Goal: Task Accomplishment & Management: Manage account settings

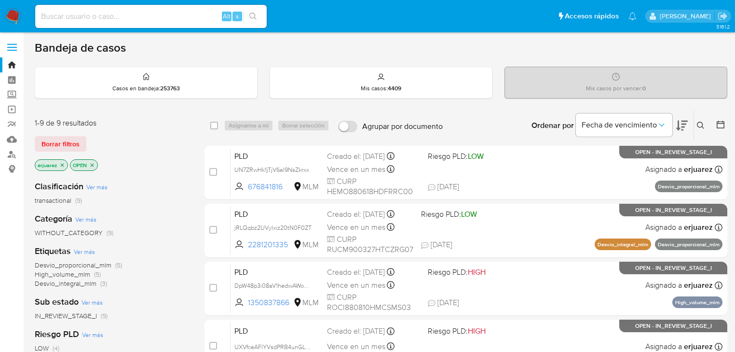
click at [62, 164] on icon "close-filter" at bounding box center [62, 165] width 6 height 6
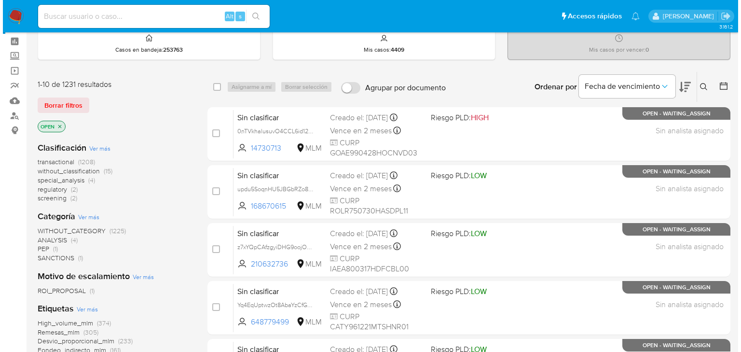
scroll to position [39, 0]
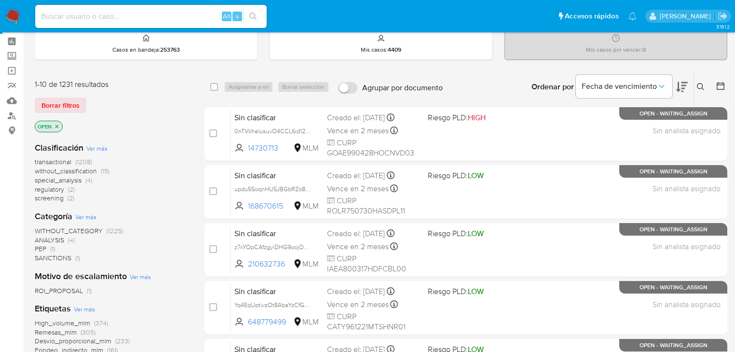
drag, startPoint x: 700, startPoint y: 83, endPoint x: 629, endPoint y: 108, distance: 74.5
click at [694, 85] on button at bounding box center [702, 87] width 16 height 12
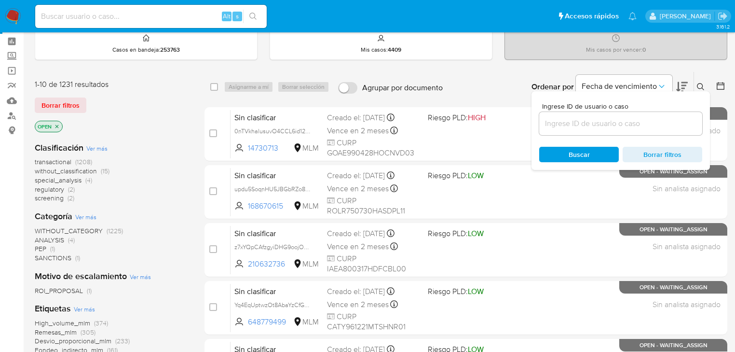
click at [601, 118] on input at bounding box center [620, 123] width 163 height 13
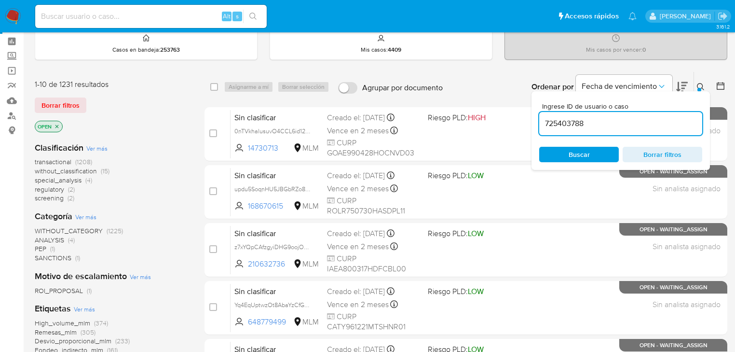
type input "725403788"
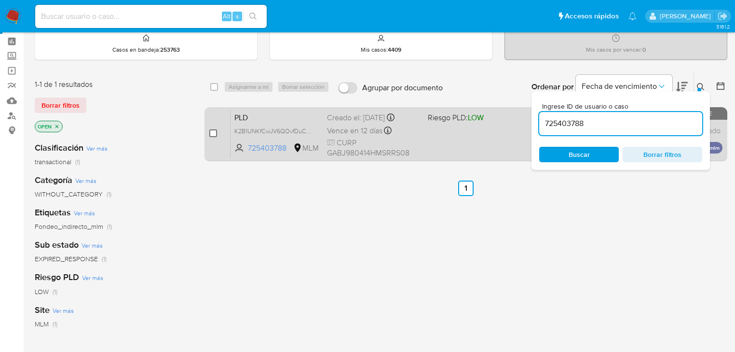
click at [214, 131] on input "checkbox" at bounding box center [213, 133] width 8 height 8
checkbox input "true"
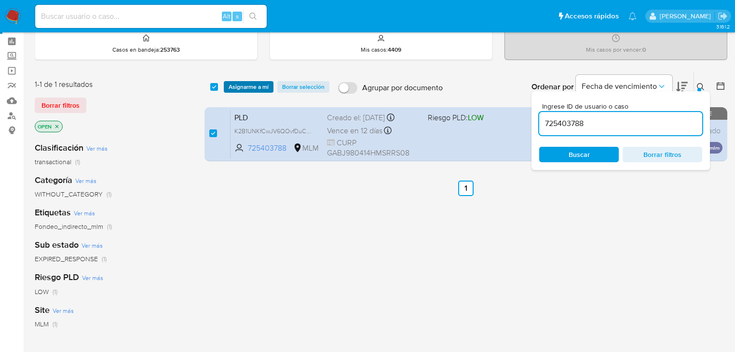
click at [238, 85] on span "Asignarme a mí" at bounding box center [249, 87] width 40 height 10
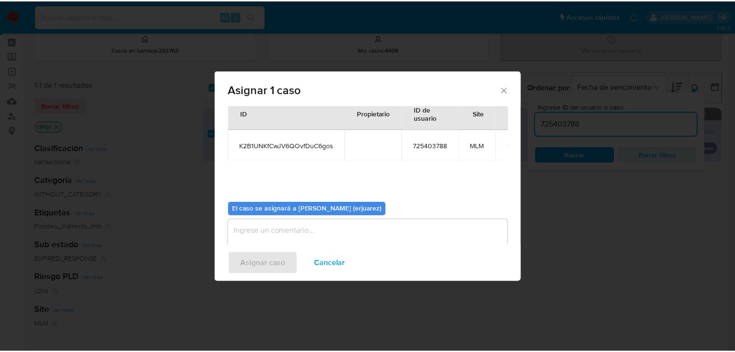
scroll to position [50, 0]
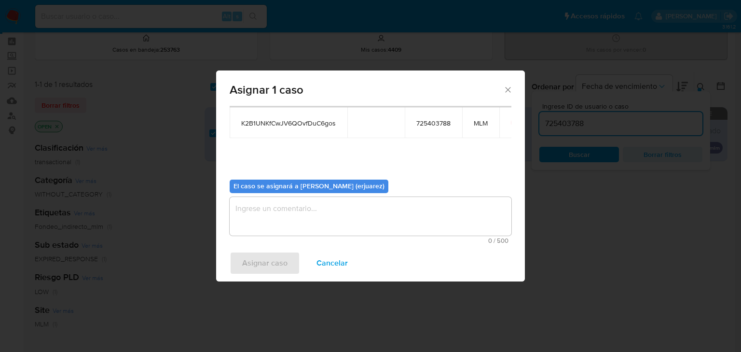
click at [292, 220] on textarea "assign-modal" at bounding box center [371, 216] width 282 height 39
type textarea "e"
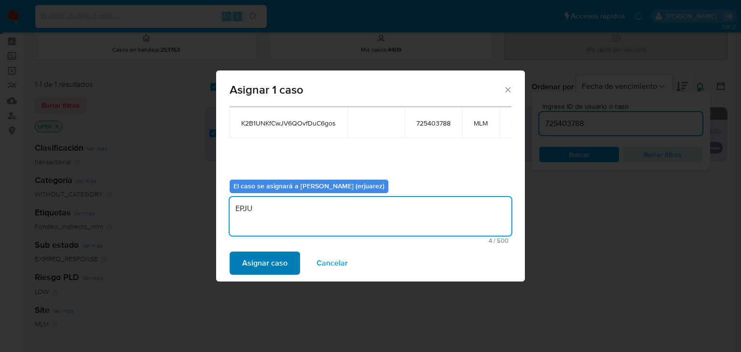
type textarea "EPJU"
click at [277, 269] on span "Asignar caso" at bounding box center [264, 262] width 45 height 21
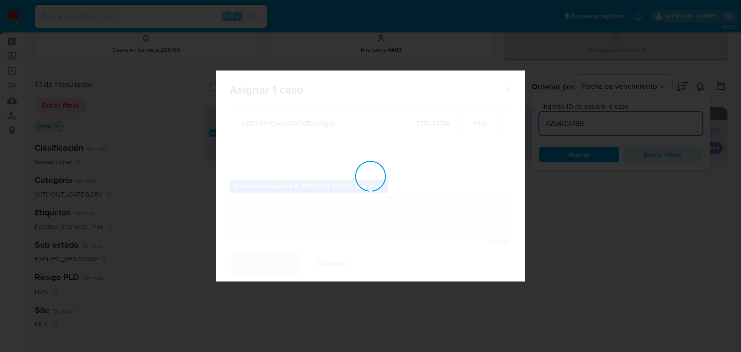
checkbox input "false"
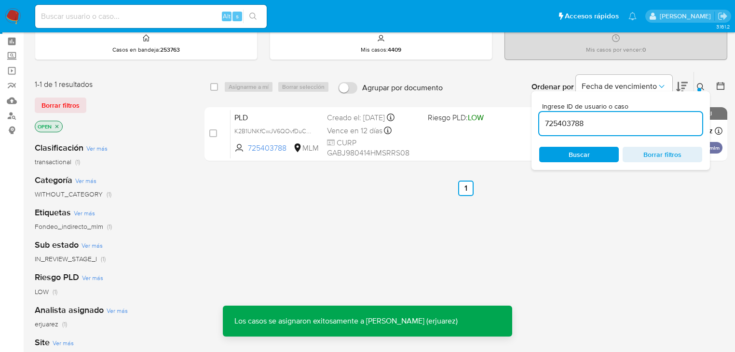
drag, startPoint x: 253, startPoint y: 130, endPoint x: 9, endPoint y: 170, distance: 247.8
click at [240, 132] on span "K2B1UNKfCwJV6QOvfDuC6gos" at bounding box center [277, 130] width 85 height 11
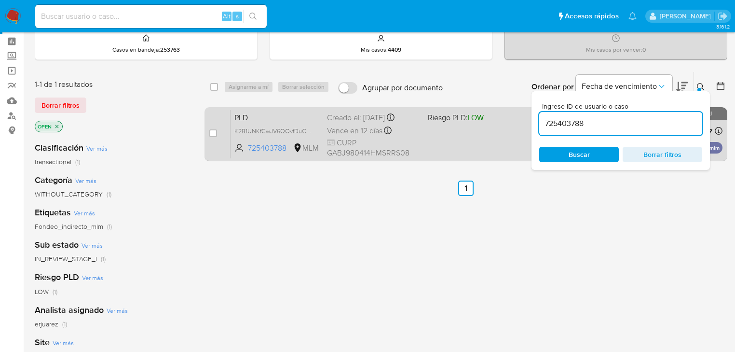
click at [425, 144] on div "PLD K2B1UNKfCwJV6QOvfDuC6gos 725403788 MLM Riesgo PLD: LOW Creado el: 12/08/202…" at bounding box center [477, 134] width 492 height 49
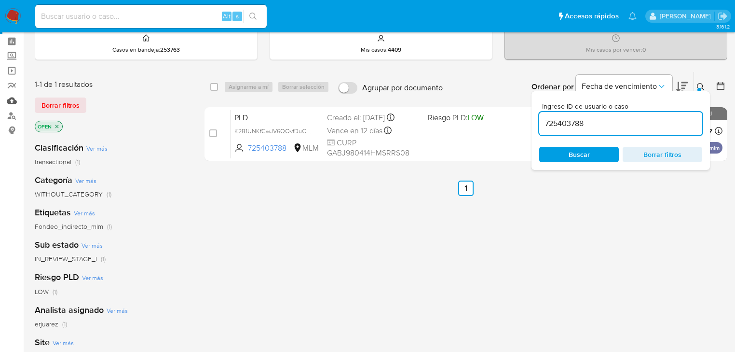
click at [9, 103] on link "Mulan" at bounding box center [57, 100] width 115 height 15
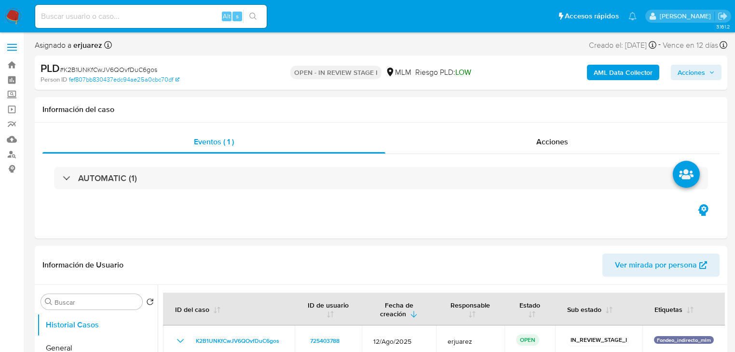
select select "10"
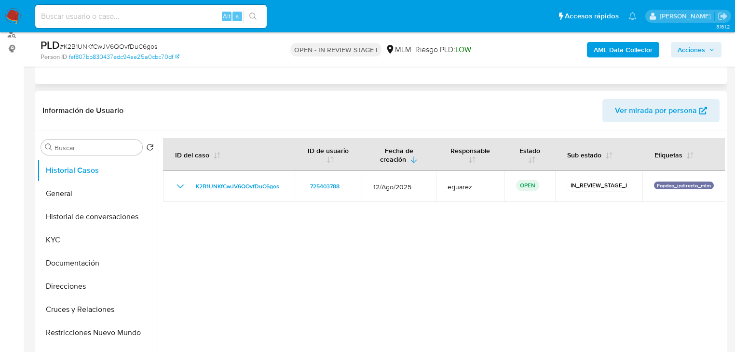
scroll to position [154, 0]
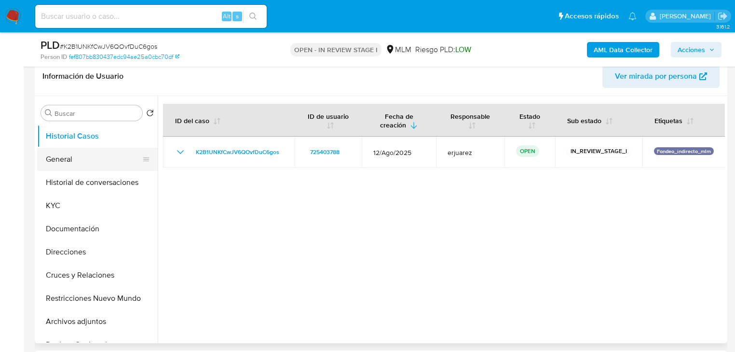
click at [73, 152] on button "General" at bounding box center [93, 159] width 113 height 23
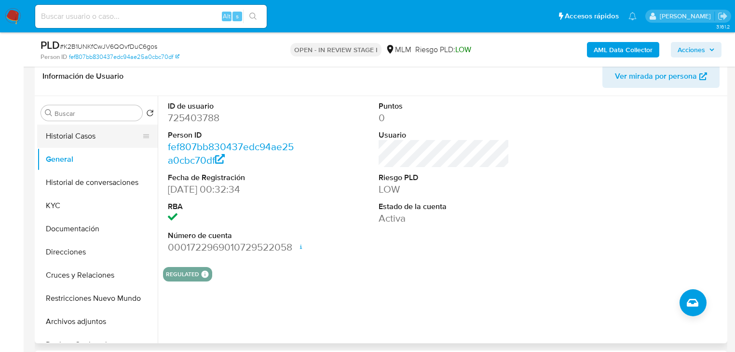
drag, startPoint x: 90, startPoint y: 137, endPoint x: 97, endPoint y: 137, distance: 7.3
click at [90, 137] on button "Historial Casos" at bounding box center [93, 135] width 113 height 23
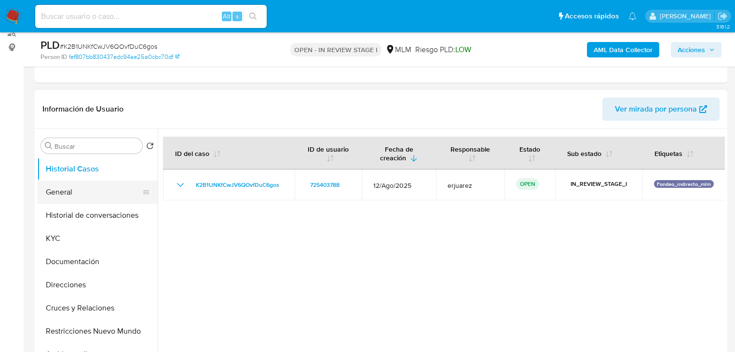
scroll to position [116, 0]
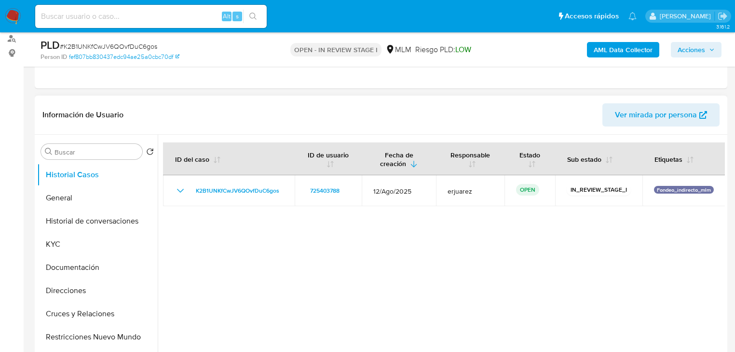
drag, startPoint x: 57, startPoint y: 243, endPoint x: 154, endPoint y: 201, distance: 105.9
click at [61, 242] on button "KYC" at bounding box center [97, 244] width 121 height 23
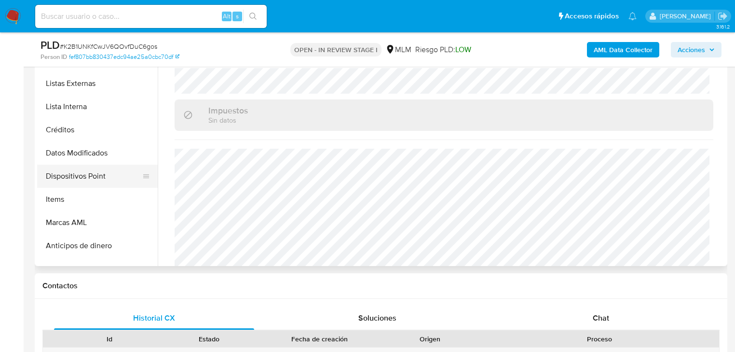
scroll to position [232, 0]
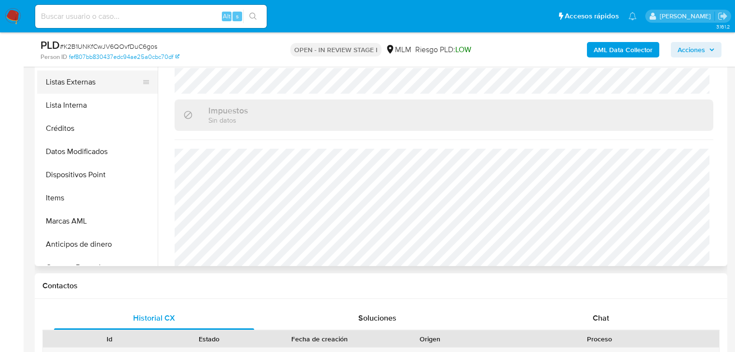
click at [93, 83] on button "Listas Externas" at bounding box center [93, 81] width 113 height 23
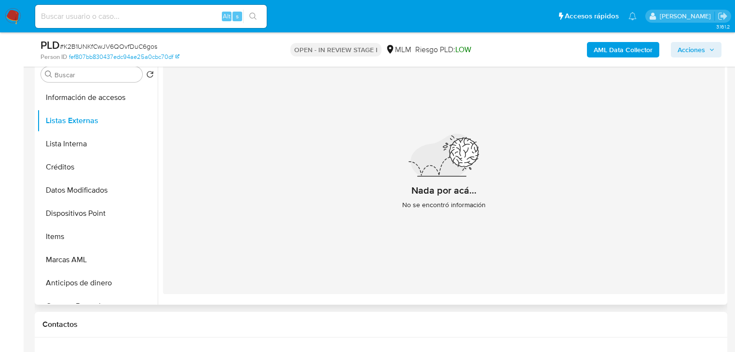
scroll to position [154, 0]
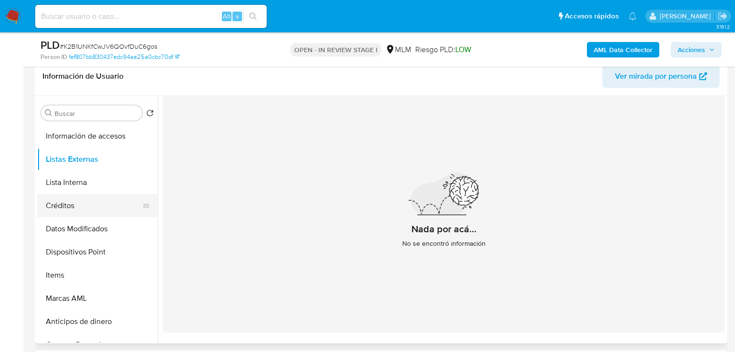
click at [91, 210] on button "Créditos" at bounding box center [93, 205] width 113 height 23
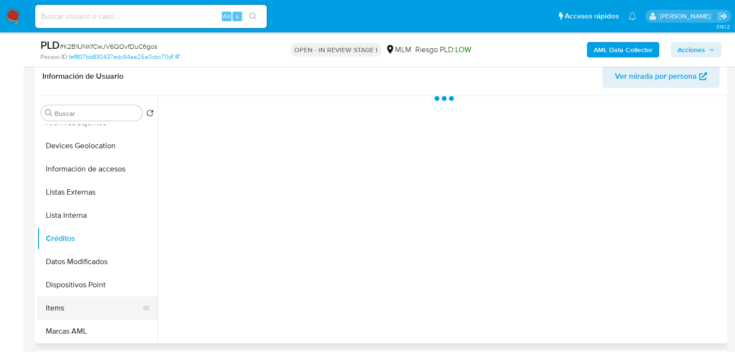
scroll to position [193, 0]
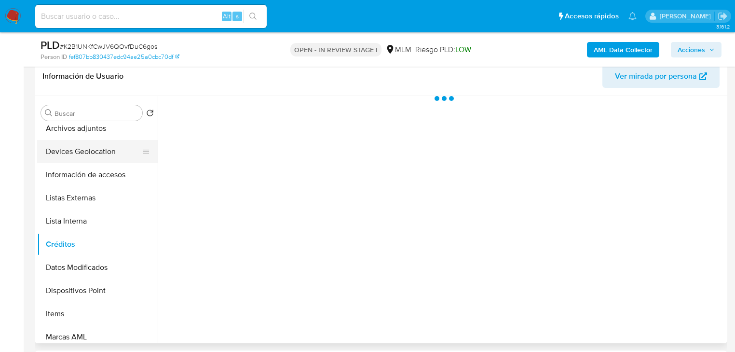
click at [99, 151] on button "Devices Geolocation" at bounding box center [93, 151] width 113 height 23
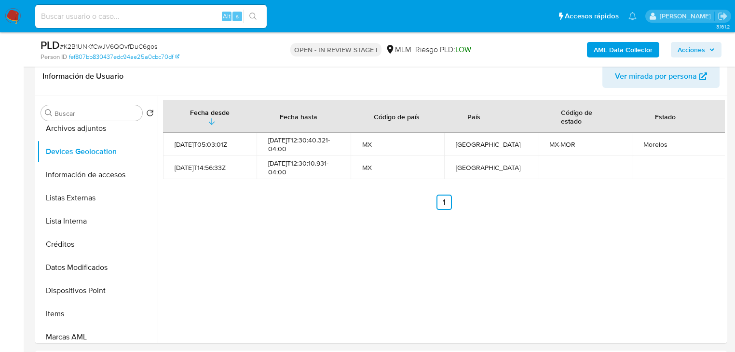
click at [107, 17] on input at bounding box center [151, 16] width 232 height 13
paste input "1161502495"
type input "1161502495"
click at [256, 13] on icon "search-icon" at bounding box center [253, 17] width 8 height 8
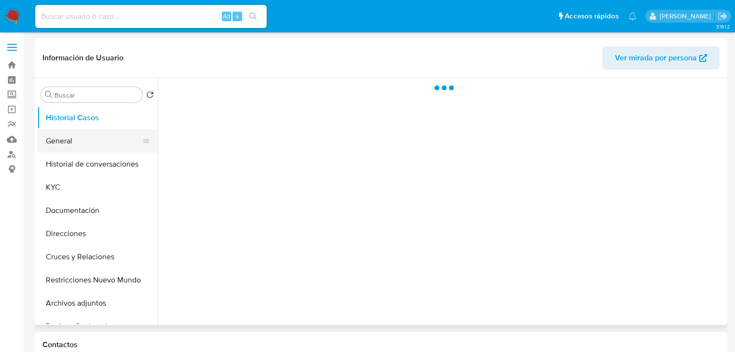
select select "10"
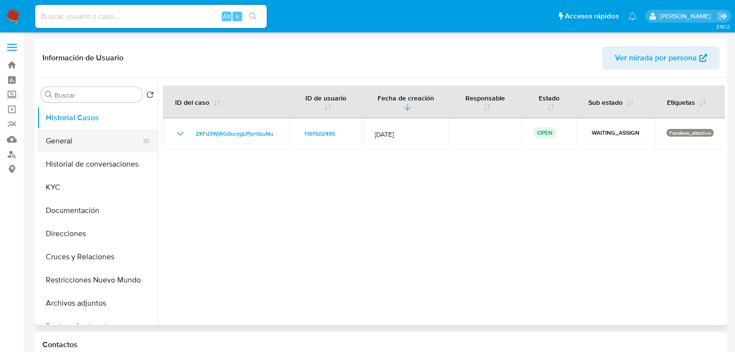
click at [64, 147] on button "General" at bounding box center [93, 140] width 113 height 23
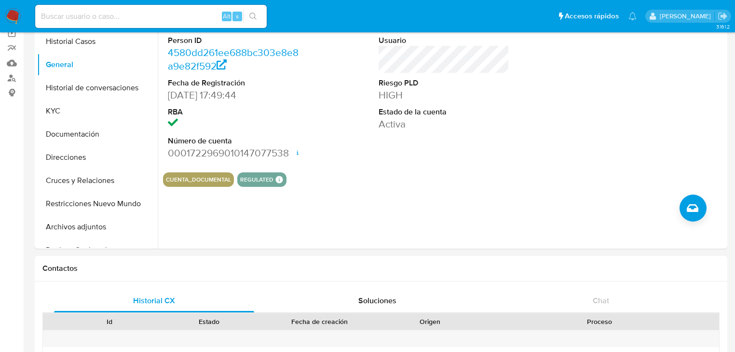
scroll to position [77, 0]
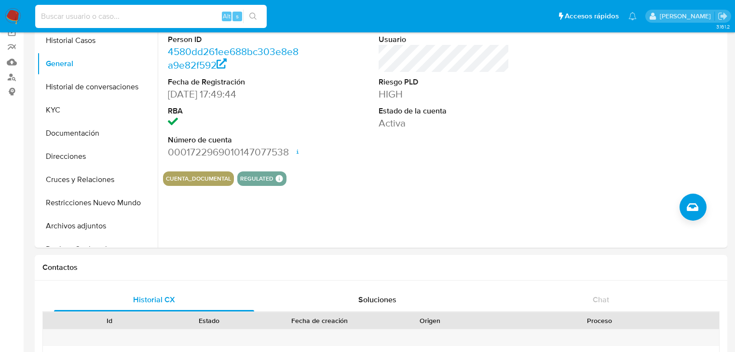
click at [89, 21] on input at bounding box center [151, 16] width 232 height 13
paste input "521403328"
type input "521403328"
click at [252, 15] on icon "search-icon" at bounding box center [253, 17] width 8 height 8
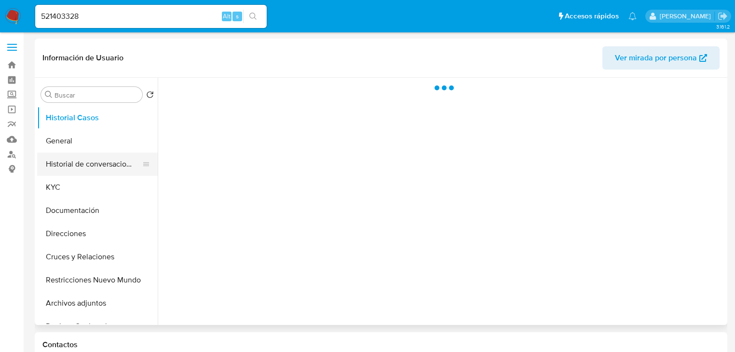
select select "10"
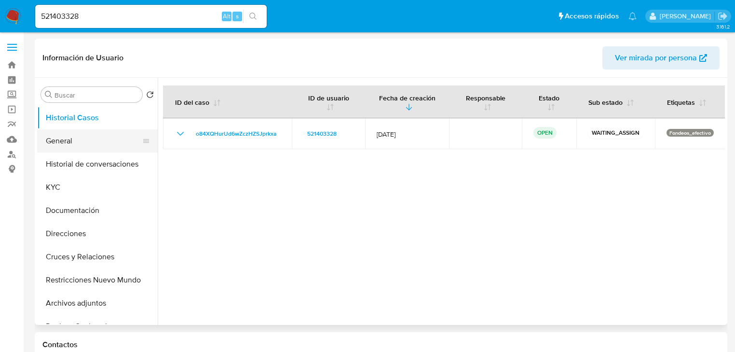
click at [62, 142] on button "General" at bounding box center [93, 140] width 113 height 23
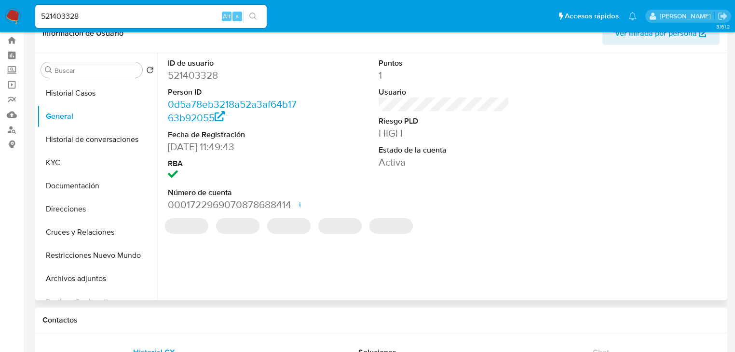
scroll to position [39, 0]
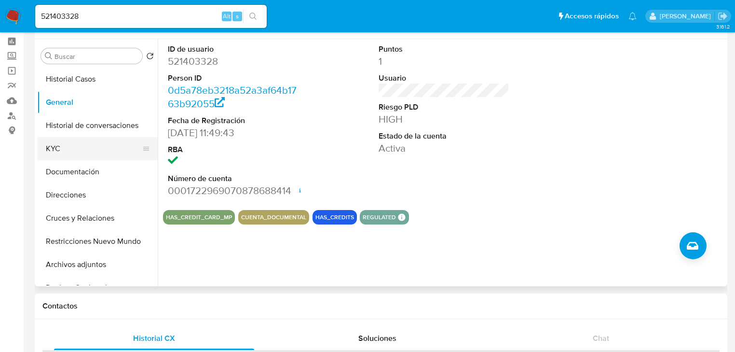
drag, startPoint x: 84, startPoint y: 149, endPoint x: 141, endPoint y: 141, distance: 57.0
click at [85, 149] on button "KYC" at bounding box center [93, 148] width 113 height 23
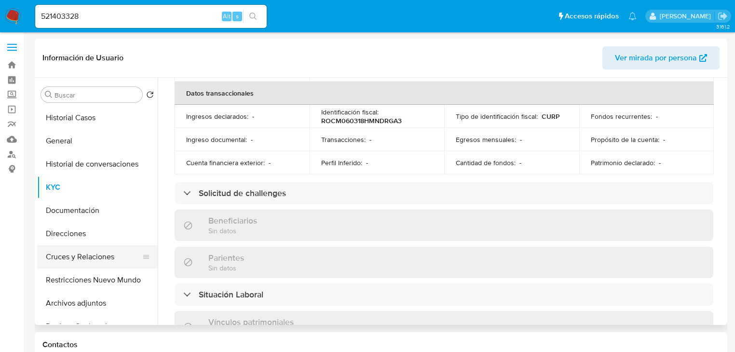
scroll to position [116, 0]
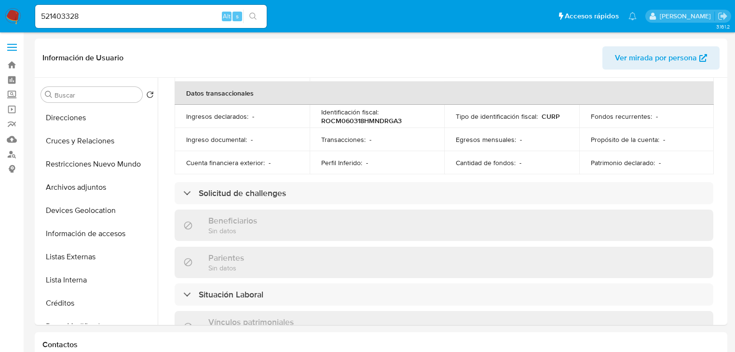
drag, startPoint x: 101, startPoint y: 209, endPoint x: 14, endPoint y: 182, distance: 91.9
click at [101, 209] on button "Devices Geolocation" at bounding box center [97, 210] width 121 height 23
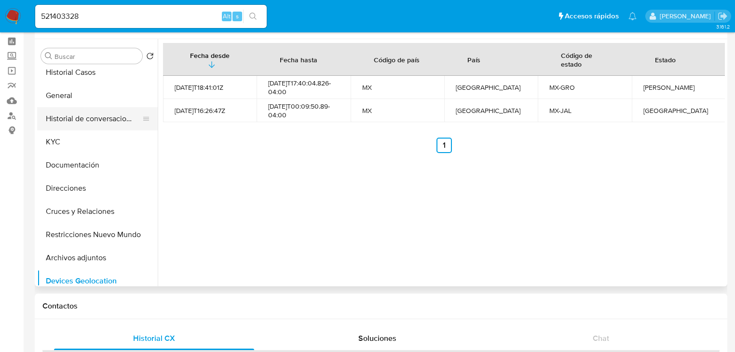
scroll to position [0, 0]
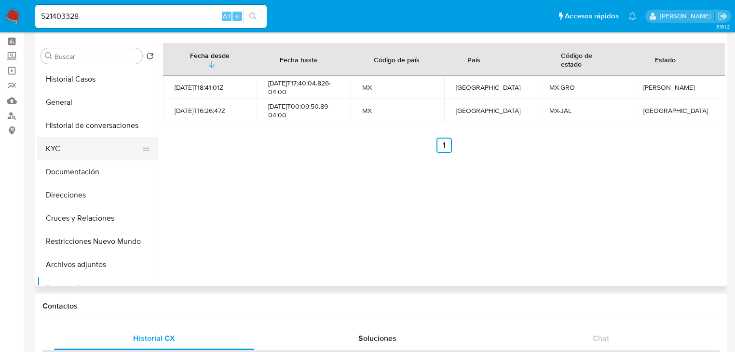
drag, startPoint x: 58, startPoint y: 147, endPoint x: 103, endPoint y: 154, distance: 45.5
click at [59, 147] on button "KYC" at bounding box center [93, 148] width 113 height 23
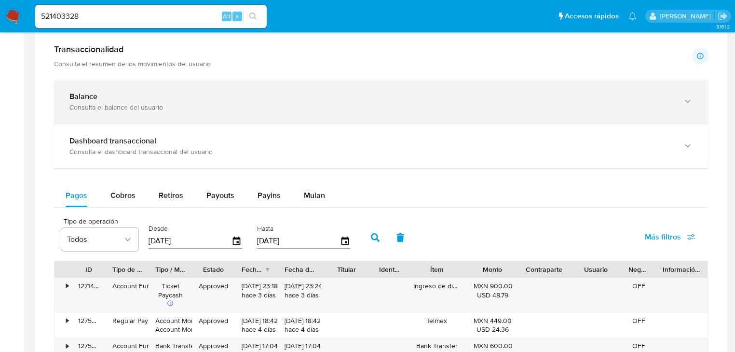
scroll to position [347, 0]
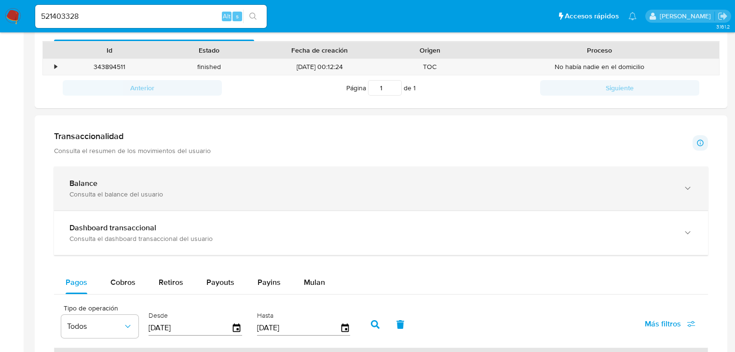
drag, startPoint x: 125, startPoint y: 182, endPoint x: 257, endPoint y: 182, distance: 131.3
click at [125, 182] on div "Balance" at bounding box center [371, 184] width 604 height 10
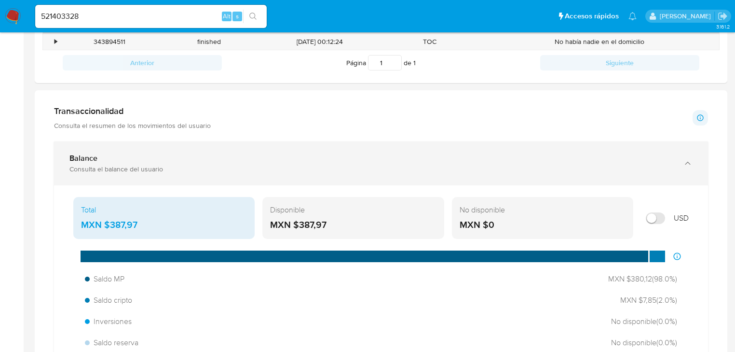
scroll to position [386, 0]
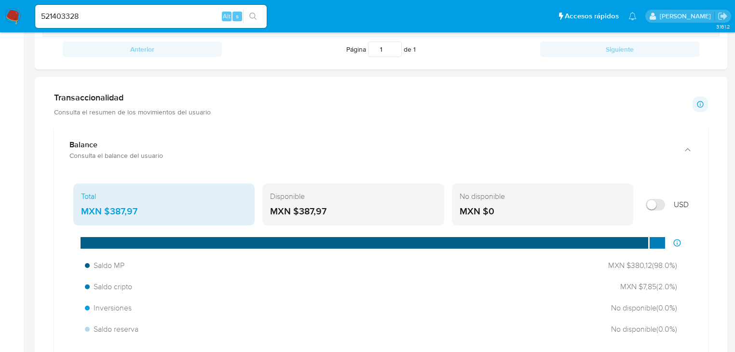
drag, startPoint x: 108, startPoint y: 207, endPoint x: 158, endPoint y: 210, distance: 50.3
click at [158, 210] on div "MXN $387,97" at bounding box center [164, 211] width 166 height 13
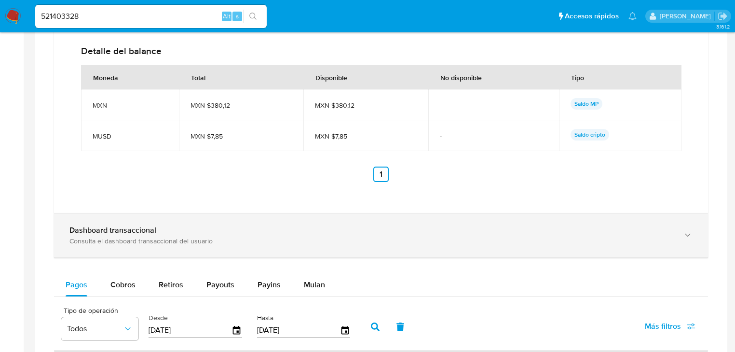
drag, startPoint x: 111, startPoint y: 254, endPoint x: 127, endPoint y: 232, distance: 27.3
click at [115, 251] on div "Dashboard transaccional Consulta el dashboard transaccional del usuario" at bounding box center [381, 235] width 654 height 44
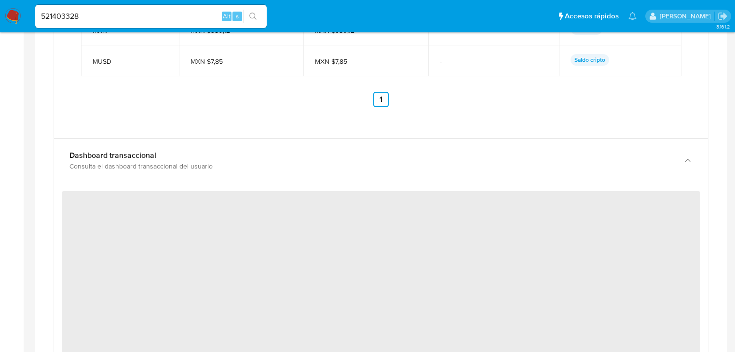
scroll to position [888, 0]
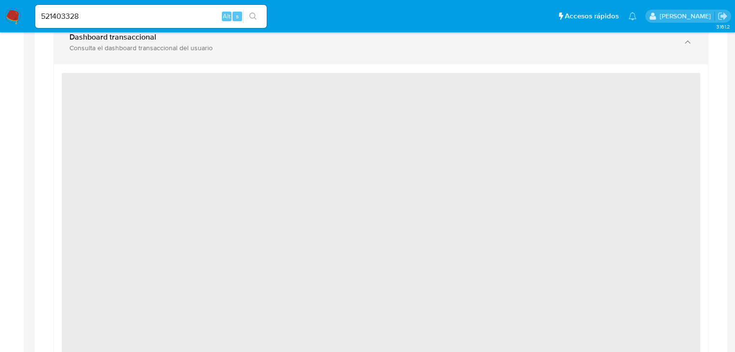
click at [188, 58] on div "Dashboard transaccional Consulta el dashboard transaccional del usuario" at bounding box center [381, 42] width 654 height 44
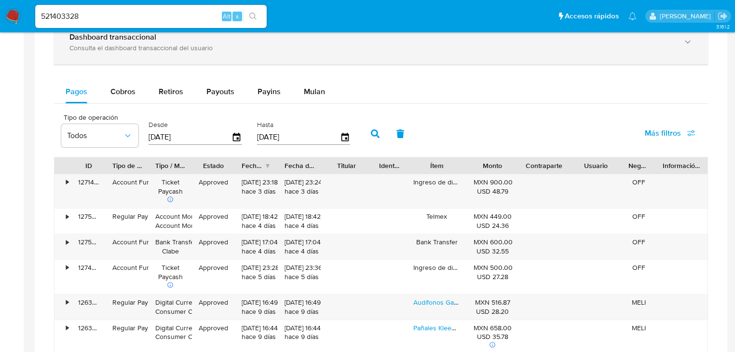
click at [188, 58] on div "Dashboard transaccional Consulta el dashboard transaccional del usuario" at bounding box center [381, 42] width 654 height 44
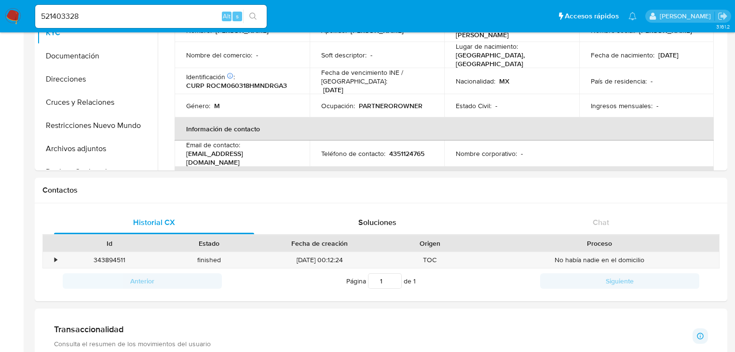
scroll to position [0, 0]
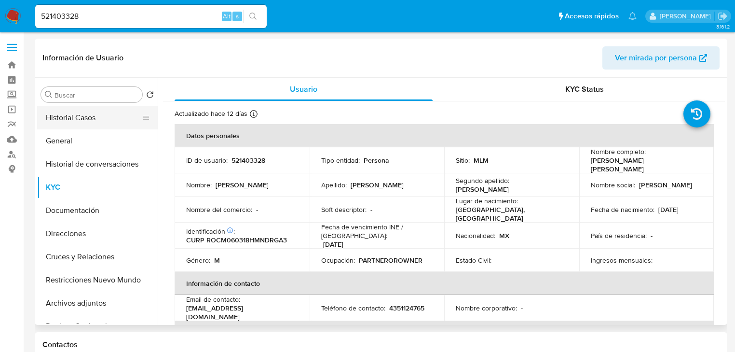
click at [75, 124] on button "Historial Casos" at bounding box center [93, 117] width 113 height 23
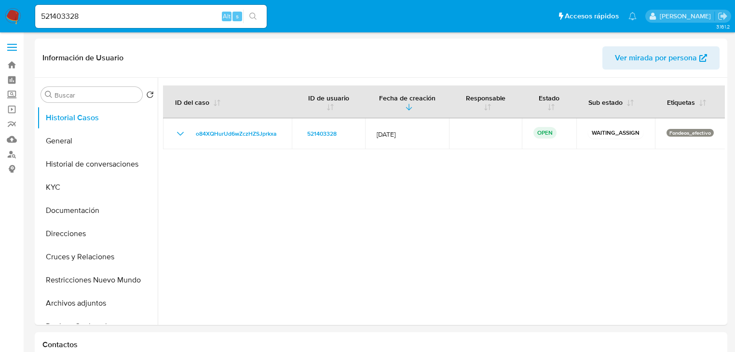
click at [22, 15] on nav "Pausado Ver notificaciones 521403328 Alt s Accesos rápidos Presiona las siguien…" at bounding box center [367, 16] width 735 height 32
click at [3, 15] on nav "Pausado Ver notificaciones 521403328 Alt s Accesos rápidos Presiona las siguien…" at bounding box center [367, 16] width 735 height 32
click at [17, 12] on img at bounding box center [13, 16] width 16 height 16
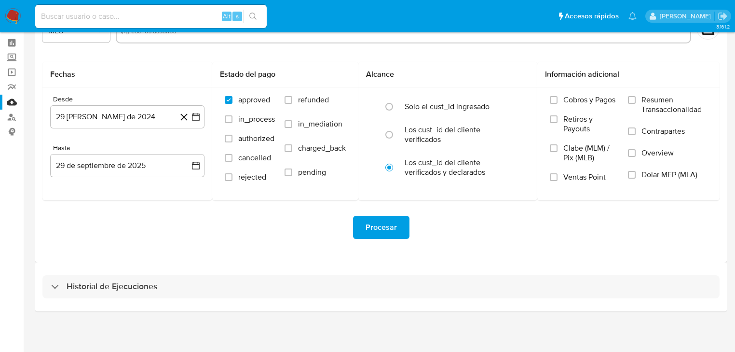
drag, startPoint x: 56, startPoint y: 286, endPoint x: 93, endPoint y: 266, distance: 41.4
click at [56, 284] on div "Historial de Ejecuciones" at bounding box center [381, 286] width 678 height 23
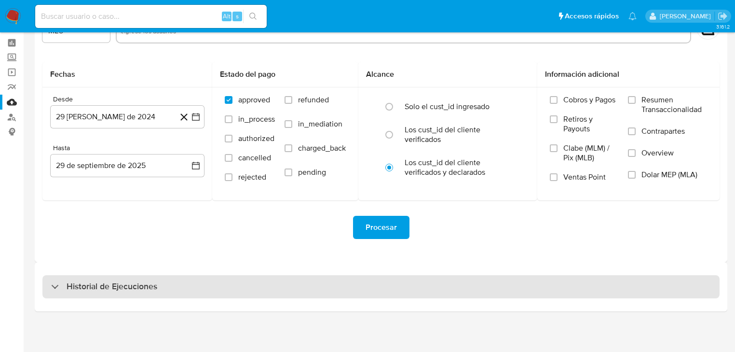
select select "10"
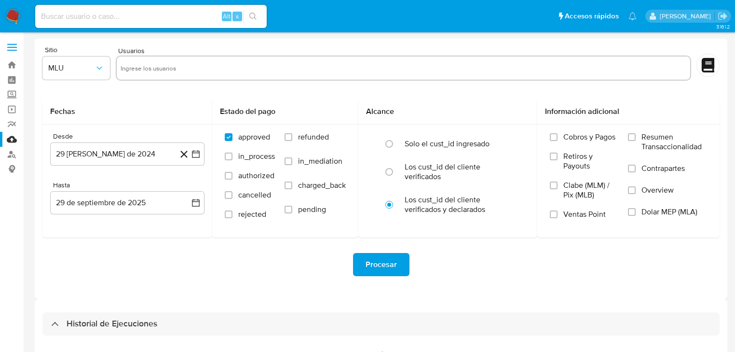
click at [141, 73] on input "text" at bounding box center [404, 67] width 566 height 15
type input "1161502495"
drag, startPoint x: 53, startPoint y: 68, endPoint x: 51, endPoint y: 79, distance: 10.7
click at [52, 68] on span "MLU" at bounding box center [71, 68] width 46 height 10
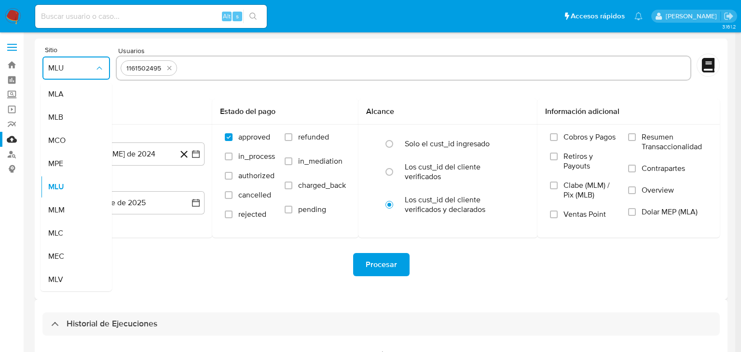
drag, startPoint x: 49, startPoint y: 212, endPoint x: 11, endPoint y: 212, distance: 38.6
click at [45, 212] on li "MLM" at bounding box center [76, 209] width 71 height 23
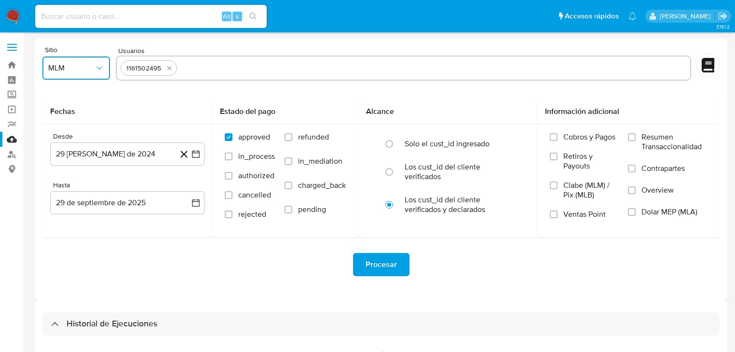
click at [189, 69] on input "text" at bounding box center [433, 67] width 505 height 15
type input "521403328"
click at [194, 147] on button "29 de agosto de 2024" at bounding box center [127, 153] width 154 height 23
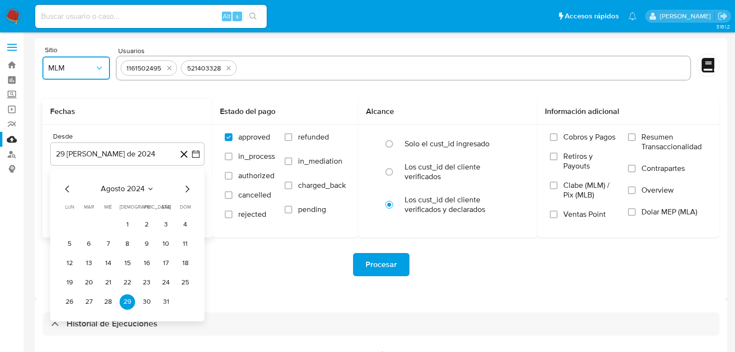
click at [187, 184] on icon "Mes siguiente" at bounding box center [187, 189] width 12 height 12
click at [185, 186] on icon "Mes siguiente" at bounding box center [187, 189] width 12 height 12
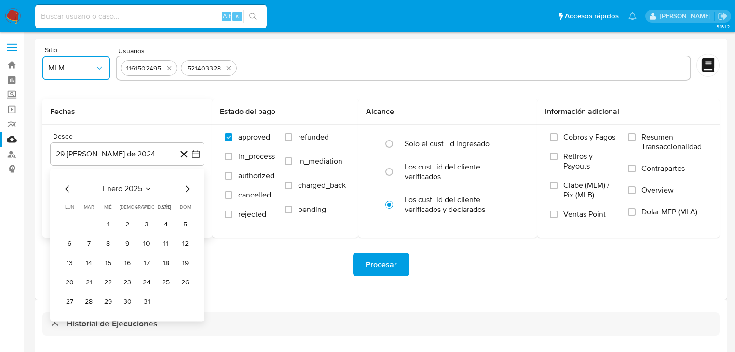
click at [185, 186] on icon "Mes siguiente" at bounding box center [187, 189] width 12 height 12
click at [125, 223] on button "1" at bounding box center [127, 224] width 15 height 15
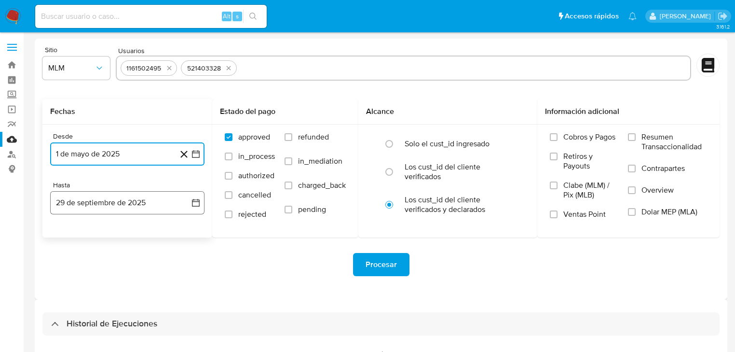
drag, startPoint x: 192, startPoint y: 204, endPoint x: 175, endPoint y: 205, distance: 16.9
click at [190, 203] on button "29 de septiembre de 2025" at bounding box center [127, 202] width 154 height 23
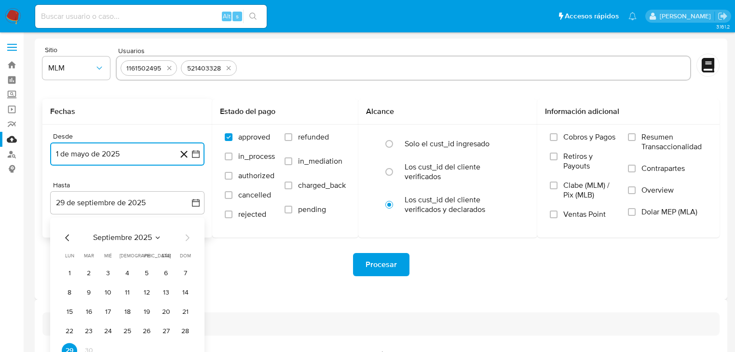
click at [66, 237] on icon "Mes anterior" at bounding box center [67, 237] width 4 height 7
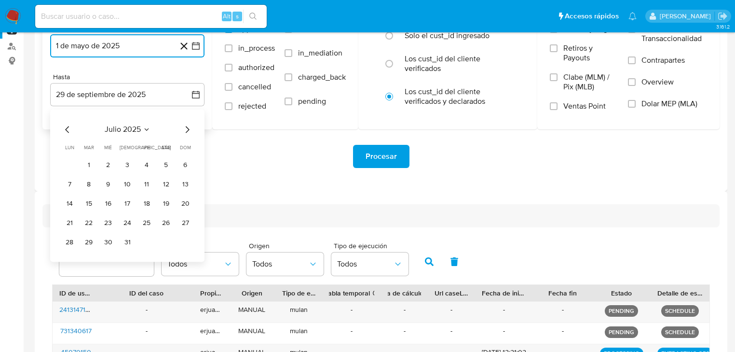
scroll to position [116, 0]
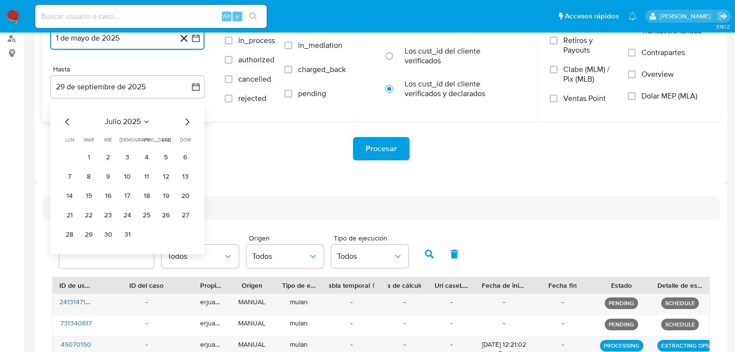
click at [183, 122] on icon "Mes siguiente" at bounding box center [187, 122] width 12 height 12
drag, startPoint x: 189, startPoint y: 233, endPoint x: 199, endPoint y: 220, distance: 16.1
click at [189, 232] on button "31" at bounding box center [185, 234] width 15 height 15
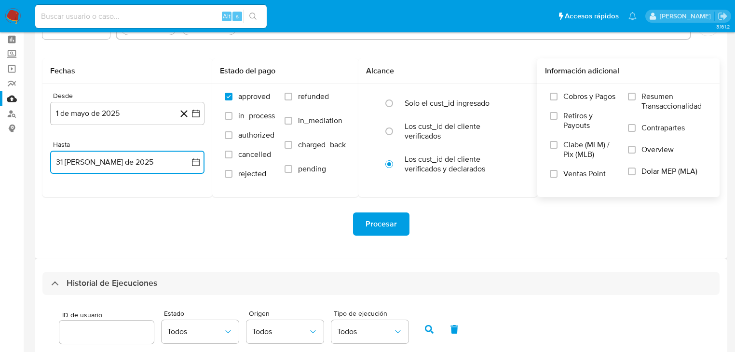
scroll to position [39, 0]
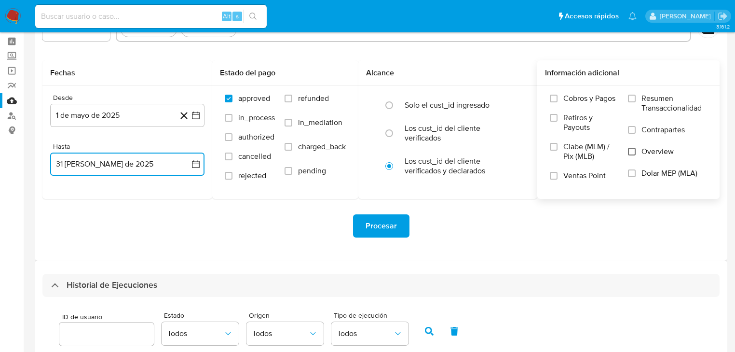
click at [629, 154] on input "Overview" at bounding box center [632, 152] width 8 height 8
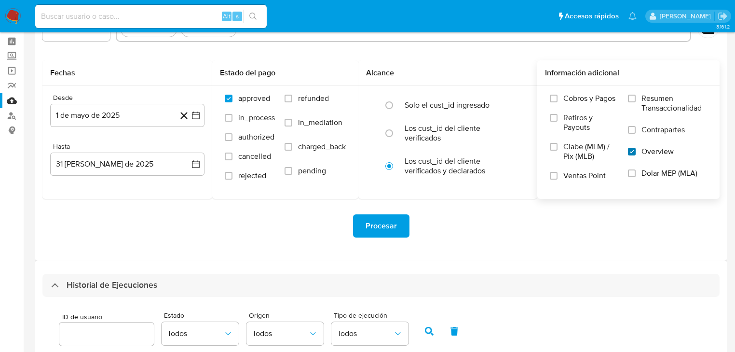
click at [633, 151] on input "Overview" at bounding box center [632, 152] width 8 height 8
click at [376, 225] on span "Procesar" at bounding box center [381, 225] width 31 height 21
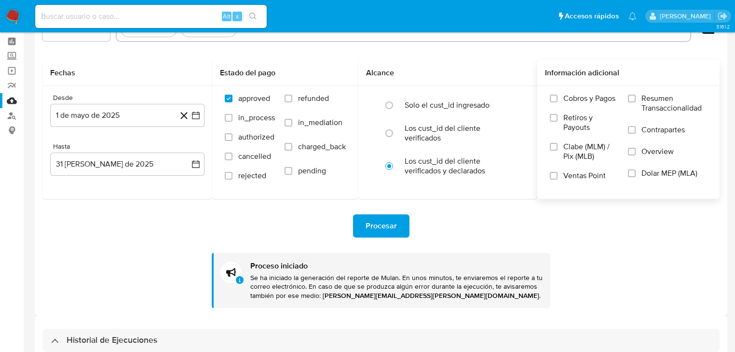
drag, startPoint x: 152, startPoint y: 235, endPoint x: 171, endPoint y: 48, distance: 188.3
click at [153, 233] on div "Procesar" at bounding box center [381, 225] width 678 height 23
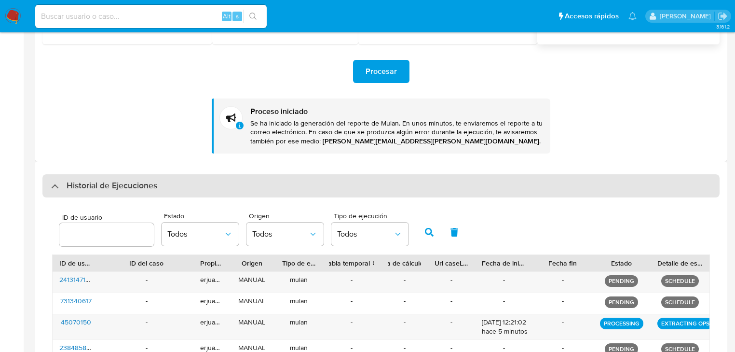
click at [77, 193] on div "Historial de Ejecuciones" at bounding box center [381, 185] width 678 height 23
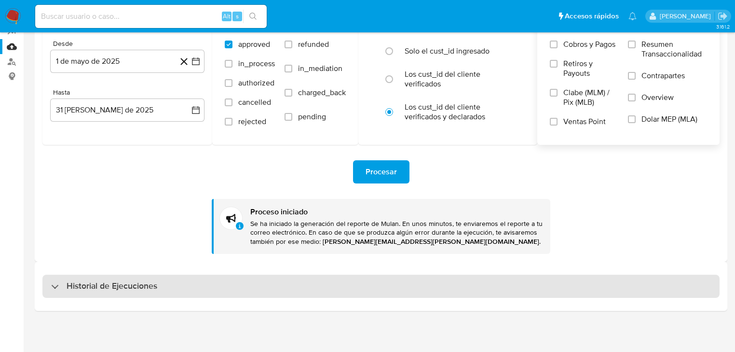
click at [54, 289] on div "Historial de Ejecuciones" at bounding box center [104, 286] width 106 height 12
select select "10"
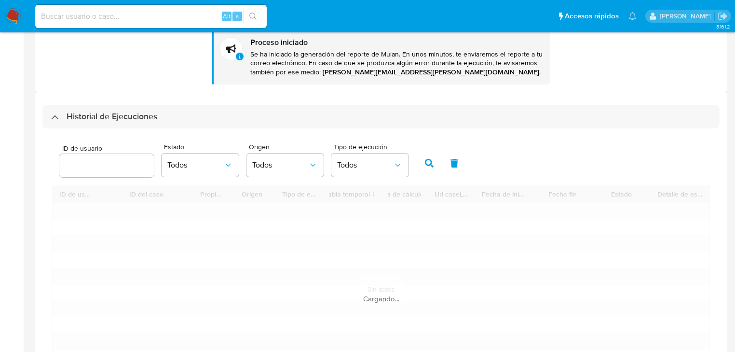
scroll to position [347, 0]
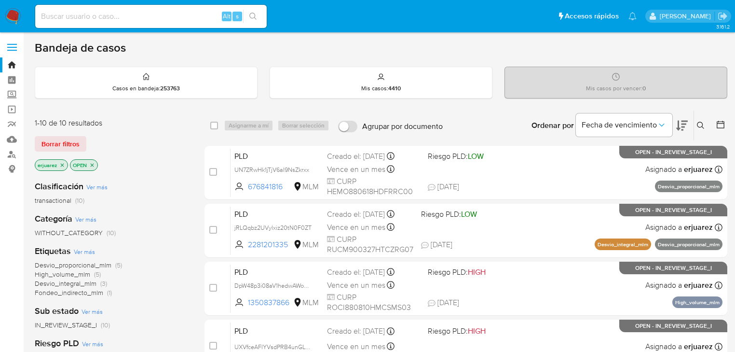
click at [64, 166] on icon "close-filter" at bounding box center [62, 165] width 6 height 6
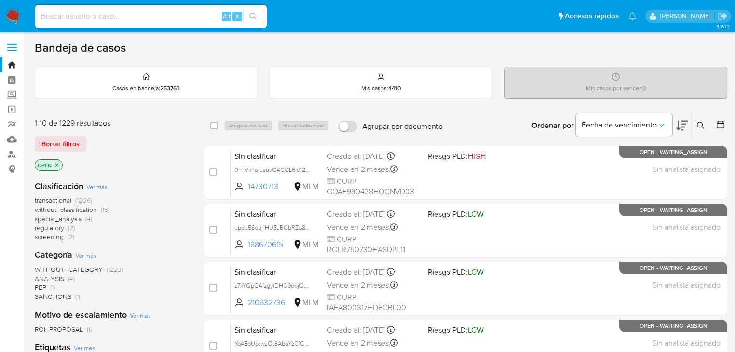
click at [697, 122] on icon at bounding box center [701, 126] width 8 height 8
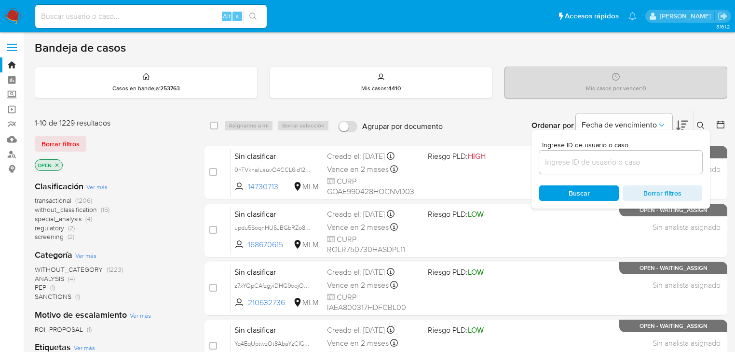
click at [591, 164] on input at bounding box center [620, 162] width 163 height 13
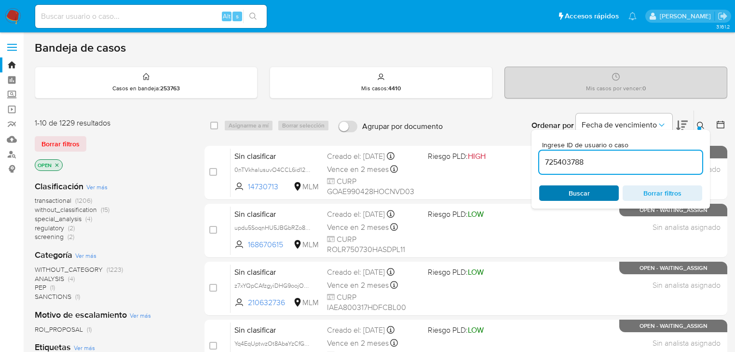
type input "725403788"
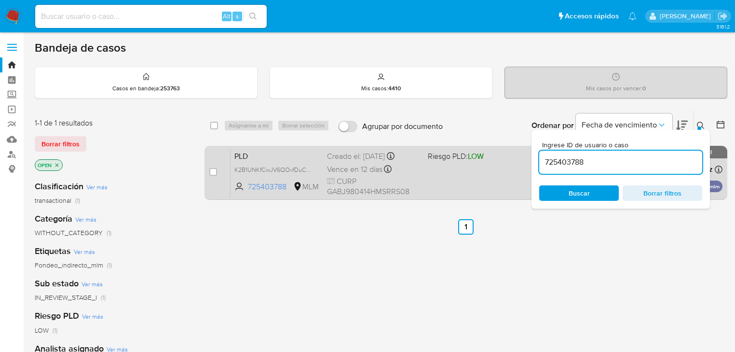
click at [513, 181] on div "PLD K2B1UNKfCwJV6QOvfDuC6gos 725403788 MLM Riesgo PLD: LOW Creado el: 12/08/202…" at bounding box center [477, 172] width 492 height 49
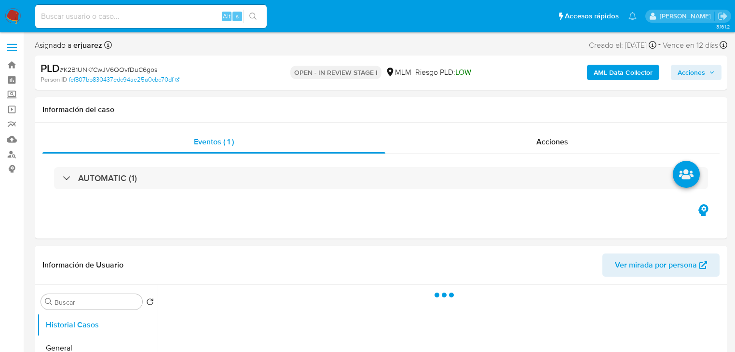
select select "10"
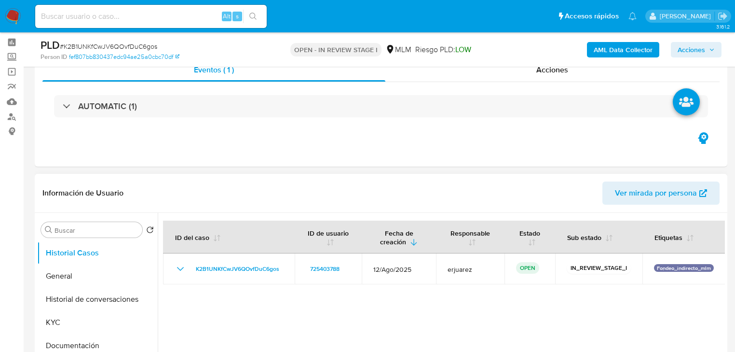
scroll to position [116, 0]
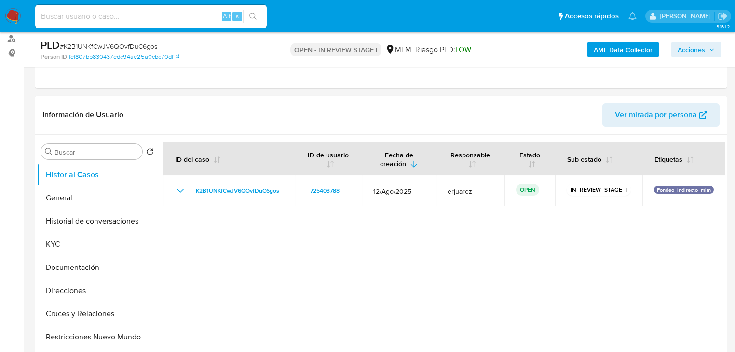
drag, startPoint x: 66, startPoint y: 242, endPoint x: 3, endPoint y: 244, distance: 62.8
click at [58, 244] on button "KYC" at bounding box center [97, 244] width 121 height 23
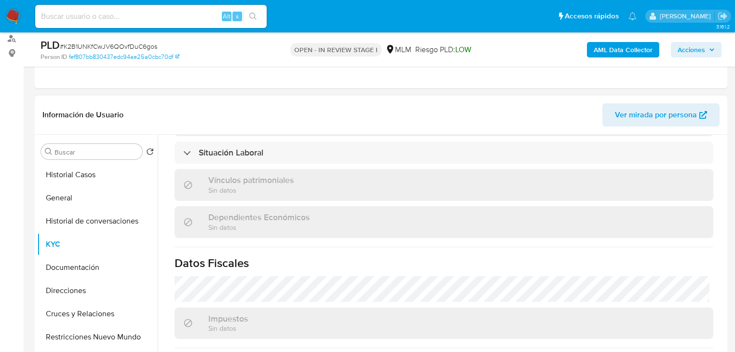
scroll to position [609, 0]
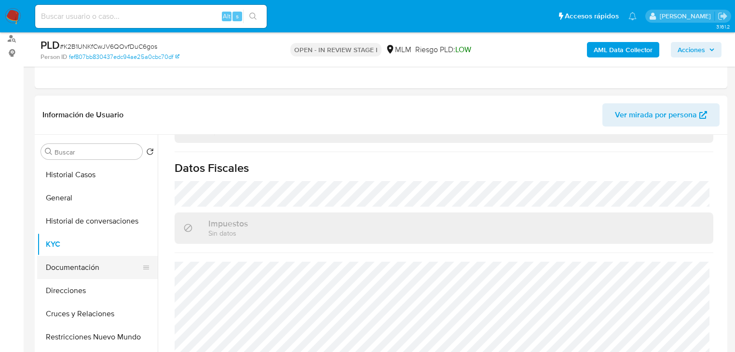
click at [75, 267] on button "Documentación" at bounding box center [93, 267] width 113 height 23
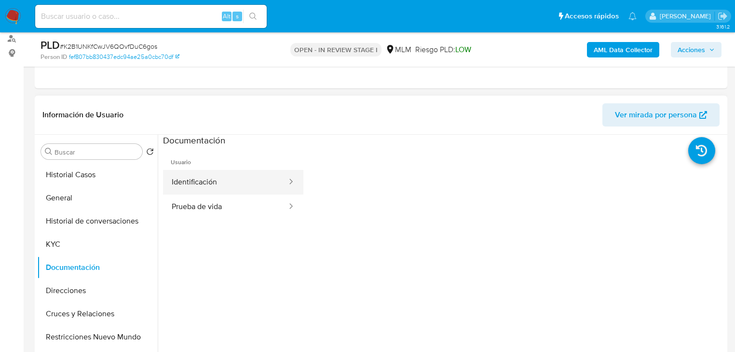
click at [240, 186] on button "Identificación" at bounding box center [225, 182] width 125 height 25
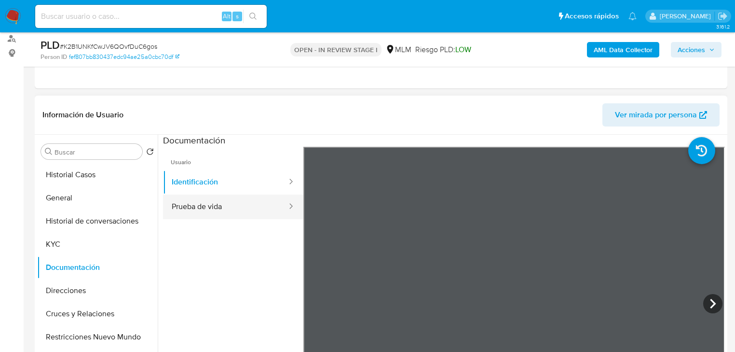
click at [220, 210] on button "Prueba de vida" at bounding box center [225, 206] width 125 height 25
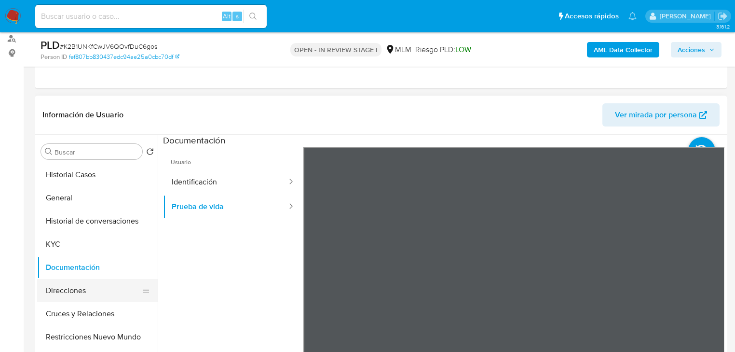
click at [62, 286] on button "Direcciones" at bounding box center [93, 290] width 113 height 23
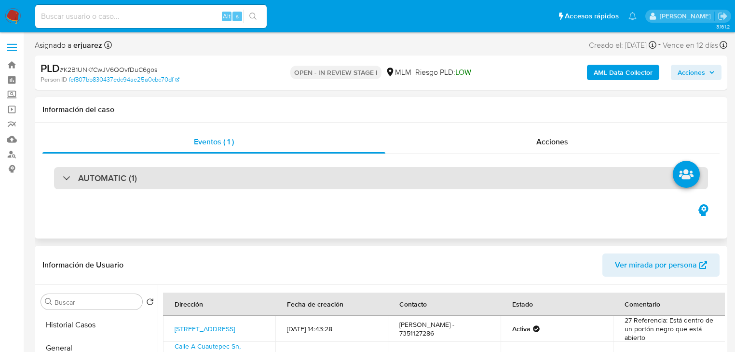
click at [107, 178] on h3 "AUTOMATIC (1)" at bounding box center [107, 178] width 59 height 11
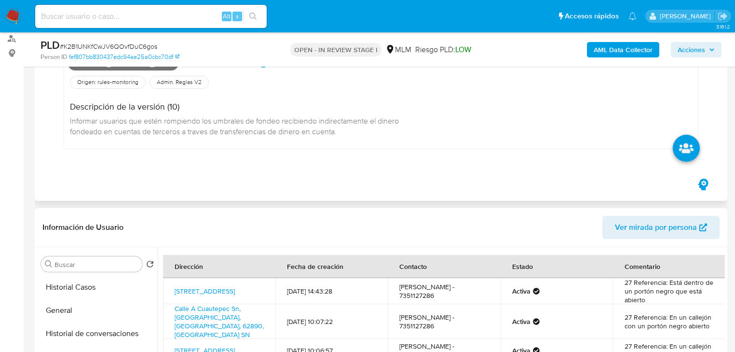
scroll to position [77, 0]
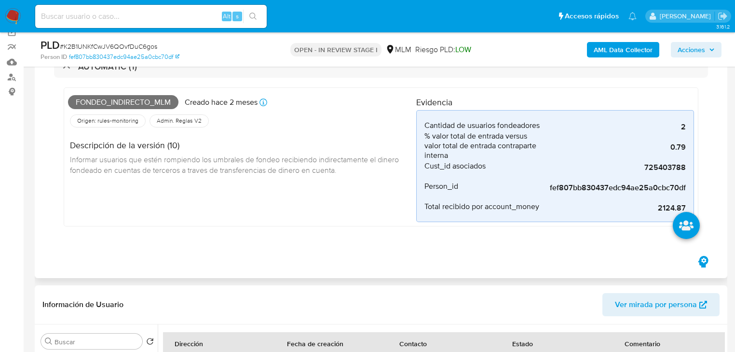
drag, startPoint x: 658, startPoint y: 207, endPoint x: 693, endPoint y: 207, distance: 34.7
click at [693, 207] on div "AUTOMATIC (1) Fondeo_indirecto_mlm Creado hace 2 meses Creado: 12/08/2025 03:13…" at bounding box center [381, 147] width 678 height 211
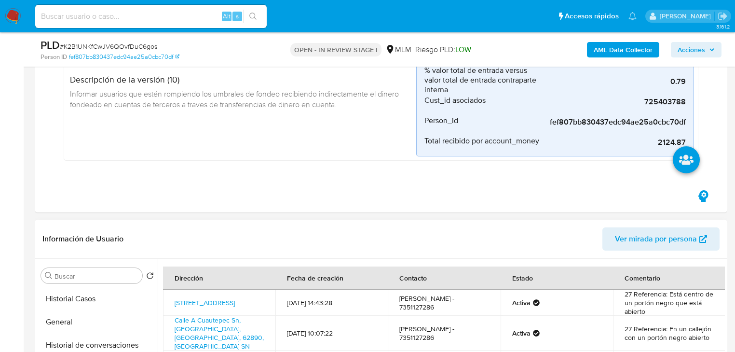
scroll to position [232, 0]
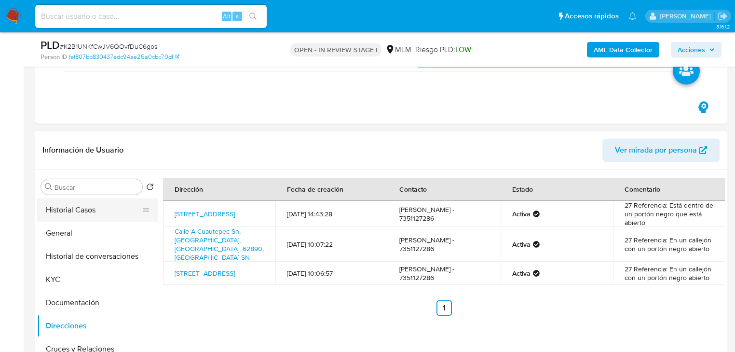
click at [89, 210] on button "Historial Casos" at bounding box center [93, 209] width 113 height 23
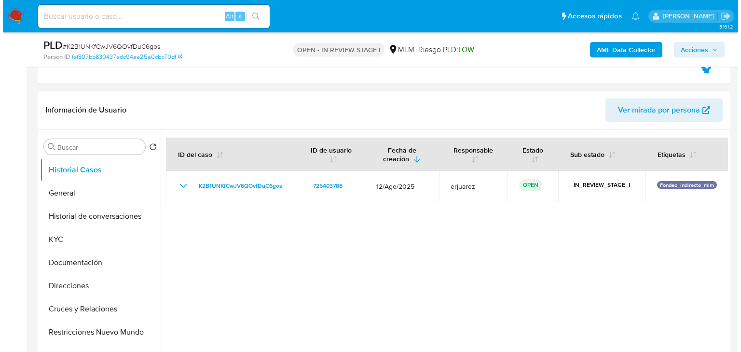
scroll to position [309, 0]
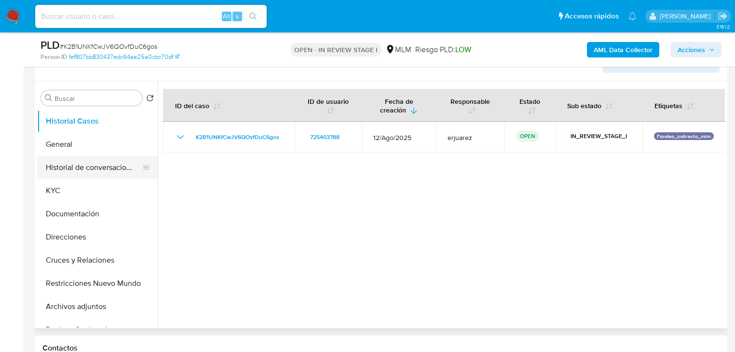
click at [110, 169] on button "Historial de conversaciones" at bounding box center [93, 167] width 113 height 23
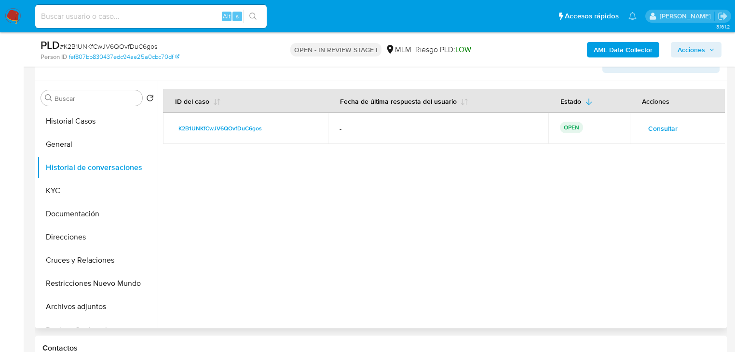
click at [655, 131] on span "Consultar" at bounding box center [663, 129] width 29 height 14
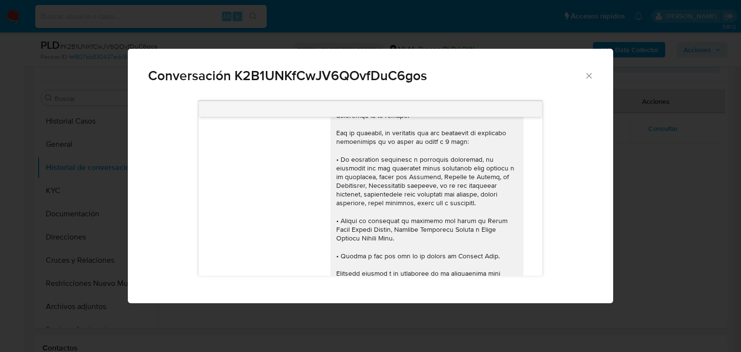
scroll to position [168, 0]
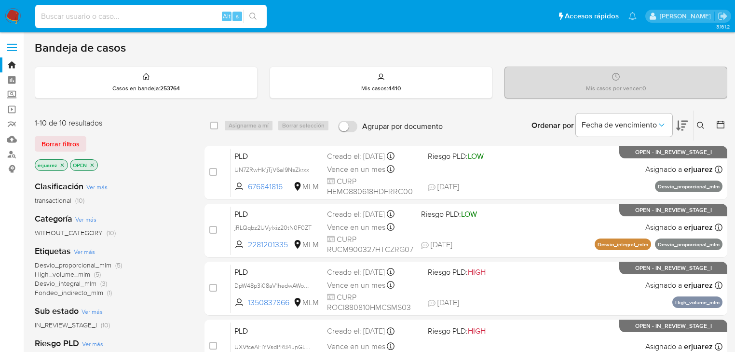
click at [106, 15] on input at bounding box center [151, 16] width 232 height 13
paste input "513532769"
type input "513532769"
click at [247, 15] on button "search-icon" at bounding box center [253, 17] width 20 height 14
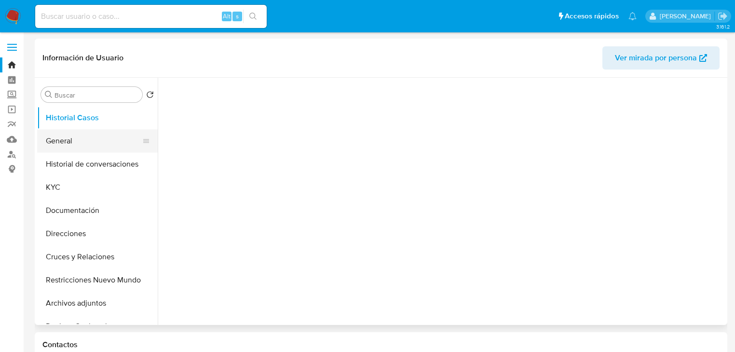
select select "10"
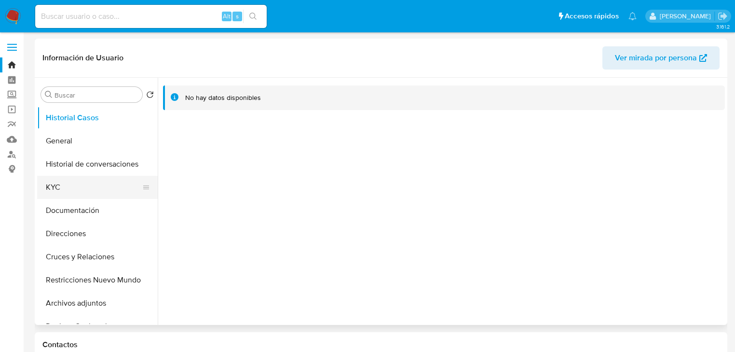
click at [67, 192] on button "KYC" at bounding box center [93, 187] width 113 height 23
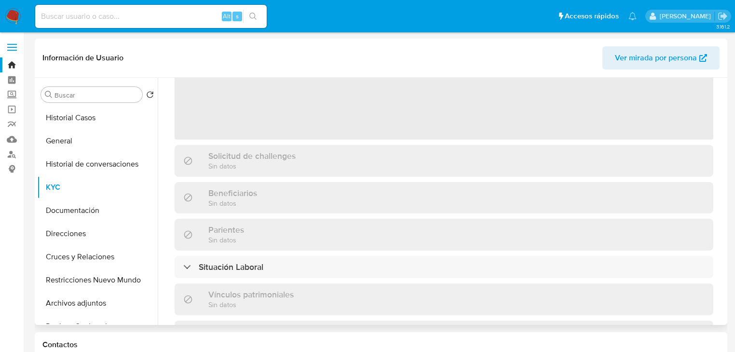
scroll to position [116, 0]
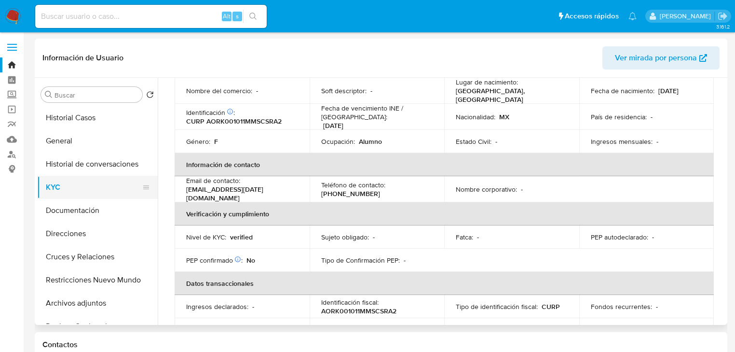
click at [52, 189] on button "KYC" at bounding box center [93, 187] width 113 height 23
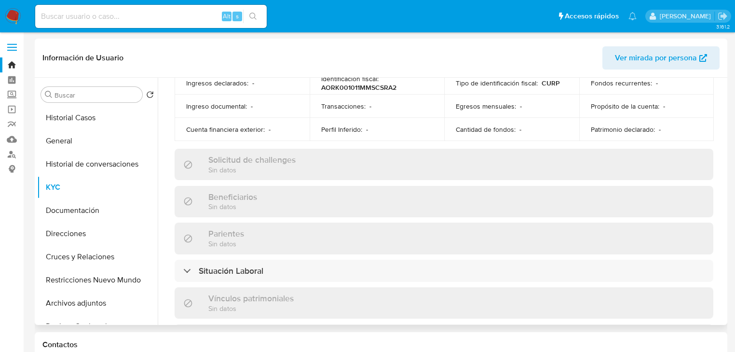
scroll to position [69, 0]
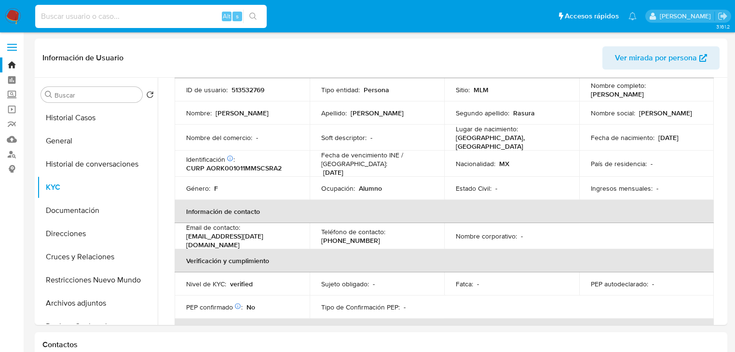
click at [89, 11] on input at bounding box center [151, 16] width 232 height 13
paste input "107125466"
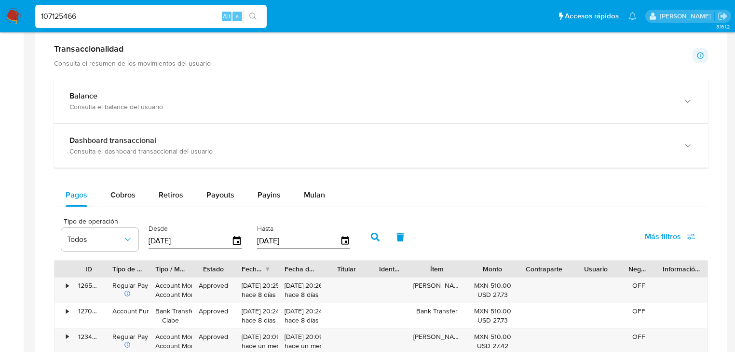
scroll to position [579, 0]
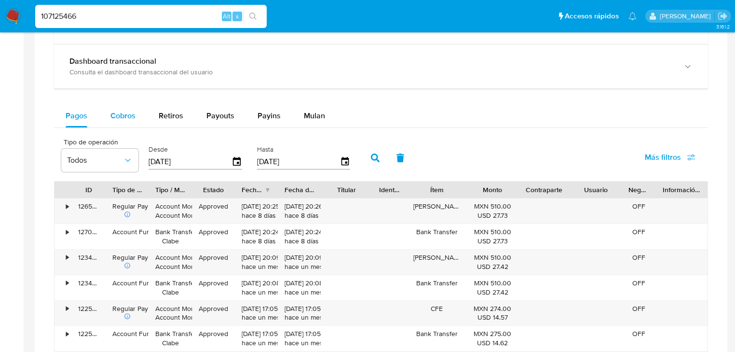
type input "107125466"
click at [111, 113] on span "Cobros" at bounding box center [123, 115] width 25 height 11
select select "10"
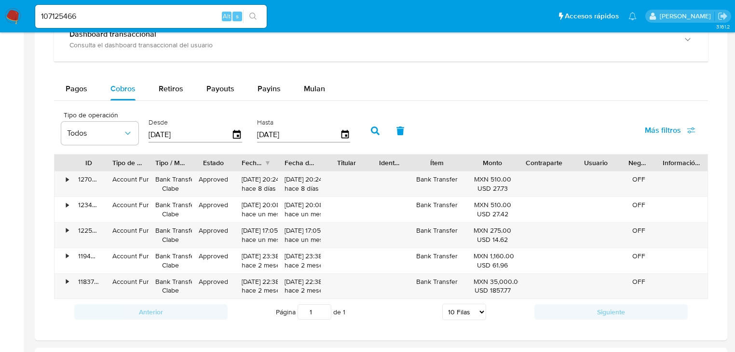
scroll to position [656, 0]
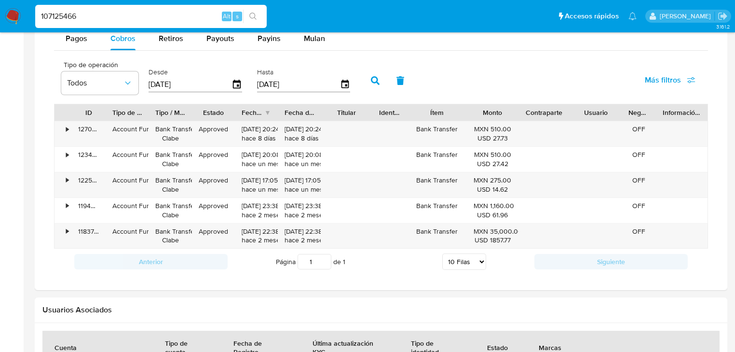
drag, startPoint x: 13, startPoint y: 17, endPoint x: 0, endPoint y: 20, distance: 12.9
click at [252, 14] on icon "search-icon" at bounding box center [253, 17] width 8 height 8
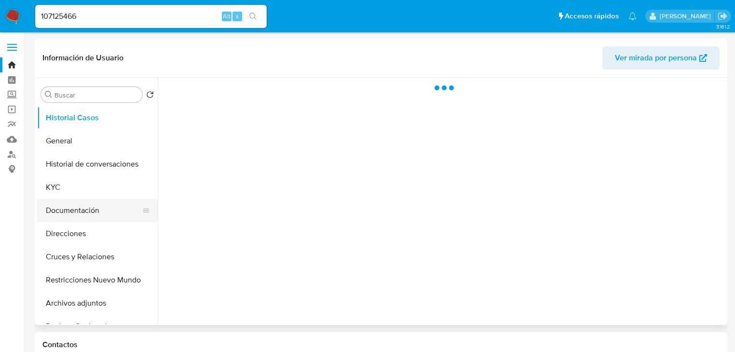
click at [51, 203] on button "Documentación" at bounding box center [93, 210] width 113 height 23
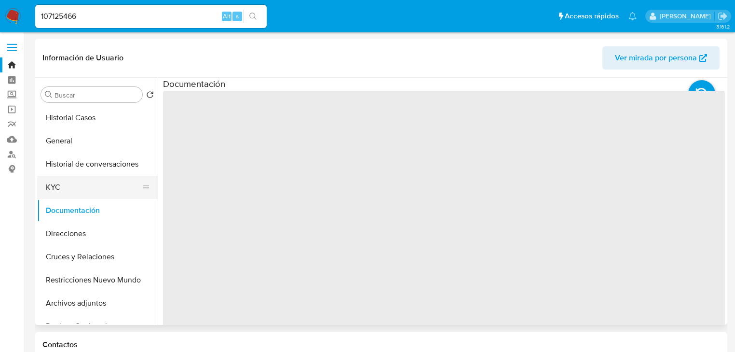
click at [54, 189] on button "KYC" at bounding box center [93, 187] width 113 height 23
select select "10"
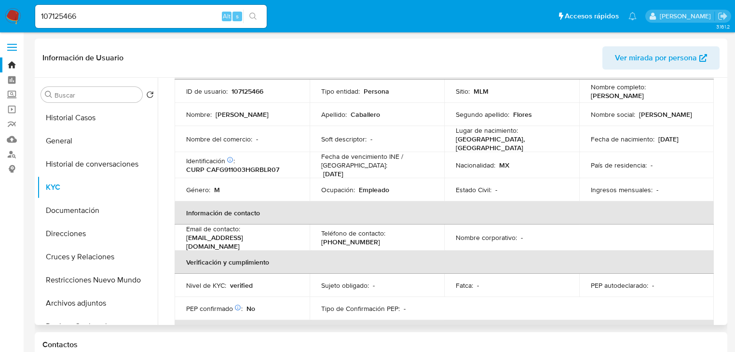
scroll to position [30, 0]
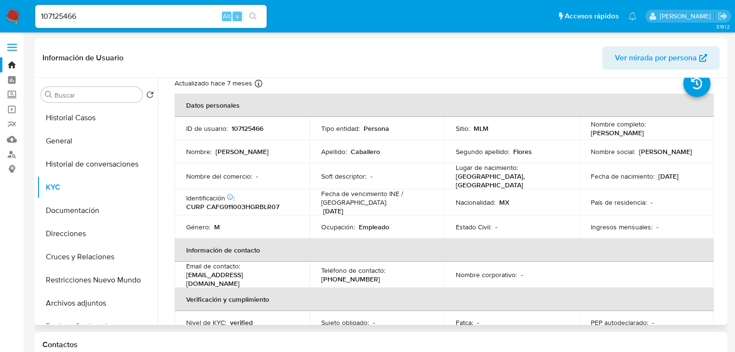
click at [565, 210] on td "Nacionalidad : MX" at bounding box center [511, 202] width 135 height 26
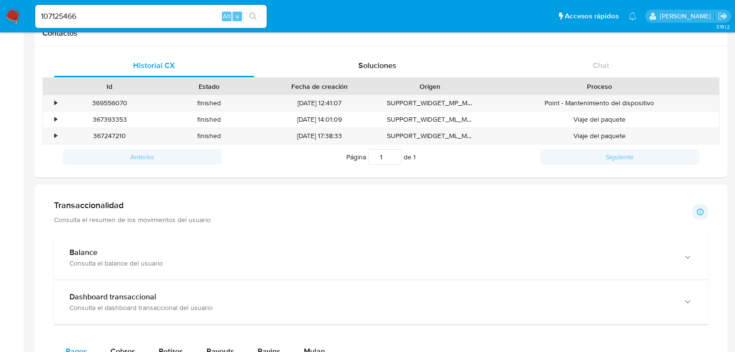
scroll to position [463, 0]
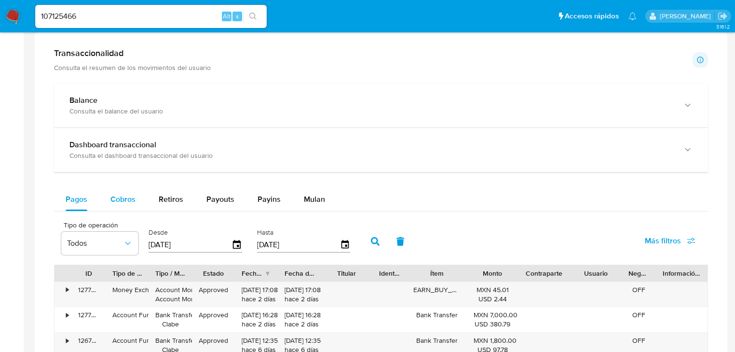
drag, startPoint x: 110, startPoint y: 205, endPoint x: 118, endPoint y: 203, distance: 8.0
click at [111, 205] on div "Cobros" at bounding box center [123, 199] width 25 height 23
select select "10"
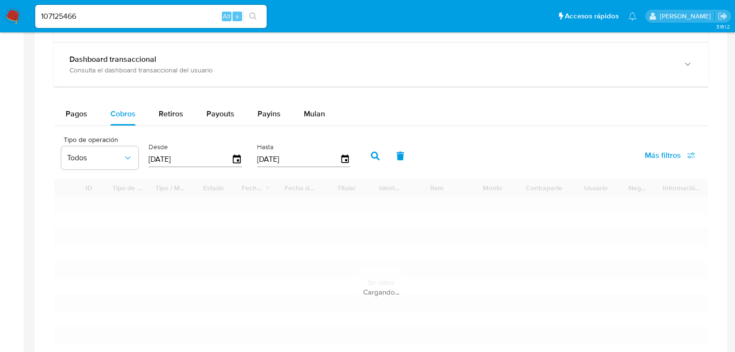
scroll to position [695, 0]
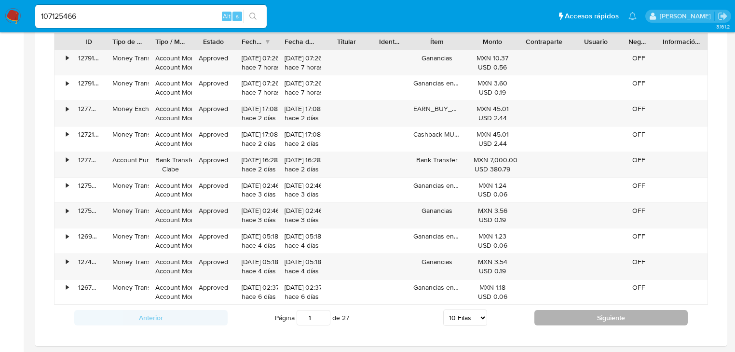
click at [600, 317] on button "Siguiente" at bounding box center [611, 317] width 153 height 15
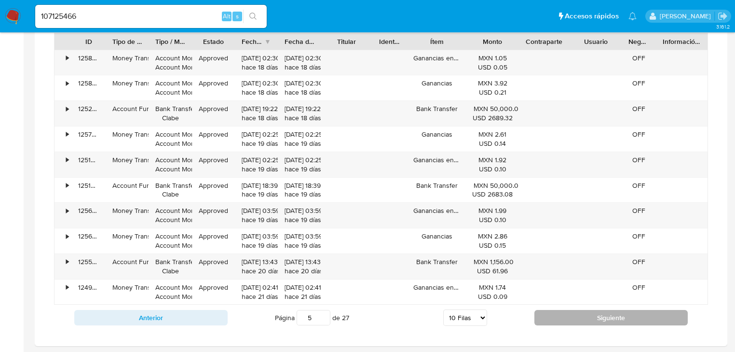
click at [557, 311] on button "Siguiente" at bounding box center [611, 317] width 153 height 15
click at [589, 321] on button "Siguiente" at bounding box center [611, 317] width 153 height 15
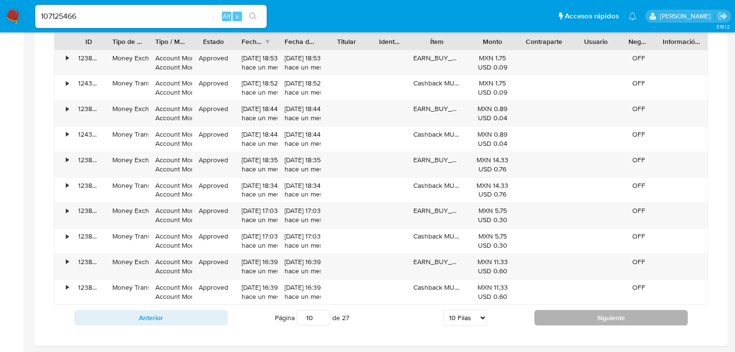
click at [589, 321] on button "Siguiente" at bounding box center [611, 317] width 153 height 15
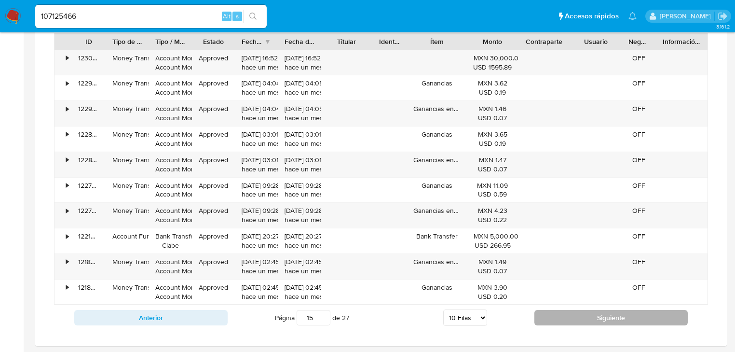
click at [582, 321] on button "Siguiente" at bounding box center [611, 317] width 153 height 15
click at [584, 317] on button "Siguiente" at bounding box center [611, 317] width 153 height 15
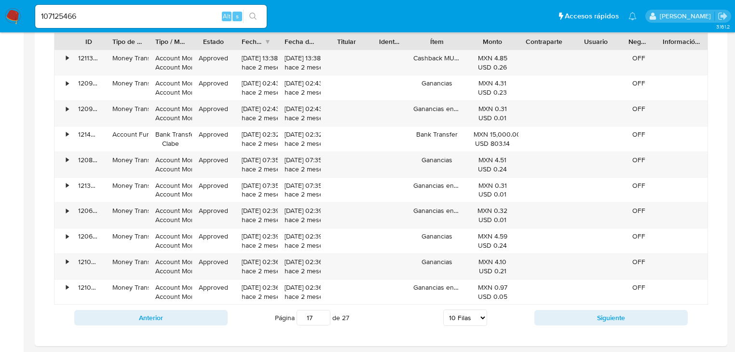
click at [584, 320] on button "Siguiente" at bounding box center [611, 317] width 153 height 15
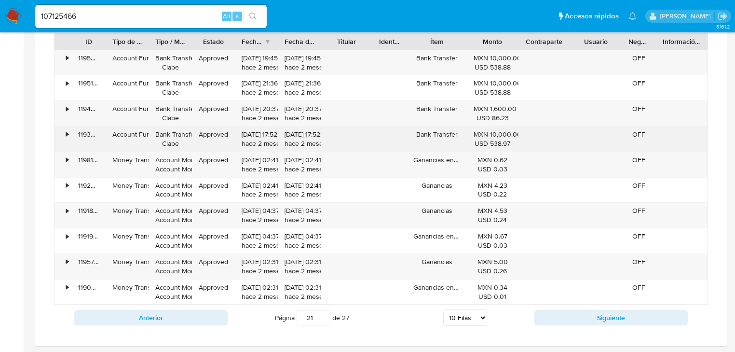
click at [397, 118] on div "ID Tipo de operación Tipo / Método Estado Fecha de creación Fecha de aprobación…" at bounding box center [381, 182] width 654 height 298
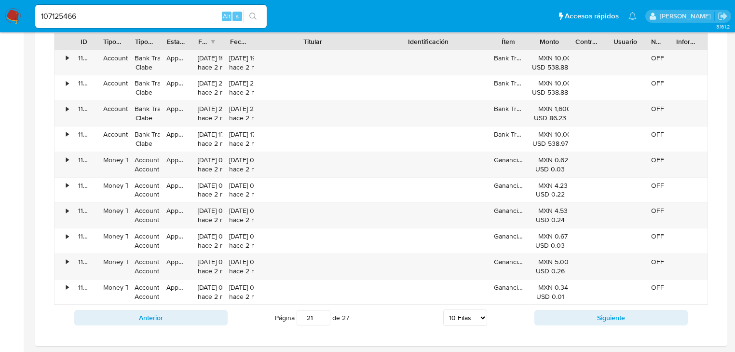
drag, startPoint x: 367, startPoint y: 37, endPoint x: 431, endPoint y: 50, distance: 65.0
click at [430, 46] on div "ID Tipo de operación Tipo / Método Estado Fecha de creación Fecha de aprobación…" at bounding box center [381, 41] width 653 height 16
click at [632, 316] on button "Siguiente" at bounding box center [611, 317] width 153 height 15
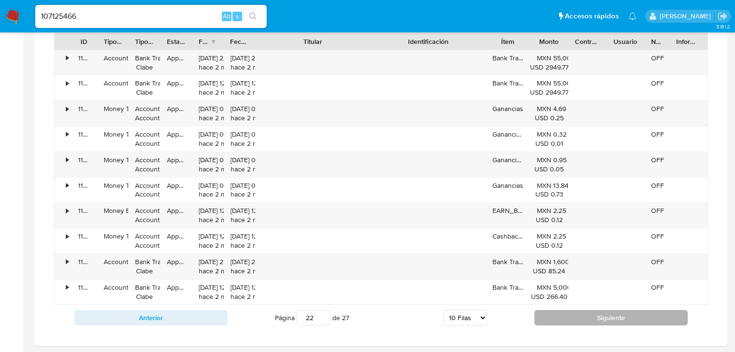
click at [632, 316] on button "Siguiente" at bounding box center [611, 317] width 153 height 15
type input "25"
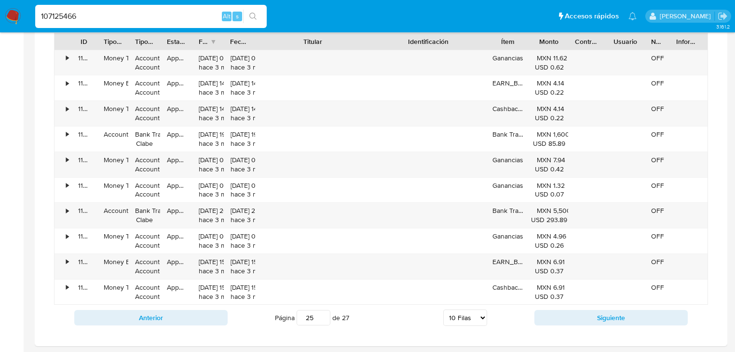
drag, startPoint x: 113, startPoint y: 17, endPoint x: -41, endPoint y: 17, distance: 153.5
paste input "2046678309"
click at [264, 15] on input "2046678309" at bounding box center [151, 16] width 232 height 13
type input "2046678309"
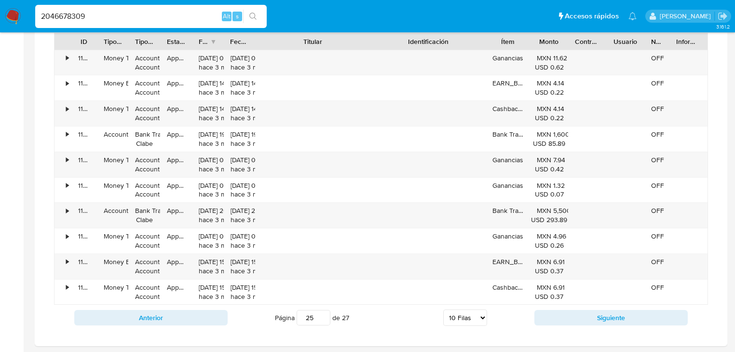
click at [253, 17] on icon "search-icon" at bounding box center [252, 16] width 7 height 7
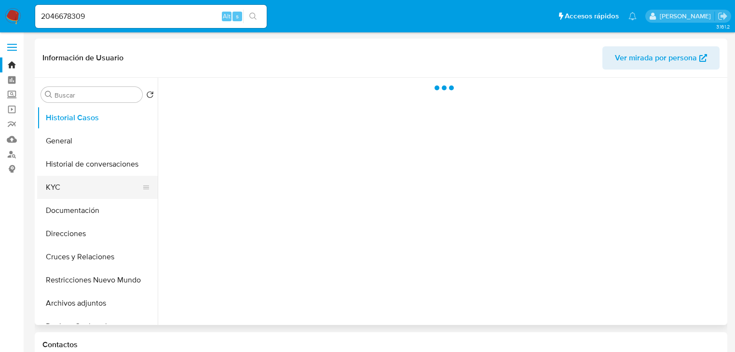
select select "10"
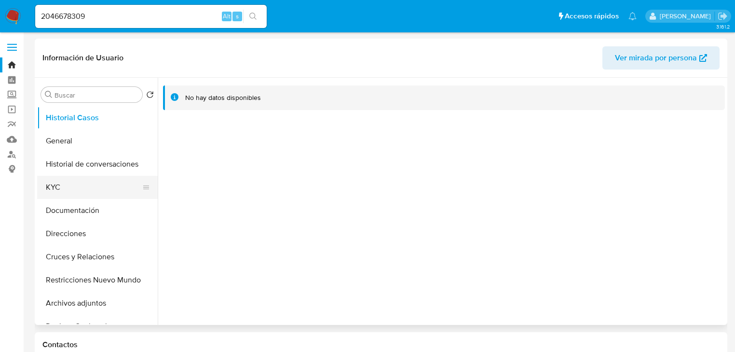
click at [61, 182] on button "KYC" at bounding box center [93, 187] width 113 height 23
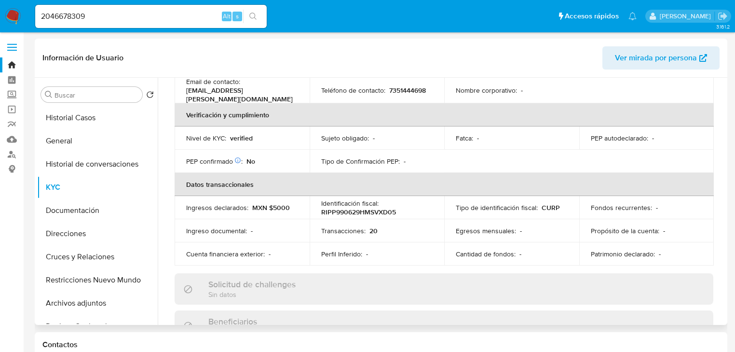
scroll to position [30, 0]
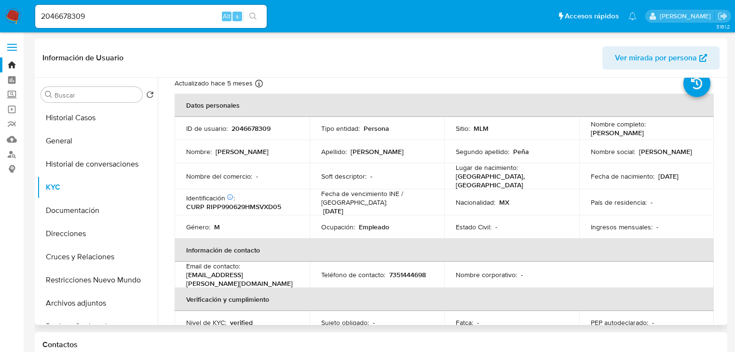
click at [541, 232] on td "Estado Civil : -" at bounding box center [511, 226] width 135 height 23
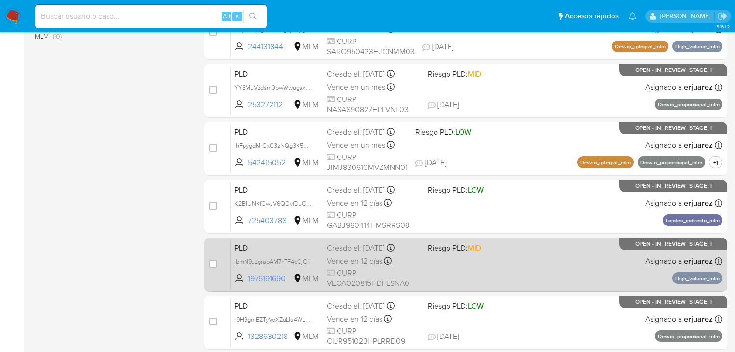
scroll to position [444, 0]
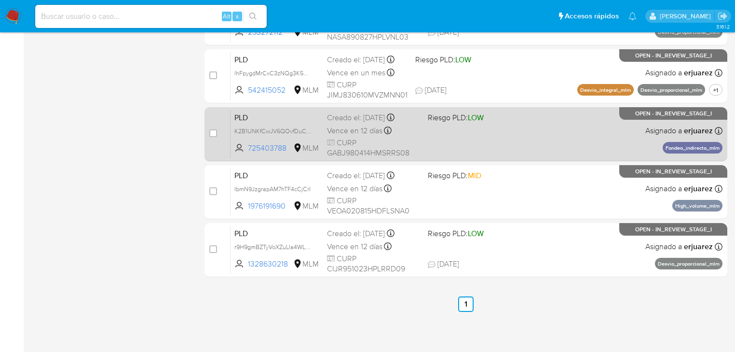
click at [503, 137] on div "PLD K2B1UNKfCwJV6QOvfDuC6gos 725403788 MLM Riesgo PLD: LOW Creado el: [DATE] Cr…" at bounding box center [477, 134] width 492 height 49
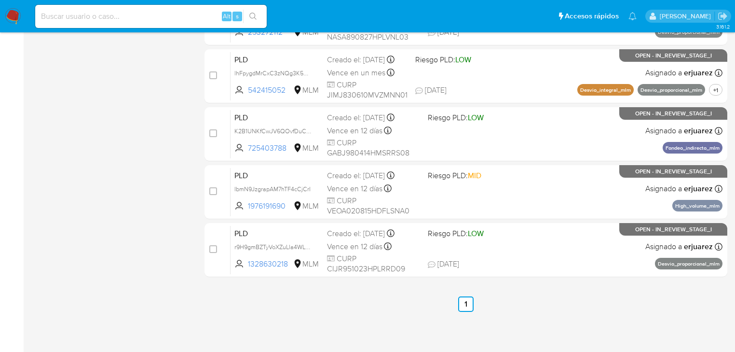
click at [53, 13] on input at bounding box center [151, 16] width 232 height 13
paste input "1216831675"
type input "1216831675"
click at [255, 14] on icon "search-icon" at bounding box center [253, 17] width 8 height 8
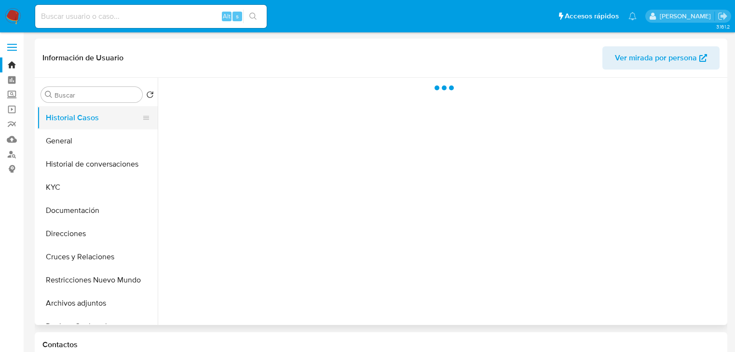
select select "10"
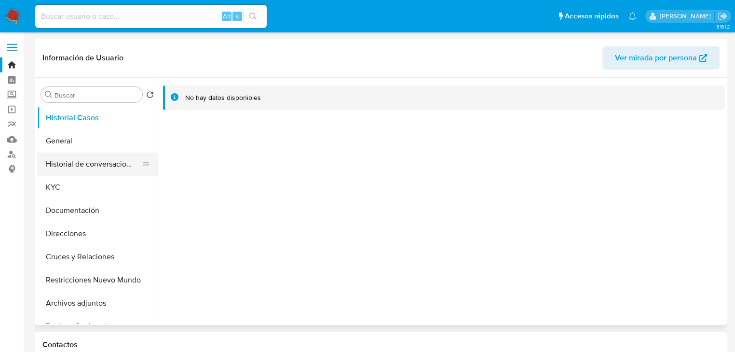
drag, startPoint x: 67, startPoint y: 151, endPoint x: 62, endPoint y: 156, distance: 7.5
click at [66, 151] on button "General" at bounding box center [97, 140] width 121 height 23
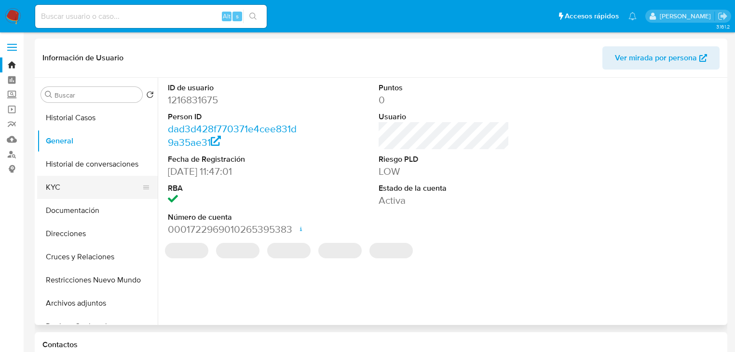
click at [57, 193] on button "KYC" at bounding box center [93, 187] width 113 height 23
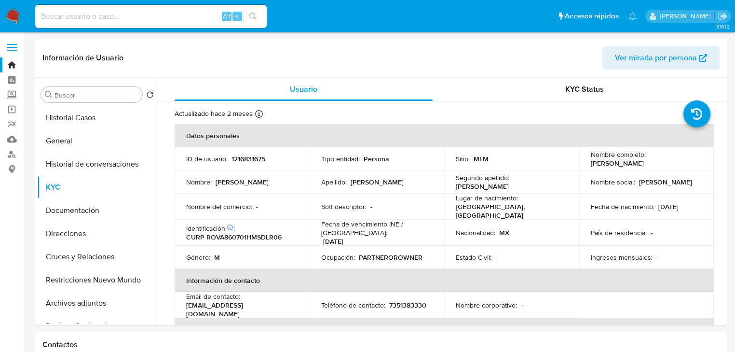
click at [14, 14] on img at bounding box center [13, 16] width 16 height 16
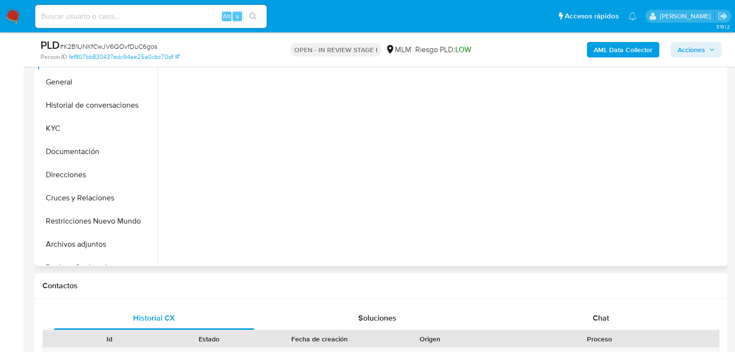
select select "10"
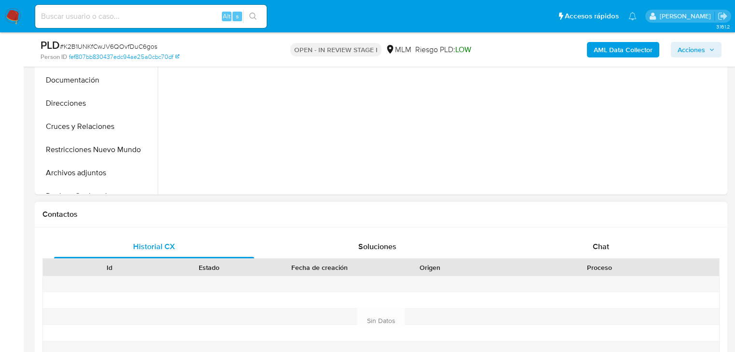
scroll to position [347, 0]
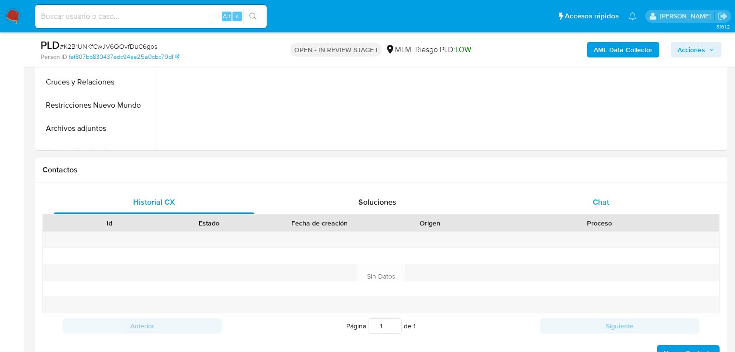
click at [599, 198] on span "Chat" at bounding box center [601, 201] width 16 height 11
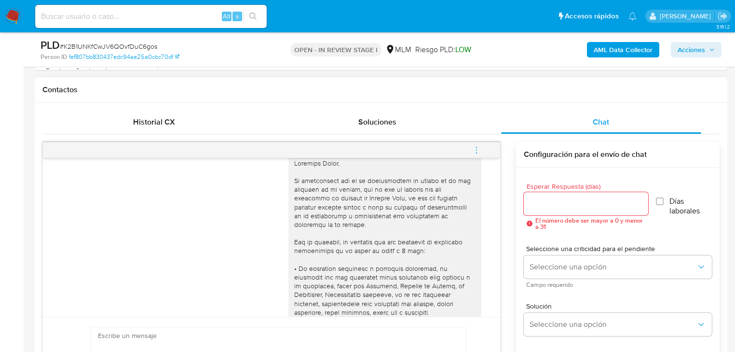
scroll to position [425, 0]
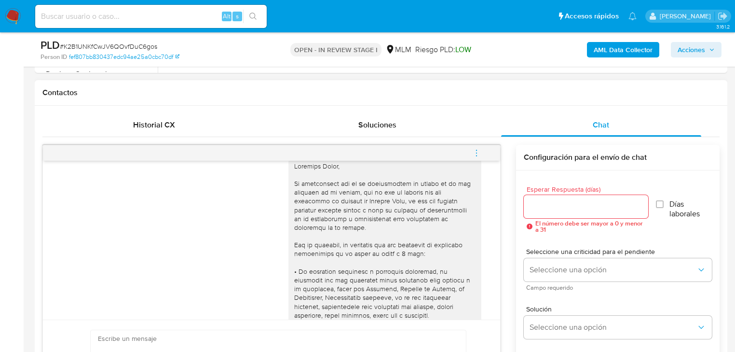
click at [471, 149] on button "menu-action" at bounding box center [477, 152] width 32 height 23
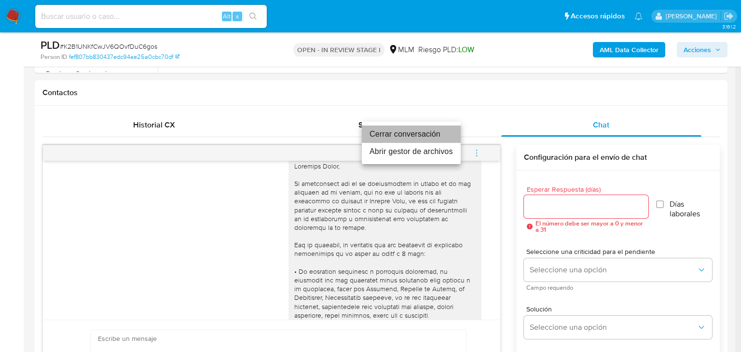
click at [395, 137] on li "Cerrar conversación" at bounding box center [411, 133] width 99 height 17
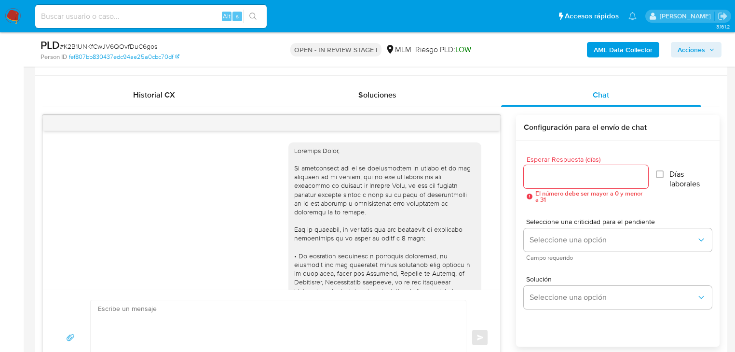
scroll to position [463, 0]
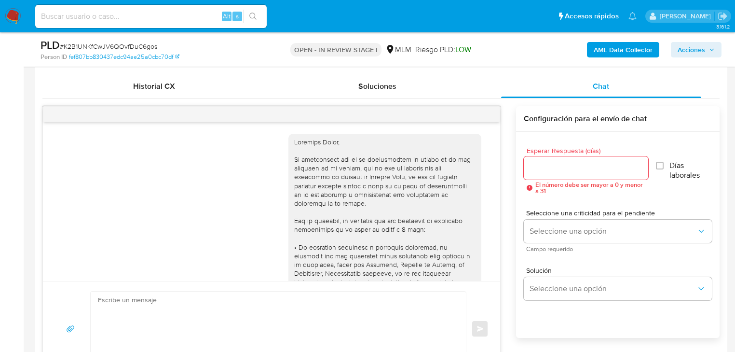
click at [113, 11] on input at bounding box center [151, 16] width 232 height 13
paste input "4704272"
drag, startPoint x: 103, startPoint y: 17, endPoint x: 17, endPoint y: 10, distance: 85.7
click at [17, 10] on nav "Pausado Ver notificaciones 4704272 Alt s Accesos rápidos Presiona las siguiente…" at bounding box center [367, 16] width 735 height 32
paste input "28"
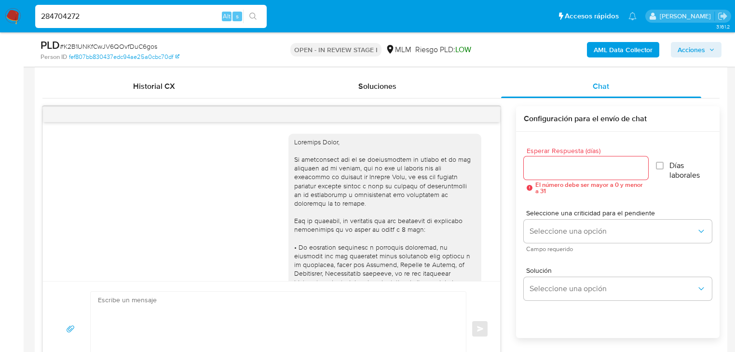
type input "284704272"
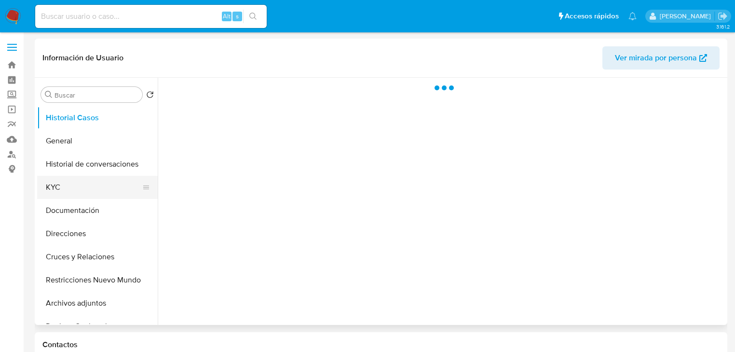
click at [63, 191] on button "KYC" at bounding box center [93, 187] width 113 height 23
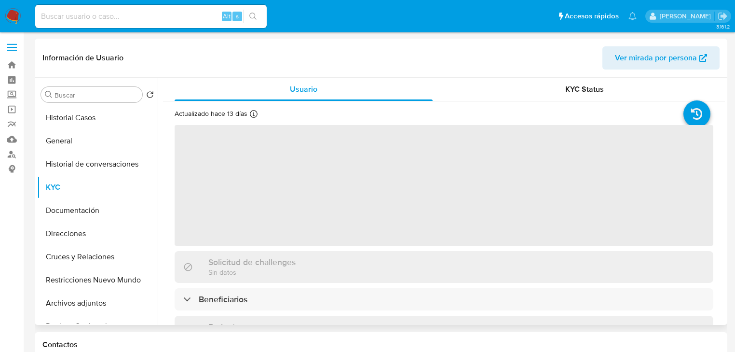
select select "10"
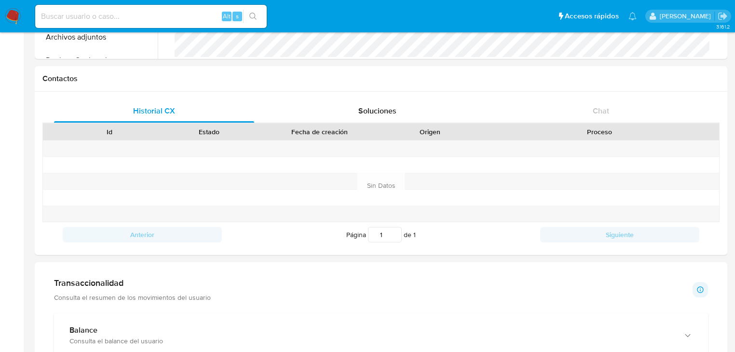
scroll to position [386, 0]
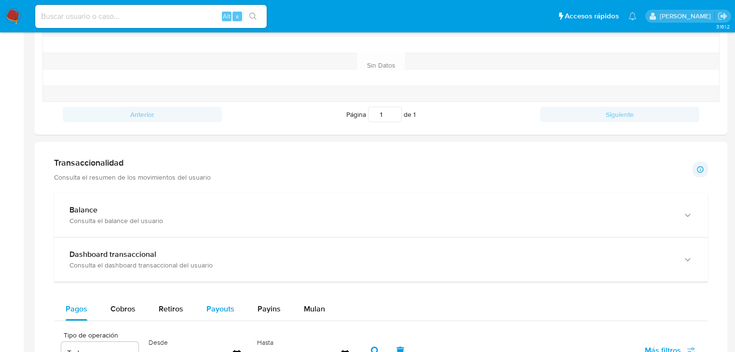
drag, startPoint x: 132, startPoint y: 304, endPoint x: 200, endPoint y: 311, distance: 68.4
click at [135, 307] on button "Cobros" at bounding box center [123, 308] width 48 height 23
select select "10"
drag, startPoint x: 219, startPoint y: 309, endPoint x: 226, endPoint y: 304, distance: 9.0
click at [220, 309] on span "Payouts" at bounding box center [221, 308] width 28 height 11
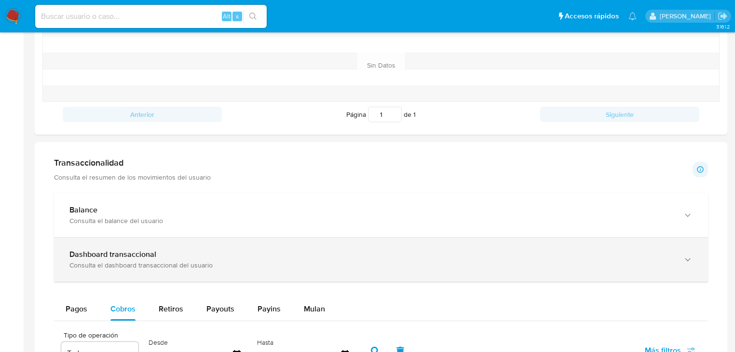
select select "10"
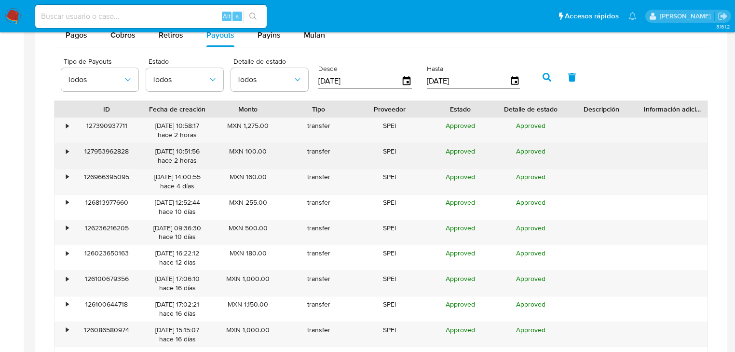
scroll to position [733, 0]
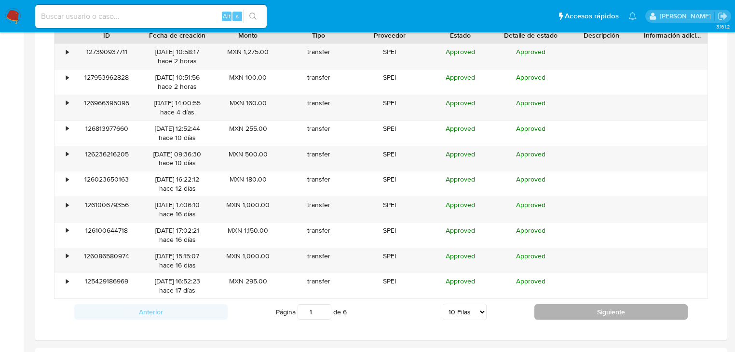
click at [586, 308] on button "Siguiente" at bounding box center [611, 311] width 153 height 15
type input "2"
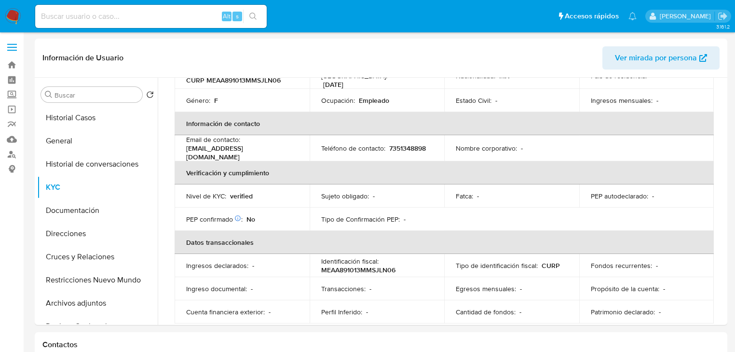
scroll to position [59, 0]
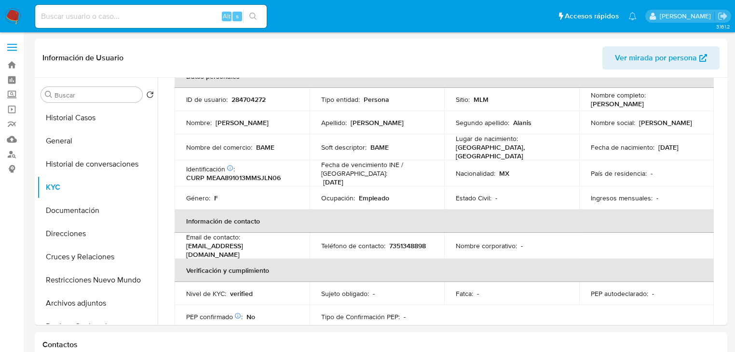
click at [89, 17] on input at bounding box center [151, 16] width 232 height 13
paste input "1559904468"
type input "1559904468"
click at [259, 14] on button "search-icon" at bounding box center [253, 17] width 20 height 14
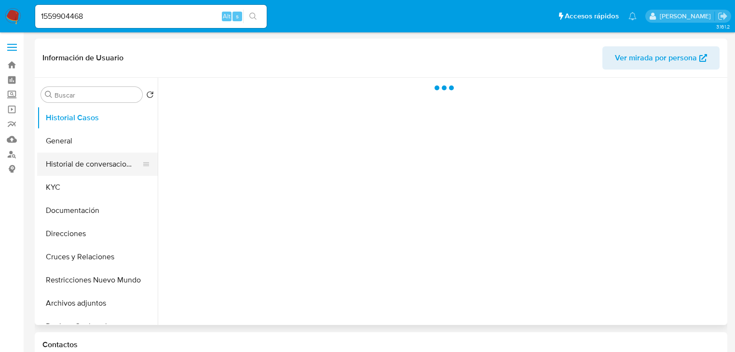
select select "10"
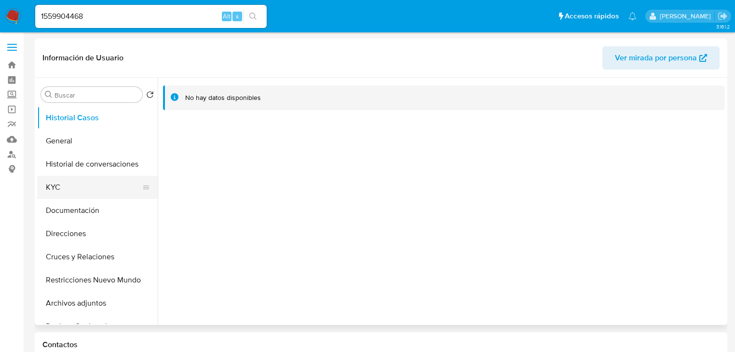
click at [89, 195] on button "KYC" at bounding box center [93, 187] width 113 height 23
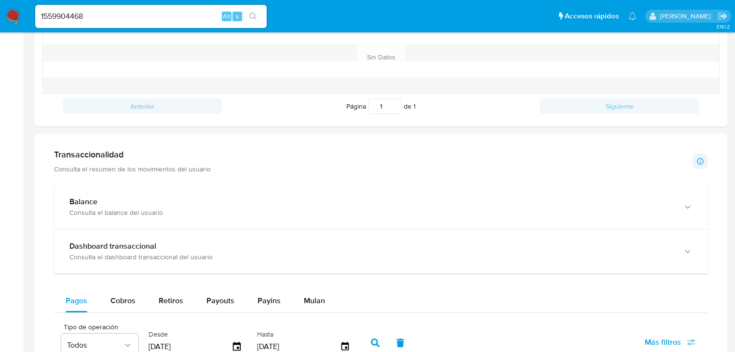
scroll to position [502, 0]
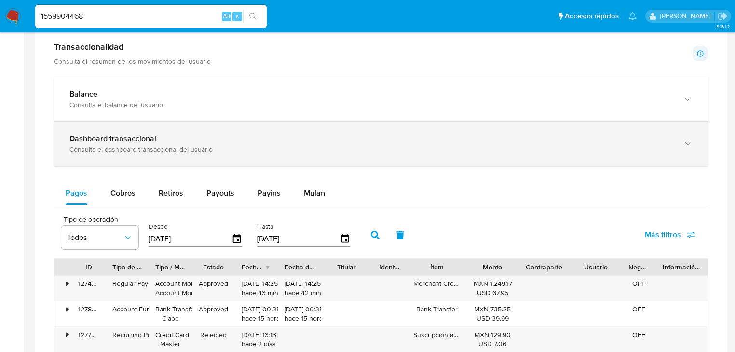
click at [95, 140] on b "Dashboard transaccional" at bounding box center [112, 138] width 87 height 11
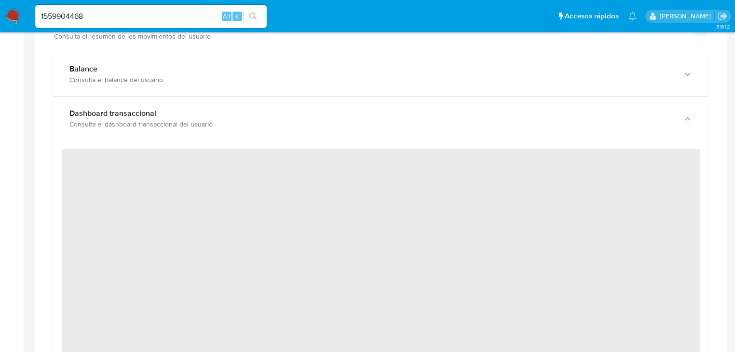
scroll to position [540, 0]
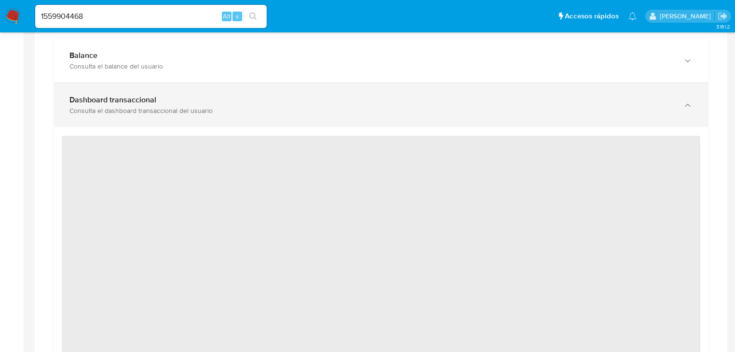
click at [160, 122] on div "Dashboard transaccional Consulta el dashboard transaccional del usuario" at bounding box center [381, 105] width 654 height 44
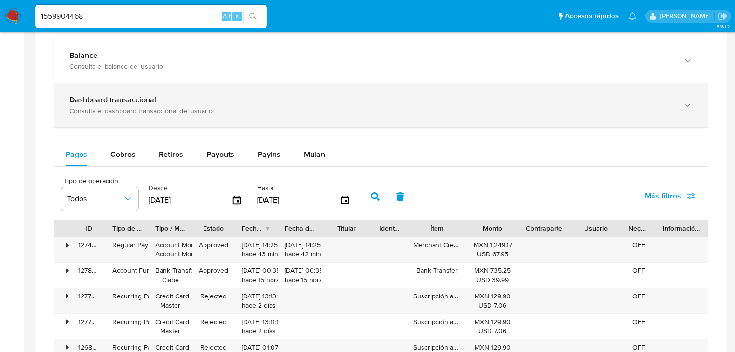
click at [160, 122] on div "Dashboard transaccional Consulta el dashboard transaccional del usuario" at bounding box center [381, 105] width 654 height 44
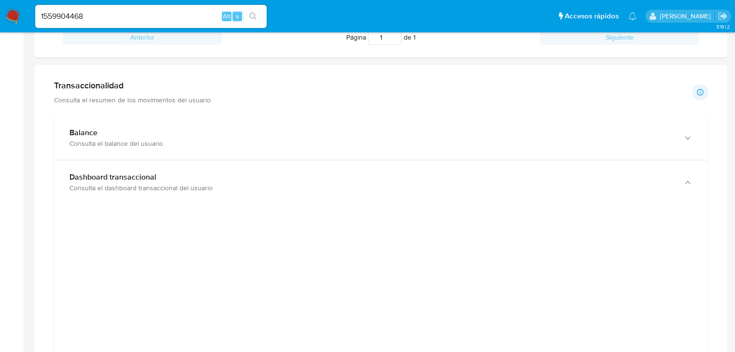
scroll to position [232, 0]
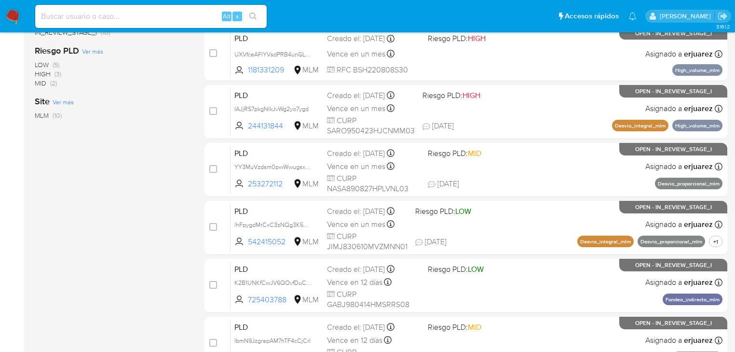
scroll to position [425, 0]
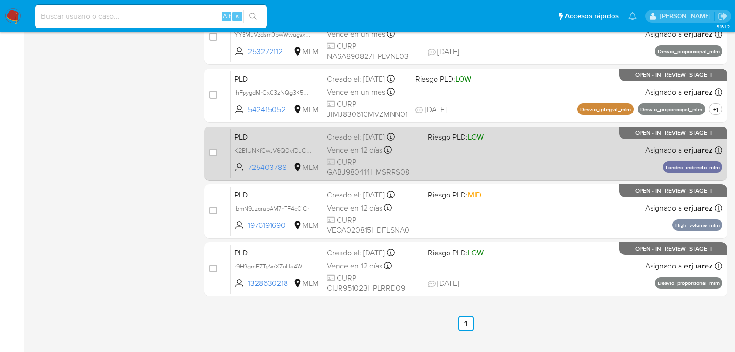
click at [568, 167] on div "PLD K2B1UNKfCwJV6QOvfDuC6gos 725403788 MLM Riesgo PLD: LOW Creado el: [DATE] Cr…" at bounding box center [477, 153] width 492 height 49
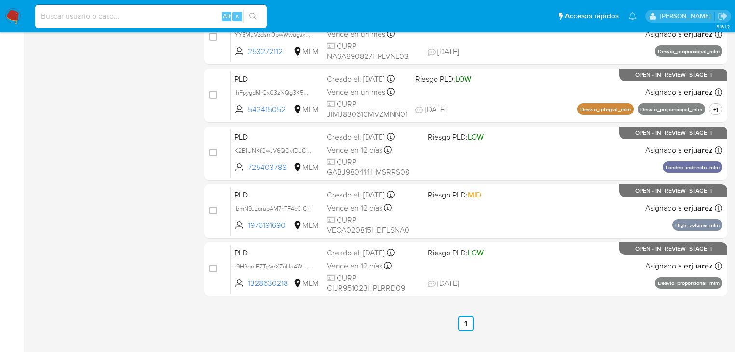
click at [12, 23] on img at bounding box center [13, 16] width 16 height 16
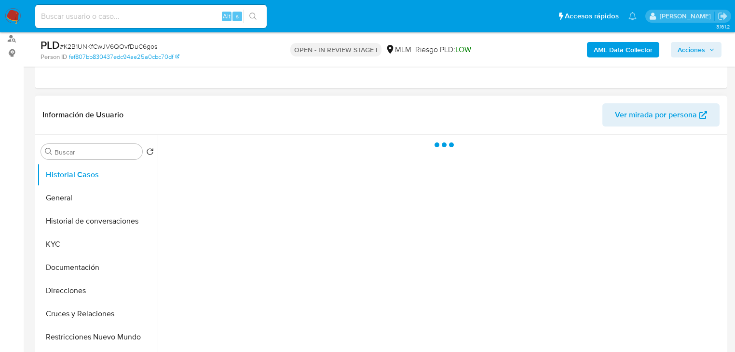
scroll to position [193, 0]
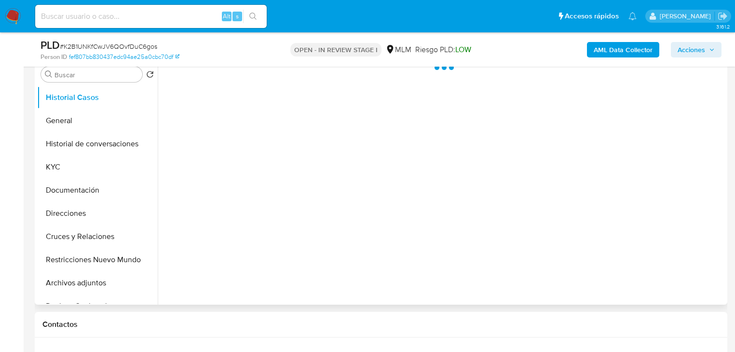
select select "10"
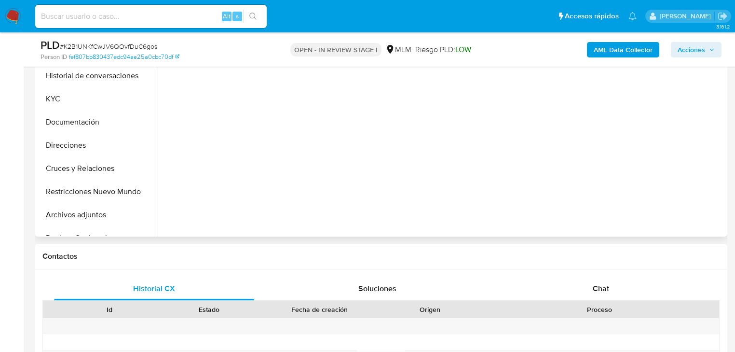
scroll to position [347, 0]
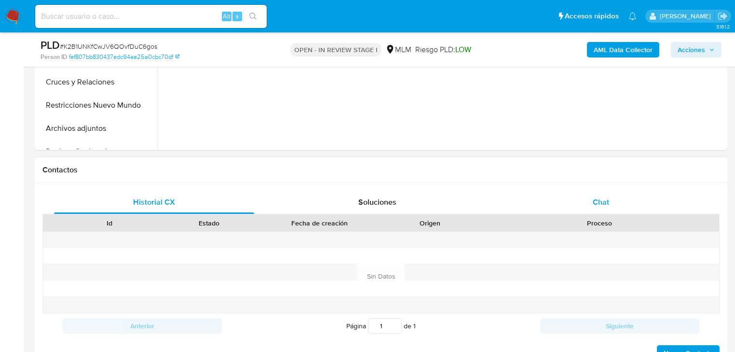
click at [590, 208] on div "Chat" at bounding box center [601, 202] width 200 height 23
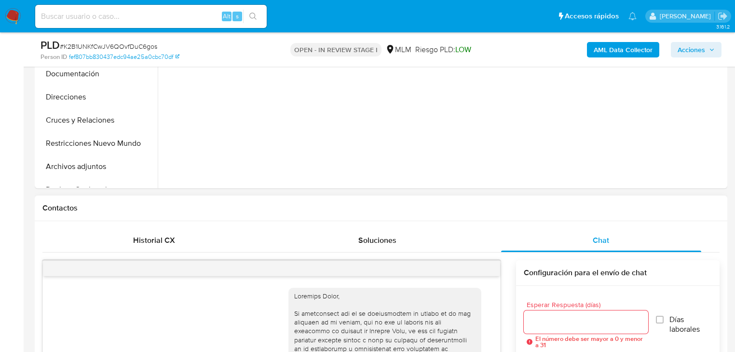
scroll to position [309, 0]
click at [91, 143] on button "Restricciones Nuevo Mundo" at bounding box center [93, 143] width 113 height 23
drag, startPoint x: 77, startPoint y: 115, endPoint x: 102, endPoint y: 116, distance: 24.6
click at [80, 116] on button "Cruces y Relaciones" at bounding box center [93, 120] width 113 height 23
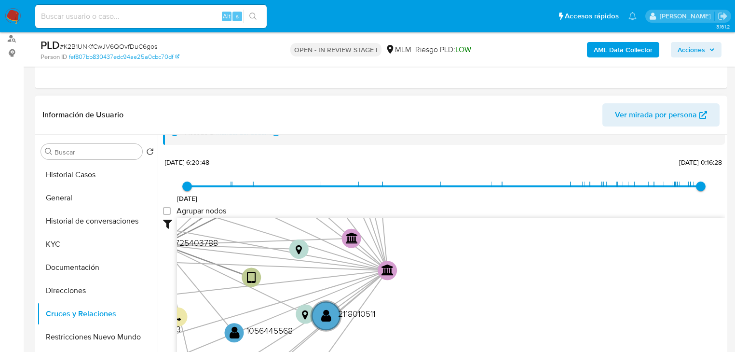
scroll to position [25, 0]
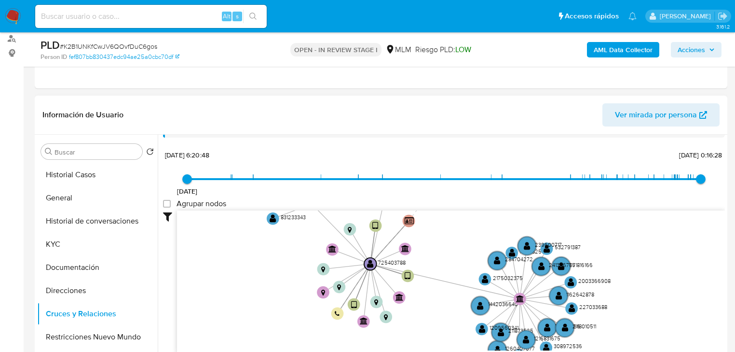
drag, startPoint x: 431, startPoint y: 272, endPoint x: 429, endPoint y: 308, distance: 36.2
click at [429, 308] on icon "device-675bb372ba7288be64911983  user-725403788  725403788 device-61ccd1e1088…" at bounding box center [451, 280] width 548 height 140
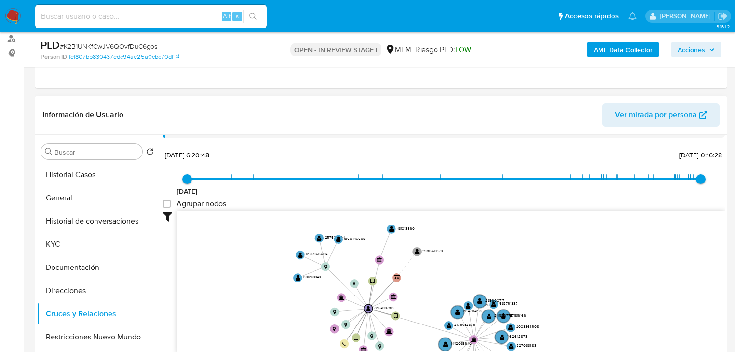
drag, startPoint x: 429, startPoint y: 255, endPoint x: 409, endPoint y: 295, distance: 44.5
click at [410, 297] on icon "device-675bb372ba7288be64911983  user-725403788  725403788 device-61ccd1e1088…" at bounding box center [451, 280] width 548 height 140
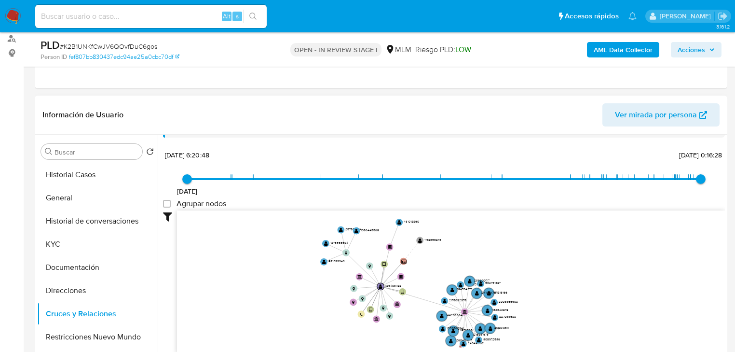
drag, startPoint x: 429, startPoint y: 297, endPoint x: 433, endPoint y: 278, distance: 19.8
click at [433, 278] on icon "device-675bb372ba7288be64911983  user-725403788  725403788 device-61ccd1e1088…" at bounding box center [451, 280] width 548 height 140
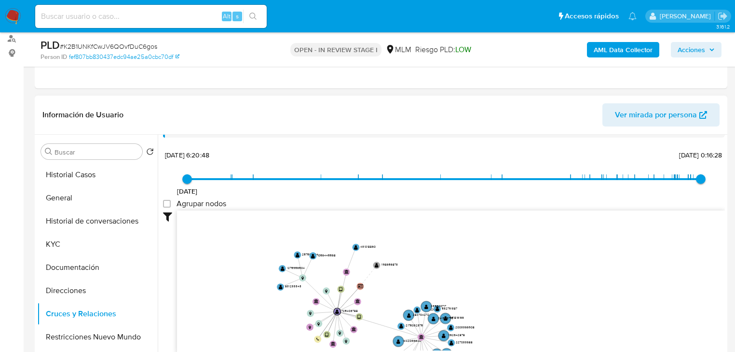
drag, startPoint x: 344, startPoint y: 255, endPoint x: 284, endPoint y: 291, distance: 70.6
click at [284, 291] on icon "device-675bb372ba7288be64911983  user-725403788  725403788 device-61ccd1e1088…" at bounding box center [451, 280] width 548 height 140
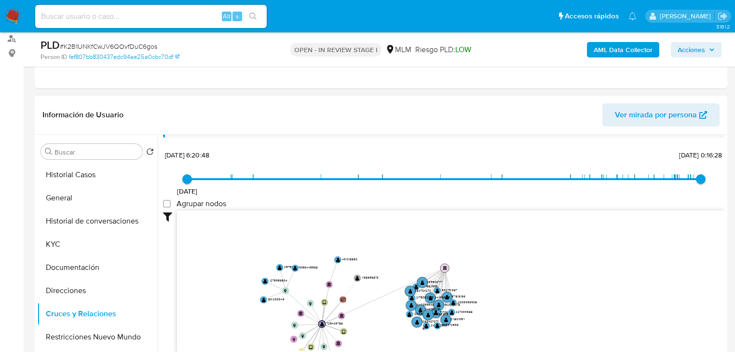
drag, startPoint x: 404, startPoint y: 345, endPoint x: 446, endPoint y: 261, distance: 93.9
click at [446, 265] on text "" at bounding box center [445, 267] width 4 height 4
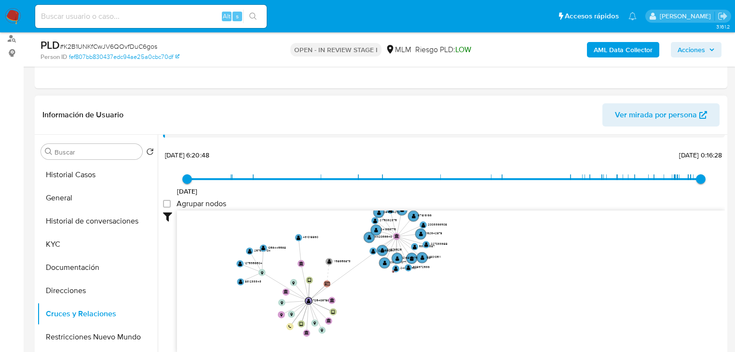
drag, startPoint x: 372, startPoint y: 320, endPoint x: 348, endPoint y: 296, distance: 34.1
click at [348, 296] on icon "device-675bb372ba7288be64911983  user-725403788  725403788 device-61ccd1e1088…" at bounding box center [451, 280] width 548 height 140
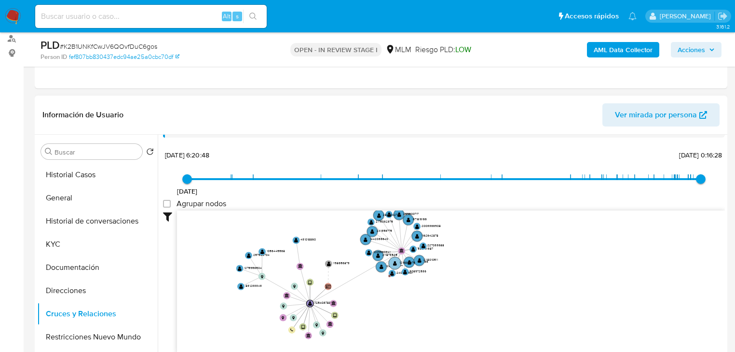
drag, startPoint x: 392, startPoint y: 239, endPoint x: 409, endPoint y: 262, distance: 28.7
click at [404, 252] on text "" at bounding box center [402, 250] width 4 height 4
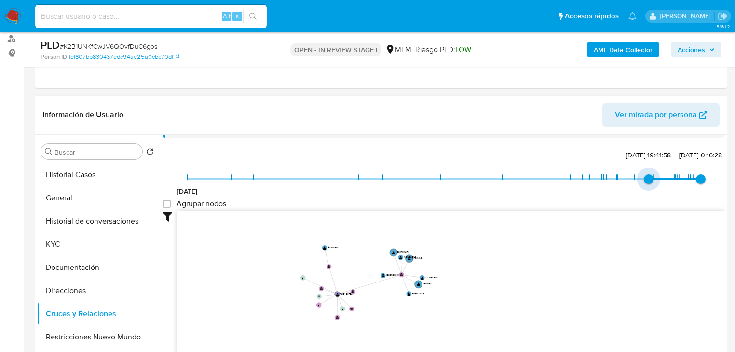
type input "1742408000000"
drag, startPoint x: 249, startPoint y: 180, endPoint x: 632, endPoint y: 189, distance: 382.3
click at [632, 184] on span "19/3/2025, 12:13:20" at bounding box center [635, 179] width 10 height 10
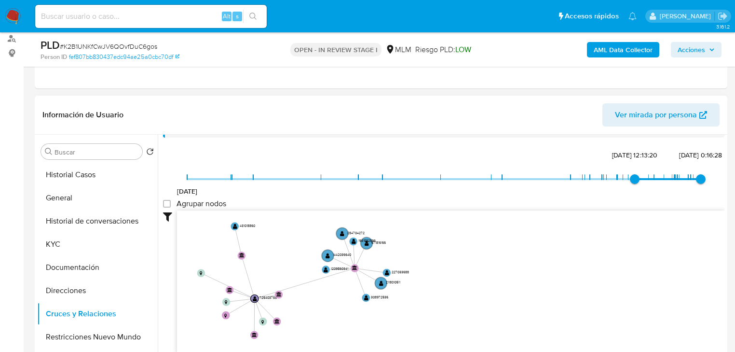
drag, startPoint x: 496, startPoint y: 291, endPoint x: 503, endPoint y: 294, distance: 7.4
click at [503, 294] on icon "device-675bb372ba7288be64911983  user-725403788  725403788 device-61ccd1e1088…" at bounding box center [451, 280] width 548 height 140
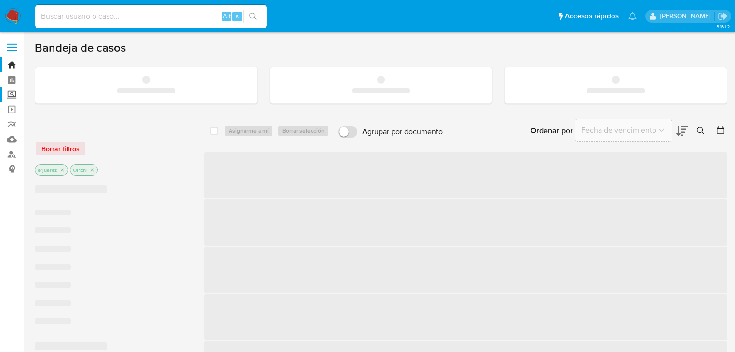
click at [17, 94] on label "Screening" at bounding box center [57, 94] width 115 height 15
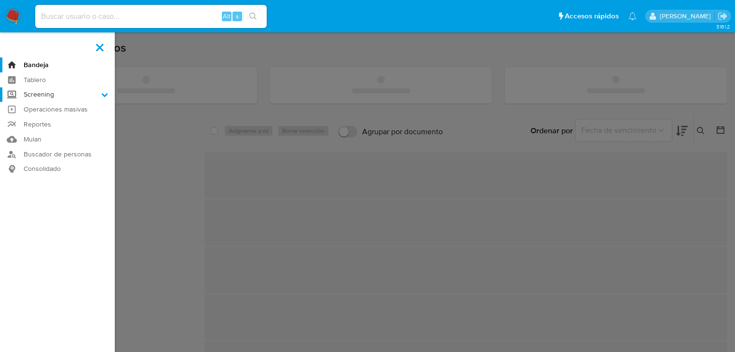
click at [0, 0] on input "Screening" at bounding box center [0, 0] width 0 height 0
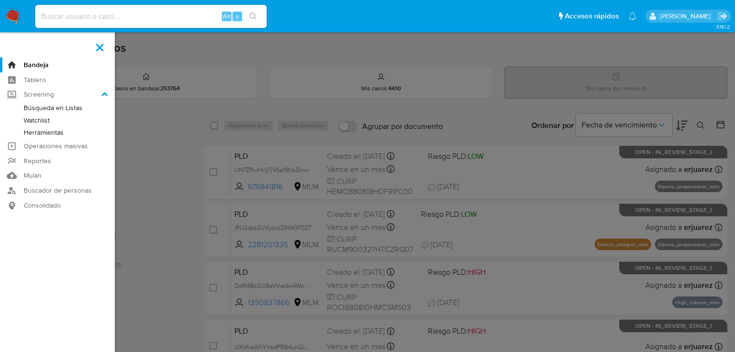
drag, startPoint x: 38, startPoint y: 133, endPoint x: 50, endPoint y: 134, distance: 12.1
click at [39, 133] on link "Herramientas" at bounding box center [57, 132] width 115 height 12
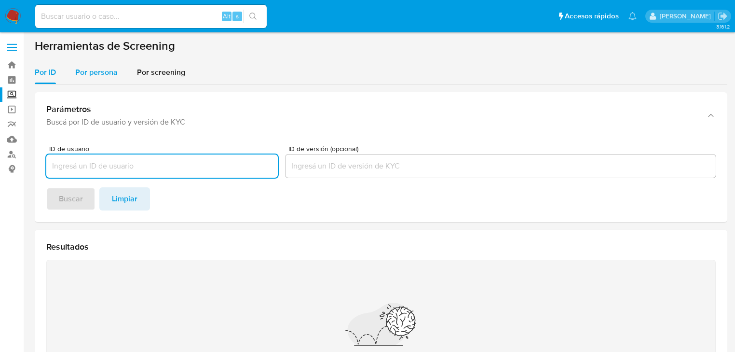
drag, startPoint x: 91, startPoint y: 75, endPoint x: 88, endPoint y: 81, distance: 6.9
click at [91, 75] on span "Por persona" at bounding box center [96, 72] width 42 height 11
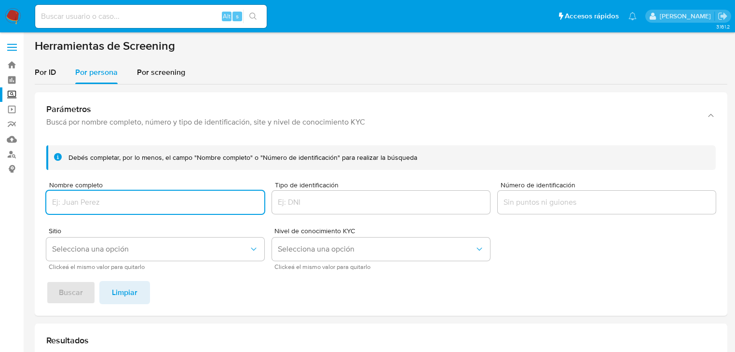
click at [85, 201] on input "Nombre completo" at bounding box center [155, 202] width 218 height 13
type input "CLARISA MONTSERRAT TORIZ RIOS"
click at [76, 290] on span "Buscar" at bounding box center [71, 292] width 24 height 21
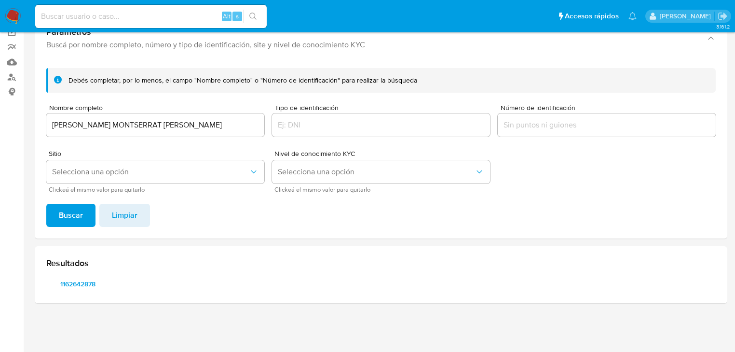
scroll to position [77, 0]
click at [77, 284] on span "1162642878" at bounding box center [78, 284] width 50 height 14
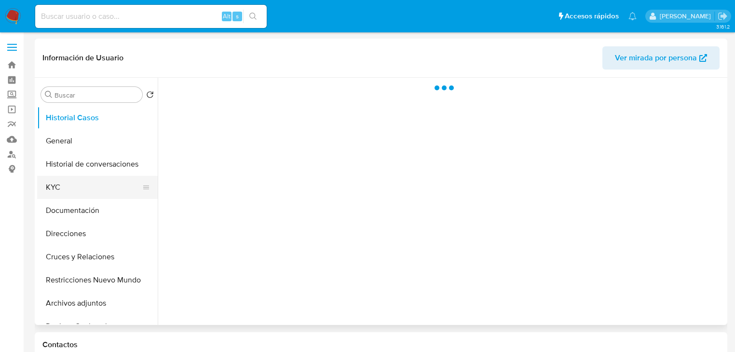
click at [39, 191] on button "KYC" at bounding box center [93, 187] width 113 height 23
select select "10"
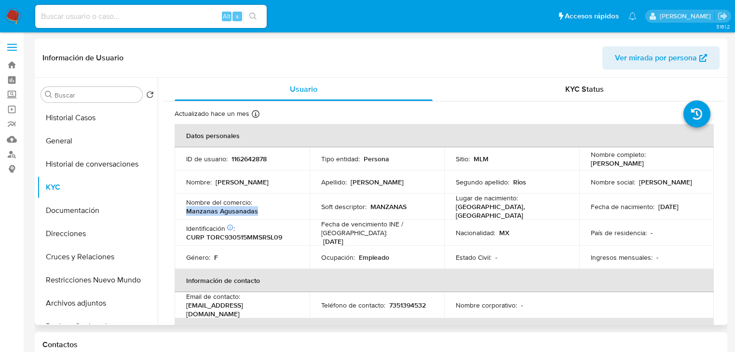
drag, startPoint x: 239, startPoint y: 211, endPoint x: 185, endPoint y: 211, distance: 54.5
click at [185, 211] on td "Nombre del comercio : Manzanas Agusanadas" at bounding box center [242, 207] width 135 height 26
copy p "Manzanas Agusanadas"
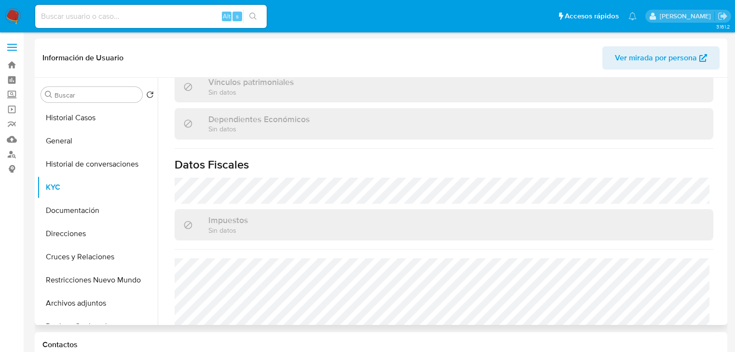
scroll to position [609, 0]
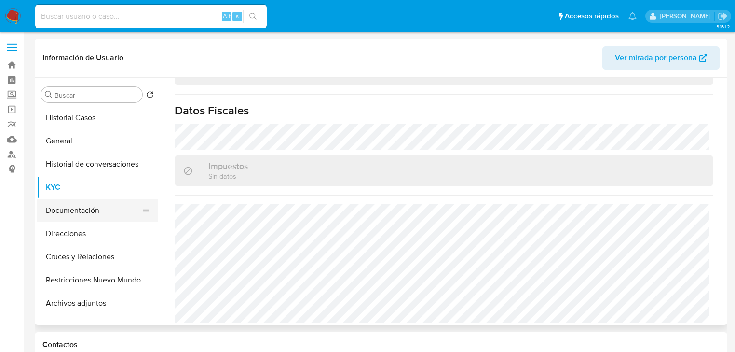
click at [73, 210] on button "Documentación" at bounding box center [93, 210] width 113 height 23
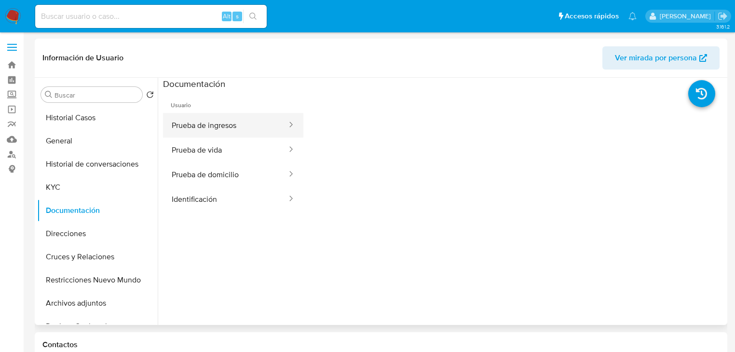
click at [206, 125] on button "Prueba de ingresos" at bounding box center [225, 125] width 125 height 25
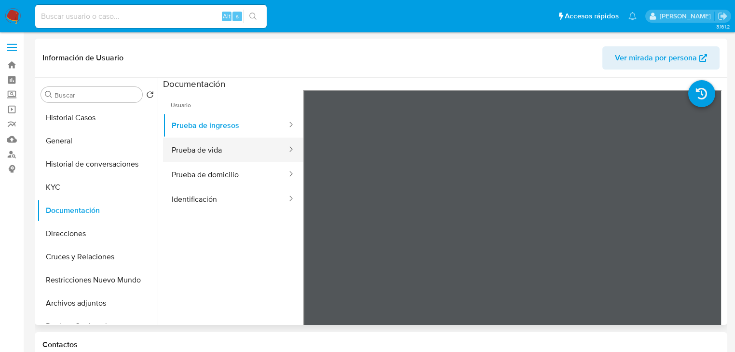
scroll to position [39, 0]
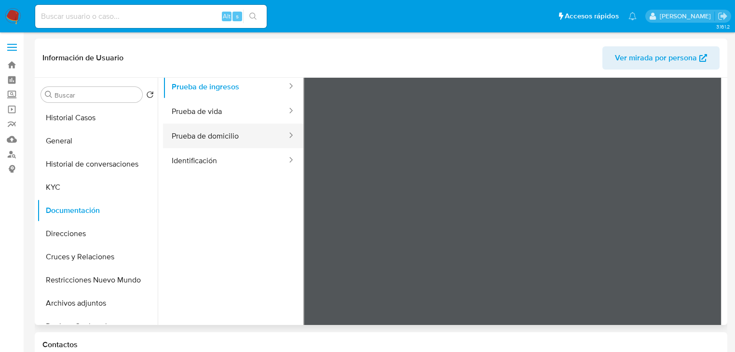
click at [206, 125] on button "Prueba de domicilio" at bounding box center [225, 136] width 125 height 25
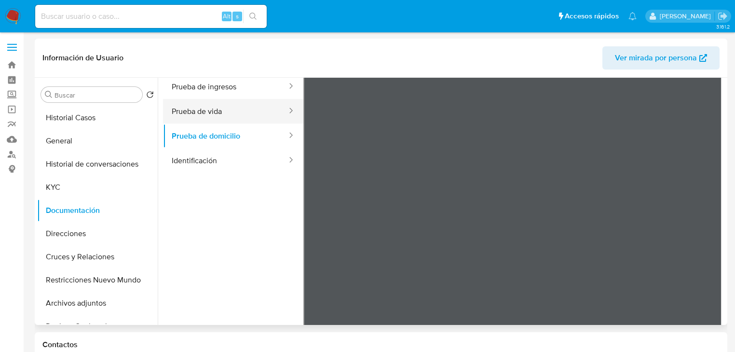
click at [221, 108] on button "Prueba de vida" at bounding box center [225, 111] width 125 height 25
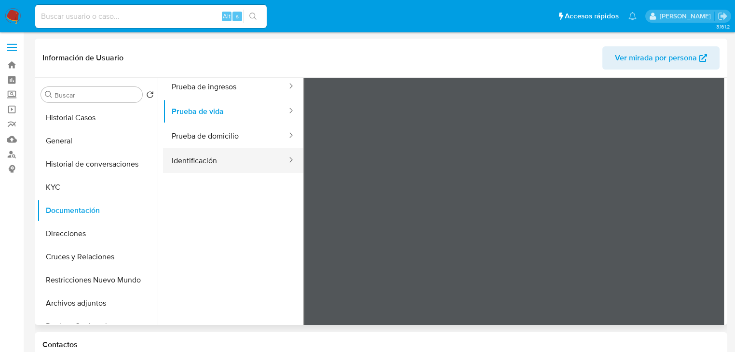
drag, startPoint x: 206, startPoint y: 166, endPoint x: 246, endPoint y: 167, distance: 40.1
click at [207, 167] on button "Identificación" at bounding box center [225, 160] width 125 height 25
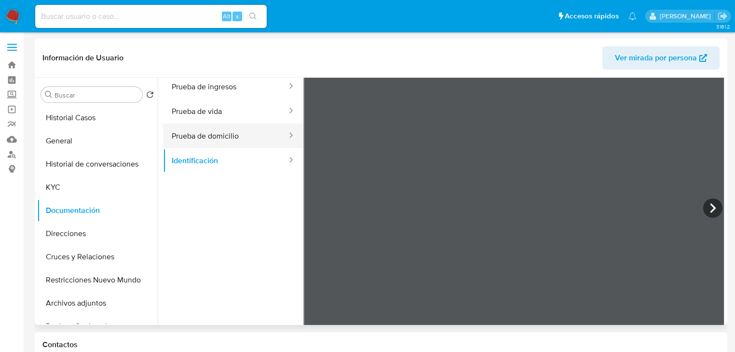
click at [187, 130] on button "Prueba de domicilio" at bounding box center [225, 136] width 125 height 25
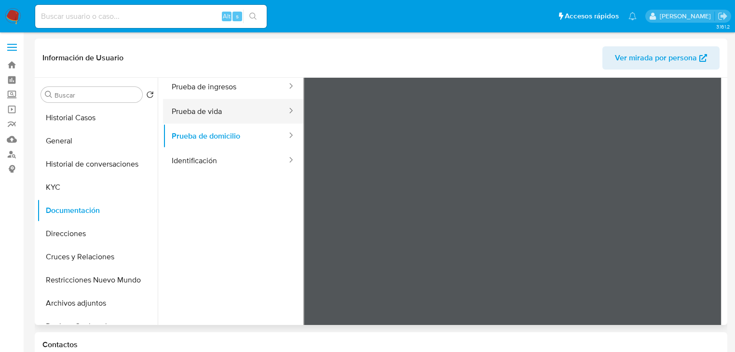
click at [193, 117] on button "Prueba de vida" at bounding box center [225, 111] width 125 height 25
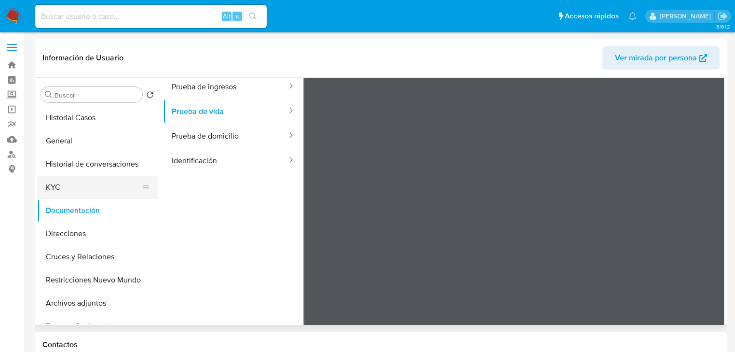
drag, startPoint x: 63, startPoint y: 189, endPoint x: 140, endPoint y: 189, distance: 77.7
click at [63, 190] on button "KYC" at bounding box center [93, 187] width 113 height 23
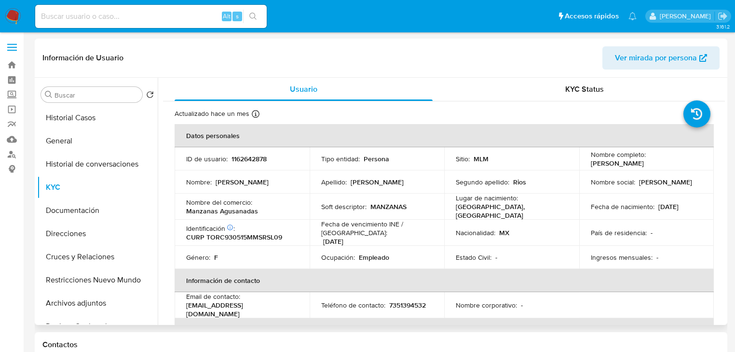
scroll to position [0, 0]
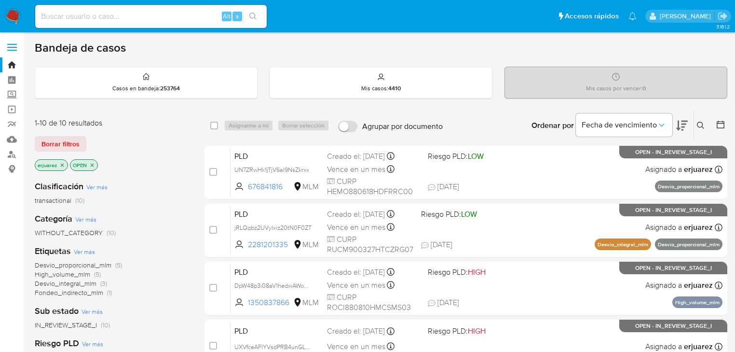
click at [143, 16] on input at bounding box center [151, 16] width 232 height 13
paste input "725403788"
type input "725403788"
click at [251, 17] on icon "search-icon" at bounding box center [253, 17] width 8 height 8
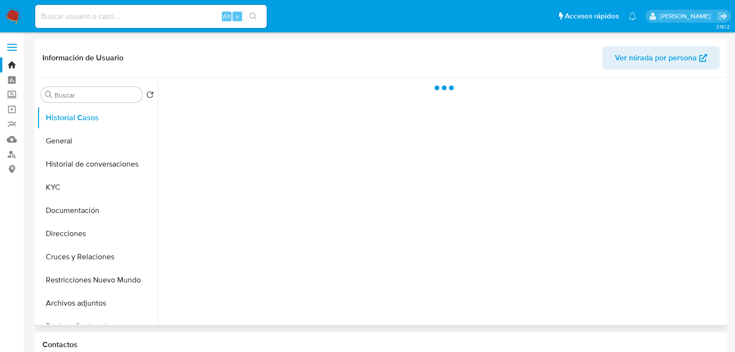
select select "10"
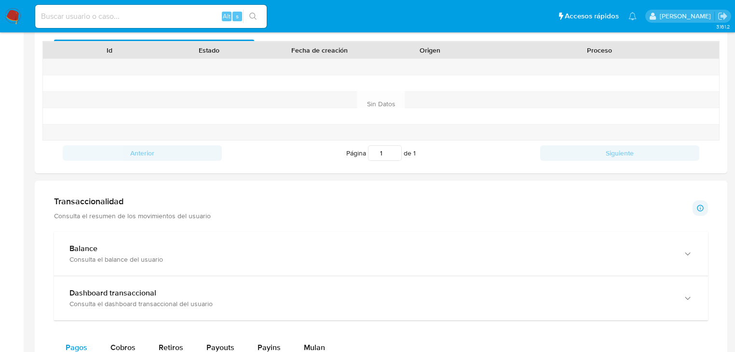
scroll to position [540, 0]
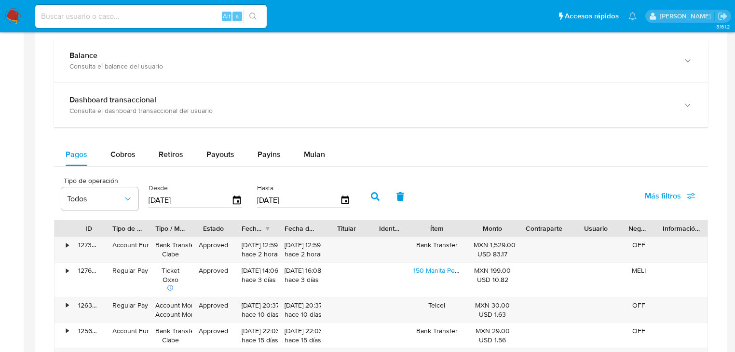
drag, startPoint x: 126, startPoint y: 156, endPoint x: 139, endPoint y: 170, distance: 18.8
click at [127, 157] on span "Cobros" at bounding box center [123, 154] width 25 height 11
select select "10"
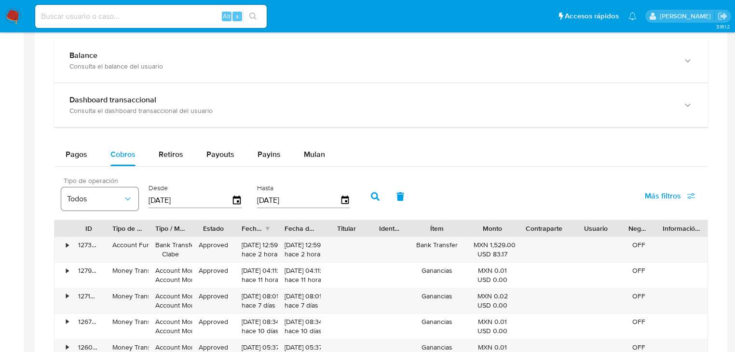
drag, startPoint x: 203, startPoint y: 203, endPoint x: 121, endPoint y: 201, distance: 82.5
click at [117, 198] on div "Tipo de operación Todos Desde 02/07/2025 Hasta 29/09/2025" at bounding box center [208, 195] width 304 height 39
type input "0_/__/____"
type input "01/08/2025"
click at [369, 197] on button "button" at bounding box center [375, 196] width 25 height 23
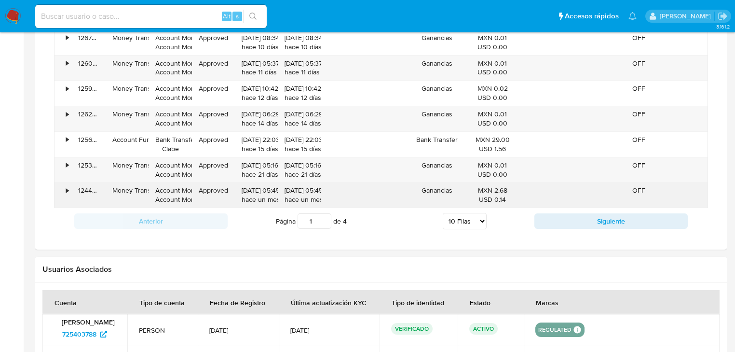
scroll to position [811, 0]
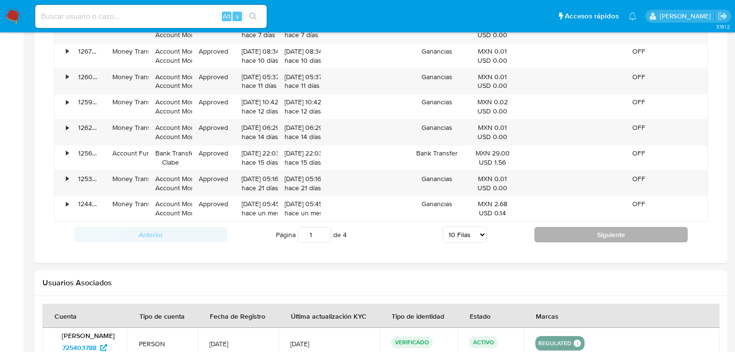
click at [571, 227] on button "Siguiente" at bounding box center [611, 234] width 153 height 15
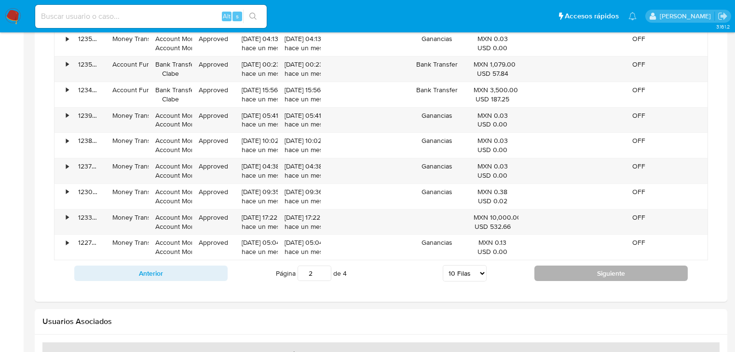
scroll to position [733, 0]
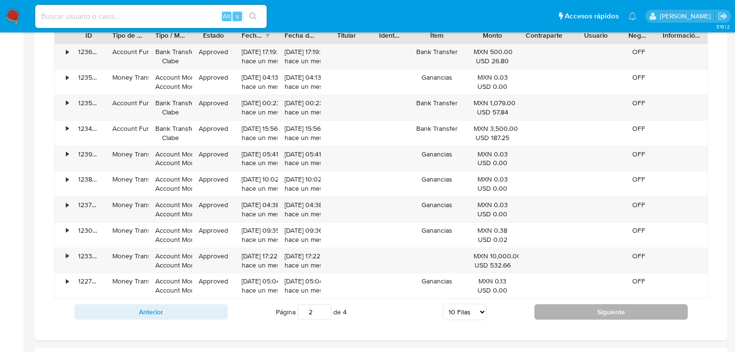
click at [575, 304] on button "Siguiente" at bounding box center [611, 311] width 153 height 15
click at [593, 311] on button "Siguiente" at bounding box center [611, 311] width 153 height 15
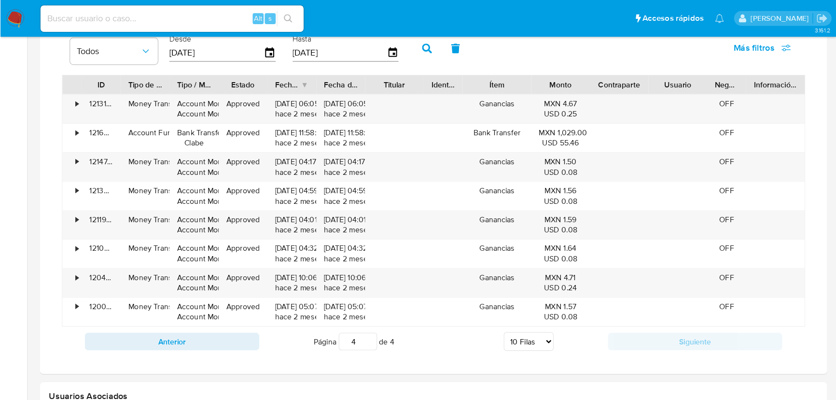
scroll to position [695, 0]
drag, startPoint x: 313, startPoint y: 299, endPoint x: 301, endPoint y: 299, distance: 11.6
click at [301, 299] on input "4" at bounding box center [315, 299] width 34 height 15
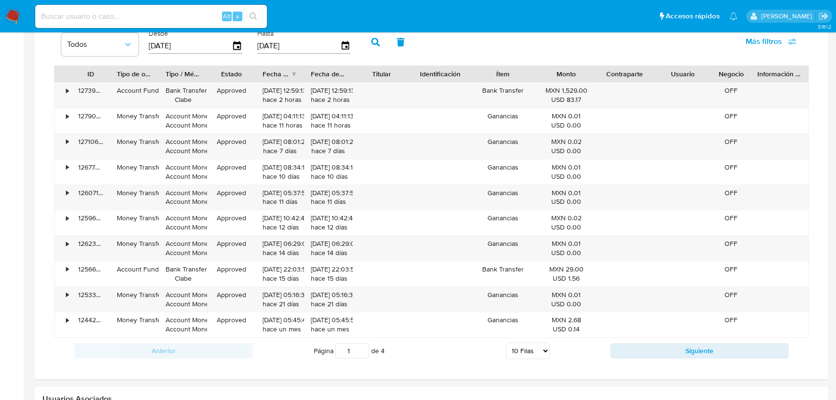
click at [413, 83] on div "ID Tipo de operación Tipo / Método Estado Fecha de creación Fecha de aprobación…" at bounding box center [431, 201] width 755 height 272
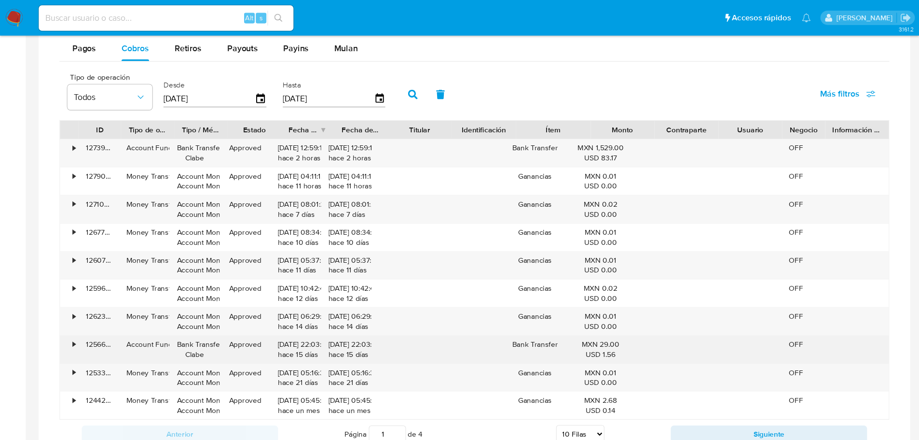
scroll to position [651, 0]
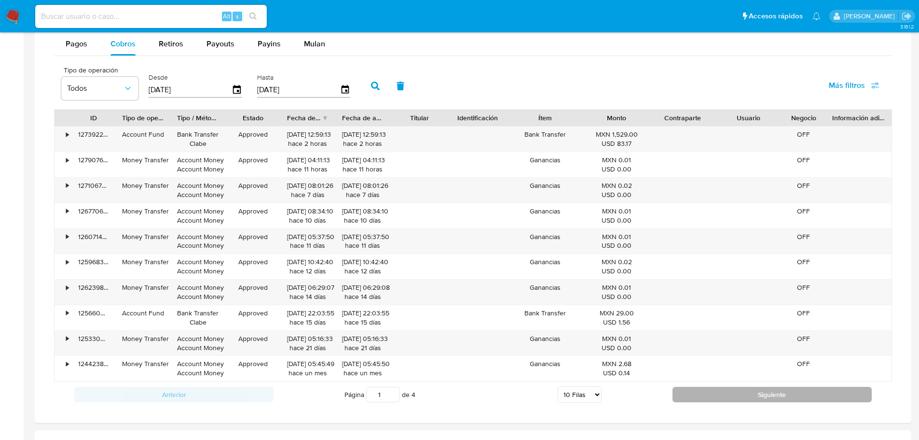
click at [741, 351] on button "Siguiente" at bounding box center [772, 394] width 199 height 15
type input "2"
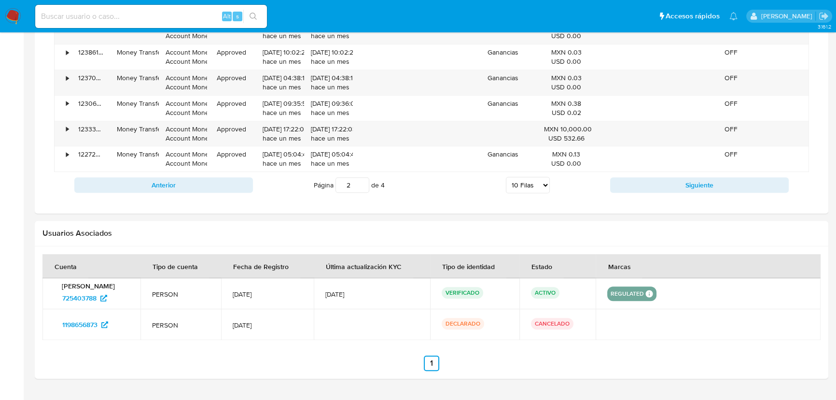
scroll to position [870, 0]
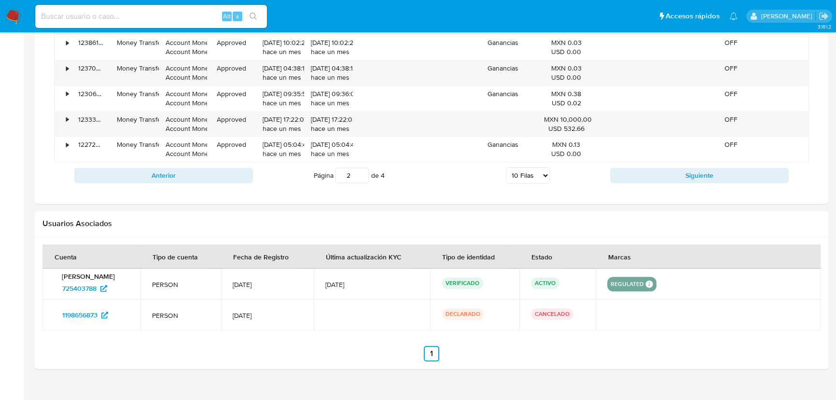
click at [352, 177] on input "2" at bounding box center [352, 174] width 34 height 15
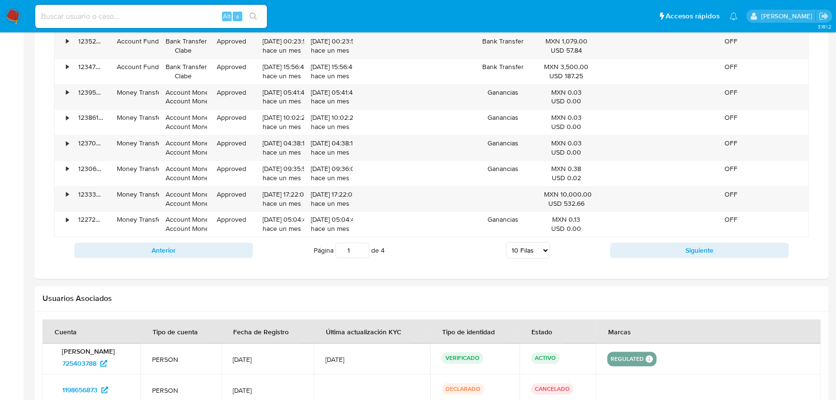
click at [165, 163] on div "ID Tipo de operación Tipo / Método Estado Fecha de creación Fecha de aprobación…" at bounding box center [431, 114] width 755 height 298
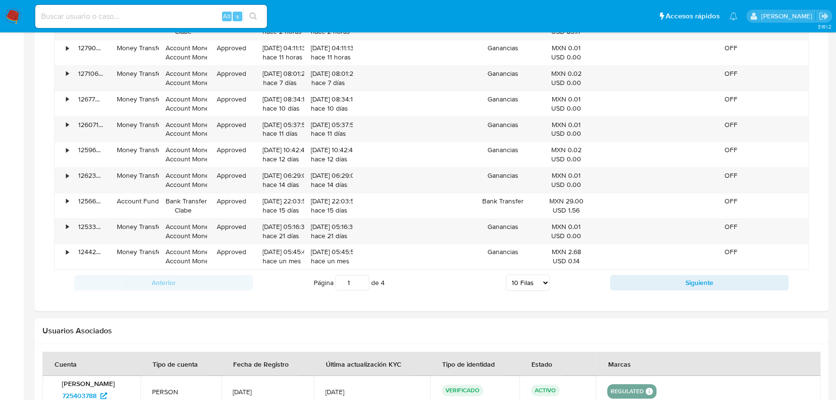
scroll to position [782, 0]
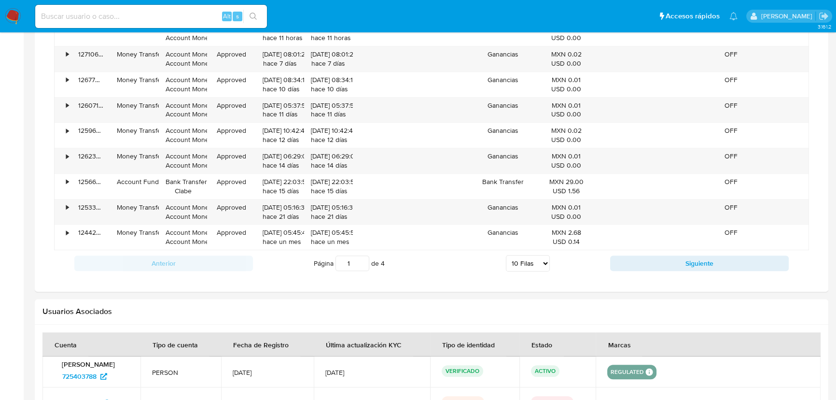
click at [619, 260] on button "Siguiente" at bounding box center [699, 262] width 179 height 15
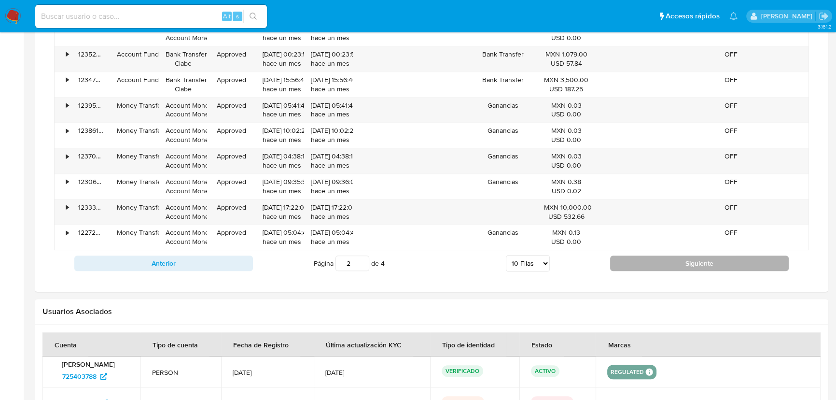
click at [639, 263] on button "Siguiente" at bounding box center [699, 262] width 179 height 15
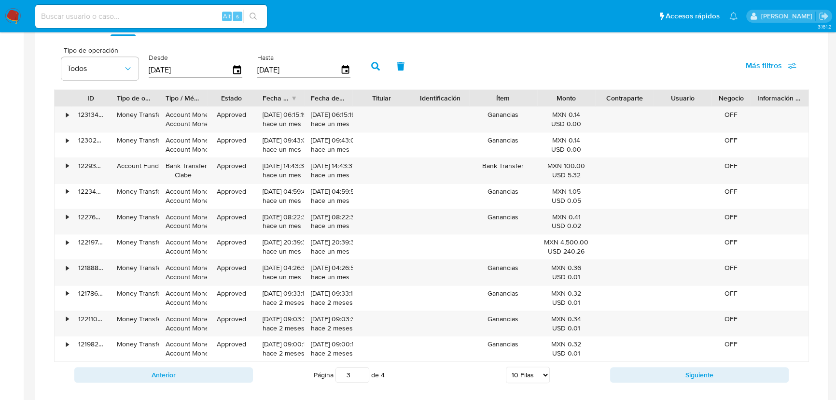
scroll to position [651, 0]
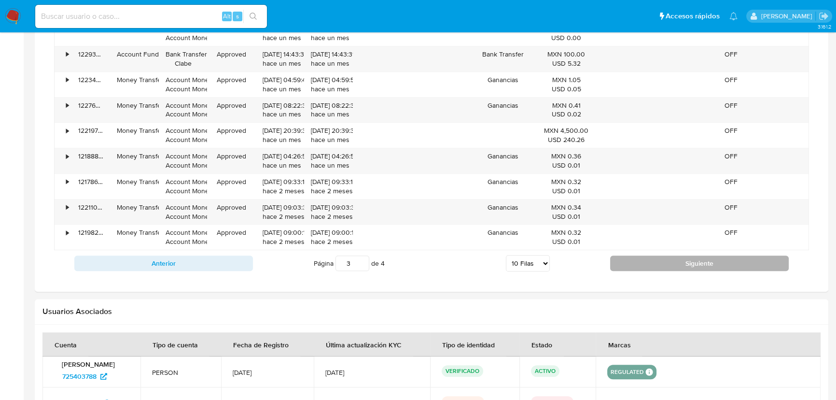
click at [640, 261] on button "Siguiente" at bounding box center [699, 262] width 179 height 15
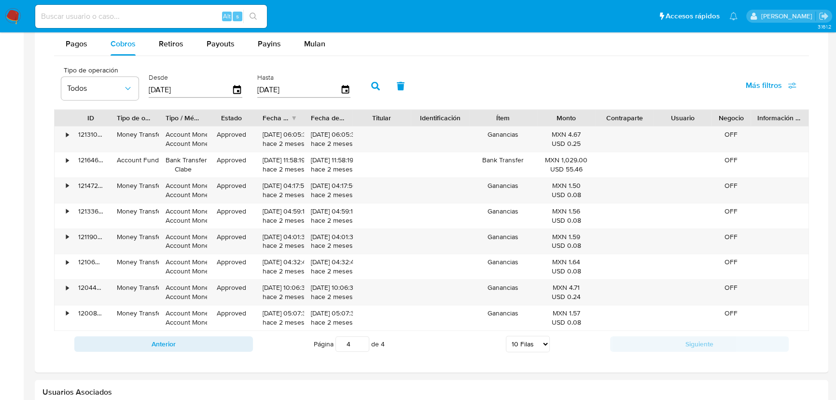
drag, startPoint x: 354, startPoint y: 346, endPoint x: 343, endPoint y: 345, distance: 11.2
click at [343, 345] on input "4" at bounding box center [352, 343] width 34 height 15
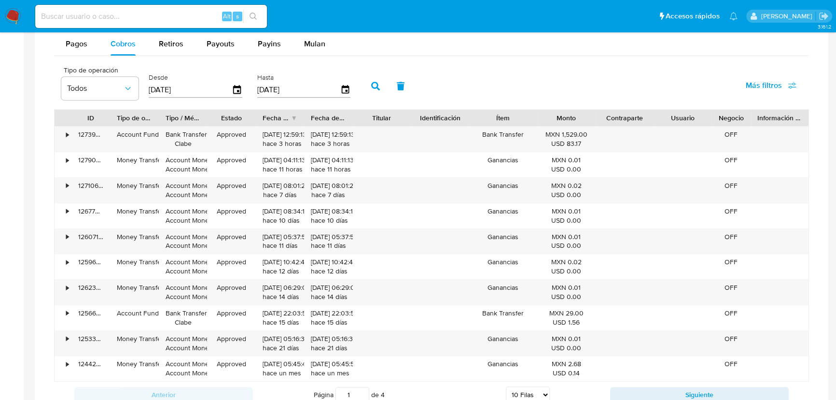
click at [289, 116] on div "Fecha de creación" at bounding box center [277, 118] width 28 height 10
click at [295, 120] on div at bounding box center [303, 118] width 17 height 16
click at [292, 117] on div "Fecha de creación" at bounding box center [280, 118] width 48 height 16
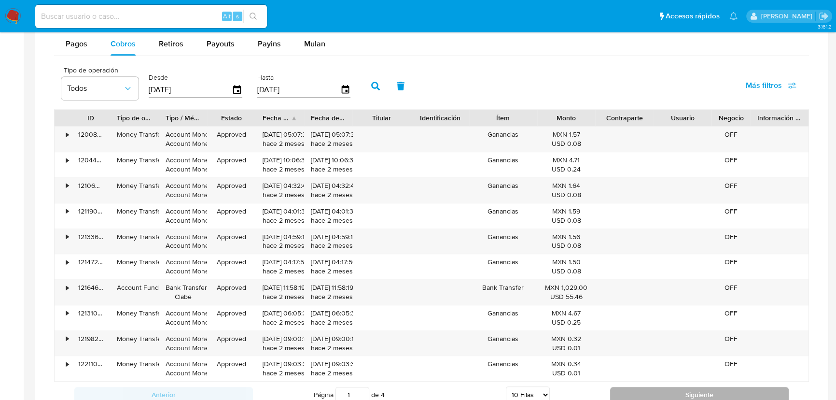
click at [683, 351] on button "Siguiente" at bounding box center [699, 394] width 179 height 15
click at [685, 351] on button "Siguiente" at bounding box center [699, 394] width 179 height 15
click at [631, 351] on button "Siguiente" at bounding box center [699, 394] width 179 height 15
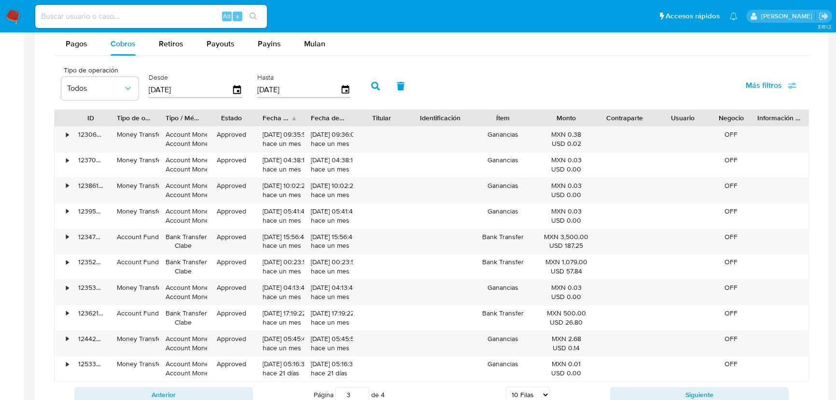
type input "4"
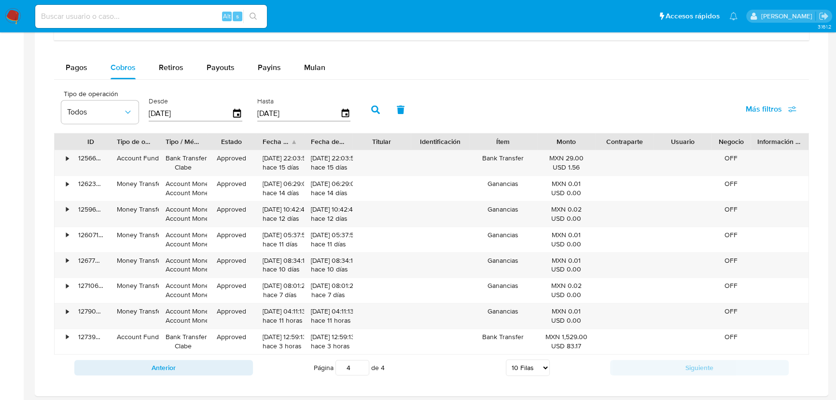
scroll to position [607, 0]
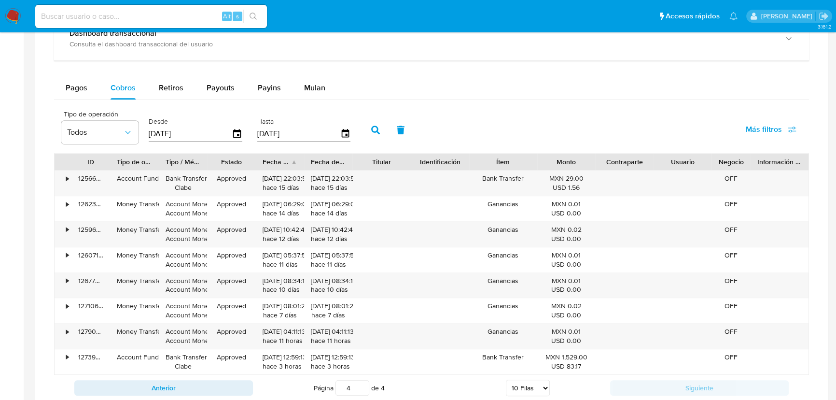
drag, startPoint x: 9, startPoint y: 13, endPoint x: 21, endPoint y: 0, distance: 17.4
click at [8, 12] on img at bounding box center [13, 16] width 16 height 16
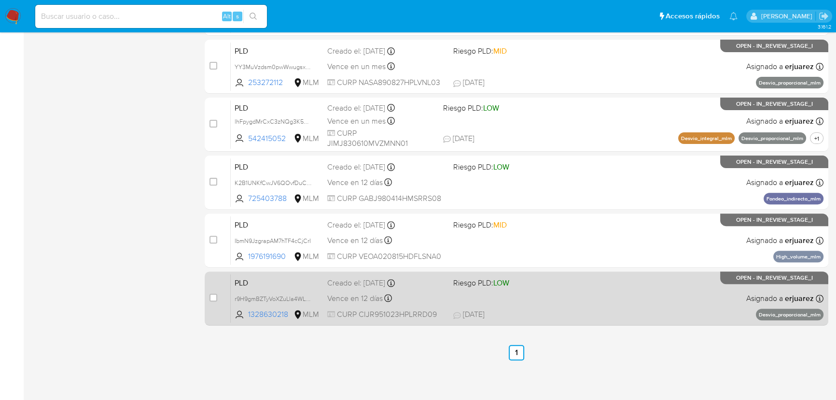
scroll to position [396, 0]
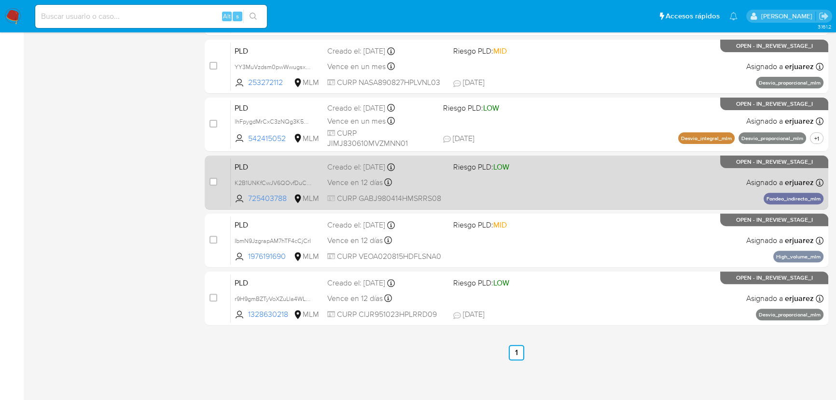
click at [581, 192] on div "PLD K2B1UNKfCwJV6QOvfDuC6gos 725403788 MLM Riesgo PLD: LOW Creado el: 12/08/202…" at bounding box center [527, 182] width 593 height 49
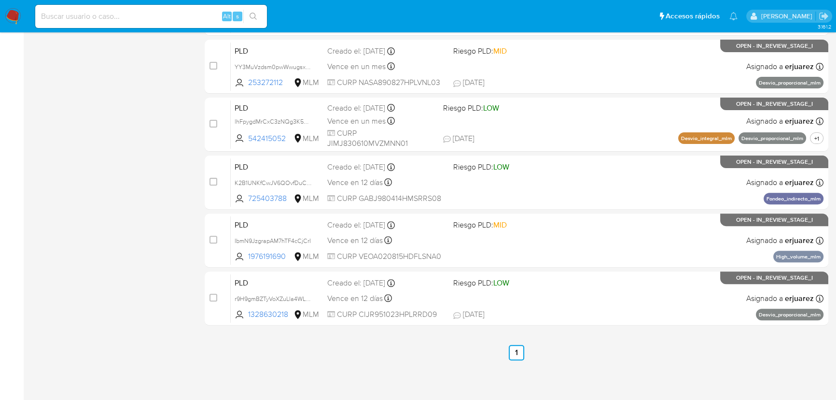
click at [11, 17] on img at bounding box center [13, 16] width 16 height 16
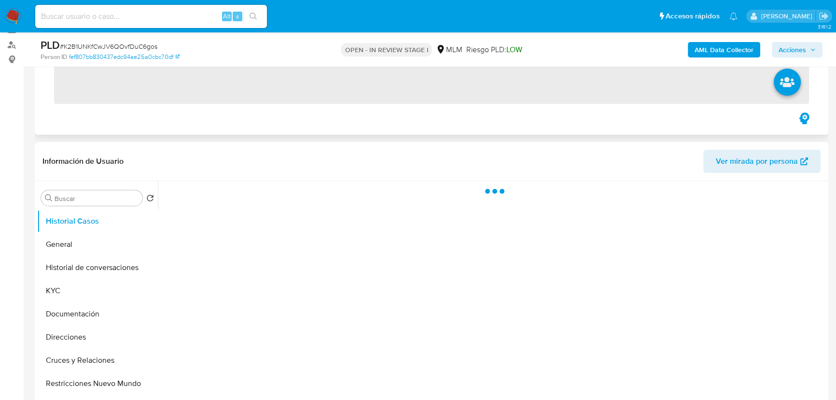
scroll to position [219, 0]
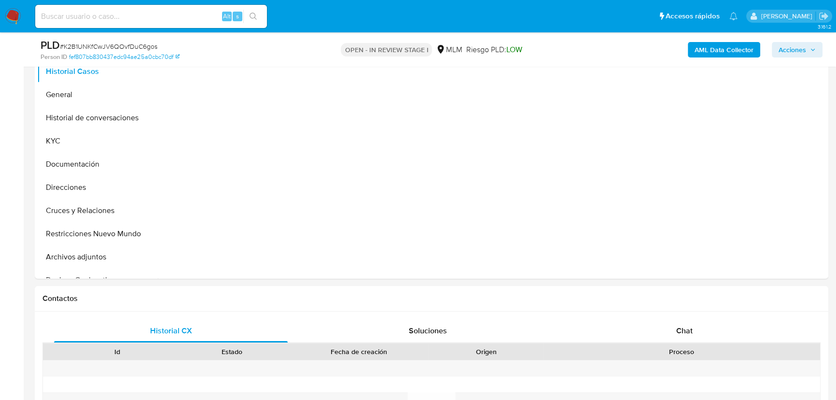
select select "10"
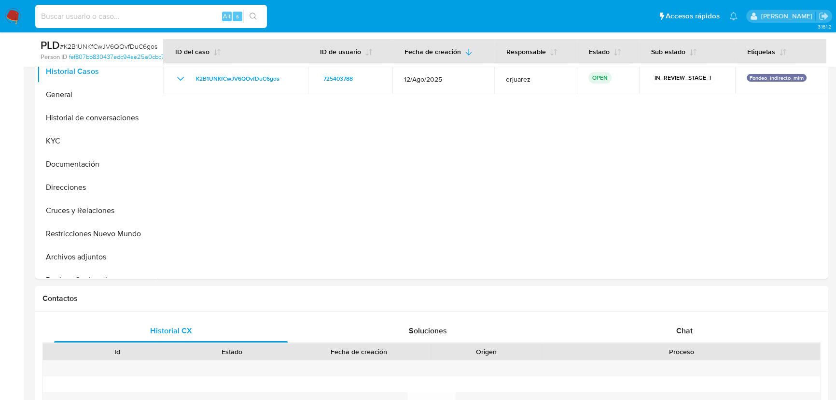
click at [77, 16] on input at bounding box center [151, 16] width 232 height 13
paste input "513532769"
type input "513532769"
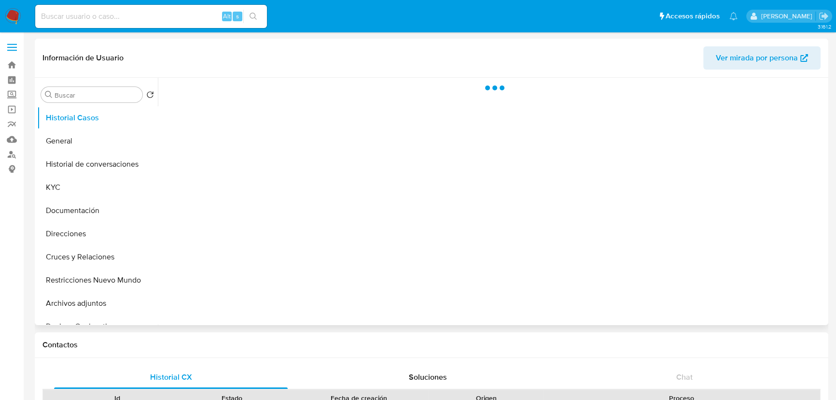
select select "10"
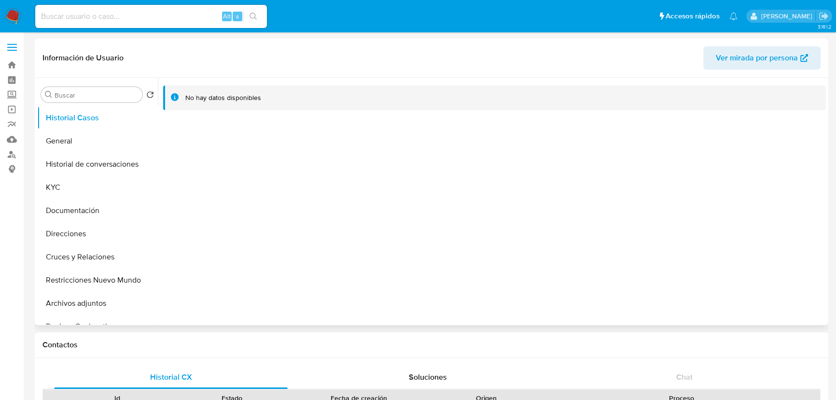
drag, startPoint x: 73, startPoint y: 212, endPoint x: 261, endPoint y: 111, distance: 213.3
click at [73, 211] on button "Documentación" at bounding box center [97, 210] width 121 height 23
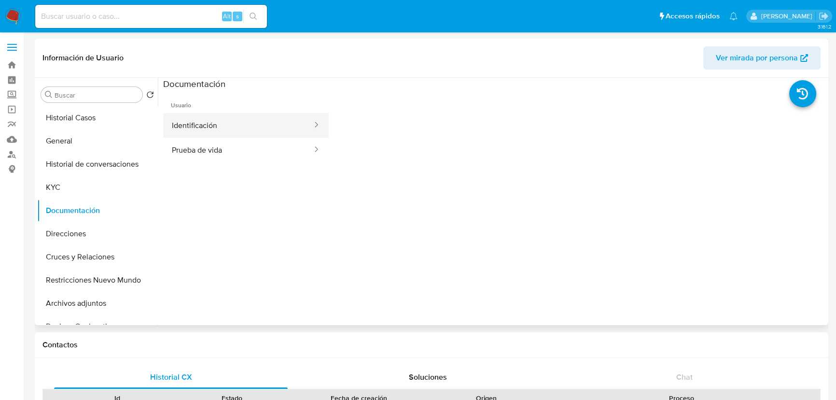
click at [229, 130] on button "Identificación" at bounding box center [238, 125] width 150 height 25
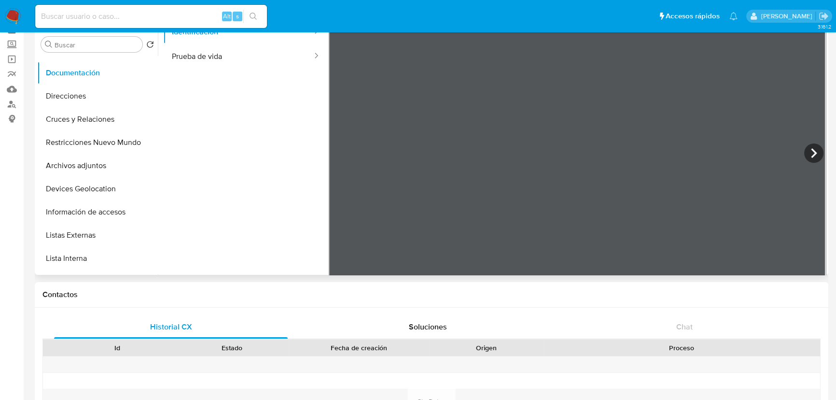
scroll to position [43, 0]
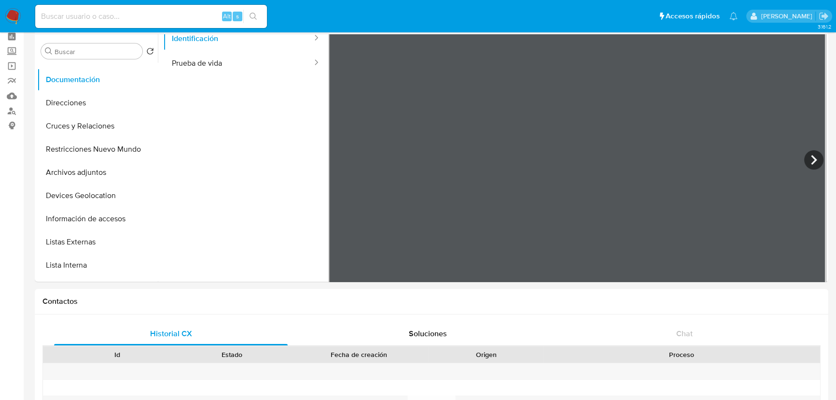
click at [9, 12] on img at bounding box center [13, 16] width 16 height 16
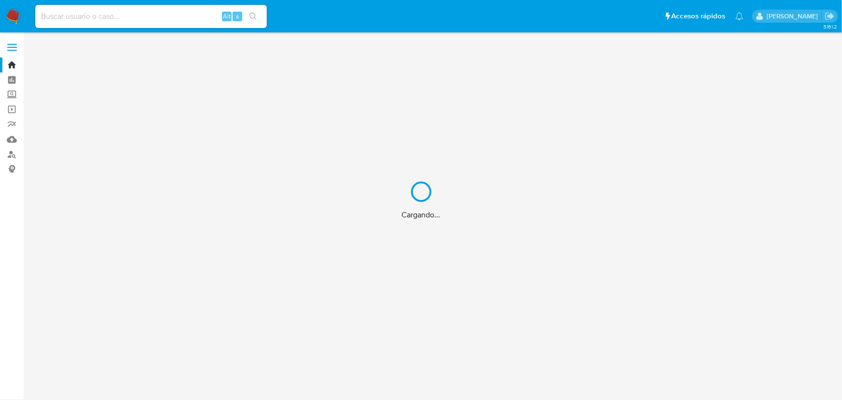
click at [12, 139] on div "Cargando..." at bounding box center [421, 200] width 842 height 400
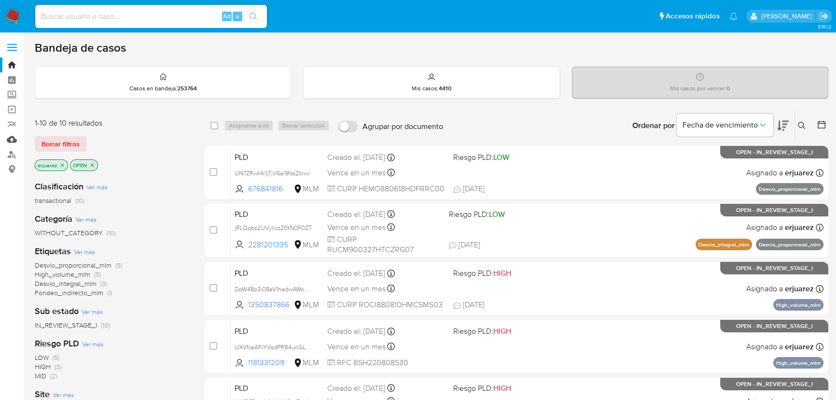
click at [13, 140] on link "Mulan" at bounding box center [57, 139] width 115 height 15
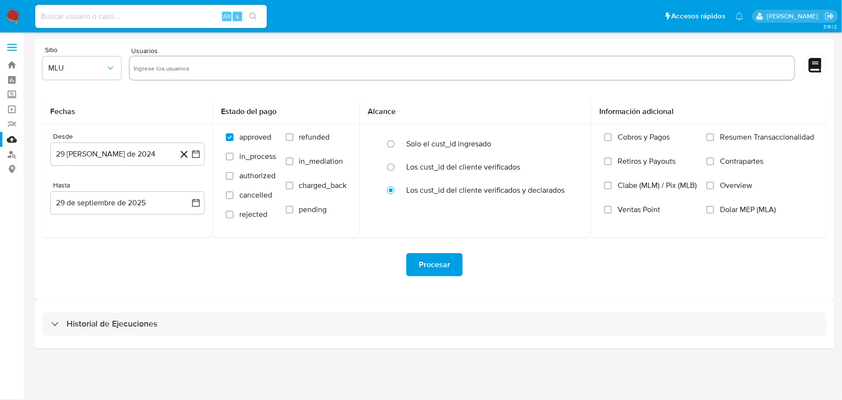
drag, startPoint x: 53, startPoint y: 323, endPoint x: 85, endPoint y: 305, distance: 36.3
click at [53, 322] on div "Historial de Ejecuciones" at bounding box center [434, 323] width 784 height 23
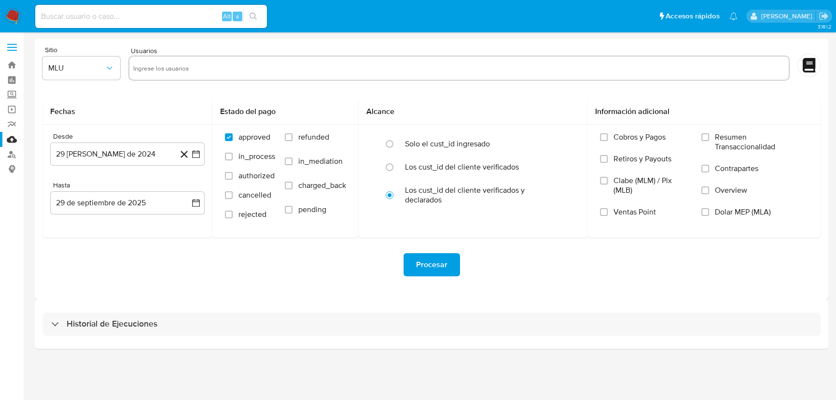
select select "10"
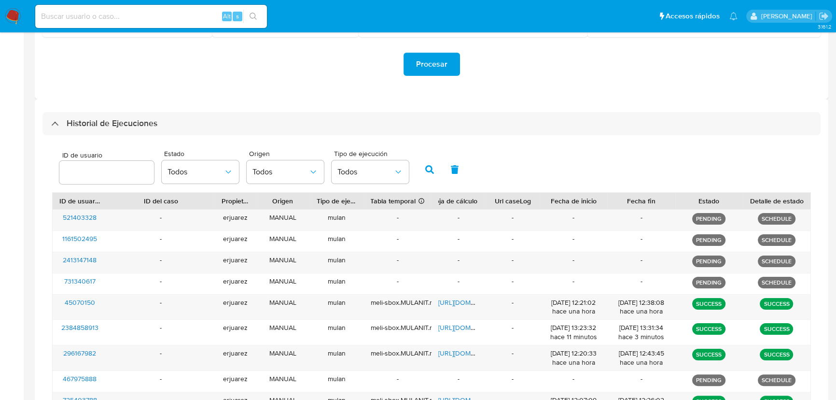
scroll to position [199, 0]
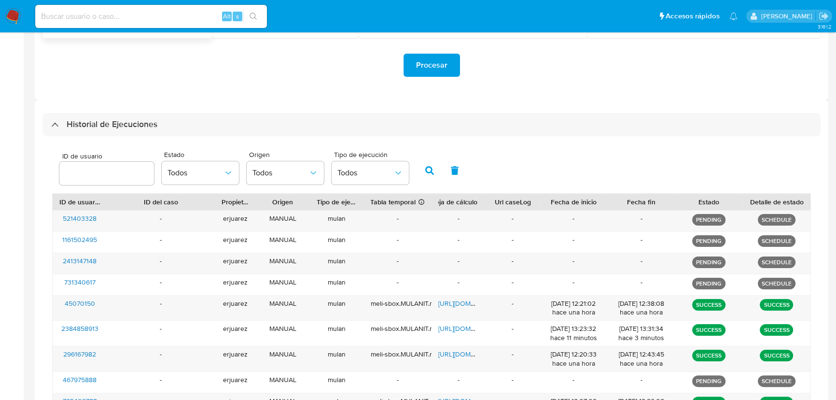
click at [58, 125] on div "Historial de Ejecuciones" at bounding box center [104, 125] width 106 height 12
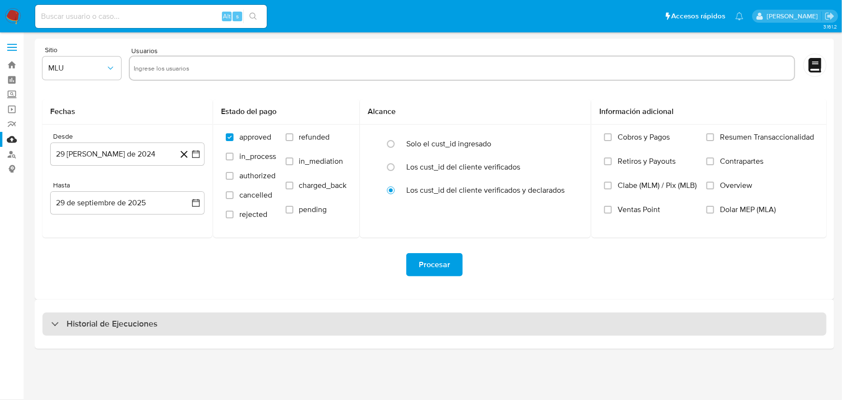
click at [52, 318] on div "Historial de Ejecuciones" at bounding box center [104, 324] width 106 height 12
select select "10"
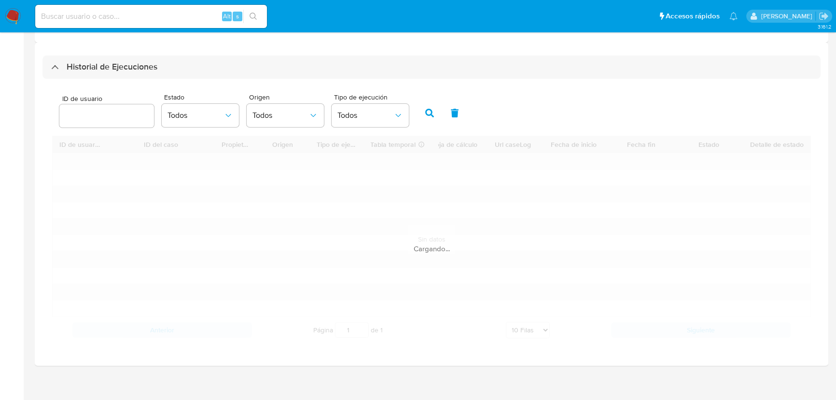
scroll to position [263, 0]
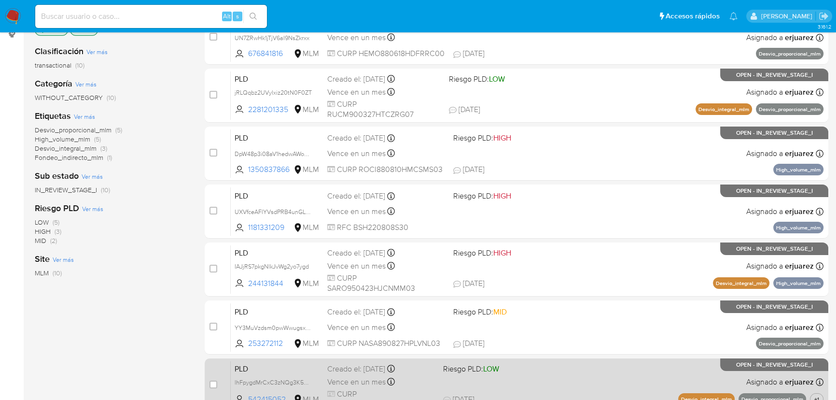
scroll to position [219, 0]
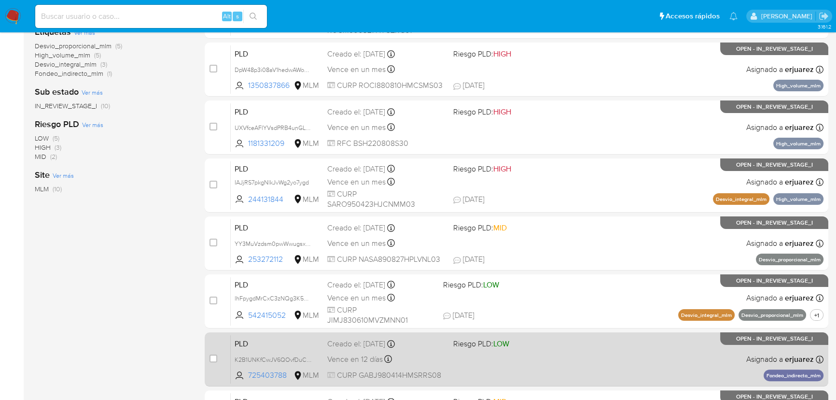
click at [570, 354] on div "PLD K2B1UNKfCwJV6QOvfDuC6gos 725403788 MLM Riesgo PLD: LOW Creado el: 12/08/202…" at bounding box center [527, 358] width 593 height 49
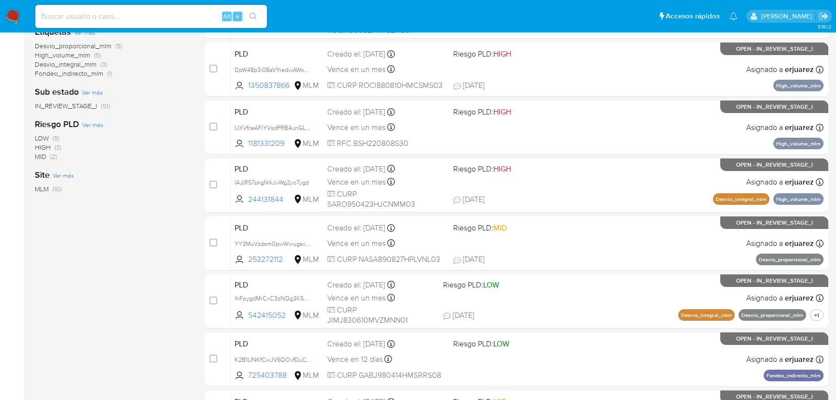
click at [11, 19] on img at bounding box center [13, 16] width 16 height 16
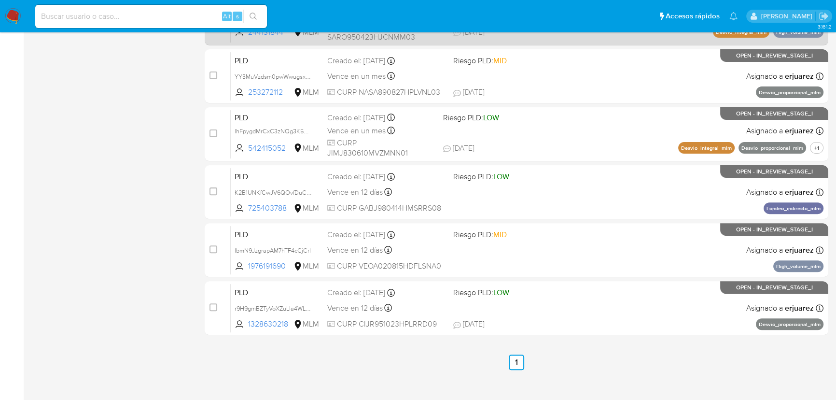
scroll to position [396, 0]
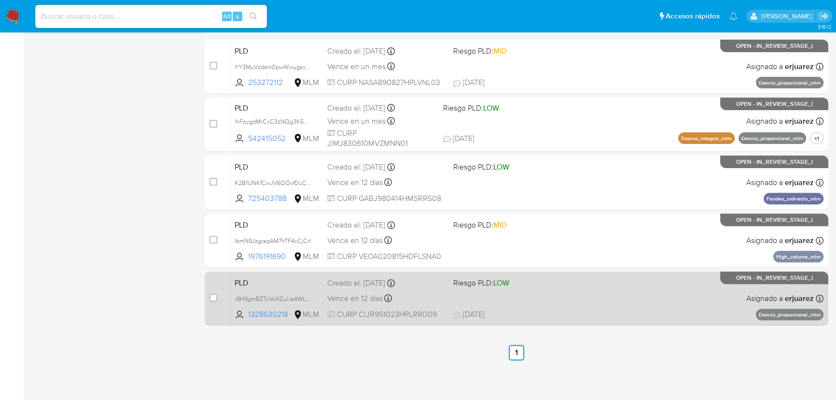
click at [527, 302] on div "PLD r9H9gmBZTyVoXZuLla4WL62a 1328630218 MLM Riesgo PLD: LOW Creado el: 12/08/20…" at bounding box center [527, 298] width 593 height 49
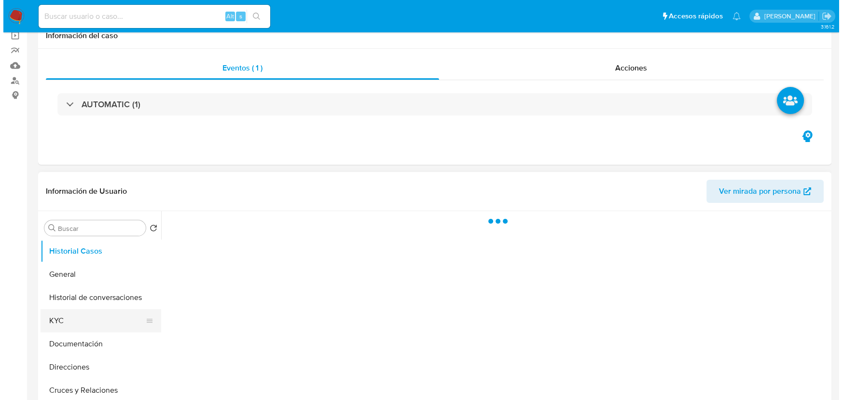
scroll to position [131, 0]
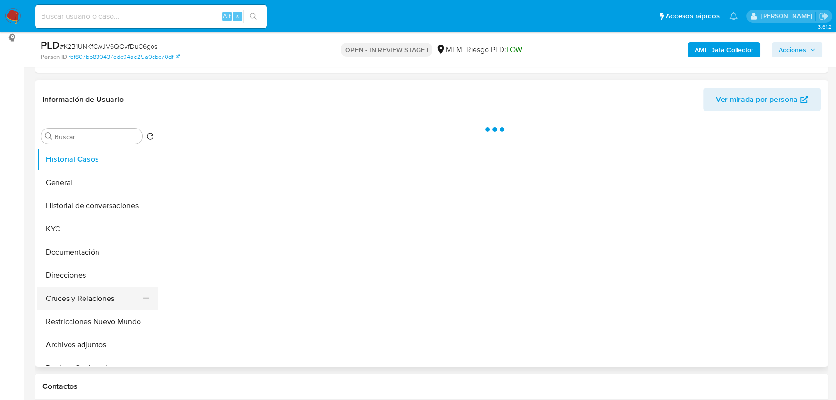
select select "10"
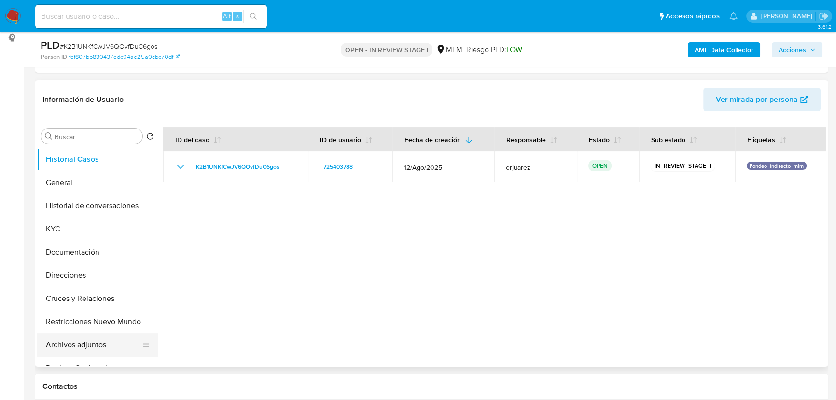
click at [85, 338] on button "Archivos adjuntos" at bounding box center [93, 344] width 113 height 23
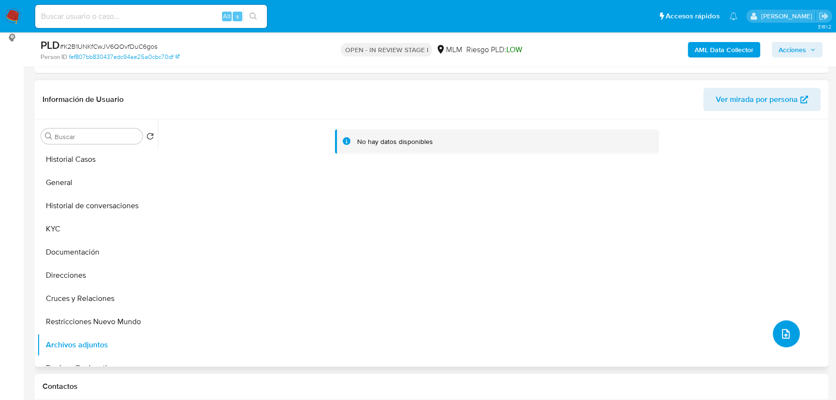
click at [789, 329] on button "upload-file" at bounding box center [786, 333] width 27 height 27
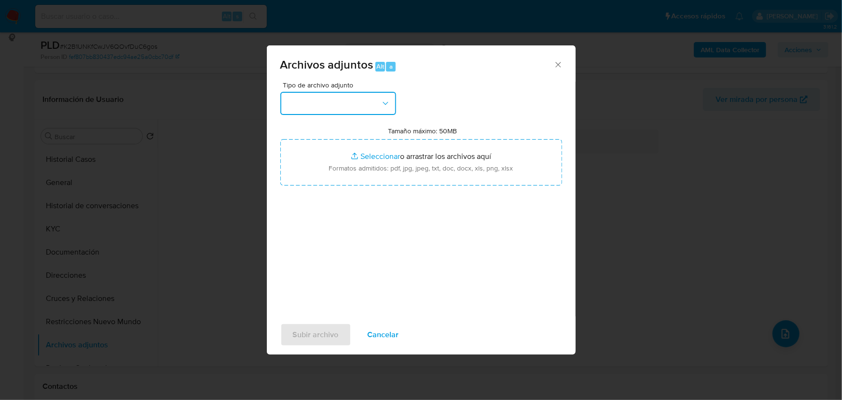
click at [333, 109] on button "button" at bounding box center [338, 103] width 116 height 23
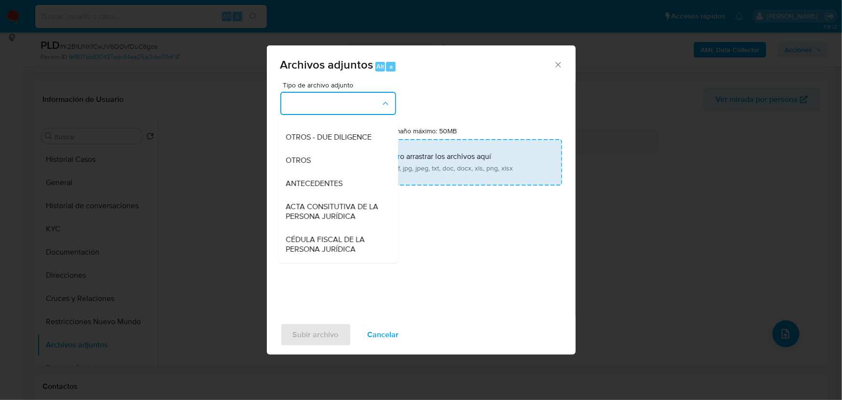
drag, startPoint x: 295, startPoint y: 171, endPoint x: 309, endPoint y: 166, distance: 15.1
click at [297, 165] on span "OTROS" at bounding box center [298, 160] width 25 height 10
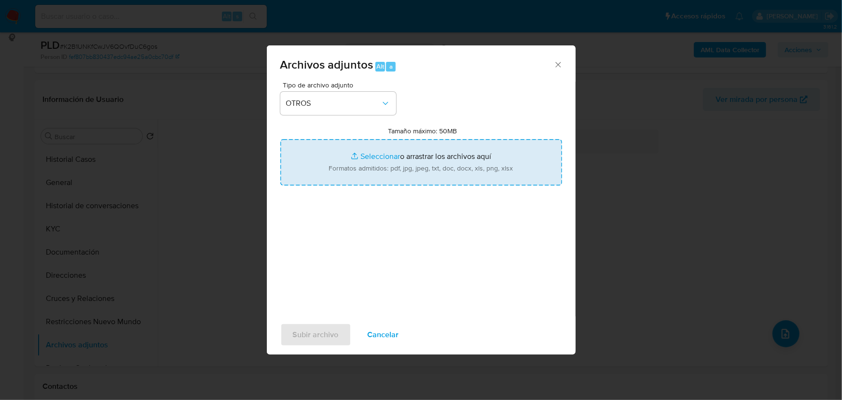
click at [372, 152] on input "Tamaño máximo: 50MB Seleccionar archivos" at bounding box center [421, 162] width 282 height 46
type input "C:\fakepath\725403788_Justo Fredy Garcia Barreto_Ago25.pdf"
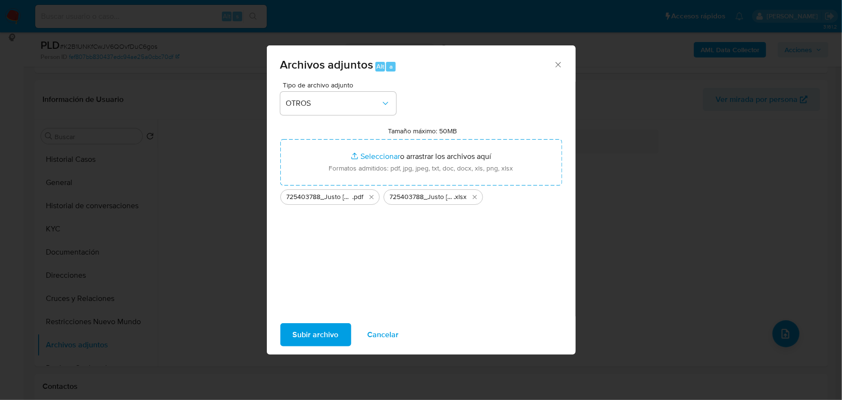
click at [308, 332] on span "Subir archivo" at bounding box center [316, 334] width 46 height 21
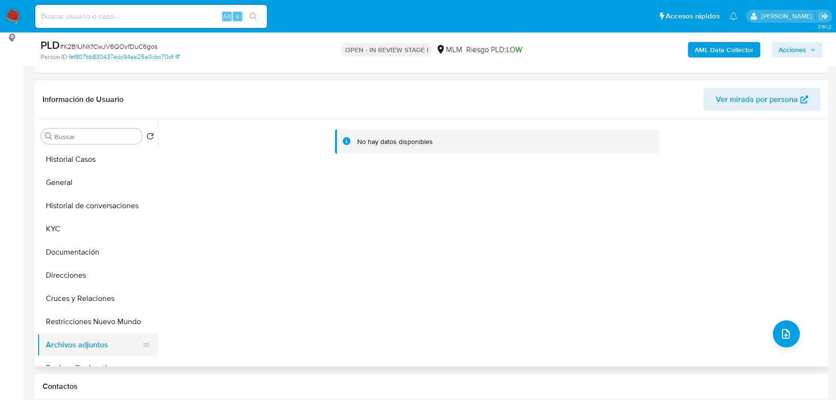
drag, startPoint x: 106, startPoint y: 221, endPoint x: 87, endPoint y: 333, distance: 113.0
click at [105, 225] on button "KYC" at bounding box center [97, 228] width 121 height 23
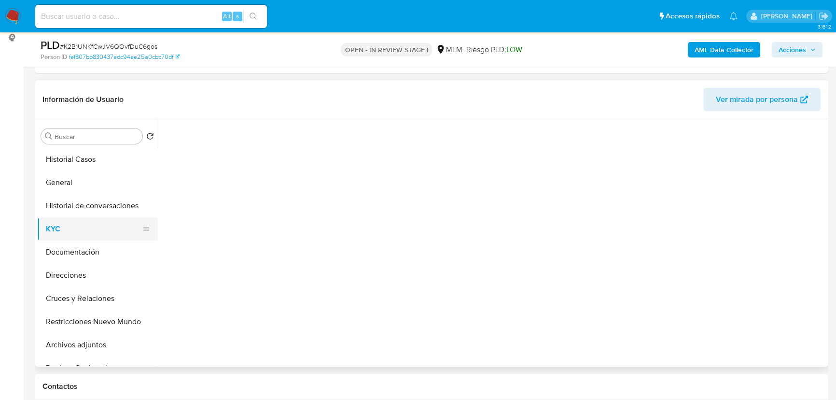
click at [58, 228] on button "KYC" at bounding box center [93, 228] width 113 height 23
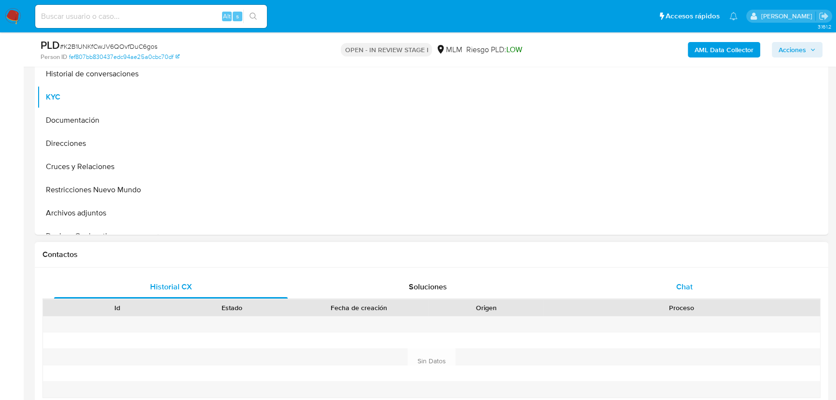
click at [685, 287] on span "Chat" at bounding box center [684, 286] width 16 height 11
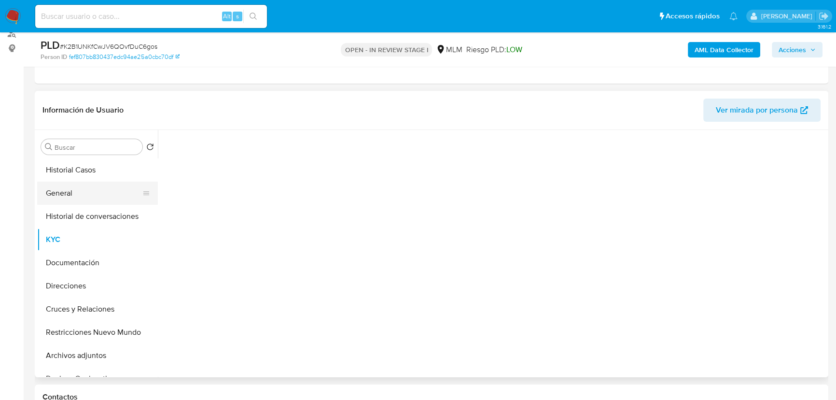
scroll to position [87, 0]
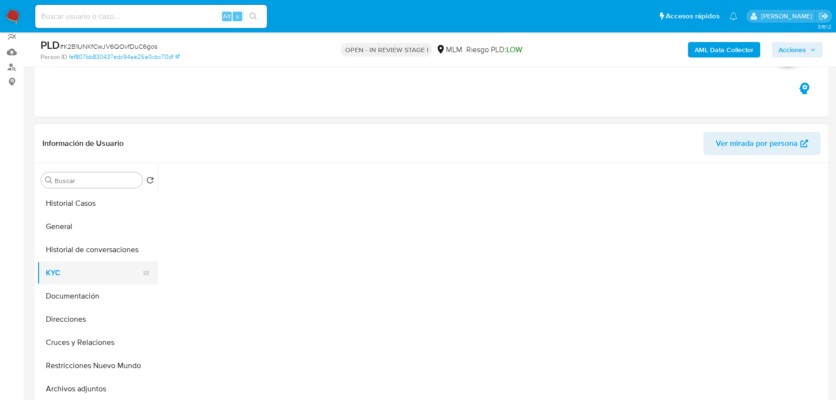
click at [63, 262] on button "KYC" at bounding box center [93, 272] width 113 height 23
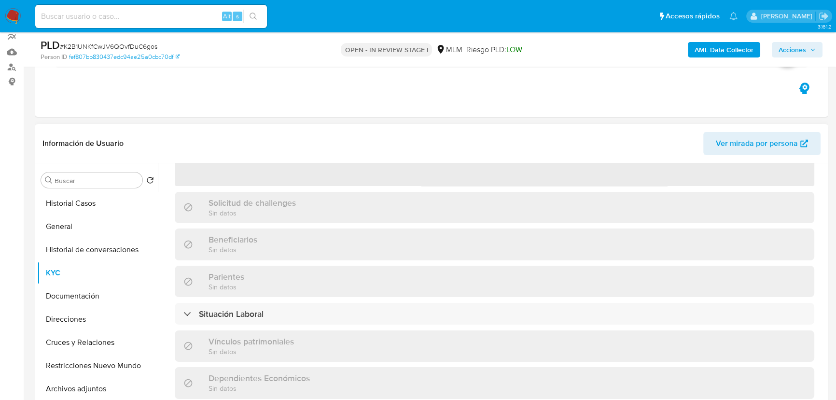
scroll to position [175, 0]
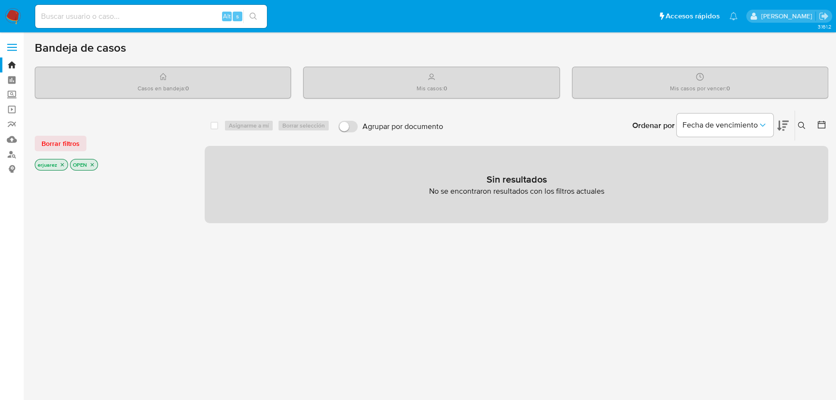
click at [18, 17] on img at bounding box center [13, 16] width 16 height 16
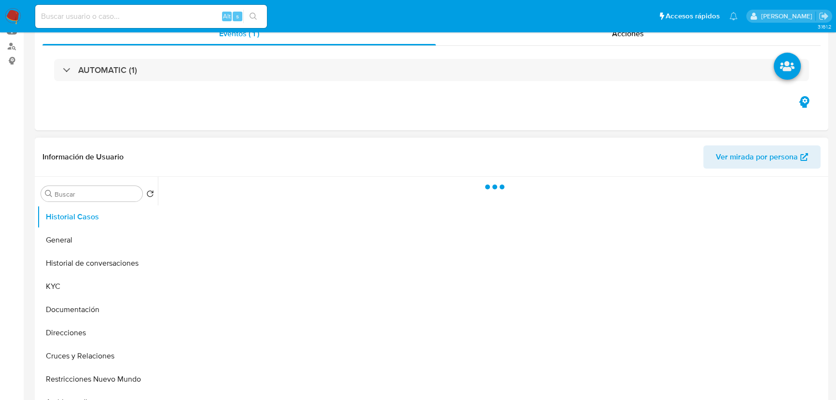
scroll to position [175, 0]
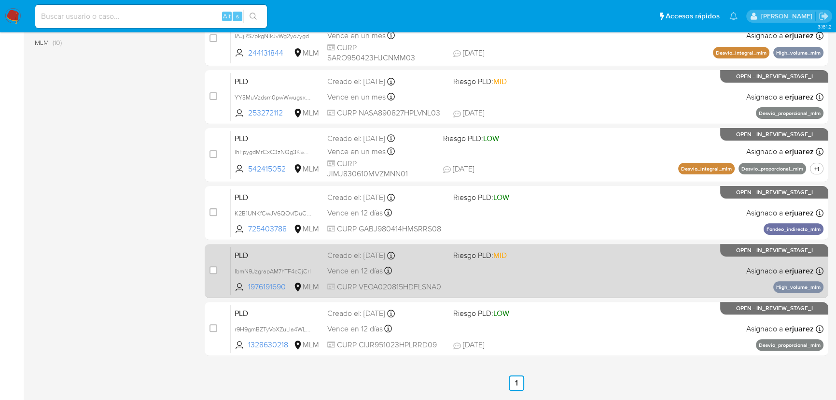
scroll to position [395, 0]
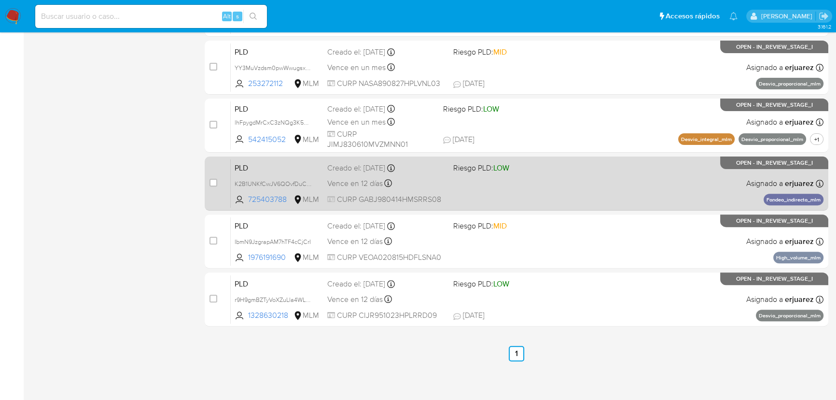
click at [551, 187] on div "PLD K2B1UNKfCwJV6QOvfDuC6gos 725403788 MLM Riesgo PLD: LOW Creado el: 12/08/202…" at bounding box center [527, 183] width 593 height 49
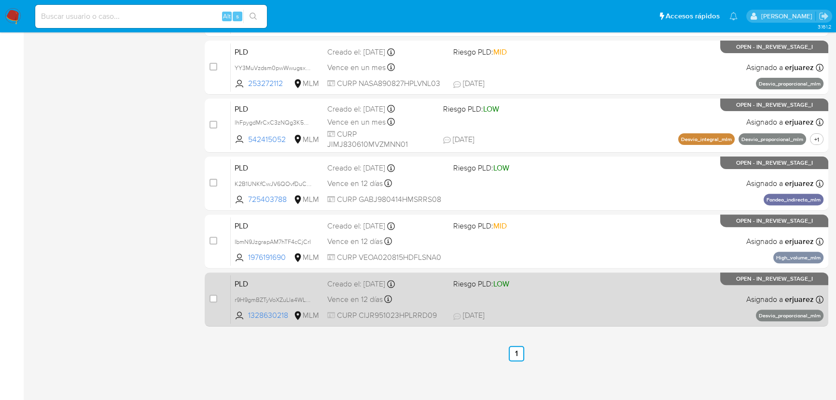
click at [492, 296] on div "PLD r9H9gmBZTyVoXZuLla4WL62a 1328630218 MLM Riesgo PLD: LOW Creado el: 12/08/20…" at bounding box center [527, 299] width 593 height 49
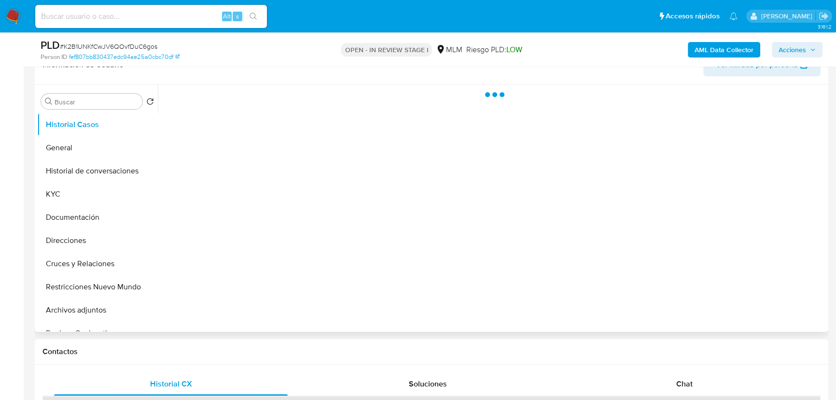
scroll to position [219, 0]
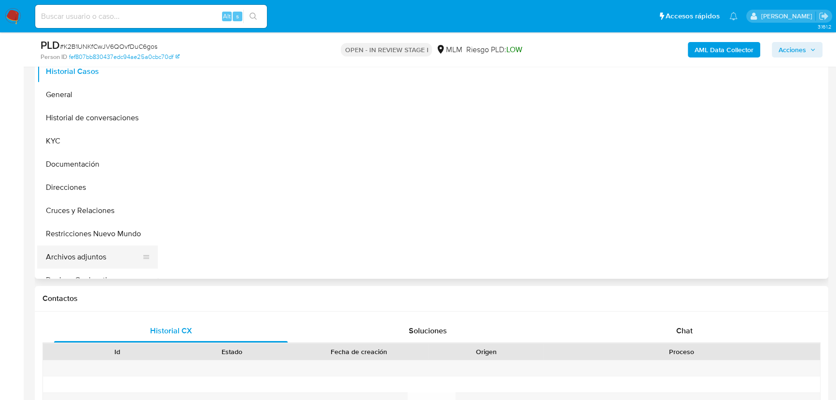
click at [82, 260] on button "Archivos adjuntos" at bounding box center [93, 256] width 113 height 23
select select "10"
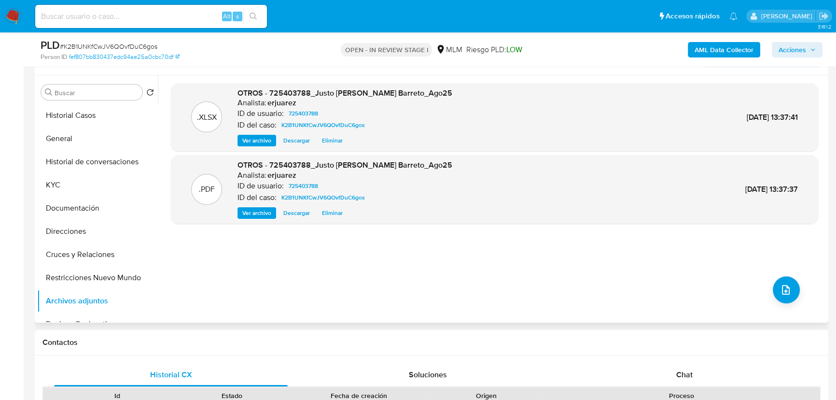
click at [256, 210] on span "Ver archivo" at bounding box center [256, 213] width 29 height 10
click at [815, 50] on icon "button" at bounding box center [813, 50] width 6 height 6
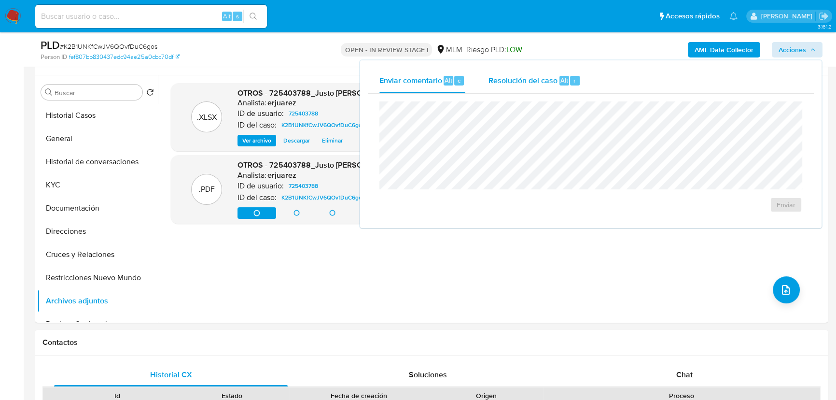
click at [498, 88] on div "Resolución del caso Alt r" at bounding box center [534, 80] width 92 height 25
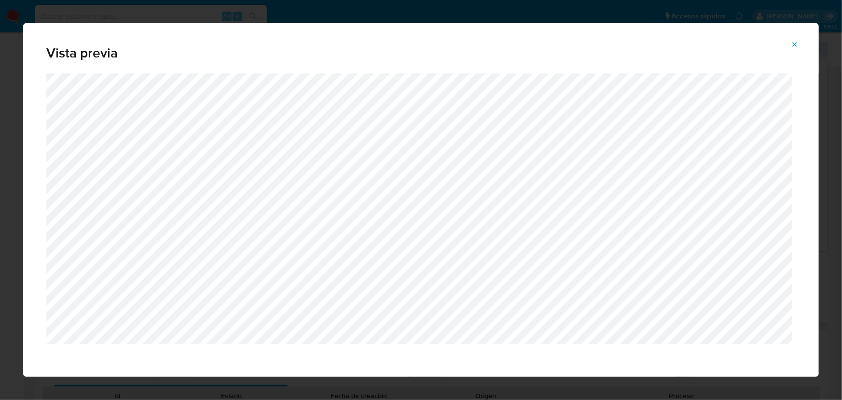
click at [798, 42] on icon "Attachment preview" at bounding box center [795, 45] width 8 height 8
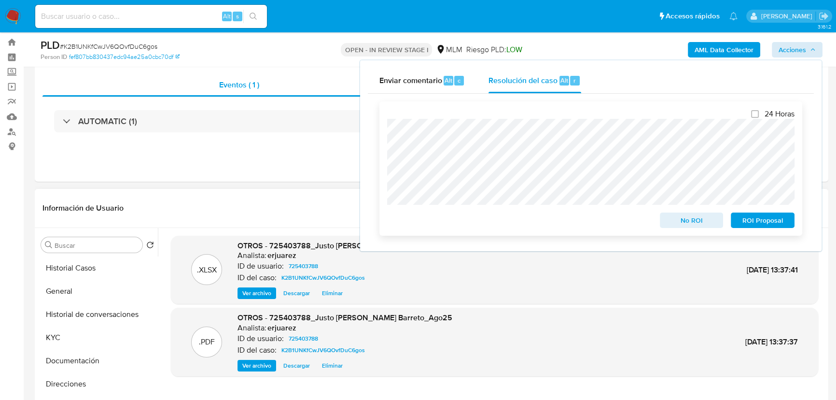
scroll to position [43, 0]
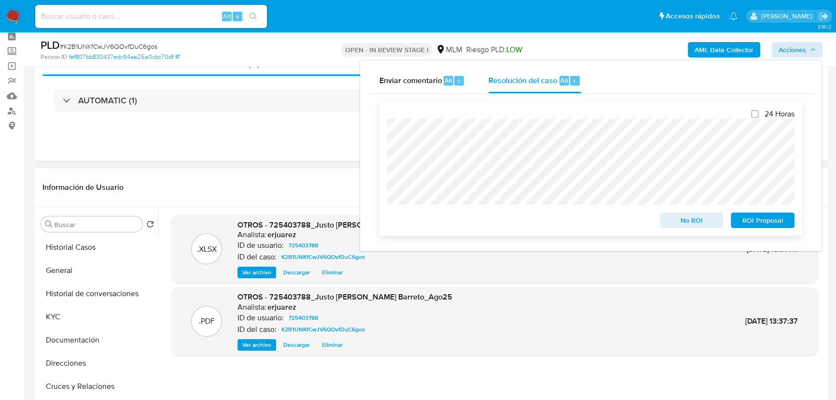
click at [690, 222] on span "No ROI" at bounding box center [691, 220] width 50 height 14
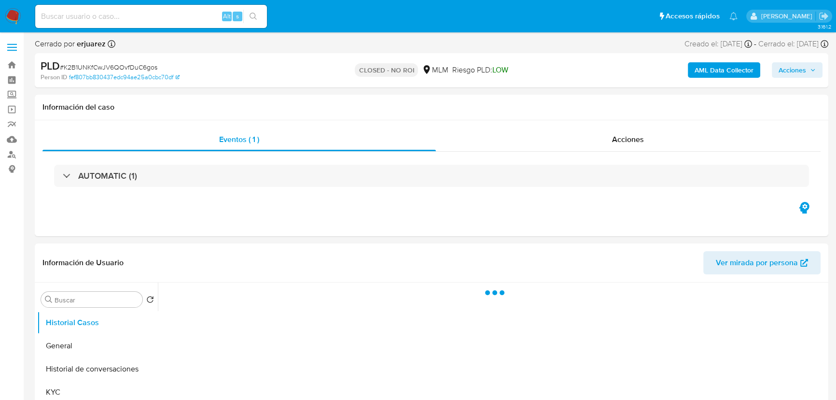
select select "10"
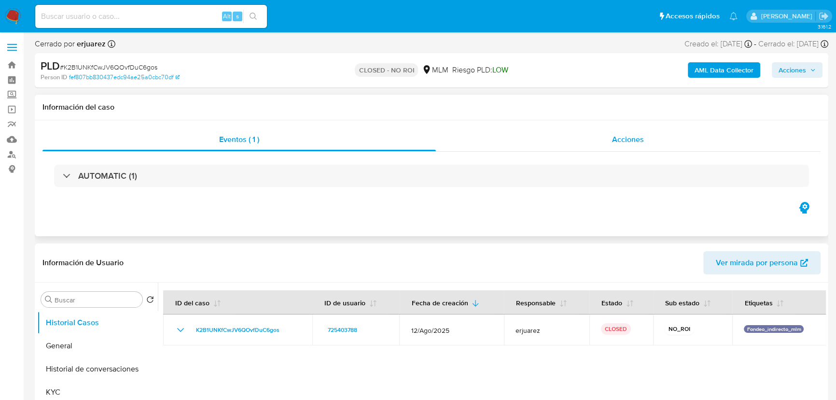
click at [618, 134] on span "Acciones" at bounding box center [628, 139] width 32 height 11
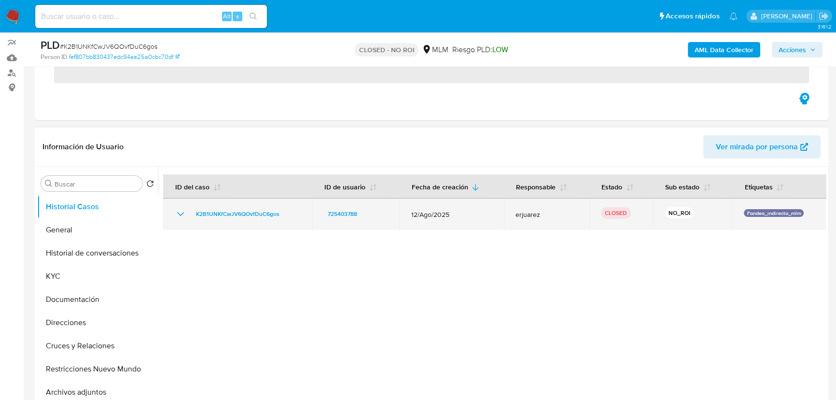
scroll to position [87, 0]
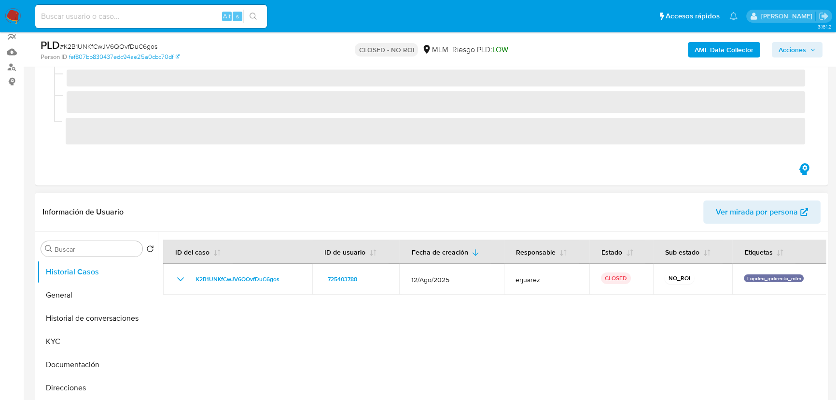
click at [82, 256] on div "Buscar Volver al orden por defecto Historial Casos General Historial de convers…" at bounding box center [97, 356] width 121 height 246
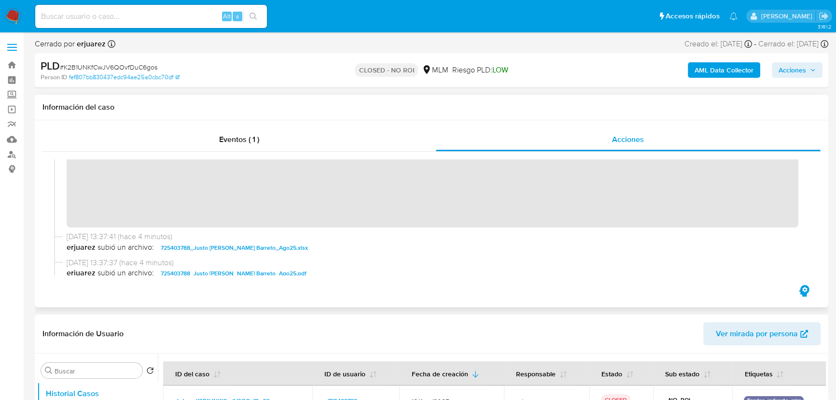
scroll to position [175, 0]
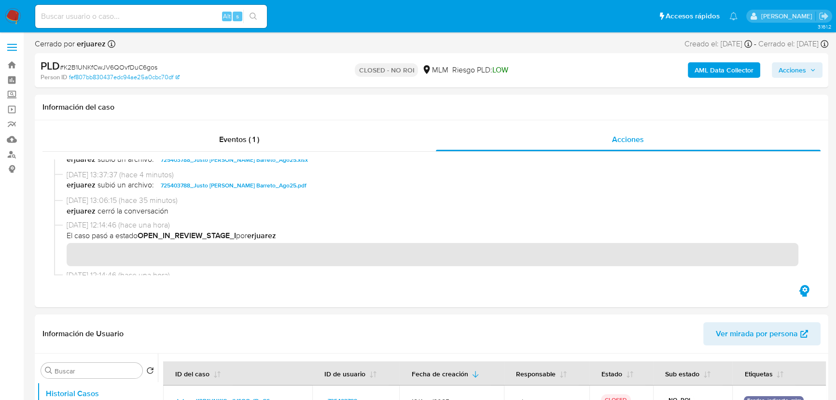
drag, startPoint x: 17, startPoint y: 16, endPoint x: 5, endPoint y: 19, distance: 12.9
click at [17, 15] on img at bounding box center [13, 16] width 16 height 16
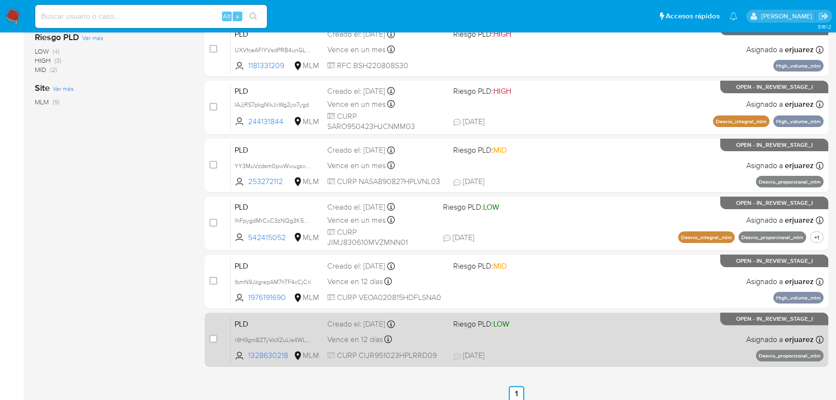
scroll to position [338, 0]
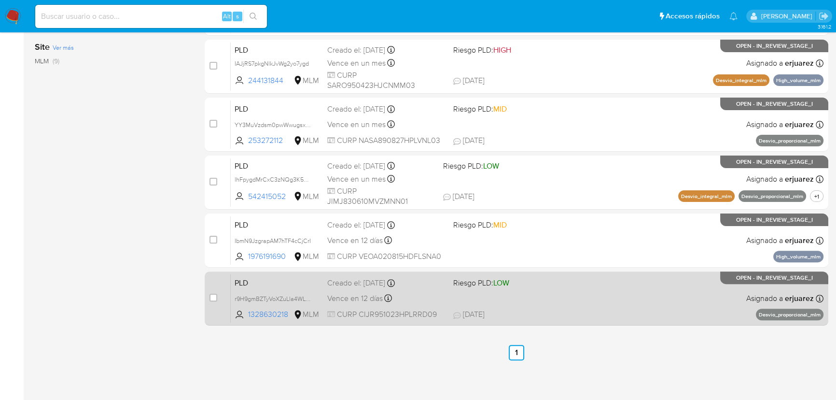
click at [577, 297] on div "PLD r9H9gmBZTyVoXZuLla4WL62a 1328630218 MLM Riesgo PLD: LOW Creado el: [DATE] C…" at bounding box center [527, 298] width 593 height 49
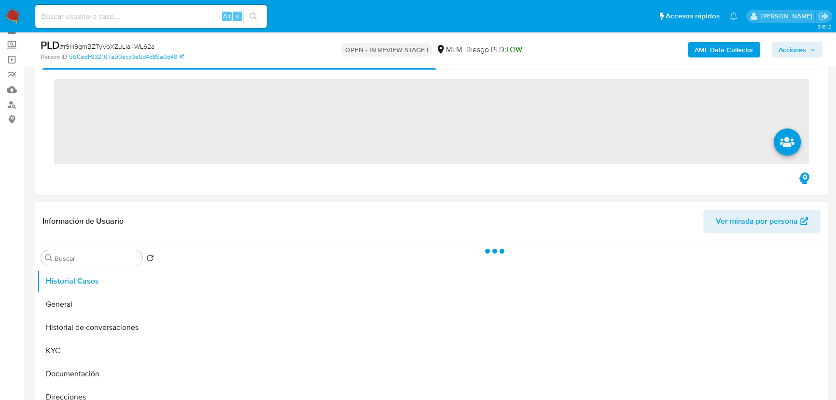
scroll to position [219, 0]
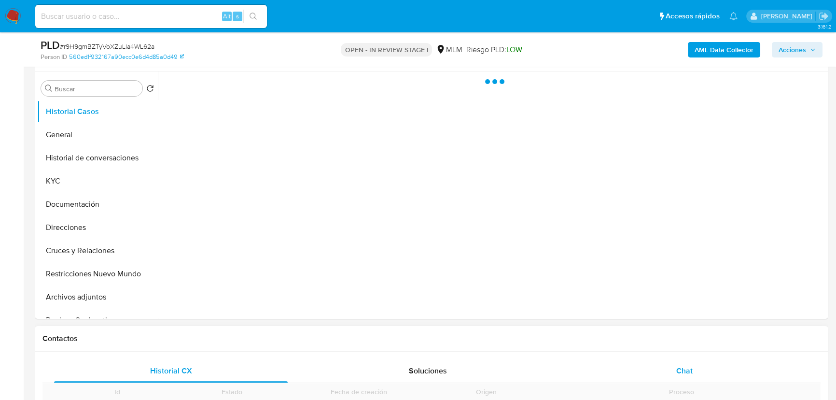
click at [691, 365] on span "Chat" at bounding box center [684, 370] width 16 height 11
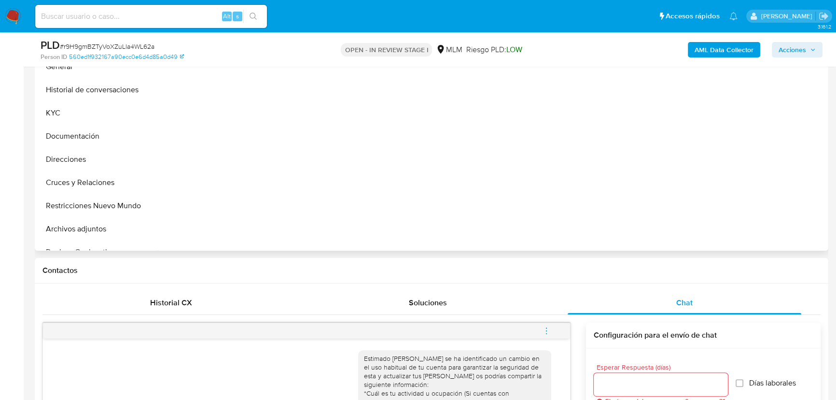
scroll to position [175, 0]
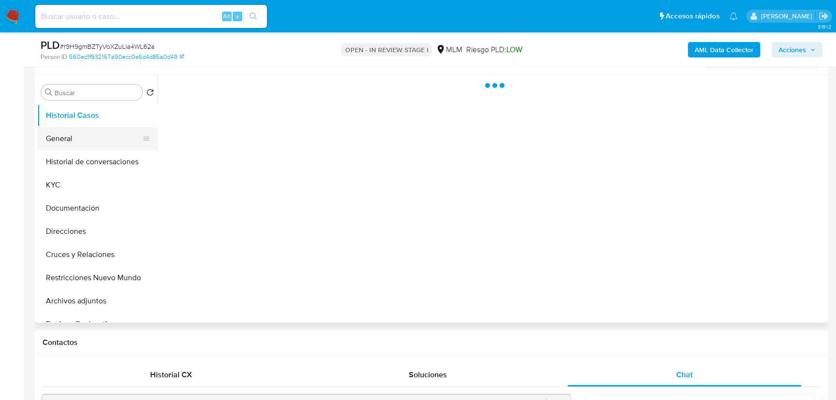
click at [56, 130] on button "General" at bounding box center [93, 138] width 113 height 23
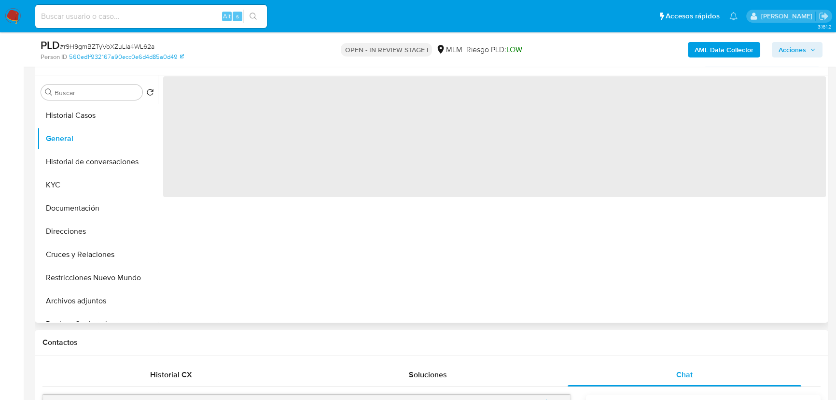
click at [228, 100] on span "‌" at bounding box center [494, 136] width 663 height 121
select select "10"
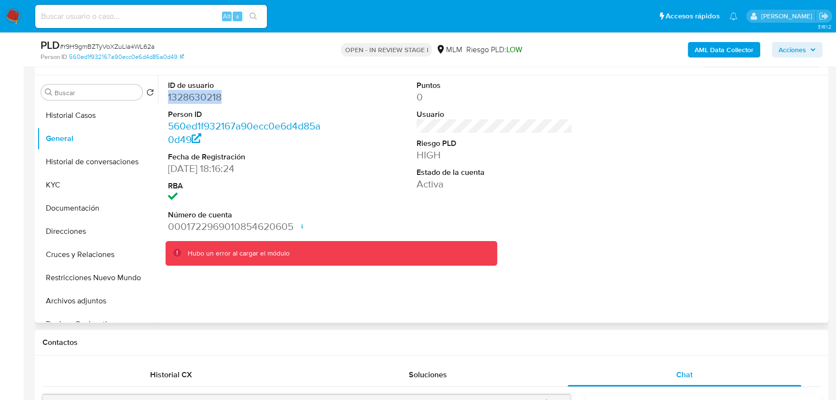
drag, startPoint x: 226, startPoint y: 101, endPoint x: 36, endPoint y: 126, distance: 191.7
click at [164, 95] on div "ID de usuario 1328630218 Person ID 560ed1f932167a90ecc0e6d4d85a0d49 Fecha de Re…" at bounding box center [246, 156] width 166 height 163
copy dd "1328630218"
click at [72, 181] on button "KYC" at bounding box center [93, 184] width 113 height 23
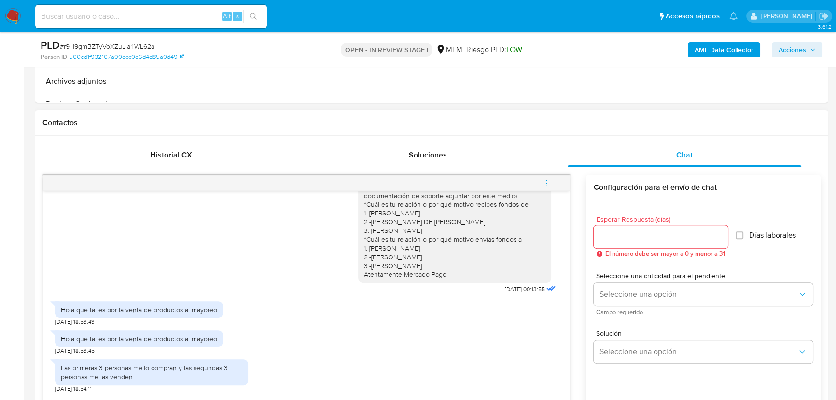
scroll to position [526, 0]
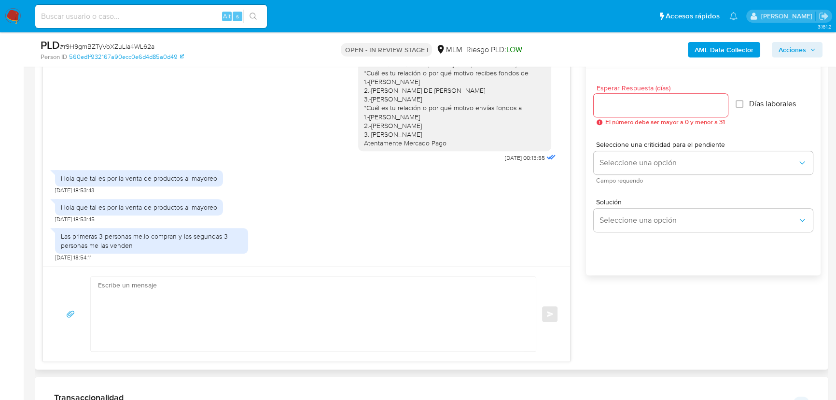
click at [213, 304] on textarea at bounding box center [311, 314] width 426 height 74
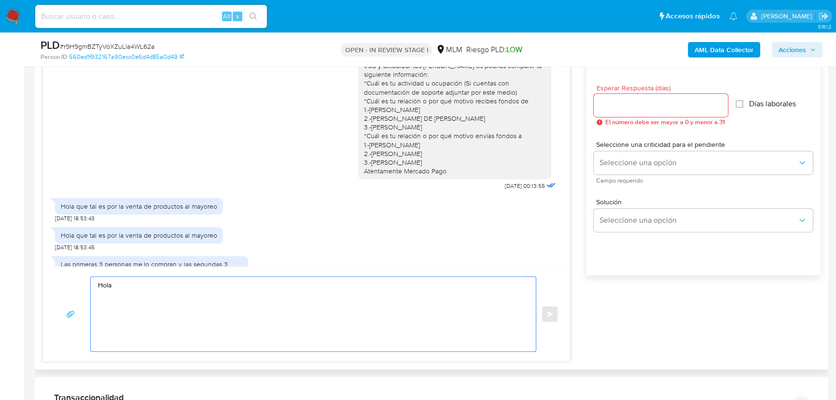
scroll to position [0, 0]
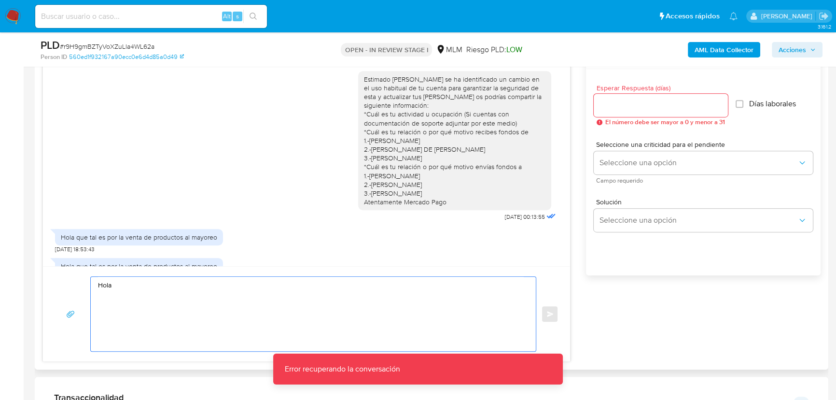
click at [217, 288] on textarea "Hola" at bounding box center [311, 314] width 426 height 74
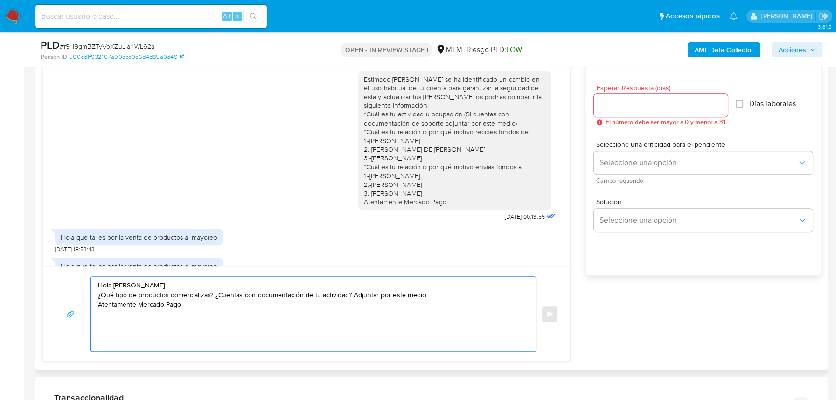
click at [435, 295] on textarea "Hola Rodrigo ¿Qué tipo de productos comercializas? ¿Cuentas con documentación d…" at bounding box center [311, 314] width 426 height 74
type textarea "Hola [PERSON_NAME] ¿Qué tipo de productos comercializas? ¿Cuentas con documenta…"
drag, startPoint x: 334, startPoint y: 319, endPoint x: 283, endPoint y: 278, distance: 65.9
click at [39, 261] on div "Historial CX Soluciones Chat Id Estado Fecha de creación Origen Proceso • 39836…" at bounding box center [431, 186] width 793 height 365
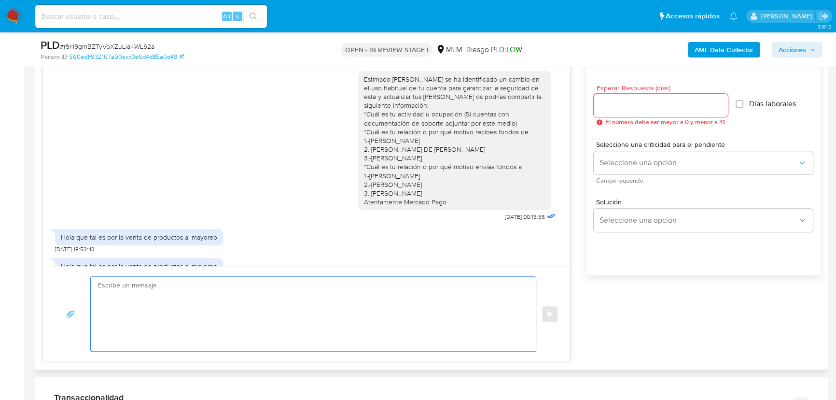
click at [638, 102] on input "Esperar Respuesta (días)" at bounding box center [661, 105] width 134 height 13
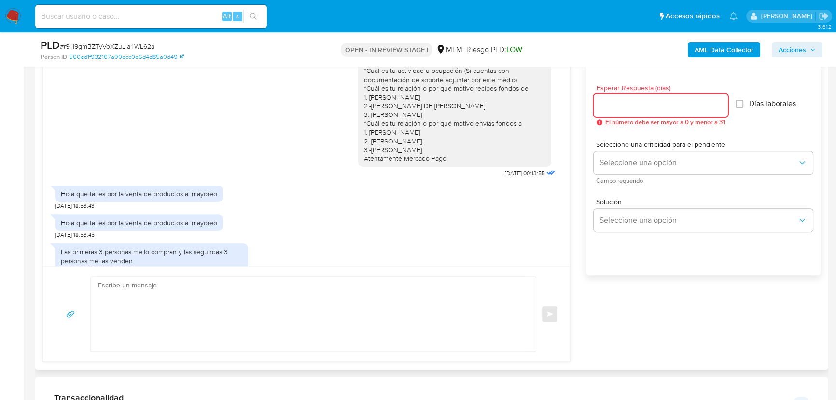
scroll to position [43, 0]
click at [651, 103] on input "Esperar Respuesta (días)" at bounding box center [661, 105] width 134 height 13
drag, startPoint x: 614, startPoint y: 105, endPoint x: 586, endPoint y: 104, distance: 28.0
click at [586, 104] on div "Esperar Respuesta (días) 4 El número debe ser mayor a 0 y menor a 31 Días labor…" at bounding box center [703, 185] width 235 height 232
type input "3"
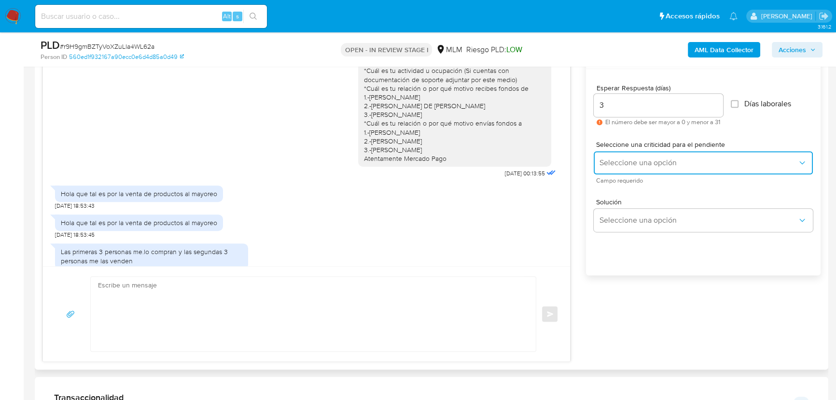
click at [623, 165] on span "Seleccione una opción" at bounding box center [698, 163] width 198 height 10
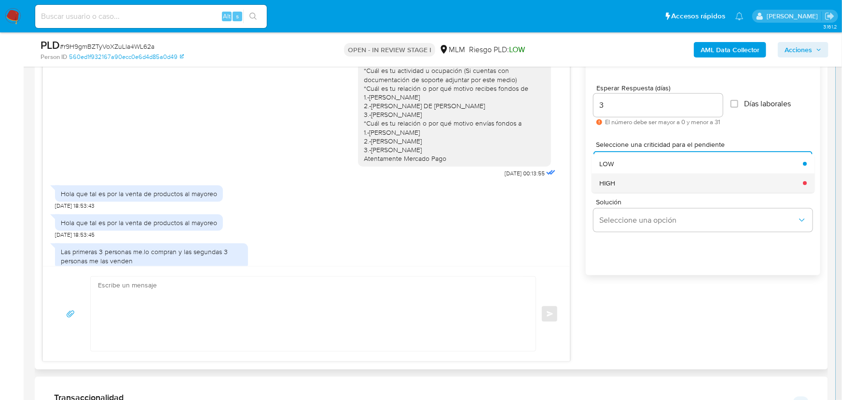
click at [623, 180] on div "HIGH" at bounding box center [698, 182] width 198 height 19
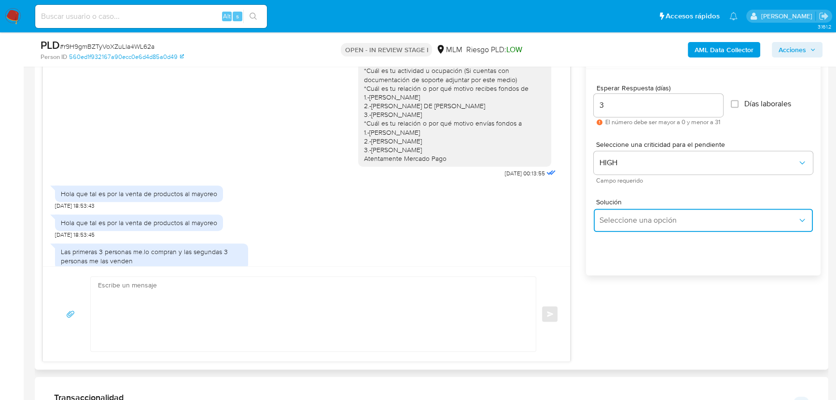
drag, startPoint x: 644, startPoint y: 219, endPoint x: 732, endPoint y: 214, distance: 88.4
click at [644, 218] on span "Seleccione una opción" at bounding box center [698, 220] width 198 height 10
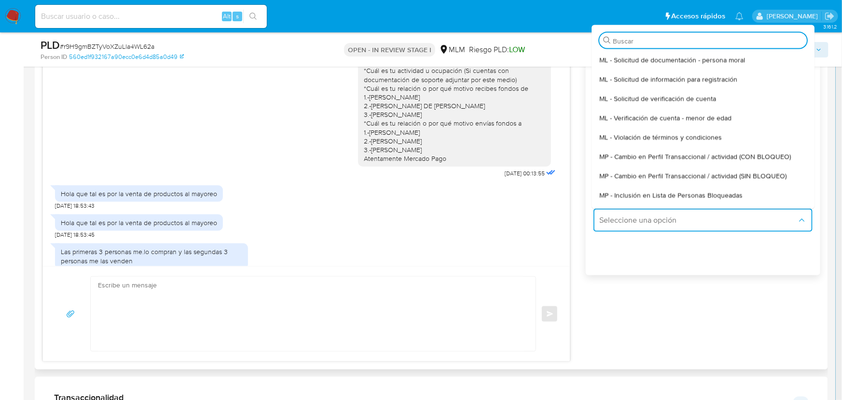
drag, startPoint x: 733, startPoint y: 173, endPoint x: 401, endPoint y: 237, distance: 337.1
click at [730, 174] on span "MP - Cambio en Perfil Transaccional / actividad (SIN BLOQUEO)" at bounding box center [692, 175] width 187 height 9
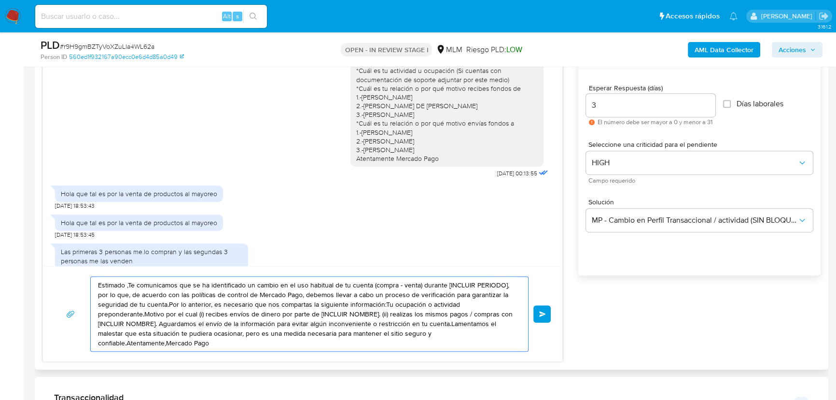
drag, startPoint x: 231, startPoint y: 345, endPoint x: 112, endPoint y: 273, distance: 138.6
click at [44, 257] on div "Estimado Rodrigo se ha identificado un cambio en el uso habitual de tu cuenta p…" at bounding box center [302, 202] width 520 height 318
paste textarea "Hola Rodrigo ¿Qué tipo de productos comercializas? ¿Cuentas con documentación d…"
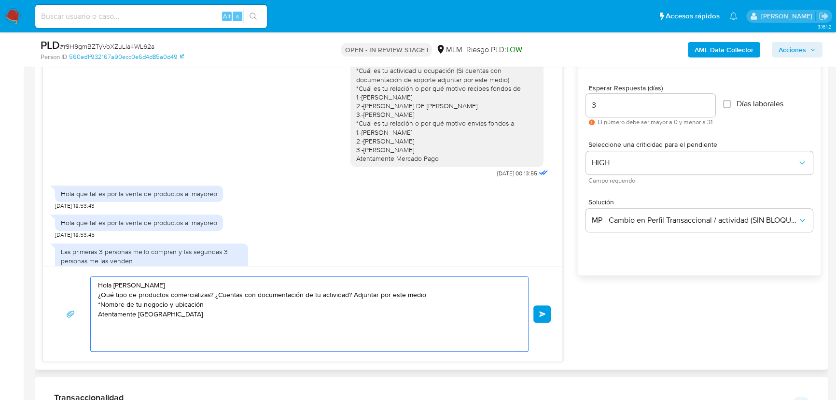
type textarea "Hola Rodrigo ¿Qué tipo de productos comercializas? ¿Cuentas con documentación d…"
click at [558, 312] on div "Hola Rodrigo ¿Qué tipo de productos comercializas? ¿Cuentas con documentación d…" at bounding box center [302, 313] width 519 height 95
click at [548, 310] on button "Enviar" at bounding box center [541, 313] width 17 height 17
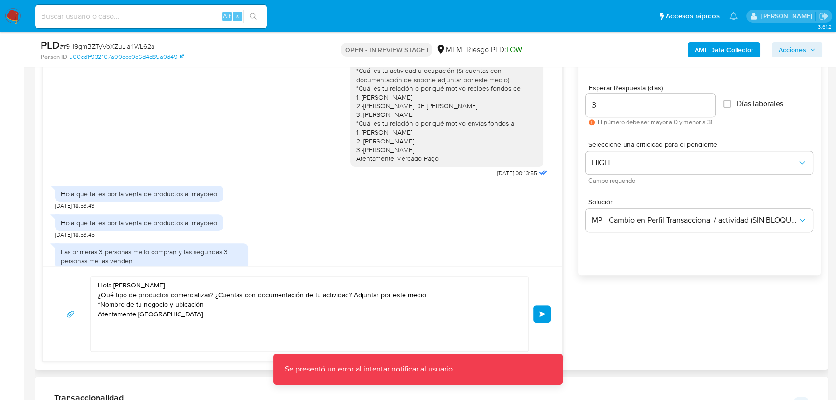
click at [537, 308] on button "Enviar" at bounding box center [541, 313] width 17 height 17
drag, startPoint x: 220, startPoint y: 319, endPoint x: 83, endPoint y: 275, distance: 143.6
click at [83, 275] on div "Hola Rodrigo ¿Qué tipo de productos comercializas? ¿Cuentas con documentación d…" at bounding box center [302, 313] width 519 height 95
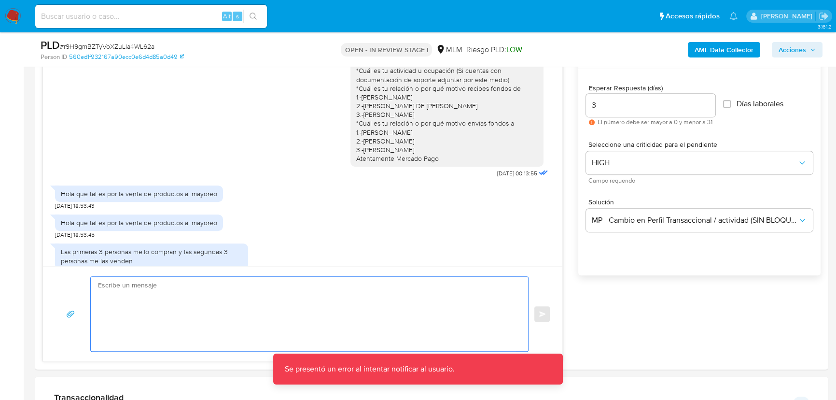
drag, startPoint x: 9, startPoint y: 15, endPoint x: 29, endPoint y: 5, distance: 22.7
click at [8, 15] on img at bounding box center [13, 16] width 16 height 16
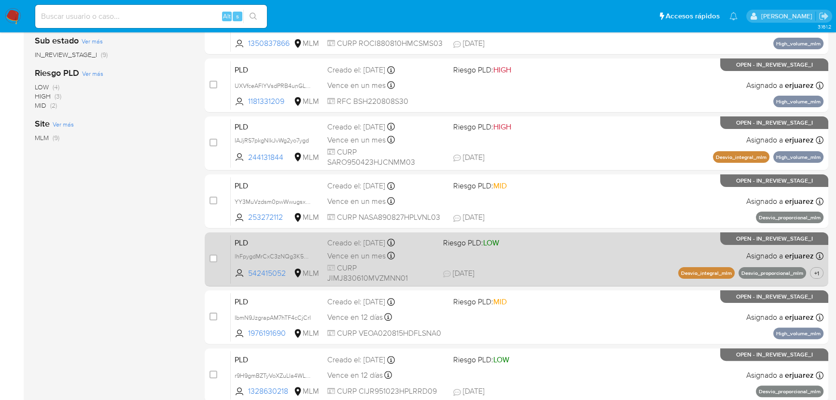
scroll to position [338, 0]
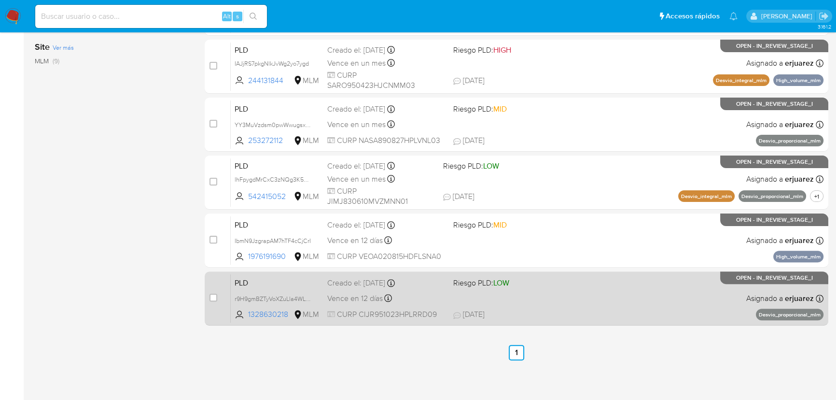
click at [552, 304] on div "PLD r9H9gmBZTyVoXZuLla4WL62a 1328630218 MLM Riesgo PLD: LOW Creado el: [DATE] C…" at bounding box center [527, 298] width 593 height 49
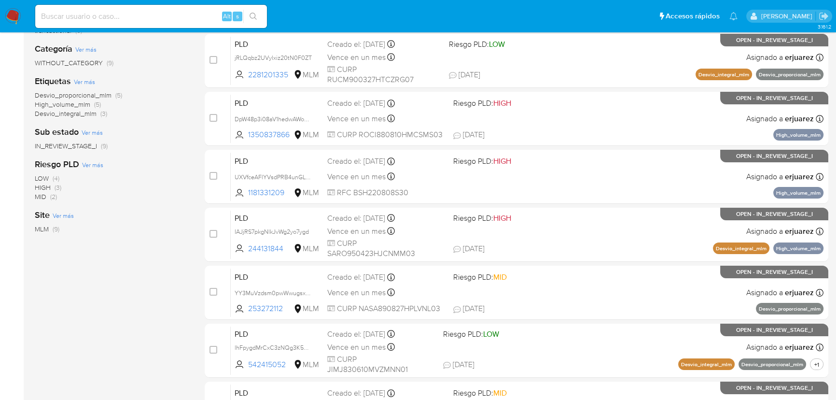
scroll to position [75, 0]
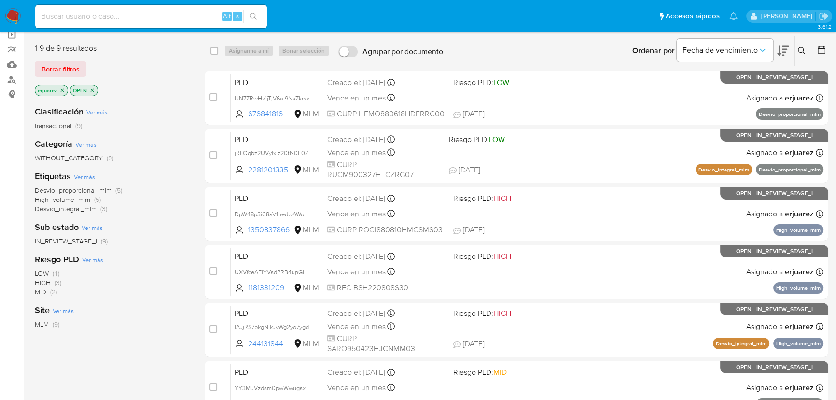
click at [13, 19] on img at bounding box center [13, 16] width 16 height 16
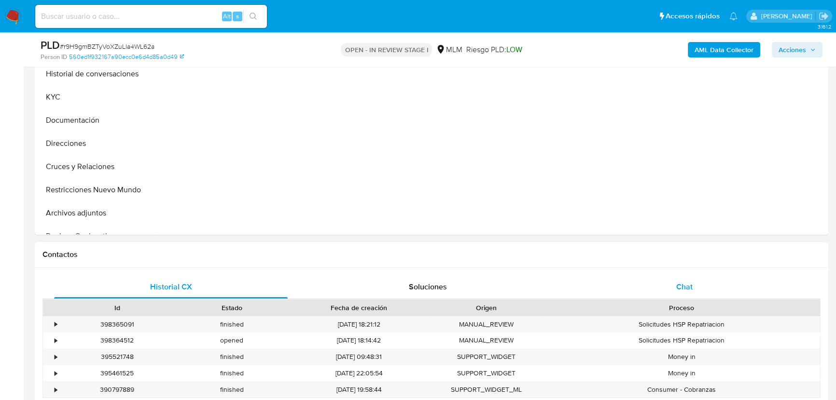
click at [673, 284] on div "Chat" at bounding box center [684, 286] width 234 height 23
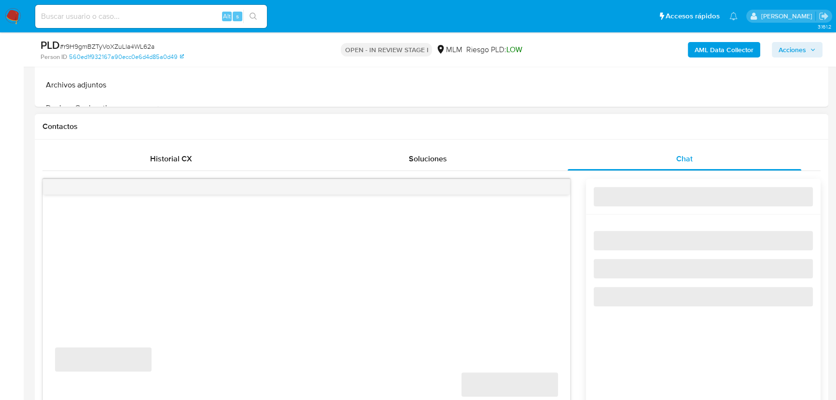
scroll to position [526, 0]
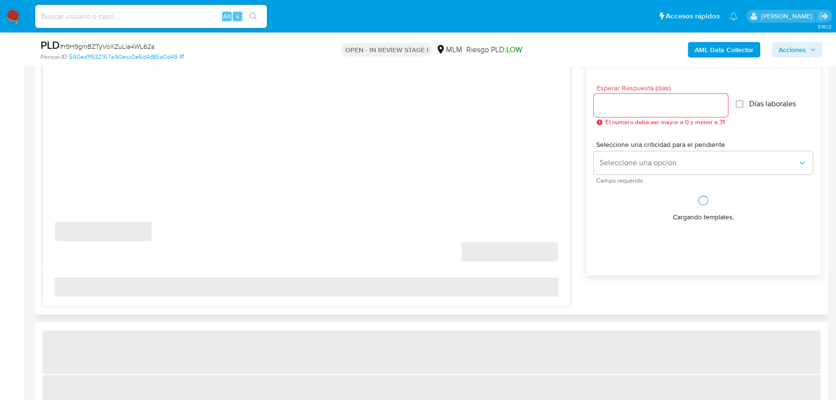
select select "10"
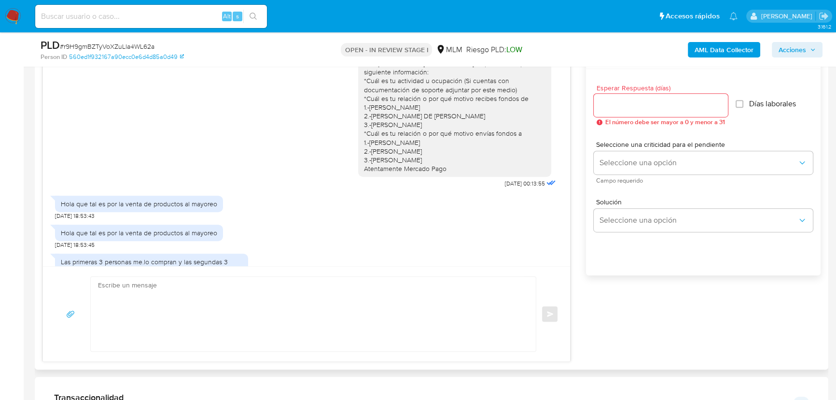
scroll to position [59, 0]
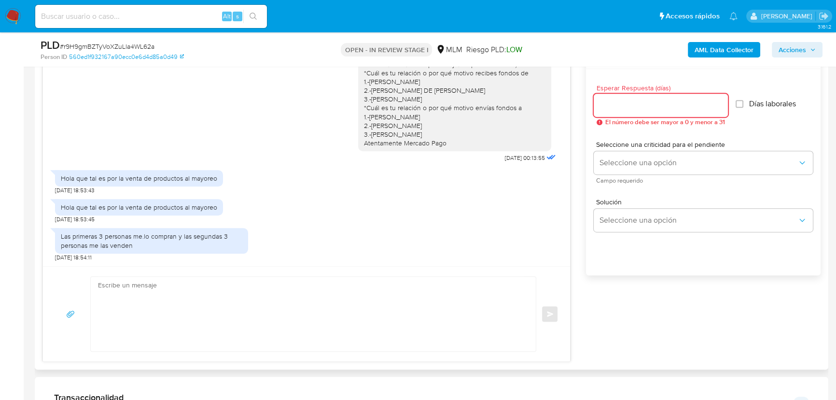
click at [634, 107] on input "Esperar Respuesta (días)" at bounding box center [661, 105] width 134 height 13
type input "4"
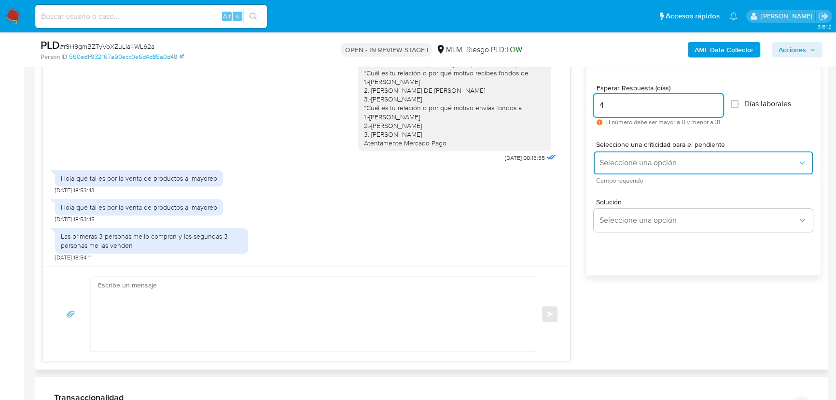
click at [603, 161] on span "Seleccione una opción" at bounding box center [698, 163] width 198 height 10
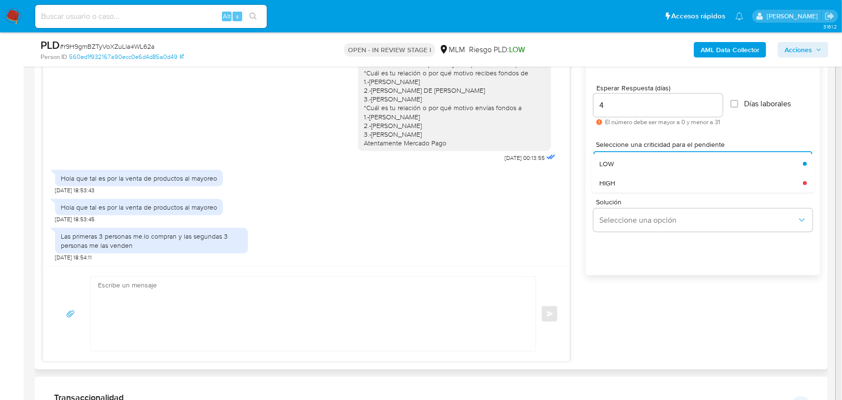
drag, startPoint x: 605, startPoint y: 176, endPoint x: 624, endPoint y: 203, distance: 32.9
click at [608, 178] on div "HIGH" at bounding box center [698, 182] width 198 height 19
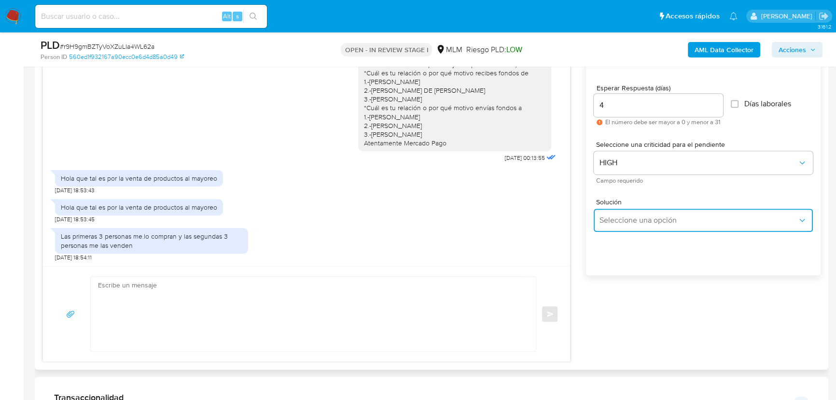
drag, startPoint x: 642, startPoint y: 215, endPoint x: 652, endPoint y: 215, distance: 10.1
click at [646, 215] on span "Seleccione una opción" at bounding box center [698, 220] width 198 height 10
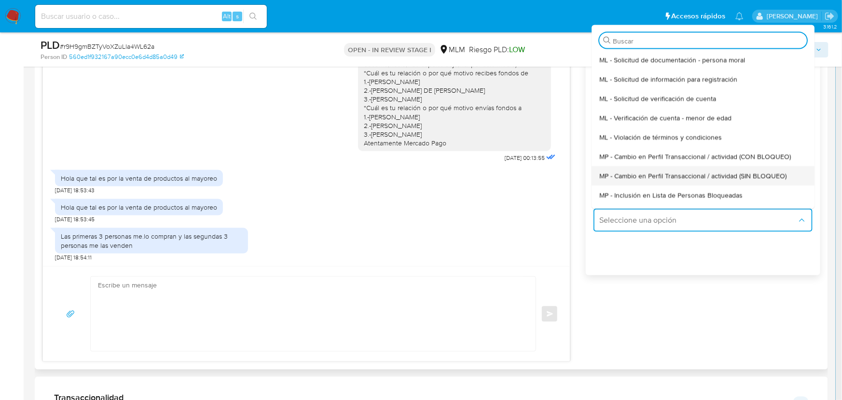
drag, startPoint x: 742, startPoint y: 178, endPoint x: 374, endPoint y: 280, distance: 381.7
click at [740, 179] on span "MP - Cambio en Perfil Transaccional / actividad (SIN BLOQUEO)" at bounding box center [692, 175] width 187 height 9
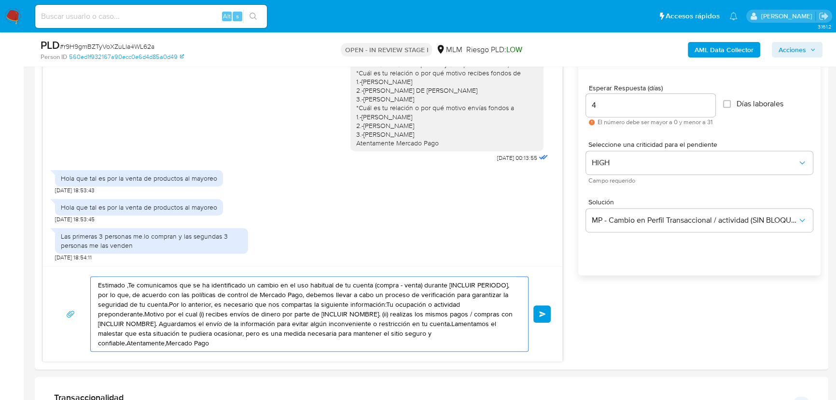
drag, startPoint x: 227, startPoint y: 345, endPoint x: 57, endPoint y: 261, distance: 189.5
paste textarea "Hola Rodrigo ¿Qué tipo de productos comercializas? ¿Cuentas con documentación d…"
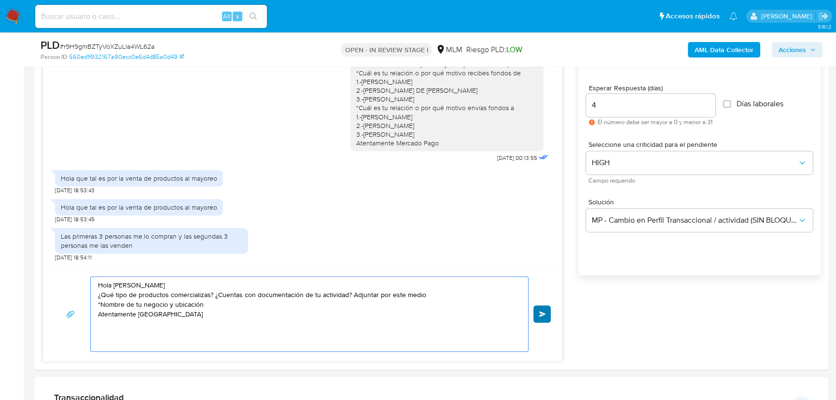
type textarea "Hola Rodrigo ¿Qué tipo de productos comercializas? ¿Cuentas con documentación d…"
click at [533, 317] on button "Enviar" at bounding box center [541, 313] width 17 height 17
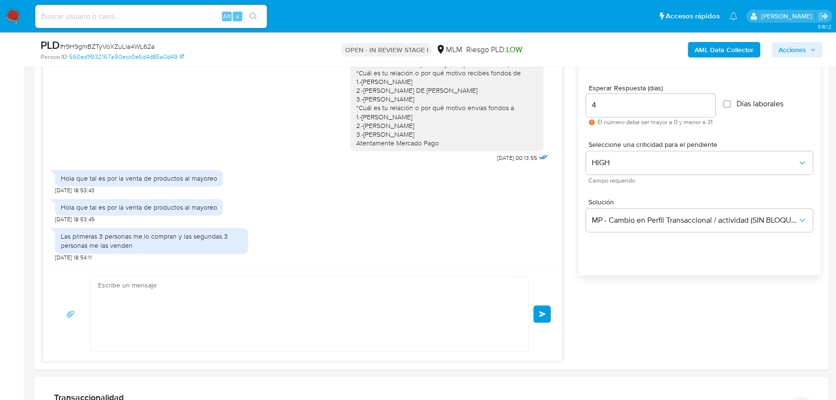
scroll to position [131, 0]
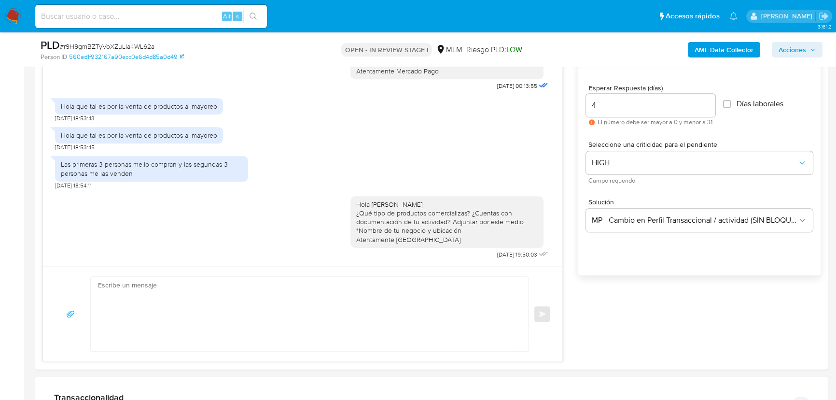
click at [540, 314] on div "Enviar" at bounding box center [303, 313] width 496 height 75
drag, startPoint x: 540, startPoint y: 314, endPoint x: 199, endPoint y: 21, distance: 449.7
click at [292, 256] on div "Estimado Rodrigo se ha identificado un cambio en el uso habitual de tu cuenta p…" at bounding box center [302, 202] width 520 height 318
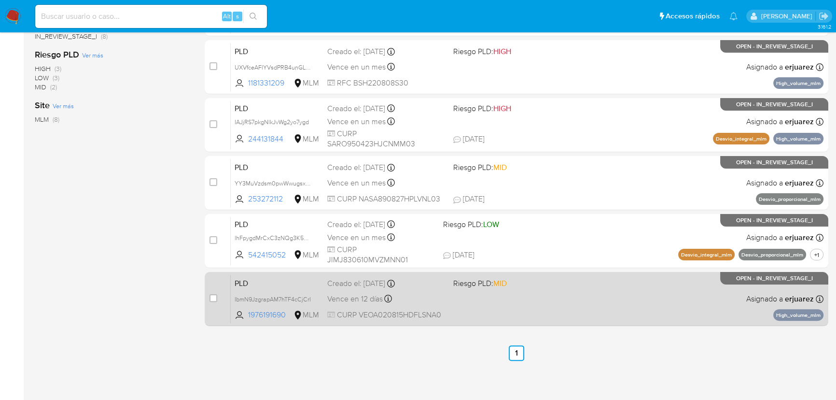
scroll to position [280, 0]
click at [712, 301] on div "PLD IbmN9JzgrapAM7hTF4cCjCrI 1976191690 MLM Riesgo PLD: MID Creado el: [DATE] C…" at bounding box center [527, 298] width 593 height 49
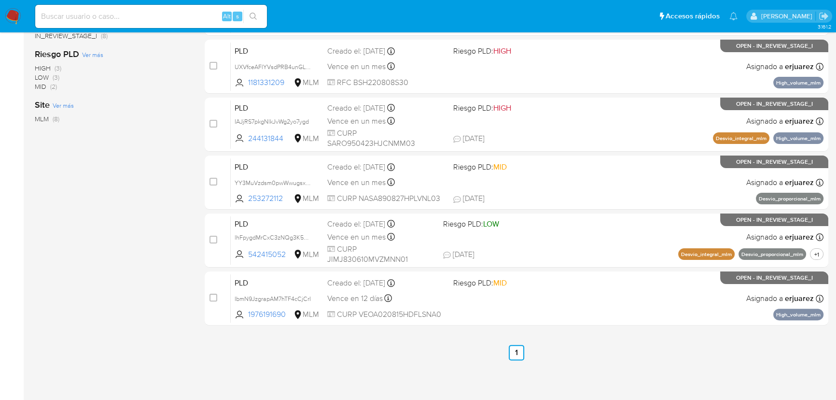
click at [67, 19] on input at bounding box center [151, 16] width 232 height 13
paste input "1492541303"
click at [41, 14] on input "1492541303" at bounding box center [151, 16] width 232 height 13
type input "1492541303"
click at [258, 14] on button "search-icon" at bounding box center [253, 17] width 20 height 14
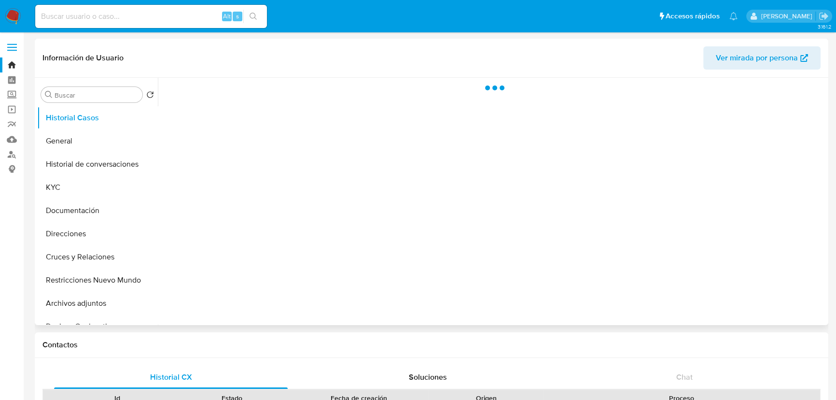
select select "10"
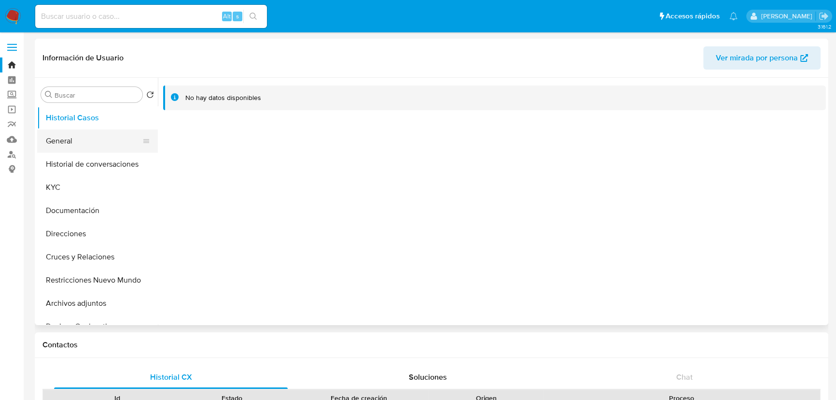
click at [77, 144] on button "General" at bounding box center [93, 140] width 113 height 23
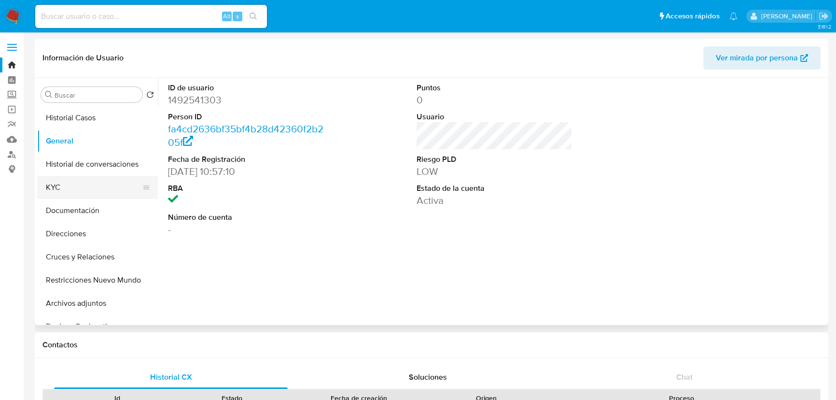
click at [69, 191] on button "KYC" at bounding box center [93, 187] width 113 height 23
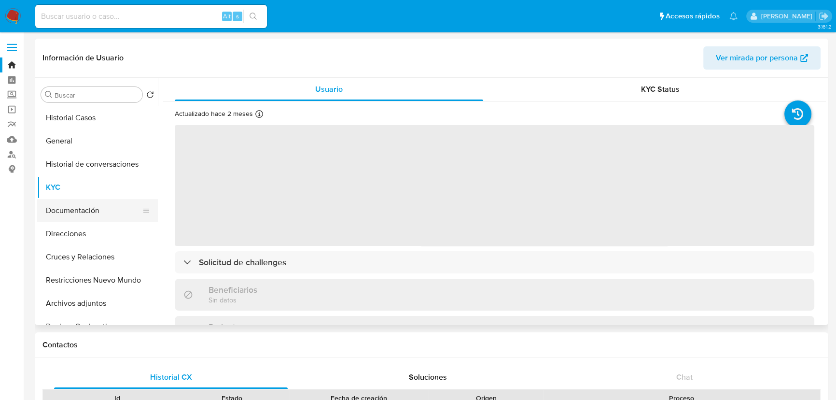
click at [85, 211] on button "Documentación" at bounding box center [93, 210] width 113 height 23
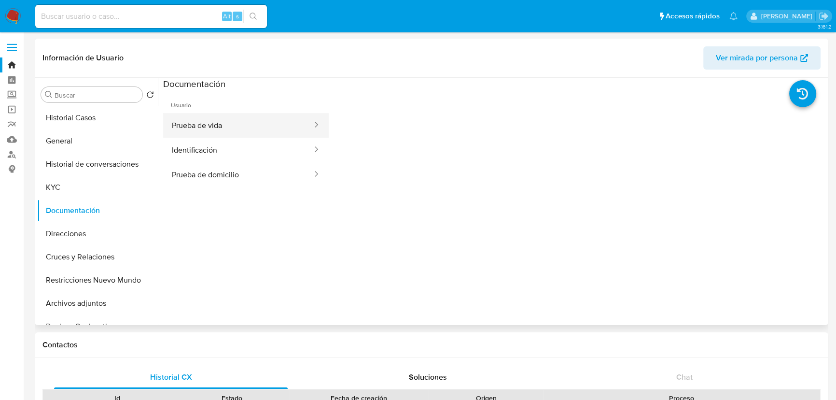
click at [234, 136] on button "Prueba de vida" at bounding box center [238, 125] width 150 height 25
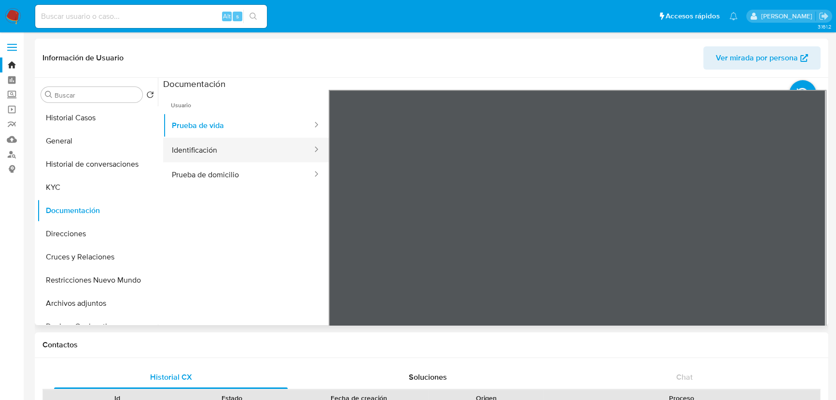
click at [227, 147] on button "Identificación" at bounding box center [238, 150] width 150 height 25
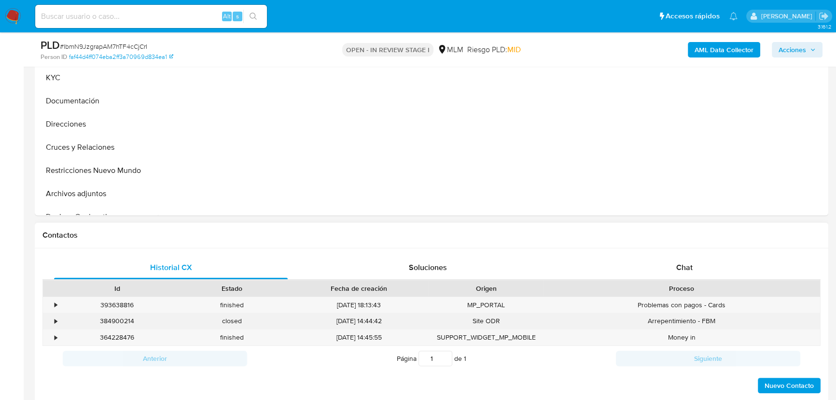
scroll to position [351, 0]
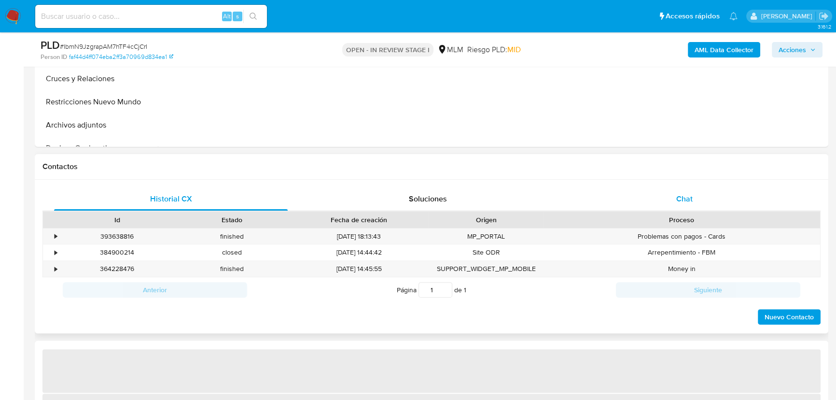
click at [676, 198] on span "Chat" at bounding box center [684, 198] width 16 height 11
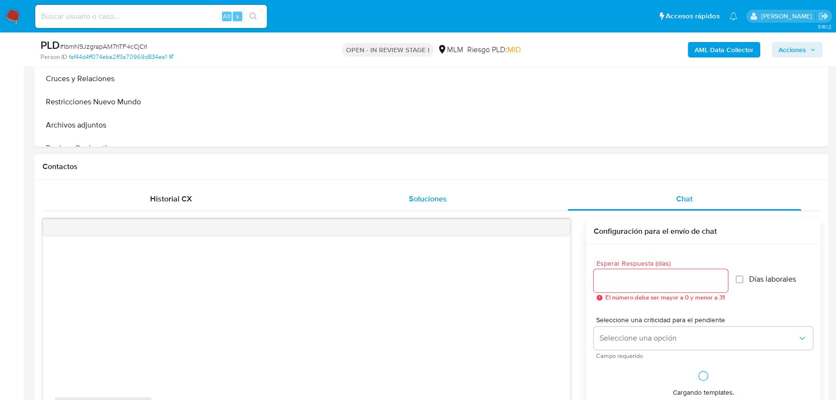
select select "10"
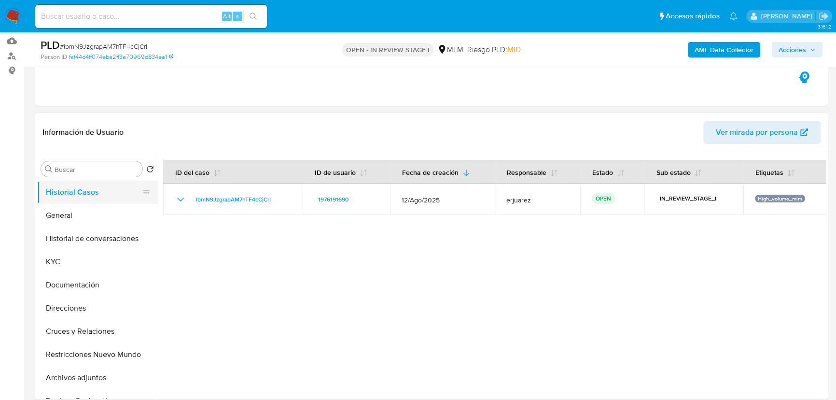
scroll to position [87, 0]
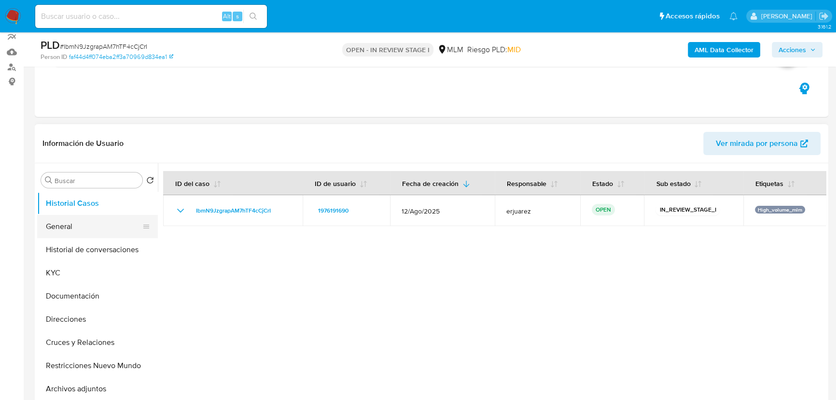
click at [62, 225] on button "General" at bounding box center [93, 226] width 113 height 23
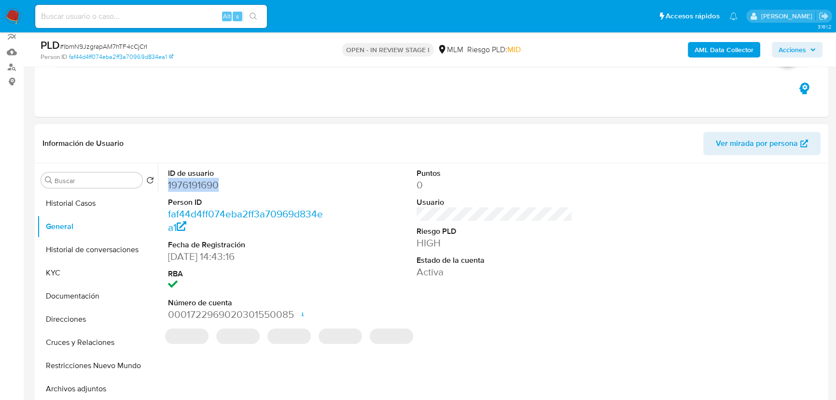
drag, startPoint x: 206, startPoint y: 188, endPoint x: 164, endPoint y: 188, distance: 42.0
click at [164, 188] on div "ID de usuario 1976191690 Person ID faf44d4ff074eba2ff3a70969d834ea1 Fecha de Re…" at bounding box center [246, 244] width 166 height 163
copy dd "1976191690"
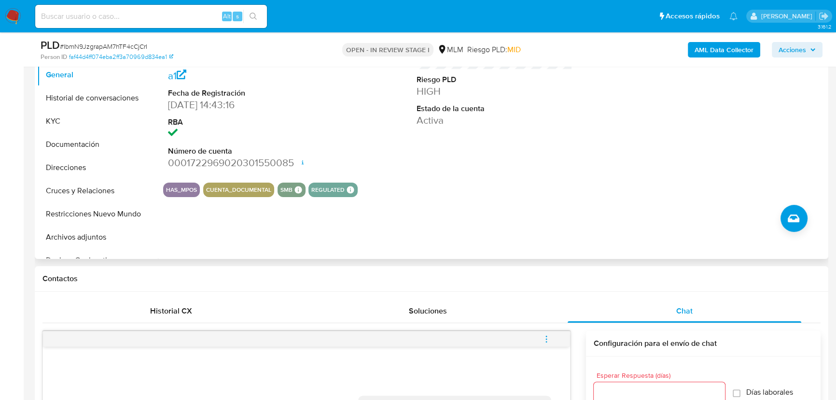
scroll to position [175, 0]
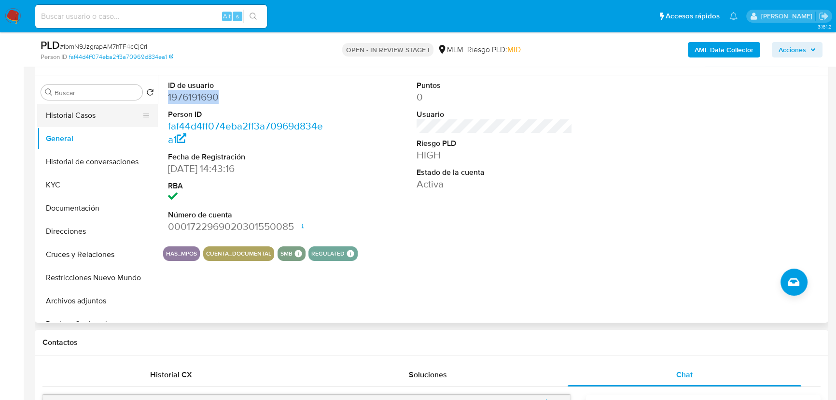
click at [124, 121] on button "Historial Casos" at bounding box center [93, 115] width 113 height 23
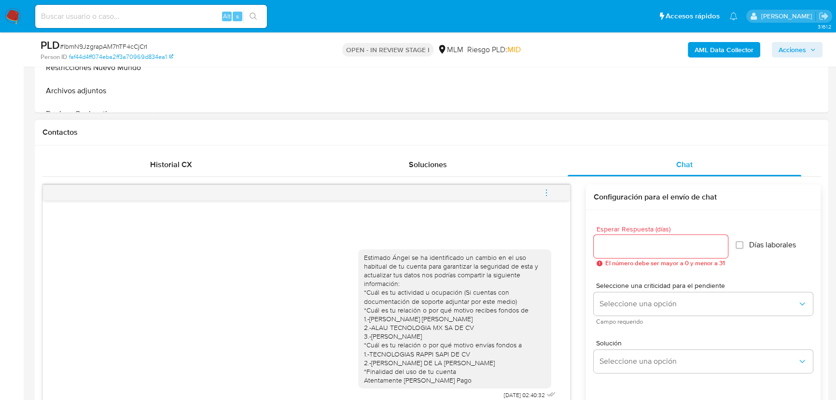
scroll to position [395, 0]
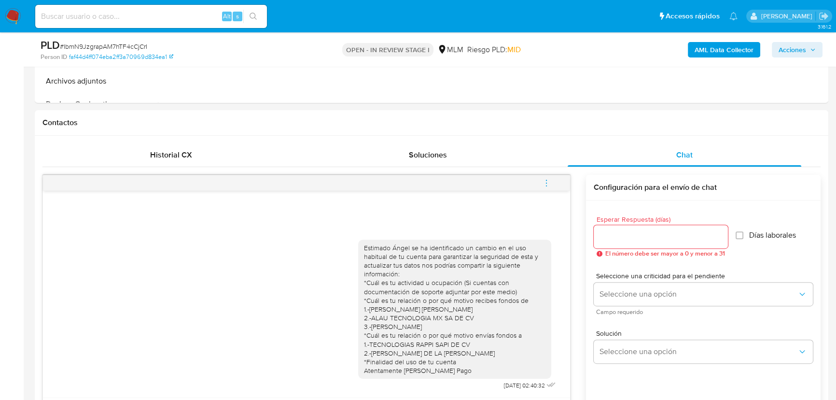
drag, startPoint x: 549, startPoint y: 175, endPoint x: 536, endPoint y: 172, distance: 13.0
click at [549, 175] on span "menu-action" at bounding box center [546, 182] width 9 height 23
click at [471, 160] on li "Cerrar conversación" at bounding box center [481, 163] width 99 height 17
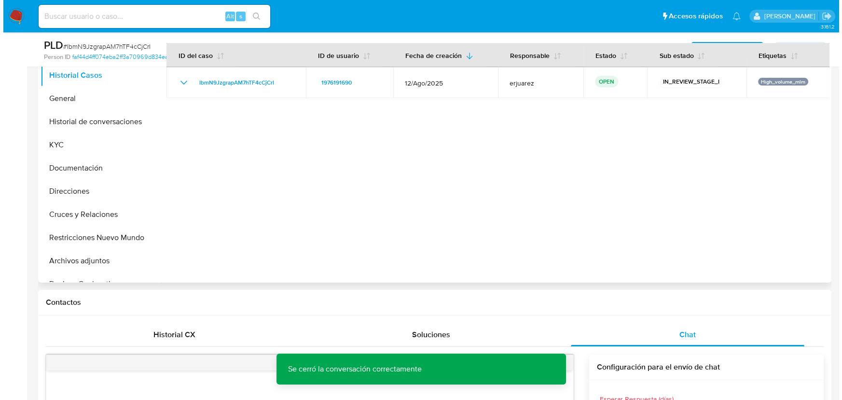
scroll to position [131, 0]
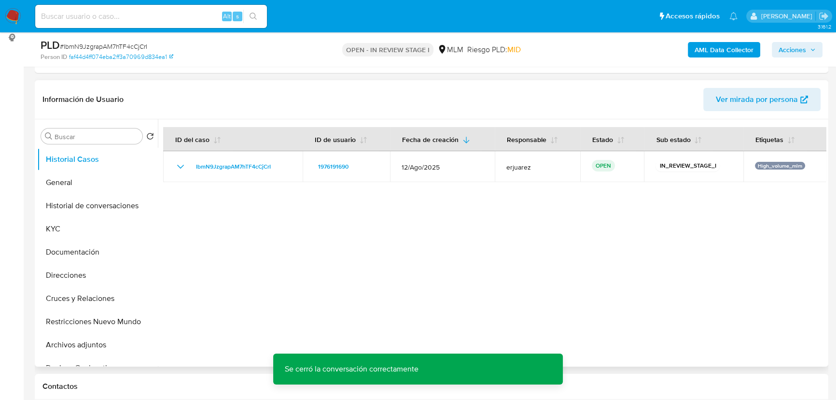
drag, startPoint x: 84, startPoint y: 343, endPoint x: 250, endPoint y: 289, distance: 174.1
click at [85, 341] on button "Archivos adjuntos" at bounding box center [97, 344] width 121 height 23
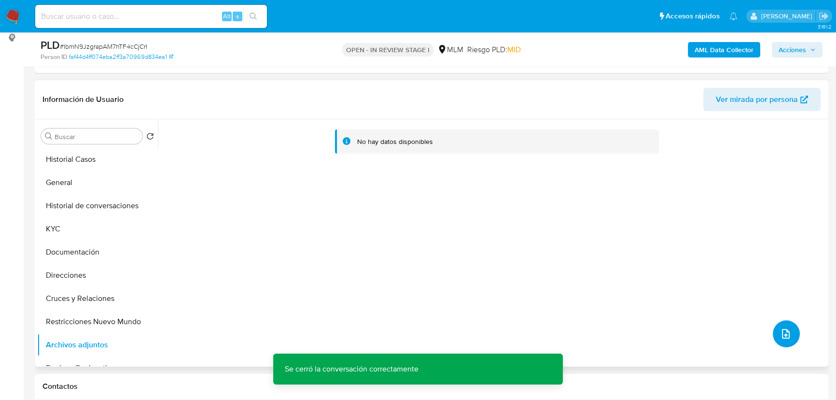
click at [780, 332] on icon "upload-file" at bounding box center [786, 334] width 12 height 12
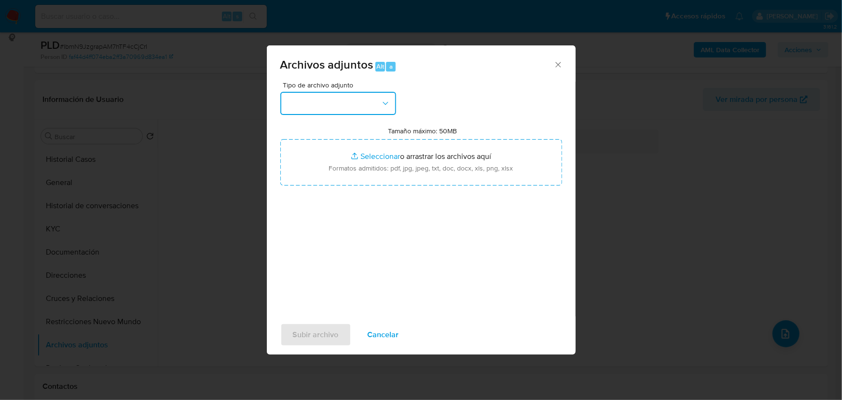
click at [347, 111] on button "button" at bounding box center [338, 103] width 116 height 23
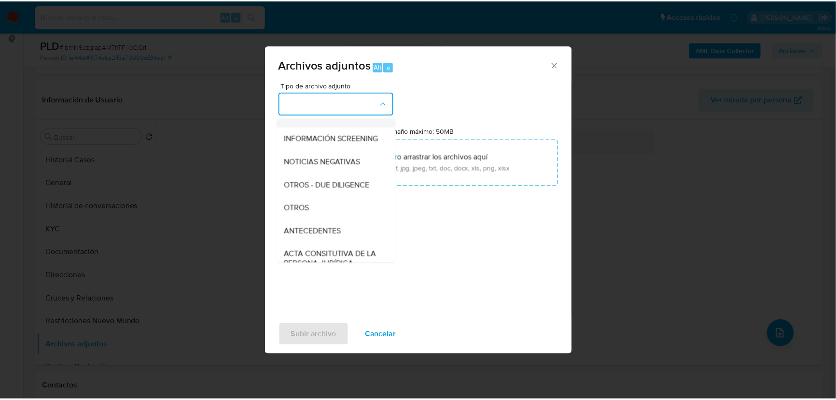
scroll to position [87, 0]
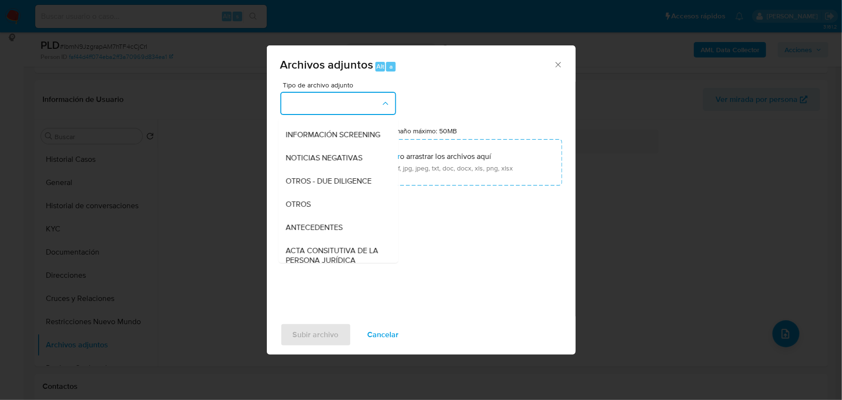
drag, startPoint x: 302, startPoint y: 208, endPoint x: 307, endPoint y: 207, distance: 6.0
click at [302, 209] on span "OTROS" at bounding box center [298, 204] width 25 height 10
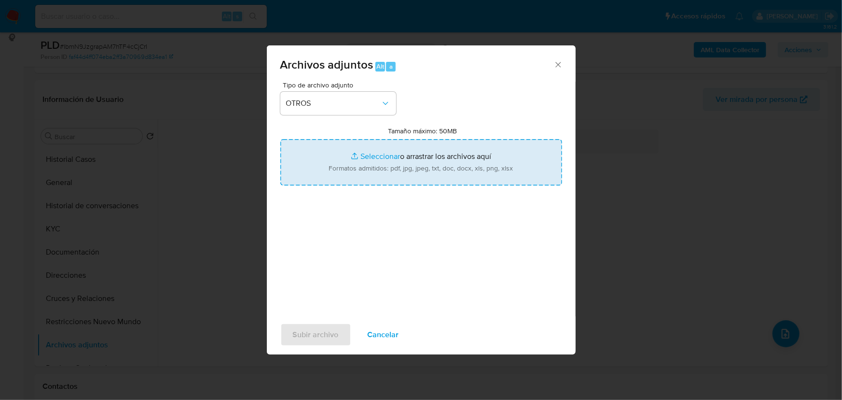
click at [362, 163] on input "Tamaño máximo: 50MB Seleccionar archivos" at bounding box center [421, 162] width 282 height 46
type input "C:\fakepath\1976191690_Angel Gabriel Velazquez Osorio_Ago25.pdf"
click at [373, 154] on input "Tamaño máximo: 50MB Seleccionar archivos" at bounding box center [421, 162] width 282 height 46
type input "C:\fakepath\1976191690_Angel Gabriel Velazquez Osorio_Ago25.xlsx"
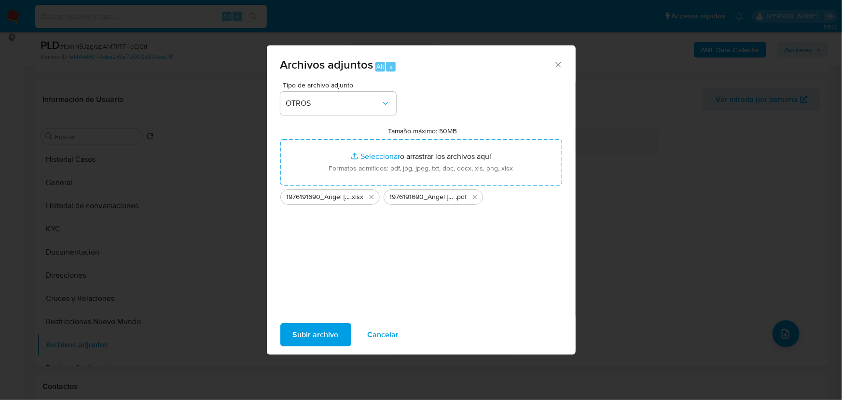
click at [323, 335] on span "Subir archivo" at bounding box center [316, 334] width 46 height 21
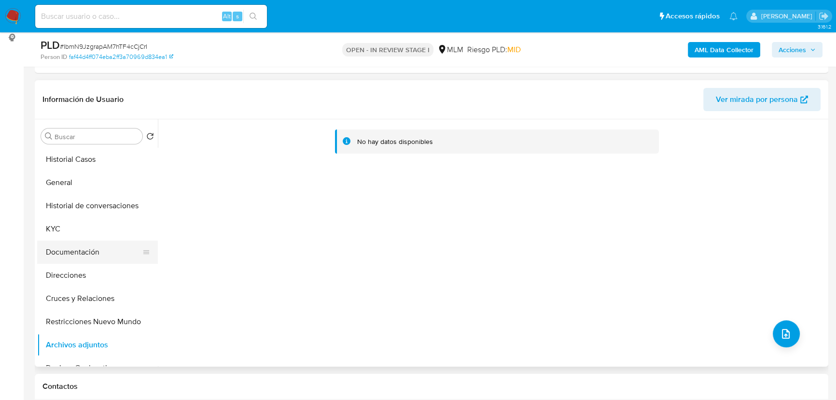
click at [92, 254] on button "Documentación" at bounding box center [93, 251] width 113 height 23
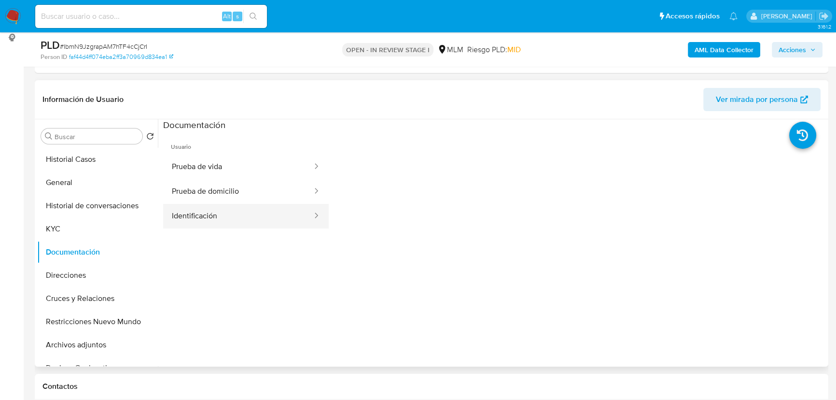
click at [207, 218] on button "Identificación" at bounding box center [238, 216] width 150 height 25
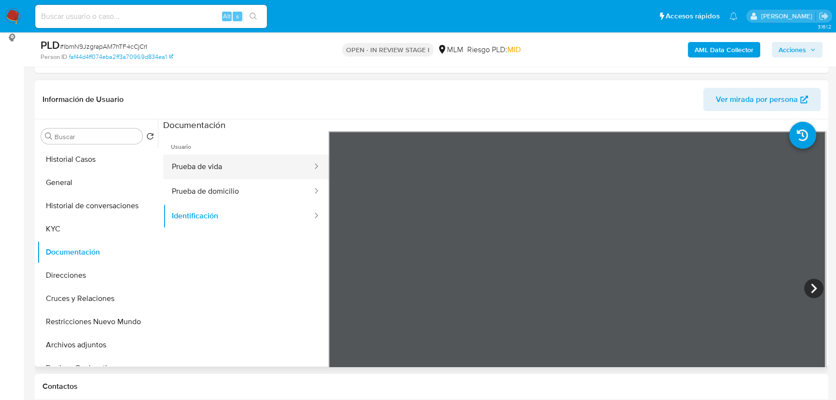
click at [190, 168] on button "Prueba de vida" at bounding box center [238, 166] width 150 height 25
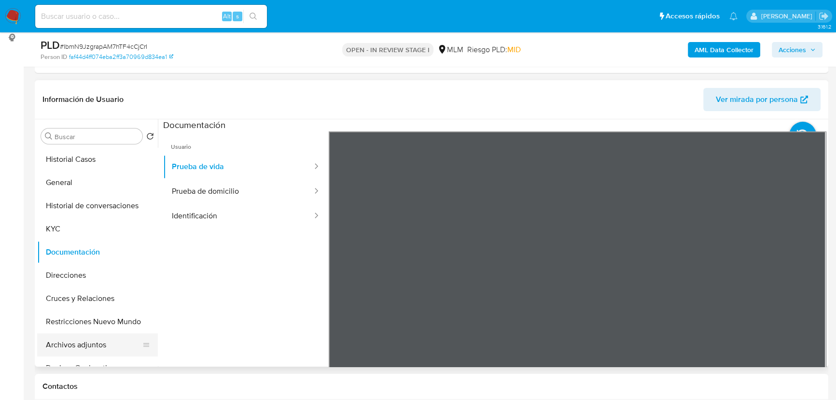
click at [85, 343] on button "Archivos adjuntos" at bounding box center [93, 344] width 113 height 23
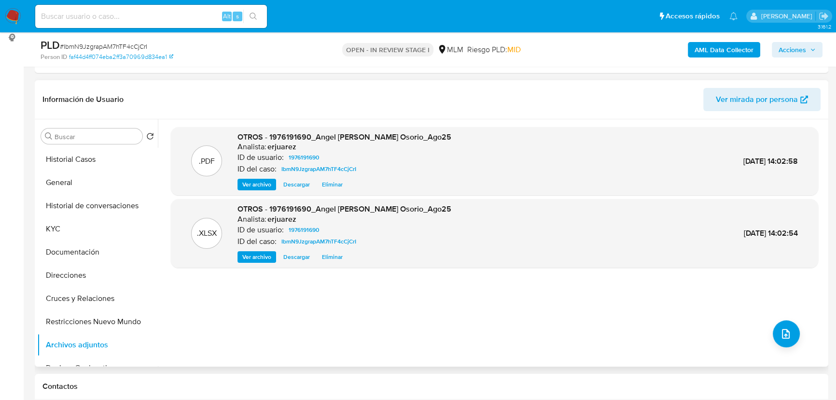
click at [254, 182] on span "Ver archivo" at bounding box center [256, 185] width 29 height 10
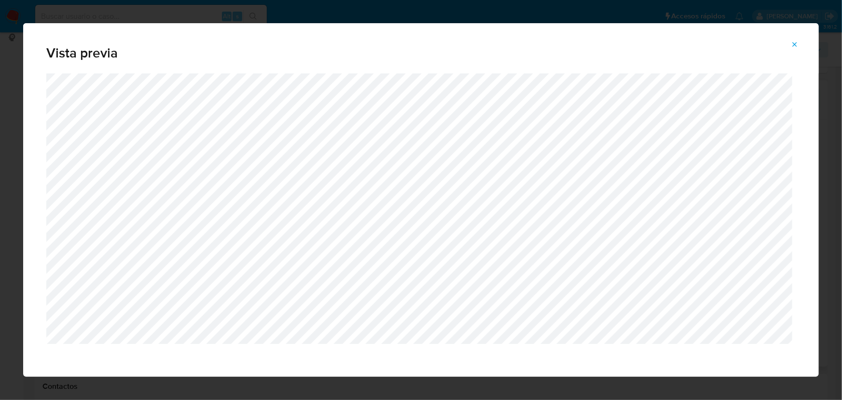
click at [797, 44] on icon "Attachment preview" at bounding box center [795, 45] width 8 height 8
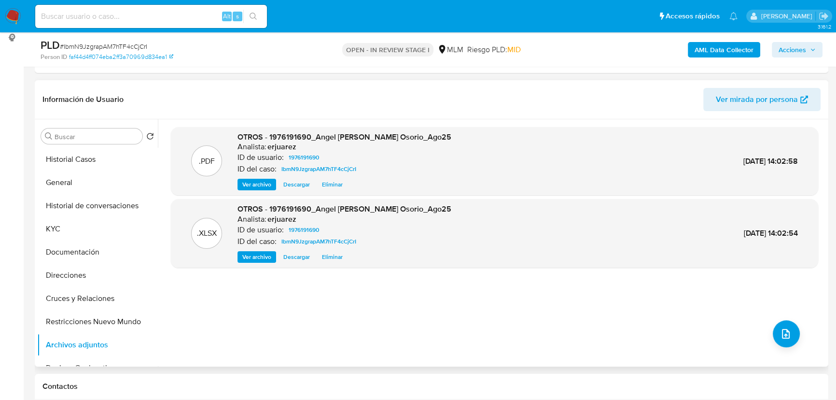
click at [789, 49] on span "Acciones" at bounding box center [792, 49] width 28 height 15
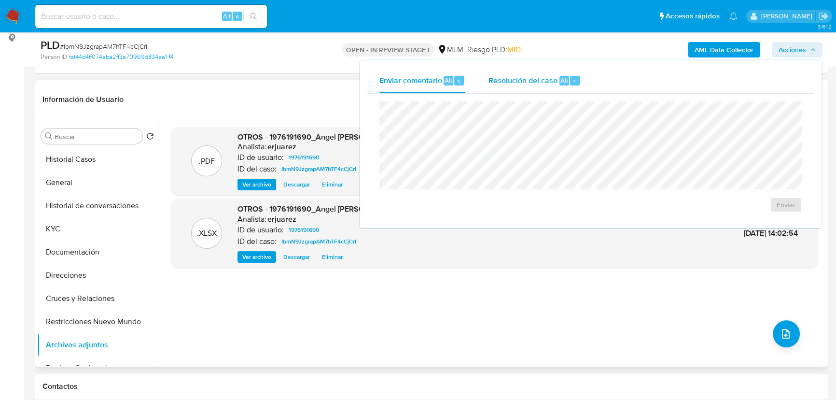
click at [516, 82] on span "Resolución del caso" at bounding box center [522, 79] width 69 height 11
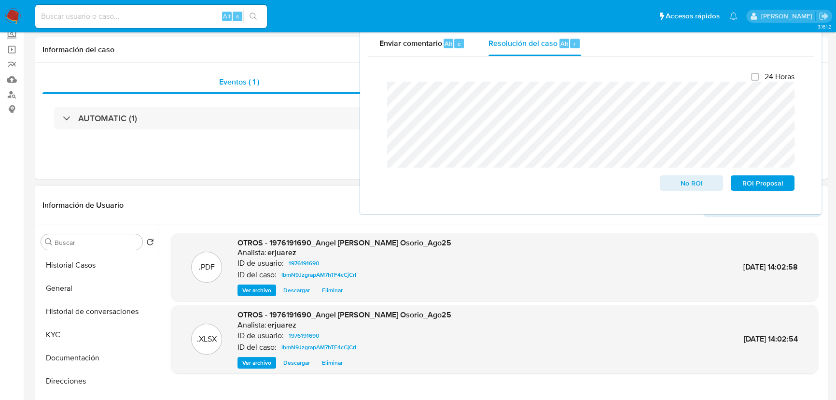
scroll to position [0, 0]
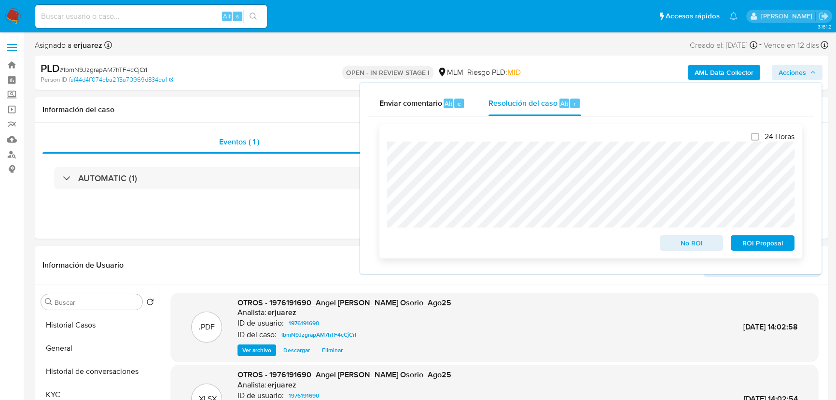
click at [765, 247] on span "ROI Proposal" at bounding box center [762, 243] width 50 height 14
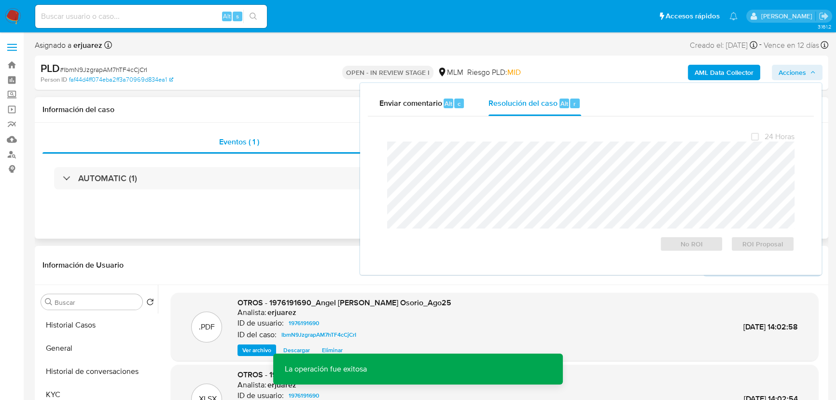
click at [288, 219] on div "Eventos ( 1 ) Acciones AUTOMATIC (1)" at bounding box center [431, 181] width 793 height 116
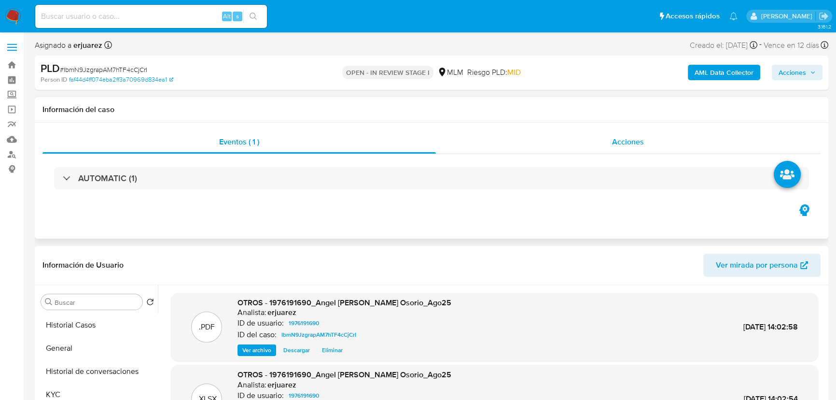
click at [609, 145] on div "Acciones" at bounding box center [628, 141] width 385 height 23
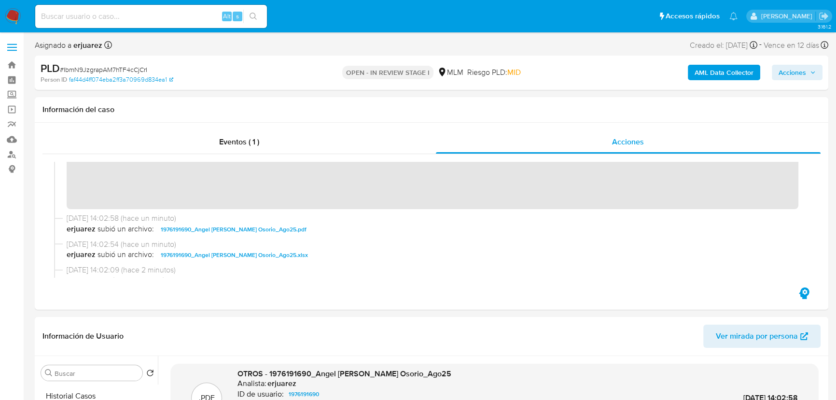
scroll to position [131, 0]
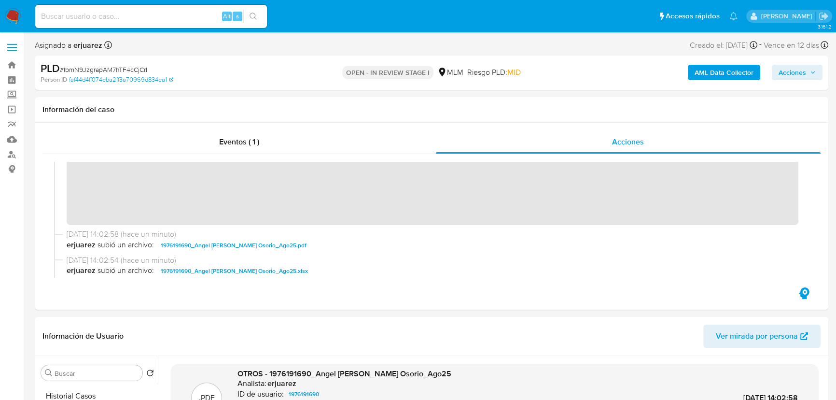
drag, startPoint x: 10, startPoint y: 13, endPoint x: 21, endPoint y: 2, distance: 15.4
click at [11, 14] on img at bounding box center [13, 16] width 16 height 16
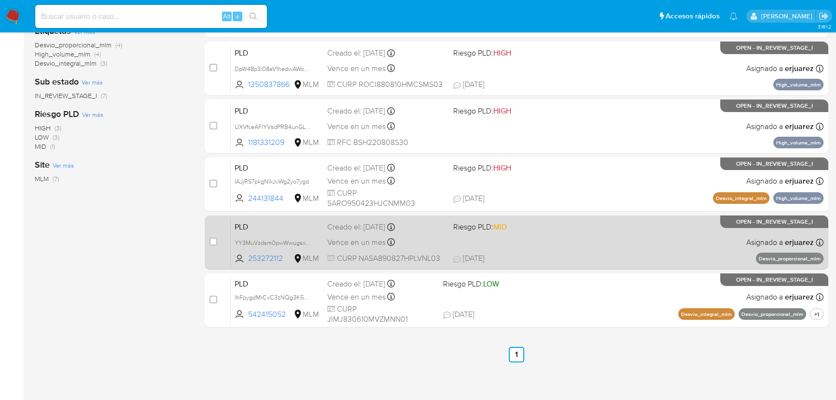
scroll to position [222, 0]
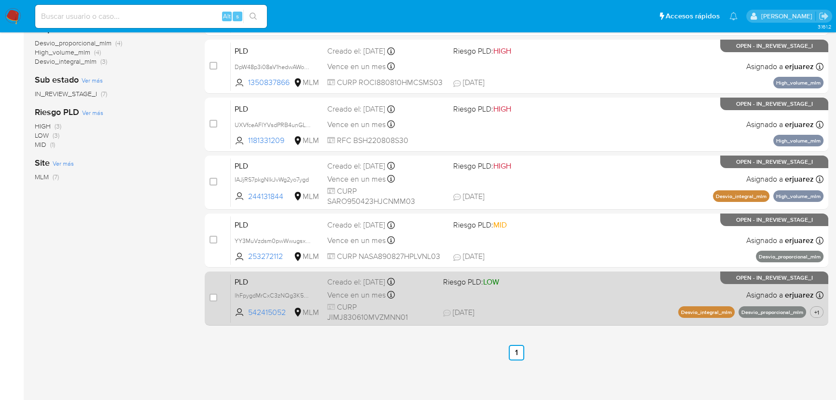
click at [517, 316] on span "24/09/2025 24/09/2025 11:20" at bounding box center [554, 312] width 223 height 11
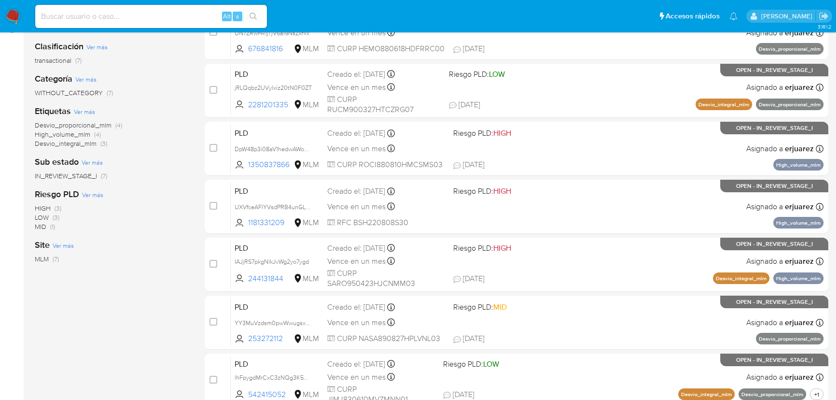
scroll to position [47, 0]
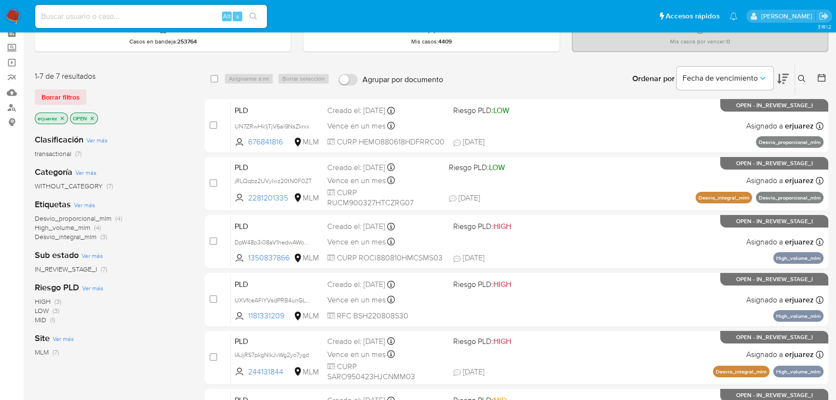
drag, startPoint x: 801, startPoint y: 74, endPoint x: 749, endPoint y: 94, distance: 55.3
click at [801, 75] on icon at bounding box center [802, 79] width 8 height 8
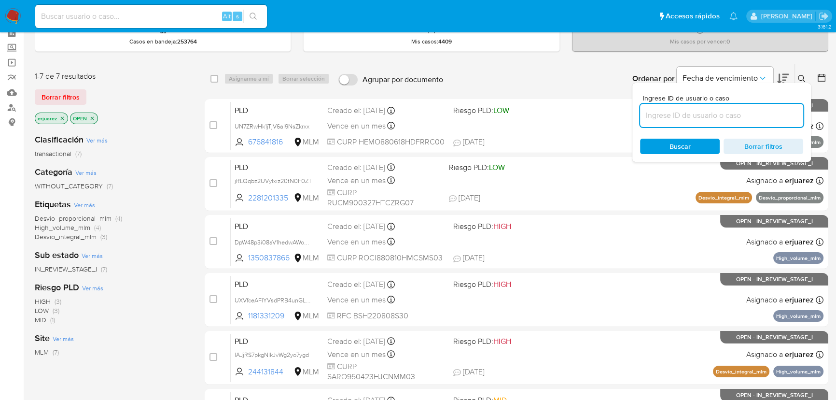
click at [705, 117] on input at bounding box center [721, 115] width 163 height 13
type input "334900834"
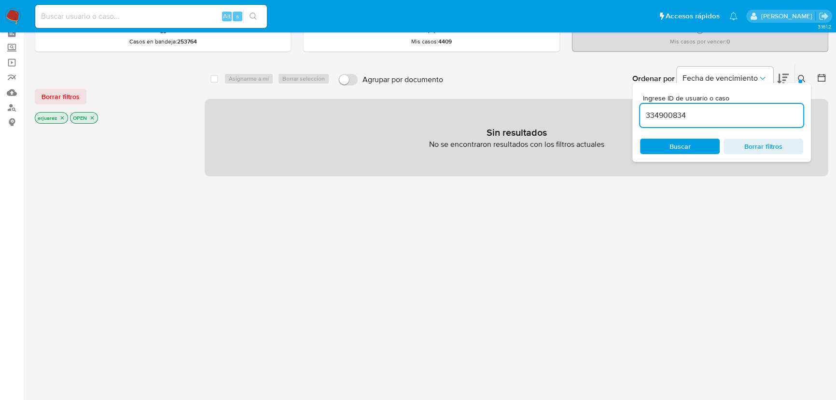
click at [61, 117] on icon "close-filter" at bounding box center [62, 118] width 6 height 6
drag, startPoint x: 67, startPoint y: 23, endPoint x: 82, endPoint y: 15, distance: 16.4
click at [67, 23] on div "Alt s" at bounding box center [151, 16] width 232 height 23
click at [82, 15] on input at bounding box center [151, 16] width 232 height 13
paste input "334900834"
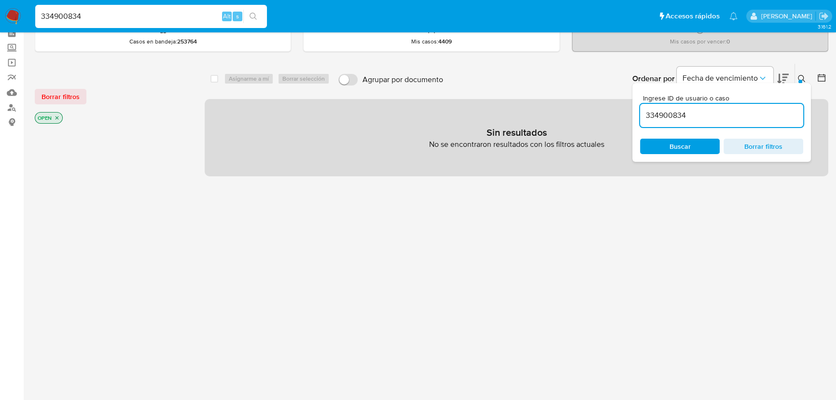
type input "334900834"
click at [256, 14] on icon "search-icon" at bounding box center [253, 17] width 8 height 8
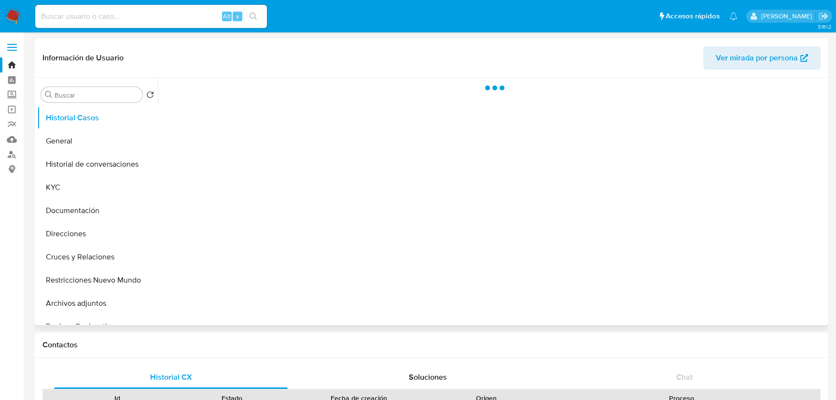
select select "10"
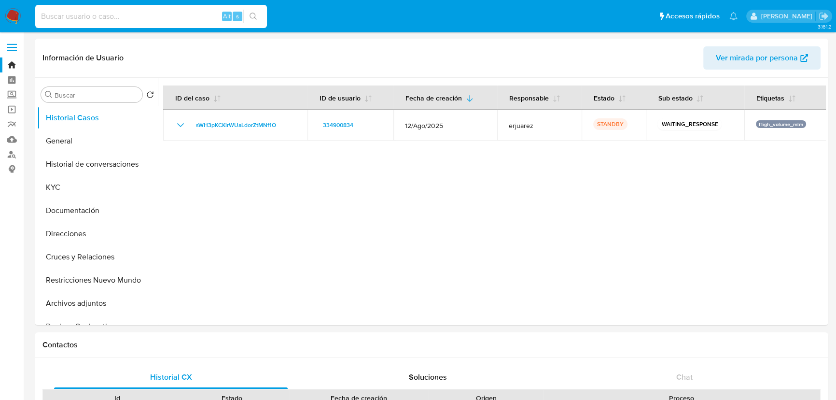
drag, startPoint x: 125, startPoint y: 13, endPoint x: 183, endPoint y: 19, distance: 58.3
click at [125, 13] on input at bounding box center [151, 16] width 232 height 13
paste input "1328630218"
type input "1328630218"
click at [244, 14] on button "search-icon" at bounding box center [253, 17] width 20 height 14
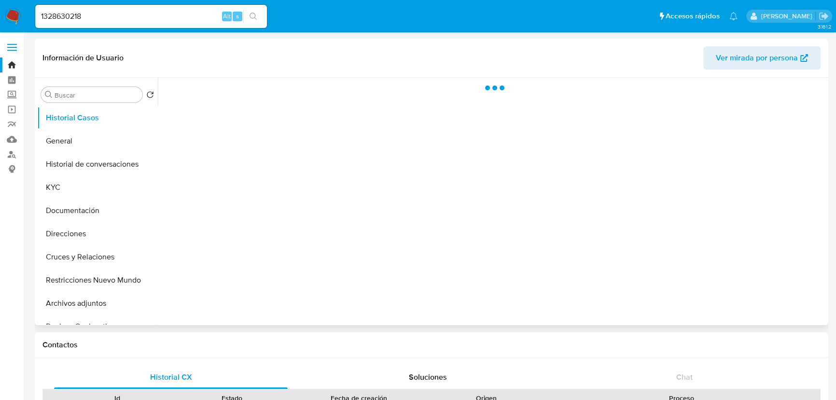
select select "10"
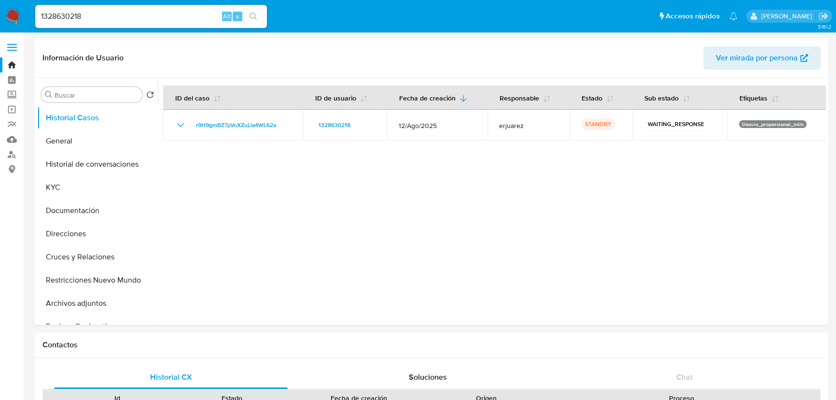
click at [9, 15] on img at bounding box center [13, 16] width 16 height 16
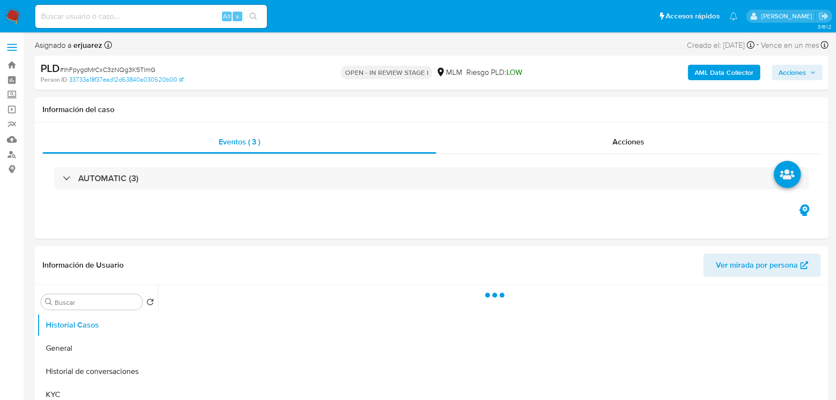
select select "10"
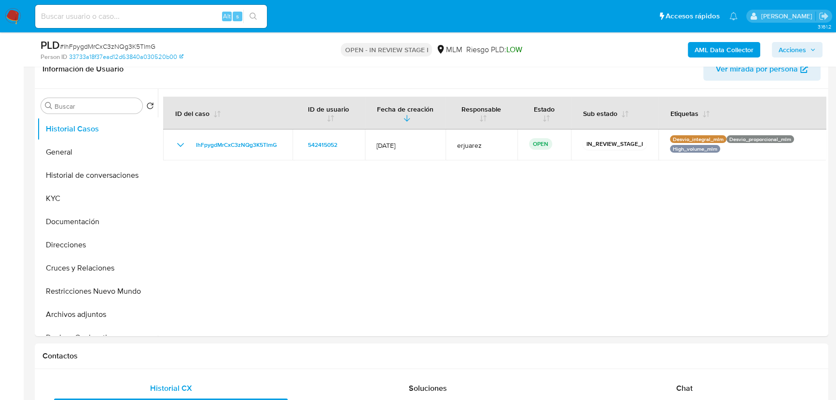
scroll to position [175, 0]
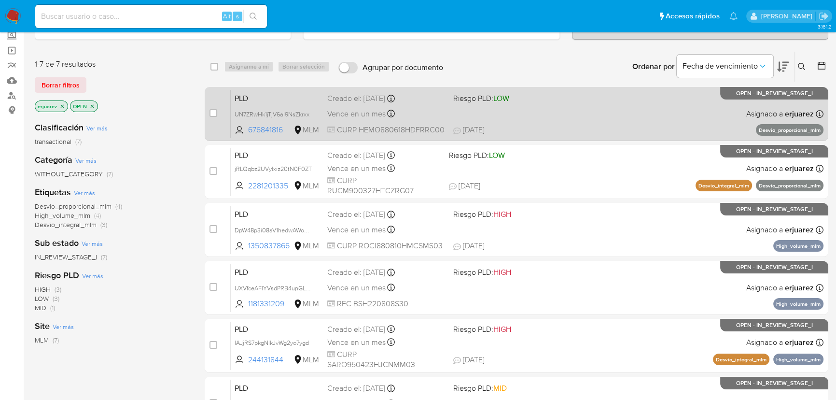
scroll to position [43, 0]
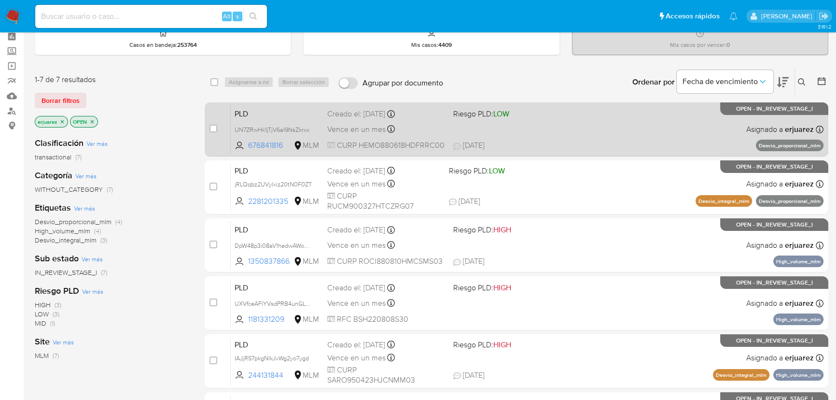
click at [498, 131] on div "PLD UN7ZRwHk1jTjV6aI9NsZkrxx 676841816 MLM Riesgo PLD: LOW Creado el: [DATE] Cr…" at bounding box center [527, 129] width 593 height 49
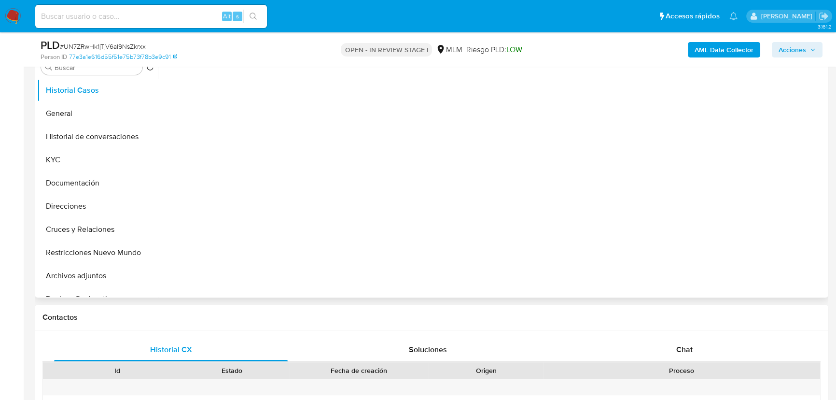
scroll to position [219, 0]
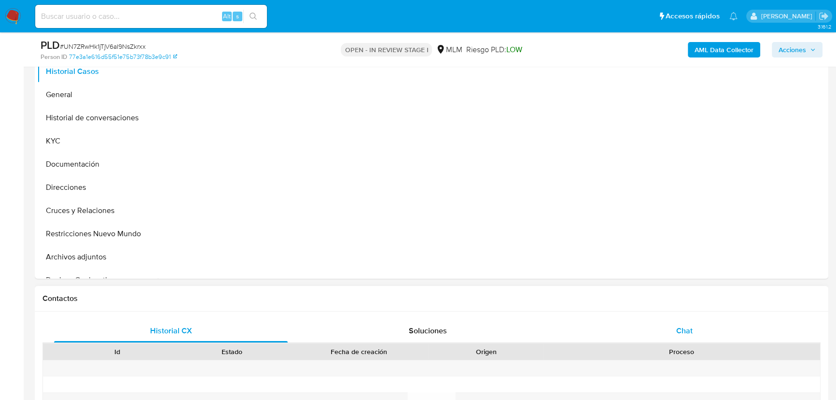
select select "10"
click at [678, 321] on div "Chat" at bounding box center [684, 330] width 234 height 23
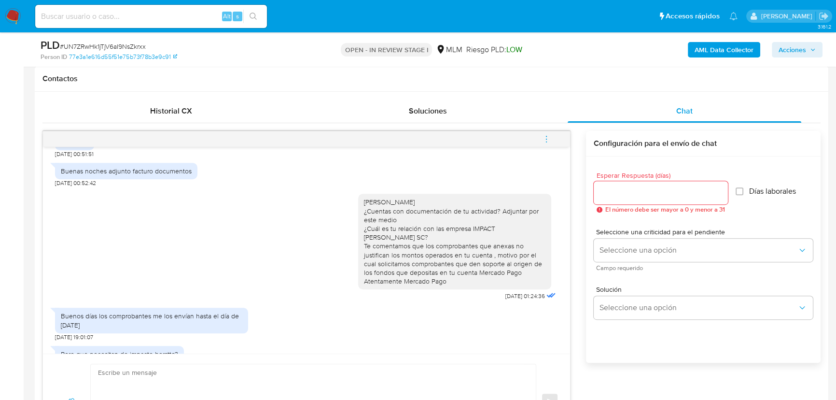
scroll to position [392, 0]
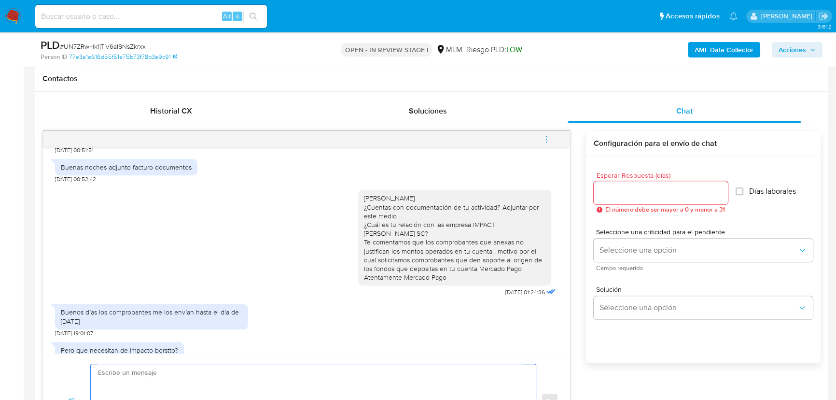
click at [210, 379] on textarea at bounding box center [311, 401] width 426 height 74
type textarea "o"
click at [284, 372] on textarea "Octavio quedamos a la espera de tu documentación" at bounding box center [311, 401] width 426 height 74
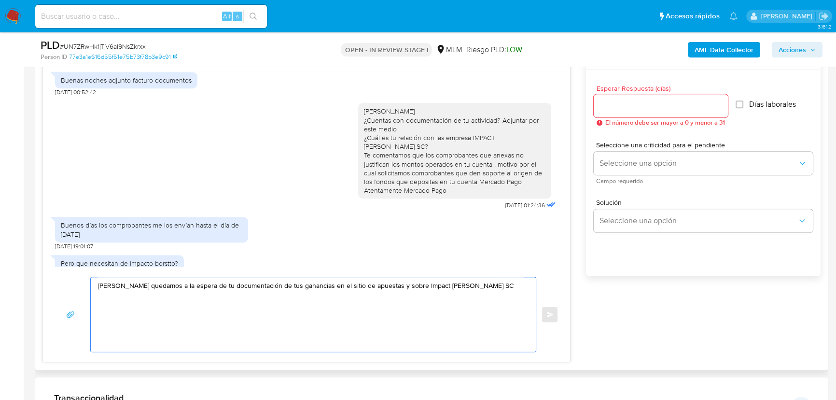
scroll to position [526, 0]
drag, startPoint x: 408, startPoint y: 286, endPoint x: 340, endPoint y: 312, distance: 72.7
click at [340, 312] on textarea "Octavio quedamos a la espera de tu documentación de tus ganancias en el sitio d…" at bounding box center [311, 314] width 426 height 74
click at [467, 286] on textarea "Octavio quedamos a la espera de tu documentación de tus ganancias en el sitio d…" at bounding box center [311, 314] width 426 height 74
click at [461, 288] on textarea "Octavio quedamos a la espera de tu documentación de tus ganancias en el sitio d…" at bounding box center [311, 314] width 426 height 74
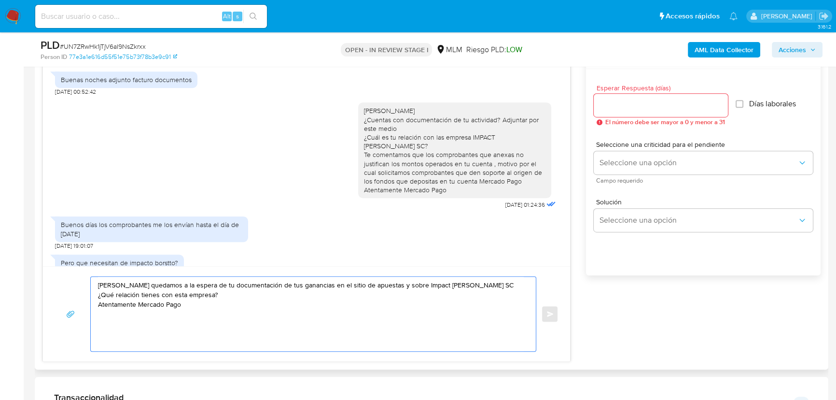
drag, startPoint x: 275, startPoint y: 312, endPoint x: 234, endPoint y: 306, distance: 41.9
click at [274, 312] on textarea "Octavio quedamos a la espera de tu documentación de tus ganancias en el sitio d…" at bounding box center [311, 314] width 426 height 74
drag, startPoint x: 234, startPoint y: 306, endPoint x: 364, endPoint y: 295, distance: 131.3
click at [235, 304] on textarea "Octavio quedamos a la espera de tu documentación de tus ganancias en el sitio d…" at bounding box center [311, 314] width 426 height 74
drag, startPoint x: 413, startPoint y: 285, endPoint x: 365, endPoint y: 305, distance: 51.9
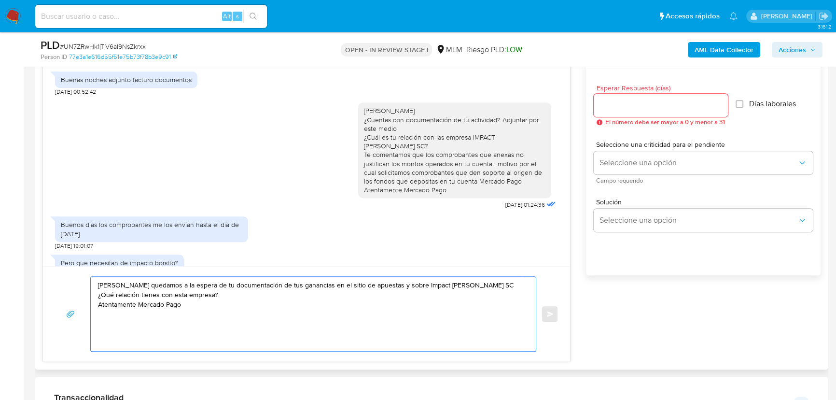
click at [353, 306] on textarea "Octavio quedamos a la espera de tu documentación de tus ganancias en el sitio d…" at bounding box center [311, 314] width 426 height 74
click at [174, 294] on textarea "Octavio quedamos a la espera de tu documentación de tus ganancias en el sitio d…" at bounding box center [311, 314] width 426 height 74
type textarea "Octavio quedamos a la espera de tu documentación de tus ganancias en el sitio d…"
drag, startPoint x: 221, startPoint y: 296, endPoint x: 32, endPoint y: 259, distance: 192.8
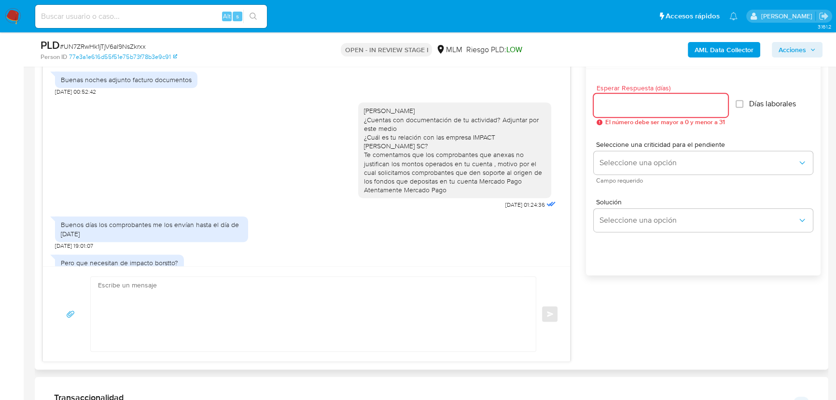
click at [627, 103] on input "Esperar Respuesta (días)" at bounding box center [661, 105] width 134 height 13
type input "3"
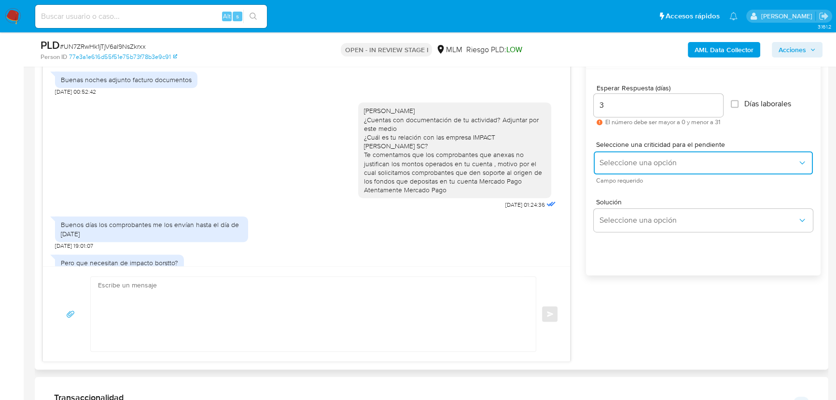
click at [615, 156] on button "Seleccione una opción" at bounding box center [703, 162] width 219 height 23
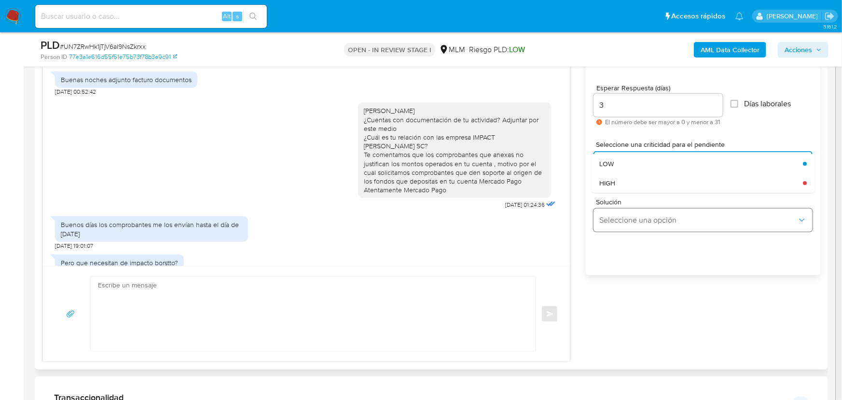
drag, startPoint x: 616, startPoint y: 159, endPoint x: 638, endPoint y: 207, distance: 52.7
click at [624, 181] on div "HIGH" at bounding box center [698, 182] width 198 height 19
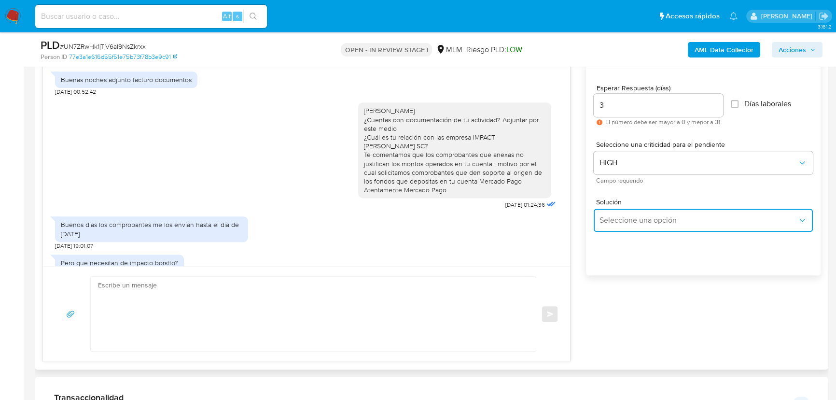
drag, startPoint x: 638, startPoint y: 212, endPoint x: 698, endPoint y: 236, distance: 64.3
click at [649, 219] on button "Seleccione una opción" at bounding box center [703, 219] width 219 height 23
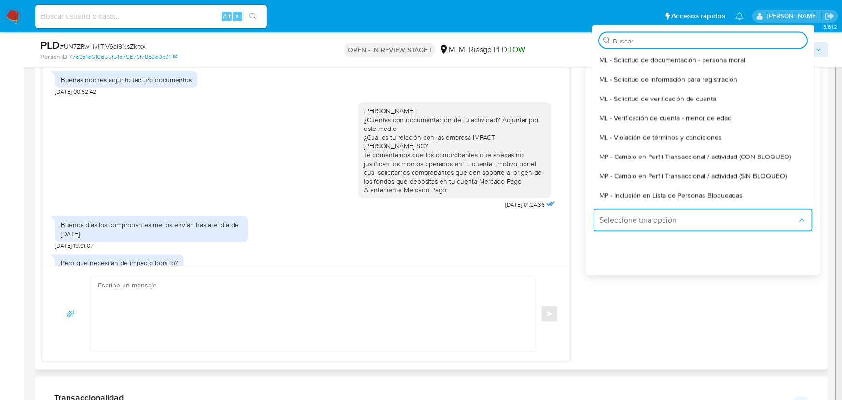
drag, startPoint x: 746, startPoint y: 170, endPoint x: 580, endPoint y: 205, distance: 169.6
click at [739, 172] on span "MP - Cambio en Perfil Transaccional / actividad (SIN BLOQUEO)" at bounding box center [692, 175] width 187 height 9
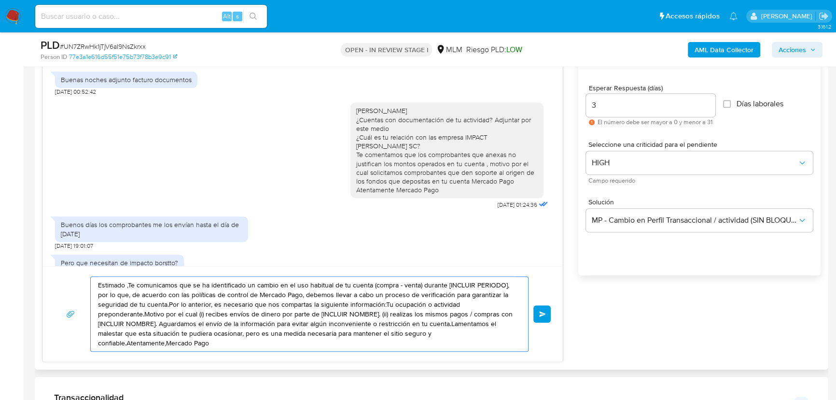
drag, startPoint x: 232, startPoint y: 347, endPoint x: 81, endPoint y: 270, distance: 170.3
click at [81, 270] on div "Estimado ,Te comunicamos que se ha identificado un cambio en el uso habitual de…" at bounding box center [302, 313] width 519 height 95
paste textarea "Octavio quedamos a la espera de tu documentación de tus ganancias en el sitio d…"
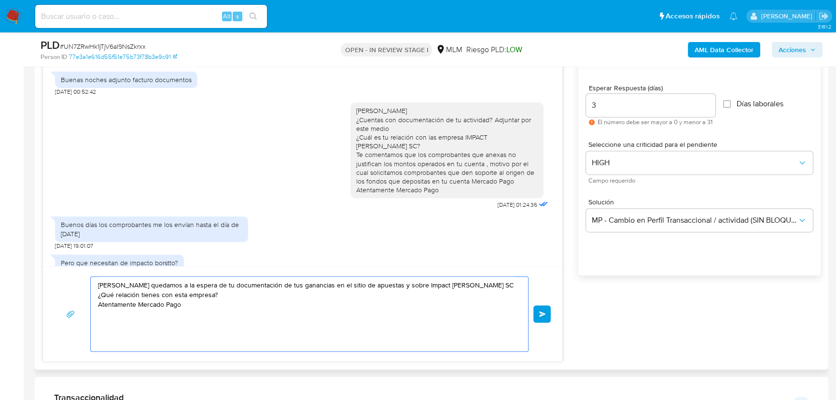
type textarea "Octavio quedamos a la espera de tu documentación de tus ganancias en el sitio d…"
click at [532, 314] on div "Octavio quedamos a la espera de tu documentación de tus ganancias en el sitio d…" at bounding box center [303, 313] width 496 height 75
click at [542, 315] on span "Enviar" at bounding box center [542, 314] width 7 height 6
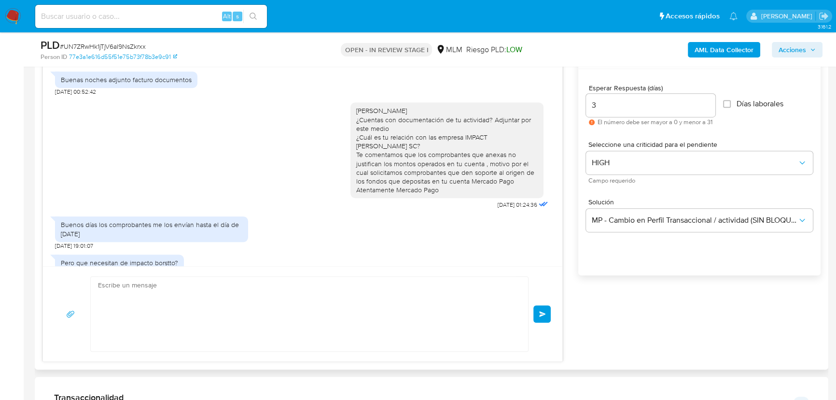
scroll to position [456, 0]
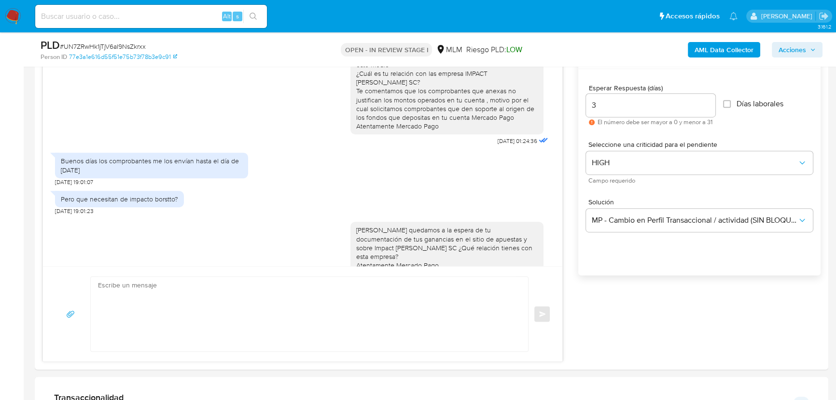
click at [13, 18] on img at bounding box center [13, 16] width 16 height 16
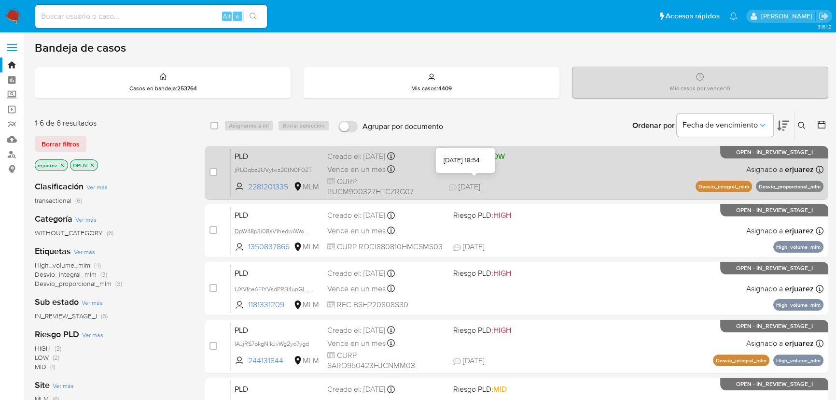
click at [467, 181] on span "[DATE]" at bounding box center [464, 186] width 31 height 11
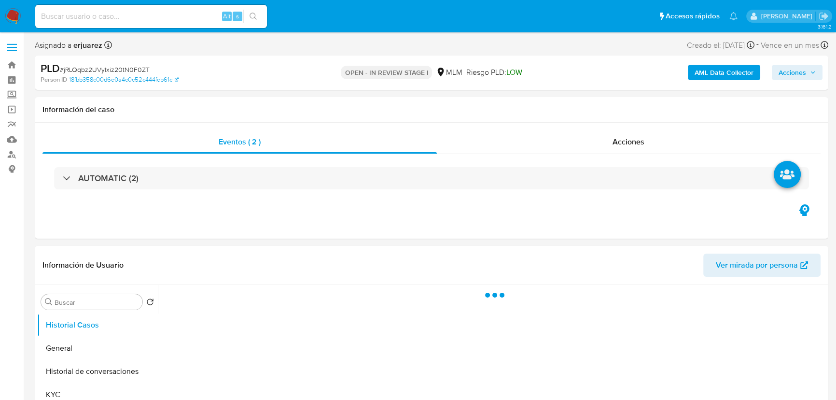
select select "10"
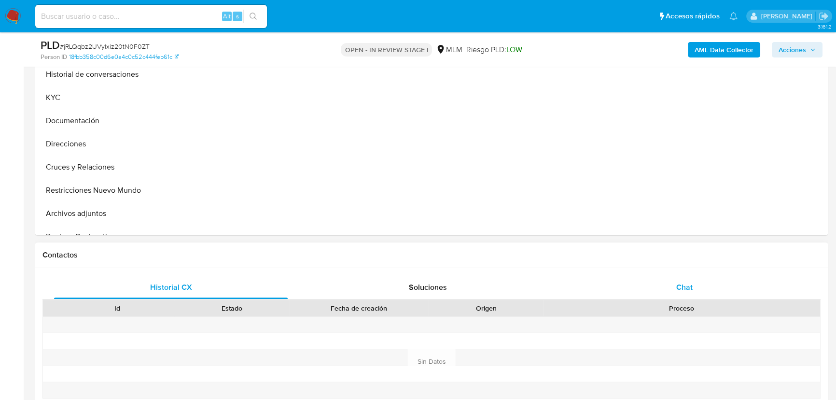
scroll to position [263, 0]
drag, startPoint x: 683, startPoint y: 285, endPoint x: 587, endPoint y: 285, distance: 96.5
click at [682, 285] on span "Chat" at bounding box center [684, 286] width 16 height 11
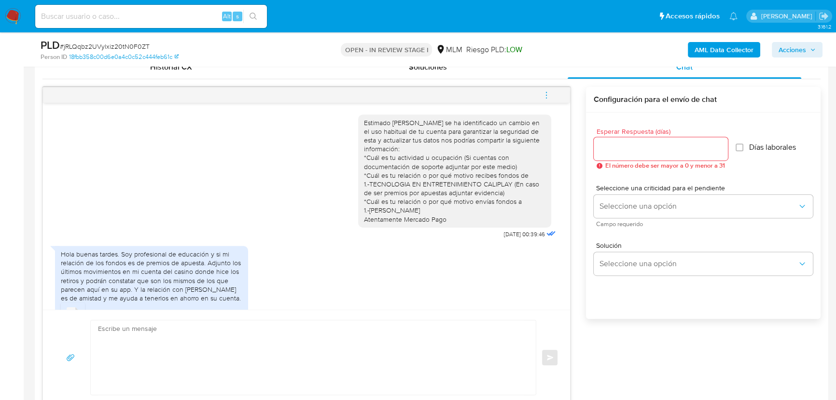
scroll to position [0, 0]
drag, startPoint x: 439, startPoint y: 127, endPoint x: 439, endPoint y: 147, distance: 19.3
click at [439, 147] on div "Estimado [PERSON_NAME] se ha identificado un cambio en el uso habitual de tu cu…" at bounding box center [454, 170] width 181 height 105
drag, startPoint x: 428, startPoint y: 177, endPoint x: 409, endPoint y: 186, distance: 20.5
click at [426, 178] on div "Estimado [PERSON_NAME] se ha identificado un cambio en el uso habitual de tu cu…" at bounding box center [454, 170] width 181 height 105
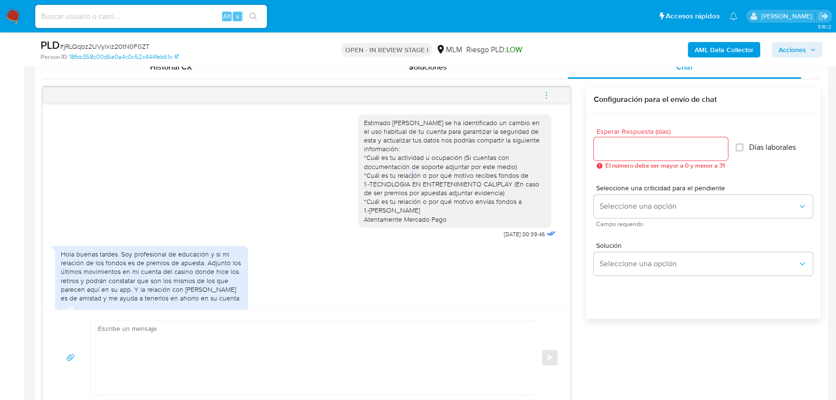
scroll to position [43, 0]
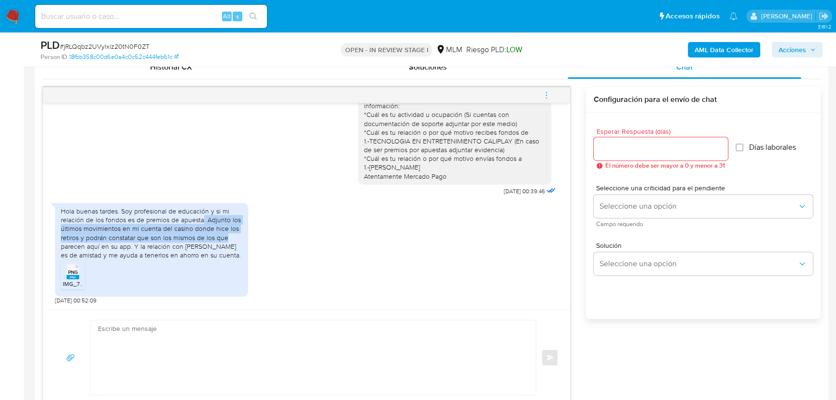
drag, startPoint x: 202, startPoint y: 216, endPoint x: 231, endPoint y: 238, distance: 36.9
click at [231, 238] on div "Hola buenas tardes. Soy profesional de educación y si mi relación de los fondos…" at bounding box center [151, 233] width 181 height 53
click at [75, 275] on rect at bounding box center [73, 277] width 13 height 4
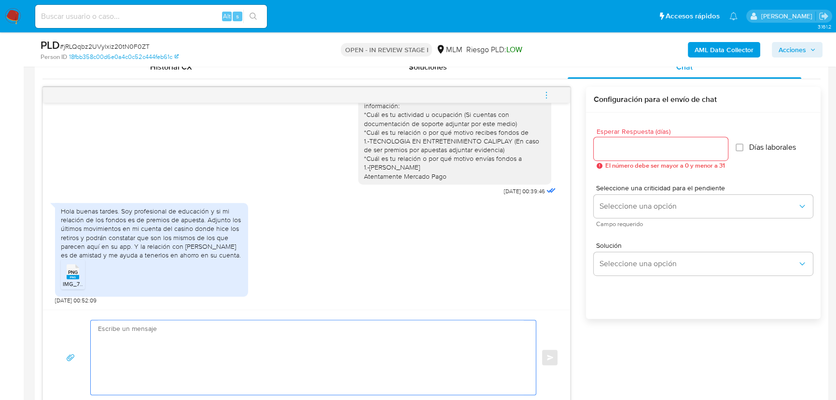
click at [161, 338] on textarea at bounding box center [311, 357] width 426 height 74
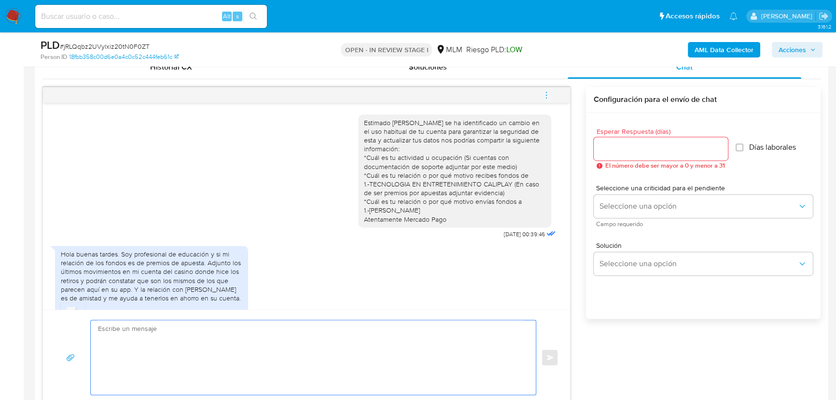
click at [246, 334] on textarea at bounding box center [311, 357] width 426 height 74
click at [226, 336] on textarea "Hola [PERSON_NAME] tu pronta respuesta e información proporcionada 1.-¿Cuentas …" at bounding box center [311, 357] width 426 height 74
click at [224, 338] on textarea "Hola [PERSON_NAME] tu pronta respuesta e información proporcionada 1.-¿Cuentas …" at bounding box center [311, 357] width 426 height 74
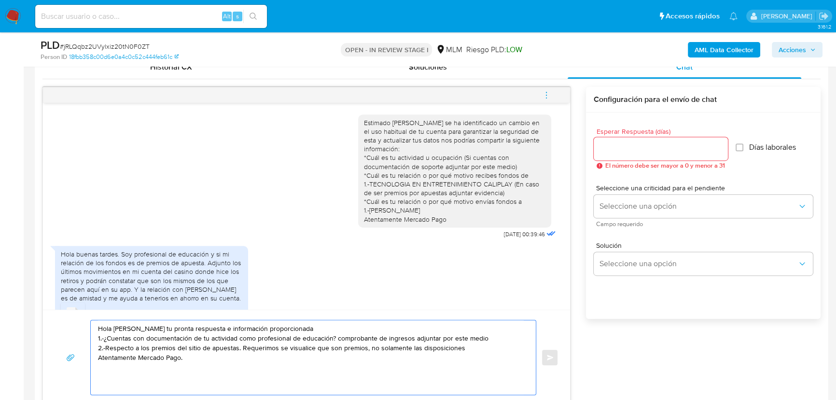
type textarea "Hola [PERSON_NAME] tu pronta respuesta e información proporcionada 1.-¿Cuentas …"
drag, startPoint x: 198, startPoint y: 358, endPoint x: 73, endPoint y: 325, distance: 128.6
click at [73, 325] on div "Hola Miguel Agradecemos tu pronta respuesta e información proporcionada 1.-¿Cue…" at bounding box center [307, 356] width 504 height 75
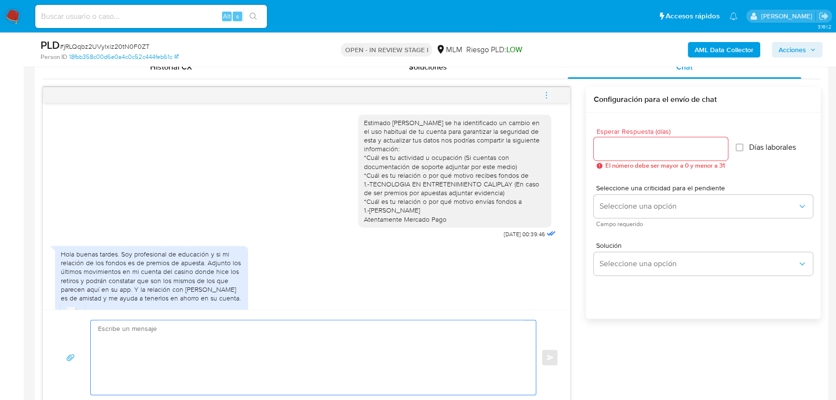
drag, startPoint x: 293, startPoint y: 328, endPoint x: 286, endPoint y: 338, distance: 12.1
click at [290, 332] on textarea at bounding box center [311, 357] width 426 height 74
click at [285, 338] on textarea at bounding box center [311, 357] width 426 height 74
paste textarea "Hola Miguel Agradecemos tu pronta respuesta e información proporcionada 1.-¿Cue…"
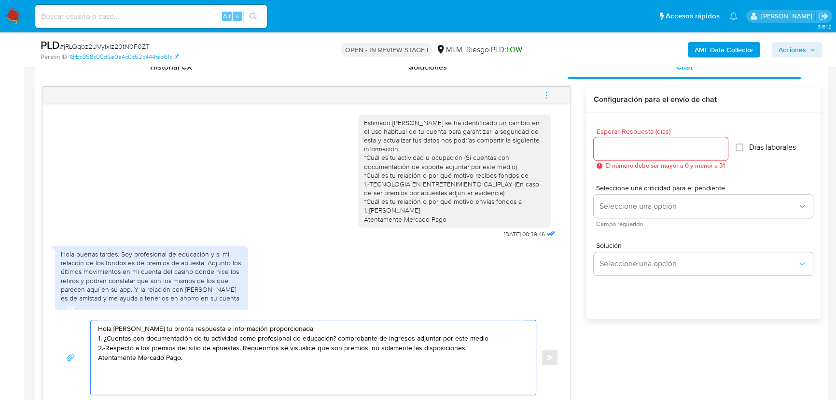
type textarea "Hola Miguel Agradecemos tu pronta respuesta e información proporcionada 1.-¿Cue…"
click at [617, 148] on input "Esperar Respuesta (días)" at bounding box center [661, 148] width 134 height 13
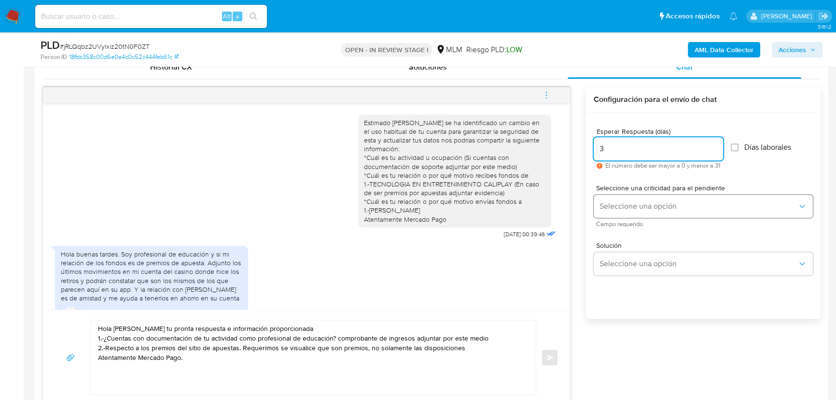
type input "3"
drag, startPoint x: 608, startPoint y: 200, endPoint x: 677, endPoint y: 256, distance: 88.8
click at [616, 210] on button "Seleccione una opción" at bounding box center [703, 205] width 219 height 23
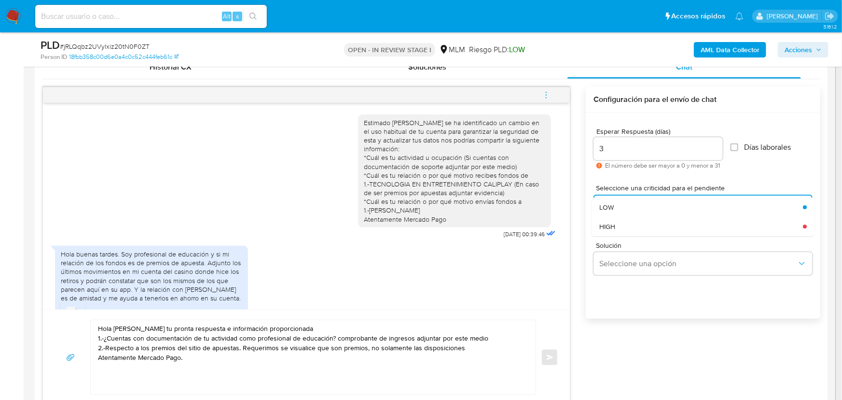
click at [633, 224] on div "HIGH" at bounding box center [698, 226] width 198 height 19
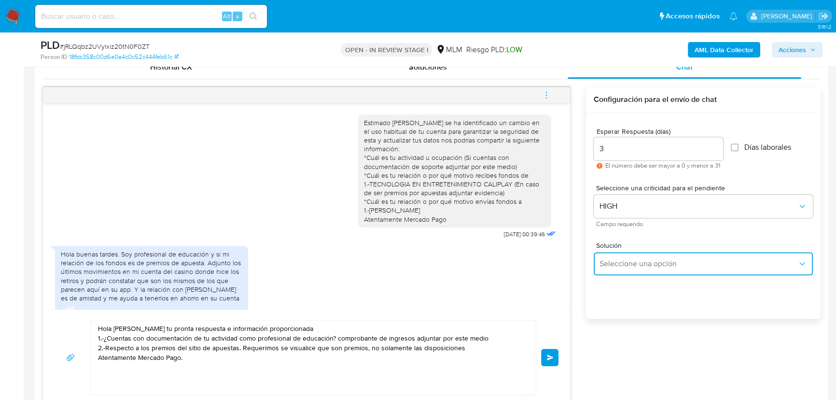
drag, startPoint x: 661, startPoint y: 264, endPoint x: 734, endPoint y: 275, distance: 73.7
click at [664, 264] on span "Seleccione una opción" at bounding box center [698, 264] width 198 height 10
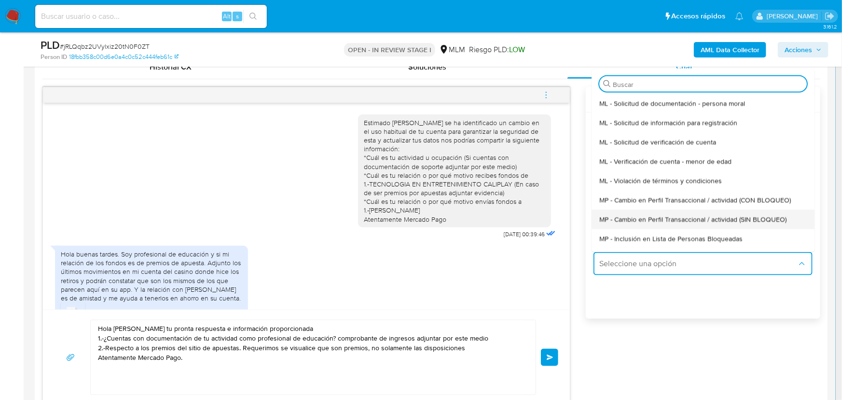
click at [743, 216] on span "MP - Cambio en Perfil Transaccional / actividad (SIN BLOQUEO)" at bounding box center [692, 218] width 187 height 9
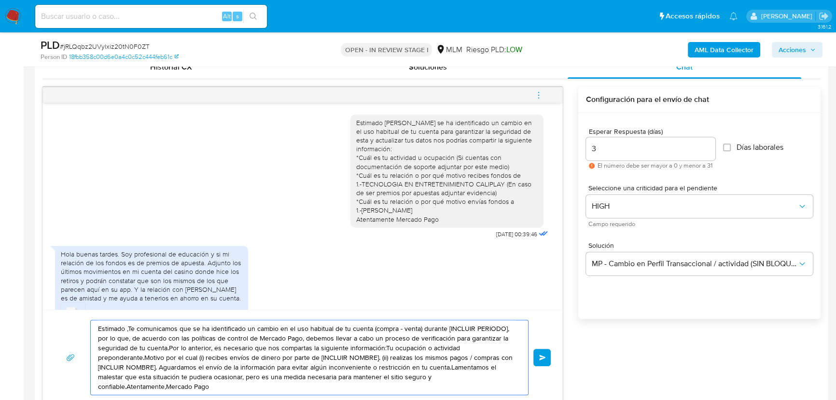
drag, startPoint x: 219, startPoint y: 389, endPoint x: 58, endPoint y: 291, distance: 188.9
click at [41, 284] on div "Historial CX Soluciones Chat Id Estado Fecha de creación Origen Proceso Anterio…" at bounding box center [431, 230] width 793 height 365
paste textarea "Hola Miguel Agradecemos tu pronta respuesta e información proporcionada 1.-¿Cue…"
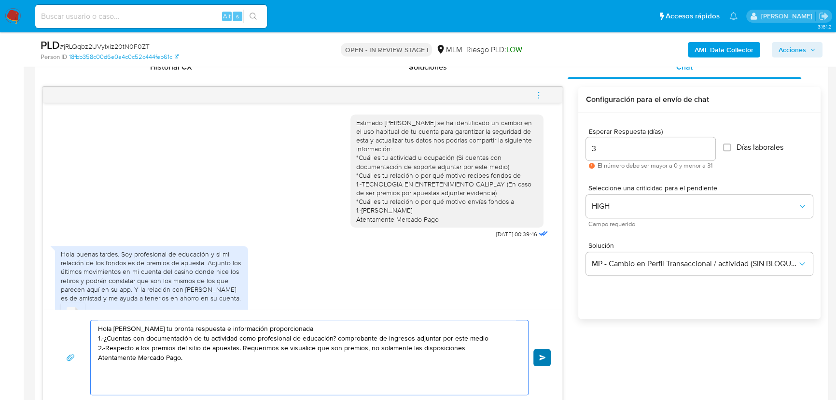
type textarea "Hola Miguel Agradecemos tu pronta respuesta e información proporcionada 1.-¿Cue…"
click at [540, 351] on button "Enviar" at bounding box center [541, 356] width 17 height 17
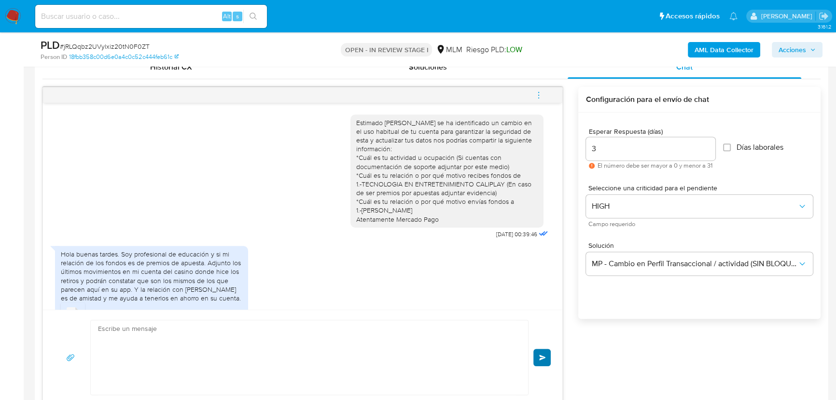
scroll to position [141, 0]
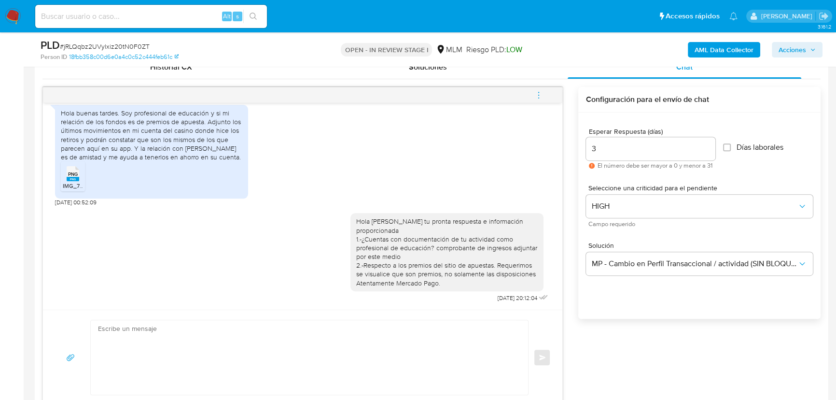
click at [12, 12] on img at bounding box center [13, 16] width 16 height 16
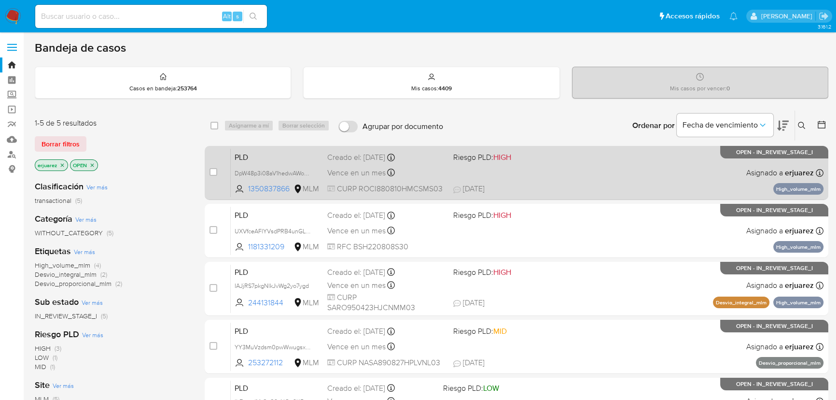
click at [580, 171] on div "PLD DpW48p3i08aV1hedwAWovIBF 1350837866 MLM Riesgo PLD: HIGH Creado el: [DATE] …" at bounding box center [527, 172] width 593 height 49
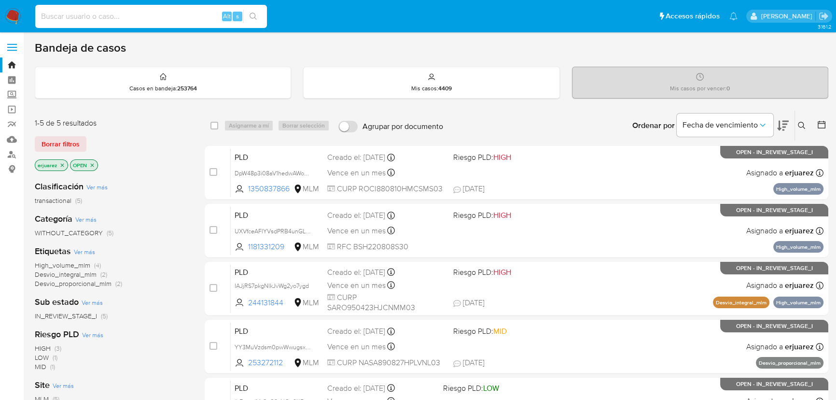
click at [68, 15] on input at bounding box center [151, 16] width 232 height 13
paste input "1350837866"
type input "1350837866"
click at [244, 12] on button "search-icon" at bounding box center [253, 17] width 20 height 14
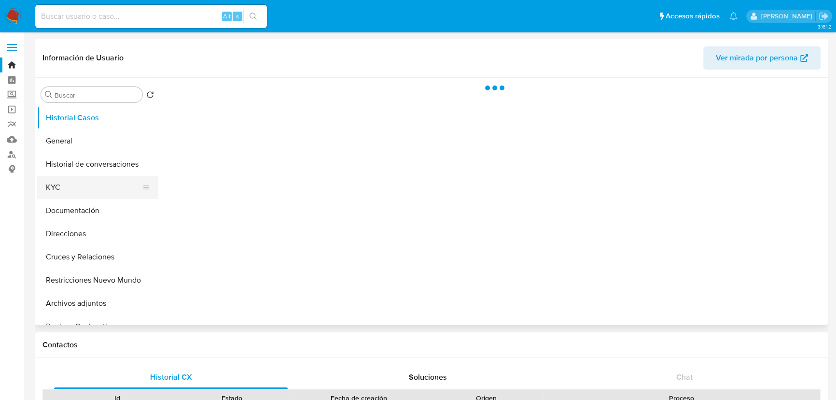
click at [87, 186] on button "KYC" at bounding box center [93, 187] width 113 height 23
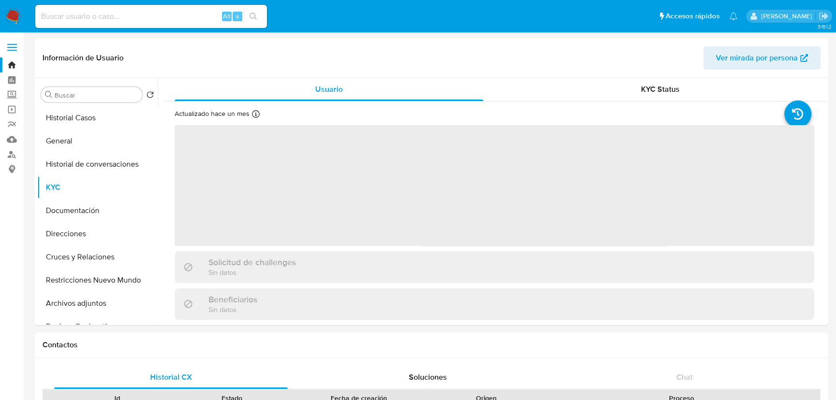
select select "10"
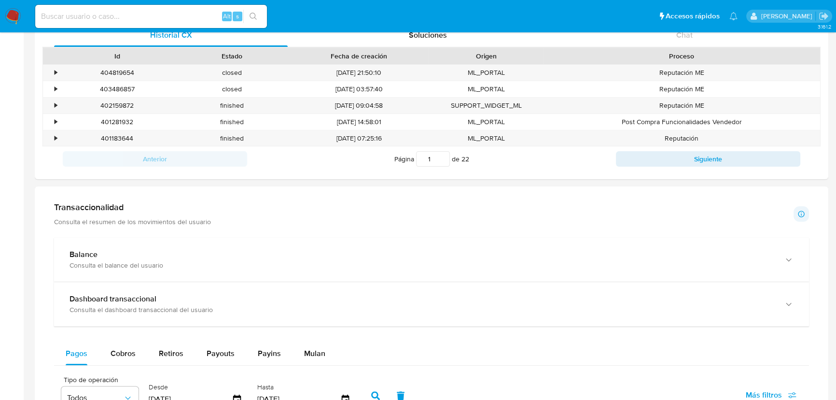
scroll to position [526, 0]
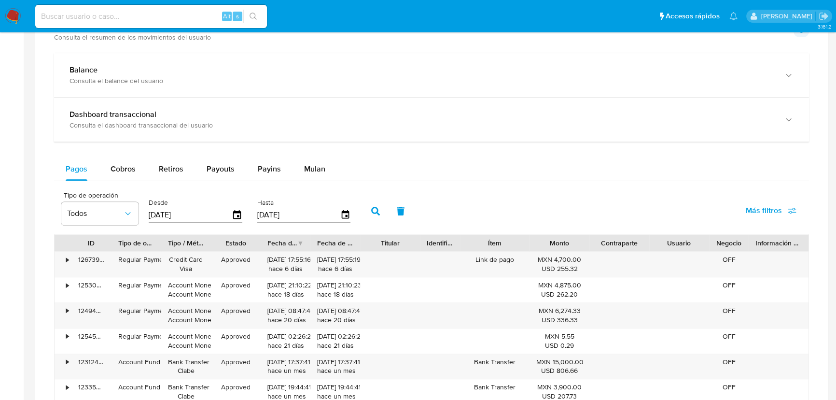
click at [14, 19] on img at bounding box center [13, 16] width 16 height 16
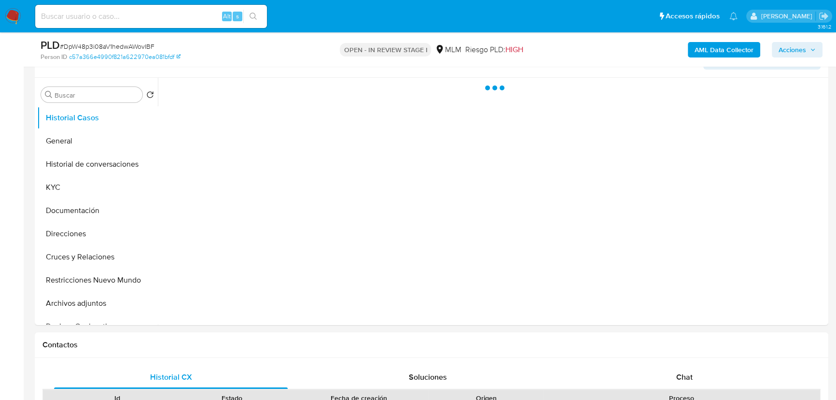
scroll to position [219, 0]
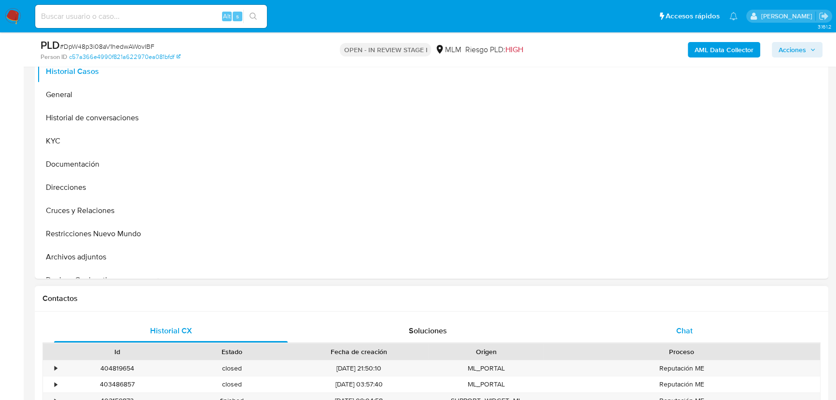
select select "10"
click at [692, 327] on div "Chat" at bounding box center [684, 330] width 234 height 23
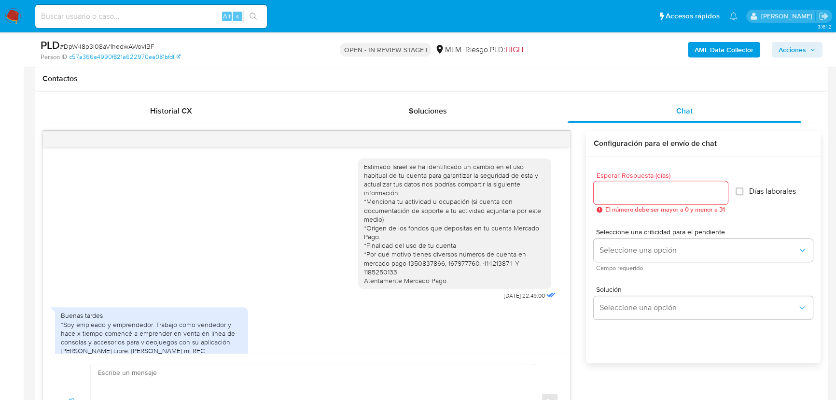
scroll to position [134, 0]
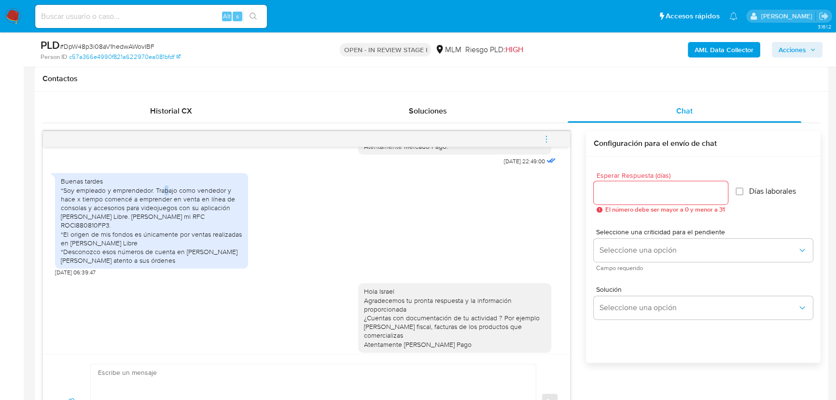
drag, startPoint x: 163, startPoint y: 191, endPoint x: 185, endPoint y: 200, distance: 23.8
click at [175, 196] on div "Buenas tardes *Soy empleado y emprendedor. Trabajo como vendedor y hace x tiemp…" at bounding box center [151, 221] width 181 height 88
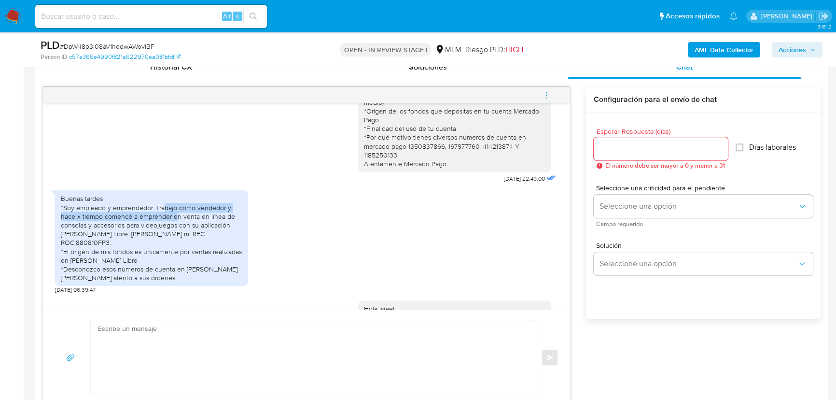
scroll to position [87, 0]
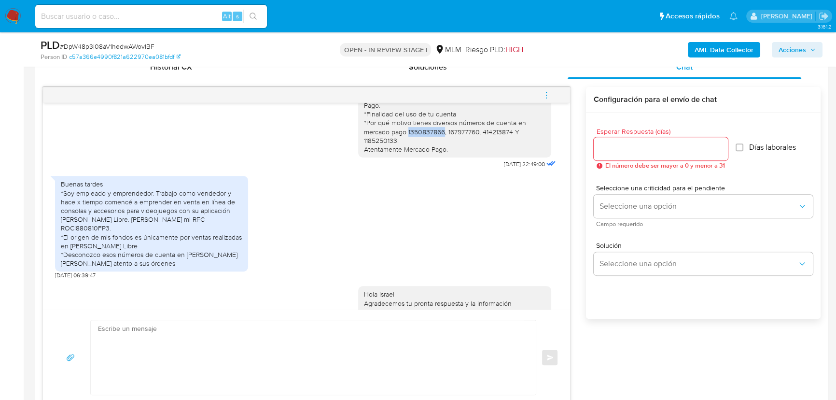
drag, startPoint x: 402, startPoint y: 132, endPoint x: 437, endPoint y: 131, distance: 34.8
click at [437, 131] on div "Estimado Israel se ha identificado un cambio en el uso habitual de tu cuenta pa…" at bounding box center [454, 92] width 181 height 123
copy div "1350837866"
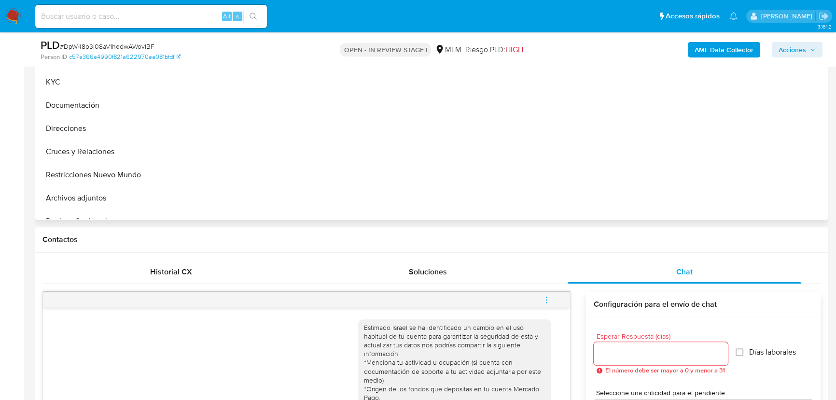
scroll to position [131, 0]
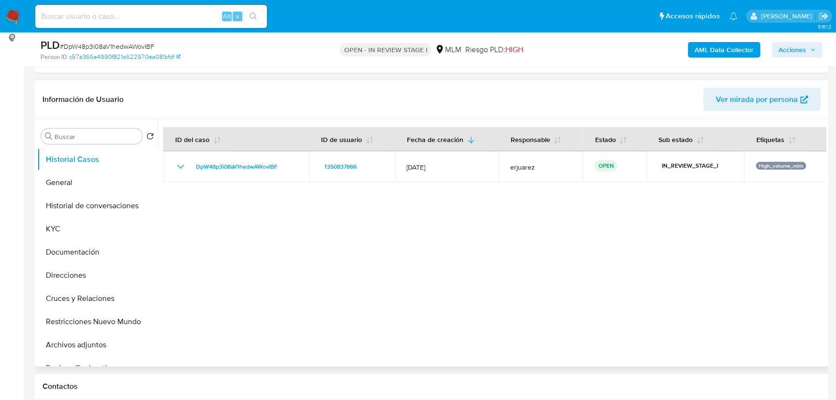
drag, startPoint x: 65, startPoint y: 225, endPoint x: 154, endPoint y: 225, distance: 89.8
click at [65, 225] on button "KYC" at bounding box center [97, 228] width 121 height 23
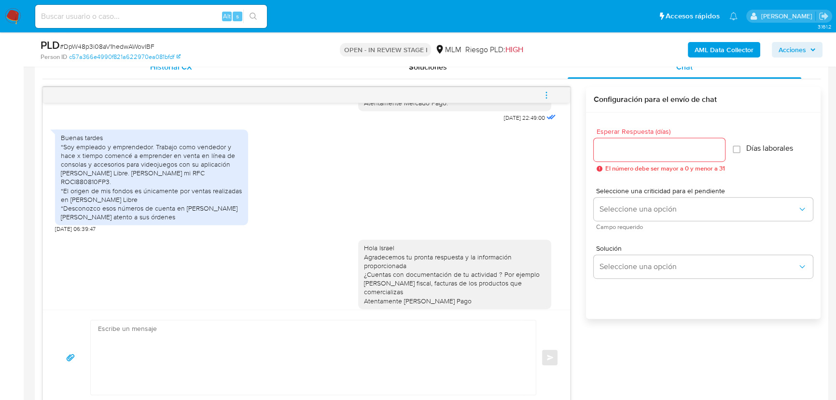
scroll to position [134, 0]
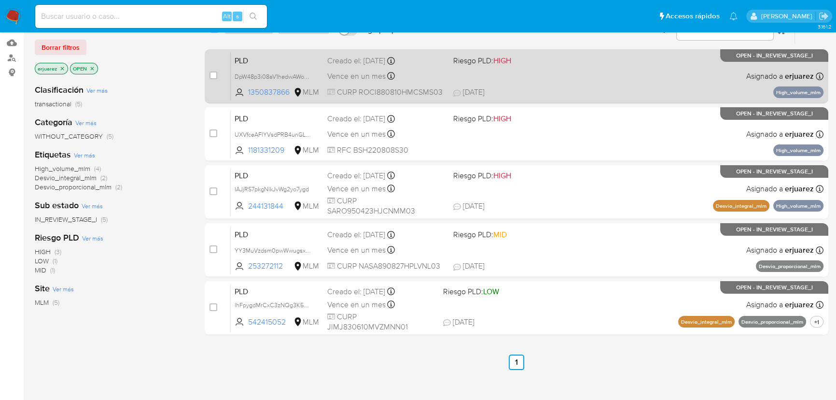
scroll to position [131, 0]
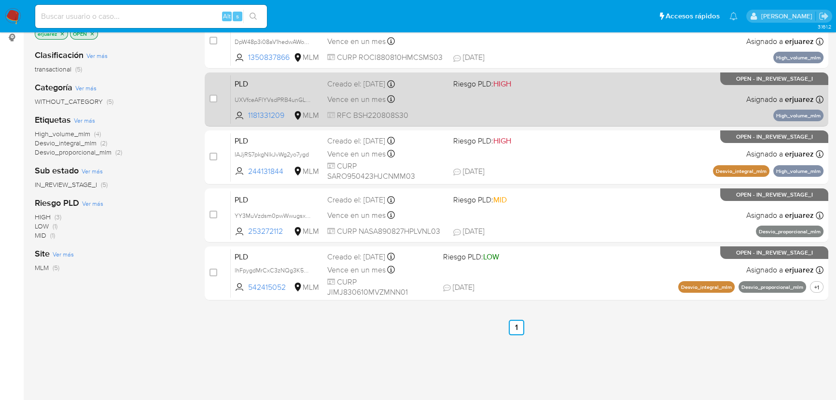
click at [511, 115] on div "PLD UXVfceAFlYVsdPRB4unGL6FB 1181331209 MLM Riesgo PLD: HIGH Creado el: [DATE] …" at bounding box center [527, 99] width 593 height 49
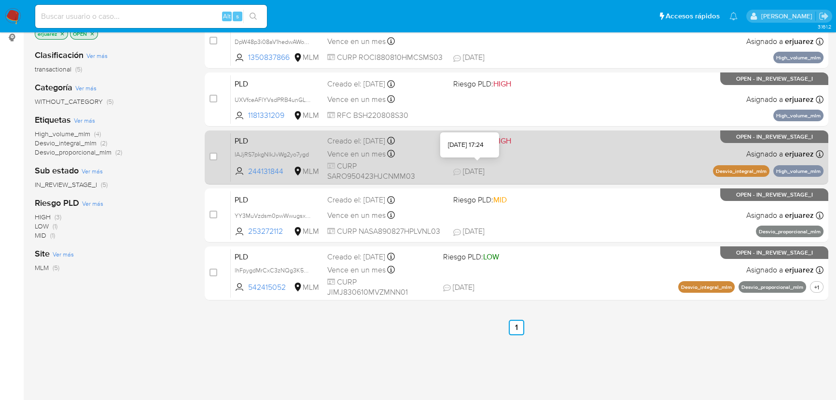
click at [477, 168] on span "[DATE]" at bounding box center [468, 171] width 31 height 11
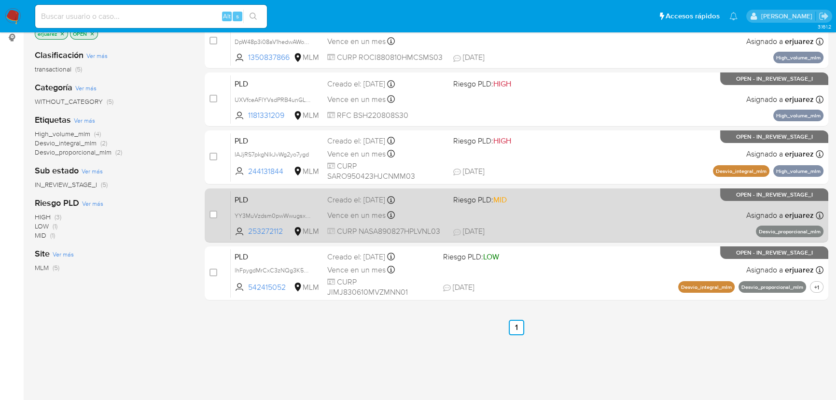
click at [639, 213] on div "PLD YY3MuVzdsm0pwWwugsxg9raQ 253272112 MLM Riesgo PLD: MID Creado el: 12/09/202…" at bounding box center [527, 215] width 593 height 49
click at [441, 210] on div "Vence en un mes Vence el 11/11/2025 02:05:17" at bounding box center [386, 214] width 118 height 13
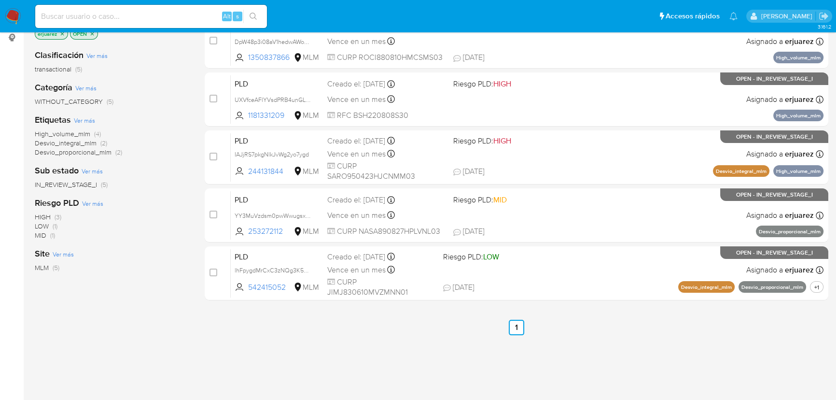
click at [14, 17] on img at bounding box center [13, 16] width 16 height 16
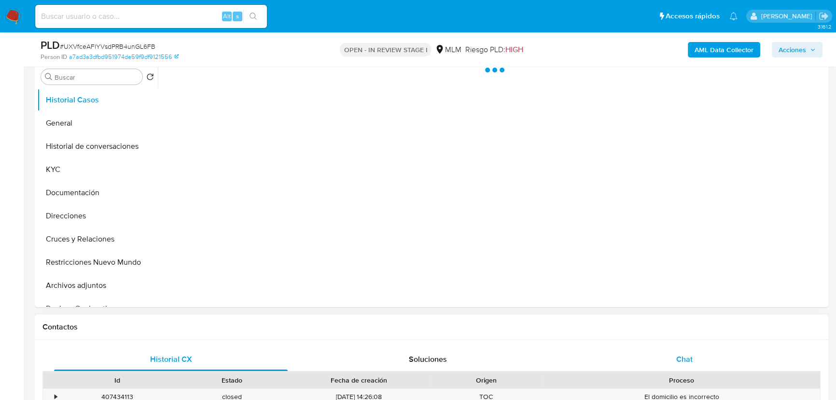
scroll to position [307, 0]
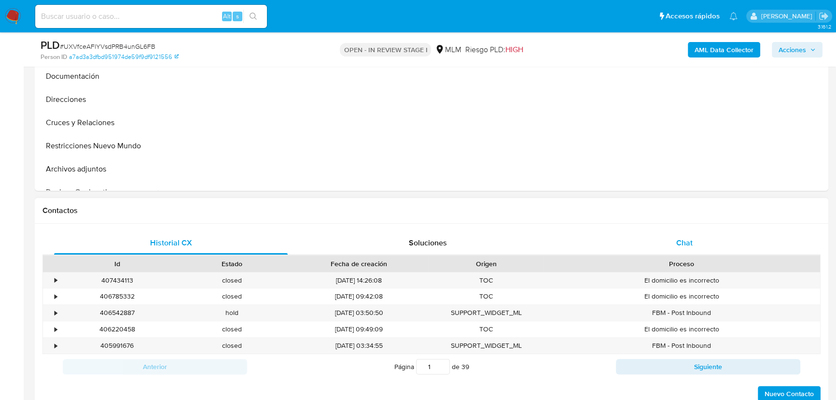
click at [681, 241] on span "Chat" at bounding box center [684, 242] width 16 height 11
select select "10"
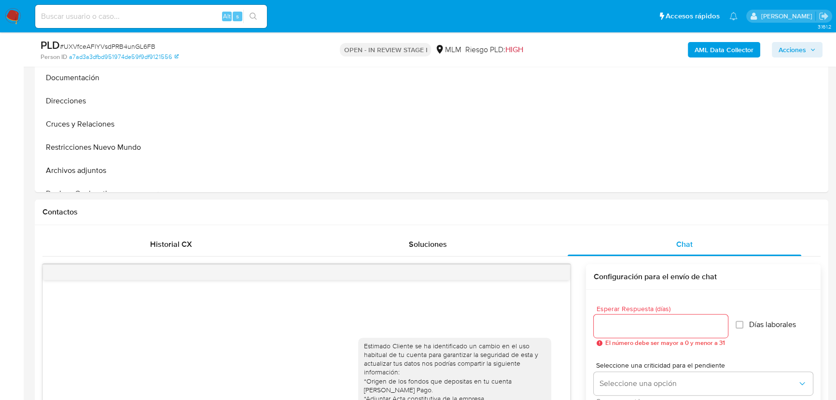
scroll to position [219, 0]
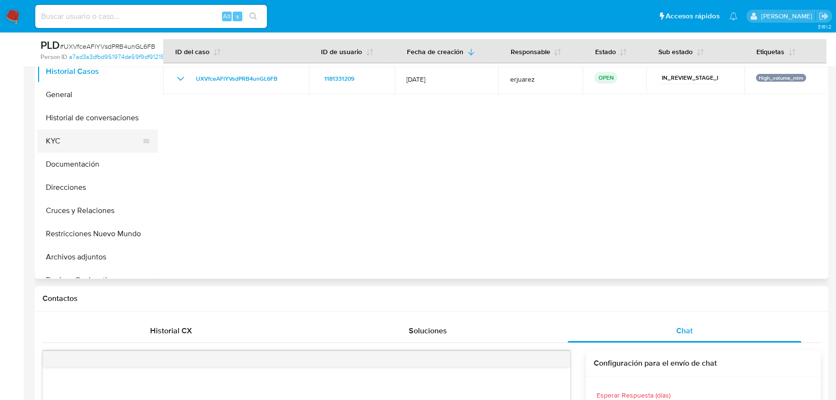
click at [61, 135] on button "KYC" at bounding box center [93, 140] width 113 height 23
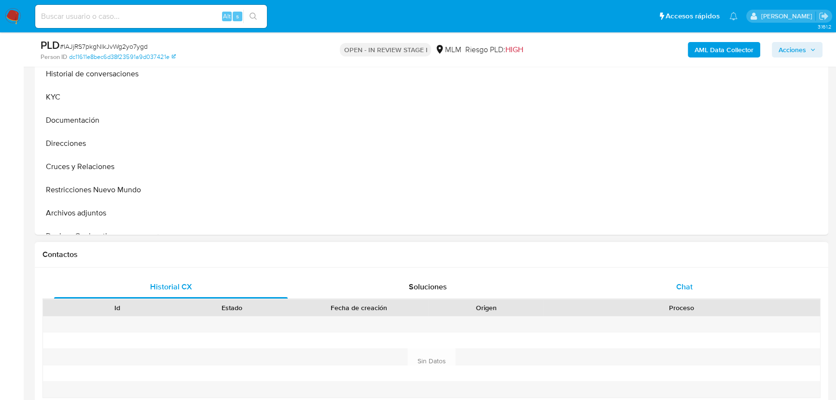
select select "10"
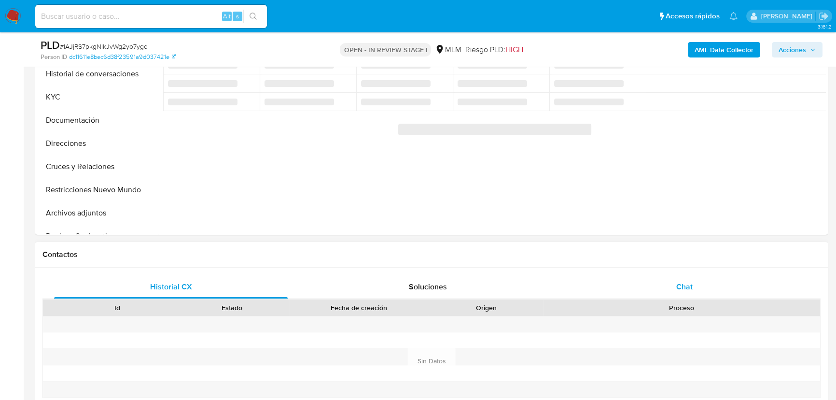
click at [656, 282] on div "Chat" at bounding box center [684, 286] width 234 height 23
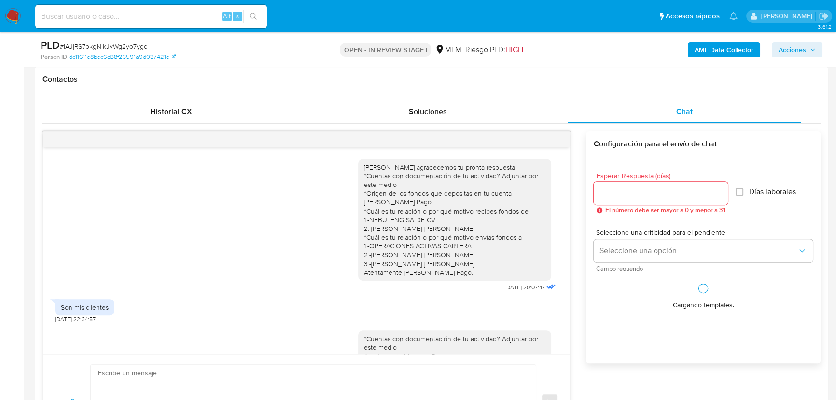
scroll to position [360, 0]
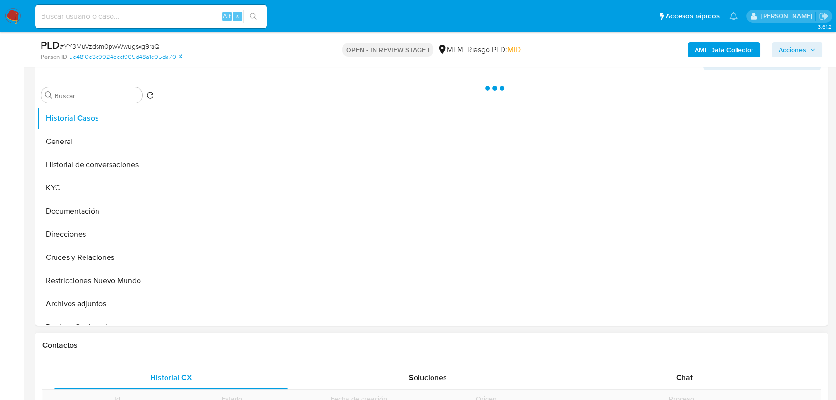
scroll to position [219, 0]
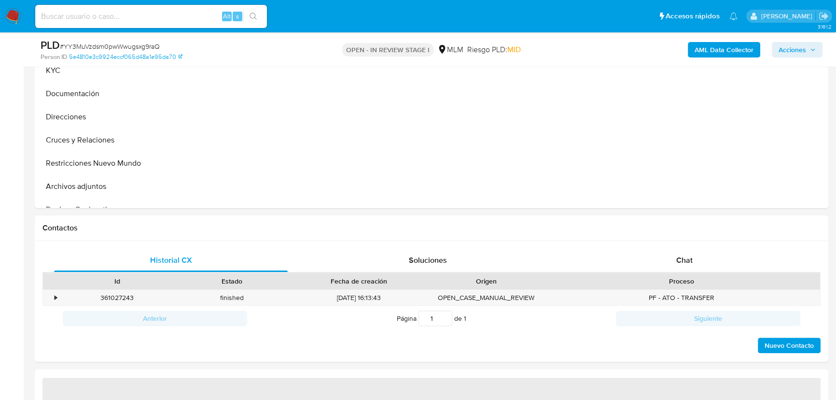
scroll to position [439, 0]
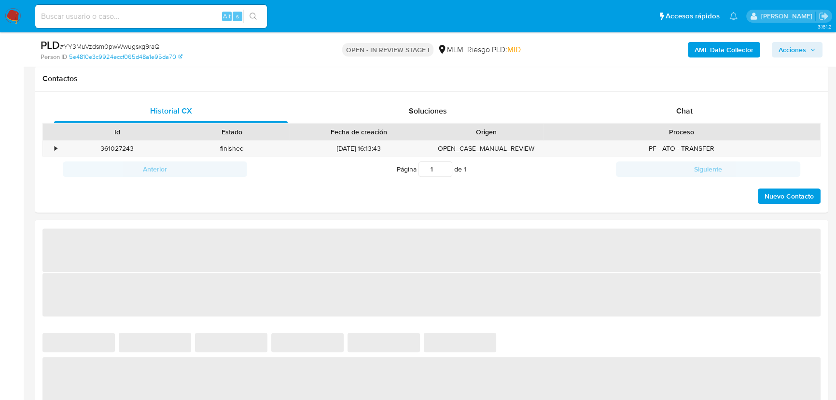
select select "10"
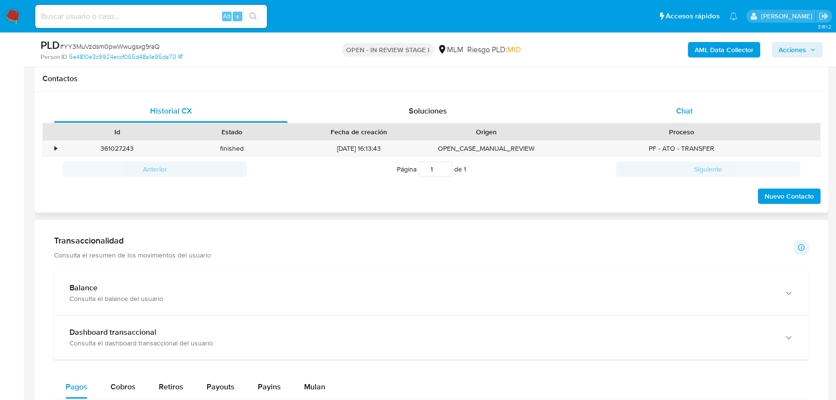
click at [669, 101] on div "Chat" at bounding box center [684, 110] width 234 height 23
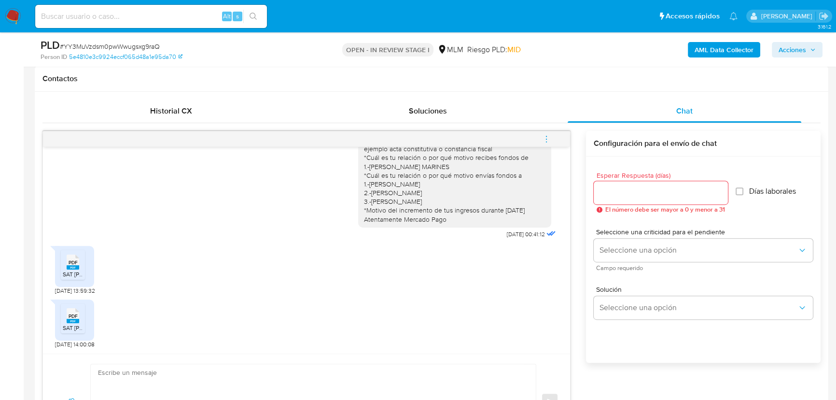
click at [70, 262] on span "PDF" at bounding box center [73, 262] width 9 height 6
click at [67, 324] on span "SAT [PERSON_NAME].pdf" at bounding box center [96, 327] width 66 height 8
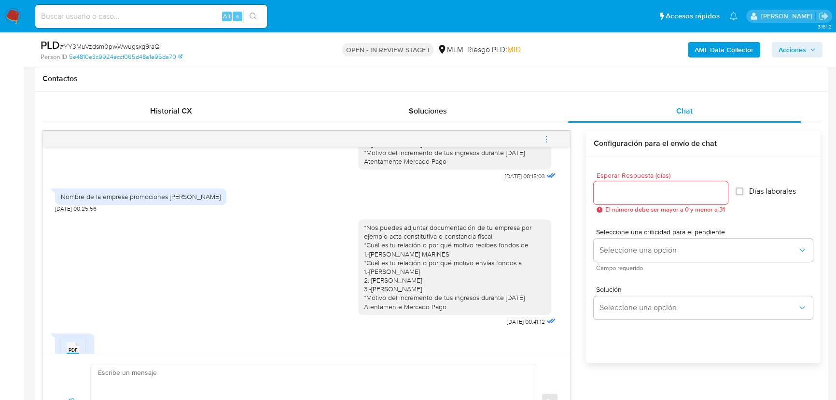
scroll to position [343, 0]
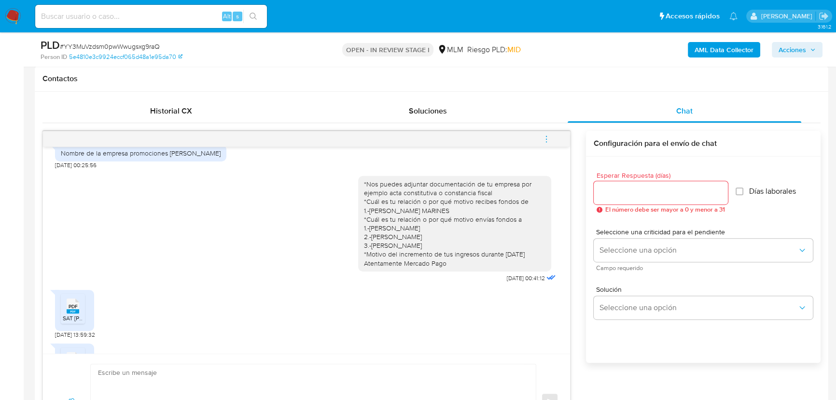
click at [385, 208] on div "*Nos puedes adjuntar documentación de tu empresa por ejemplo acta constitutiva …" at bounding box center [454, 224] width 181 height 88
click at [364, 217] on div "*Nos puedes adjuntar documentación de tu empresa por ejemplo acta constitutiva …" at bounding box center [454, 224] width 181 height 88
drag, startPoint x: 357, startPoint y: 200, endPoint x: 454, endPoint y: 264, distance: 116.7
click at [454, 264] on div "*Nos puedes adjuntar documentación de tu empresa por ejemplo acta constitutiva …" at bounding box center [454, 224] width 193 height 96
copy div "*Cuál es tu relación o por qué motivo recibes fondos de 1.-MARCELINO GODINEZ MA…"
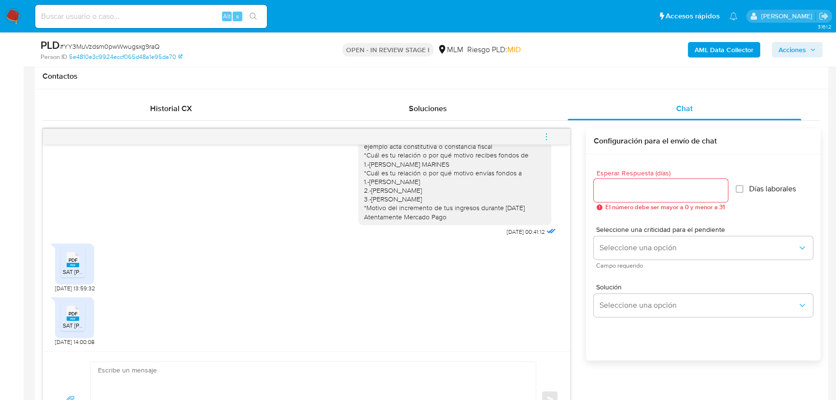
scroll to position [526, 0]
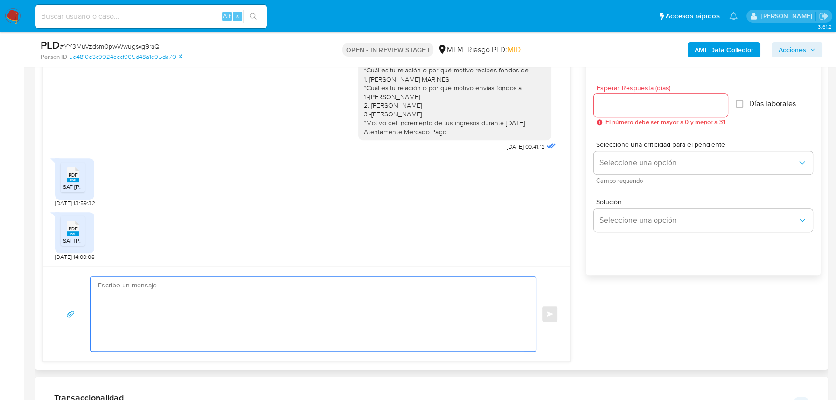
click at [180, 304] on textarea at bounding box center [311, 314] width 426 height 74
paste textarea "*Cuál es tu relación o por qué motivo recibes fondos de 1.-MARCELINO GODINEZ MA…"
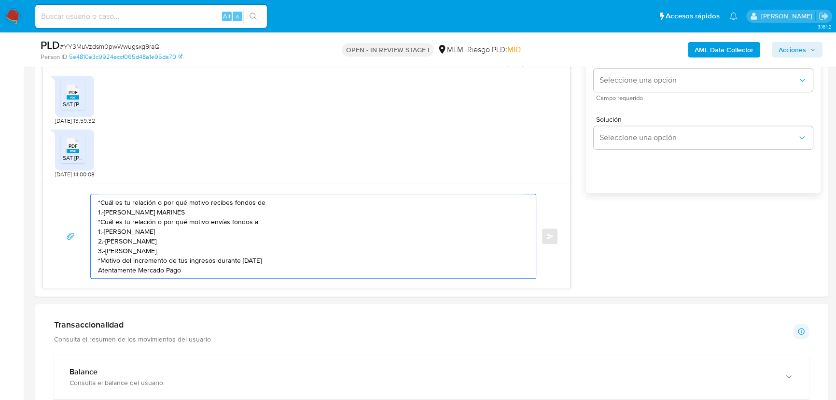
scroll to position [614, 0]
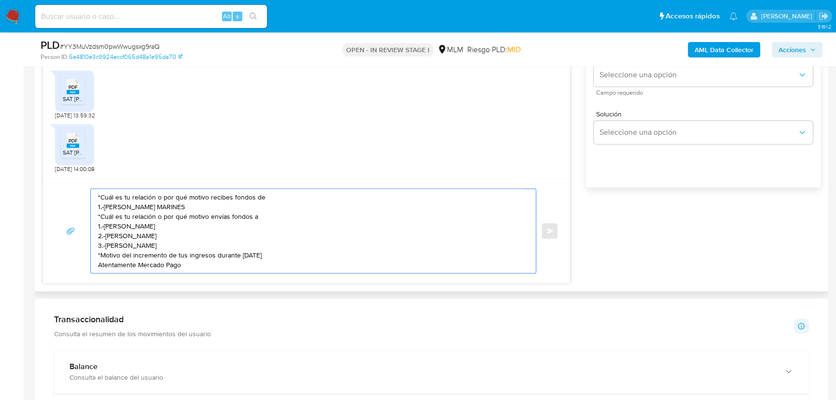
click at [99, 198] on textarea "*Cuál es tu relación o por qué motivo recibes fondos de 1.-MARCELINO GODINEZ MA…" at bounding box center [311, 231] width 426 height 84
click at [98, 197] on textarea "*Cuál es tu relación o por qué motivo recibes fondos de 1.-MARCELINO GODINEZ MA…" at bounding box center [311, 231] width 426 height 84
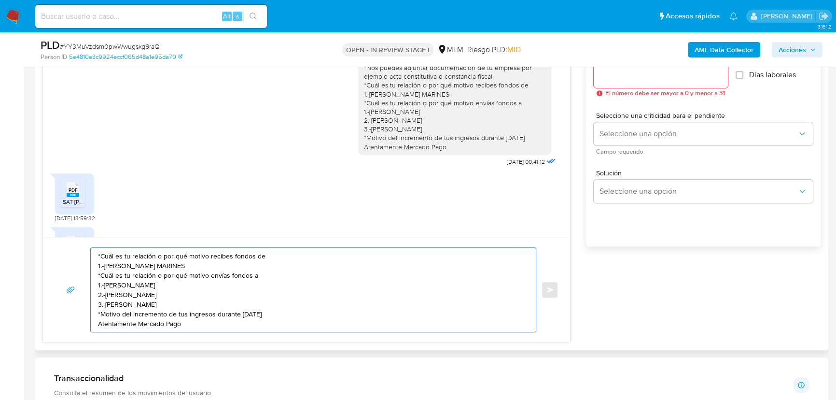
scroll to position [570, 0]
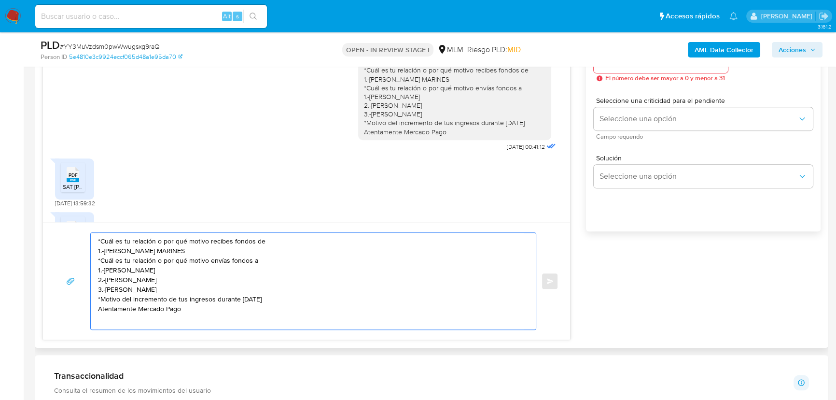
drag, startPoint x: 115, startPoint y: 239, endPoint x: 115, endPoint y: 245, distance: 5.3
click at [115, 242] on textarea "*Cuál es tu relación o por qué motivo recibes fondos de 1.-MARCELINO GODINEZ MA…" at bounding box center [311, 281] width 426 height 97
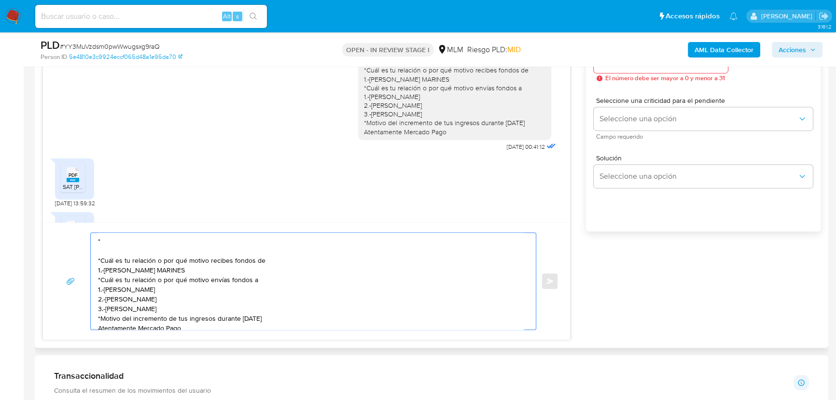
click at [109, 250] on textarea "* *Cuál es tu relación o por qué motivo recibes fondos de 1.-MARCELINO GODINEZ …" at bounding box center [311, 281] width 426 height 97
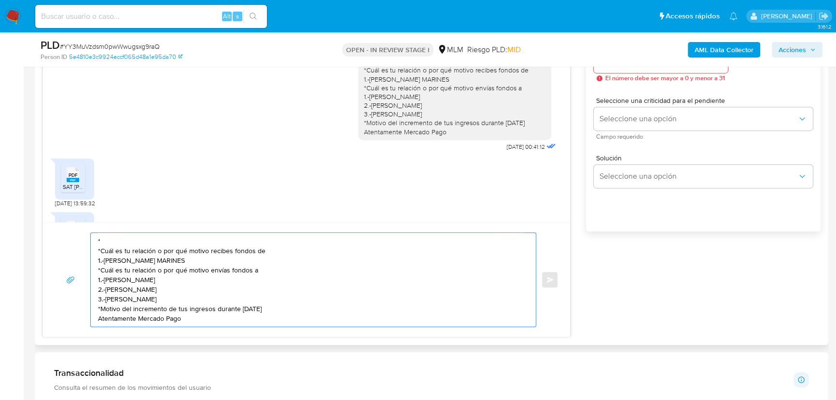
click at [108, 237] on textarea "* *Cuál es tu relación o por qué motivo recibes fondos de 1.-MARCELINO GODINEZ …" at bounding box center [311, 280] width 426 height 94
type textarea "*¿Cuentas con facturas de los servicios que ofreces? *Cuál es tu relación o por…"
drag, startPoint x: 180, startPoint y: 318, endPoint x: 54, endPoint y: 212, distance: 165.4
click at [50, 205] on div "Estimado Alberto se ha identificado un cambio en el uso habitual de tu cuenta p…" at bounding box center [306, 168] width 528 height 337
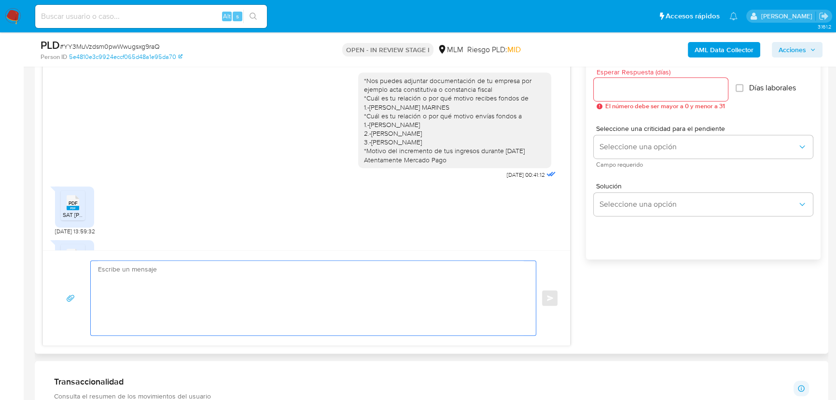
scroll to position [526, 0]
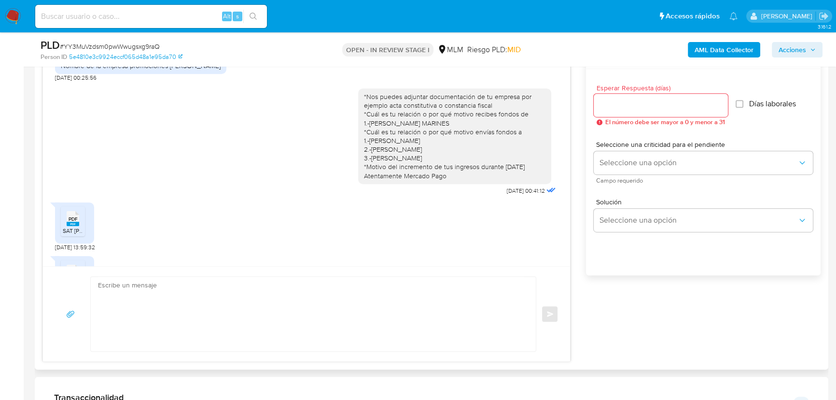
drag, startPoint x: 616, startPoint y: 114, endPoint x: 620, endPoint y: 106, distance: 9.1
click at [616, 113] on div at bounding box center [661, 105] width 134 height 23
click at [620, 105] on input "Esperar Respuesta (días)" at bounding box center [661, 105] width 134 height 13
type input "3"
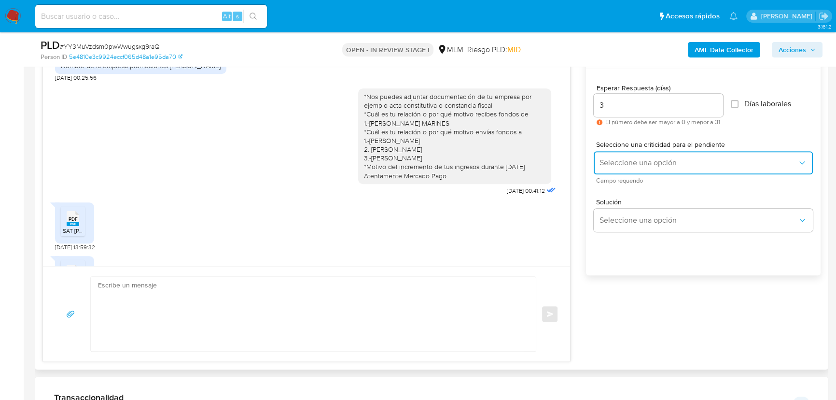
click at [628, 164] on span "Seleccione una opción" at bounding box center [698, 163] width 198 height 10
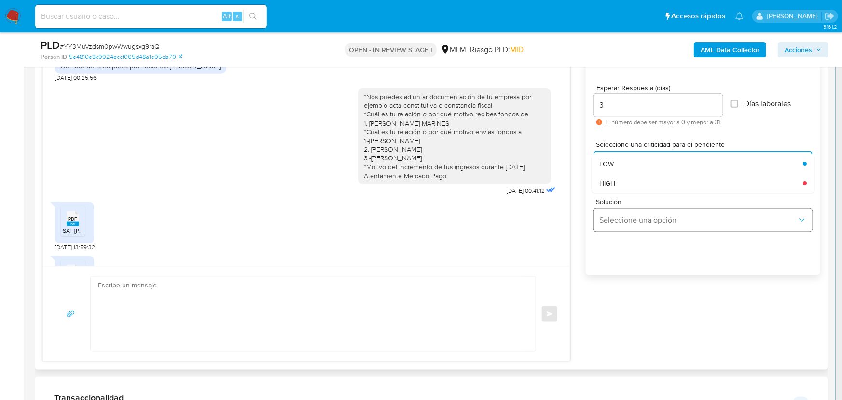
drag, startPoint x: 636, startPoint y: 183, endPoint x: 638, endPoint y: 210, distance: 27.2
click at [635, 183] on div "HIGH" at bounding box center [698, 182] width 198 height 19
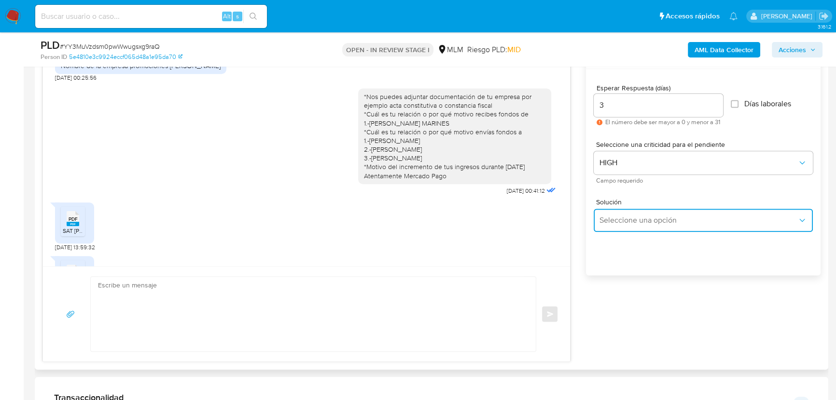
drag, startPoint x: 640, startPoint y: 217, endPoint x: 658, endPoint y: 222, distance: 19.1
click at [646, 220] on span "Seleccione una opción" at bounding box center [698, 220] width 198 height 10
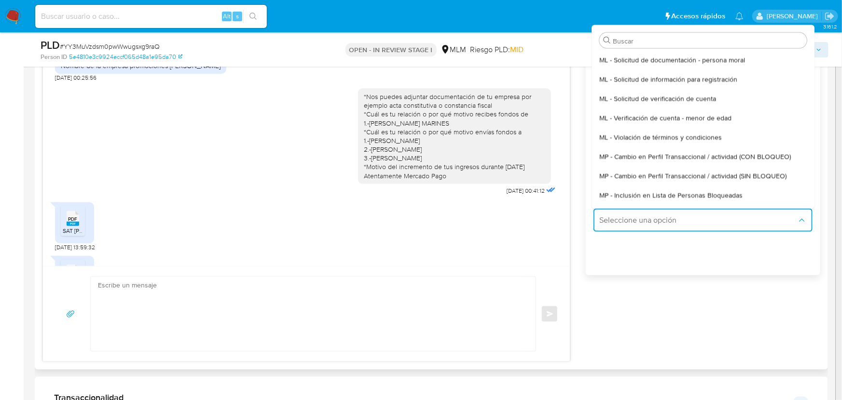
drag, startPoint x: 753, startPoint y: 171, endPoint x: 375, endPoint y: 249, distance: 385.5
click at [743, 176] on span "MP - Cambio en Perfil Transaccional / actividad (SIN BLOQUEO)" at bounding box center [692, 175] width 187 height 9
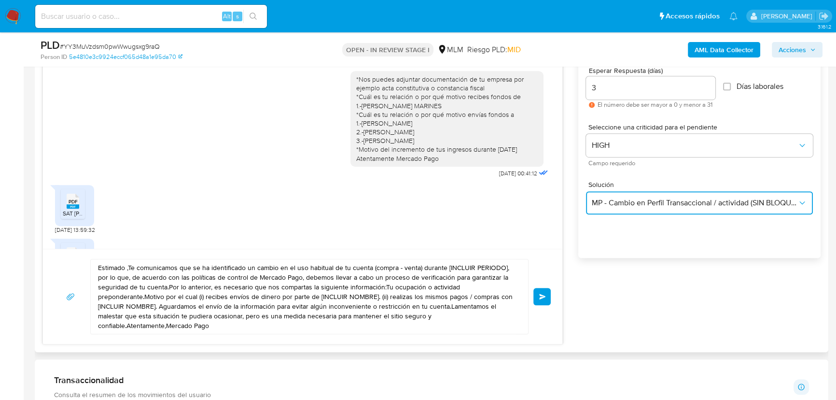
scroll to position [570, 0]
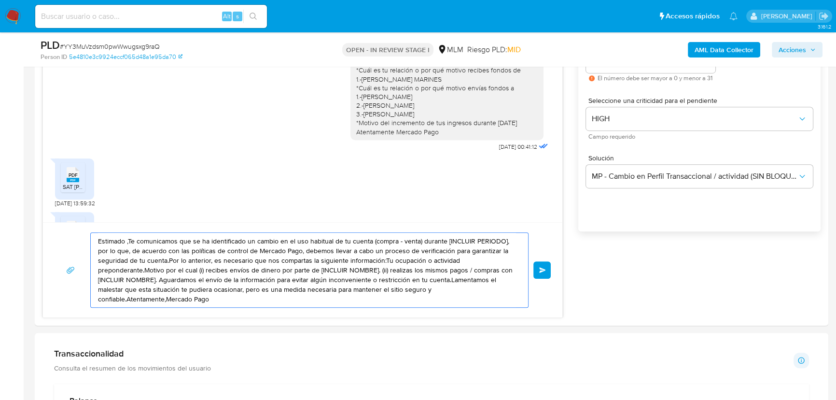
drag, startPoint x: 219, startPoint y: 303, endPoint x: 25, endPoint y: 219, distance: 211.8
click at [16, 217] on section "Bandeja Tablero Screening Búsqueda en Listas Watchlist Herramientas Operaciones…" at bounding box center [418, 372] width 836 height 1885
paste textarea "*¿Cuentas con facturas de los servicios que ofreces? *Cuál es tu relación o por…"
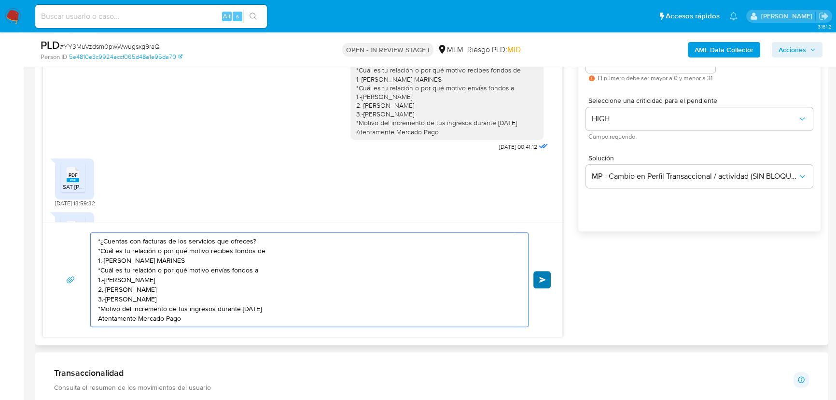
type textarea "*¿Cuentas con facturas de los servicios que ofreces? *Cuál es tu relación o por…"
click at [535, 282] on button "Enviar" at bounding box center [541, 279] width 17 height 17
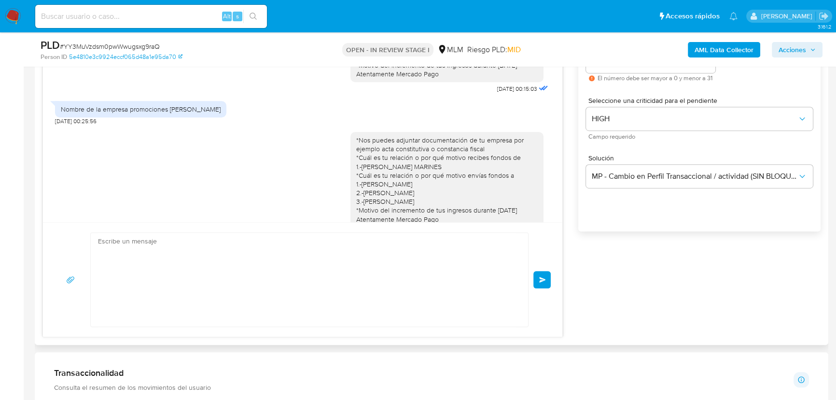
scroll to position [494, 0]
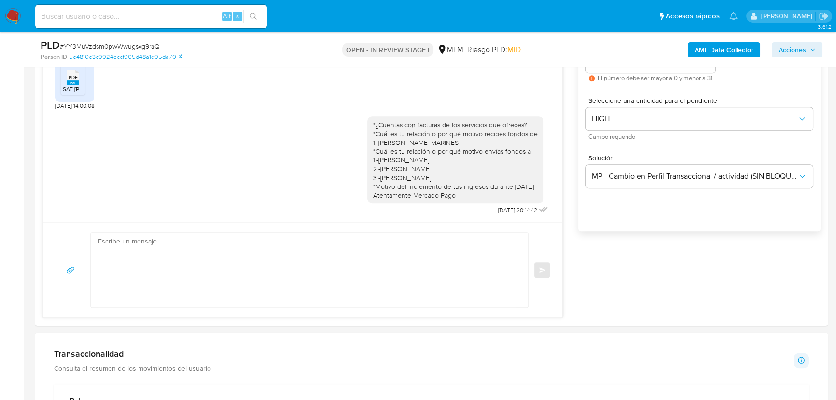
click at [12, 18] on img at bounding box center [13, 16] width 16 height 16
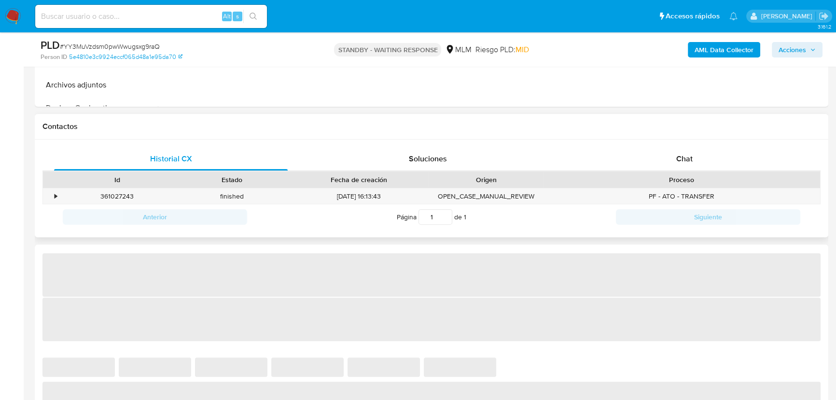
scroll to position [395, 0]
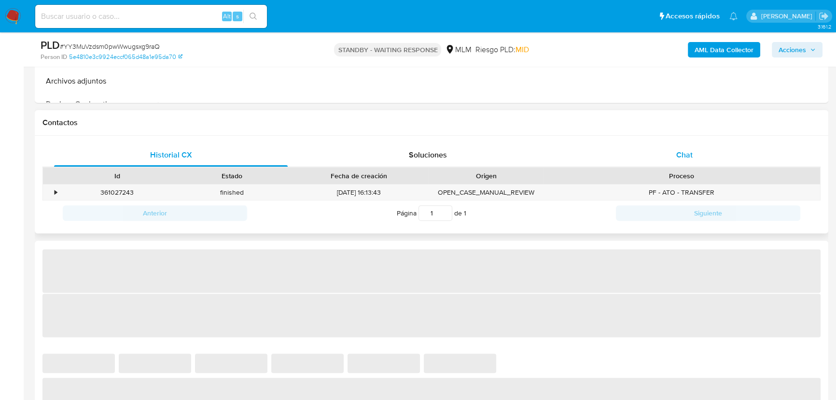
click at [684, 159] on div "Chat" at bounding box center [684, 154] width 234 height 23
select select "10"
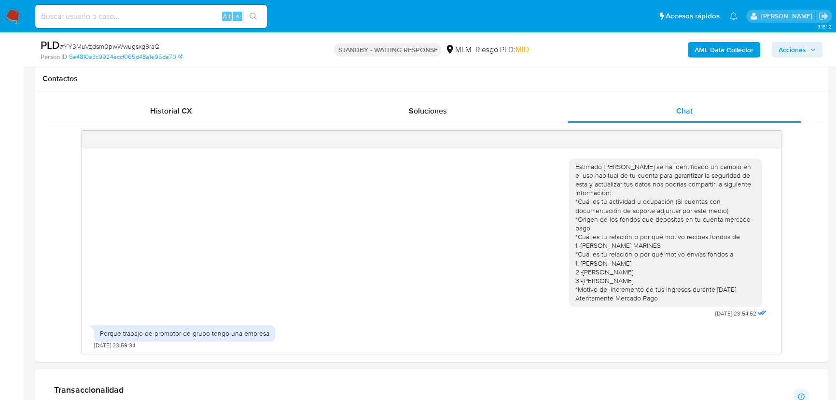
scroll to position [494, 0]
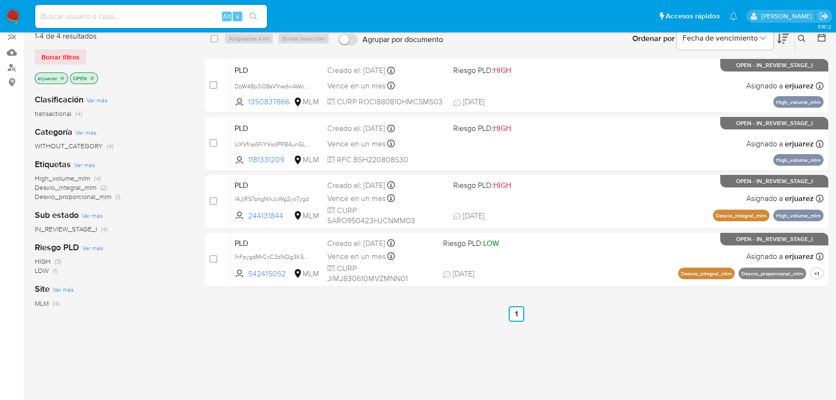
scroll to position [87, 0]
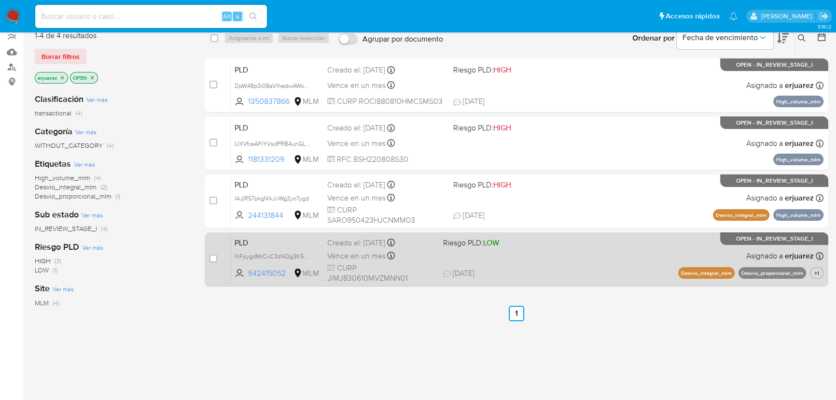
click at [650, 251] on div "PLD lhFpygdMrCxC3zNQg3K5TlmG 542415052 MLM Riesgo PLD: LOW Creado el: 12/09/202…" at bounding box center [527, 259] width 593 height 49
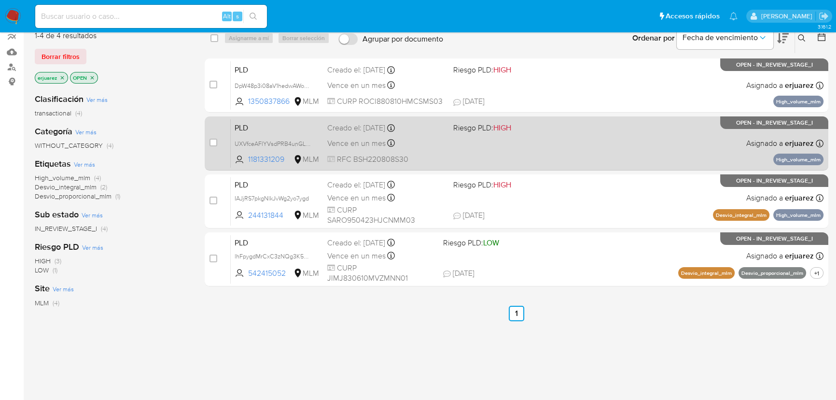
click at [506, 151] on div "PLD UXVfceAFlYVsdPRB4unGL6FB 1181331209 MLM Riesgo PLD: HIGH Creado el: 12/09/2…" at bounding box center [527, 143] width 593 height 49
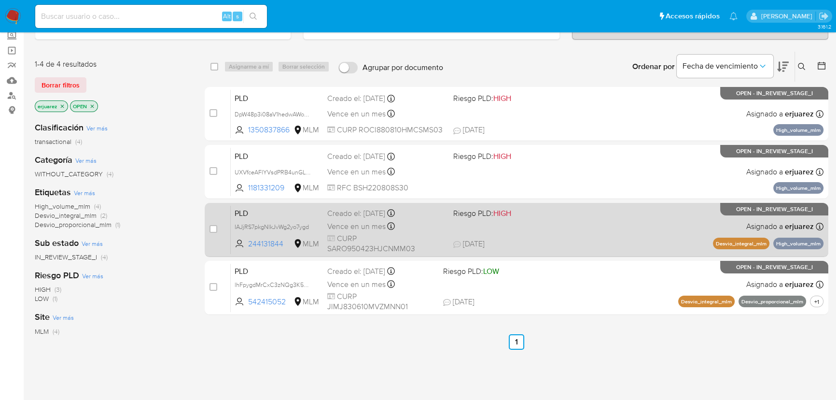
scroll to position [43, 0]
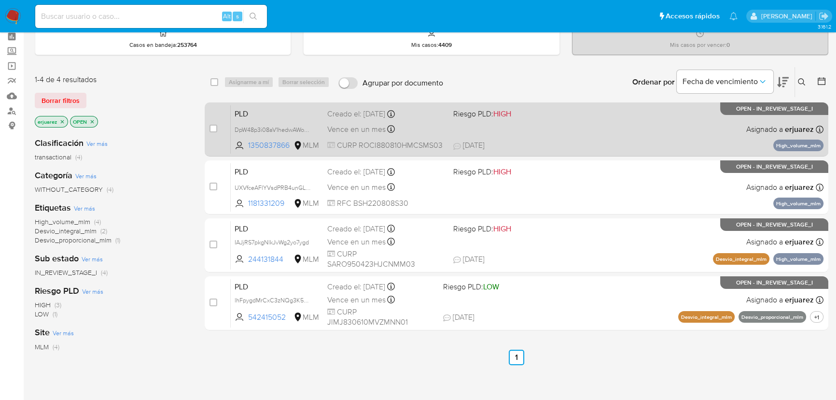
click at [498, 129] on div "PLD DpW48p3i08aV1hedwAWovIBF 1350837866 MLM Riesgo PLD: HIGH Creado el: 12/09/2…" at bounding box center [527, 129] width 593 height 49
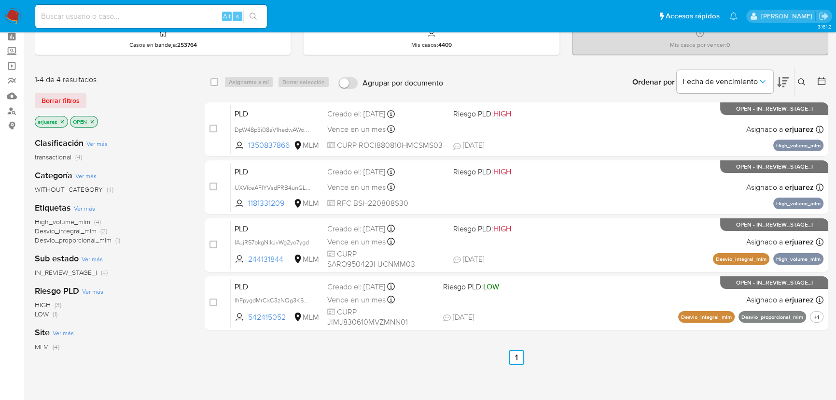
click at [14, 12] on img at bounding box center [13, 16] width 16 height 16
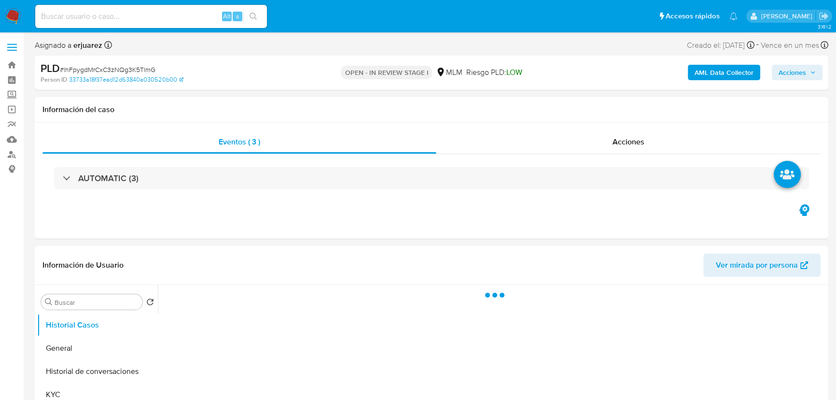
select select "10"
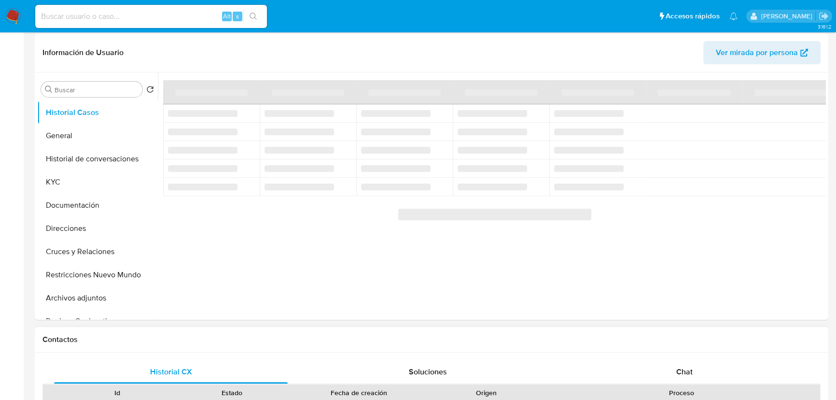
scroll to position [307, 0]
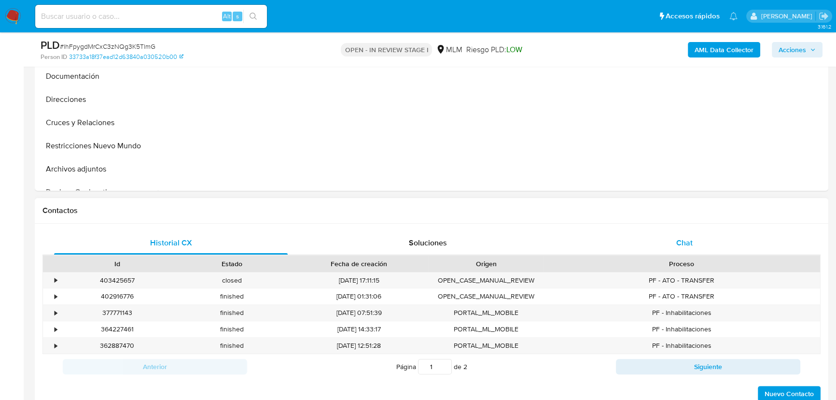
click at [675, 229] on div "Historial CX Soluciones Chat Id Estado Fecha de creación Origen Proceso • 40342…" at bounding box center [431, 316] width 793 height 186
click at [675, 236] on div "Chat" at bounding box center [684, 242] width 234 height 23
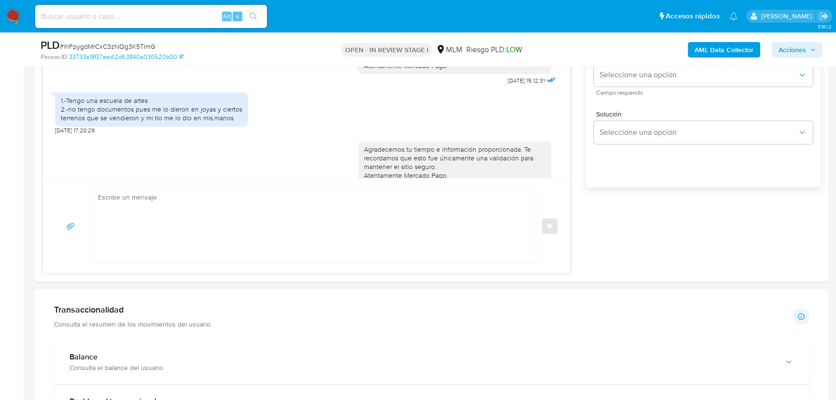
scroll to position [221, 0]
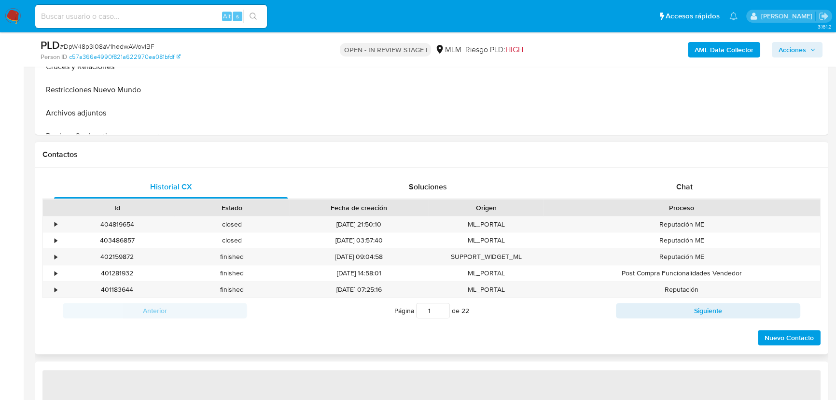
scroll to position [439, 0]
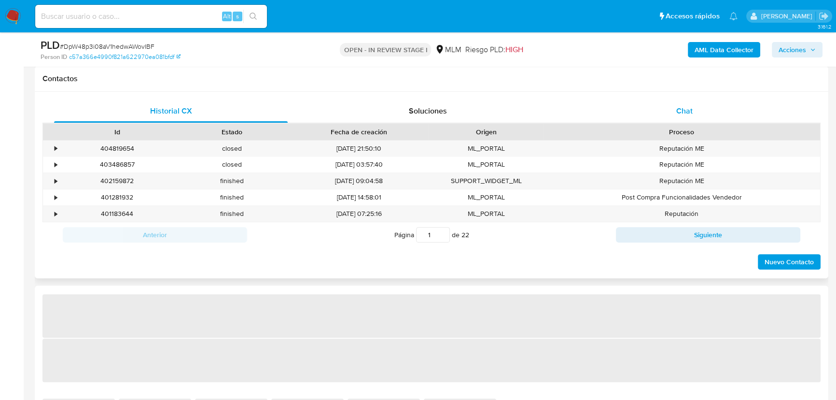
click at [674, 120] on div "Chat" at bounding box center [684, 110] width 234 height 23
select select "10"
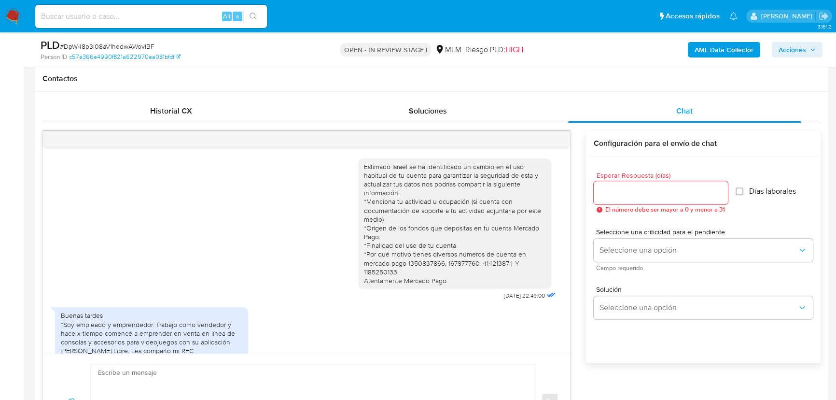
scroll to position [134, 0]
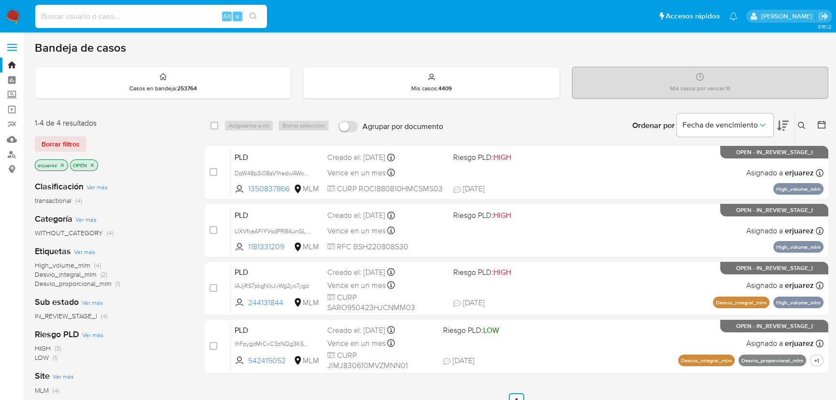
click at [150, 20] on input at bounding box center [151, 16] width 232 height 13
paste input "296167982"
type input "296167982"
click at [63, 162] on icon "close-filter" at bounding box center [62, 165] width 6 height 6
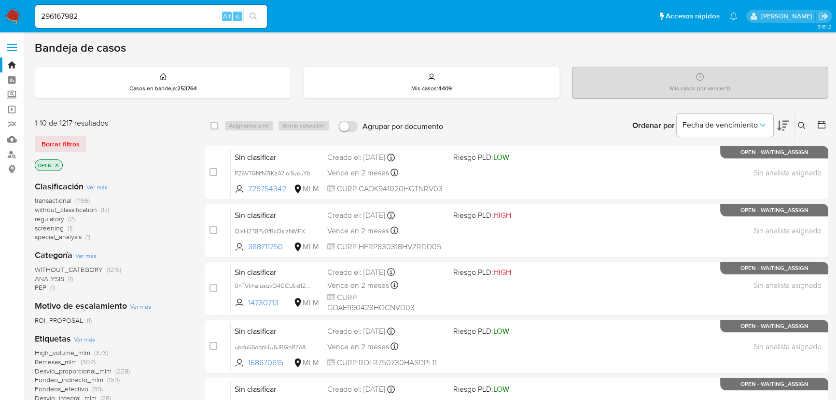
click at [800, 125] on icon at bounding box center [802, 126] width 8 height 8
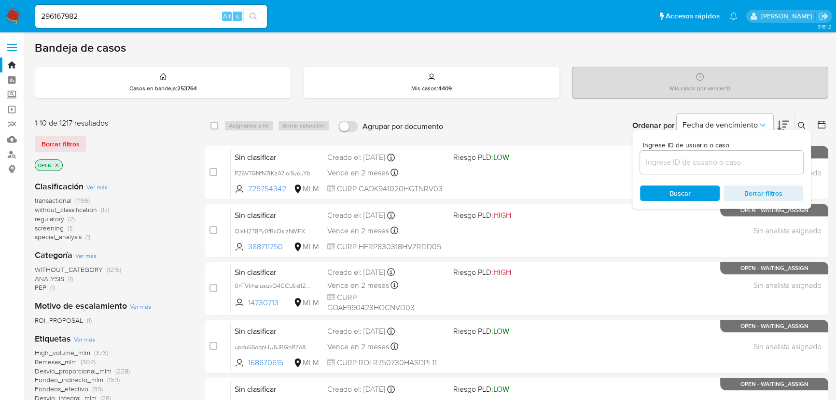
click at [682, 165] on input at bounding box center [721, 162] width 163 height 13
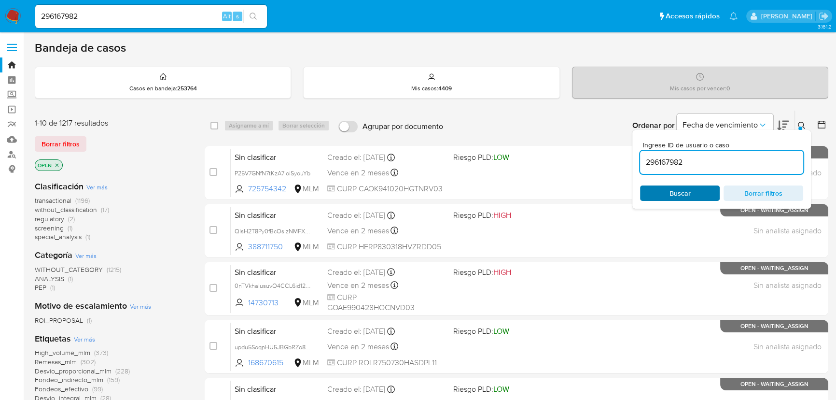
type input "296167982"
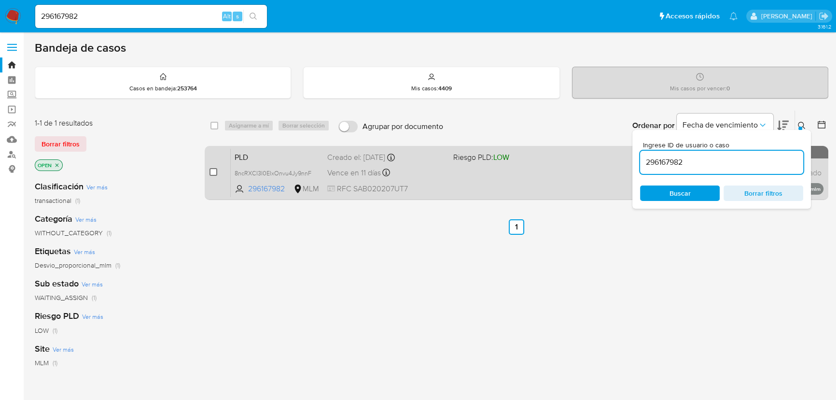
click at [214, 170] on input "checkbox" at bounding box center [213, 172] width 8 height 8
checkbox input "true"
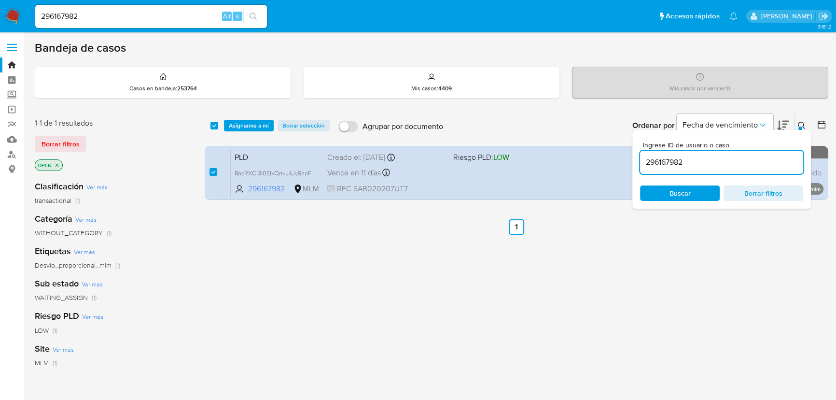
click at [241, 117] on div "select-all-cases-checkbox Asignarme a mí Borrar selección Agrupar por documento…" at bounding box center [516, 126] width 623 height 30
click at [240, 123] on span "Asignarme a mí" at bounding box center [249, 126] width 40 height 10
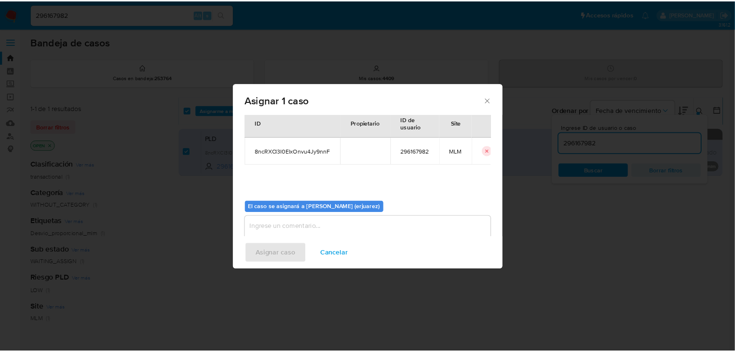
scroll to position [49, 0]
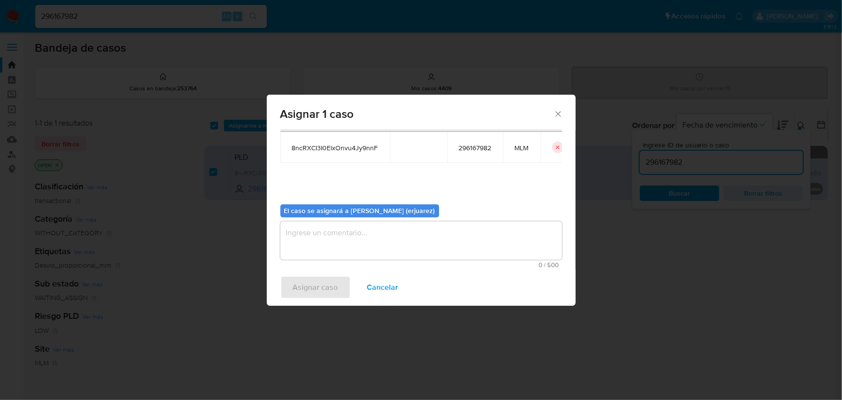
click at [319, 243] on textarea "assign-modal" at bounding box center [421, 240] width 282 height 39
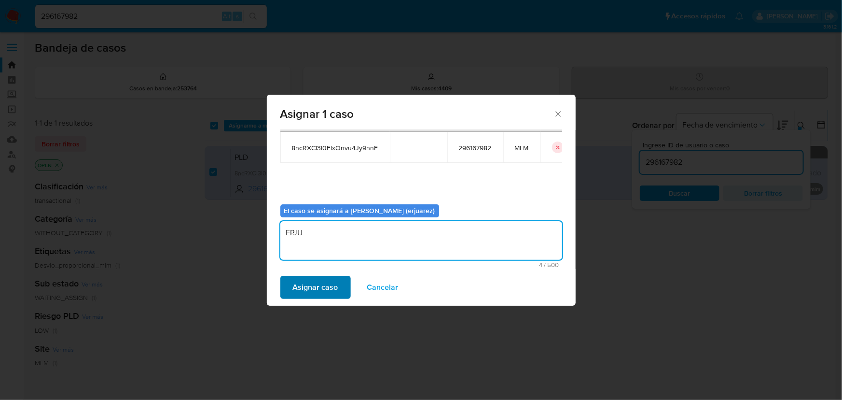
type textarea "EPJU"
drag, startPoint x: 332, startPoint y: 290, endPoint x: 21, endPoint y: 290, distance: 311.2
click at [330, 290] on span "Asignar caso" at bounding box center [315, 287] width 45 height 21
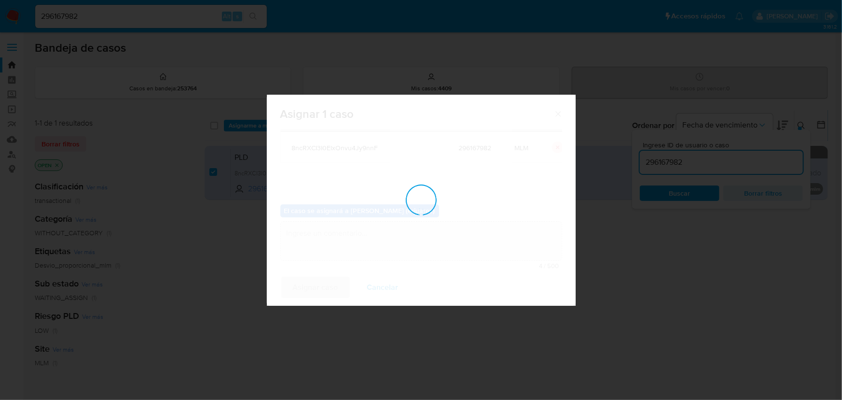
checkbox input "false"
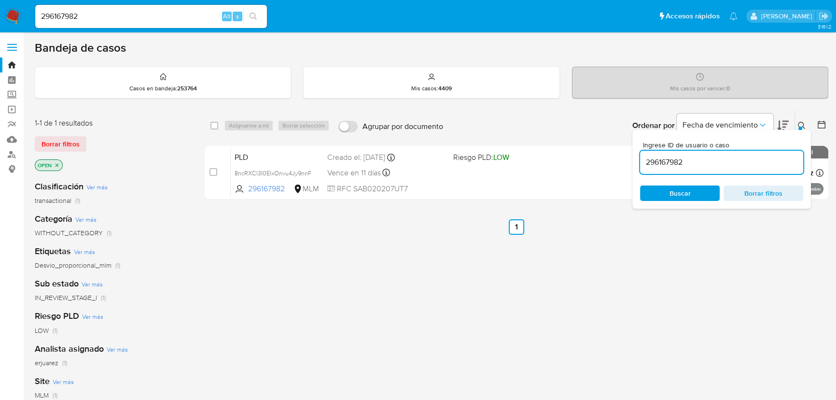
drag, startPoint x: 411, startPoint y: 289, endPoint x: 410, endPoint y: 276, distance: 13.0
click at [410, 285] on div "select-all-cases-checkbox Asignarme a mí Borrar selección Agrupar por documento…" at bounding box center [516, 328] width 623 height 437
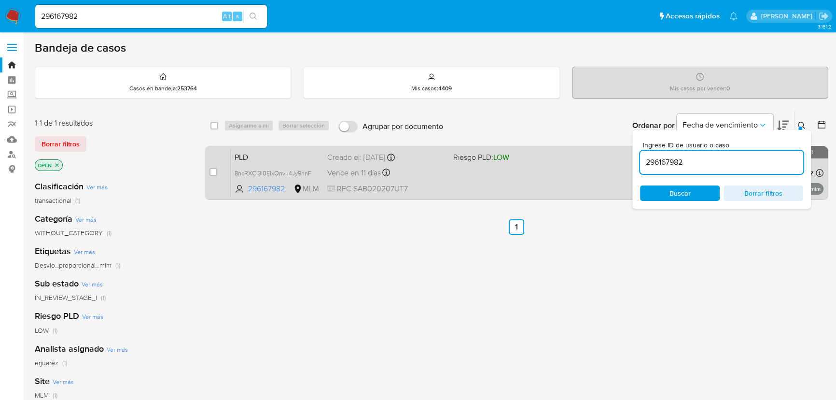
click at [376, 162] on div "PLD 8ncRXCI3I0ElxOnvu4Jy9nnF 296167982 MLM Riesgo PLD: LOW Creado el: 12/08/202…" at bounding box center [527, 172] width 593 height 49
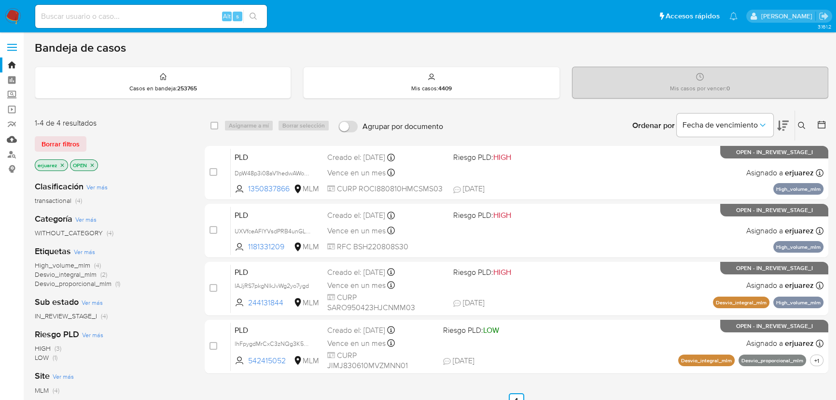
click at [11, 142] on link "Mulan" at bounding box center [57, 139] width 115 height 15
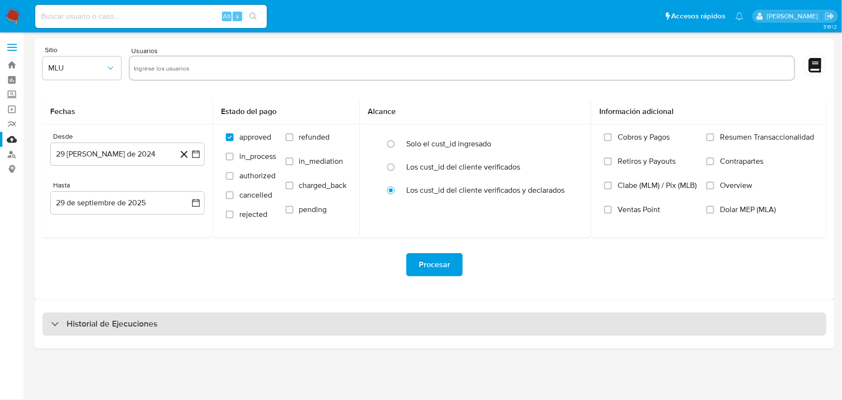
click at [110, 314] on div "Historial de Ejecuciones" at bounding box center [434, 323] width 784 height 23
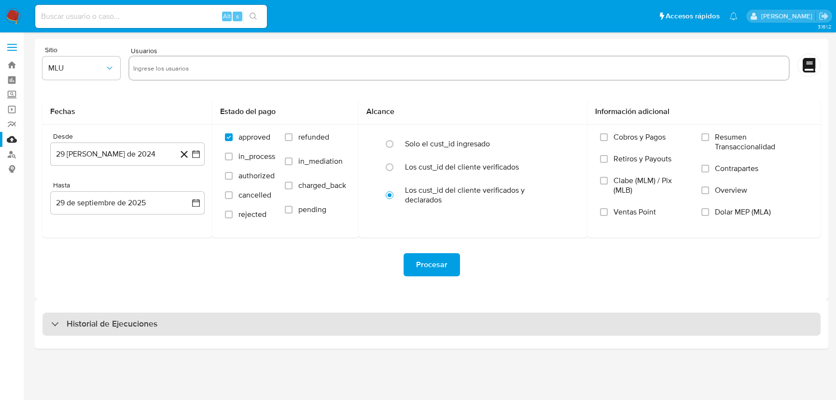
select select "10"
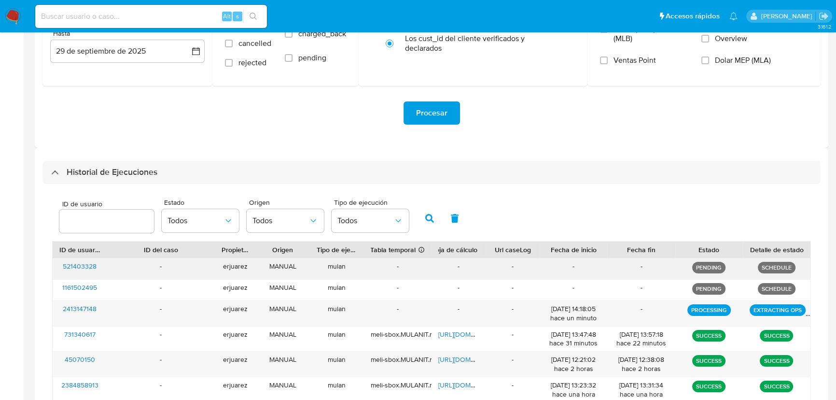
scroll to position [175, 0]
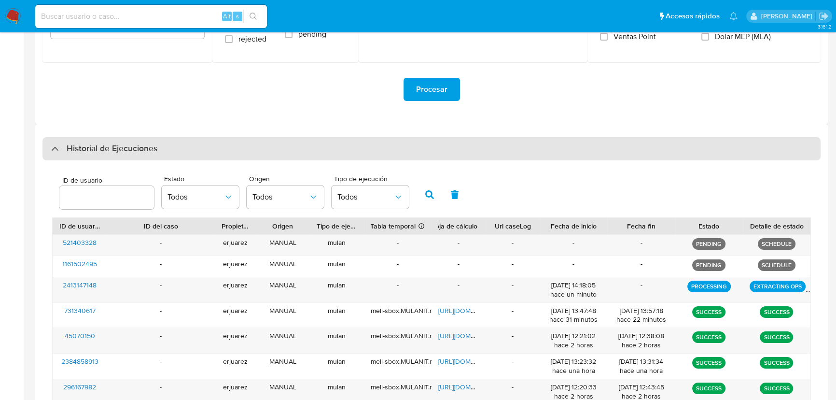
click at [55, 150] on div "Historial de Ejecuciones" at bounding box center [104, 149] width 106 height 12
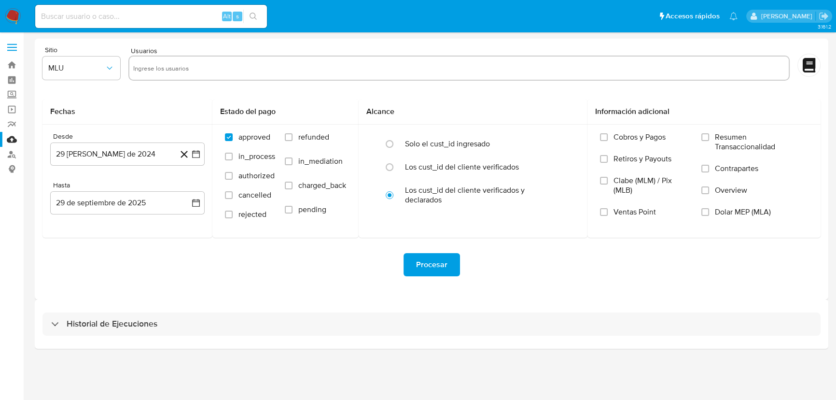
scroll to position [0, 0]
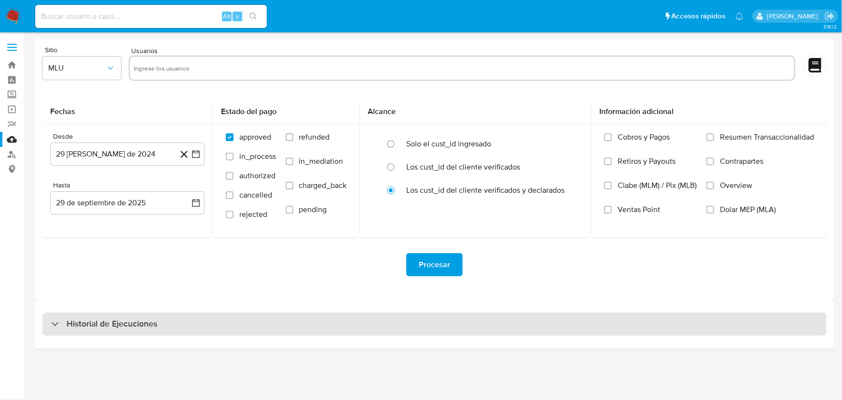
click at [55, 322] on div "Historial de Ejecuciones" at bounding box center [104, 324] width 106 height 12
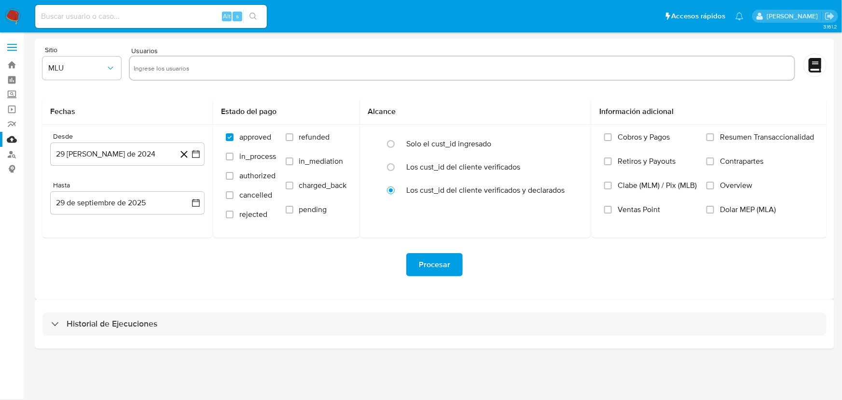
select select "10"
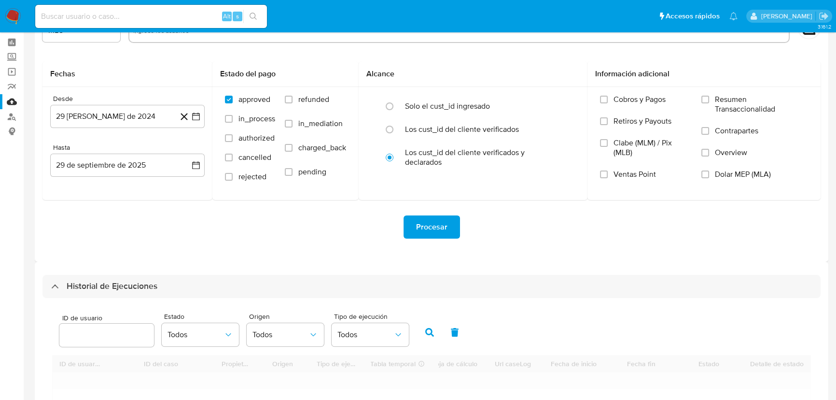
scroll to position [175, 0]
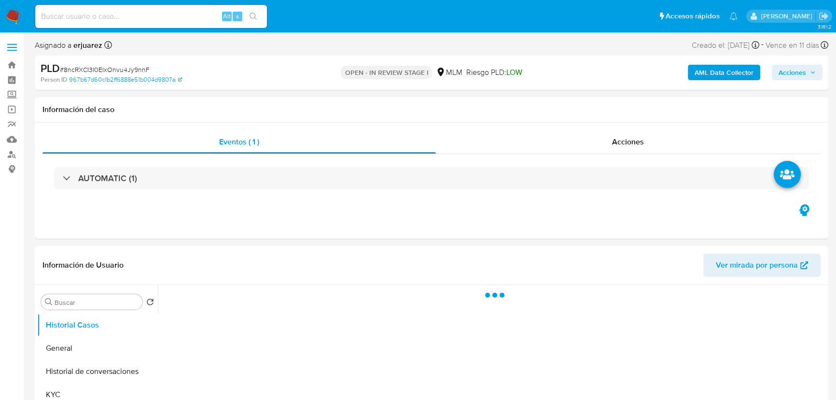
select select "10"
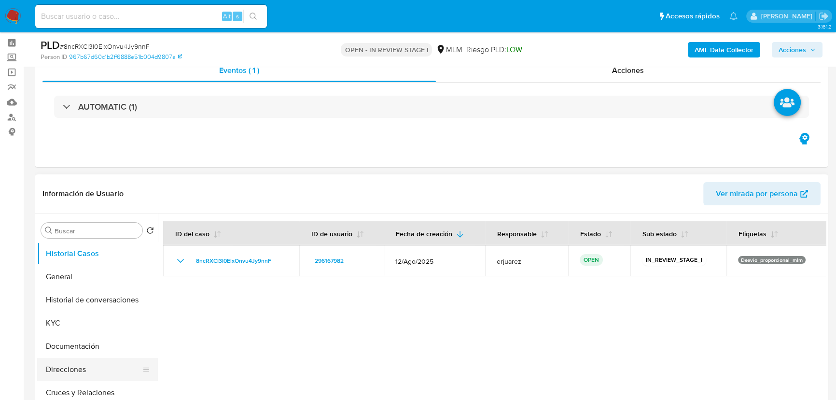
scroll to position [87, 0]
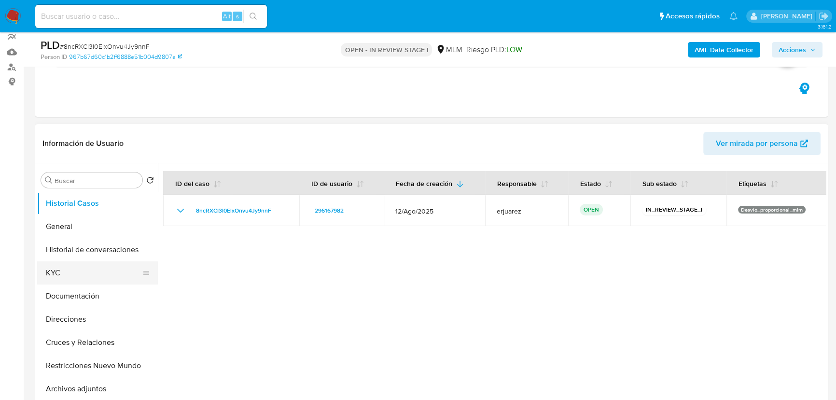
click at [84, 282] on button "KYC" at bounding box center [93, 272] width 113 height 23
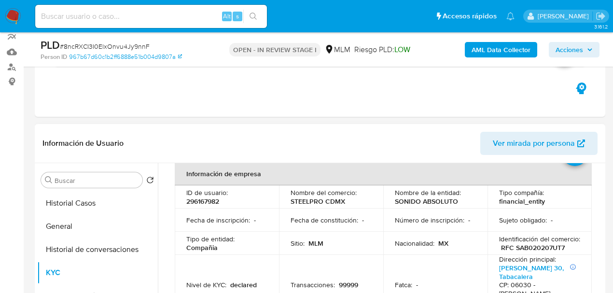
scroll to position [64, 0]
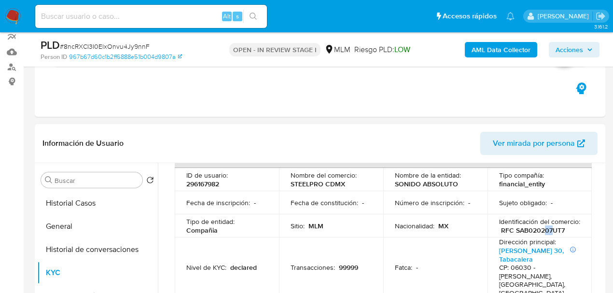
drag, startPoint x: 540, startPoint y: 235, endPoint x: 548, endPoint y: 235, distance: 7.7
click at [548, 235] on p "RFC SAB020207UT7" at bounding box center [533, 230] width 64 height 9
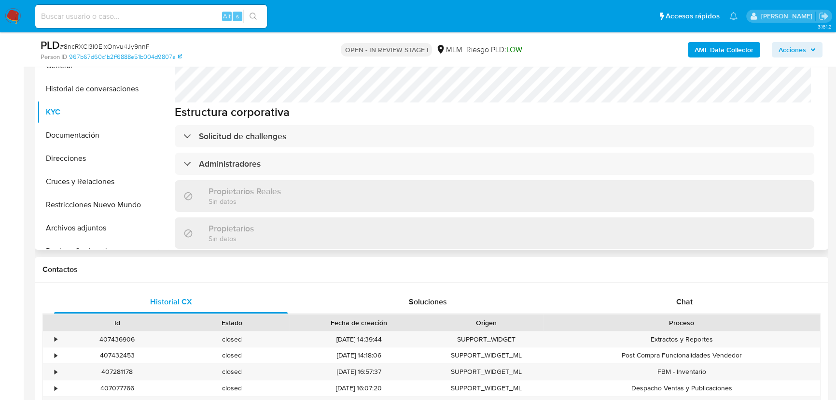
scroll to position [439, 0]
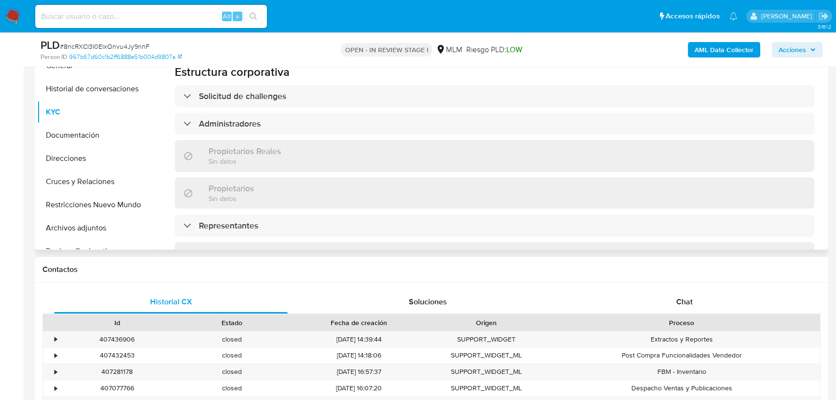
drag, startPoint x: 243, startPoint y: 124, endPoint x: 289, endPoint y: 107, distance: 48.9
click at [243, 124] on h3 "Administradores" at bounding box center [230, 123] width 62 height 11
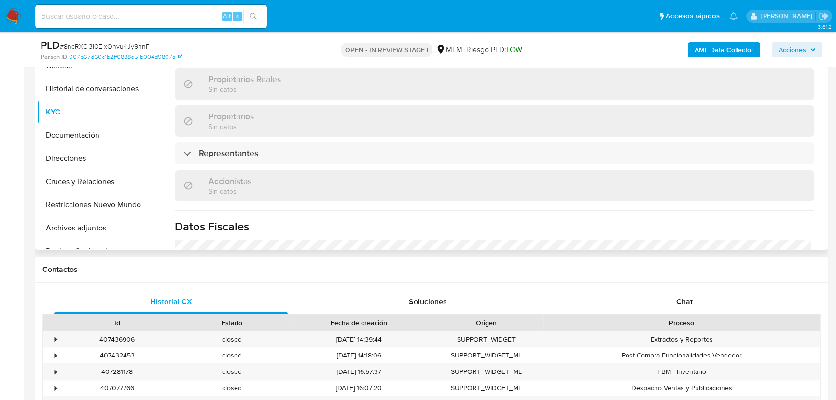
drag, startPoint x: 241, startPoint y: 151, endPoint x: 293, endPoint y: 120, distance: 59.9
click at [245, 148] on h3 "Representantes" at bounding box center [228, 153] width 59 height 11
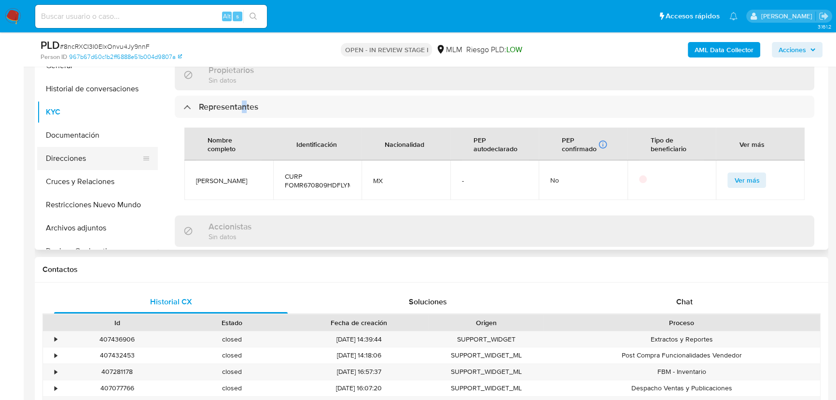
scroll to position [570, 0]
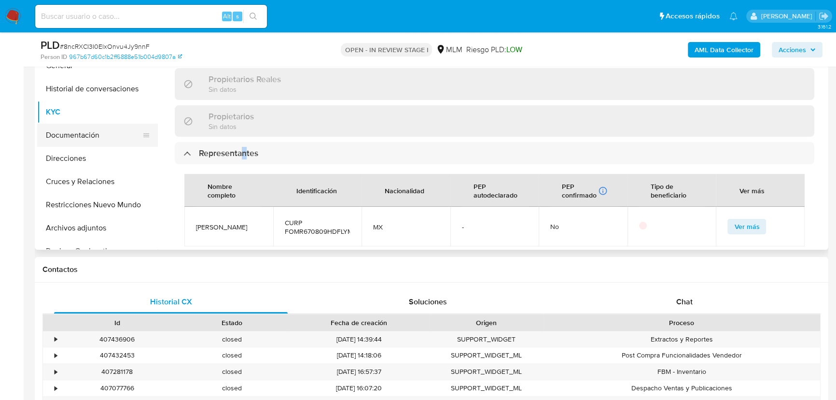
click at [90, 133] on button "Documentación" at bounding box center [93, 135] width 113 height 23
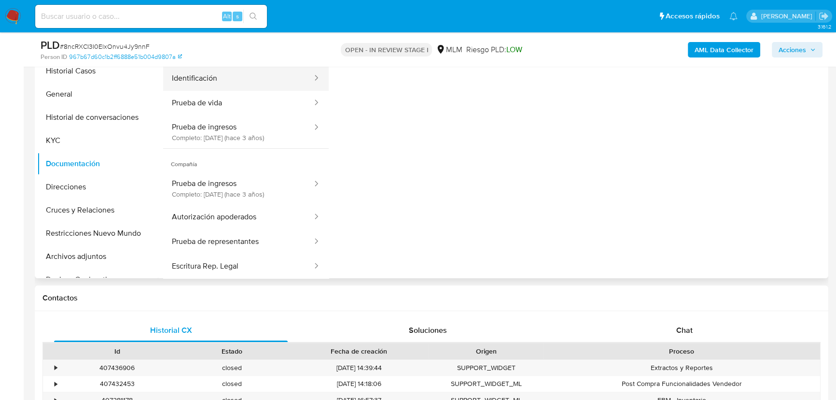
scroll to position [160, 0]
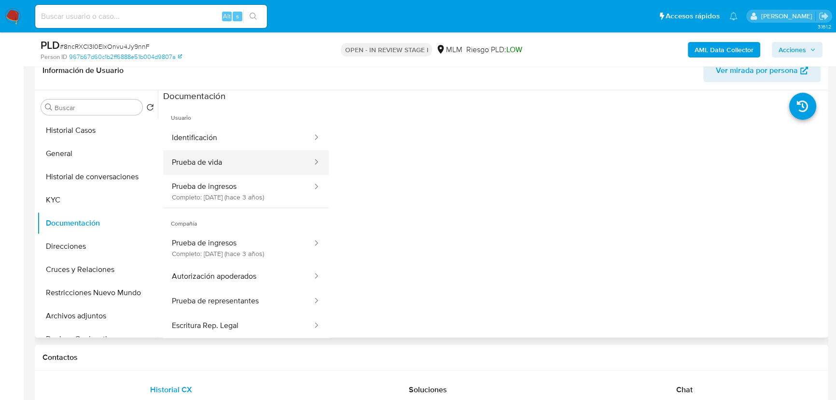
click at [219, 163] on button "Prueba de vida" at bounding box center [238, 162] width 150 height 25
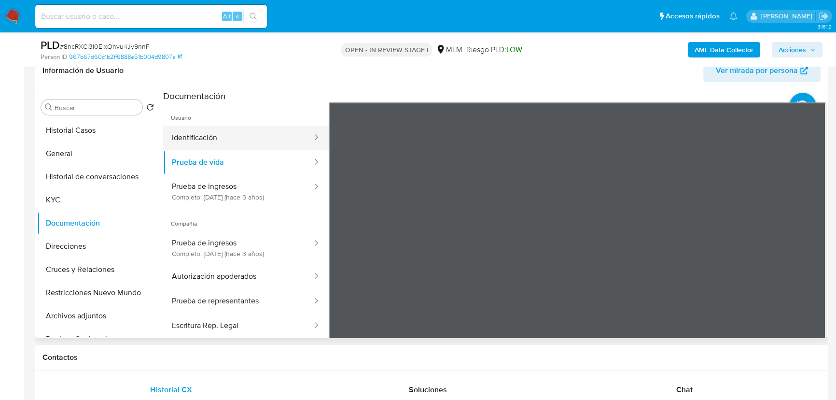
drag, startPoint x: 254, startPoint y: 142, endPoint x: 287, endPoint y: 136, distance: 33.3
click at [255, 141] on button "Identificación" at bounding box center [238, 137] width 150 height 25
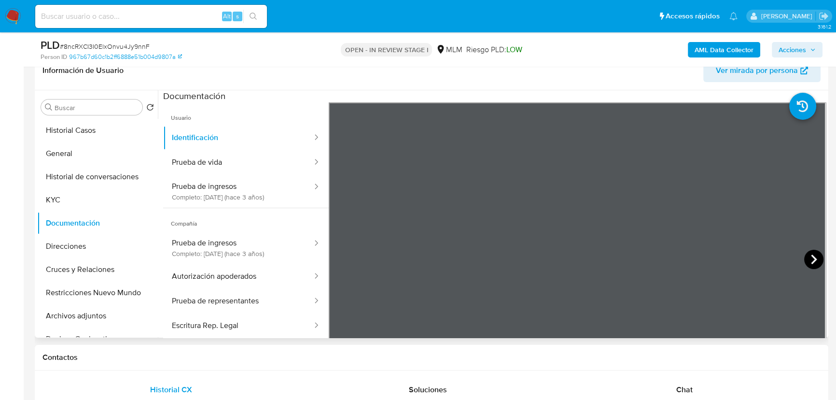
click at [804, 258] on icon at bounding box center [813, 258] width 19 height 19
click at [342, 249] on icon at bounding box center [340, 258] width 19 height 19
click at [191, 159] on button "Prueba de vida" at bounding box center [238, 162] width 150 height 25
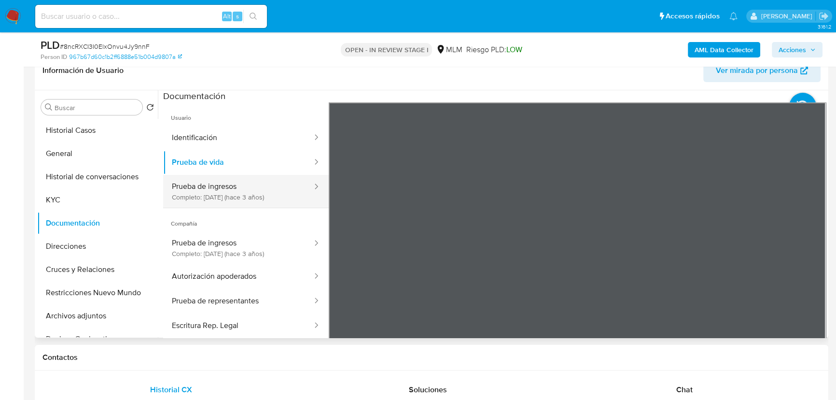
click at [194, 193] on button "Prueba de ingresos Completo: 10/10/2022 (hace 3 años)" at bounding box center [238, 191] width 150 height 33
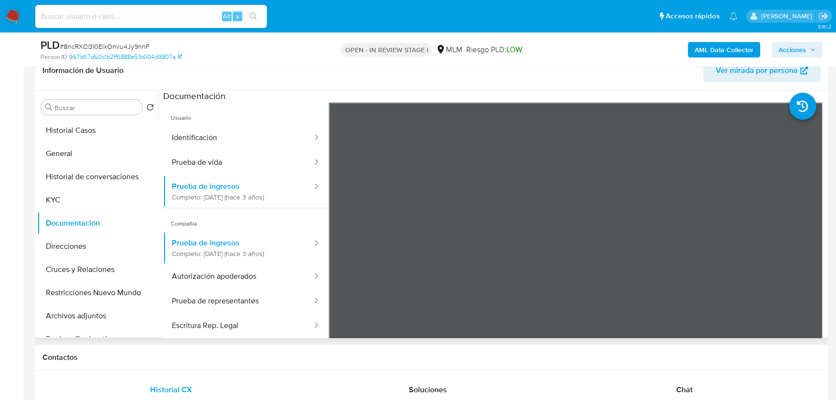
scroll to position [43, 0]
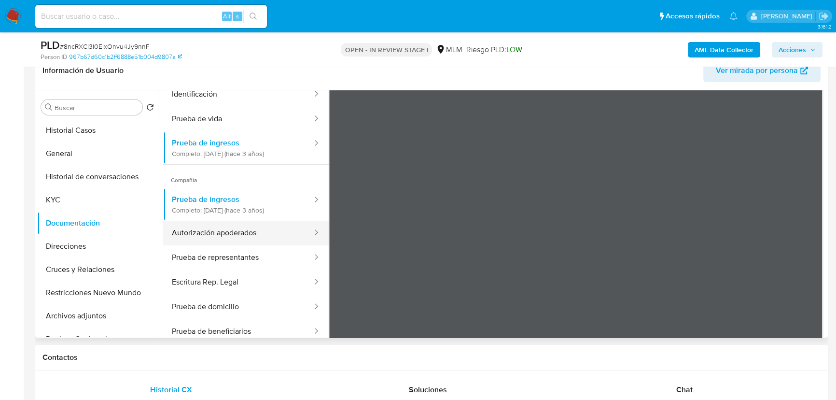
click at [214, 237] on button "Autorización apoderados" at bounding box center [238, 233] width 150 height 25
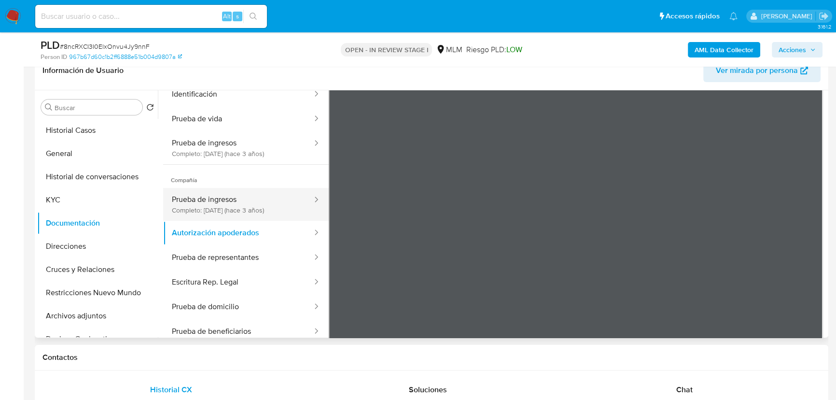
click at [215, 211] on button "Prueba de ingresos Completo: 10/10/2022 (hace 3 años)" at bounding box center [238, 204] width 150 height 33
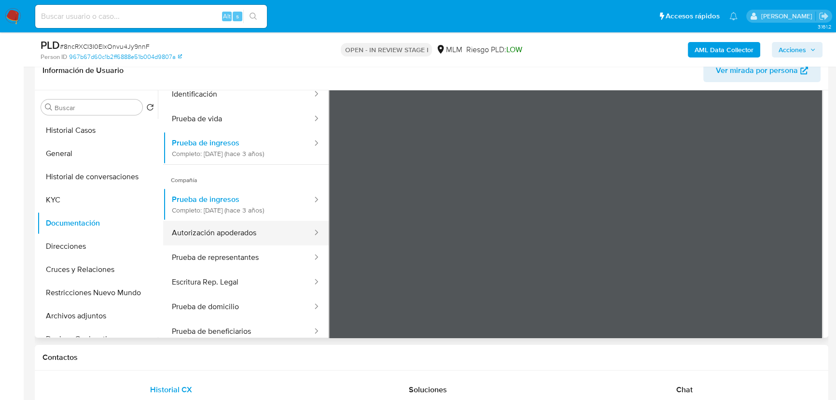
click at [255, 236] on button "Autorización apoderados" at bounding box center [238, 233] width 150 height 25
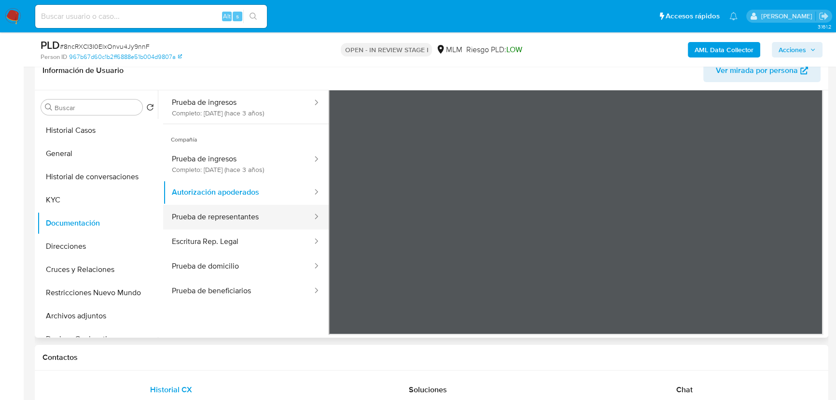
click at [243, 227] on button "Prueba de representantes" at bounding box center [238, 217] width 150 height 25
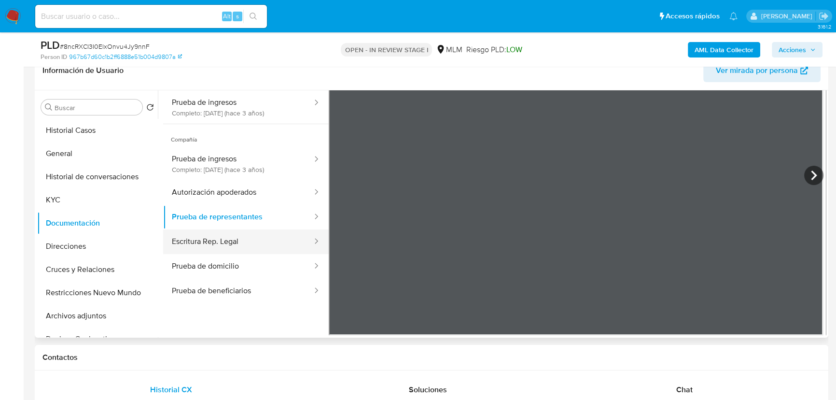
drag, startPoint x: 208, startPoint y: 239, endPoint x: 203, endPoint y: 245, distance: 7.9
click at [209, 241] on button "Escritura Rep. Legal" at bounding box center [238, 241] width 150 height 25
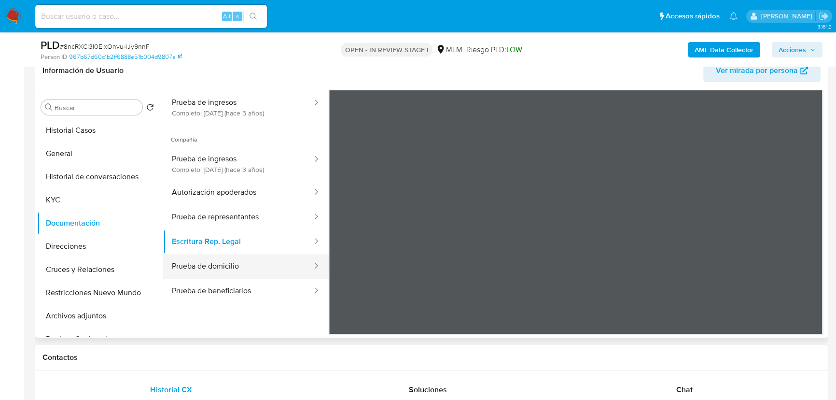
click at [205, 267] on button "Prueba de domicilio" at bounding box center [238, 266] width 150 height 25
click at [207, 287] on button "Prueba de beneficiarios" at bounding box center [238, 290] width 150 height 25
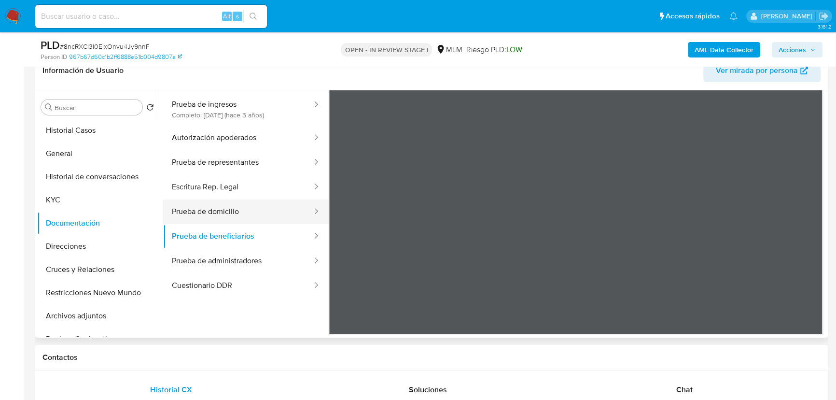
scroll to position [57, 0]
click at [184, 213] on button "Prueba de domicilio" at bounding box center [238, 210] width 150 height 25
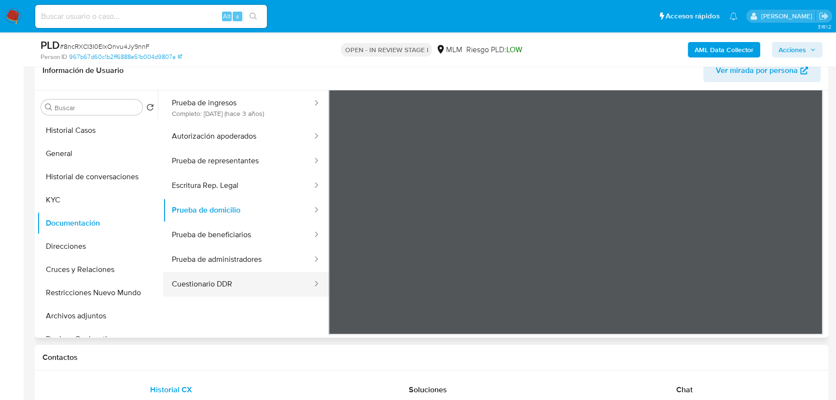
drag, startPoint x: 205, startPoint y: 275, endPoint x: 212, endPoint y: 263, distance: 13.5
click at [206, 275] on button "Cuestionario DDR" at bounding box center [238, 284] width 150 height 25
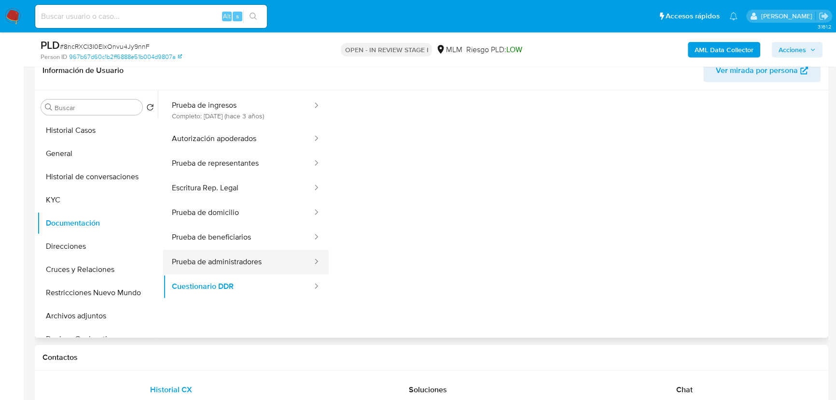
scroll to position [82, 0]
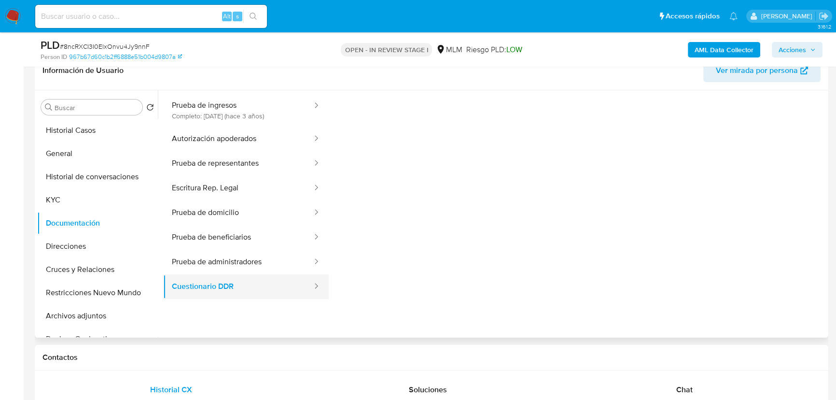
click at [208, 290] on button "Cuestionario DDR" at bounding box center [238, 286] width 150 height 25
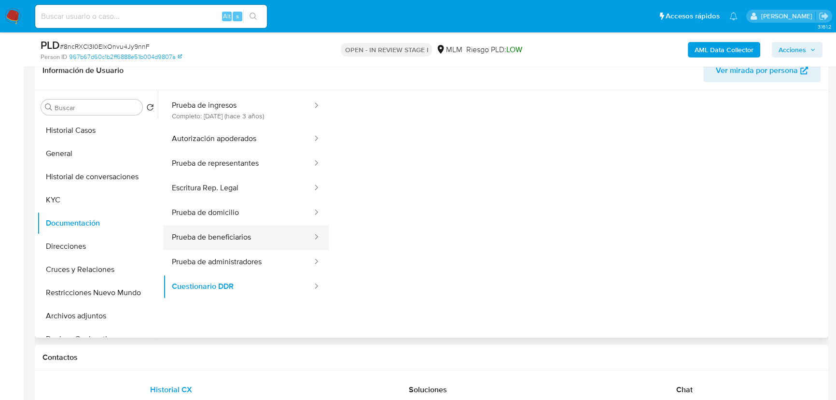
drag, startPoint x: 233, startPoint y: 217, endPoint x: 233, endPoint y: 228, distance: 11.1
click at [232, 217] on button "Prueba de domicilio" at bounding box center [238, 212] width 150 height 25
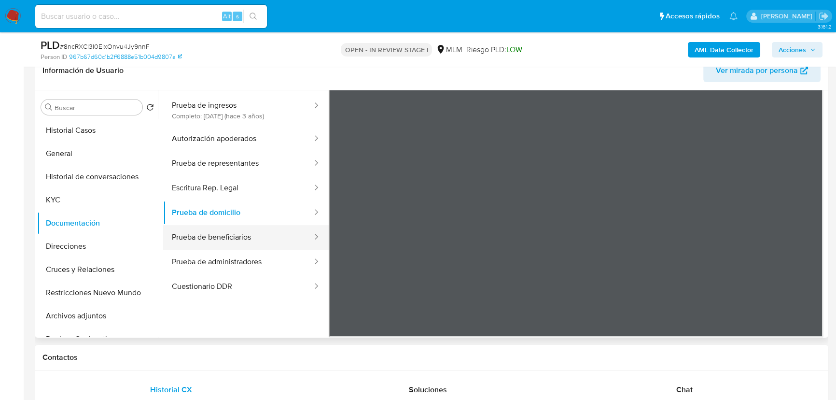
click at [220, 232] on button "Prueba de beneficiarios" at bounding box center [238, 237] width 150 height 25
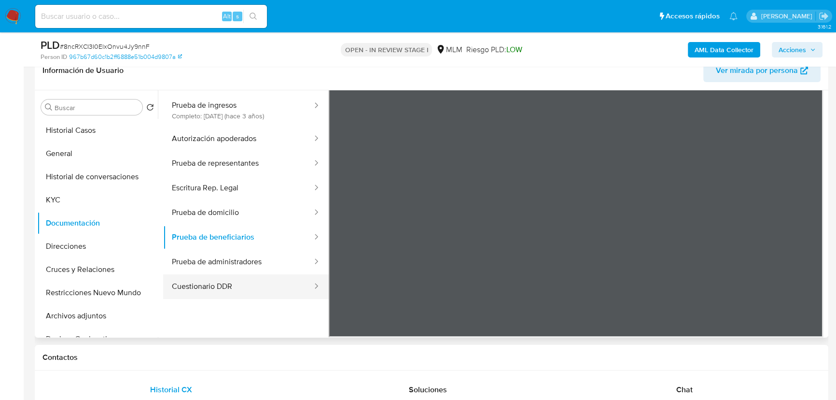
click at [225, 288] on button "Cuestionario DDR" at bounding box center [238, 286] width 150 height 25
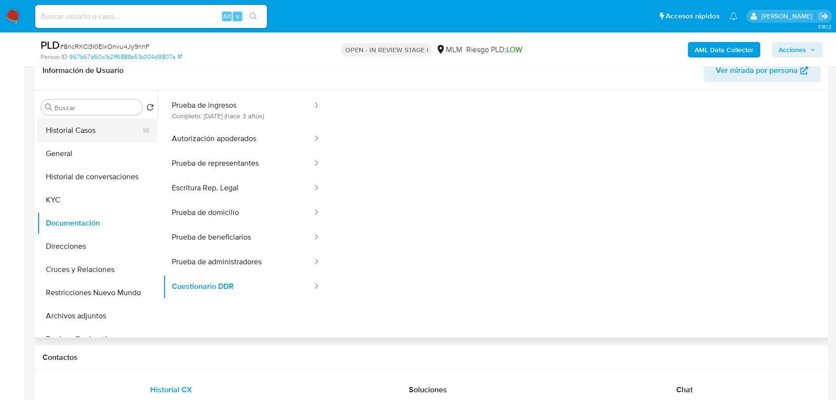
click at [86, 124] on button "Historial Casos" at bounding box center [93, 130] width 113 height 23
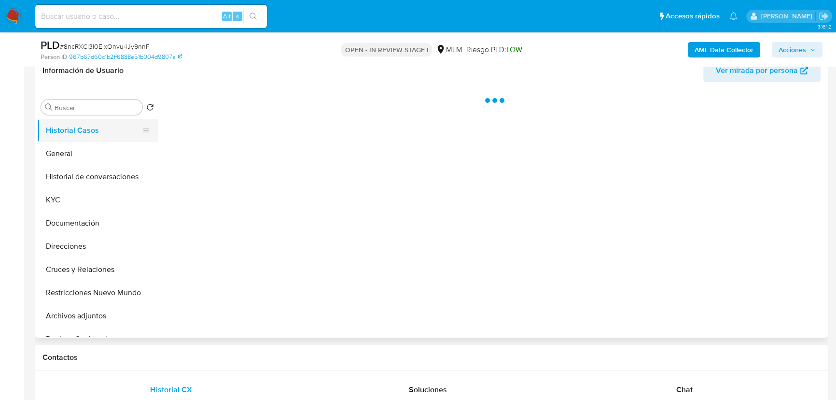
scroll to position [0, 0]
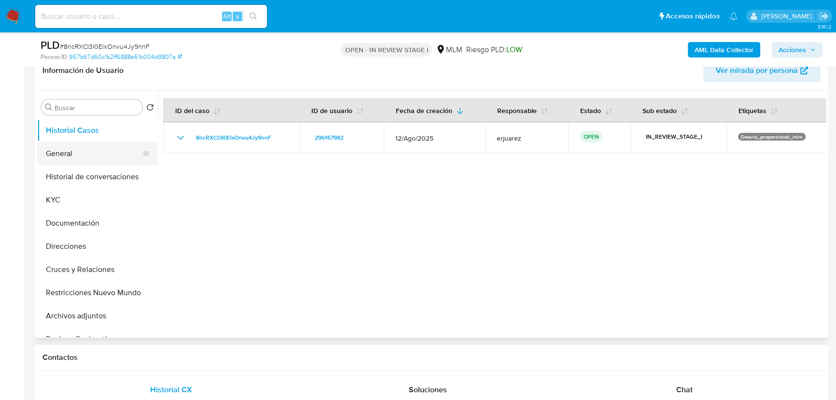
click at [63, 151] on button "General" at bounding box center [93, 153] width 113 height 23
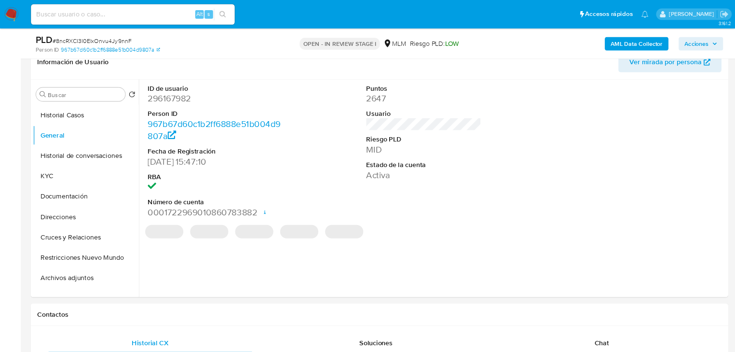
scroll to position [160, 0]
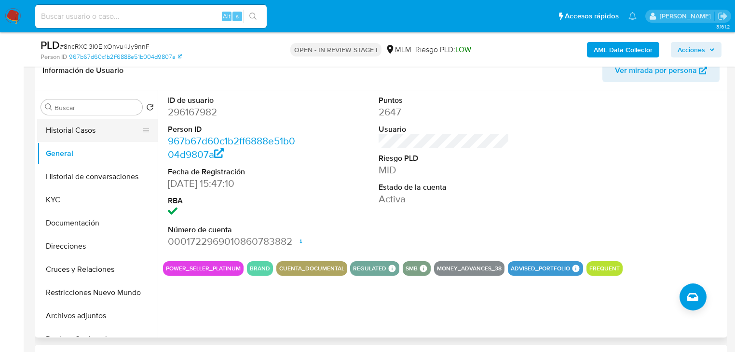
drag, startPoint x: 103, startPoint y: 135, endPoint x: 108, endPoint y: 135, distance: 4.8
click at [103, 135] on button "Historial Casos" at bounding box center [93, 130] width 113 height 23
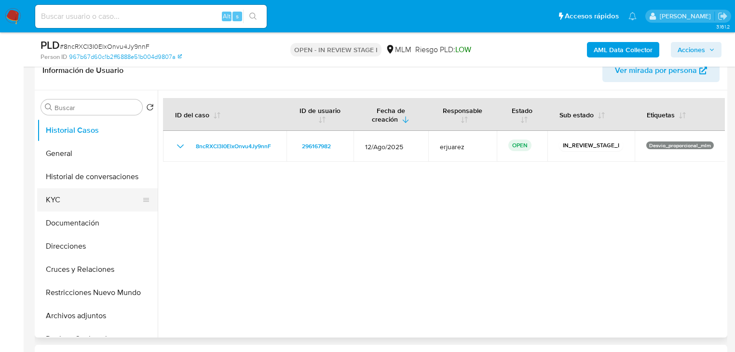
click at [54, 203] on button "KYC" at bounding box center [93, 199] width 113 height 23
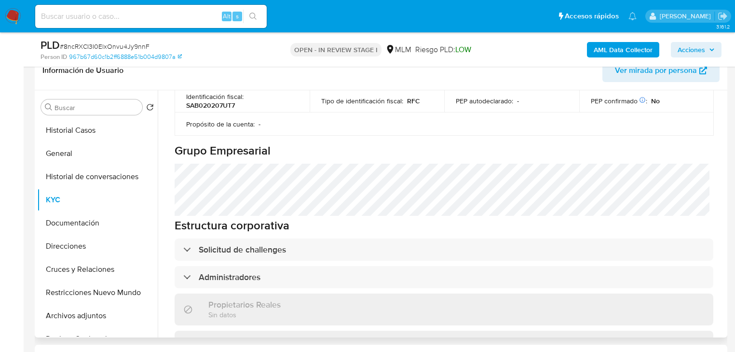
scroll to position [425, 0]
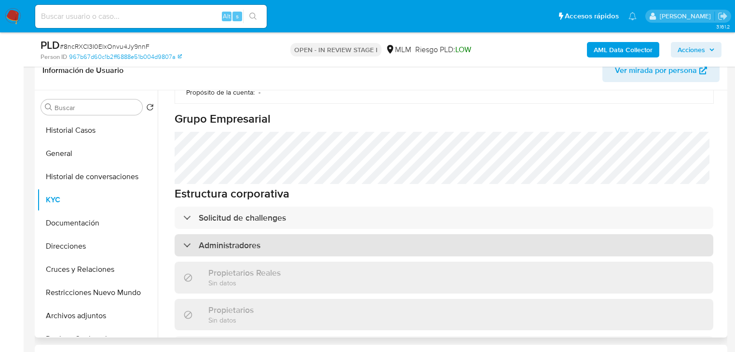
click at [227, 241] on h3 "Administradores" at bounding box center [230, 245] width 62 height 11
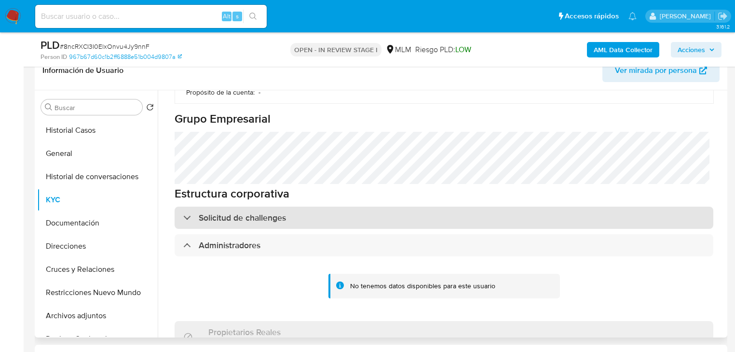
click at [243, 220] on h3 "Solicitud de challenges" at bounding box center [242, 217] width 87 height 11
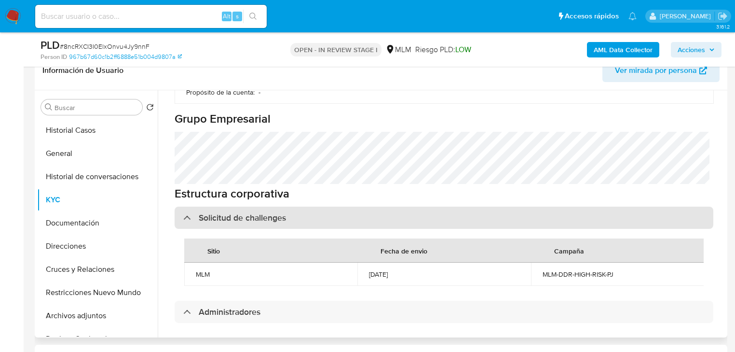
click at [243, 218] on h3 "Solicitud de challenges" at bounding box center [242, 217] width 87 height 11
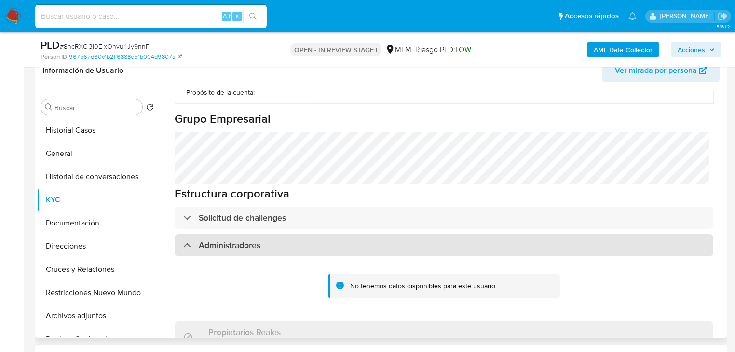
click at [224, 243] on h3 "Administradores" at bounding box center [230, 245] width 62 height 11
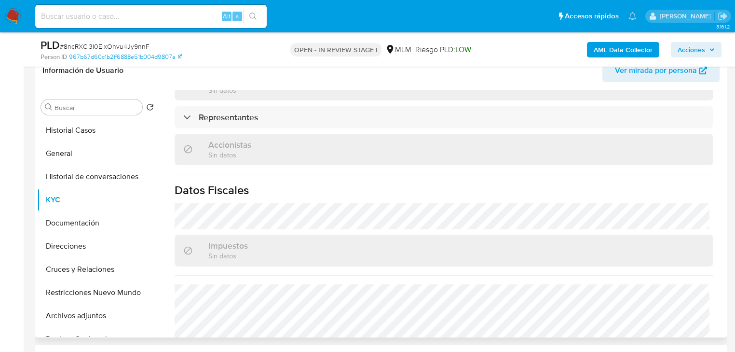
scroll to position [656, 0]
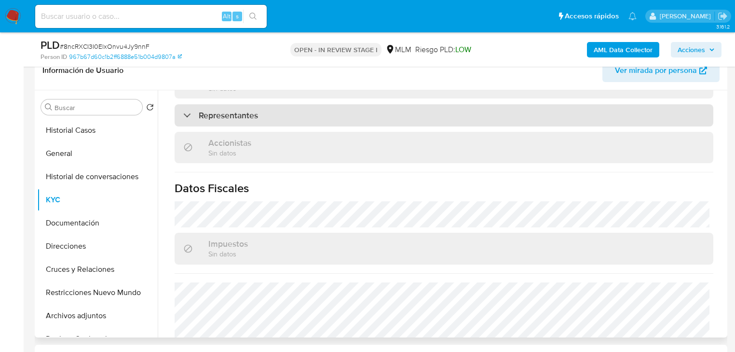
click at [256, 120] on div "Representantes" at bounding box center [444, 115] width 539 height 22
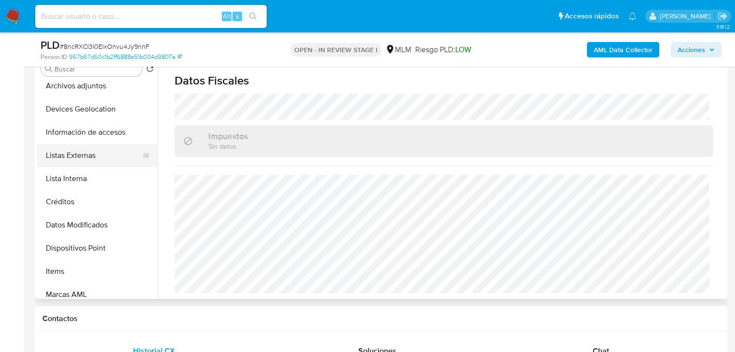
scroll to position [232, 0]
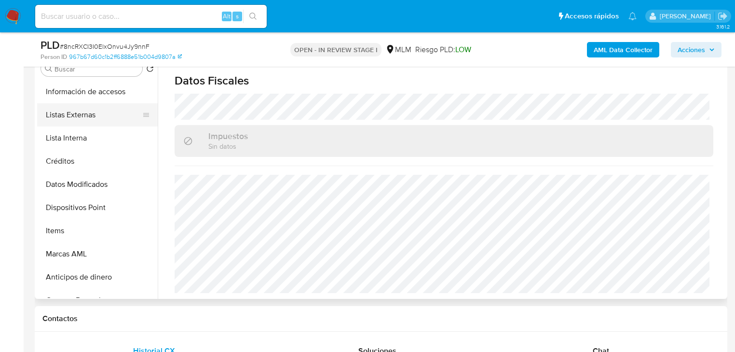
click at [99, 112] on button "Listas Externas" at bounding box center [93, 114] width 113 height 23
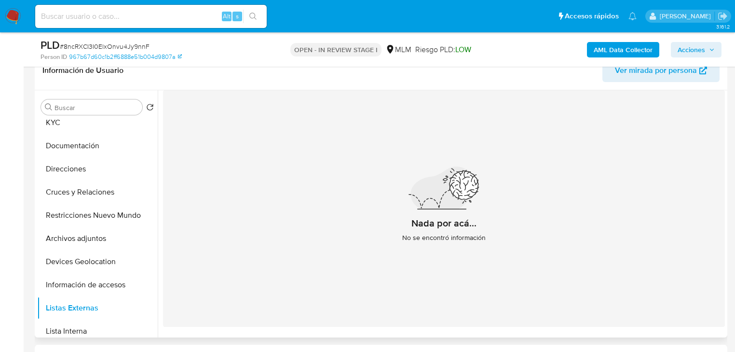
scroll to position [122, 0]
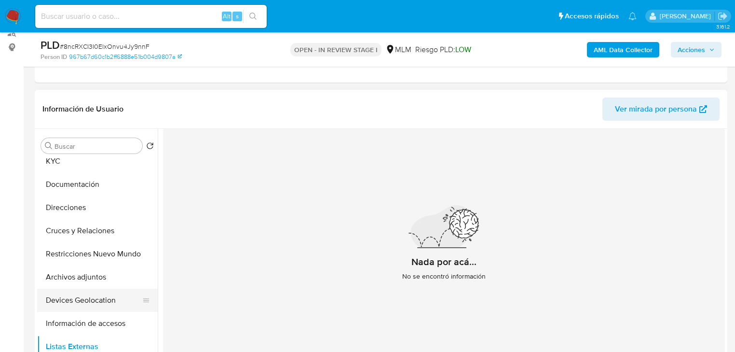
click at [81, 298] on button "Devices Geolocation" at bounding box center [93, 300] width 113 height 23
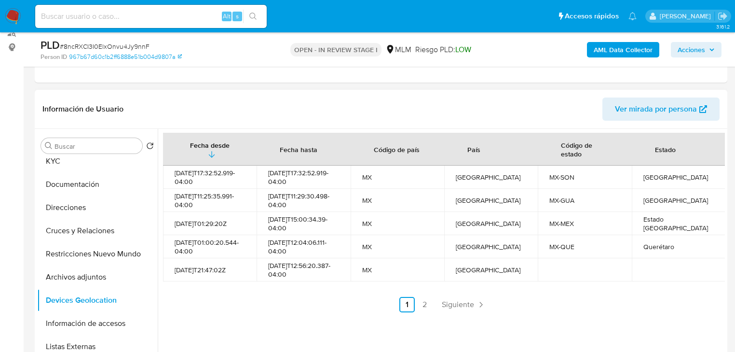
click at [451, 312] on link "Siguiente" at bounding box center [464, 304] width 52 height 15
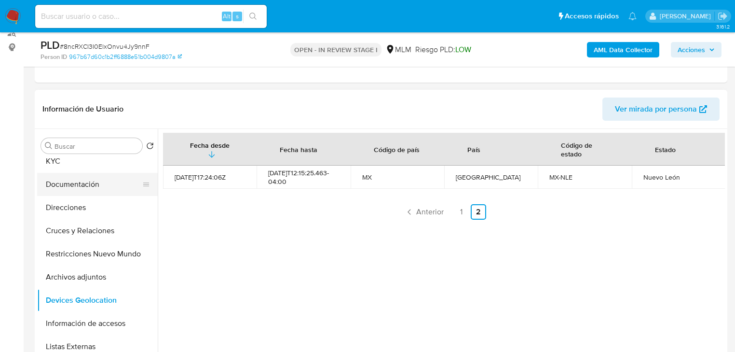
drag, startPoint x: 86, startPoint y: 191, endPoint x: 95, endPoint y: 191, distance: 8.7
click at [86, 191] on button "Documentación" at bounding box center [93, 184] width 113 height 23
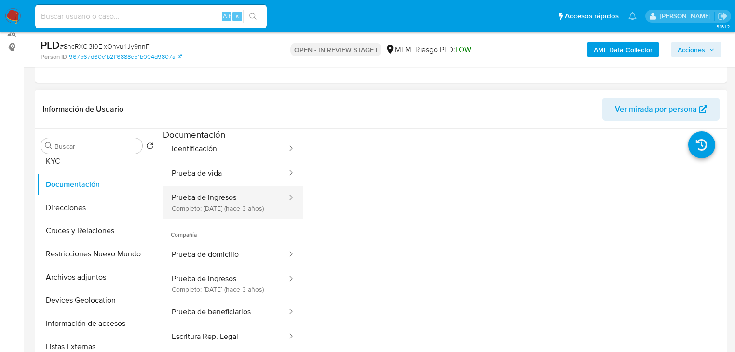
scroll to position [72, 0]
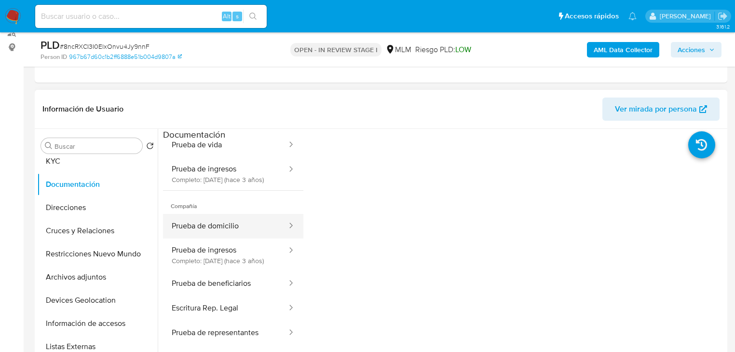
click at [217, 219] on button "Prueba de domicilio" at bounding box center [225, 226] width 125 height 25
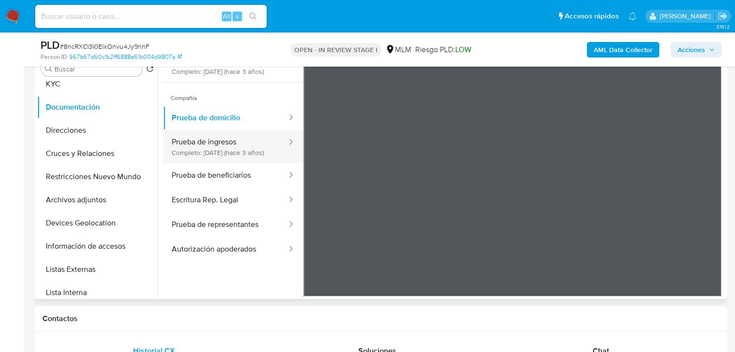
scroll to position [0, 0]
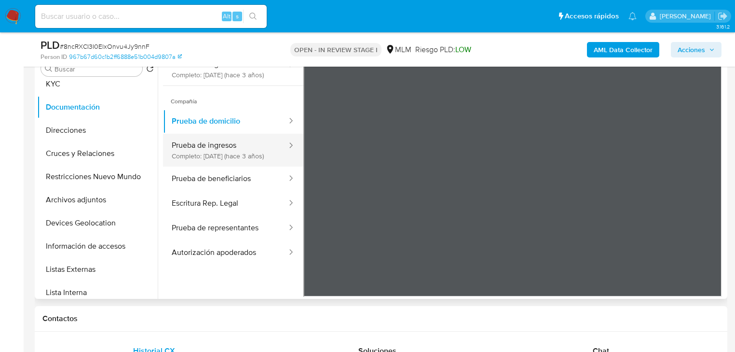
drag, startPoint x: 216, startPoint y: 163, endPoint x: 292, endPoint y: 178, distance: 77.2
click at [218, 164] on button "Prueba de ingresos Completo: 10/10/2022 (hace 3 años)" at bounding box center [225, 150] width 125 height 33
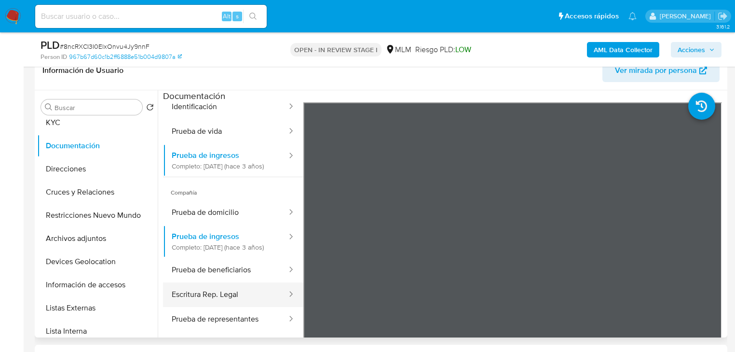
scroll to position [72, 0]
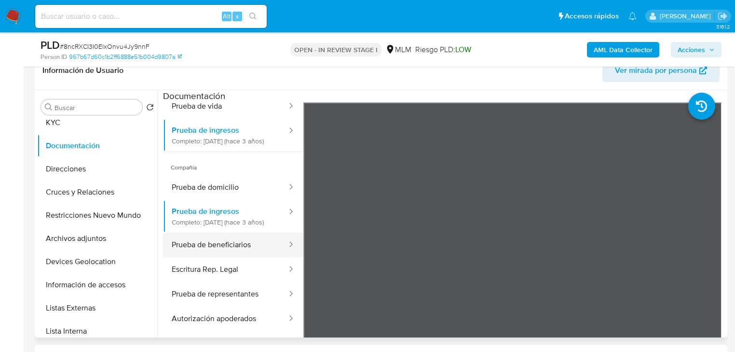
drag, startPoint x: 198, startPoint y: 251, endPoint x: 295, endPoint y: 250, distance: 97.0
click at [199, 250] on button "Prueba de beneficiarios" at bounding box center [225, 245] width 125 height 25
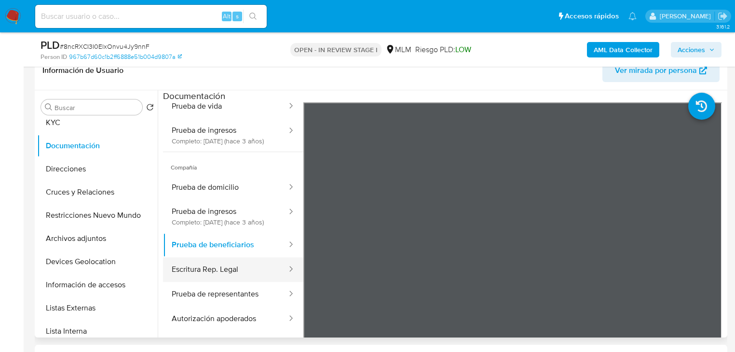
click at [219, 266] on button "Escritura Rep. Legal" at bounding box center [225, 269] width 125 height 25
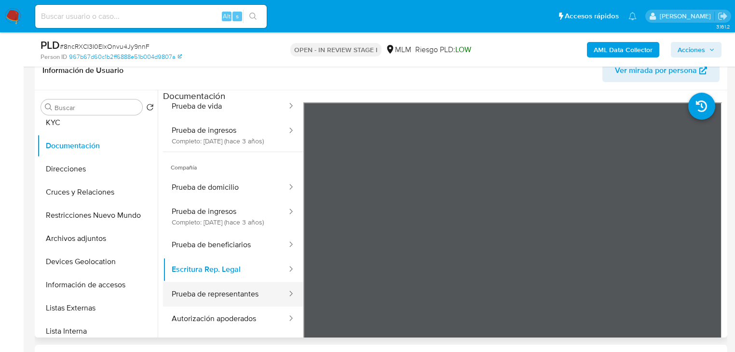
click at [212, 292] on button "Prueba de representantes" at bounding box center [225, 294] width 125 height 25
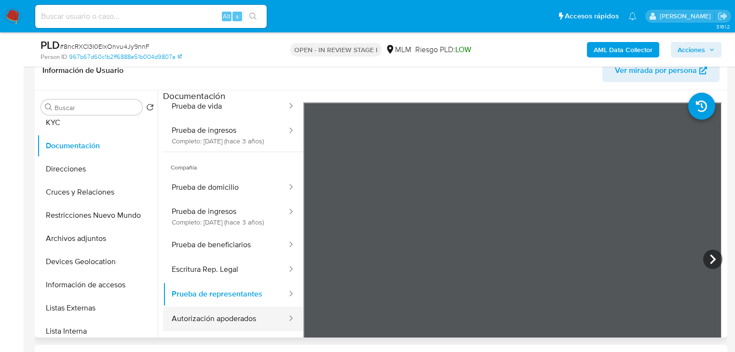
click at [229, 318] on button "Autorización apoderados" at bounding box center [225, 318] width 125 height 25
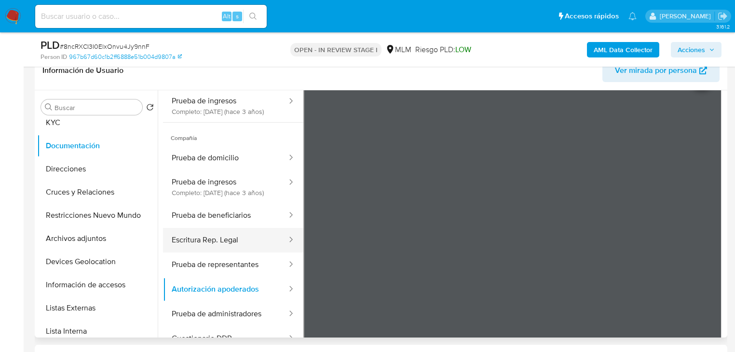
scroll to position [83, 0]
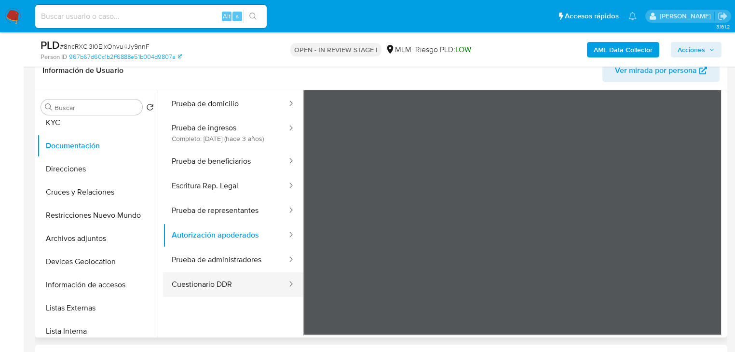
click at [218, 278] on button "Cuestionario DDR" at bounding box center [225, 284] width 125 height 25
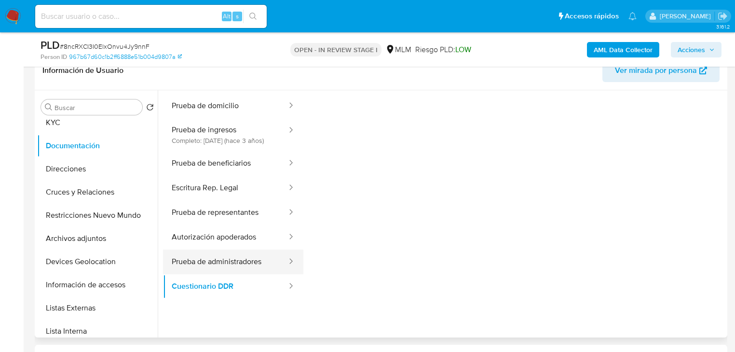
scroll to position [81, 0]
click at [216, 257] on button "Prueba de administradores" at bounding box center [225, 262] width 125 height 25
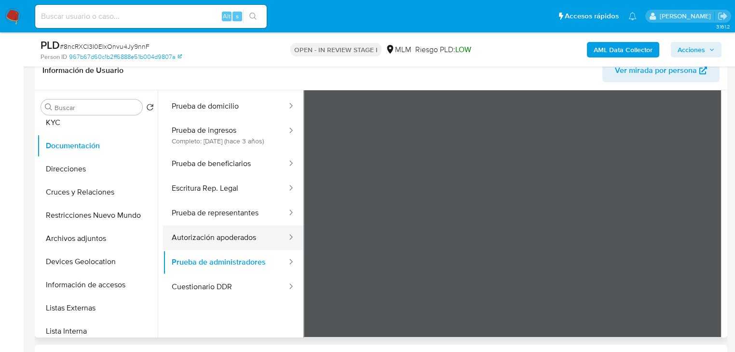
click at [220, 244] on button "Autorización apoderados" at bounding box center [225, 237] width 125 height 25
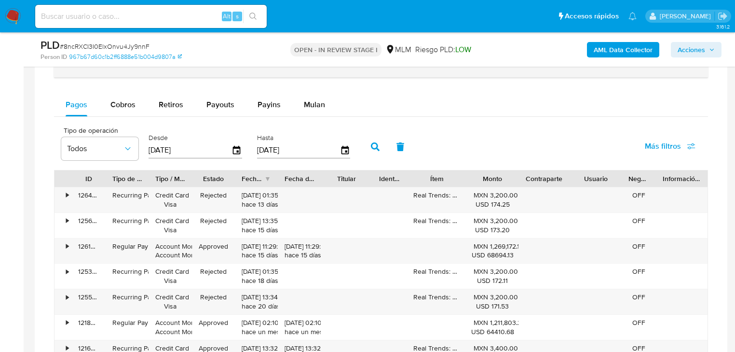
scroll to position [662, 0]
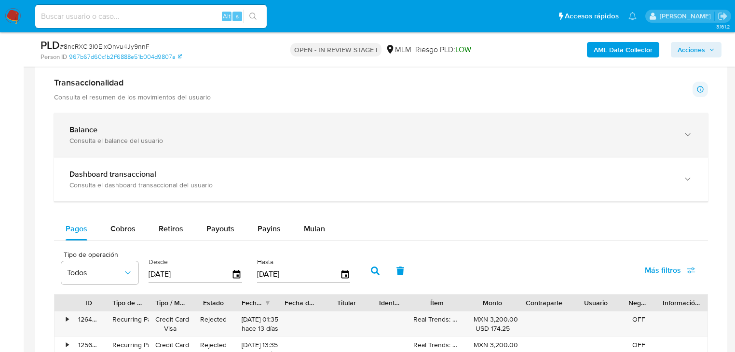
click at [120, 138] on div "Consulta el balance del usuario" at bounding box center [371, 140] width 604 height 9
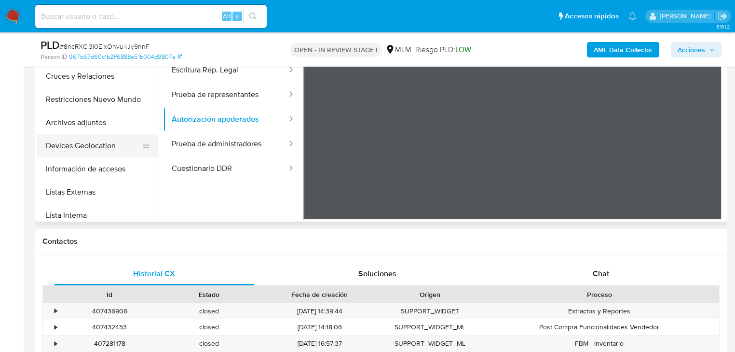
scroll to position [0, 0]
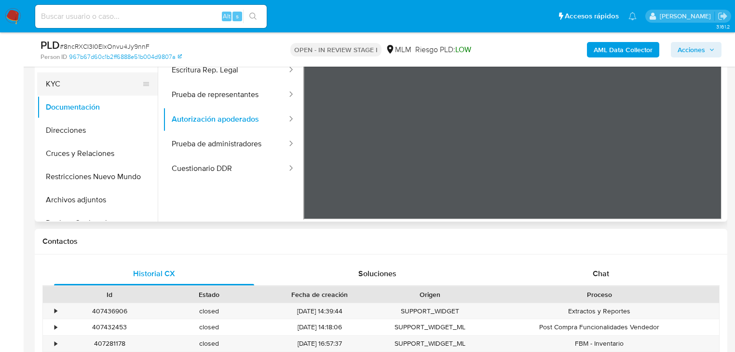
click at [70, 86] on button "KYC" at bounding box center [93, 83] width 113 height 23
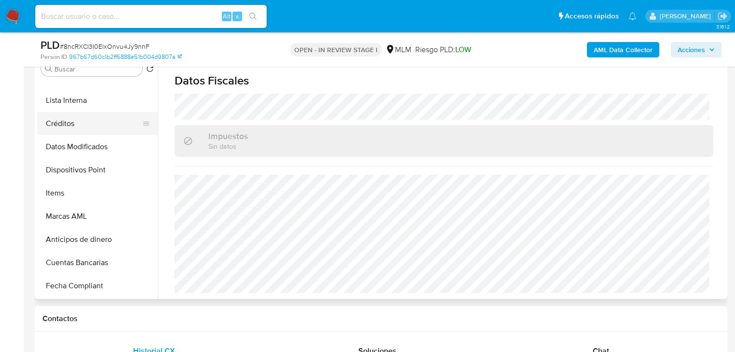
scroll to position [270, 0]
drag, startPoint x: 62, startPoint y: 194, endPoint x: 5, endPoint y: 194, distance: 56.5
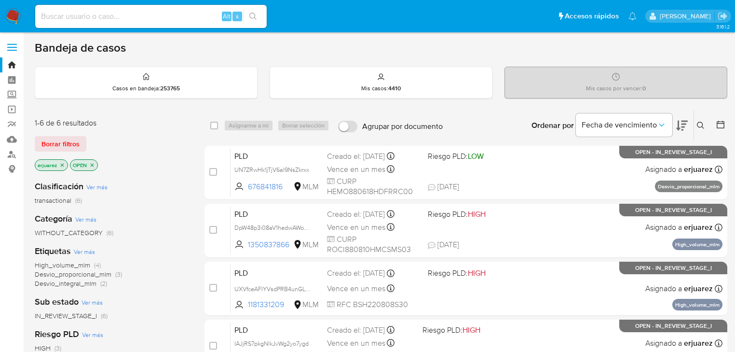
click at [698, 123] on icon at bounding box center [700, 125] width 7 height 7
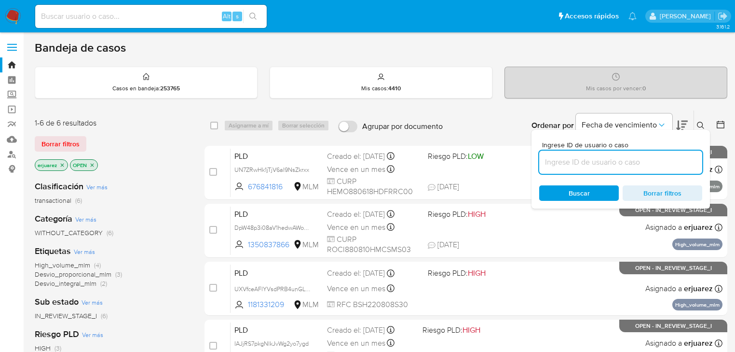
click at [566, 165] on input at bounding box center [620, 162] width 163 height 13
type input "296167982"
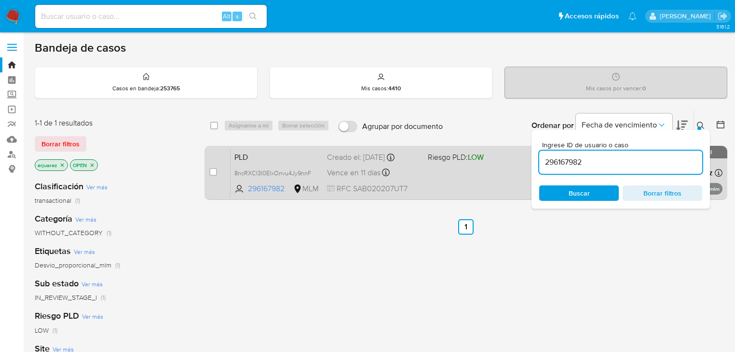
click at [474, 172] on span at bounding box center [474, 172] width 93 height 2
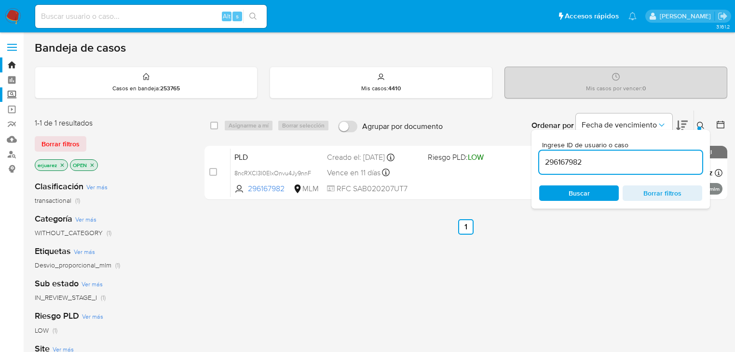
click at [7, 96] on label "Screening" at bounding box center [57, 94] width 115 height 15
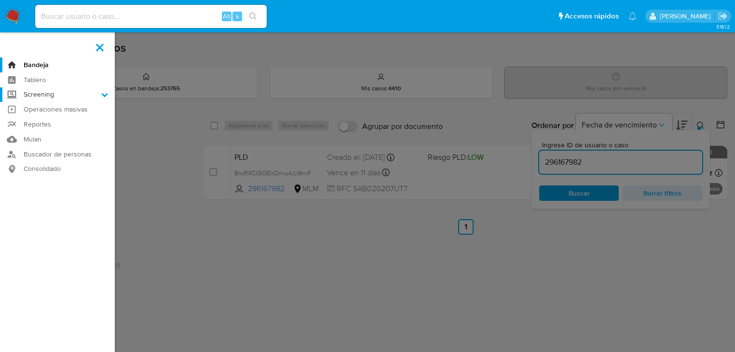
click at [0, 0] on input "Screening" at bounding box center [0, 0] width 0 height 0
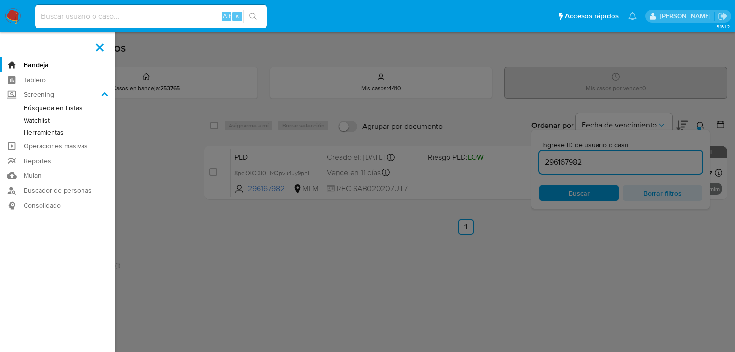
click at [31, 133] on link "Herramientas" at bounding box center [57, 132] width 115 height 12
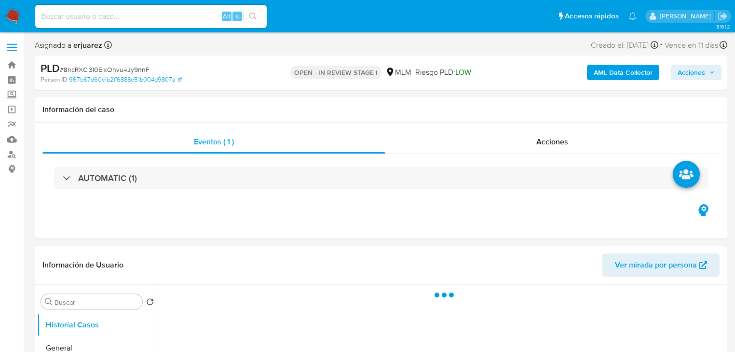
select select "10"
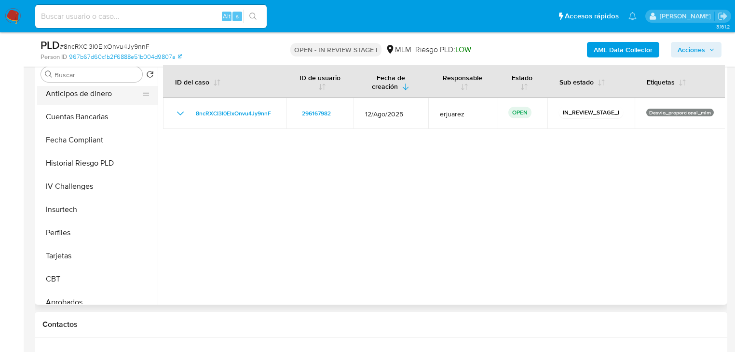
scroll to position [338, 0]
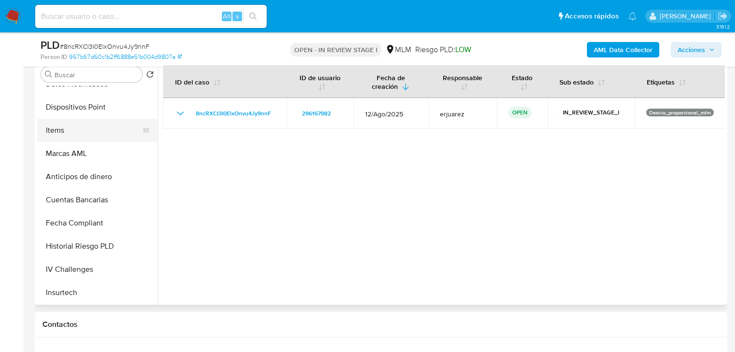
drag, startPoint x: 60, startPoint y: 125, endPoint x: 59, endPoint y: 131, distance: 5.9
click at [59, 127] on button "Items" at bounding box center [93, 130] width 113 height 23
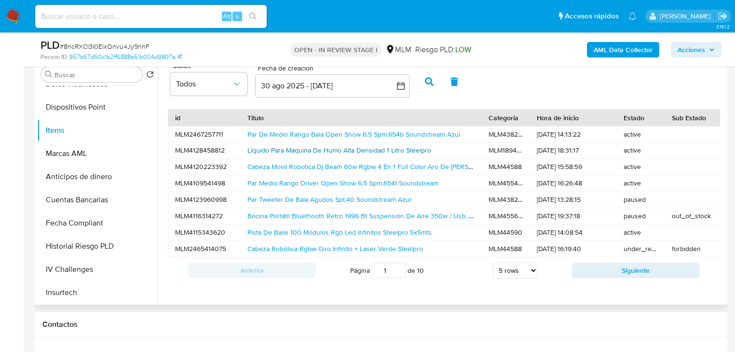
click at [391, 149] on link "Líquido Para Maquina De Humo Alta Densidad 1 Litro Steelpro" at bounding box center [340, 150] width 184 height 10
click at [15, 12] on img at bounding box center [13, 16] width 16 height 16
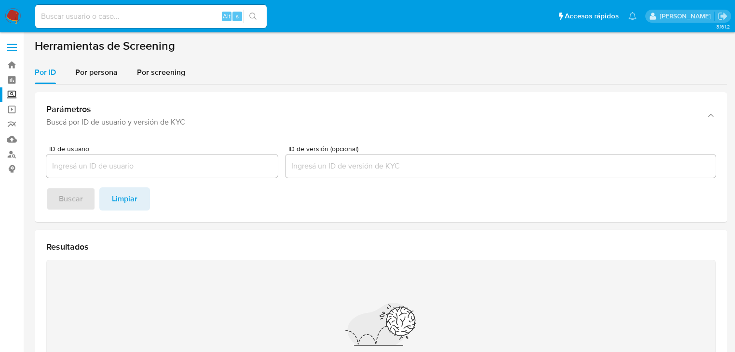
drag, startPoint x: 91, startPoint y: 72, endPoint x: 90, endPoint y: 86, distance: 14.5
click at [90, 72] on span "Por persona" at bounding box center [96, 72] width 42 height 11
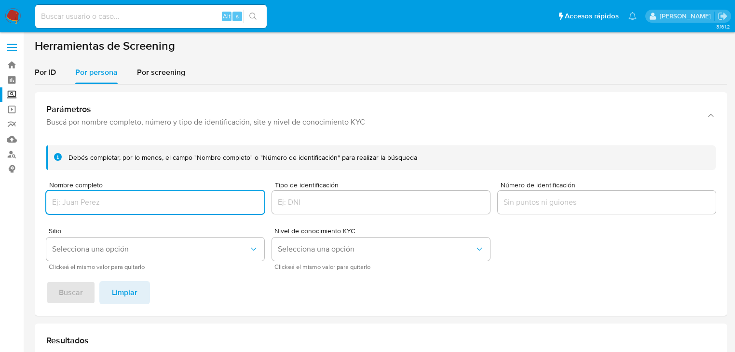
drag, startPoint x: 95, startPoint y: 199, endPoint x: 96, endPoint y: 204, distance: 4.9
click at [95, 199] on input "Nombre completo" at bounding box center [155, 202] width 218 height 13
click at [78, 296] on span "Buscar" at bounding box center [71, 292] width 24 height 21
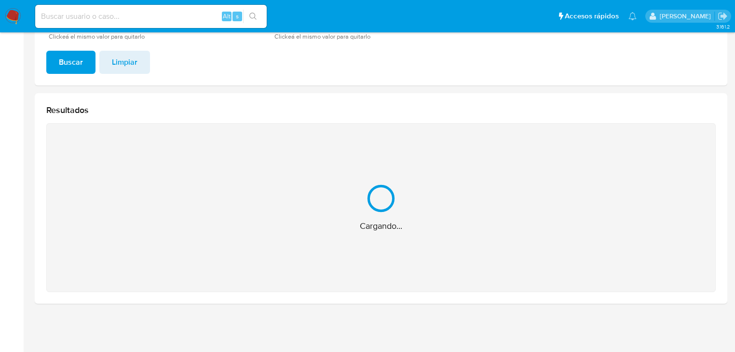
scroll to position [77, 0]
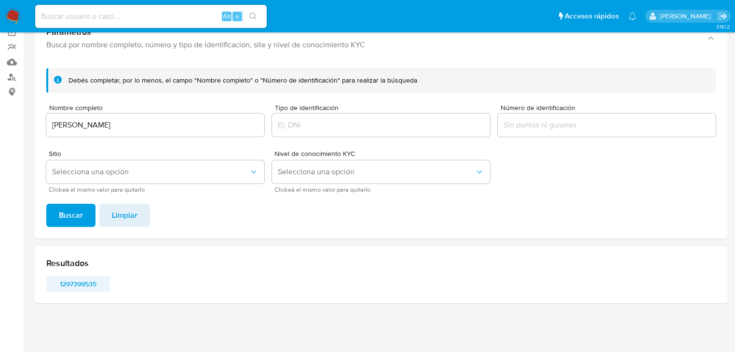
click at [76, 282] on span "1297399535" at bounding box center [78, 284] width 50 height 14
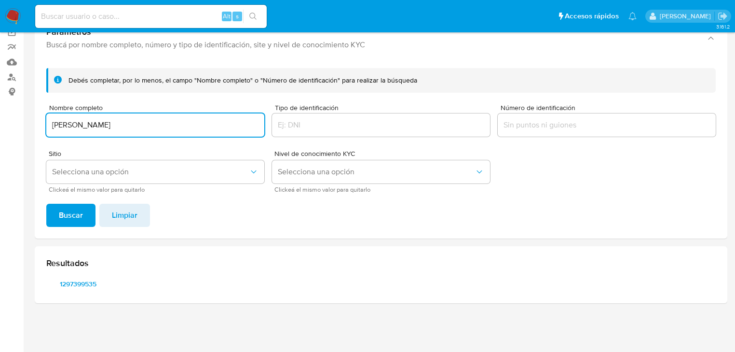
drag, startPoint x: 124, startPoint y: 123, endPoint x: 25, endPoint y: 117, distance: 98.6
click at [23, 114] on section "Bandeja Tablero Screening Búsqueda en Listas Watchlist Herramientas Operaciones…" at bounding box center [367, 137] width 735 height 429
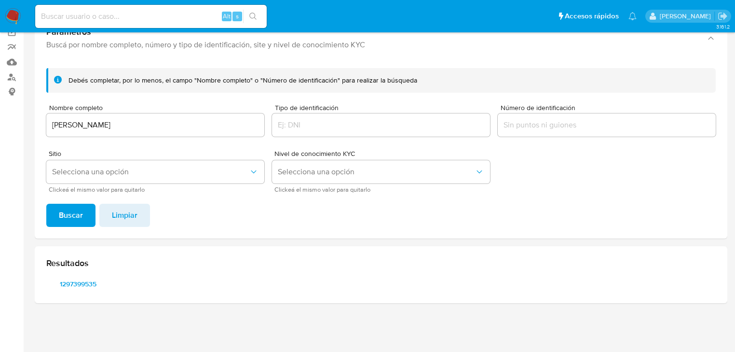
click at [71, 200] on div "Debés completar, por lo menos, el campo "Nombre completo" o "Número de identifi…" at bounding box center [381, 149] width 693 height 178
click at [71, 206] on span "Buscar" at bounding box center [71, 215] width 24 height 21
click at [82, 281] on span "161881179" at bounding box center [78, 284] width 50 height 14
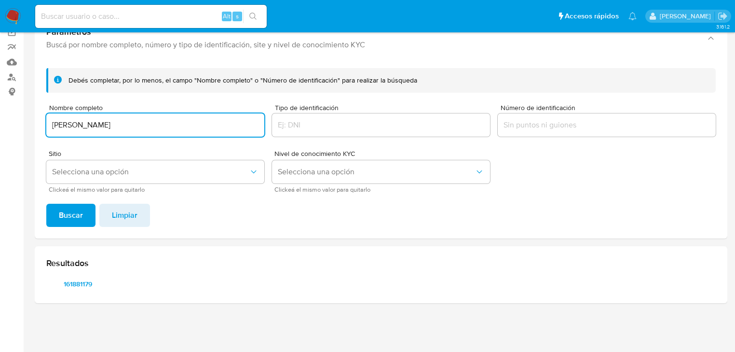
drag, startPoint x: 178, startPoint y: 128, endPoint x: -31, endPoint y: 132, distance: 209.5
click at [0, 132] on html "Pausado Ver notificaciones Alt s Accesos rápidos Presiona las siguientes teclas…" at bounding box center [367, 137] width 735 height 429
type input "ROMAN FLORES MAYA"
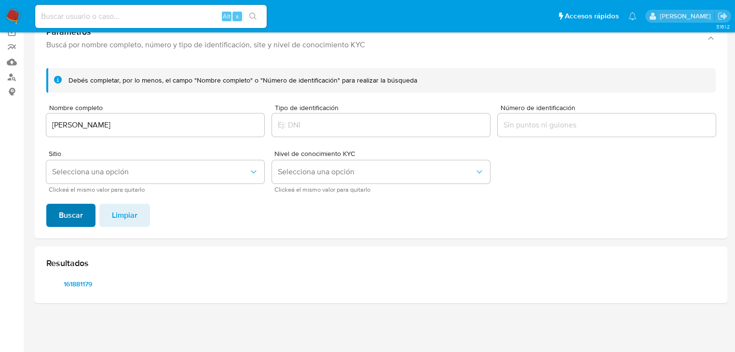
click at [77, 216] on span "Buscar" at bounding box center [71, 215] width 24 height 21
click at [88, 280] on span "198688662" at bounding box center [78, 284] width 50 height 14
click at [151, 282] on span "2455370354" at bounding box center [146, 284] width 50 height 14
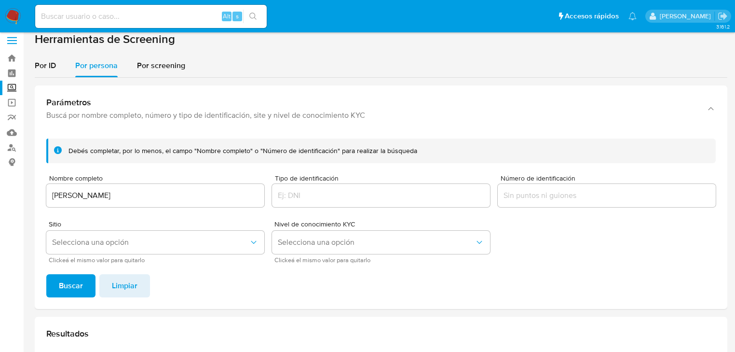
scroll to position [0, 0]
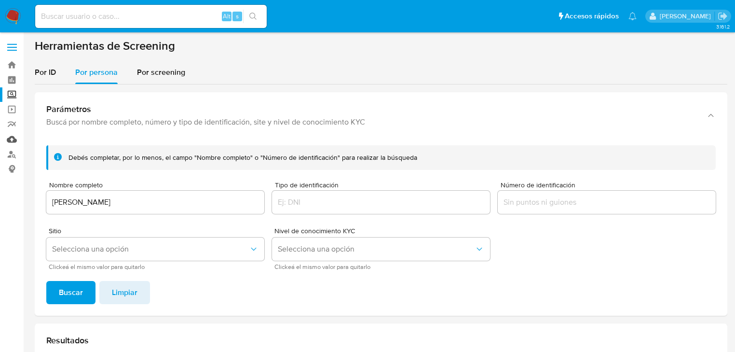
click at [12, 136] on link "Mulan" at bounding box center [57, 139] width 115 height 15
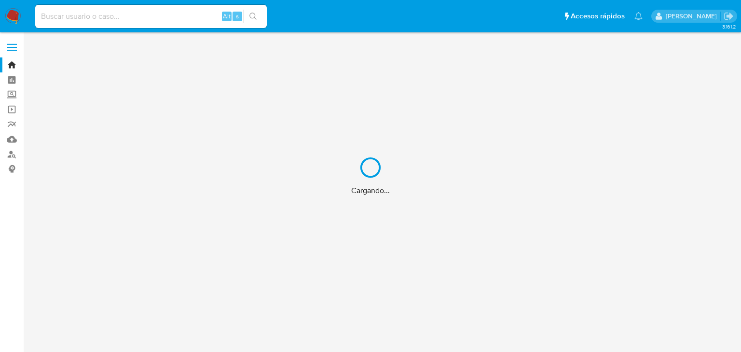
click at [14, 139] on div "Cargando..." at bounding box center [370, 176] width 741 height 352
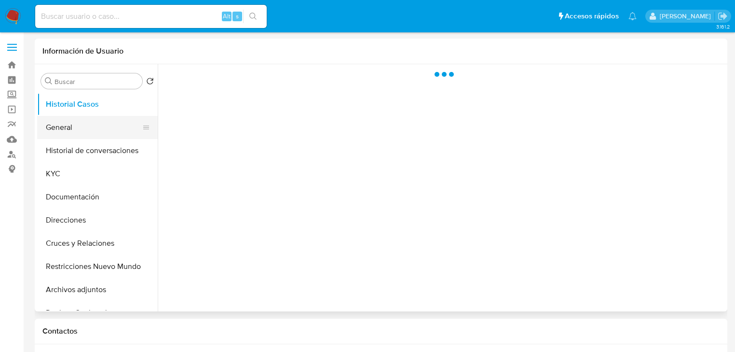
select select "10"
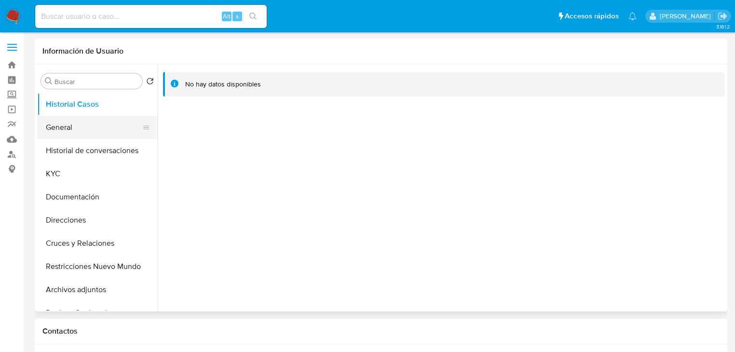
click at [71, 132] on button "General" at bounding box center [93, 127] width 113 height 23
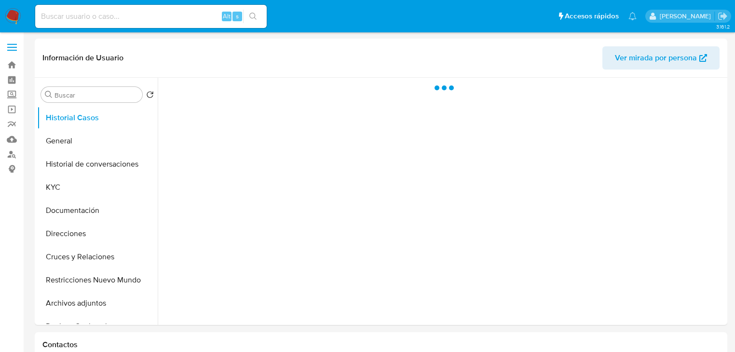
select select "10"
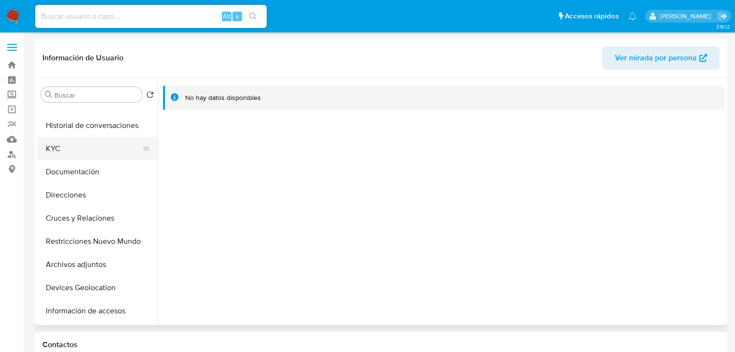
click at [64, 142] on button "KYC" at bounding box center [93, 148] width 113 height 23
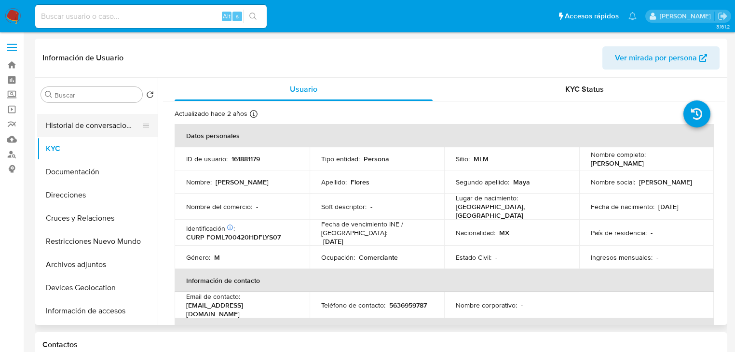
click at [80, 124] on button "Historial de conversaciones" at bounding box center [93, 125] width 113 height 23
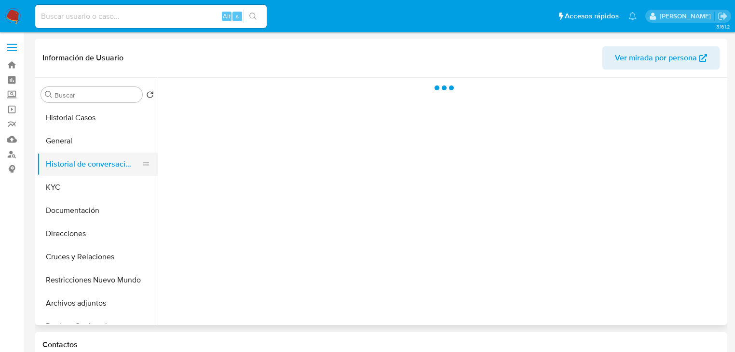
click at [71, 152] on button "Historial de conversaciones" at bounding box center [93, 163] width 113 height 23
click at [81, 139] on button "General" at bounding box center [93, 140] width 113 height 23
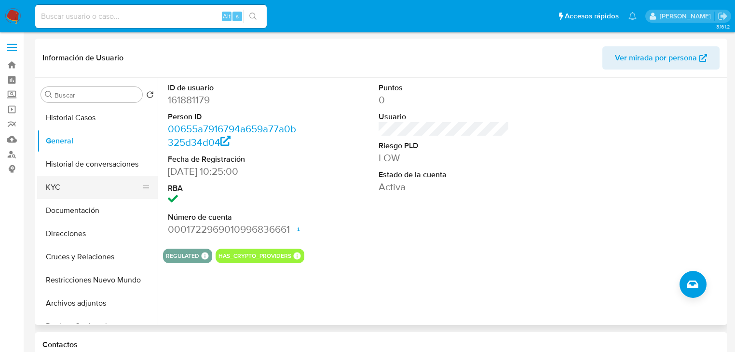
click at [57, 197] on button "KYC" at bounding box center [93, 187] width 113 height 23
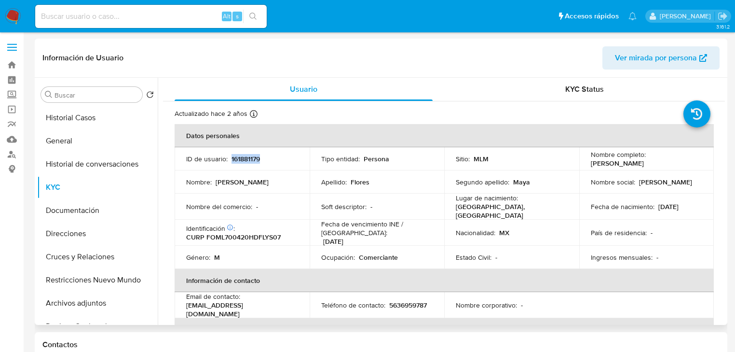
drag, startPoint x: 266, startPoint y: 159, endPoint x: 231, endPoint y: 158, distance: 35.2
click at [231, 158] on div "ID de usuario : 161881179" at bounding box center [242, 158] width 112 height 9
copy p "161881179"
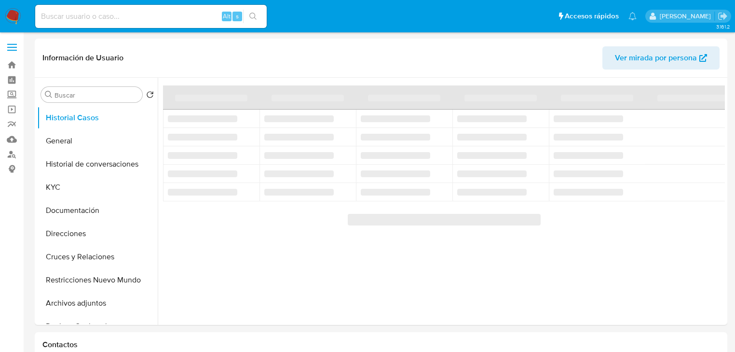
select select "10"
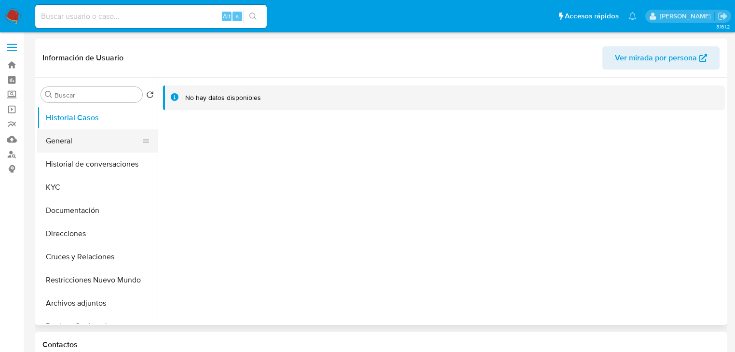
click at [85, 141] on button "General" at bounding box center [93, 140] width 113 height 23
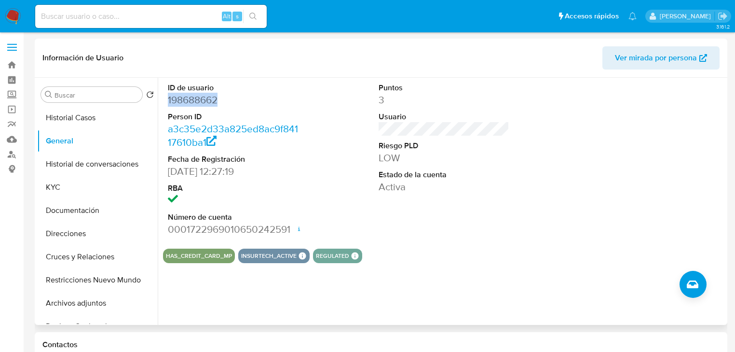
drag, startPoint x: 219, startPoint y: 103, endPoint x: 161, endPoint y: 103, distance: 57.9
click at [161, 103] on div "ID de usuario 198688662 Person ID a3c35e2d33a825ed8ac9f84117610ba1 Fecha de Reg…" at bounding box center [441, 201] width 567 height 247
copy dd "198688662"
drag, startPoint x: 62, startPoint y: 192, endPoint x: 62, endPoint y: 199, distance: 6.8
click at [63, 194] on button "KYC" at bounding box center [97, 187] width 121 height 23
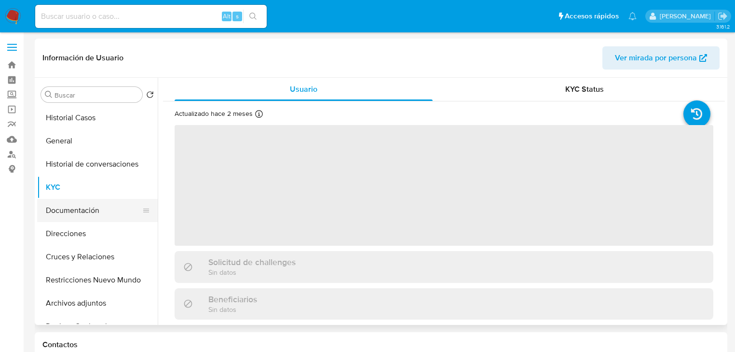
click at [62, 203] on button "Documentación" at bounding box center [93, 210] width 113 height 23
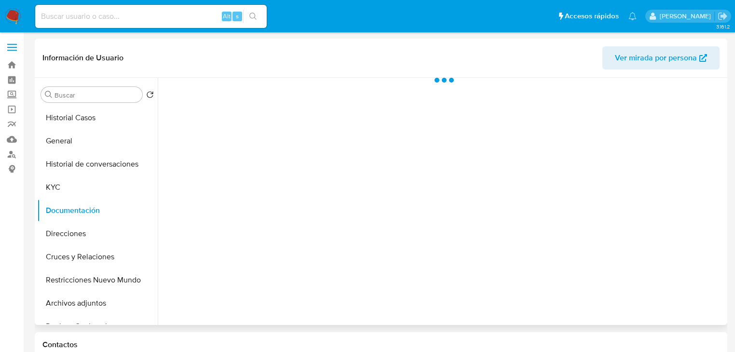
click at [203, 149] on div at bounding box center [441, 201] width 567 height 247
drag, startPoint x: 73, startPoint y: 214, endPoint x: 77, endPoint y: 197, distance: 17.8
click at [73, 213] on button "Documentación" at bounding box center [97, 210] width 121 height 23
click at [82, 173] on button "Historial de conversaciones" at bounding box center [93, 163] width 113 height 23
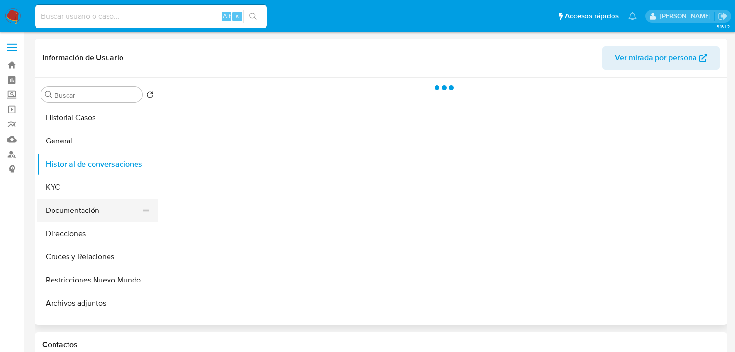
click at [77, 211] on button "Documentación" at bounding box center [93, 210] width 113 height 23
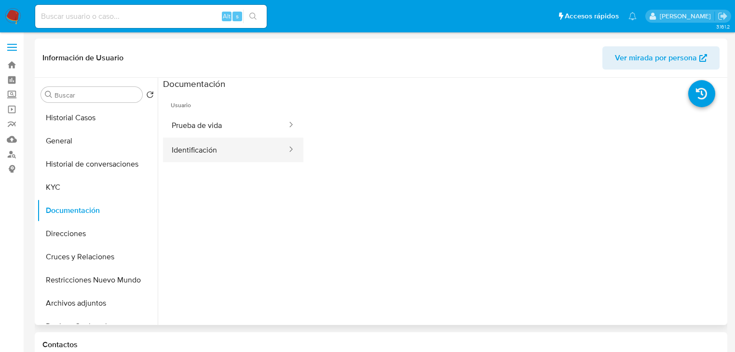
click at [196, 153] on button "Identificación" at bounding box center [225, 150] width 125 height 25
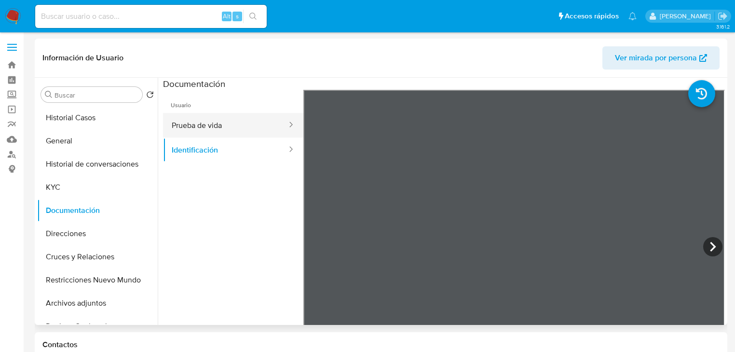
click at [248, 133] on button "Prueba de vida" at bounding box center [225, 125] width 125 height 25
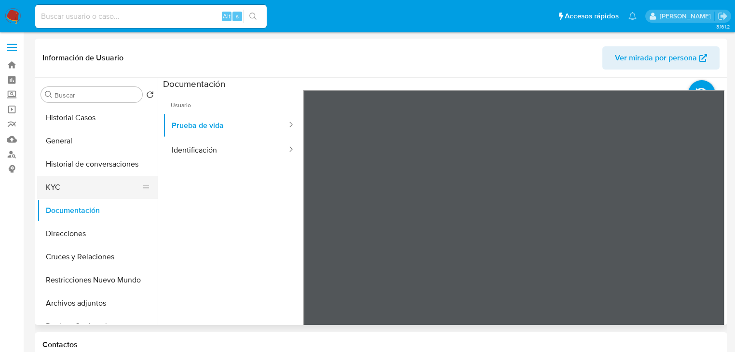
drag, startPoint x: 56, startPoint y: 190, endPoint x: 48, endPoint y: 188, distance: 8.0
click at [56, 189] on button "KYC" at bounding box center [93, 187] width 113 height 23
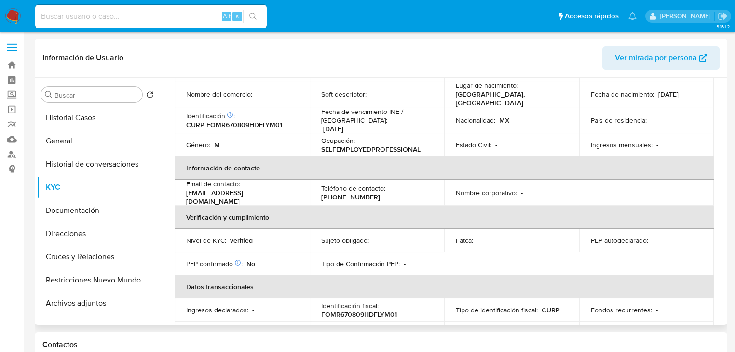
scroll to position [77, 0]
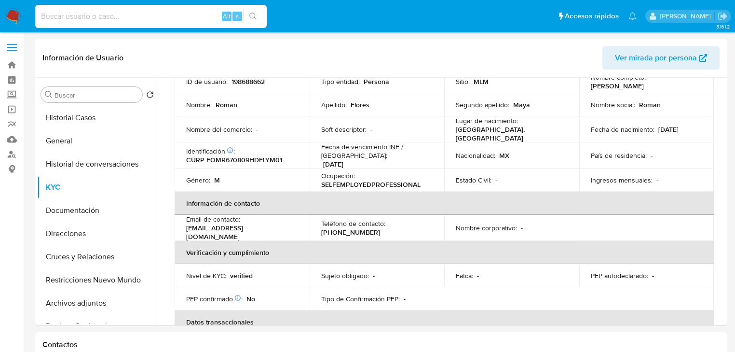
click at [83, 15] on input at bounding box center [151, 16] width 232 height 13
paste input "334196953"
type input "334196953"
click at [255, 15] on icon "search-icon" at bounding box center [252, 16] width 7 height 7
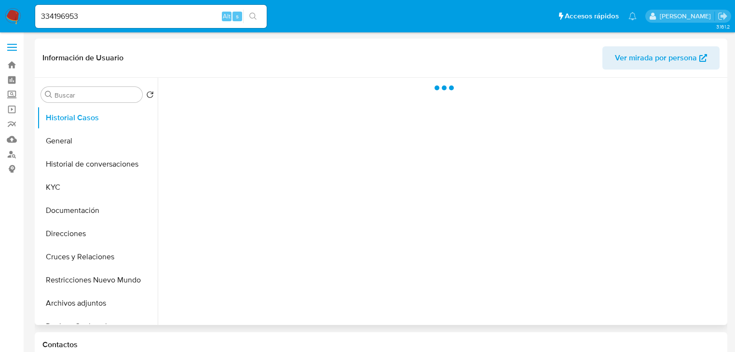
select select "10"
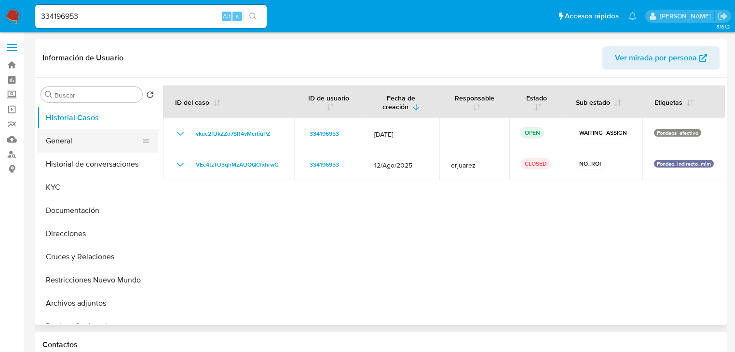
click at [67, 145] on button "General" at bounding box center [93, 140] width 113 height 23
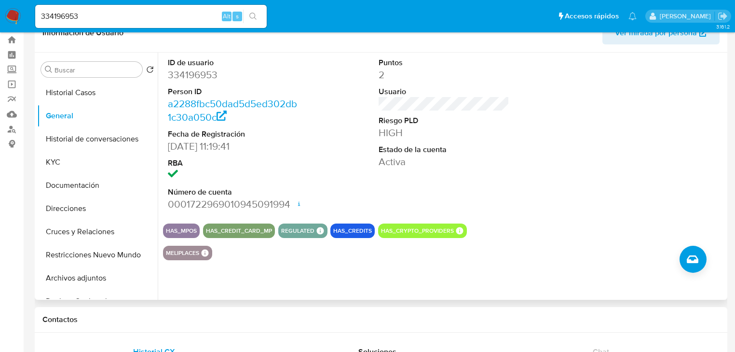
scroll to position [39, 0]
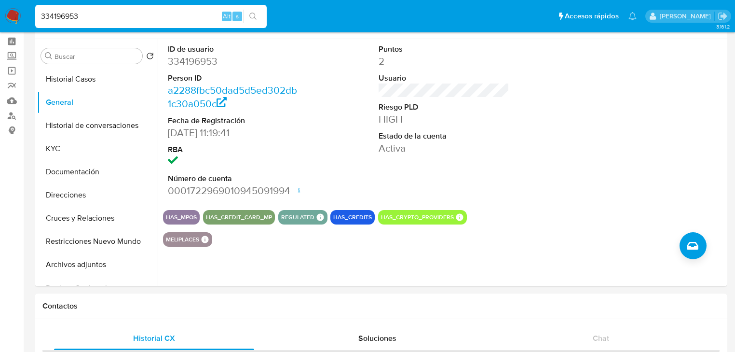
drag, startPoint x: 99, startPoint y: 15, endPoint x: 20, endPoint y: 23, distance: 79.5
paste input "1522475196"
type input "1522475196"
drag, startPoint x: 255, startPoint y: 14, endPoint x: 243, endPoint y: 8, distance: 12.9
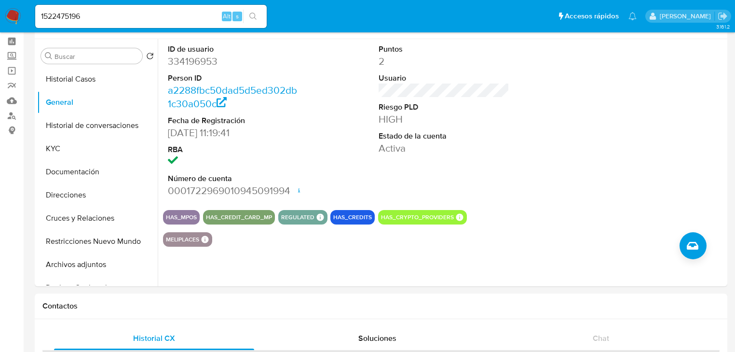
click at [255, 14] on icon "search-icon" at bounding box center [253, 17] width 8 height 8
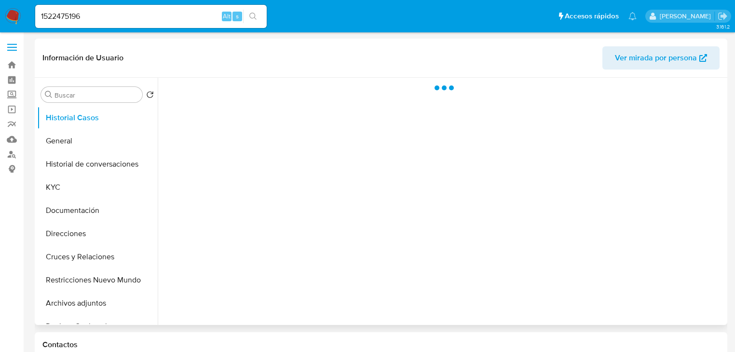
select select "10"
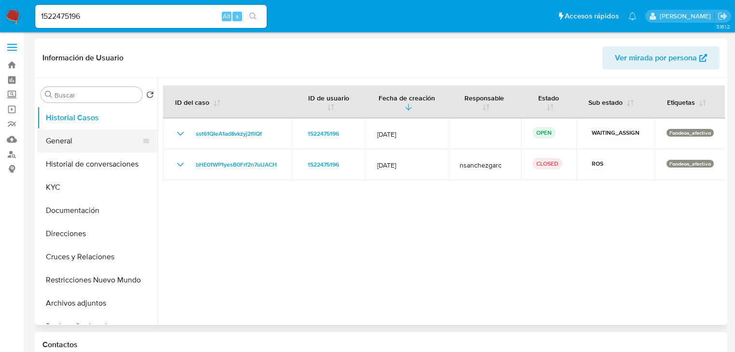
click at [96, 145] on button "General" at bounding box center [93, 140] width 113 height 23
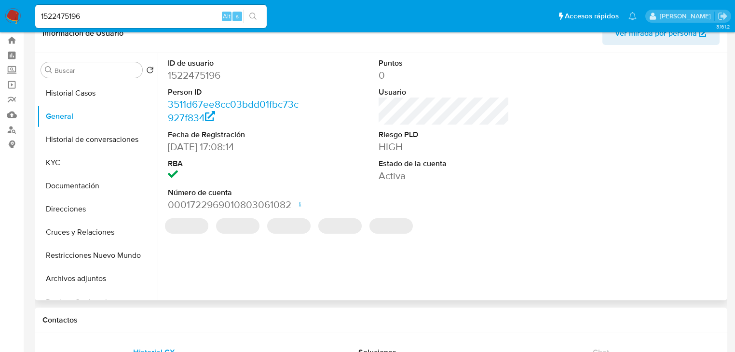
scroll to position [39, 0]
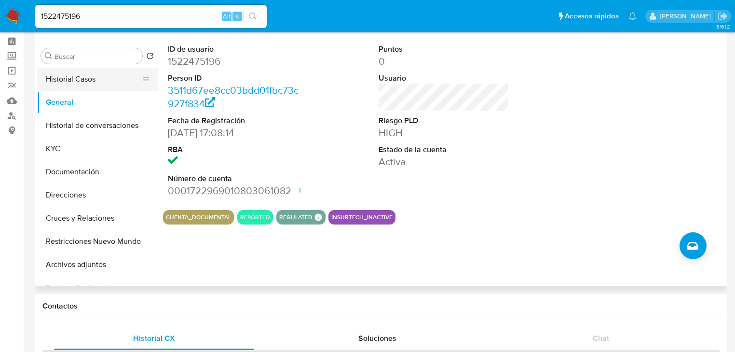
click at [94, 77] on button "Historial Casos" at bounding box center [93, 79] width 113 height 23
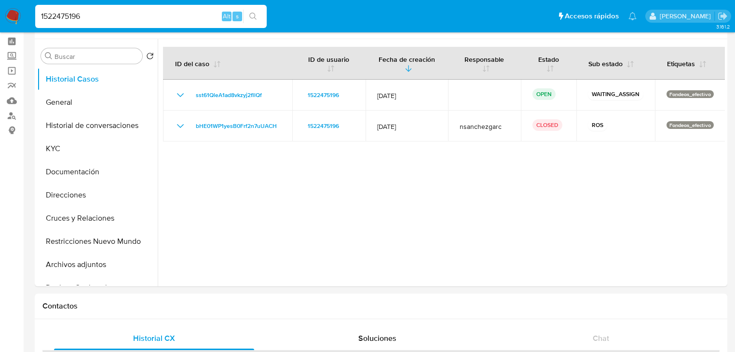
drag, startPoint x: 92, startPoint y: 15, endPoint x: 12, endPoint y: 4, distance: 80.9
click at [12, 6] on nav "Pausado Ver notificaciones 1522475196 Alt s Accesos rápidos Presiona las siguie…" at bounding box center [367, 16] width 735 height 32
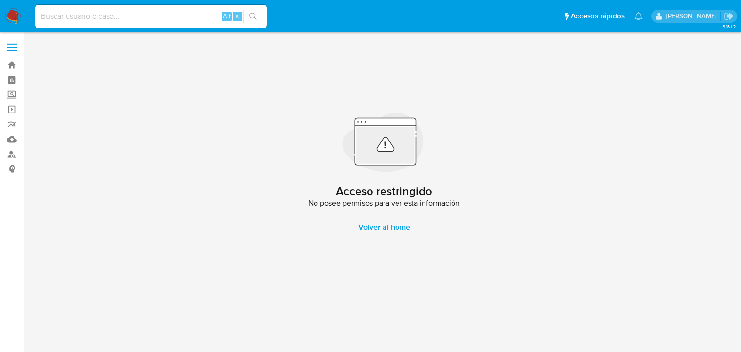
click at [54, 129] on div "Acceso restringido No posee permisos para ver esta información Volver al home" at bounding box center [384, 175] width 699 height 272
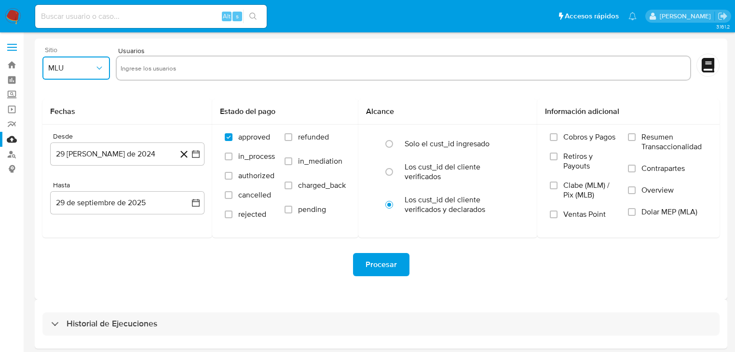
drag, startPoint x: 75, startPoint y: 67, endPoint x: 70, endPoint y: 74, distance: 8.4
click at [74, 68] on span "MLU" at bounding box center [71, 68] width 46 height 10
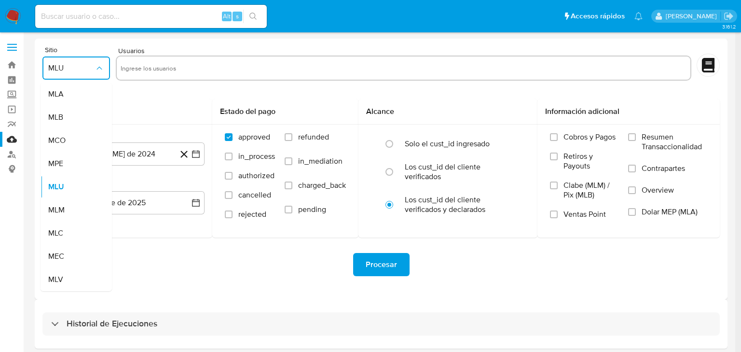
drag, startPoint x: 59, startPoint y: 208, endPoint x: 125, endPoint y: 85, distance: 139.9
click at [59, 208] on span "MLM" at bounding box center [56, 210] width 16 height 10
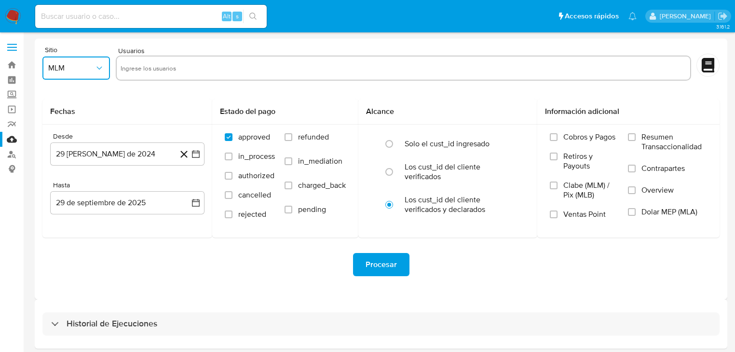
click at [135, 72] on input "text" at bounding box center [404, 67] width 566 height 15
type input "334196953"
click at [206, 70] on input "text" at bounding box center [433, 67] width 507 height 15
paste input "1522475196"
type input "1522475196"
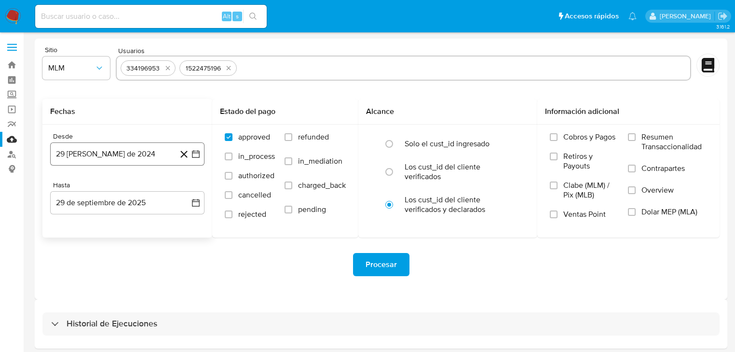
click at [198, 159] on button "29 [PERSON_NAME] de 2024" at bounding box center [127, 153] width 154 height 23
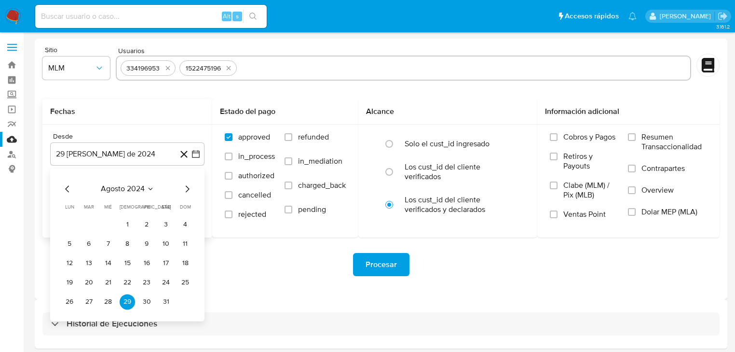
click at [186, 192] on icon "Mes siguiente" at bounding box center [188, 188] width 4 height 7
click at [181, 192] on icon "Mes siguiente" at bounding box center [187, 189] width 12 height 12
click at [182, 187] on icon "Mes siguiente" at bounding box center [187, 189] width 12 height 12
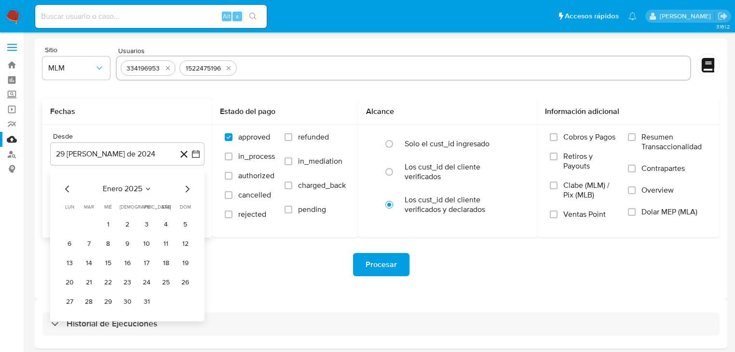
click at [189, 189] on icon "Mes siguiente" at bounding box center [188, 188] width 4 height 7
click at [189, 189] on icon "Mes siguiente" at bounding box center [187, 189] width 12 height 12
click at [190, 190] on icon "Mes siguiente" at bounding box center [187, 189] width 12 height 12
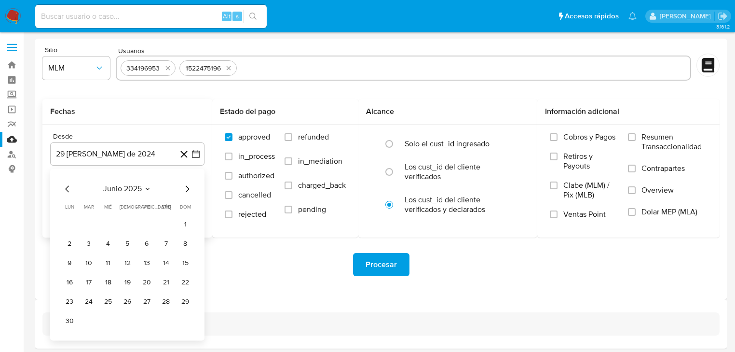
click at [66, 186] on icon "Mes anterior" at bounding box center [68, 189] width 12 height 12
click at [129, 222] on button "1" at bounding box center [127, 224] width 15 height 15
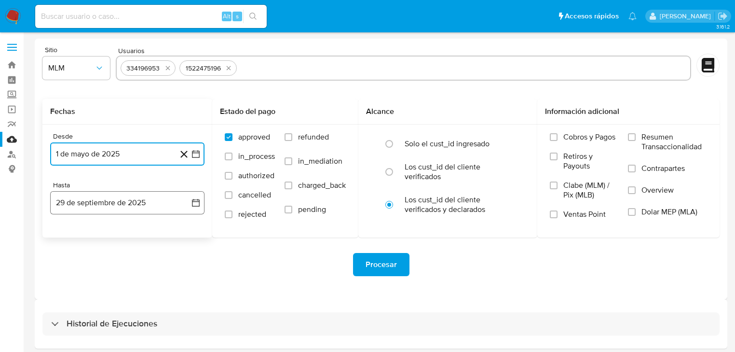
drag, startPoint x: 191, startPoint y: 204, endPoint x: 186, endPoint y: 205, distance: 5.3
click at [191, 204] on button "29 de septiembre de 2025" at bounding box center [127, 202] width 154 height 23
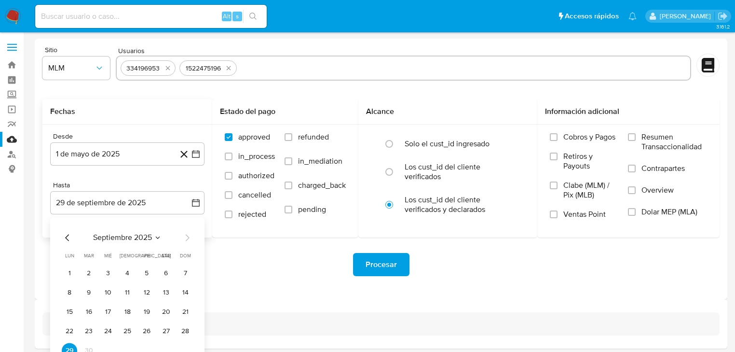
drag, startPoint x: 74, startPoint y: 237, endPoint x: 69, endPoint y: 238, distance: 4.8
click at [69, 238] on div "septiembre 2025" at bounding box center [127, 238] width 131 height 12
click at [69, 238] on icon "Mes anterior" at bounding box center [68, 238] width 12 height 12
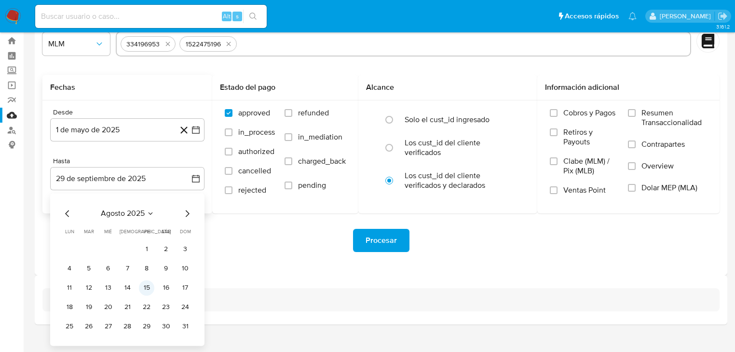
scroll to position [37, 0]
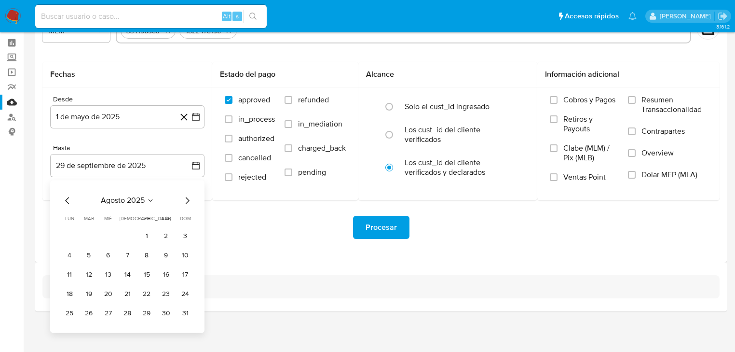
click at [185, 314] on button "31" at bounding box center [185, 312] width 15 height 15
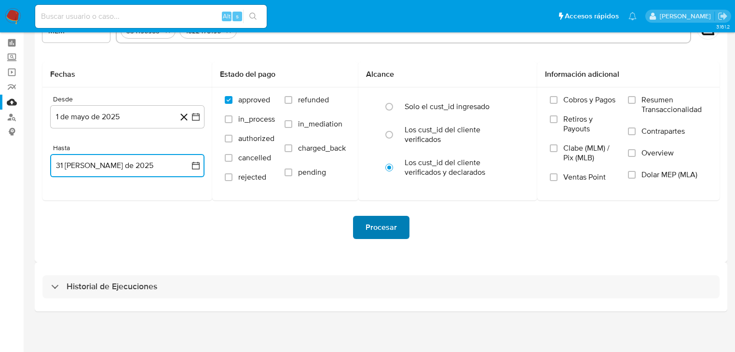
click at [384, 225] on span "Procesar" at bounding box center [381, 227] width 31 height 21
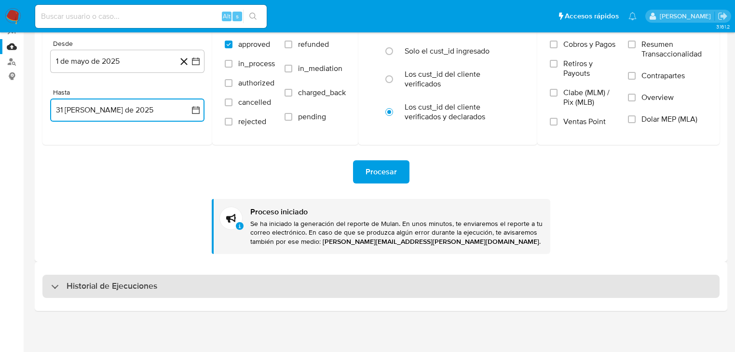
click at [65, 290] on div "Historial de Ejecuciones" at bounding box center [104, 286] width 106 height 12
select select "10"
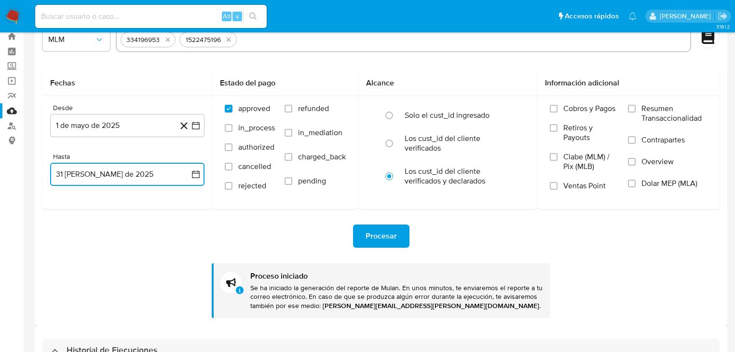
scroll to position [15, 0]
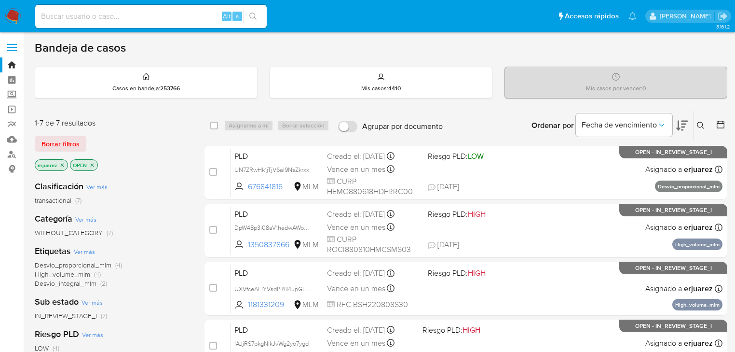
click at [698, 122] on icon at bounding box center [701, 126] width 8 height 8
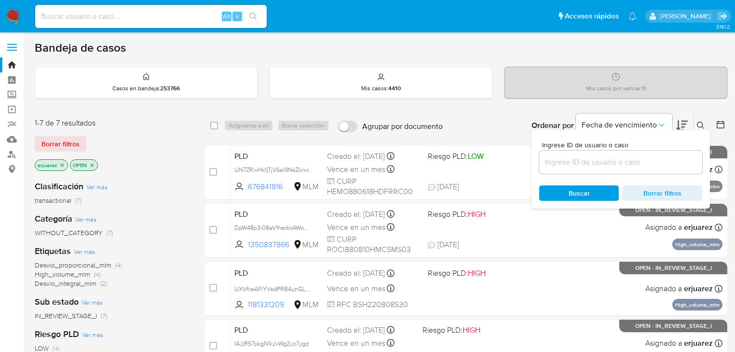
click at [562, 169] on div at bounding box center [620, 162] width 163 height 23
click at [564, 165] on input at bounding box center [620, 162] width 163 height 13
paste input "296167982"
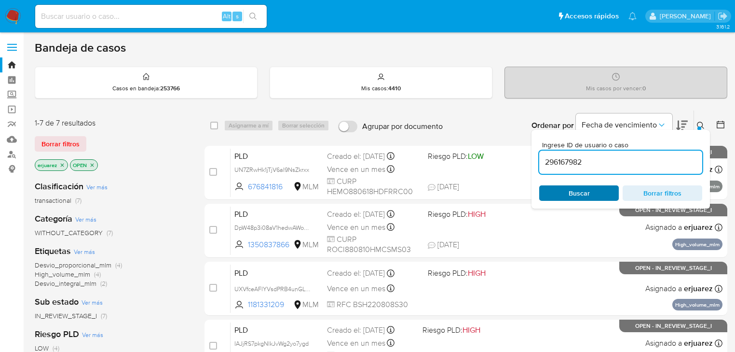
type input "296167982"
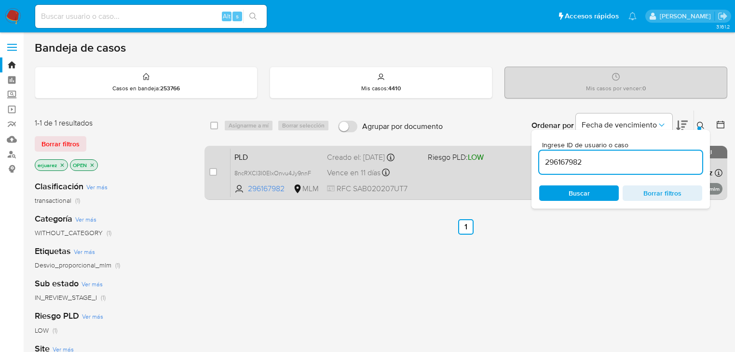
click at [405, 181] on div "PLD 8ncRXCI3I0ElxOnvu4Jy9nnF 296167982 MLM Riesgo PLD: LOW Creado el: 12/08/202…" at bounding box center [477, 172] width 492 height 49
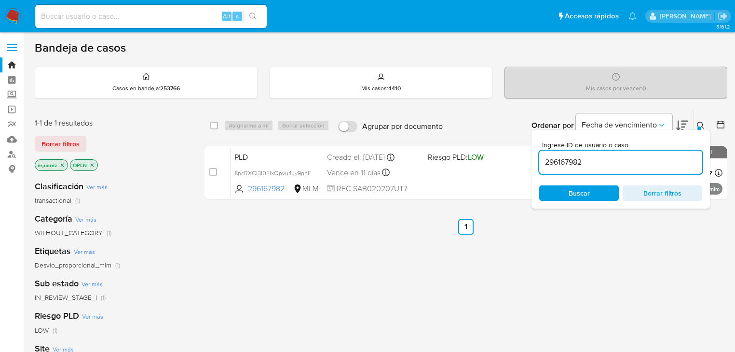
click at [80, 19] on input at bounding box center [151, 16] width 232 height 13
paste input "98688662"
type input "98688662"
click at [249, 17] on icon "search-icon" at bounding box center [253, 17] width 8 height 8
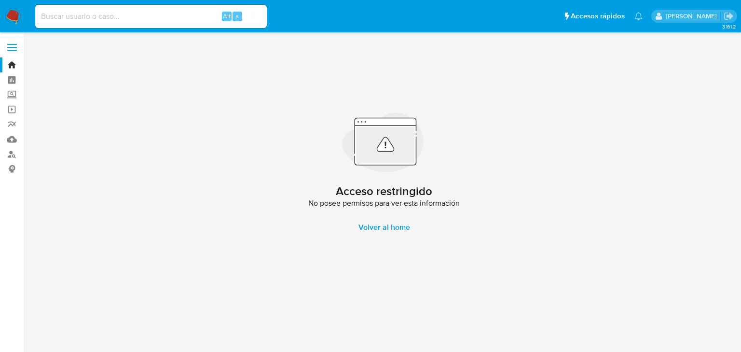
click at [62, 23] on div "Alt s" at bounding box center [151, 16] width 232 height 23
click at [65, 15] on input at bounding box center [151, 16] width 232 height 13
paste input "98688662"
click at [42, 17] on input "98688662" at bounding box center [151, 16] width 232 height 13
click at [91, 19] on input "98688662" at bounding box center [151, 16] width 232 height 13
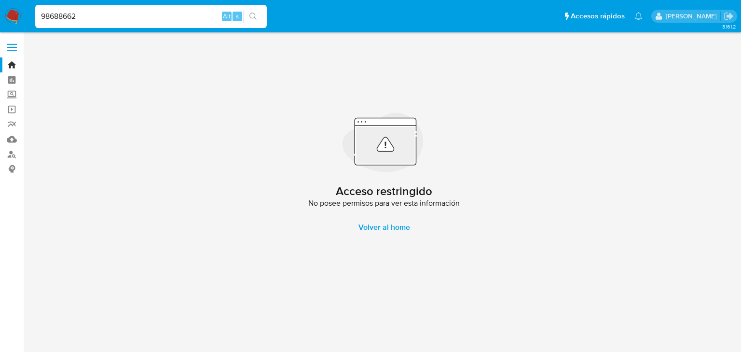
click at [262, 20] on button "search-icon" at bounding box center [253, 17] width 20 height 14
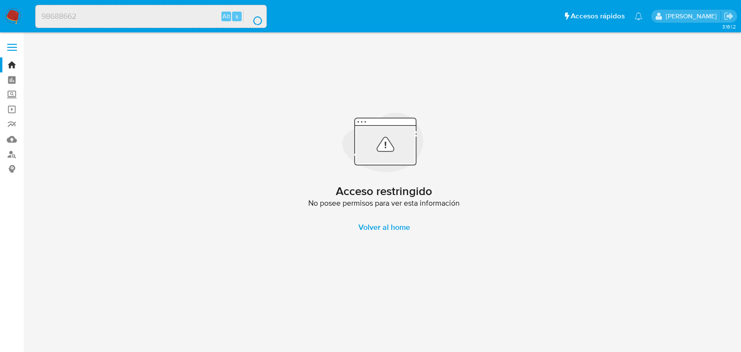
click at [253, 16] on div "search-icon" at bounding box center [257, 20] width 9 height 9
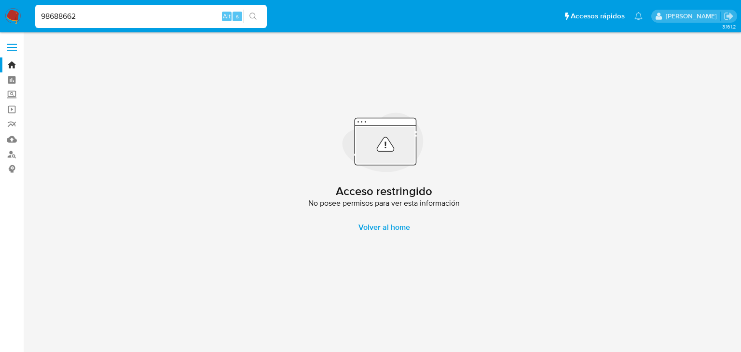
click at [41, 18] on input "98688662" at bounding box center [151, 16] width 232 height 13
type input "198688662"
drag, startPoint x: 254, startPoint y: 15, endPoint x: 36, endPoint y: 29, distance: 219.0
click at [251, 15] on icon "search-icon" at bounding box center [253, 17] width 8 height 8
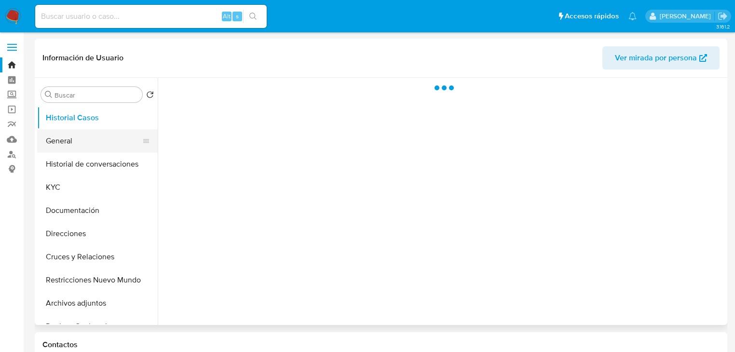
click at [57, 149] on button "General" at bounding box center [93, 140] width 113 height 23
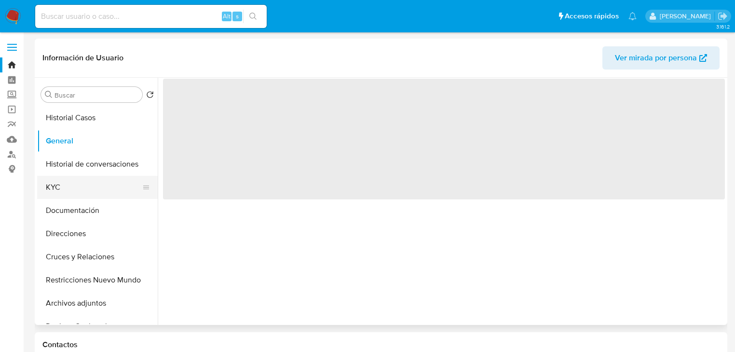
select select "10"
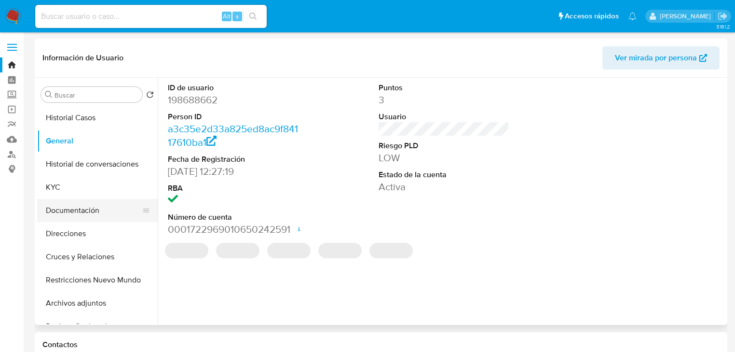
click at [77, 207] on button "Documentación" at bounding box center [93, 210] width 113 height 23
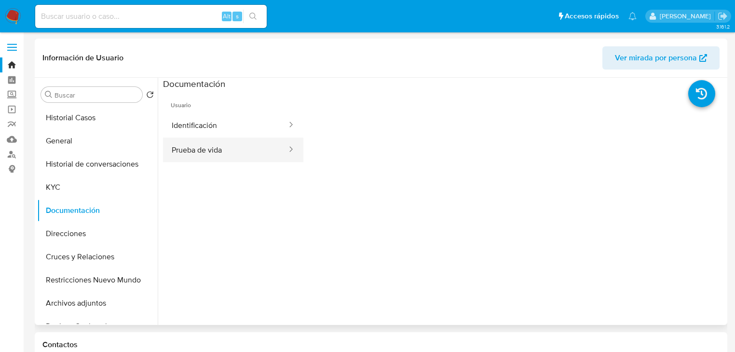
click at [197, 142] on button "Prueba de vida" at bounding box center [225, 150] width 125 height 25
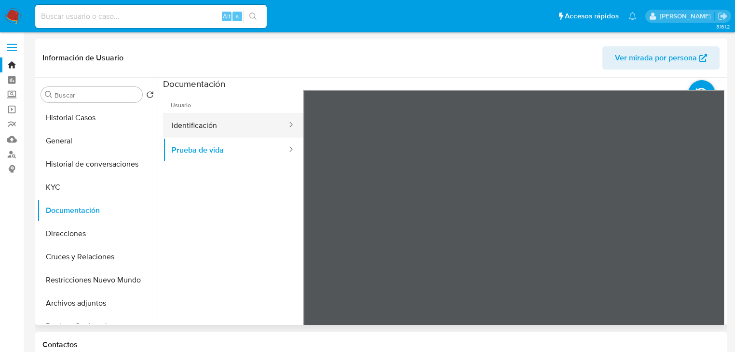
click at [222, 125] on button "Identificación" at bounding box center [225, 125] width 125 height 25
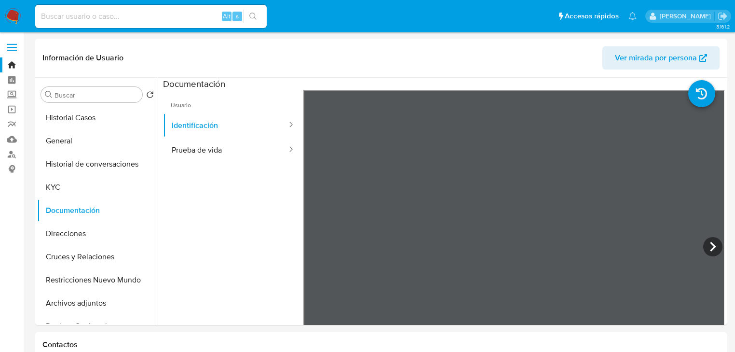
click at [8, 13] on img at bounding box center [13, 16] width 16 height 16
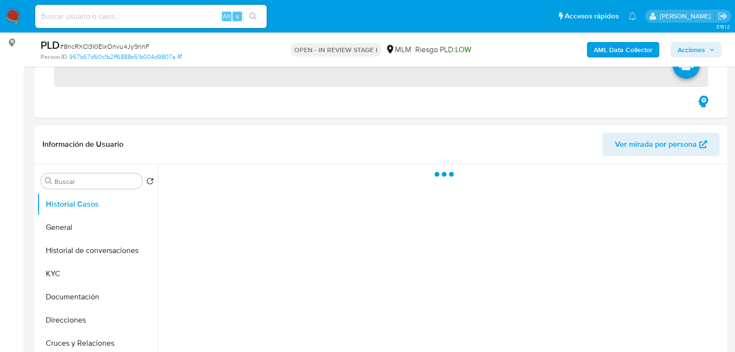
scroll to position [270, 0]
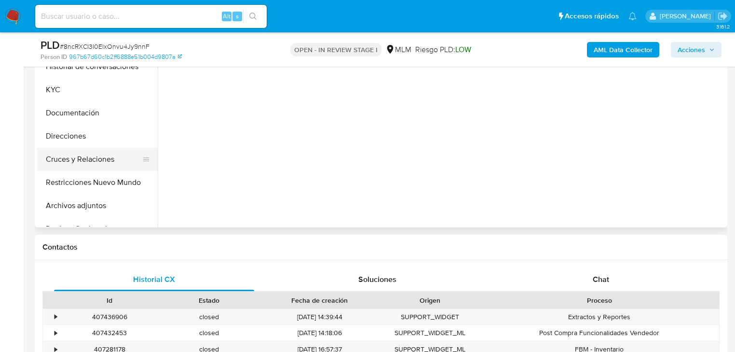
select select "10"
click at [92, 159] on button "Cruces y Relaciones" at bounding box center [93, 159] width 113 height 23
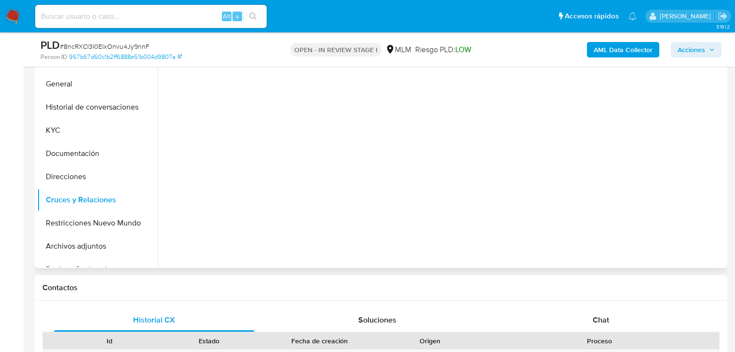
scroll to position [193, 0]
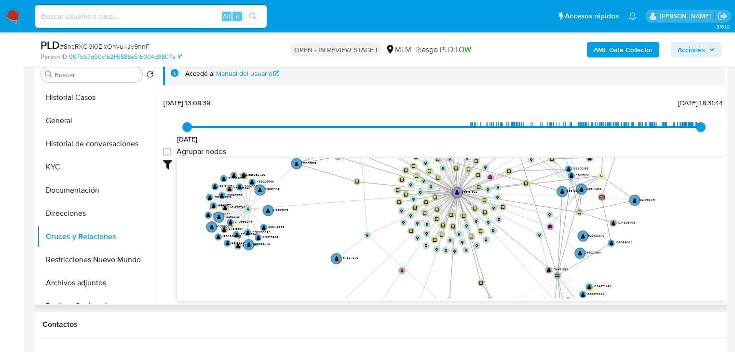
drag, startPoint x: 330, startPoint y: 218, endPoint x: 190, endPoint y: 248, distance: 143.1
click at [190, 248] on icon "device-650b82ddac69b3f319b57a0e  user-296167982  296167982 device-63ac8b87088…" at bounding box center [451, 228] width 548 height 140
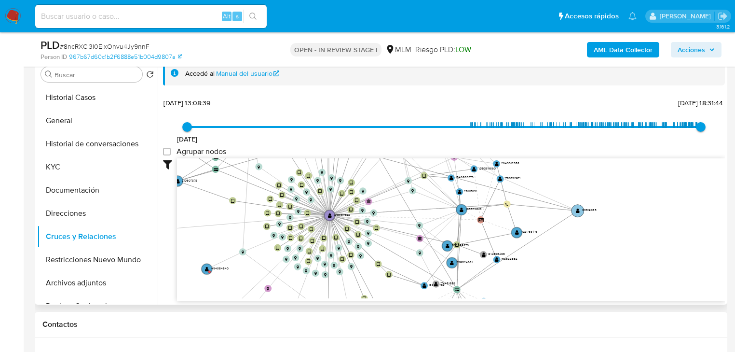
drag, startPoint x: 432, startPoint y: 215, endPoint x: 478, endPoint y: 221, distance: 45.7
click at [576, 213] on text "" at bounding box center [578, 210] width 4 height 5
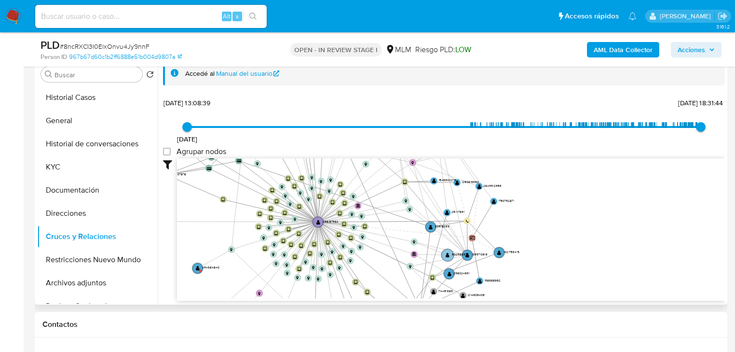
drag, startPoint x: 449, startPoint y: 224, endPoint x: 467, endPoint y: 254, distance: 35.0
click at [467, 254] on g "device-650b82ddac69b3f319b57a0e  user-296167982  296167982 device-63ac8b87088…" at bounding box center [296, 236] width 447 height 407
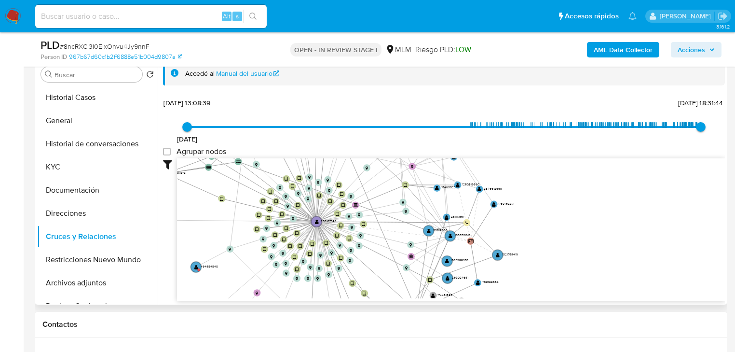
click at [454, 241] on icon "device-650b82ddac69b3f319b57a0e  user-296167982  296167982 device-63ac8b87088…" at bounding box center [451, 228] width 548 height 140
click at [452, 236] on circle at bounding box center [449, 235] width 13 height 13
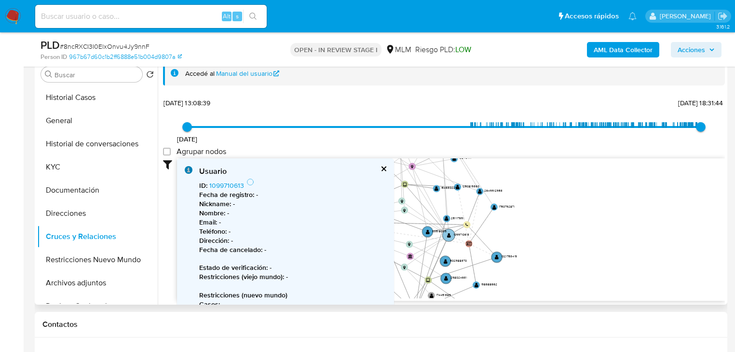
click at [449, 235] on text "" at bounding box center [449, 235] width 4 height 5
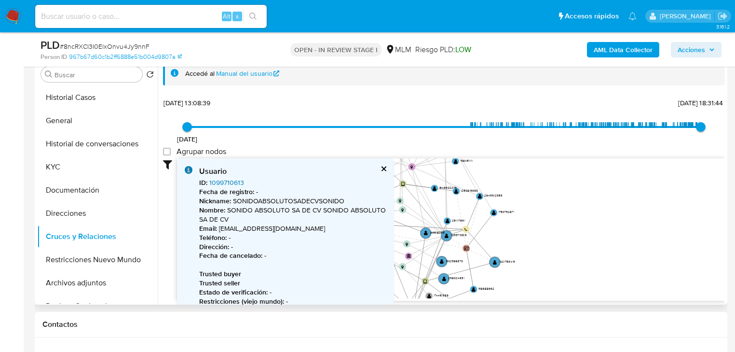
click at [215, 181] on link "1099710613" at bounding box center [226, 183] width 35 height 10
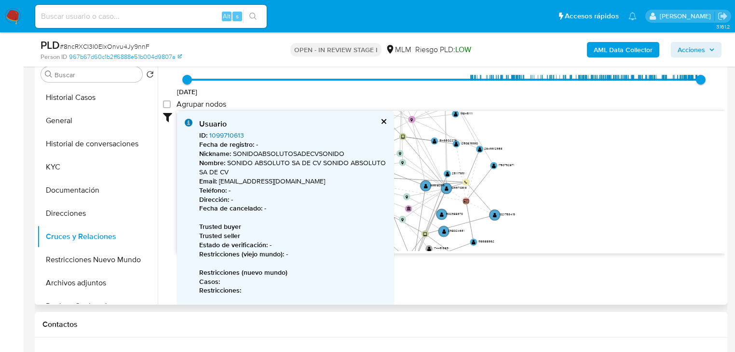
scroll to position [134, 0]
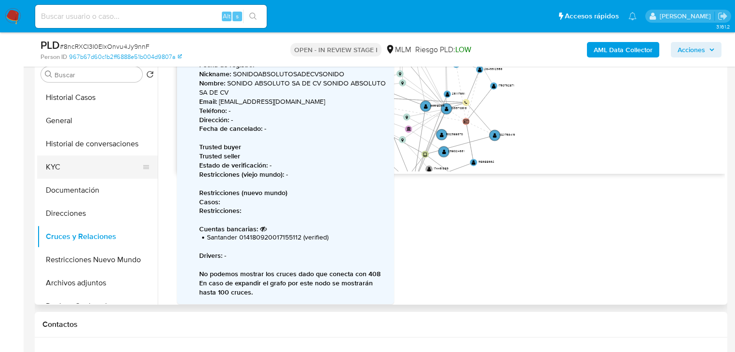
click at [65, 158] on button "KYC" at bounding box center [93, 166] width 113 height 23
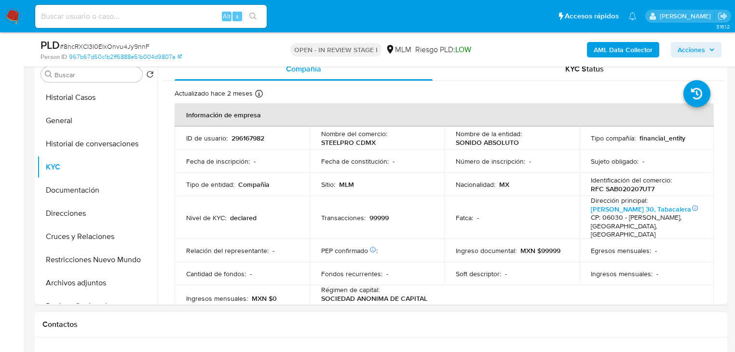
click at [227, 329] on div "Contactos" at bounding box center [381, 325] width 693 height 26
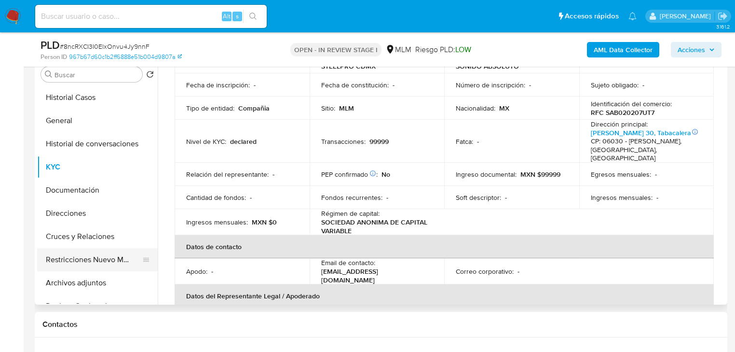
scroll to position [77, 0]
click at [67, 281] on button "Archivos adjuntos" at bounding box center [93, 282] width 113 height 23
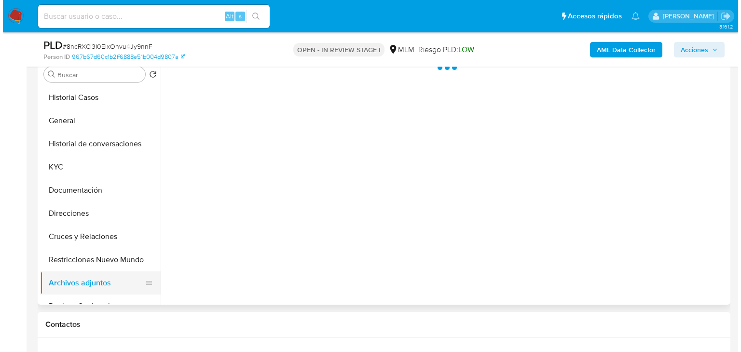
scroll to position [0, 0]
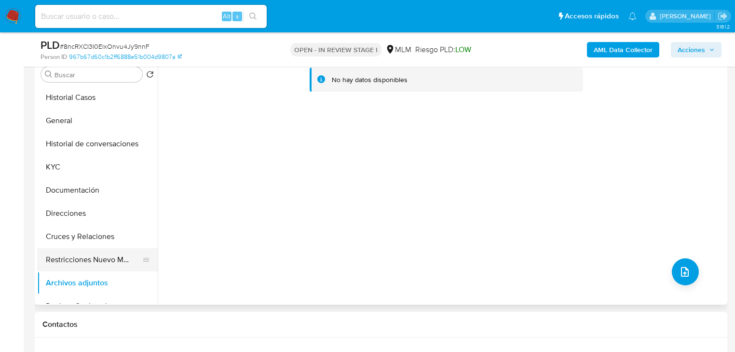
drag, startPoint x: 84, startPoint y: 234, endPoint x: 88, endPoint y: 259, distance: 24.9
click at [84, 234] on button "Cruces y Relaciones" at bounding box center [97, 236] width 121 height 23
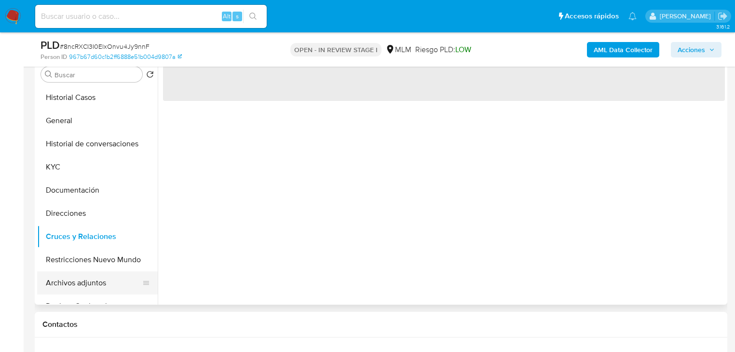
click at [85, 287] on button "Archivos adjuntos" at bounding box center [93, 282] width 113 height 23
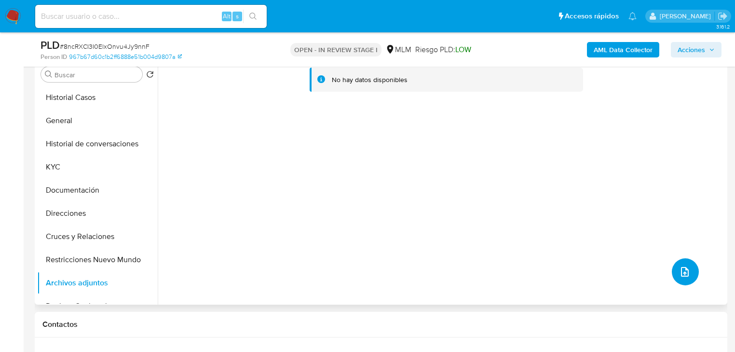
click at [679, 267] on span "upload-file" at bounding box center [685, 272] width 12 height 12
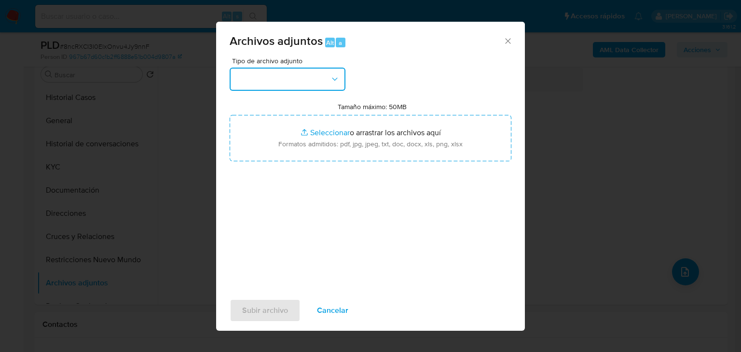
drag, startPoint x: 305, startPoint y: 83, endPoint x: 301, endPoint y: 92, distance: 9.5
click at [305, 83] on button "button" at bounding box center [288, 79] width 116 height 23
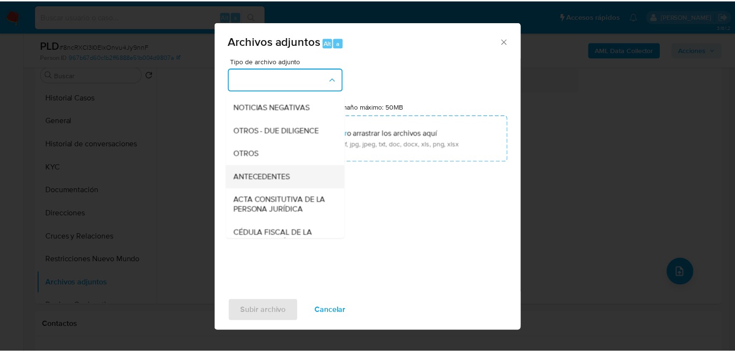
scroll to position [116, 0]
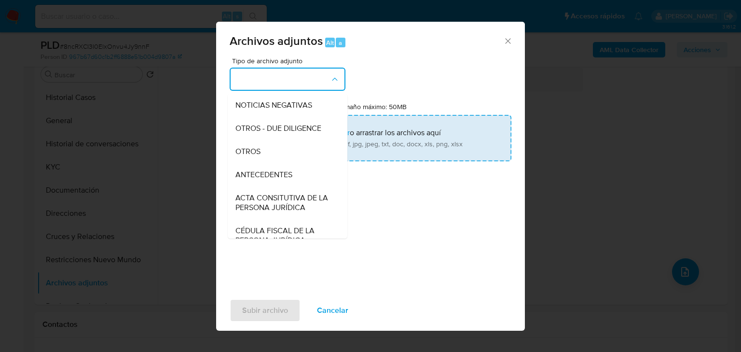
drag, startPoint x: 243, startPoint y: 157, endPoint x: 259, endPoint y: 156, distance: 16.0
click at [244, 156] on span "OTROS" at bounding box center [247, 152] width 25 height 10
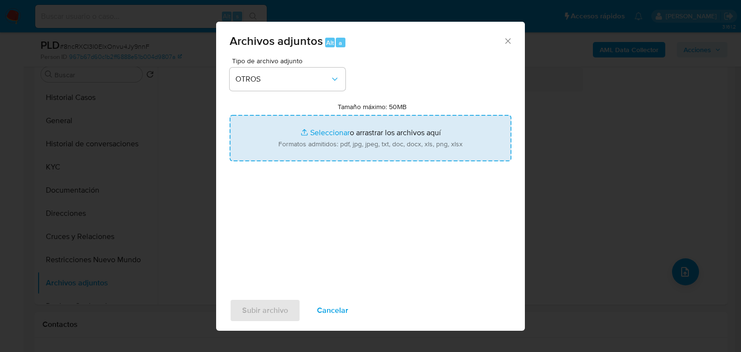
click at [332, 133] on input "Tamaño máximo: 50MB Seleccionar archivos" at bounding box center [371, 138] width 282 height 46
type input "C:\fakepath\296167982_SONIDO ABSOLUTO_Ago25.xlsx"
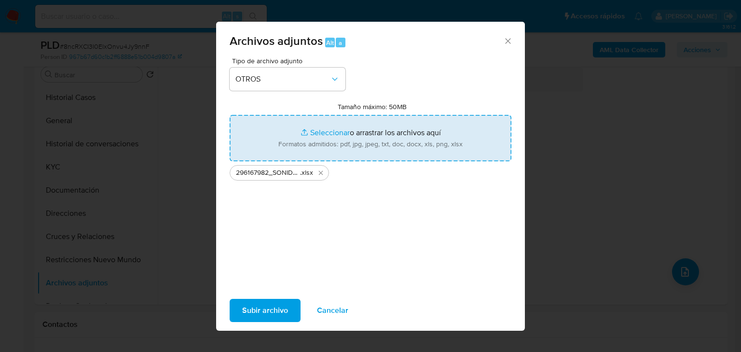
click at [320, 130] on input "Tamaño máximo: 50MB Seleccionar archivos" at bounding box center [371, 138] width 282 height 46
type input "C:\fakepath\296167982_SONIDO ABSOLUTO_Ago25.pdf"
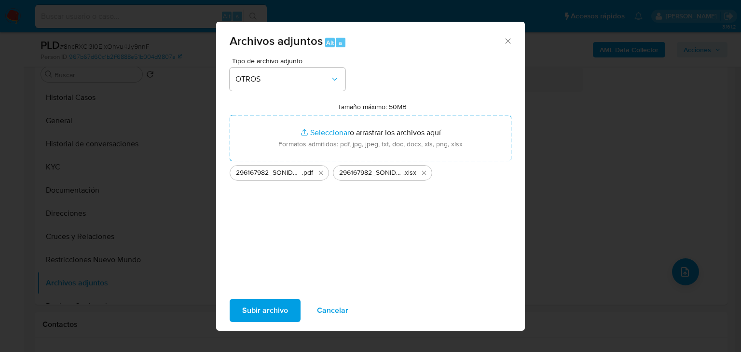
click at [251, 309] on span "Subir archivo" at bounding box center [265, 310] width 46 height 21
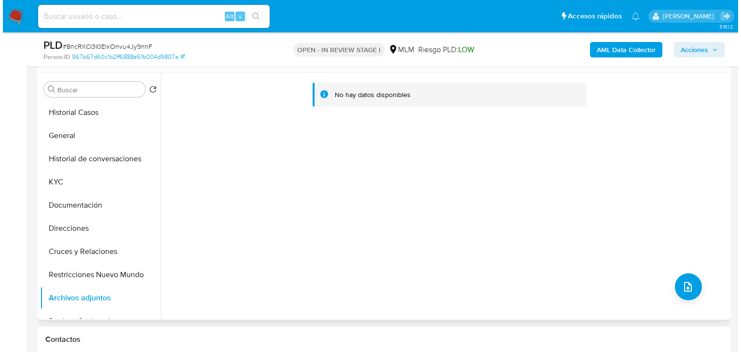
scroll to position [154, 0]
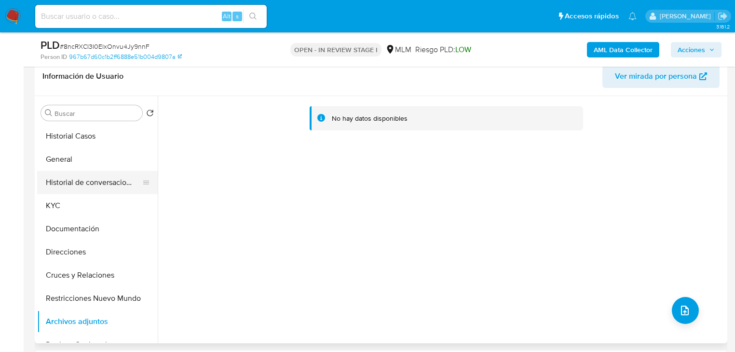
drag, startPoint x: 110, startPoint y: 188, endPoint x: 98, endPoint y: 261, distance: 73.4
click at [110, 188] on button "Historial de conversaciones" at bounding box center [93, 182] width 113 height 23
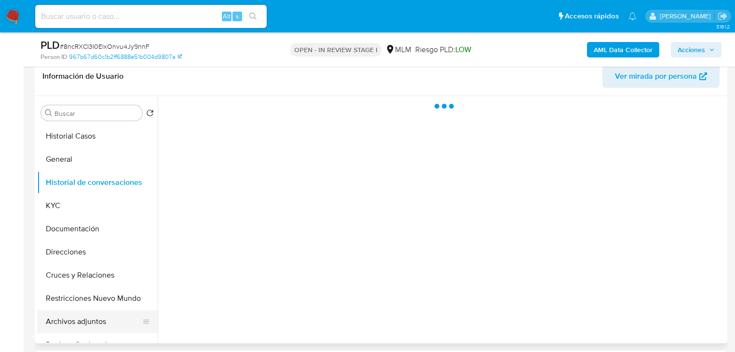
drag, startPoint x: 84, startPoint y: 322, endPoint x: 84, endPoint y: 317, distance: 4.8
click at [84, 321] on button "Archivos adjuntos" at bounding box center [93, 321] width 113 height 23
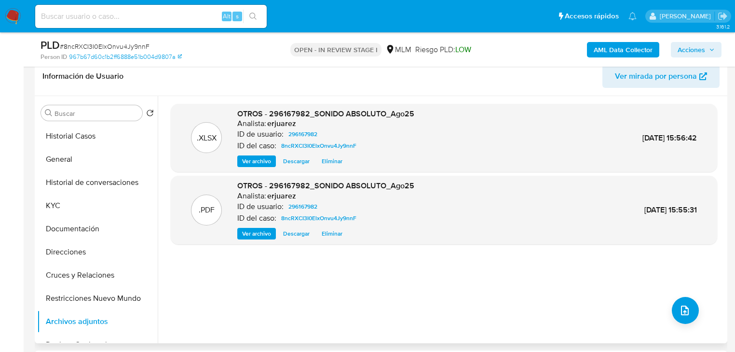
click at [329, 234] on span "Eliminar" at bounding box center [332, 234] width 21 height 10
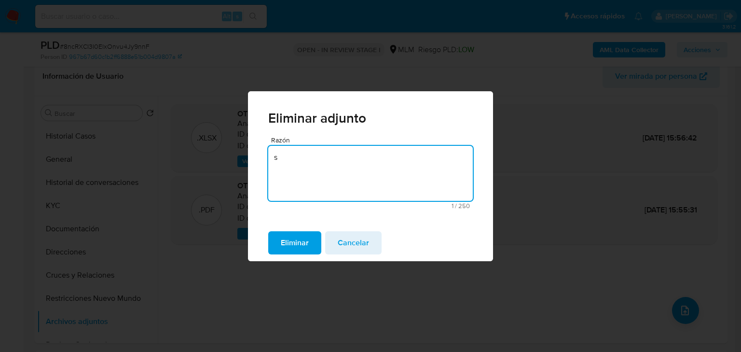
click at [318, 184] on textarea "s" at bounding box center [370, 173] width 205 height 55
type textarea "se corrige narrativa"
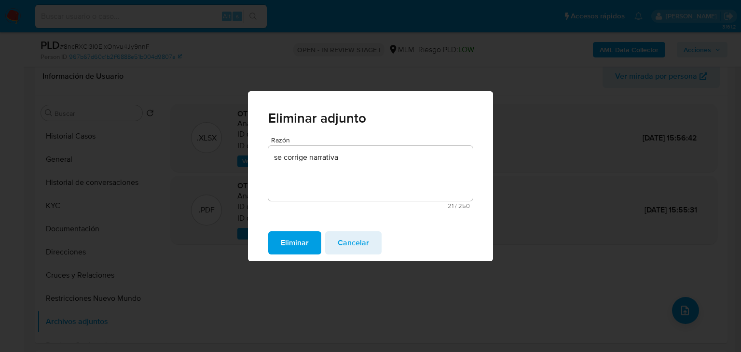
click at [295, 235] on span "Eliminar" at bounding box center [295, 242] width 28 height 21
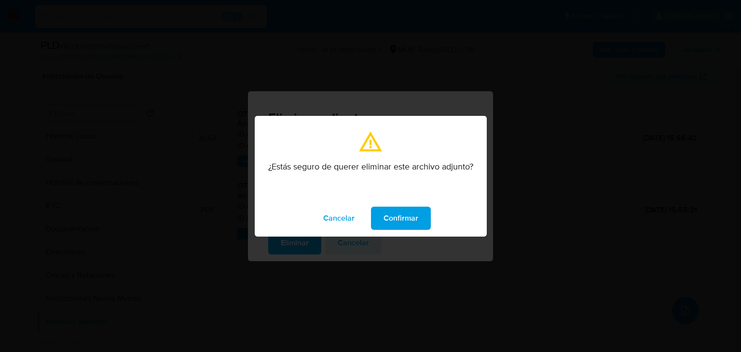
drag, startPoint x: 397, startPoint y: 220, endPoint x: 379, endPoint y: 206, distance: 23.4
click at [396, 219] on span "Confirmar" at bounding box center [401, 217] width 35 height 21
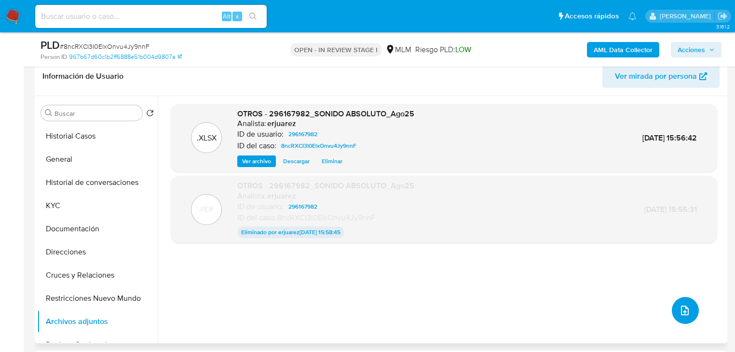
click at [679, 303] on button "upload-file" at bounding box center [685, 310] width 27 height 27
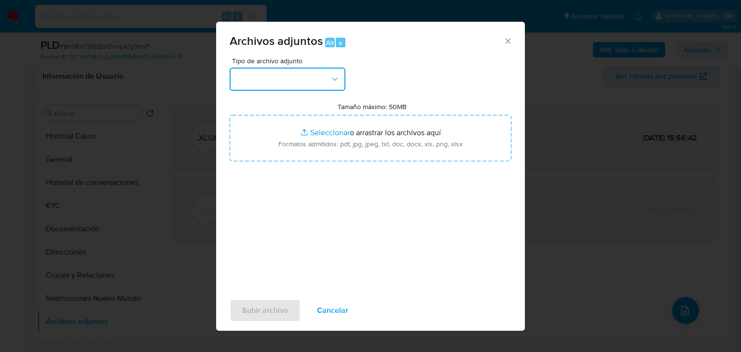
click at [322, 85] on button "button" at bounding box center [288, 79] width 116 height 23
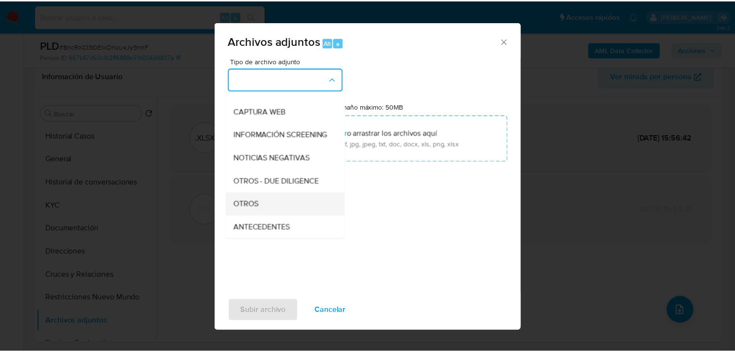
scroll to position [77, 0]
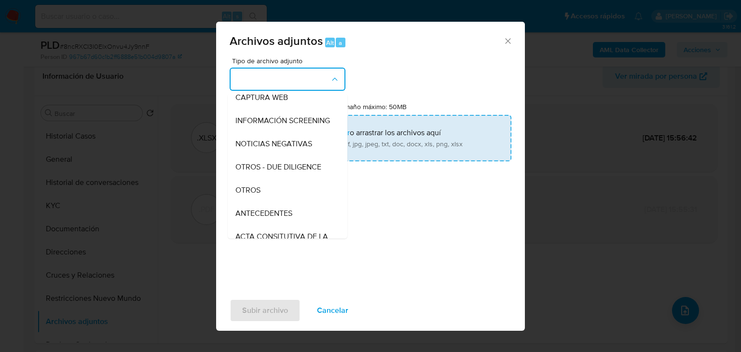
drag, startPoint x: 249, startPoint y: 201, endPoint x: 300, endPoint y: 159, distance: 66.2
click at [249, 195] on span "OTROS" at bounding box center [247, 190] width 25 height 10
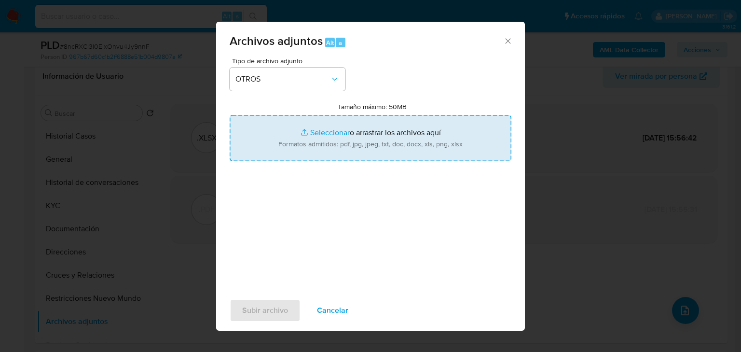
click at [313, 133] on input "Tamaño máximo: 50MB Seleccionar archivos" at bounding box center [371, 138] width 282 height 46
type input "C:\fakepath\296167982_SONIDO ABSOLUTO_Ago25F.pdf"
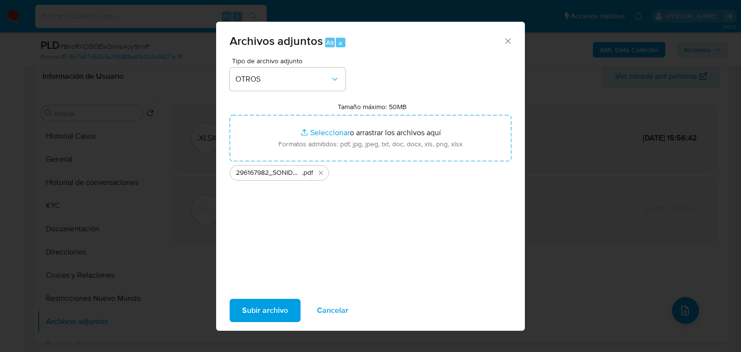
click at [276, 311] on span "Subir archivo" at bounding box center [265, 310] width 46 height 21
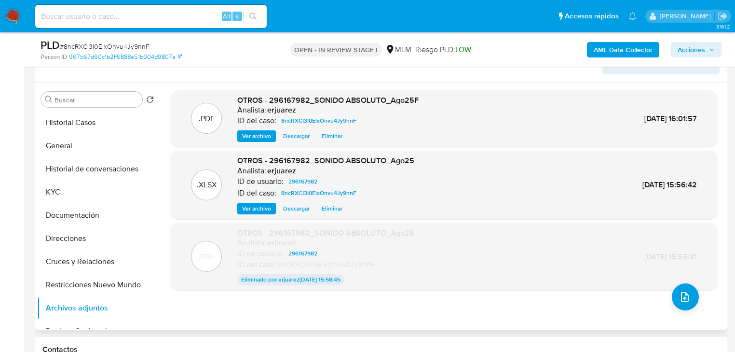
scroll to position [154, 0]
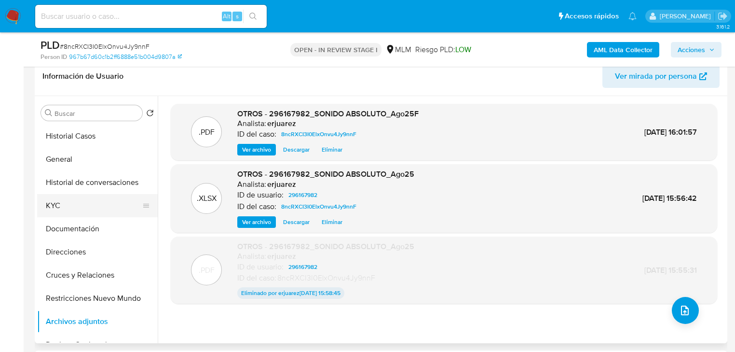
click at [74, 205] on button "KYC" at bounding box center [93, 205] width 113 height 23
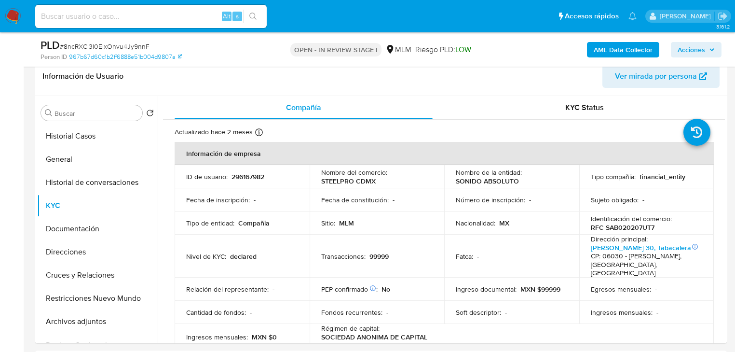
click at [706, 46] on span "Acciones" at bounding box center [696, 50] width 37 height 14
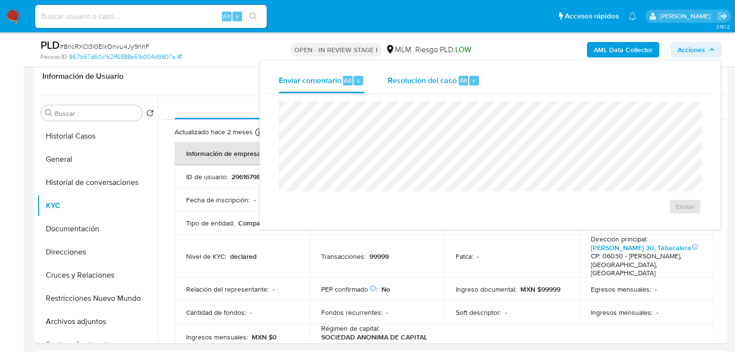
drag, startPoint x: 448, startPoint y: 79, endPoint x: 416, endPoint y: 91, distance: 34.3
click at [446, 80] on span "Resolución del caso" at bounding box center [422, 79] width 69 height 11
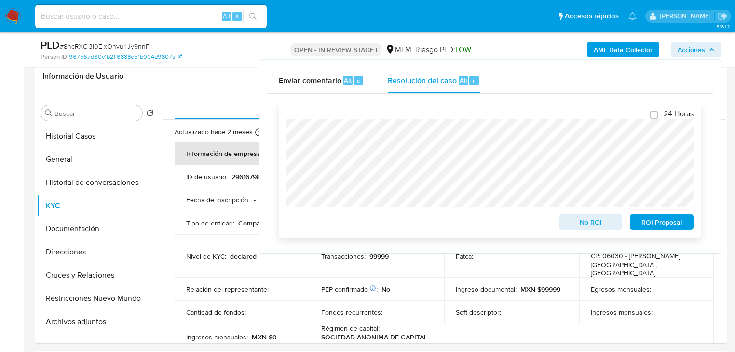
click at [593, 224] on span "No ROI" at bounding box center [591, 222] width 50 height 14
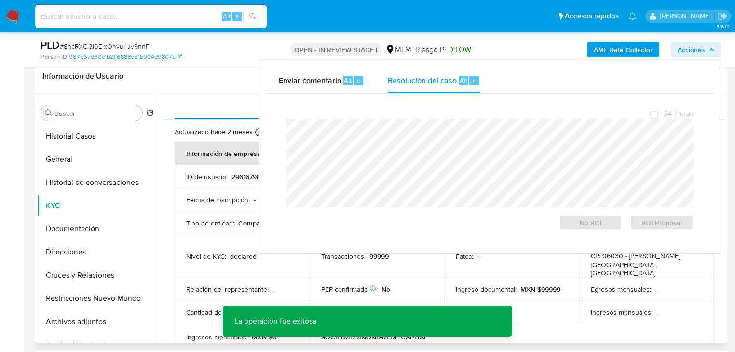
click at [190, 106] on div "Compañía" at bounding box center [304, 107] width 258 height 23
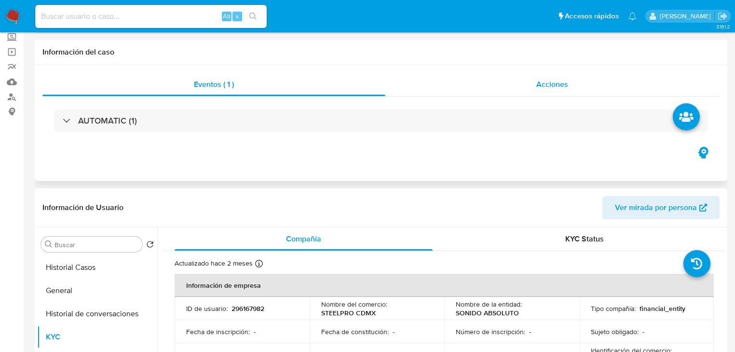
scroll to position [0, 0]
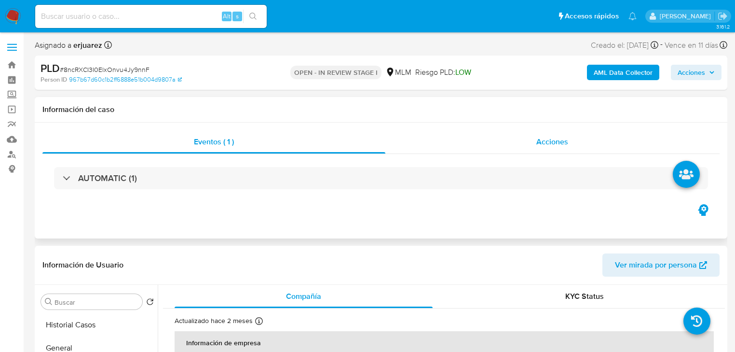
click at [480, 141] on div "Acciones" at bounding box center [553, 141] width 335 height 23
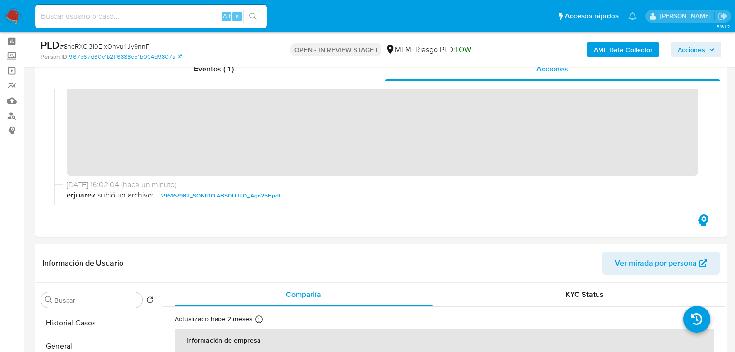
scroll to position [83, 0]
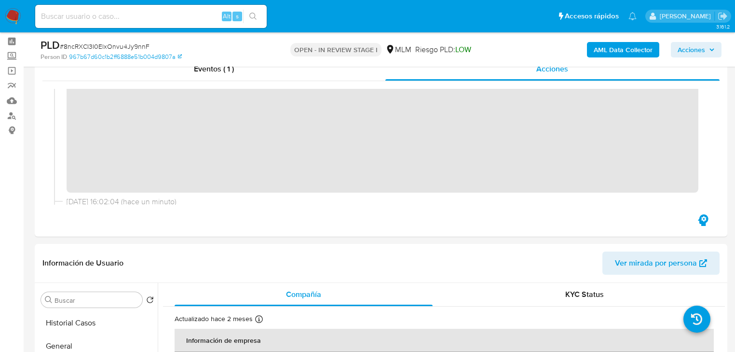
drag, startPoint x: 10, startPoint y: 19, endPoint x: 1, endPoint y: 20, distance: 8.7
click at [10, 19] on img at bounding box center [13, 16] width 16 height 16
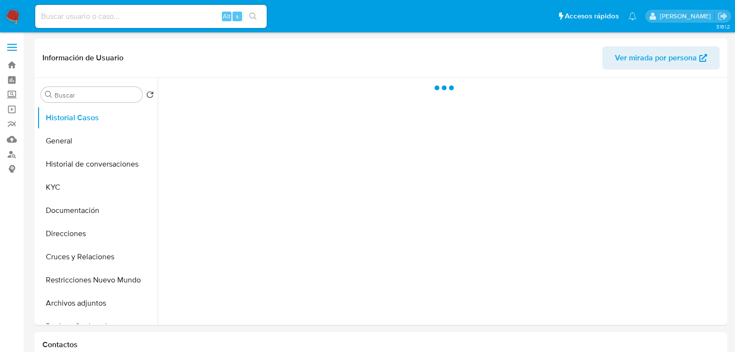
select select "10"
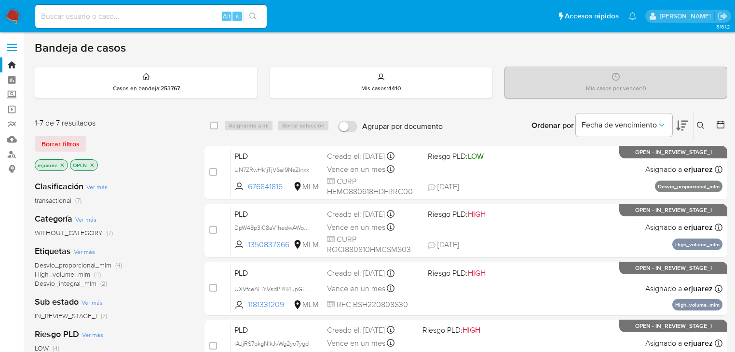
click at [701, 122] on icon at bounding box center [700, 125] width 7 height 7
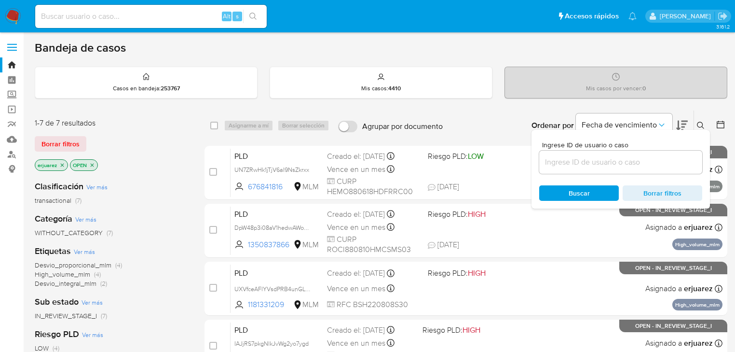
click at [598, 151] on div at bounding box center [620, 162] width 163 height 23
click at [598, 158] on input at bounding box center [620, 162] width 163 height 13
paste input "296167982"
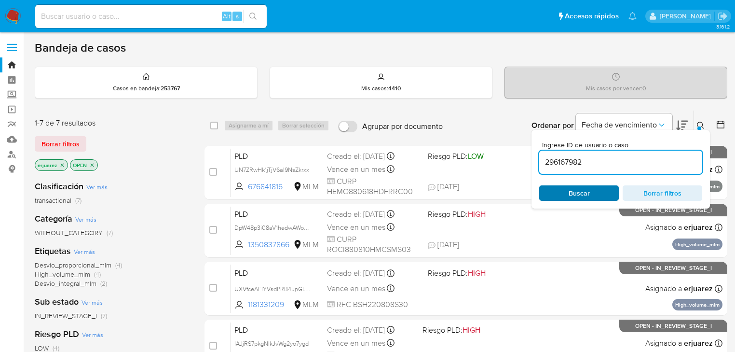
type input "296167982"
click at [578, 194] on span "Buscar" at bounding box center [579, 192] width 21 height 15
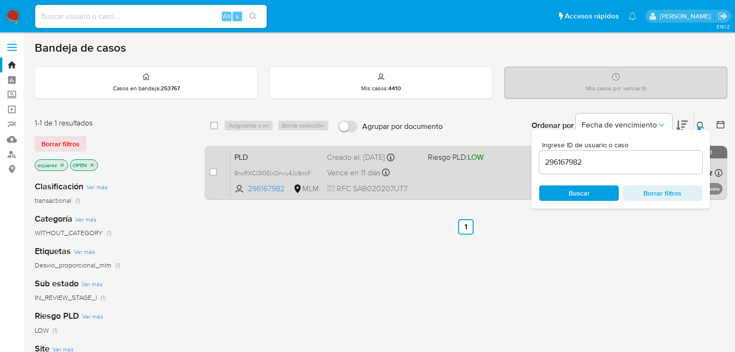
click at [492, 173] on div "PLD 8ncRXCI3I0ElxOnvu4Jy9nnF 296167982 MLM Riesgo PLD: LOW Creado el: 12/08/202…" at bounding box center [477, 172] width 492 height 49
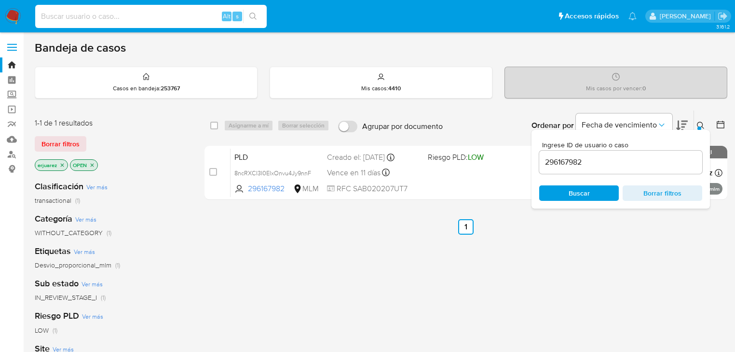
drag, startPoint x: 56, startPoint y: 14, endPoint x: 62, endPoint y: 15, distance: 5.9
click at [59, 15] on input at bounding box center [151, 16] width 232 height 13
paste input "161881179"
drag, startPoint x: 264, startPoint y: 17, endPoint x: 255, endPoint y: 16, distance: 9.2
click at [255, 16] on div "161881179 Alt s" at bounding box center [151, 16] width 232 height 27
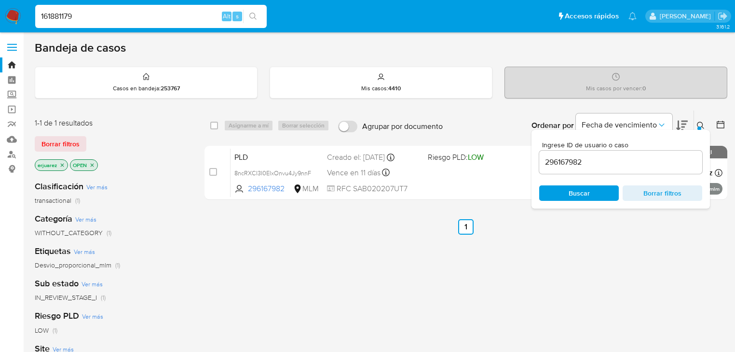
type input "161881179"
click at [255, 16] on icon "search-icon" at bounding box center [252, 16] width 7 height 7
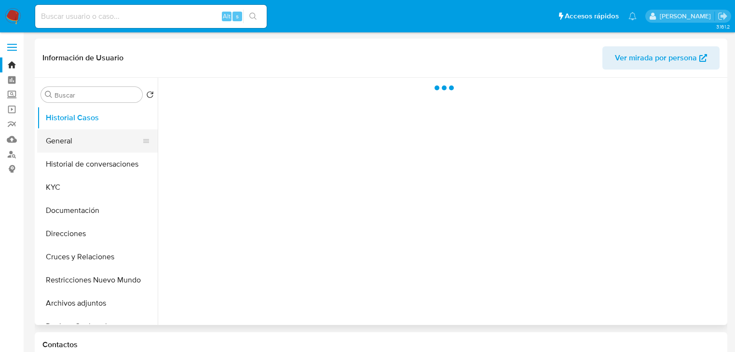
click at [41, 137] on button "General" at bounding box center [93, 140] width 113 height 23
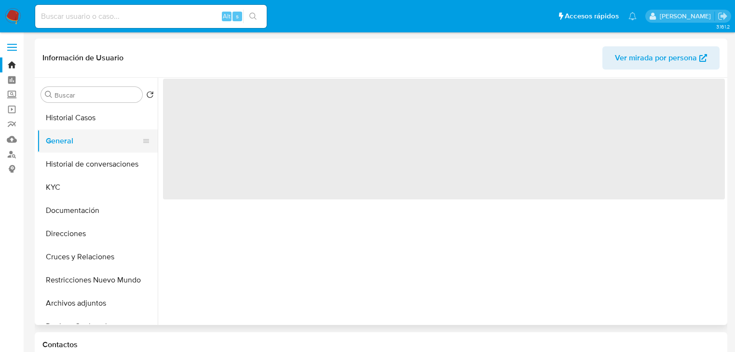
select select "10"
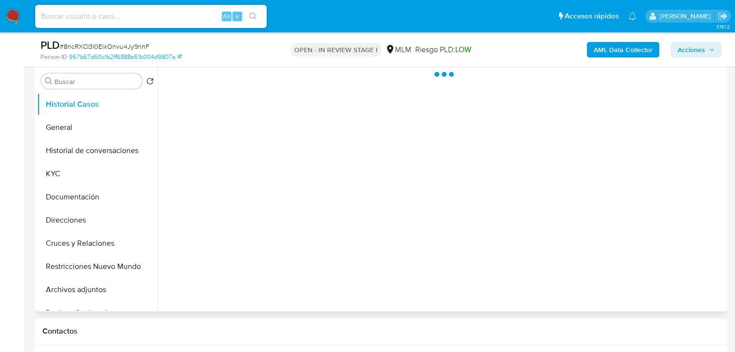
scroll to position [193, 0]
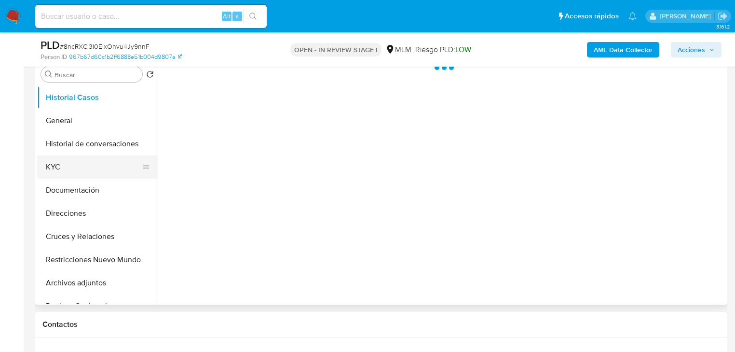
select select "10"
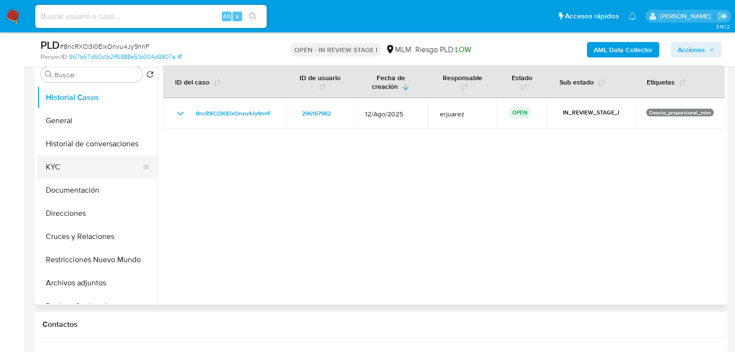
click at [73, 163] on button "KYC" at bounding box center [93, 166] width 113 height 23
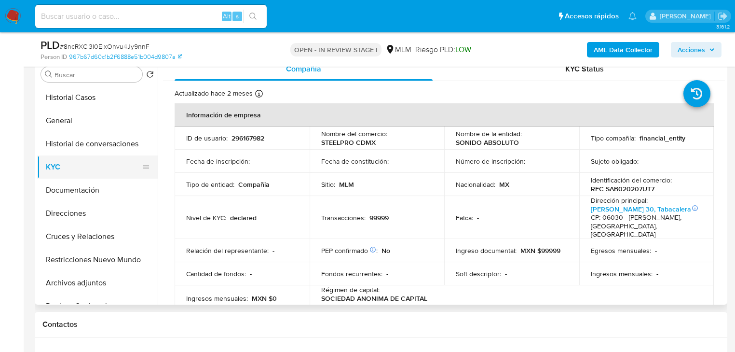
click at [77, 162] on button "KYC" at bounding box center [93, 166] width 113 height 23
click at [85, 204] on button "Direcciones" at bounding box center [93, 213] width 113 height 23
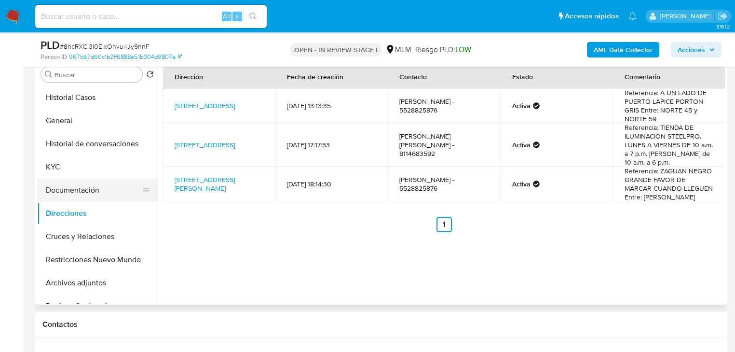
click at [110, 193] on button "Documentación" at bounding box center [93, 190] width 113 height 23
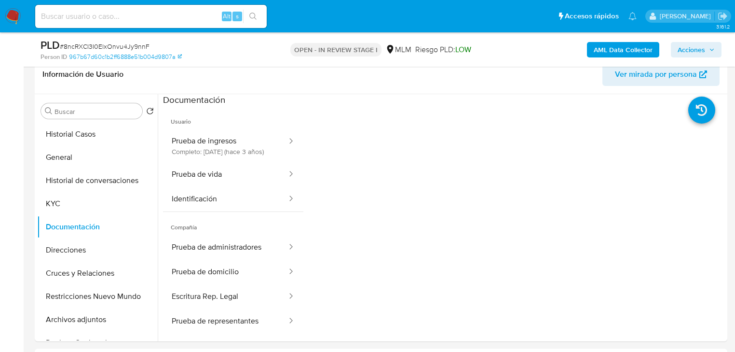
scroll to position [116, 0]
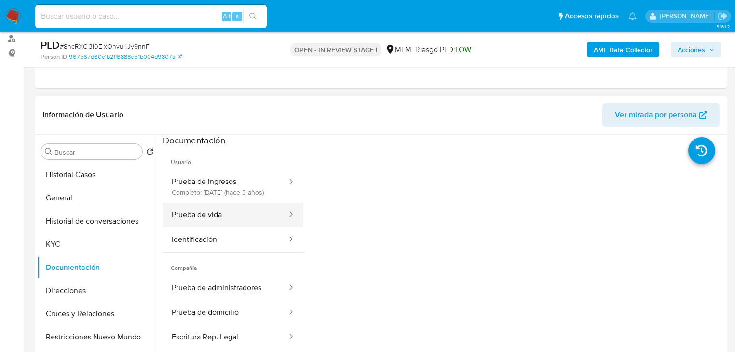
drag, startPoint x: 195, startPoint y: 220, endPoint x: 261, endPoint y: 223, distance: 65.7
click at [195, 220] on button "Prueba de vida" at bounding box center [225, 215] width 125 height 25
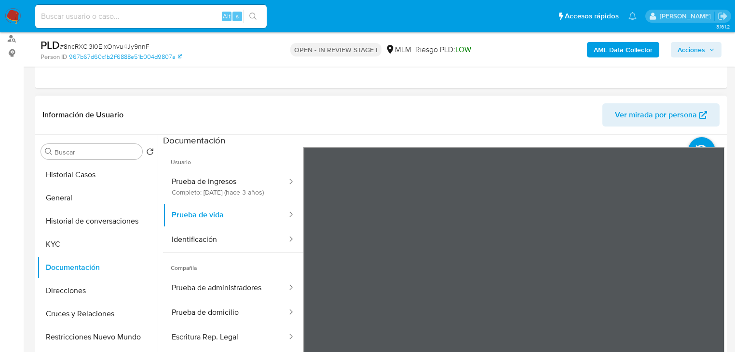
scroll to position [29, 0]
click at [240, 227] on button "Prueba de vida" at bounding box center [225, 215] width 125 height 25
drag, startPoint x: 224, startPoint y: 218, endPoint x: 220, endPoint y: 241, distance: 23.0
click at [224, 219] on button "Prueba de vida" at bounding box center [225, 215] width 125 height 25
click at [219, 243] on button "Identificación" at bounding box center [225, 239] width 125 height 25
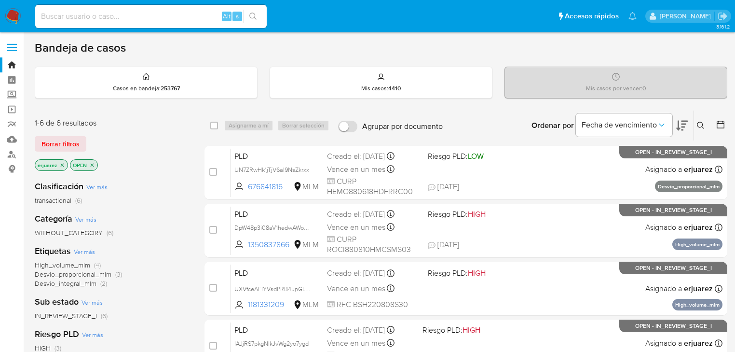
drag, startPoint x: 180, startPoint y: 297, endPoint x: 181, endPoint y: 291, distance: 6.4
click at [180, 297] on div "Sub estado Ver más IN_REVIEW_STAGE_I (6)" at bounding box center [112, 308] width 154 height 25
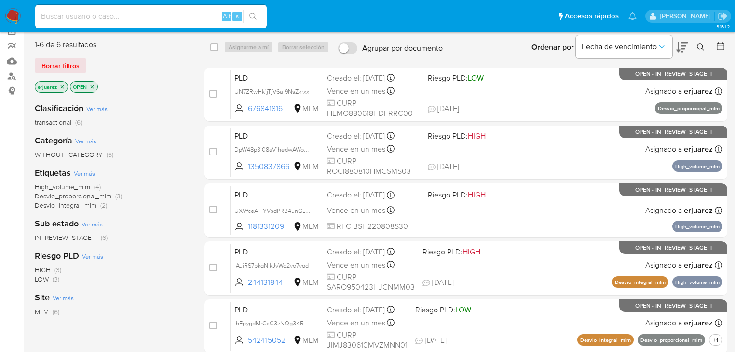
scroll to position [77, 0]
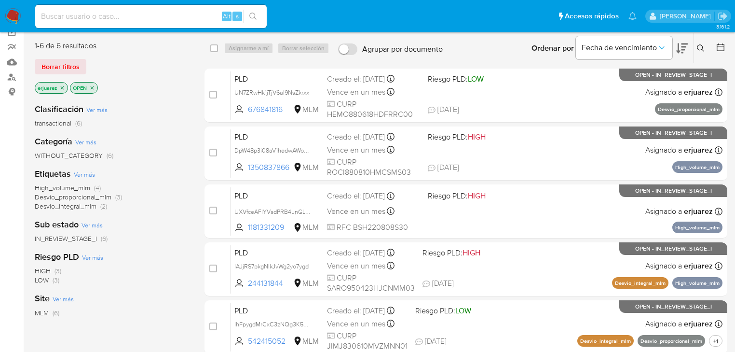
click at [192, 274] on div "1-6 de 6 resultados Borrar filtros erjuarez OPEN Clasificación Ver más transact…" at bounding box center [381, 251] width 693 height 437
drag, startPoint x: 192, startPoint y: 274, endPoint x: 123, endPoint y: 57, distance: 227.4
click at [187, 257] on div "1-6 de 6 resultados Borrar filtros erjuarez OPEN Clasificación Ver más transact…" at bounding box center [381, 251] width 693 height 437
drag, startPoint x: 123, startPoint y: 57, endPoint x: 115, endPoint y: 43, distance: 16.2
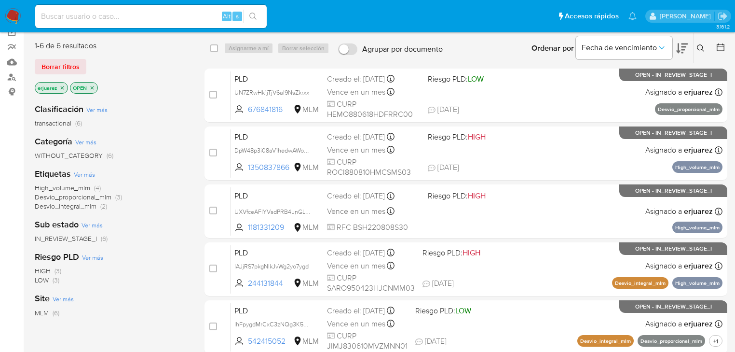
click at [115, 43] on div "1-6 de 6 resultados Borrar filtros erjuarez OPEN Clasificación Ver más transact…" at bounding box center [112, 232] width 154 height 383
drag, startPoint x: 35, startPoint y: 37, endPoint x: 18, endPoint y: 28, distance: 19.2
click at [26, 35] on main "3.161.2" at bounding box center [367, 217] width 735 height 588
click at [15, 23] on nav "Pausado Ver notificaciones Alt s Accesos rápidos Presiona las siguientes teclas…" at bounding box center [367, 16] width 735 height 32
click at [15, 17] on img at bounding box center [13, 16] width 16 height 16
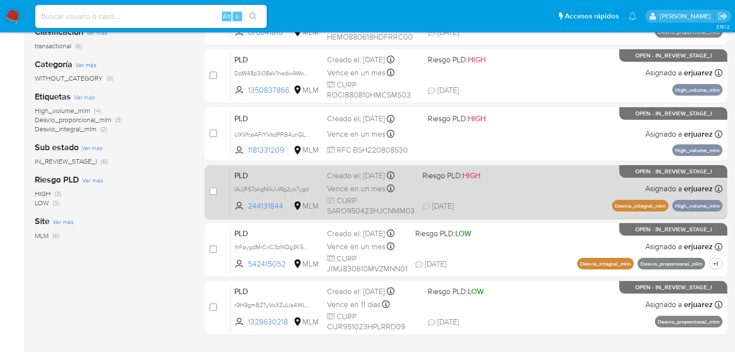
scroll to position [77, 0]
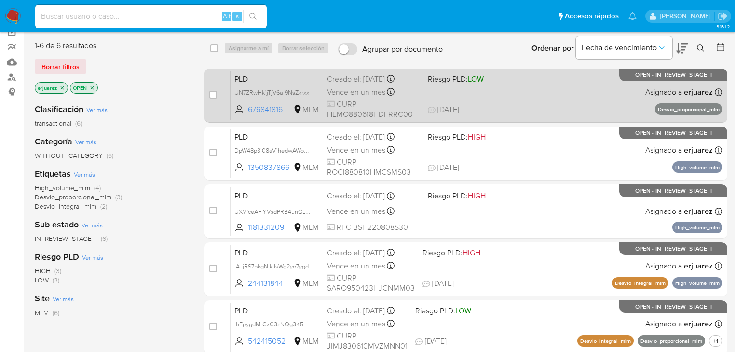
click at [515, 112] on span "[DATE] [DATE] 14:29" at bounding box center [525, 109] width 194 height 11
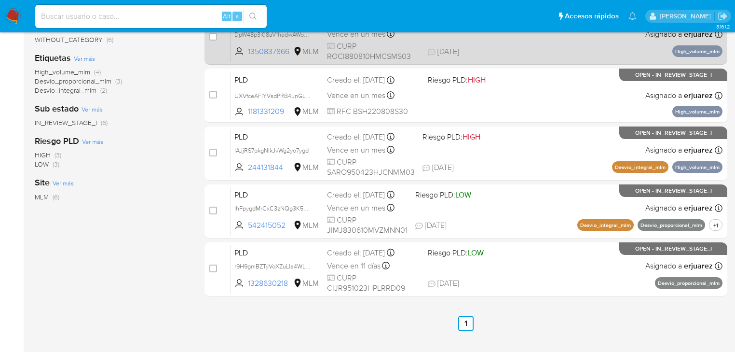
scroll to position [116, 0]
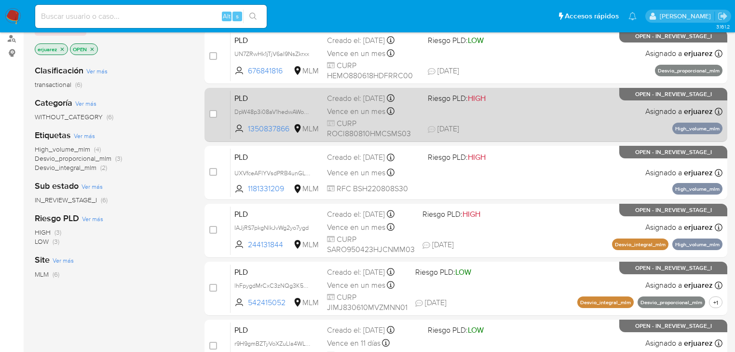
click at [448, 110] on span at bounding box center [474, 111] width 93 height 2
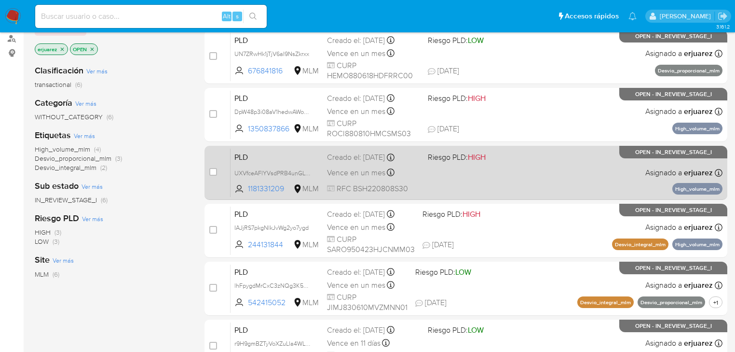
scroll to position [154, 0]
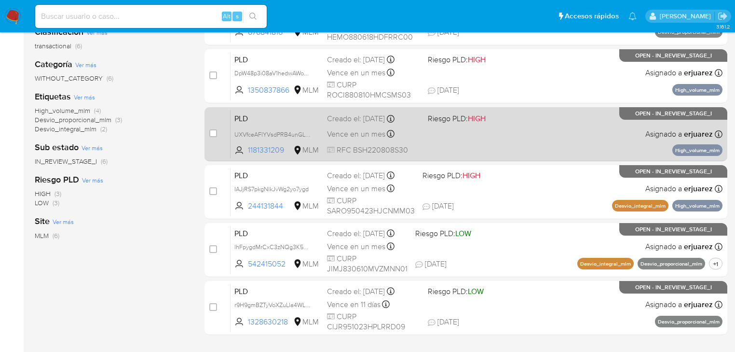
click at [443, 145] on div "PLD UXVfceAFlYVsdPRB4unGL6FB 1181331209 MLM Riesgo PLD: HIGH Creado el: [DATE] …" at bounding box center [477, 134] width 492 height 49
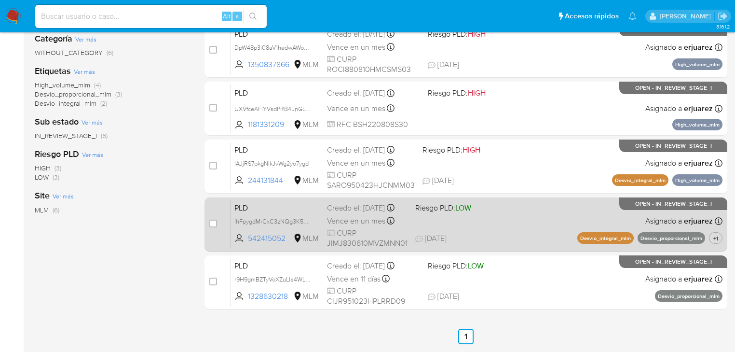
scroll to position [232, 0]
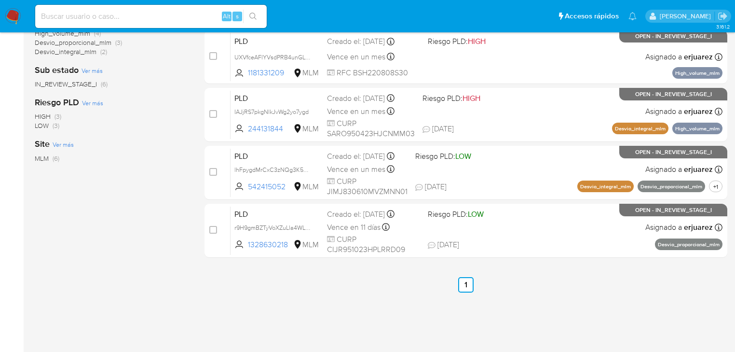
click at [323, 240] on div "PLD r9H9gmBZTyVoXZuLla4WL62a 1328630218 MLM Riesgo PLD: LOW Creado el: [DATE] C…" at bounding box center [477, 230] width 492 height 49
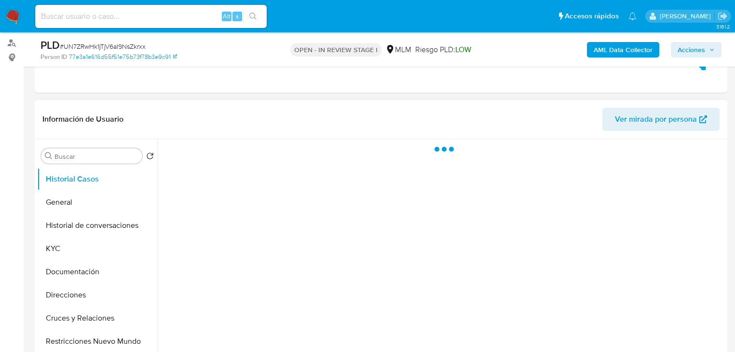
scroll to position [116, 0]
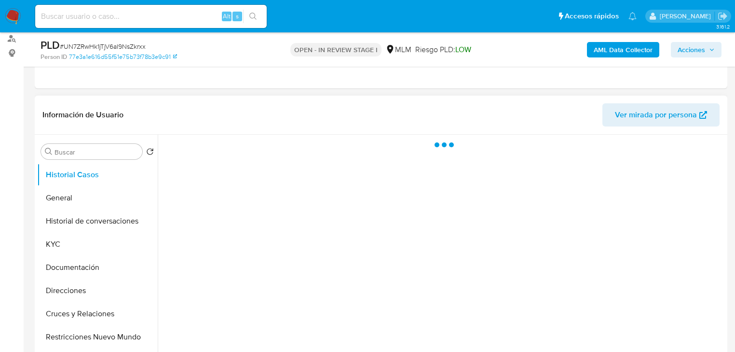
select select "10"
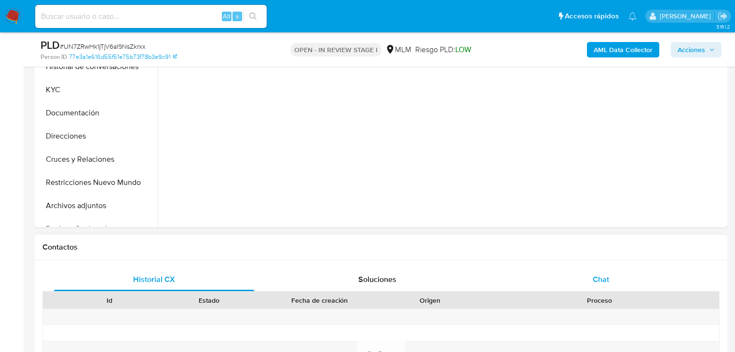
click at [595, 275] on span "Chat" at bounding box center [601, 279] width 16 height 11
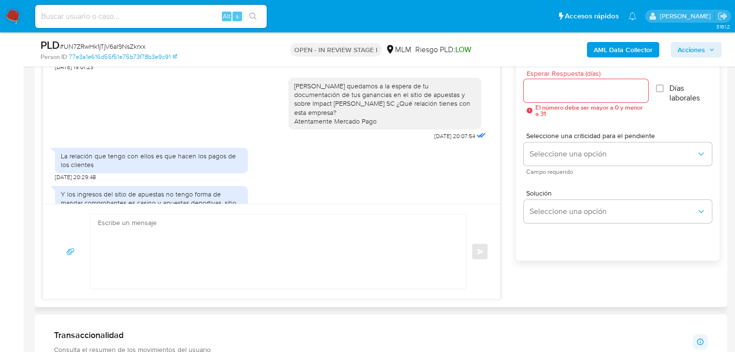
scroll to position [408, 0]
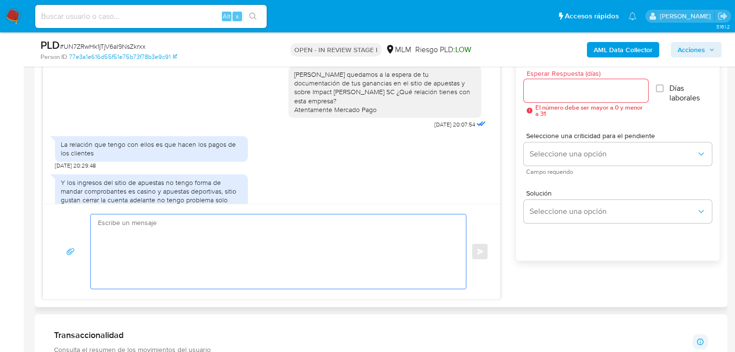
click at [203, 231] on textarea at bounding box center [276, 251] width 356 height 74
click at [203, 230] on textarea at bounding box center [276, 251] width 356 height 74
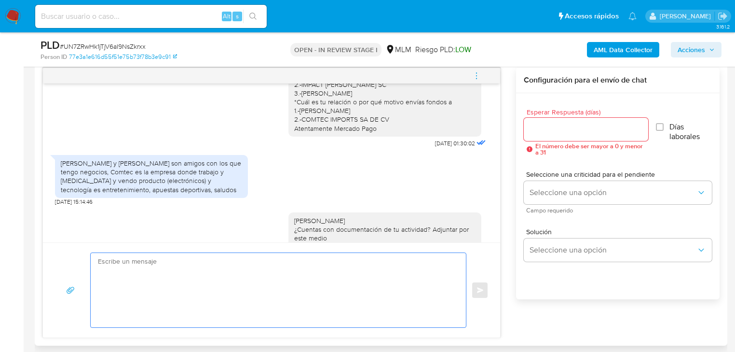
scroll to position [77, 0]
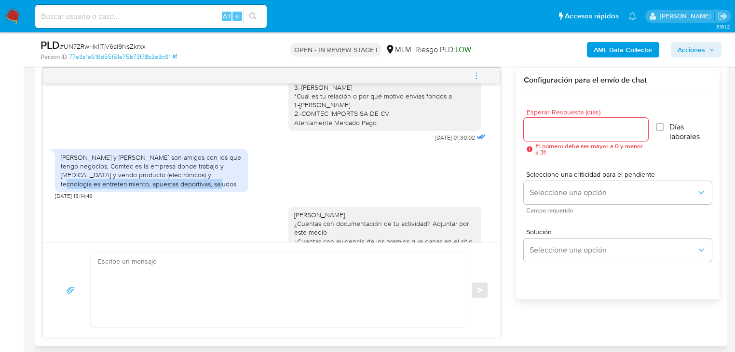
drag, startPoint x: 201, startPoint y: 171, endPoint x: 233, endPoint y: 185, distance: 34.8
click at [223, 186] on div "[PERSON_NAME] y [PERSON_NAME] son amigos con los que tengo negocios, Comtec es …" at bounding box center [151, 170] width 181 height 35
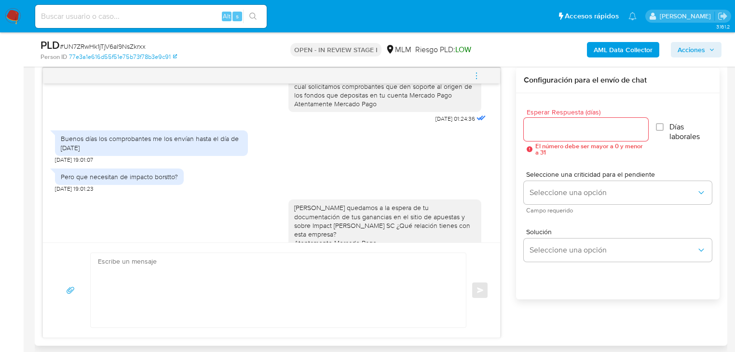
scroll to position [596, 0]
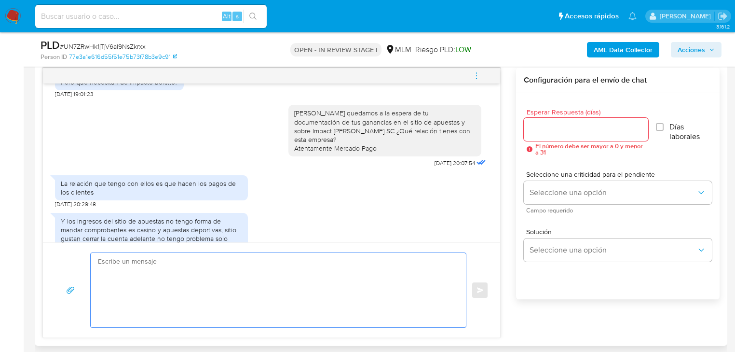
drag, startPoint x: 231, startPoint y: 281, endPoint x: 212, endPoint y: 316, distance: 39.9
click at [230, 283] on textarea at bounding box center [276, 290] width 356 height 74
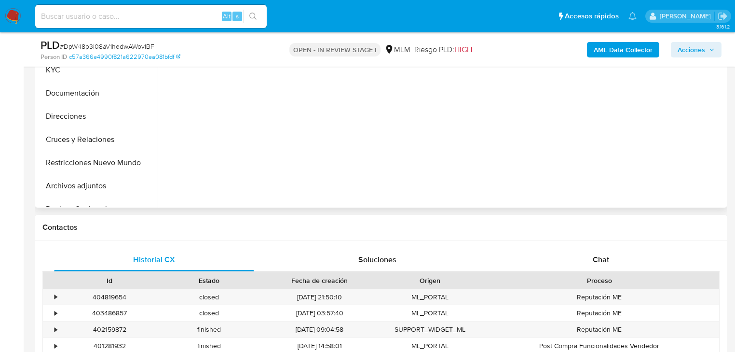
scroll to position [309, 0]
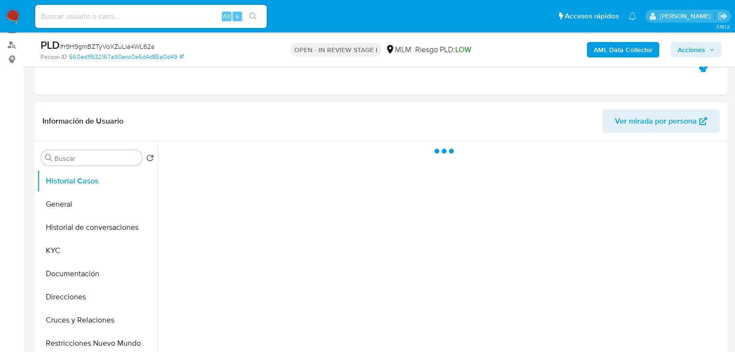
scroll to position [232, 0]
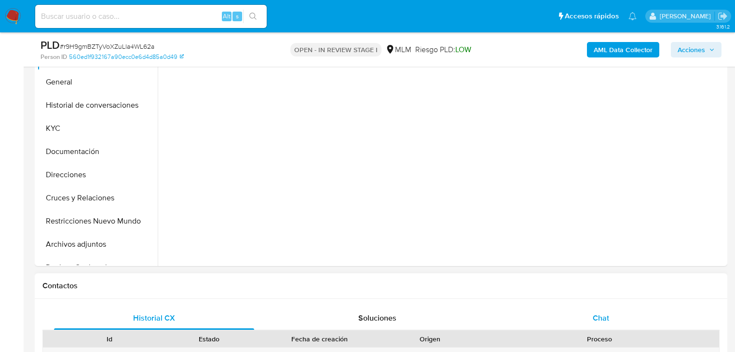
select select "10"
click at [592, 312] on div "Chat" at bounding box center [601, 317] width 200 height 23
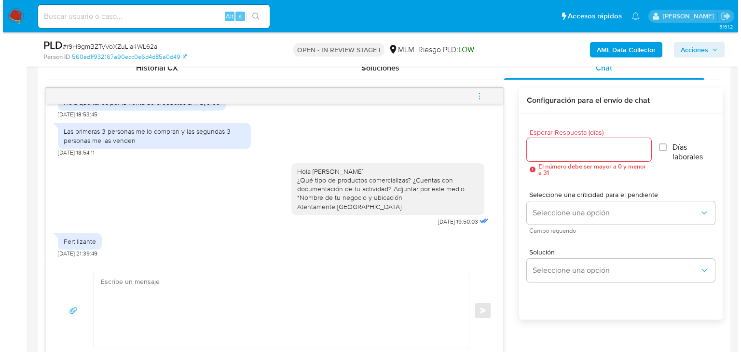
scroll to position [502, 0]
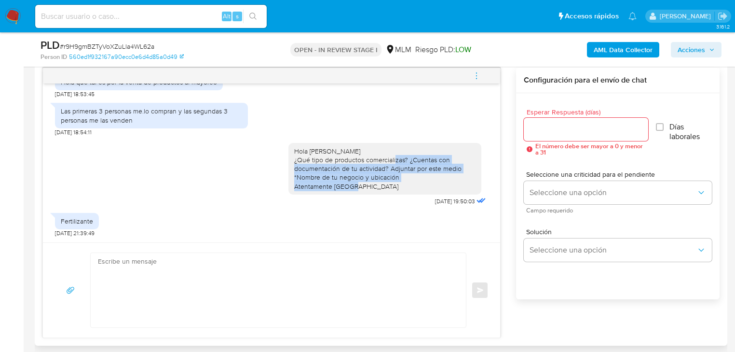
drag, startPoint x: 406, startPoint y: 159, endPoint x: 427, endPoint y: 190, distance: 37.3
click at [427, 190] on div "Hola [PERSON_NAME] ¿Qué tipo de productos comercializas? ¿Cuentas con documenta…" at bounding box center [385, 169] width 193 height 52
copy div "Cuentas con documentación de tu actividad? Adjuntar por este medio *Nombre de t…"
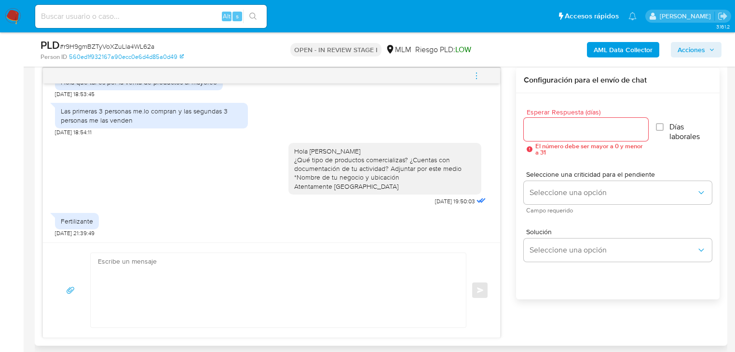
click at [166, 278] on textarea at bounding box center [276, 290] width 356 height 74
paste textarea "Cuentas con documentación de tu actividad? Adjuntar por este medio *Nombre de t…"
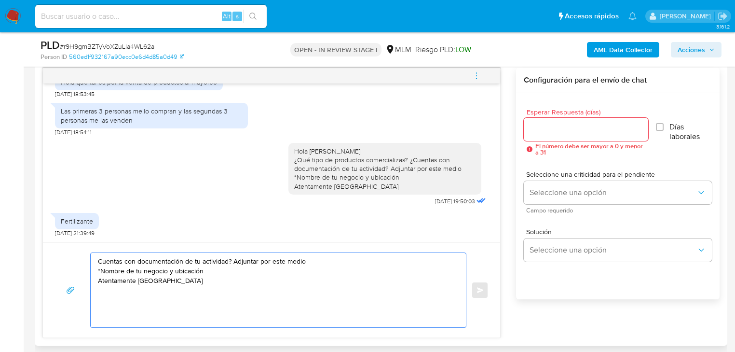
drag, startPoint x: 234, startPoint y: 289, endPoint x: 83, endPoint y: 259, distance: 154.1
click at [83, 259] on div "Cuentas con documentación de tu actividad? Adjuntar por este medio *Nombre de t…" at bounding box center [272, 289] width 434 height 75
click at [98, 260] on textarea "Cuentas con documentación de tu actividad? Adjuntar por este medio *Nombre de t…" at bounding box center [276, 290] width 356 height 74
type textarea "¿Cuentas con documentación de tu actividad? Adjuntar por este medio *Nombre de …"
drag, startPoint x: 194, startPoint y: 278, endPoint x: 41, endPoint y: 231, distance: 160.1
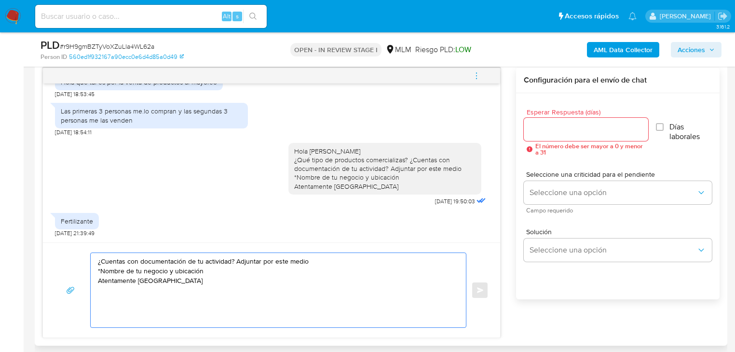
click at [41, 230] on div "Historial CX Soluciones Chat Id Estado Fecha de creación Origen Proceso • 39836…" at bounding box center [381, 186] width 693 height 317
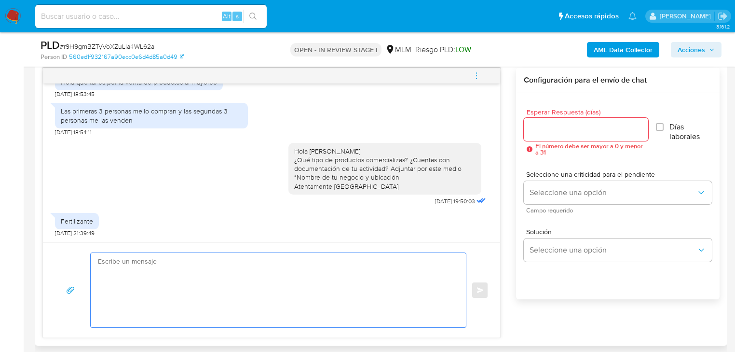
click at [530, 123] on input "Esperar Respuesta (días)" at bounding box center [586, 129] width 124 height 13
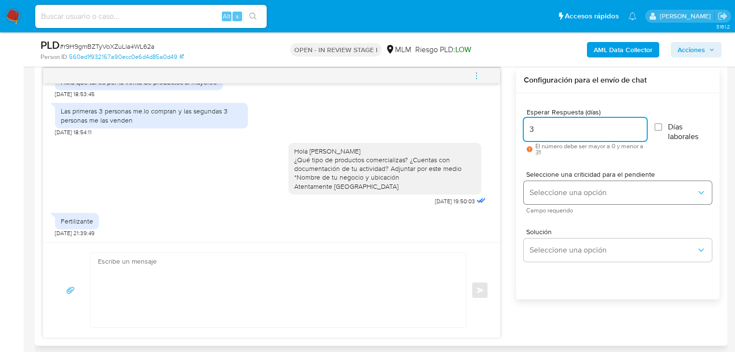
type input "3"
click at [541, 188] on span "Seleccione una opción" at bounding box center [613, 193] width 167 height 10
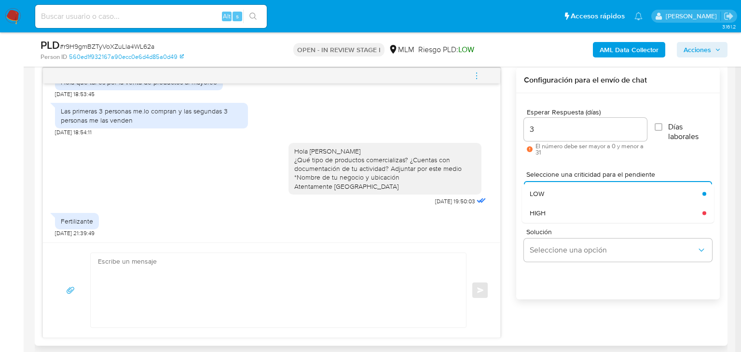
click at [572, 216] on div "HIGH" at bounding box center [613, 212] width 167 height 19
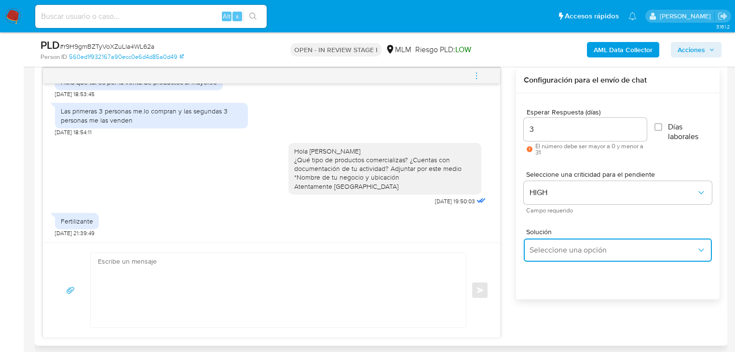
drag, startPoint x: 578, startPoint y: 245, endPoint x: 674, endPoint y: 249, distance: 96.6
click at [583, 247] on span "Seleccione una opción" at bounding box center [613, 250] width 167 height 10
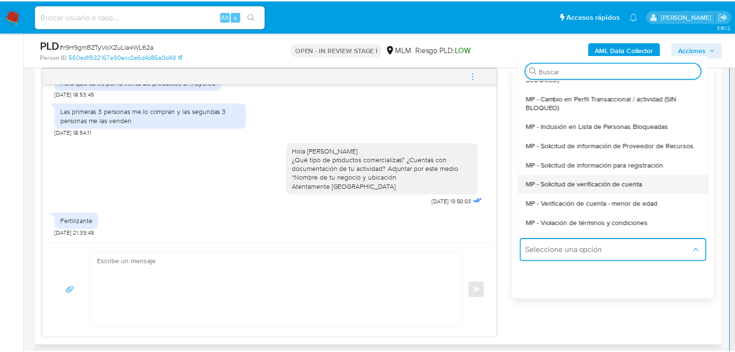
scroll to position [77, 0]
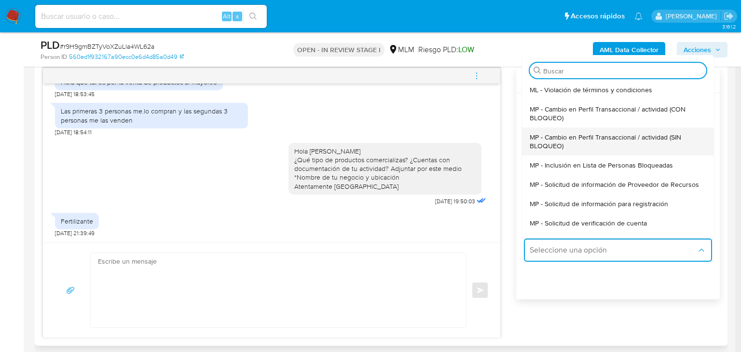
click at [641, 137] on span "MP - Cambio en Perfil Transaccional / actividad (SIN BLOQUEO)" at bounding box center [615, 141] width 171 height 17
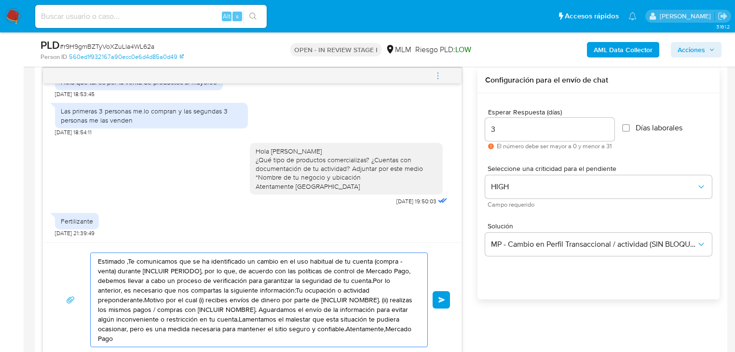
drag, startPoint x: 368, startPoint y: 328, endPoint x: 35, endPoint y: 231, distance: 347.3
click at [35, 231] on div "Historial CX Soluciones Chat Id Estado Fecha de creación Origen Proceso • 39836…" at bounding box center [381, 196] width 693 height 336
paste textarea "¿Cuentas con documentación de tu actividad? Adjuntar por este medio *Nombre de …"
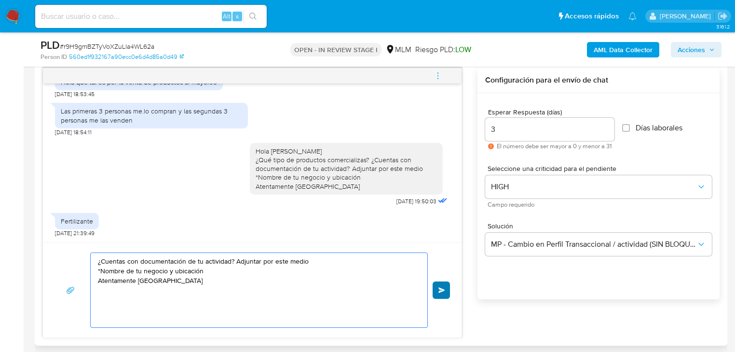
type textarea "¿Cuentas con documentación de tu actividad? Adjuntar por este medio *Nombre de …"
click at [442, 290] on span "Enviar" at bounding box center [442, 290] width 7 height 6
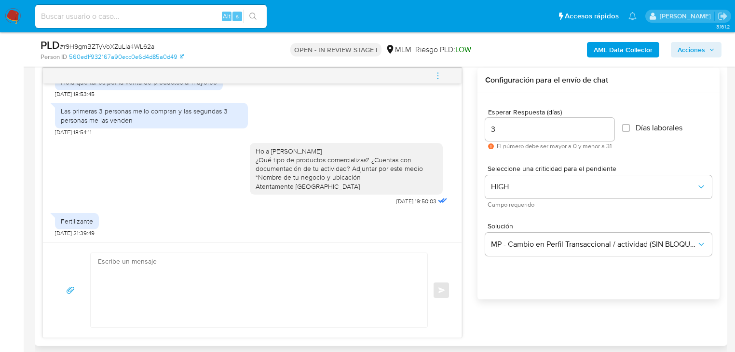
scroll to position [271, 0]
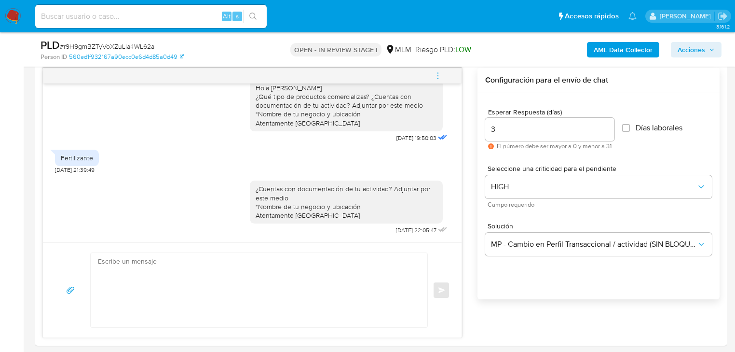
click at [16, 14] on img at bounding box center [13, 16] width 16 height 16
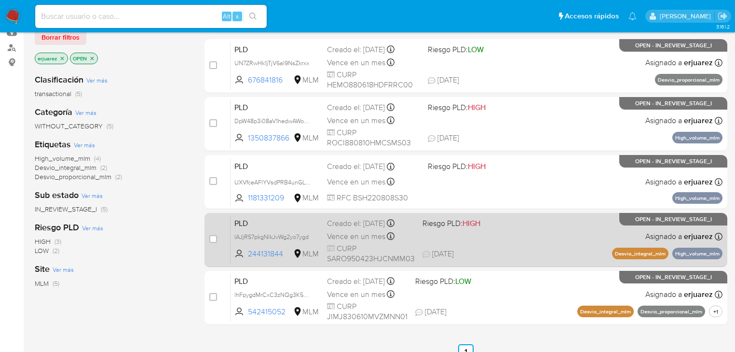
scroll to position [77, 0]
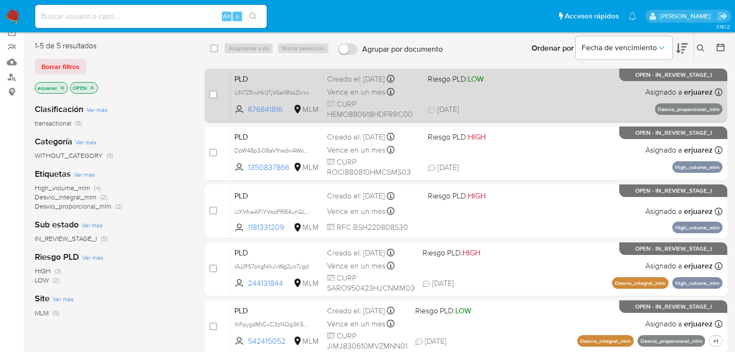
click at [403, 88] on div "Vence en un mes Vence el 11/11/2025 02:15:05" at bounding box center [373, 91] width 93 height 13
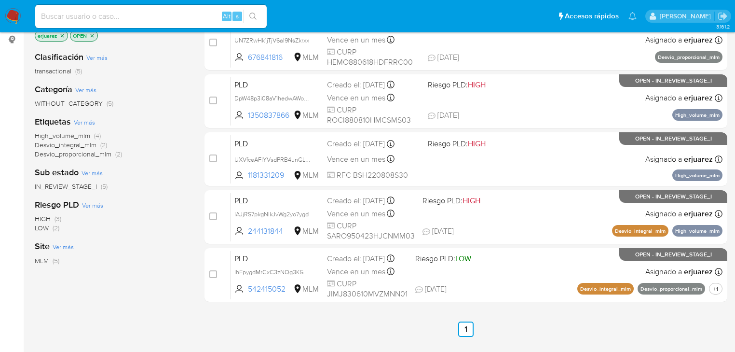
scroll to position [116, 0]
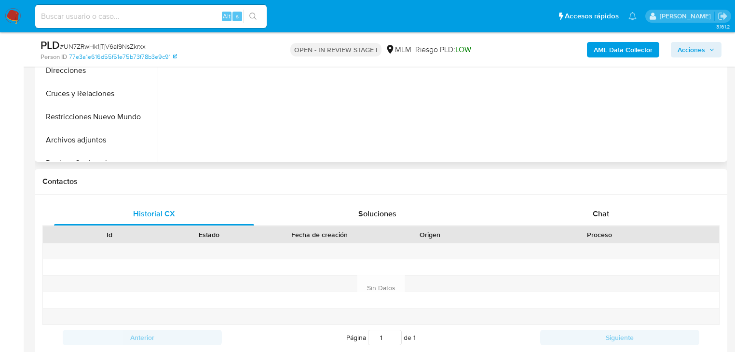
scroll to position [347, 0]
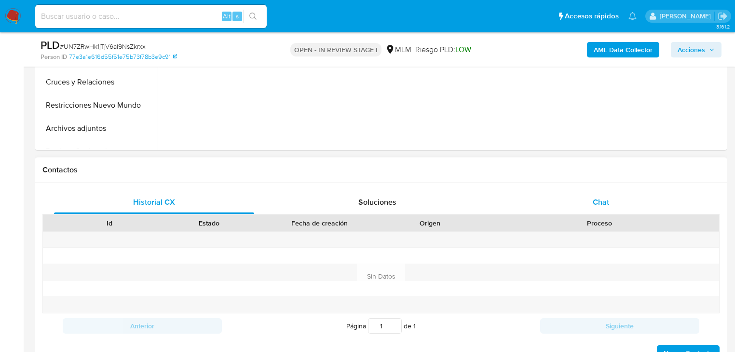
select select "10"
click at [588, 204] on div "Chat" at bounding box center [601, 202] width 200 height 23
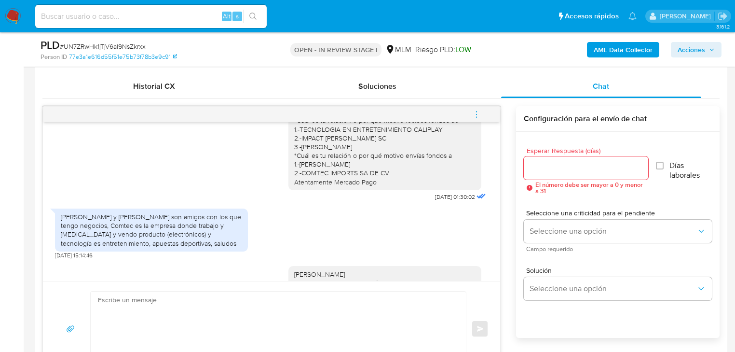
scroll to position [116, 0]
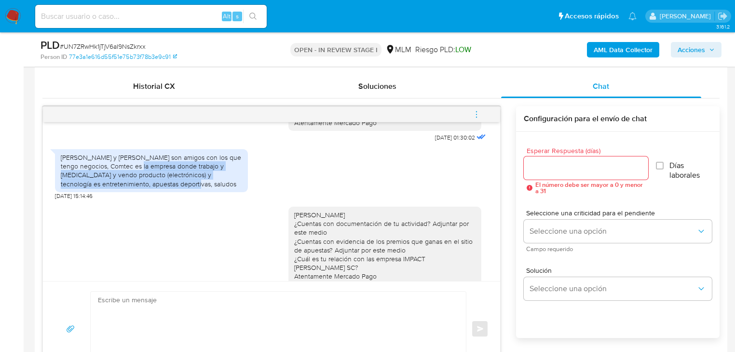
drag, startPoint x: 133, startPoint y: 168, endPoint x: 171, endPoint y: 184, distance: 41.5
click at [171, 184] on div "Eduardo Victorino y Víctor Manuel son amigos con los que tengo negocios, Comtec…" at bounding box center [151, 170] width 181 height 35
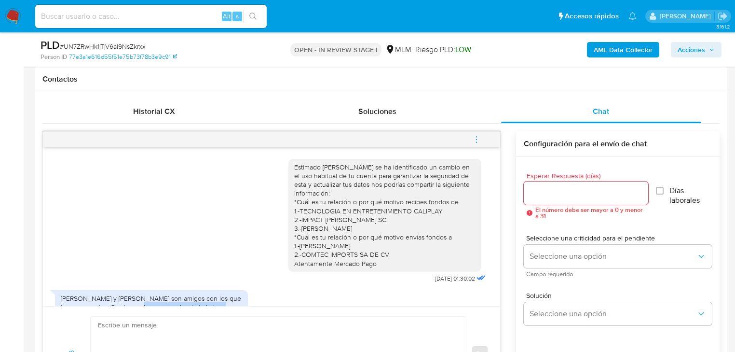
scroll to position [425, 0]
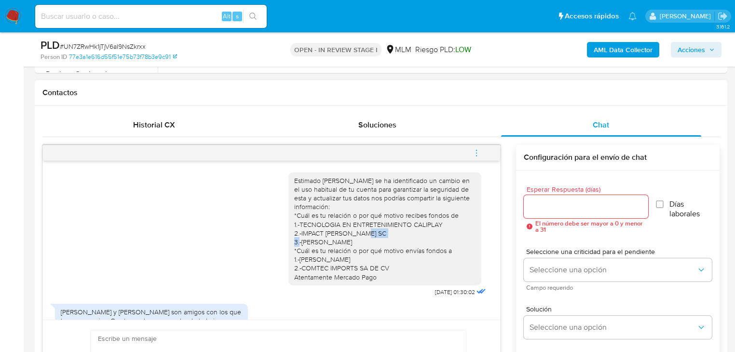
drag, startPoint x: 298, startPoint y: 239, endPoint x: 340, endPoint y: 246, distance: 42.0
click at [338, 242] on div "Estimado Octavio se ha identificado un cambio en el uso habitual de tu cuenta p…" at bounding box center [384, 228] width 181 height 105
drag, startPoint x: 300, startPoint y: 268, endPoint x: 383, endPoint y: 271, distance: 83.1
click at [394, 269] on div "Estimado Octavio se ha identificado un cambio en el uso habitual de tu cuenta p…" at bounding box center [384, 228] width 181 height 105
click at [302, 266] on div "Estimado Octavio se ha identificado un cambio en el uso habitual de tu cuenta p…" at bounding box center [384, 228] width 181 height 105
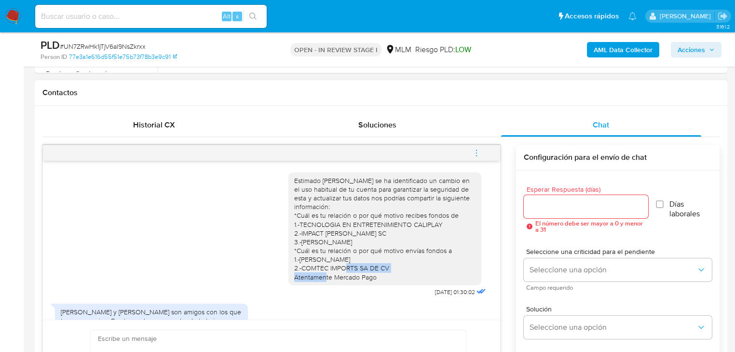
drag, startPoint x: 303, startPoint y: 269, endPoint x: 398, endPoint y: 269, distance: 94.6
click at [398, 269] on div "Estimado Octavio se ha identificado un cambio en el uso habitual de tu cuenta p…" at bounding box center [384, 228] width 181 height 105
copy div "COMTEC IMPORTS SA DE CV"
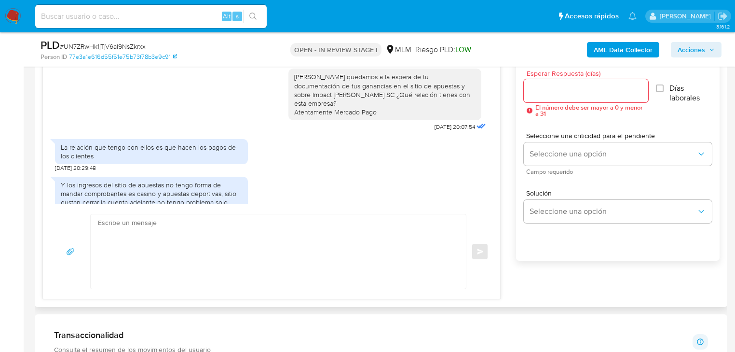
scroll to position [596, 0]
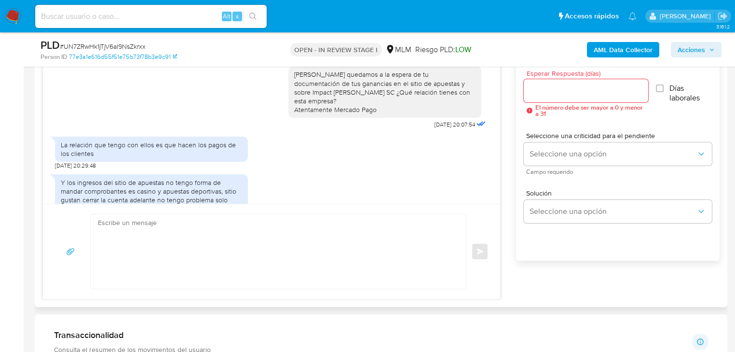
click at [316, 237] on textarea at bounding box center [276, 251] width 356 height 74
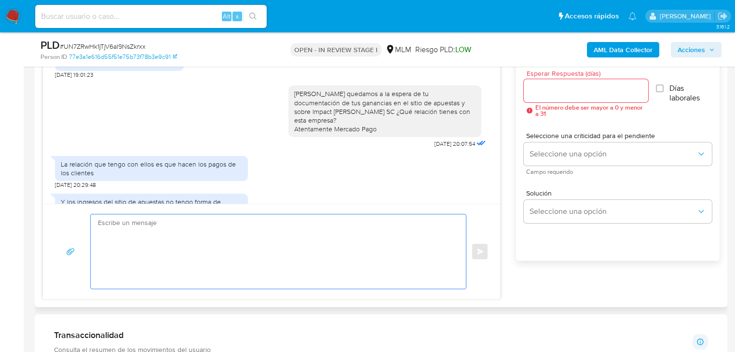
scroll to position [558, 0]
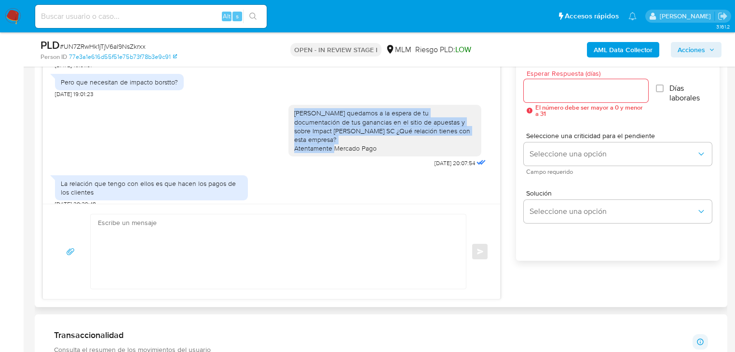
drag, startPoint x: 387, startPoint y: 122, endPoint x: 288, endPoint y: 99, distance: 101.5
click at [294, 109] on div "Octavio quedamos a la espera de tu documentación de tus ganancias en el sitio d…" at bounding box center [384, 131] width 181 height 44
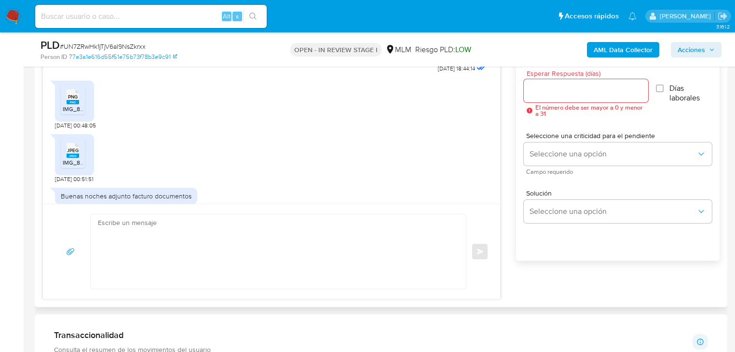
scroll to position [249, 0]
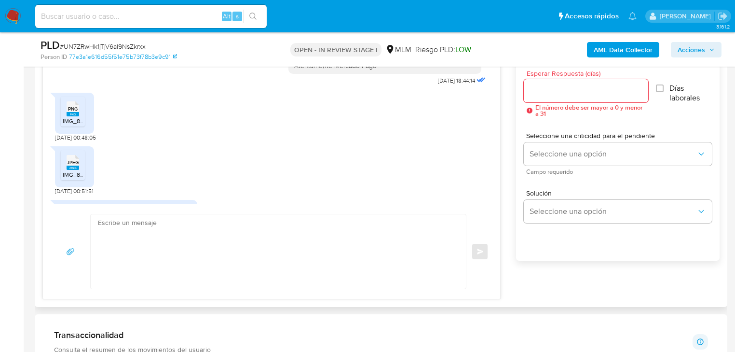
click at [68, 159] on span "JPEG" at bounding box center [73, 162] width 12 height 6
click at [75, 117] on span "IMG_8963.png" at bounding box center [82, 121] width 39 height 8
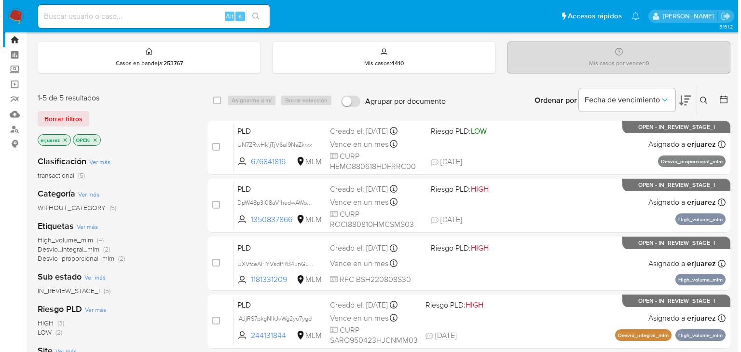
scroll to position [39, 0]
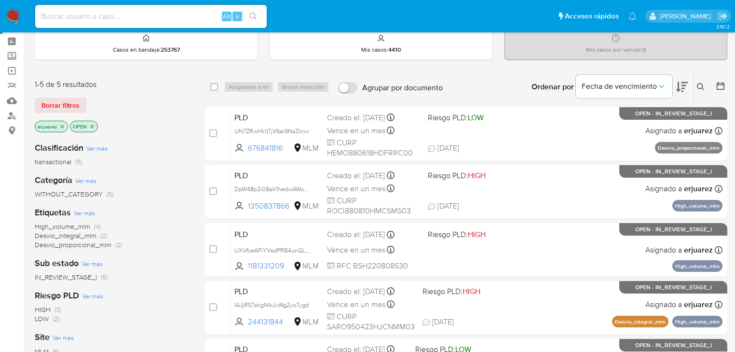
click at [60, 126] on icon "close-filter" at bounding box center [62, 127] width 6 height 6
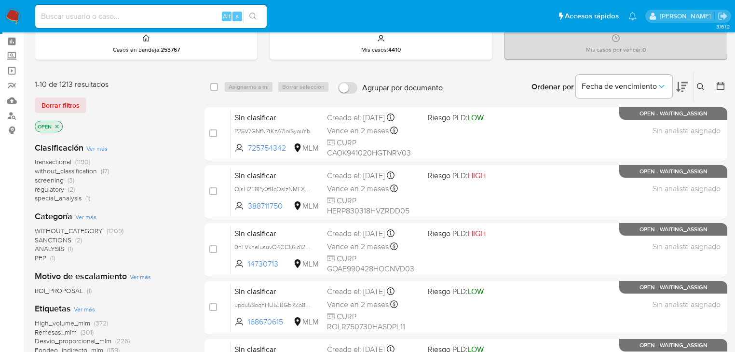
drag, startPoint x: 706, startPoint y: 85, endPoint x: 700, endPoint y: 87, distance: 6.6
click at [703, 85] on button at bounding box center [702, 87] width 16 height 12
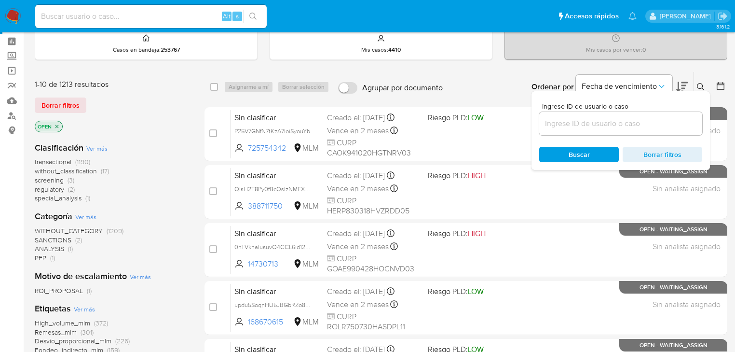
click at [596, 124] on input at bounding box center [620, 123] width 163 height 13
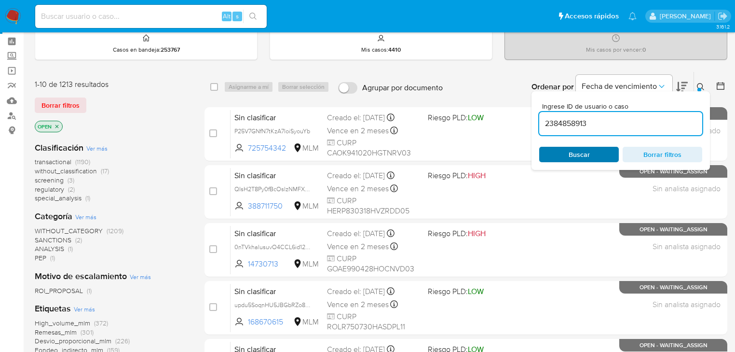
type input "2384858913"
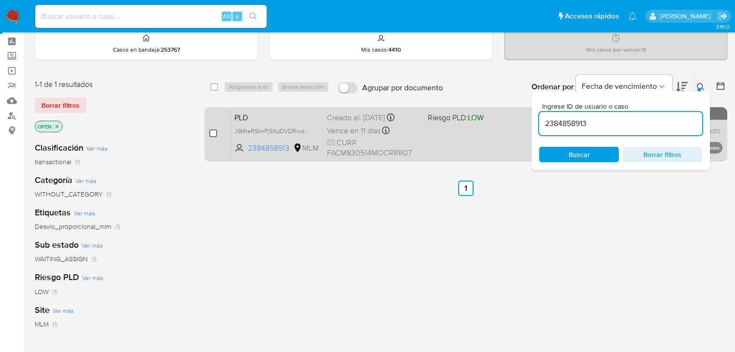
drag, startPoint x: 212, startPoint y: 134, endPoint x: 245, endPoint y: 86, distance: 57.6
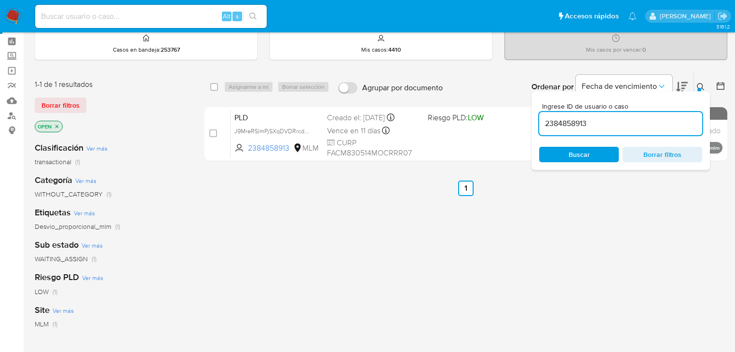
click at [212, 133] on input "checkbox" at bounding box center [213, 133] width 8 height 8
checkbox input "true"
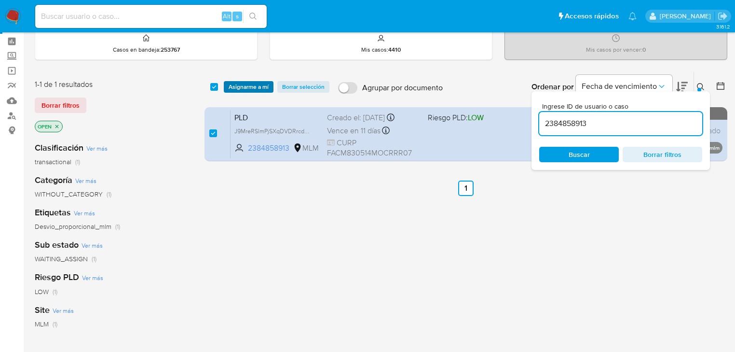
click at [246, 83] on span "Asignarme a mí" at bounding box center [249, 87] width 40 height 10
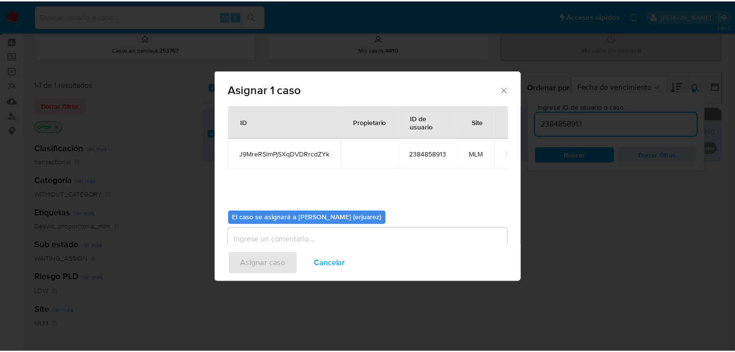
scroll to position [50, 0]
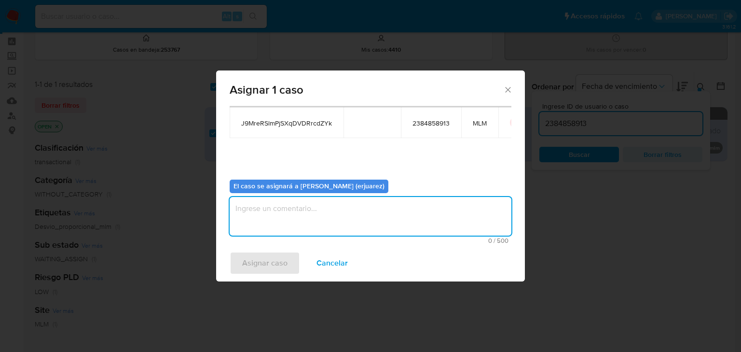
click at [301, 211] on textarea "assign-modal" at bounding box center [371, 216] width 282 height 39
type textarea "EPJU"
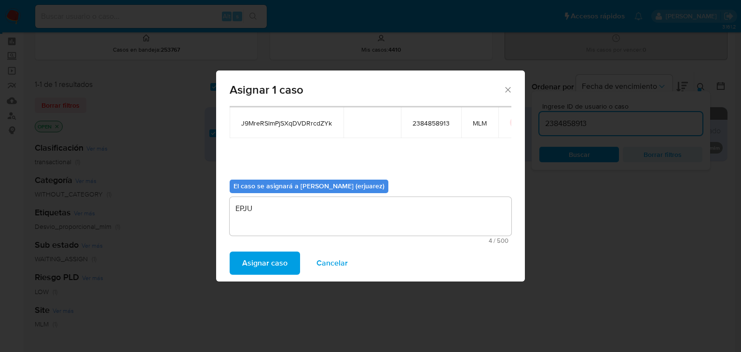
click at [251, 269] on span "Asignar caso" at bounding box center [264, 262] width 45 height 21
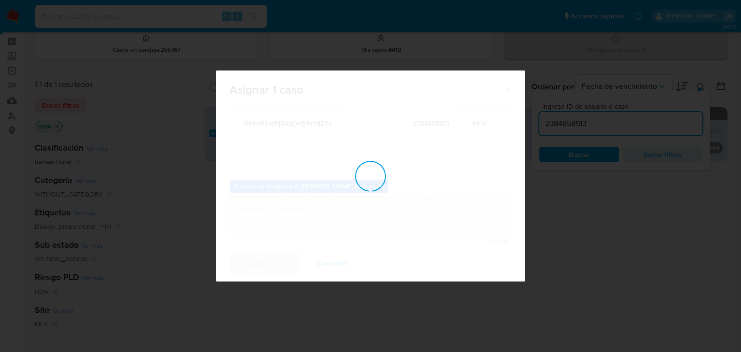
checkbox input "false"
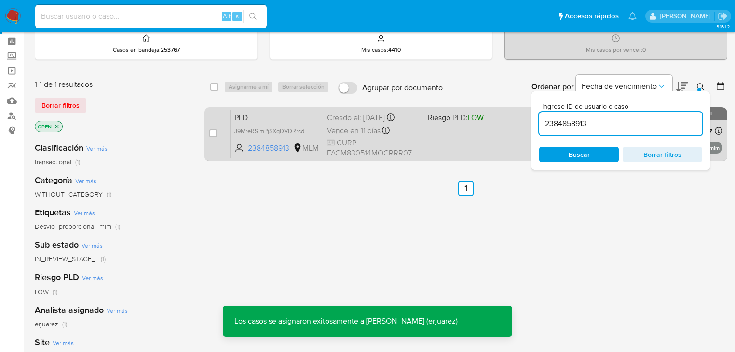
click at [456, 140] on div "PLD J9MreRSlmPjSXqDVDRrcdZYk 2384858913 MLM Riesgo PLD: LOW Creado el: 12/08/20…" at bounding box center [477, 134] width 492 height 49
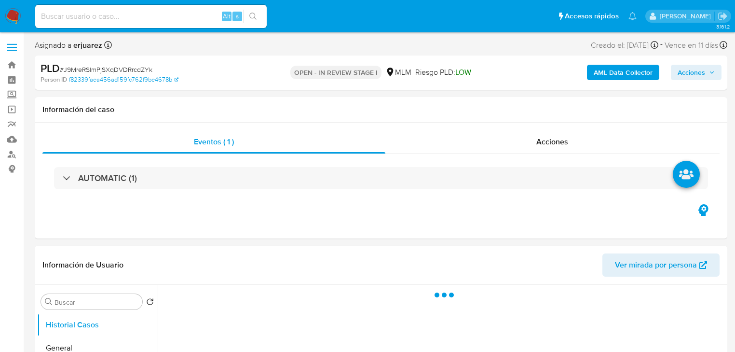
select select "10"
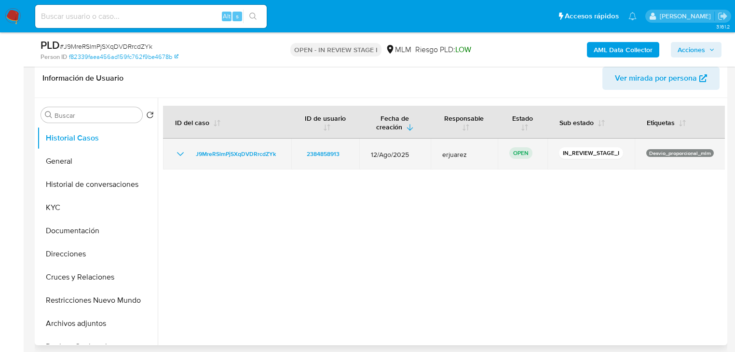
scroll to position [154, 0]
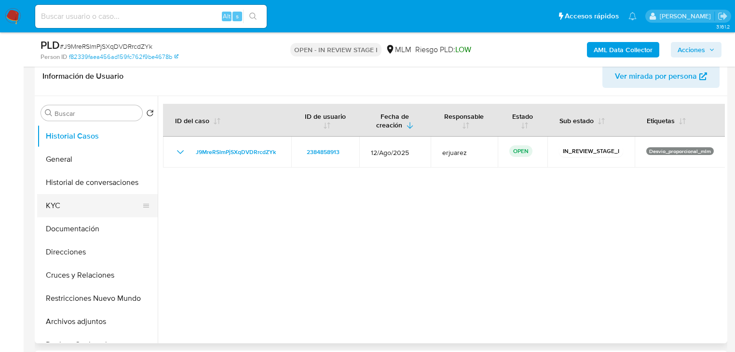
click at [71, 201] on button "KYC" at bounding box center [93, 205] width 113 height 23
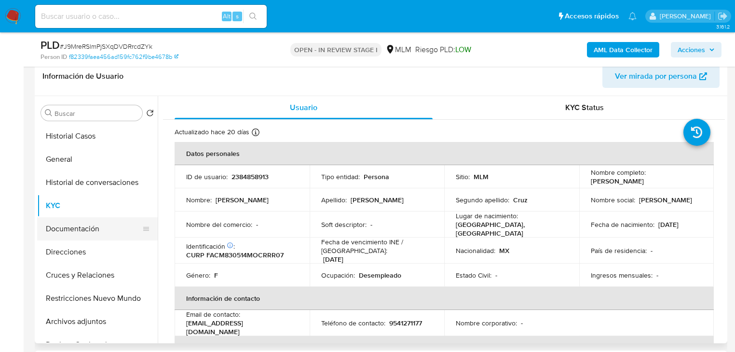
click at [87, 233] on button "Documentación" at bounding box center [93, 228] width 113 height 23
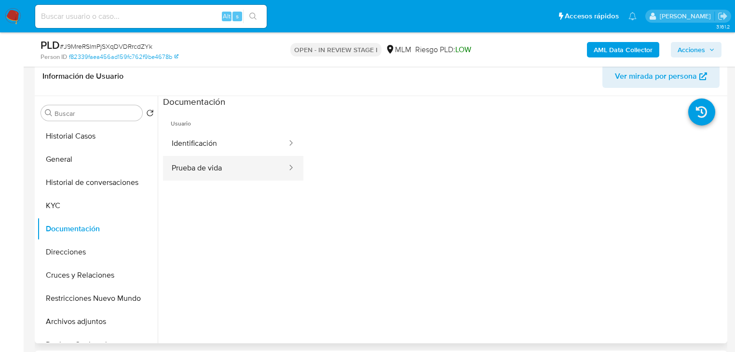
click at [214, 173] on button "Prueba de vida" at bounding box center [225, 168] width 125 height 25
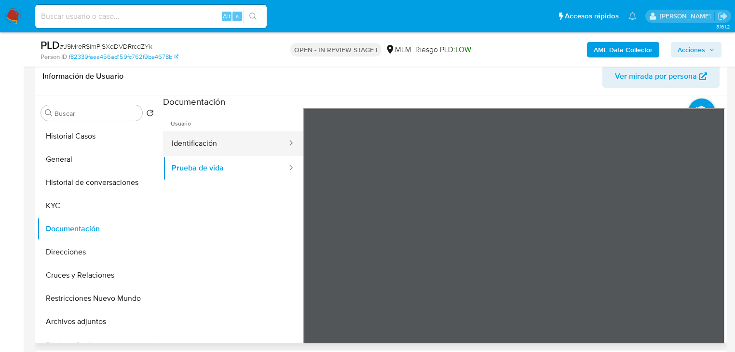
drag, startPoint x: 215, startPoint y: 135, endPoint x: 235, endPoint y: 139, distance: 20.2
click at [218, 135] on button "Identificación" at bounding box center [225, 143] width 125 height 25
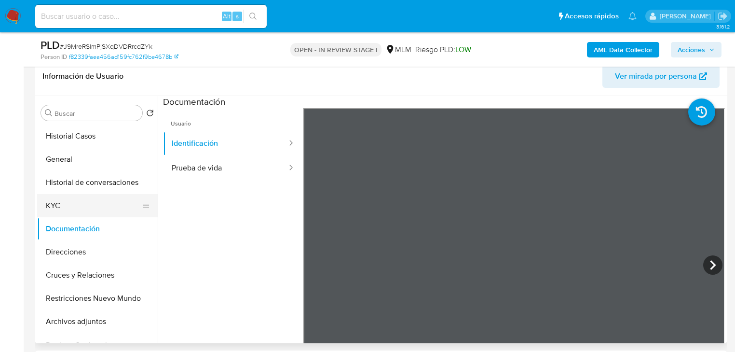
drag, startPoint x: 60, startPoint y: 200, endPoint x: 109, endPoint y: 184, distance: 51.1
click at [60, 199] on button "KYC" at bounding box center [97, 205] width 121 height 23
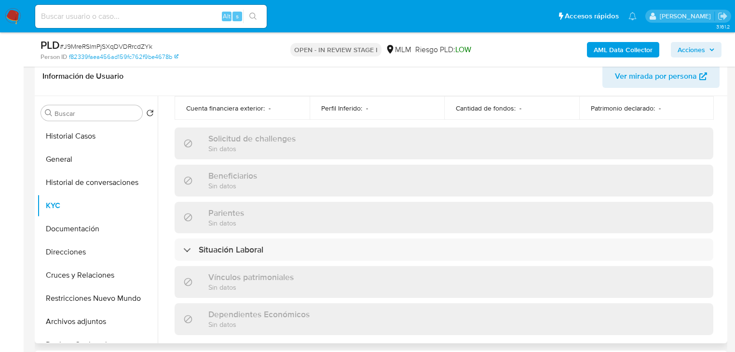
scroll to position [609, 0]
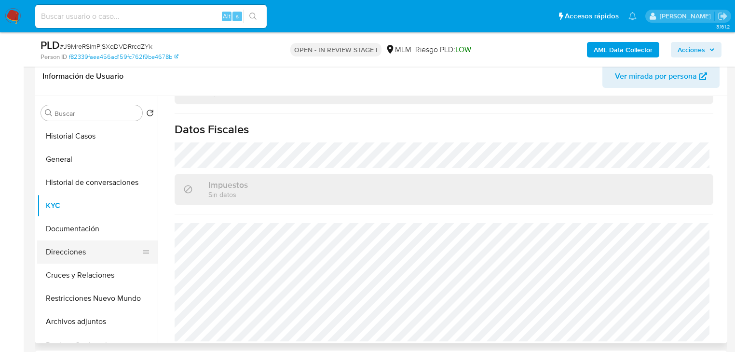
click at [63, 250] on button "Direcciones" at bounding box center [93, 251] width 113 height 23
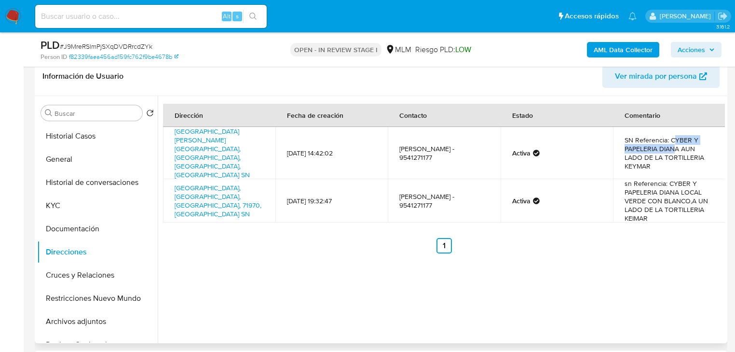
drag, startPoint x: 670, startPoint y: 129, endPoint x: 674, endPoint y: 140, distance: 11.3
click at [674, 140] on td "SN Referencia: CYBER Y PAPELERIA DIANA AUN LADO DE LA TORTILLERIA KEYMAR" at bounding box center [669, 153] width 112 height 52
click at [666, 129] on td "SN Referencia: CYBER Y PAPELERIA DIANA AUN LADO DE LA TORTILLERIA KEYMAR" at bounding box center [669, 153] width 112 height 52
drag, startPoint x: 666, startPoint y: 130, endPoint x: 677, endPoint y: 141, distance: 15.4
click at [677, 141] on td "SN Referencia: CYBER Y PAPELERIA DIANA AUN LADO DE LA TORTILLERIA KEYMAR" at bounding box center [669, 153] width 112 height 52
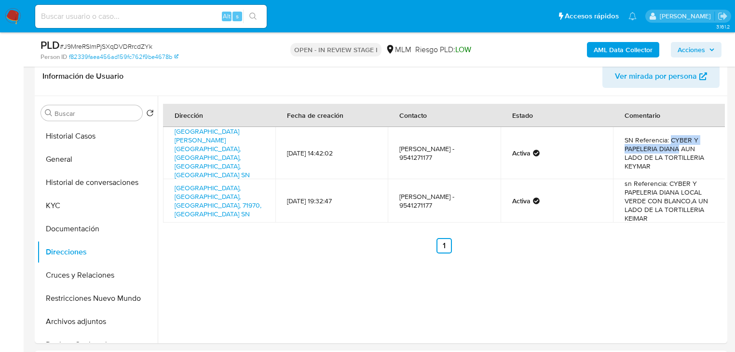
copy td "CYBER Y PAPELERIA DIANA"
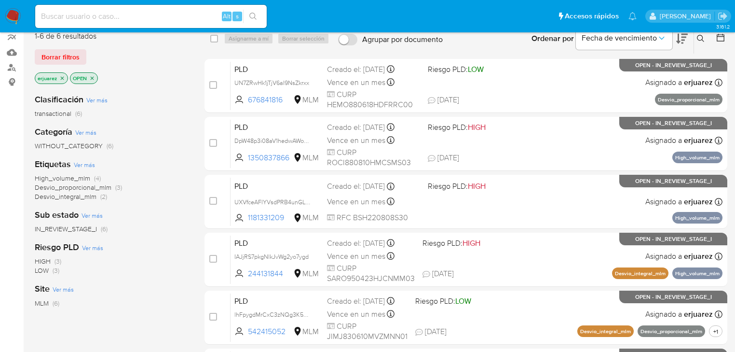
scroll to position [4, 0]
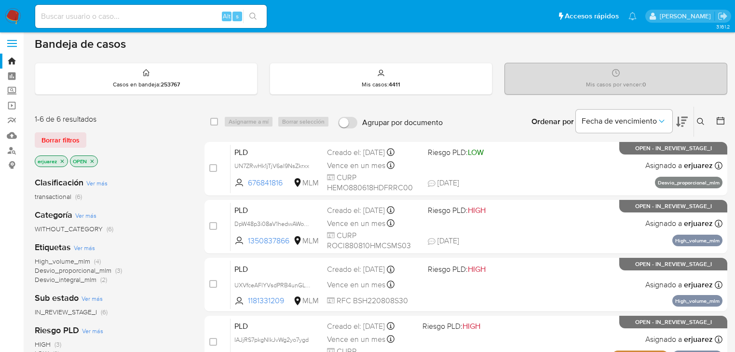
drag, startPoint x: 701, startPoint y: 118, endPoint x: 636, endPoint y: 148, distance: 71.9
click at [699, 119] on icon at bounding box center [701, 122] width 8 height 8
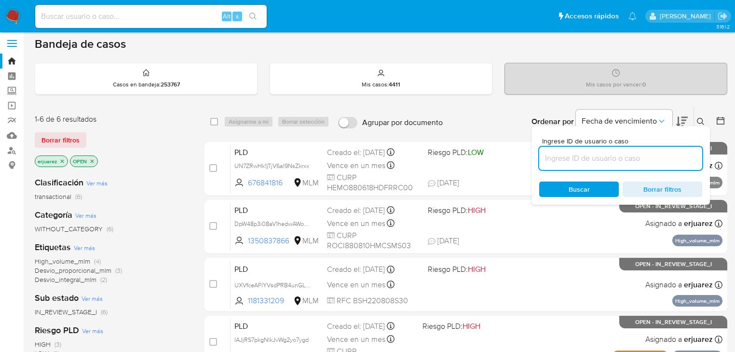
drag, startPoint x: 598, startPoint y: 158, endPoint x: 594, endPoint y: 161, distance: 5.6
click at [596, 159] on input at bounding box center [620, 158] width 163 height 13
type input "2384858913"
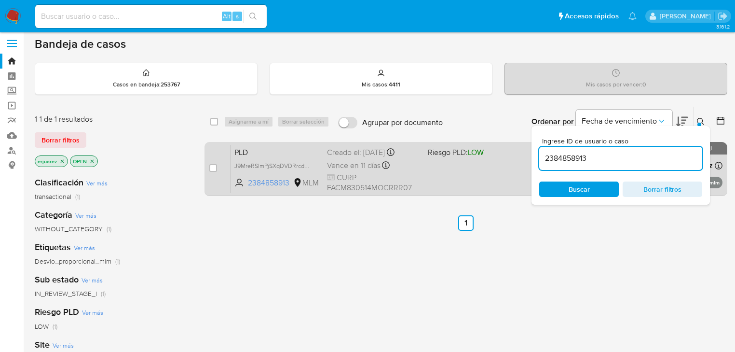
click at [489, 180] on div "PLD J9MreRSlmPjSXqDVDRrcdZYk 2384858913 MLM Riesgo PLD: LOW Creado el: 12/08/20…" at bounding box center [477, 168] width 492 height 49
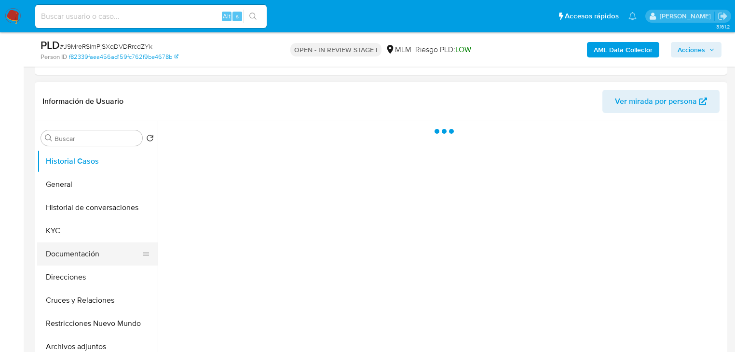
scroll to position [193, 0]
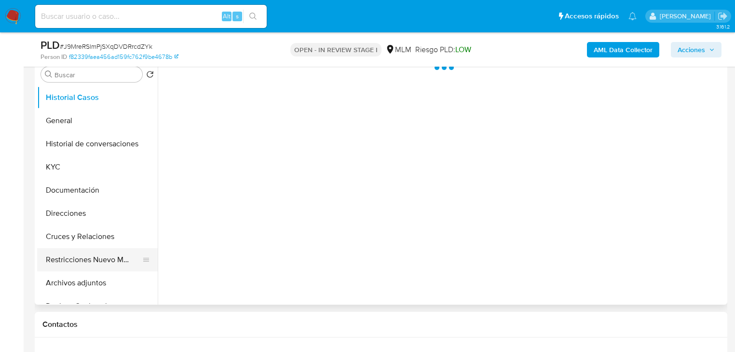
click at [74, 250] on button "Restricciones Nuevo Mundo" at bounding box center [93, 259] width 113 height 23
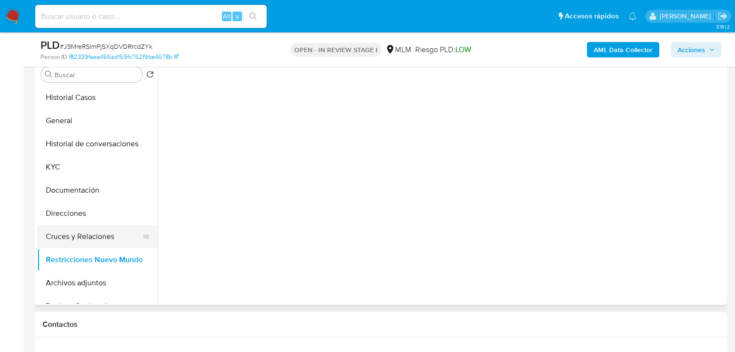
select select "10"
click at [86, 206] on button "Direcciones" at bounding box center [93, 213] width 113 height 23
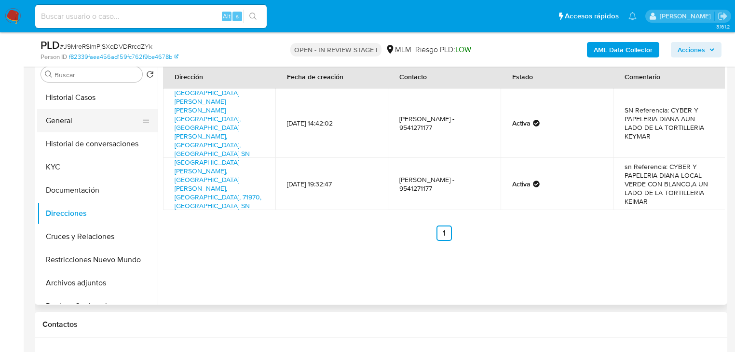
click at [69, 117] on button "General" at bounding box center [93, 120] width 113 height 23
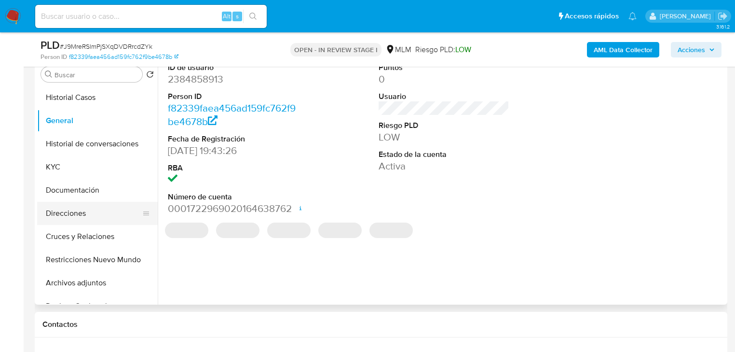
click at [68, 208] on button "Direcciones" at bounding box center [93, 213] width 113 height 23
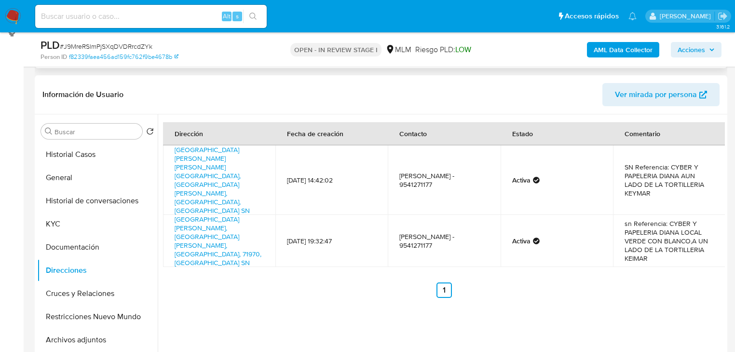
scroll to position [77, 0]
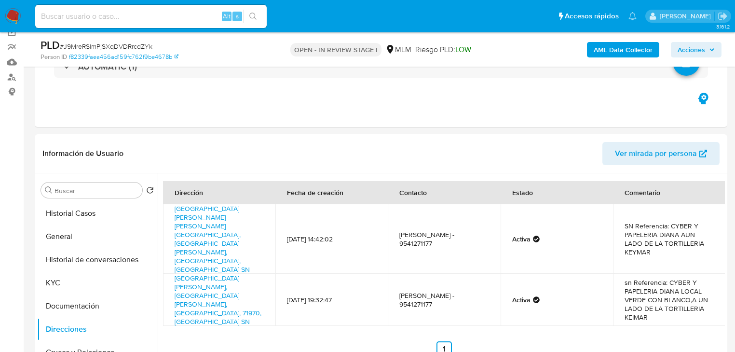
drag, startPoint x: 70, startPoint y: 237, endPoint x: 17, endPoint y: 216, distance: 57.0
click at [68, 236] on button "General" at bounding box center [97, 236] width 121 height 23
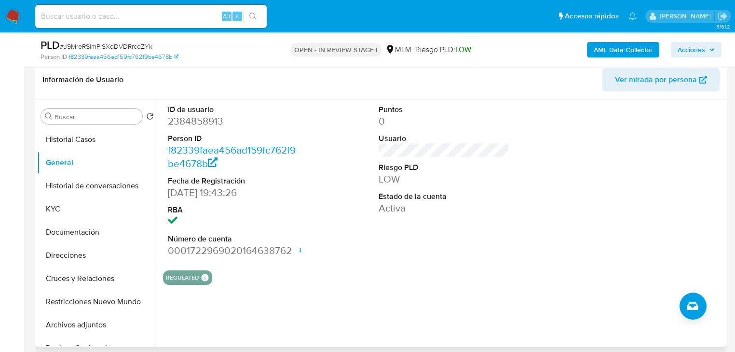
scroll to position [154, 0]
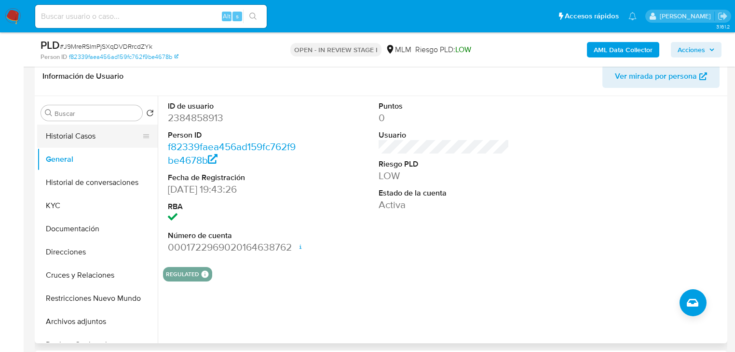
click at [82, 141] on button "Historial Casos" at bounding box center [93, 135] width 113 height 23
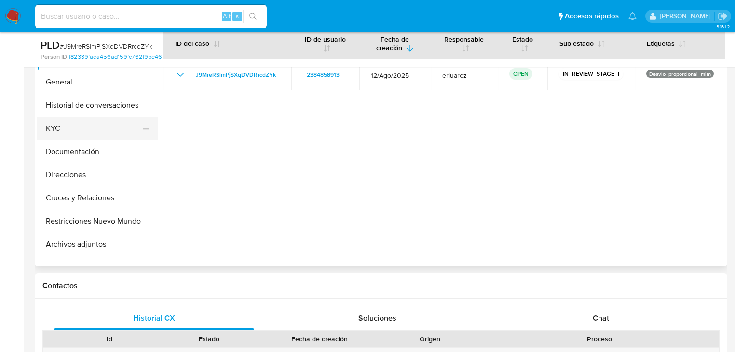
click at [64, 124] on button "KYC" at bounding box center [93, 128] width 113 height 23
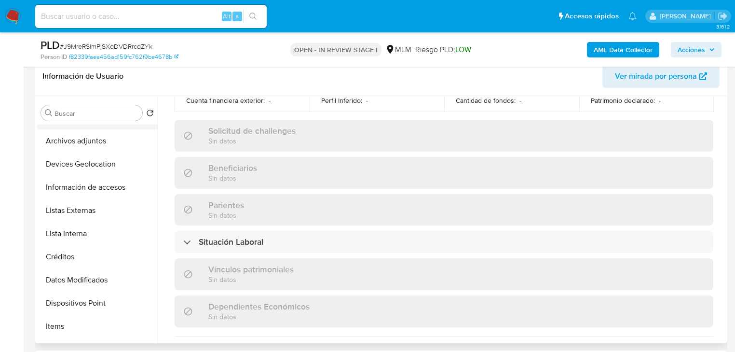
scroll to position [193, 0]
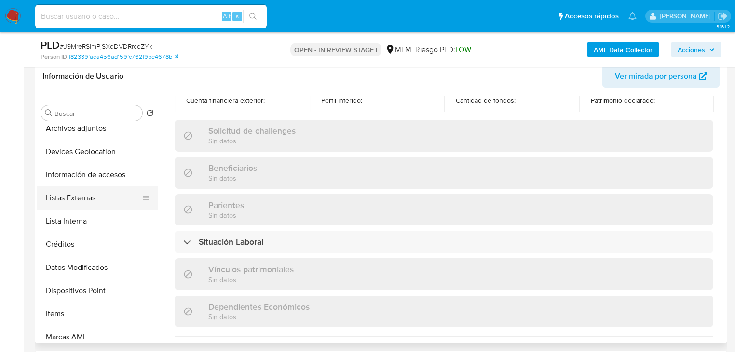
click at [102, 204] on button "Listas Externas" at bounding box center [93, 197] width 113 height 23
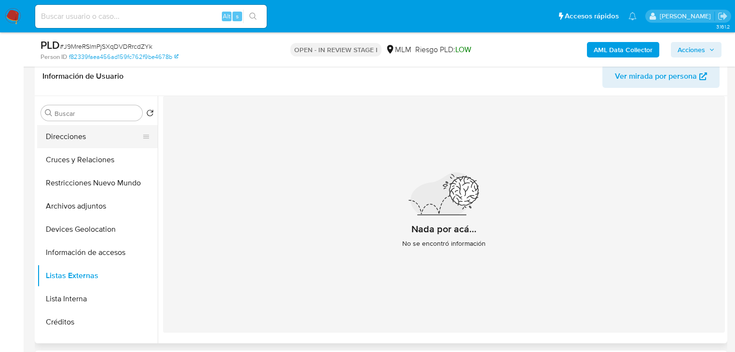
scroll to position [39, 0]
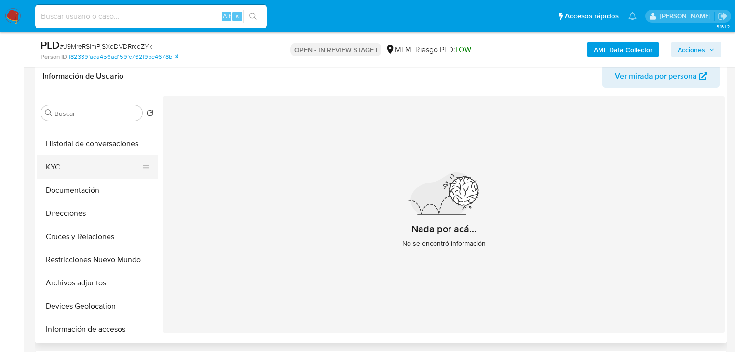
click at [65, 159] on button "KYC" at bounding box center [93, 166] width 113 height 23
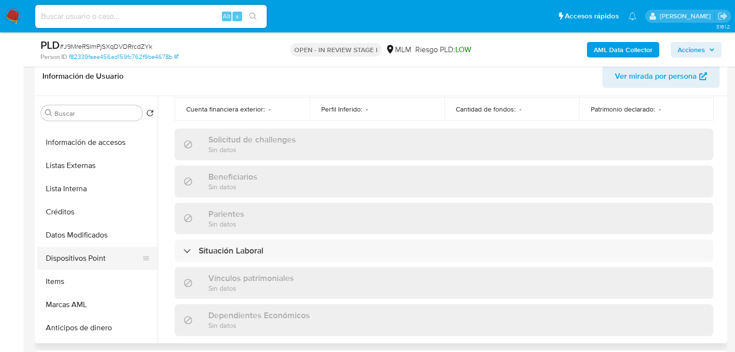
scroll to position [222, 0]
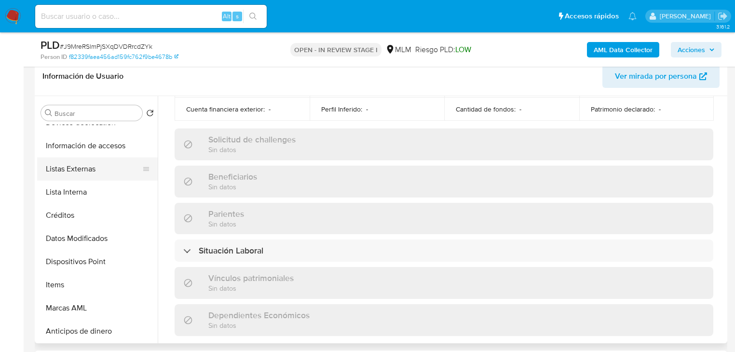
click at [82, 166] on button "Listas Externas" at bounding box center [93, 168] width 113 height 23
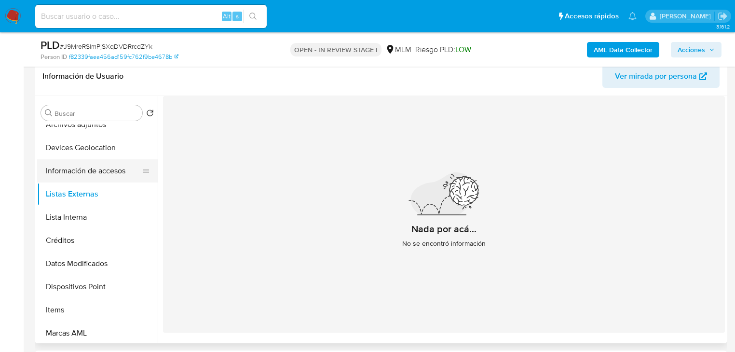
scroll to position [183, 0]
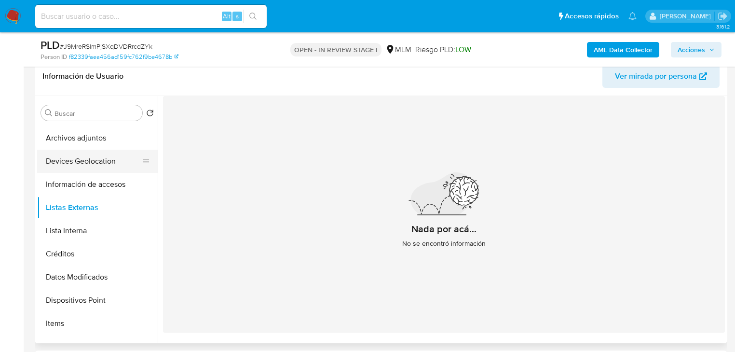
click at [89, 160] on button "Devices Geolocation" at bounding box center [93, 161] width 113 height 23
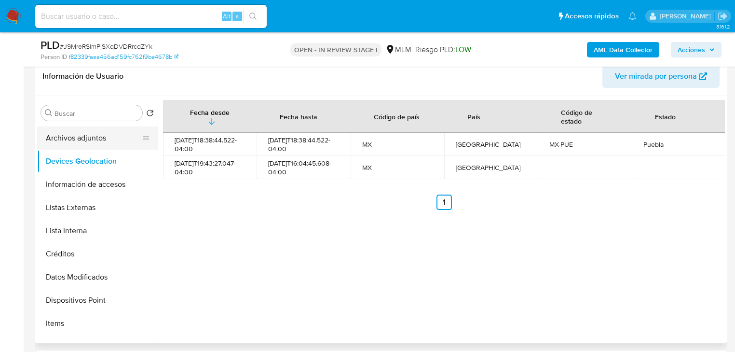
click at [84, 143] on button "Archivos adjuntos" at bounding box center [93, 137] width 113 height 23
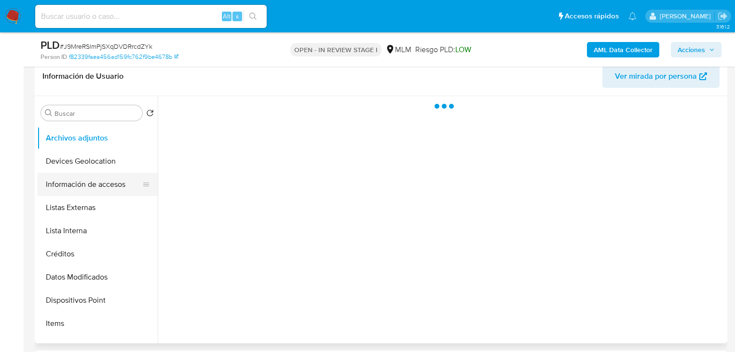
click at [104, 183] on button "Información de accesos" at bounding box center [93, 184] width 113 height 23
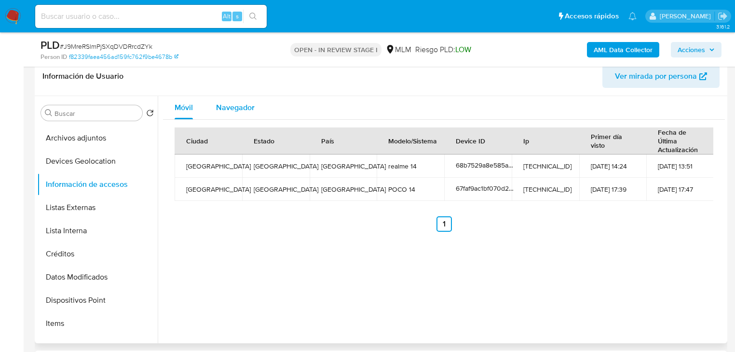
click at [235, 108] on span "Navegador" at bounding box center [235, 107] width 39 height 11
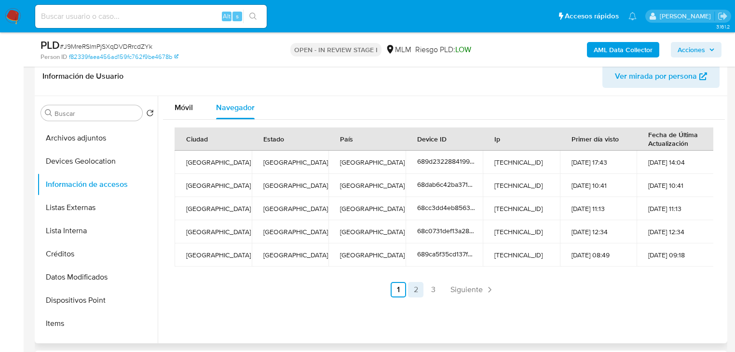
click at [413, 288] on link "2" at bounding box center [415, 289] width 15 height 15
click at [458, 291] on link "3" at bounding box center [459, 289] width 15 height 15
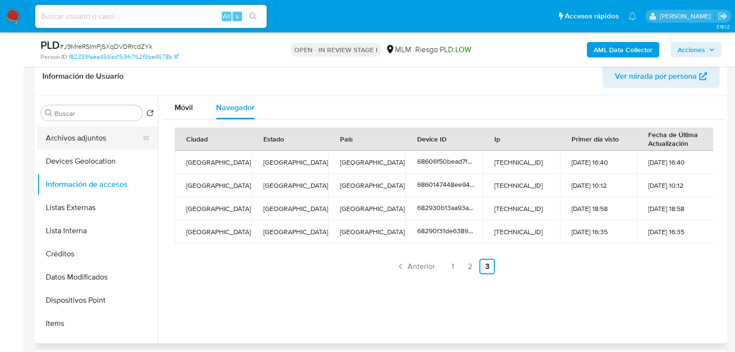
scroll to position [0, 0]
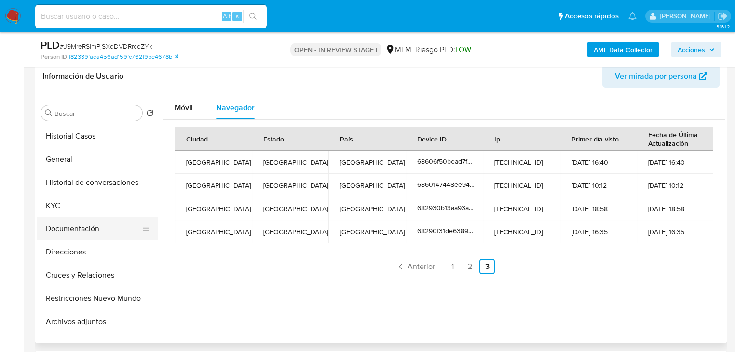
click at [80, 227] on button "Documentación" at bounding box center [93, 228] width 113 height 23
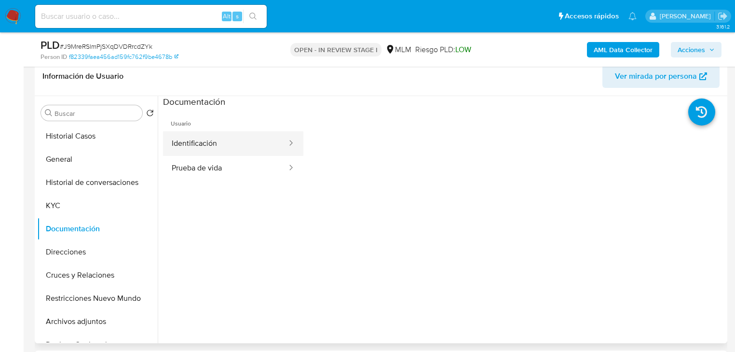
click at [228, 149] on button "Identificación" at bounding box center [225, 143] width 125 height 25
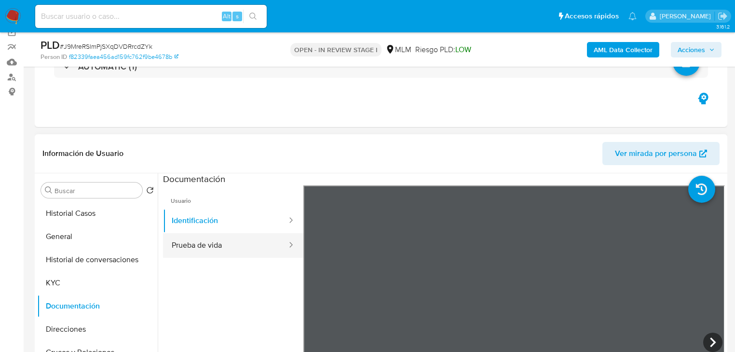
drag, startPoint x: 194, startPoint y: 251, endPoint x: 200, endPoint y: 251, distance: 5.8
click at [197, 251] on button "Prueba de vida" at bounding box center [225, 245] width 125 height 25
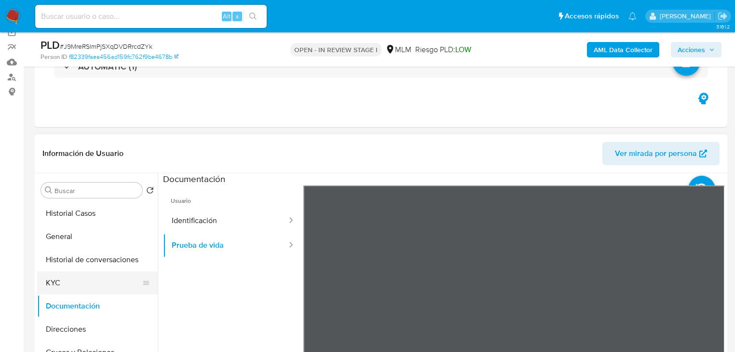
drag, startPoint x: 67, startPoint y: 286, endPoint x: 73, endPoint y: 280, distance: 8.5
click at [68, 285] on button "KYC" at bounding box center [93, 282] width 113 height 23
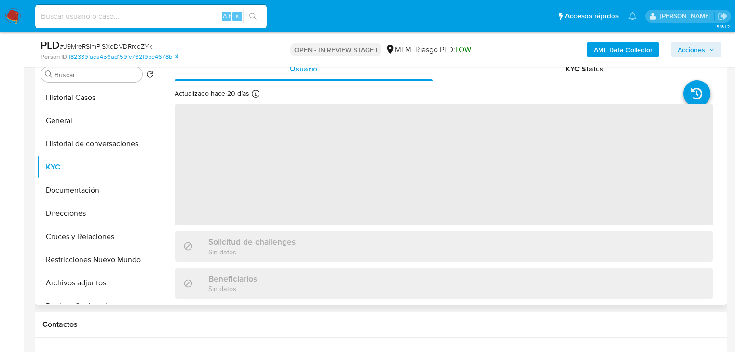
scroll to position [193, 0]
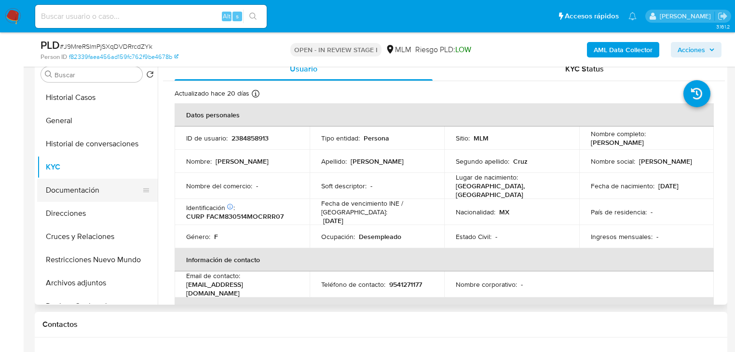
click at [98, 197] on button "Documentación" at bounding box center [93, 190] width 113 height 23
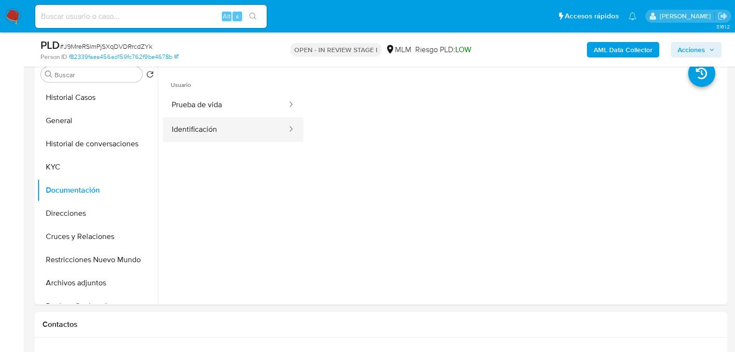
click at [218, 135] on button "Identificación" at bounding box center [225, 129] width 125 height 25
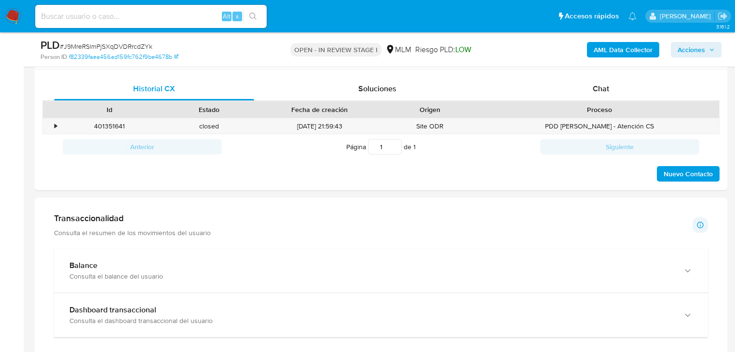
scroll to position [579, 0]
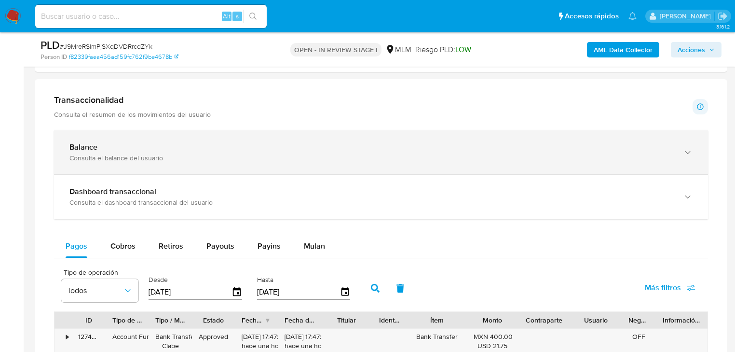
drag, startPoint x: 100, startPoint y: 146, endPoint x: 159, endPoint y: 149, distance: 58.5
click at [100, 146] on div "Balance" at bounding box center [371, 147] width 604 height 10
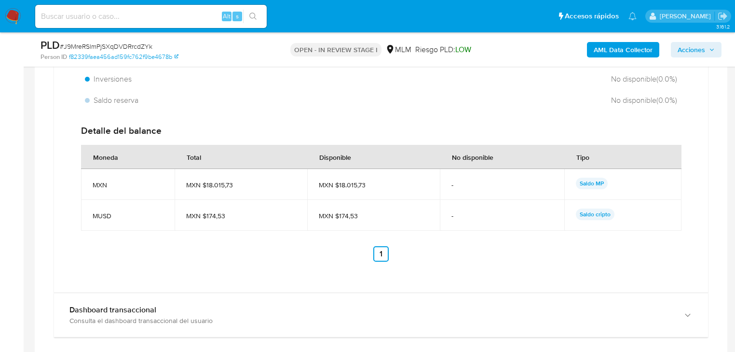
scroll to position [927, 0]
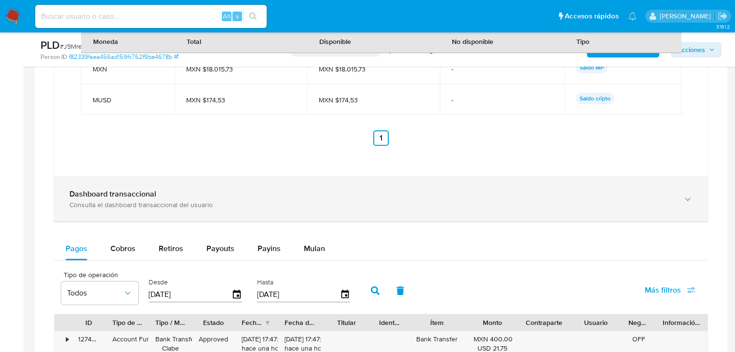
click at [128, 199] on b "Dashboard transaccional" at bounding box center [112, 193] width 87 height 11
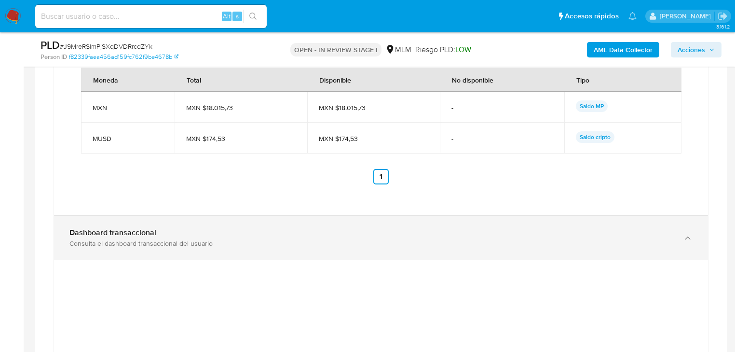
scroll to position [656, 0]
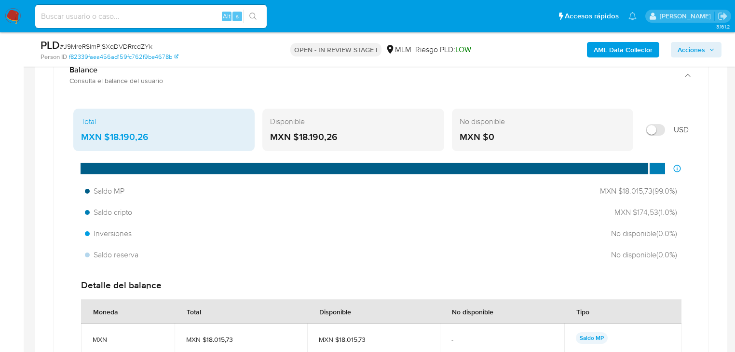
drag, startPoint x: 111, startPoint y: 134, endPoint x: 11, endPoint y: 141, distance: 100.2
click at [179, 134] on div "MXN $18.190,26" at bounding box center [164, 137] width 166 height 13
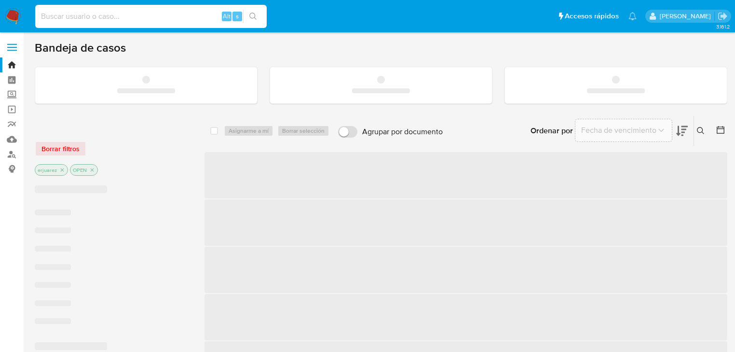
click at [116, 14] on input at bounding box center [151, 16] width 232 height 13
paste input "1742948794"
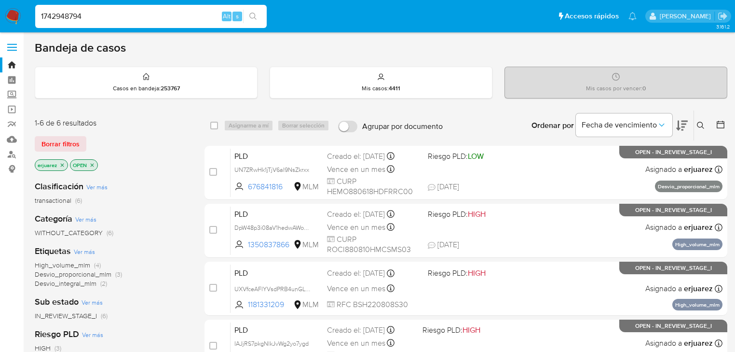
type input "1742948794"
click at [257, 12] on button "search-icon" at bounding box center [253, 17] width 20 height 14
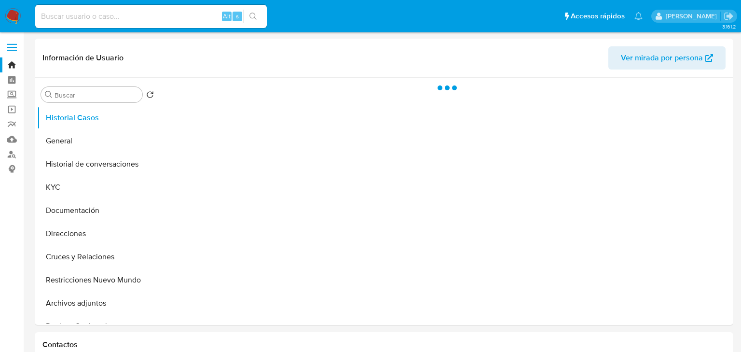
select select "10"
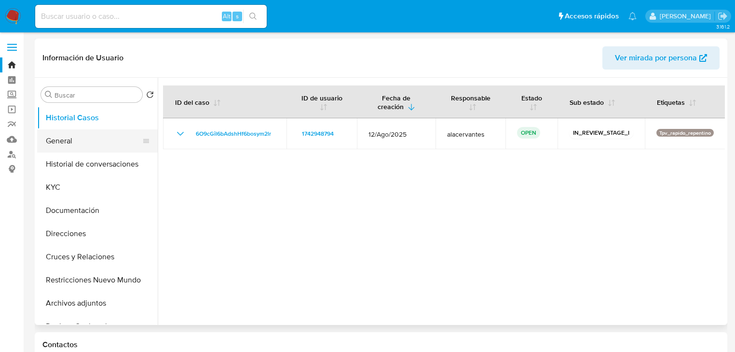
drag, startPoint x: 80, startPoint y: 141, endPoint x: 68, endPoint y: 156, distance: 18.9
click at [79, 141] on button "General" at bounding box center [97, 140] width 121 height 23
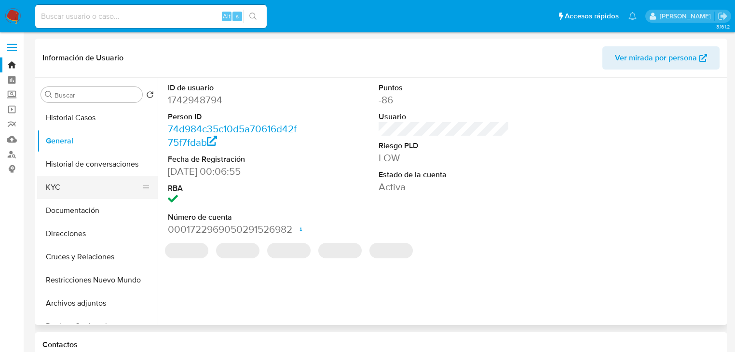
click at [67, 190] on button "KYC" at bounding box center [93, 187] width 113 height 23
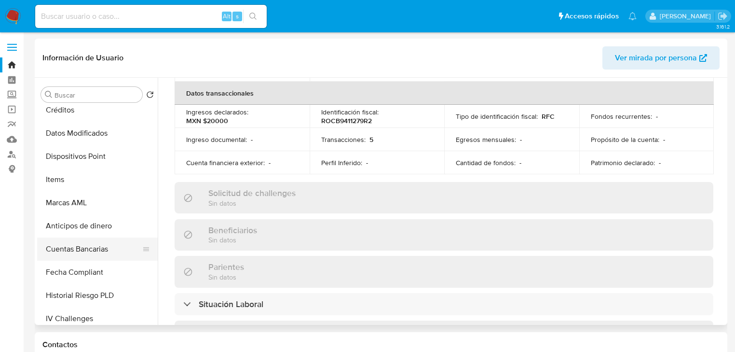
scroll to position [270, 0]
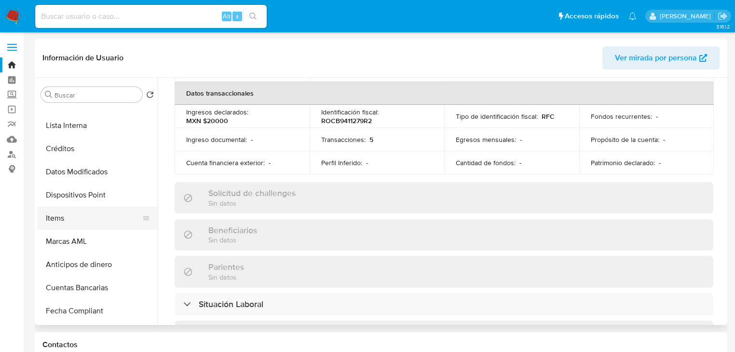
click at [53, 222] on button "Items" at bounding box center [93, 218] width 113 height 23
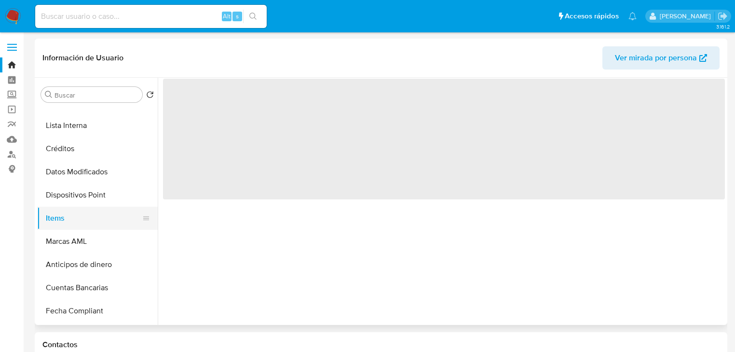
scroll to position [0, 0]
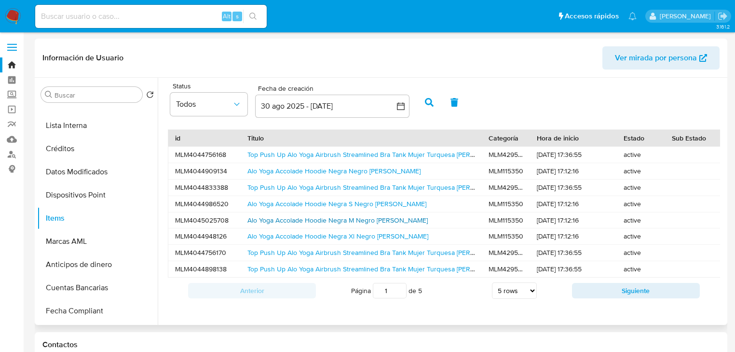
click at [311, 222] on link "Alo Yoga Accolade Hoodie Negra M Negro Lisa" at bounding box center [338, 220] width 180 height 10
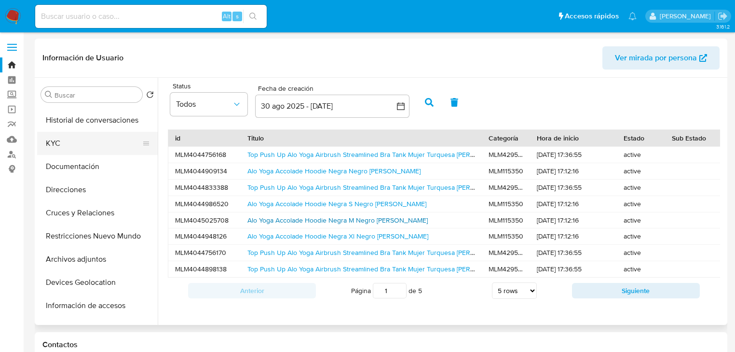
scroll to position [39, 0]
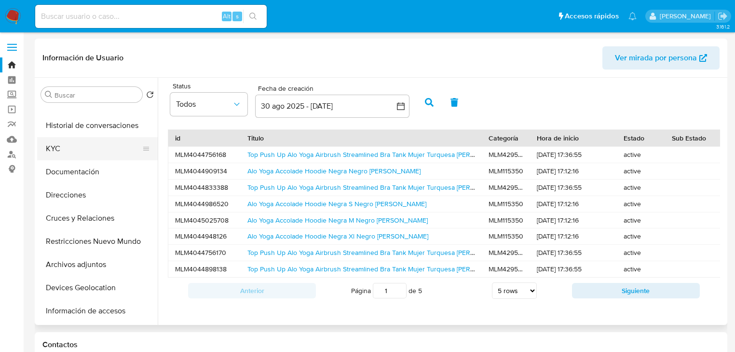
click at [64, 147] on button "KYC" at bounding box center [93, 148] width 113 height 23
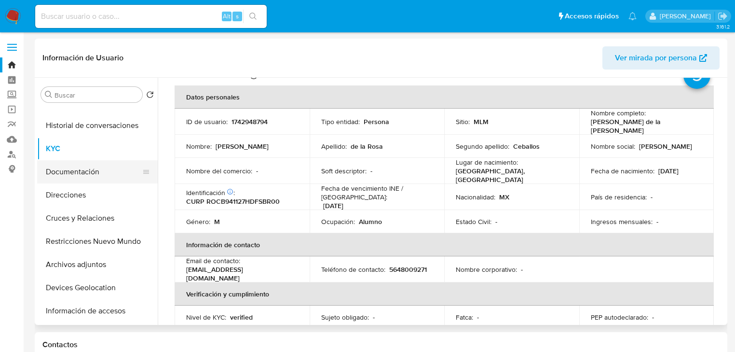
click at [99, 174] on button "Documentación" at bounding box center [93, 171] width 113 height 23
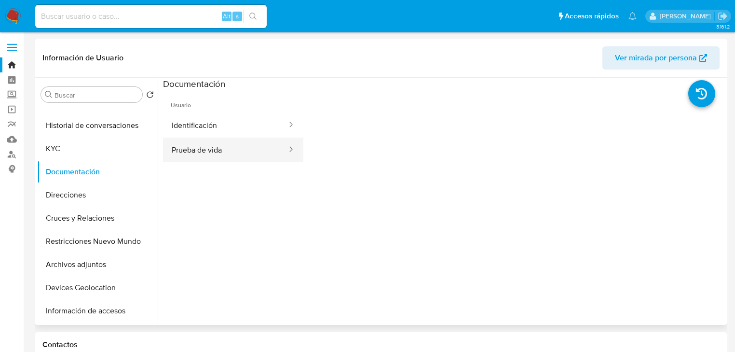
click at [208, 147] on button "Prueba de vida" at bounding box center [225, 150] width 125 height 25
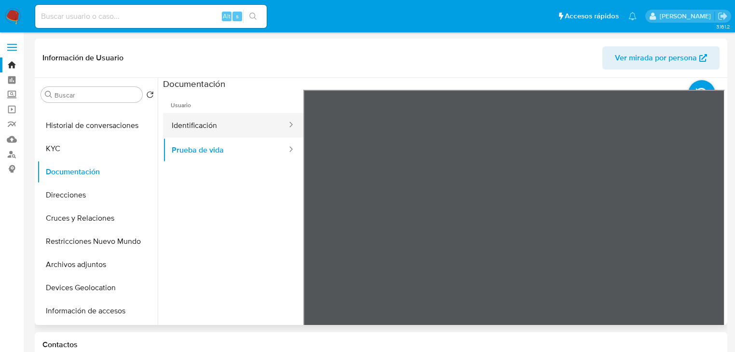
click at [209, 129] on button "Identificación" at bounding box center [225, 125] width 125 height 25
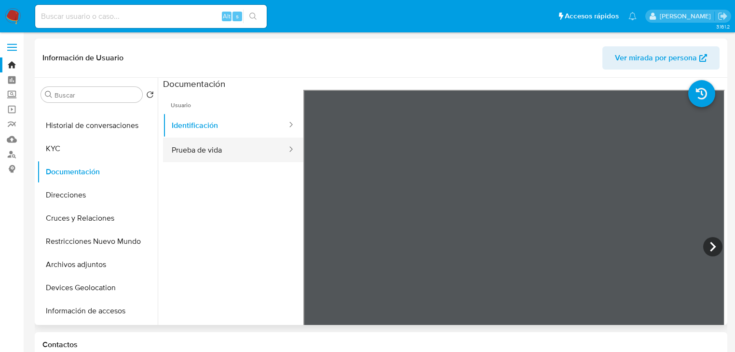
drag, startPoint x: 224, startPoint y: 144, endPoint x: 266, endPoint y: 152, distance: 43.3
click at [224, 145] on button "Prueba de vida" at bounding box center [225, 150] width 125 height 25
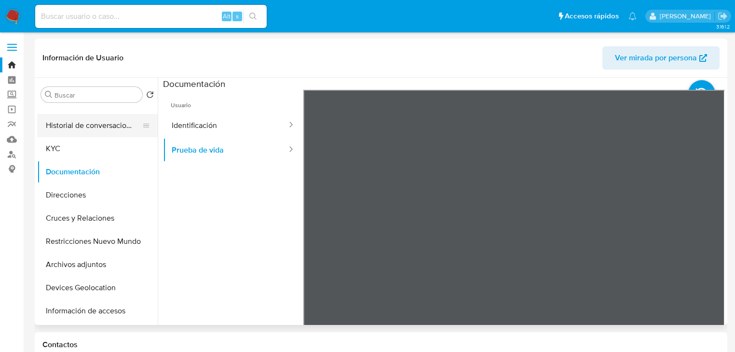
click at [87, 127] on button "Historial de conversaciones" at bounding box center [93, 125] width 113 height 23
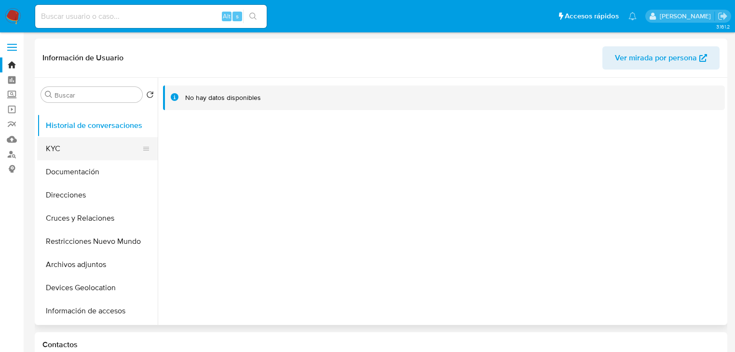
click at [83, 146] on button "KYC" at bounding box center [93, 148] width 113 height 23
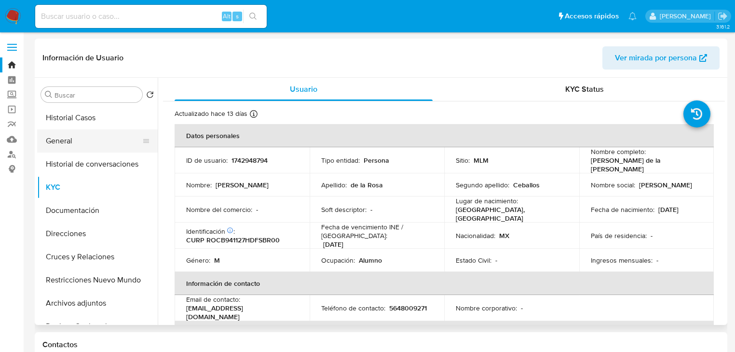
click at [72, 145] on button "General" at bounding box center [93, 140] width 113 height 23
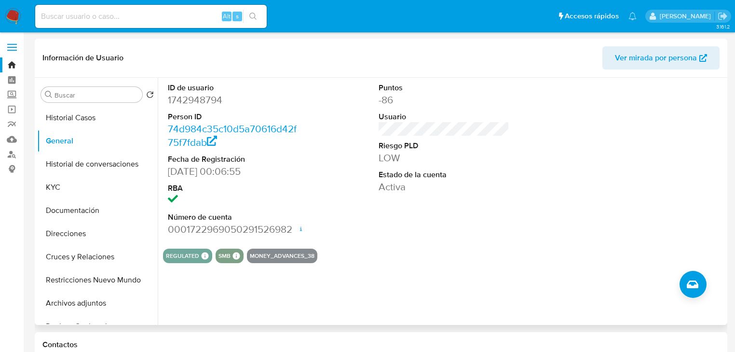
click at [374, 127] on div "Puntos -86 Usuario Riesgo PLD LOW Estado de la cuenta Activa" at bounding box center [444, 159] width 140 height 163
click at [363, 130] on div "ID de usuario 1742948794 Person ID 74d984c35c10d5a70616d42f75f7fdab Fecha de Re…" at bounding box center [444, 159] width 562 height 163
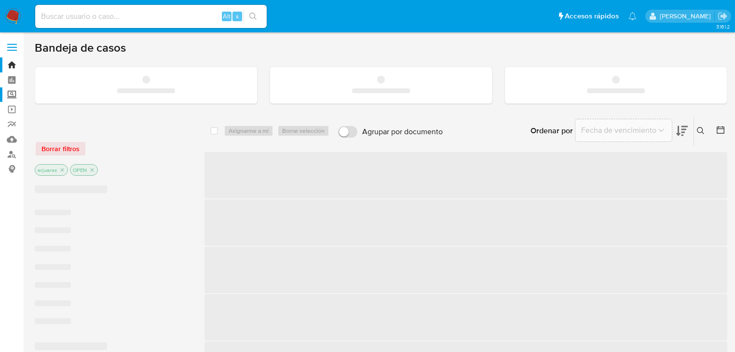
click at [9, 95] on label "Screening" at bounding box center [57, 94] width 115 height 15
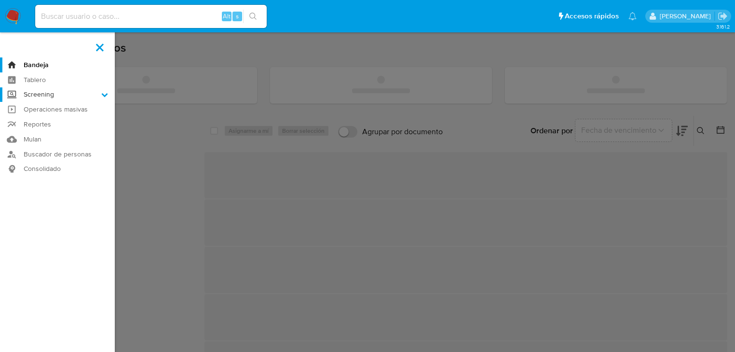
click at [0, 0] on input "Screening" at bounding box center [0, 0] width 0 height 0
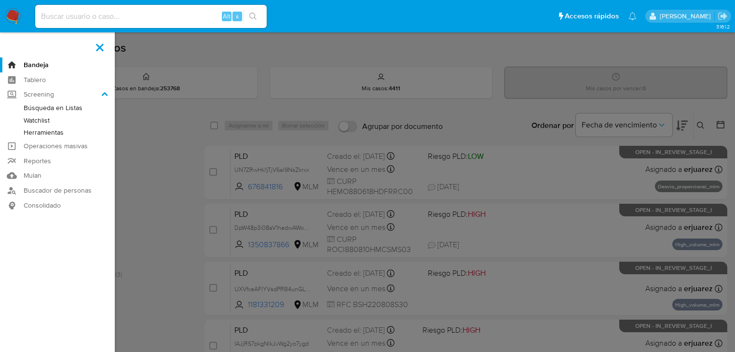
click at [52, 129] on link "Herramientas" at bounding box center [57, 132] width 115 height 12
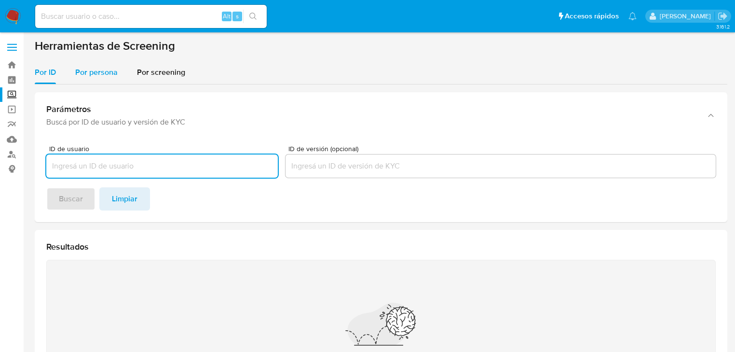
click at [77, 69] on span "Por persona" at bounding box center [96, 72] width 42 height 11
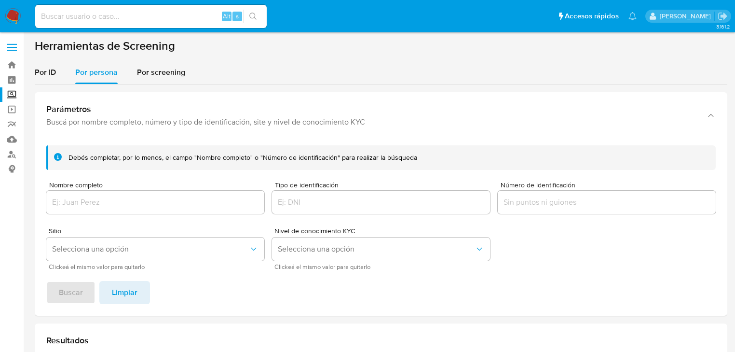
click at [81, 190] on div "Nombre completo" at bounding box center [155, 198] width 218 height 34
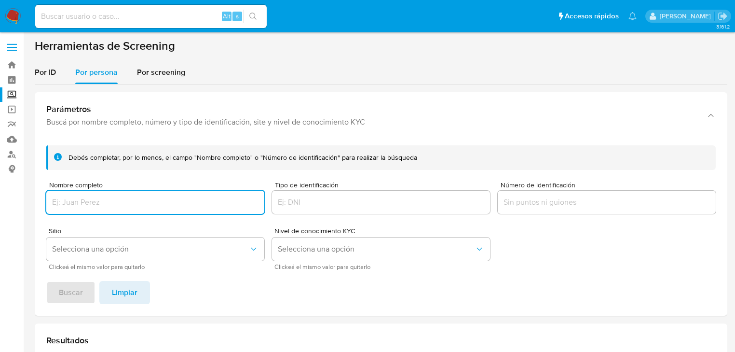
drag, startPoint x: 76, startPoint y: 203, endPoint x: 75, endPoint y: 212, distance: 9.3
click at [76, 203] on input "Nombre completo" at bounding box center [155, 202] width 218 height 13
type input "[PERSON_NAME]"
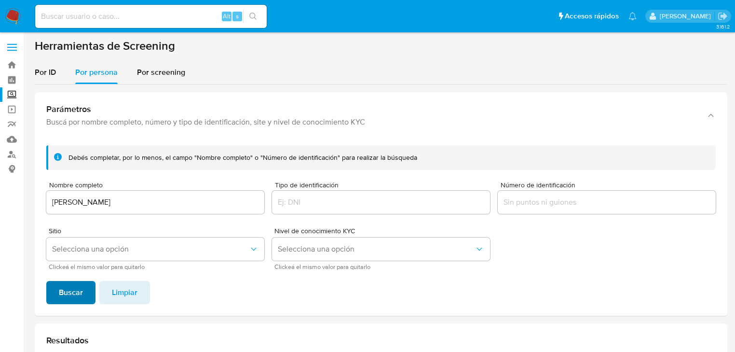
click at [70, 297] on span "Buscar" at bounding box center [71, 292] width 24 height 21
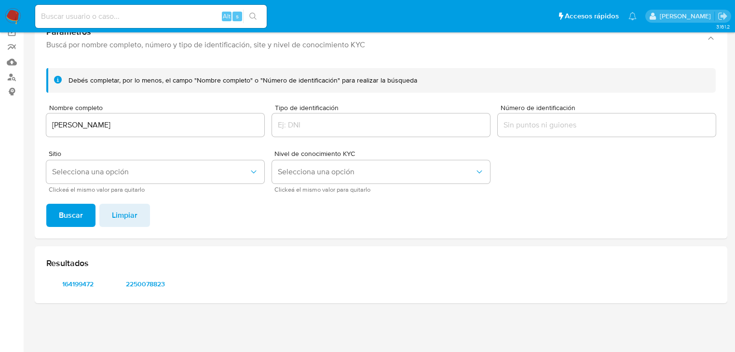
scroll to position [77, 0]
click at [142, 287] on span "2250078823" at bounding box center [146, 284] width 50 height 14
click at [17, 61] on link "Mulan" at bounding box center [57, 62] width 115 height 15
click at [14, 64] on link "Mulan" at bounding box center [57, 62] width 115 height 15
click at [12, 63] on link "Mulan" at bounding box center [57, 62] width 115 height 15
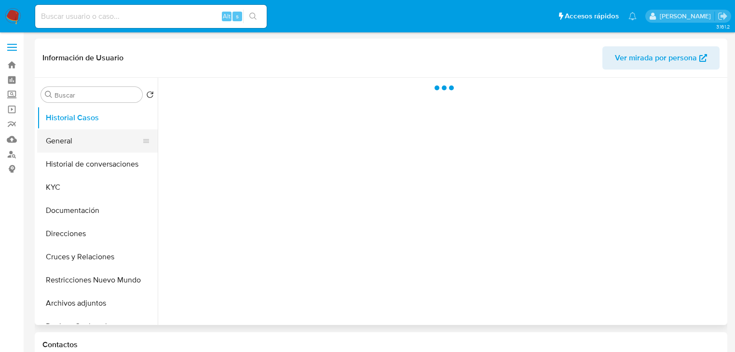
click at [66, 141] on button "General" at bounding box center [93, 140] width 113 height 23
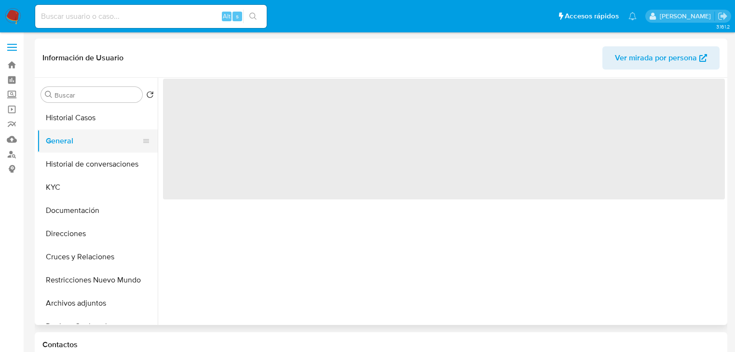
select select "10"
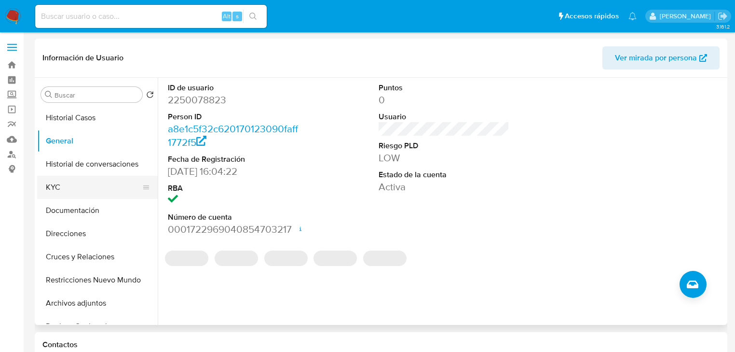
click at [63, 186] on button "KYC" at bounding box center [93, 187] width 113 height 23
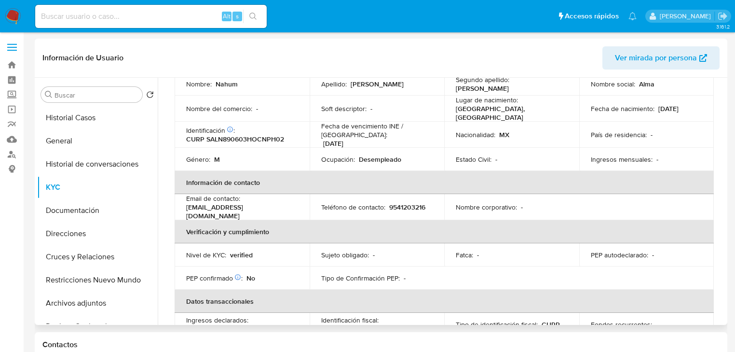
scroll to position [21, 0]
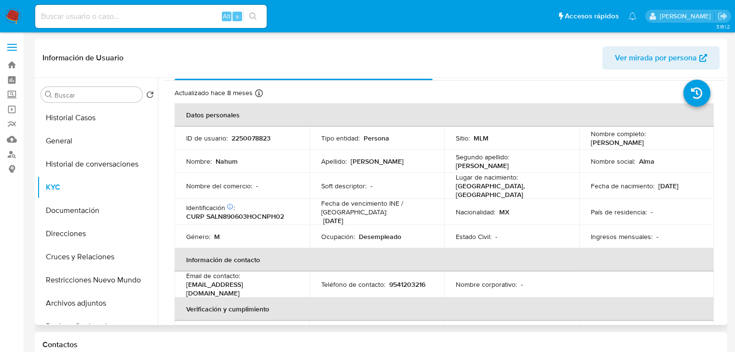
click at [232, 137] on p "2250078823" at bounding box center [251, 138] width 39 height 9
drag, startPoint x: 230, startPoint y: 137, endPoint x: 280, endPoint y: 131, distance: 50.5
click at [280, 131] on td "ID de usuario : 2250078823" at bounding box center [242, 137] width 135 height 23
copy p "2250078823"
click at [368, 166] on td "Apellido : Santos" at bounding box center [377, 161] width 135 height 23
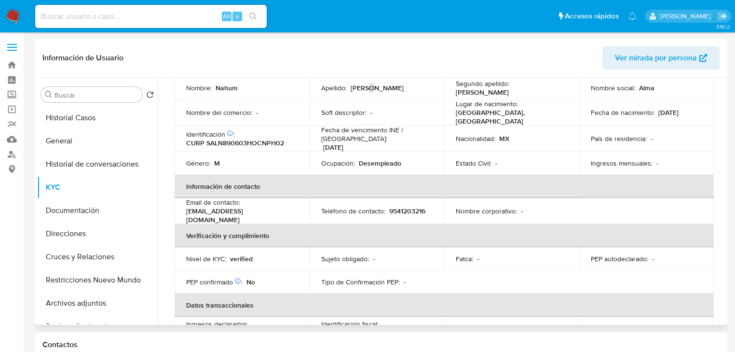
scroll to position [59, 0]
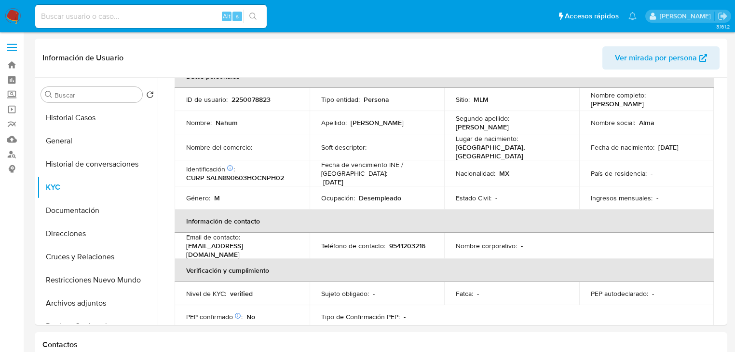
click at [45, 17] on input at bounding box center [151, 16] width 232 height 13
paste input "2535301611"
type input "2535301611"
click at [254, 14] on icon "search-icon" at bounding box center [253, 17] width 8 height 8
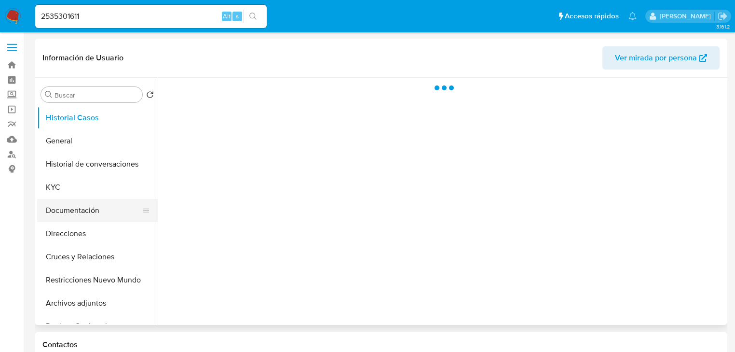
click at [62, 200] on button "Documentación" at bounding box center [93, 210] width 113 height 23
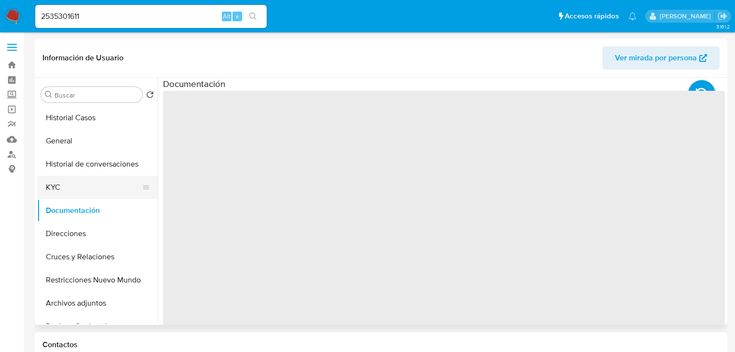
click at [64, 189] on button "KYC" at bounding box center [93, 187] width 113 height 23
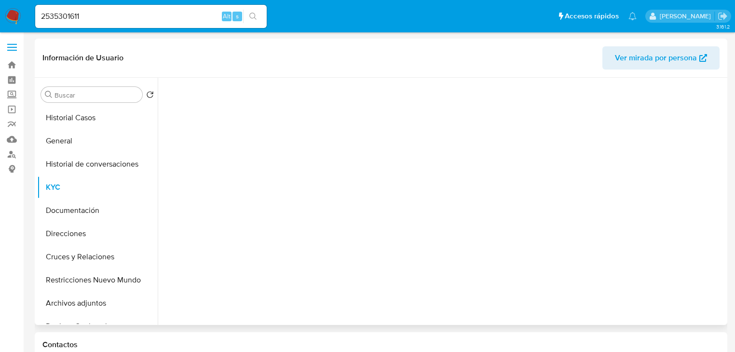
select select "10"
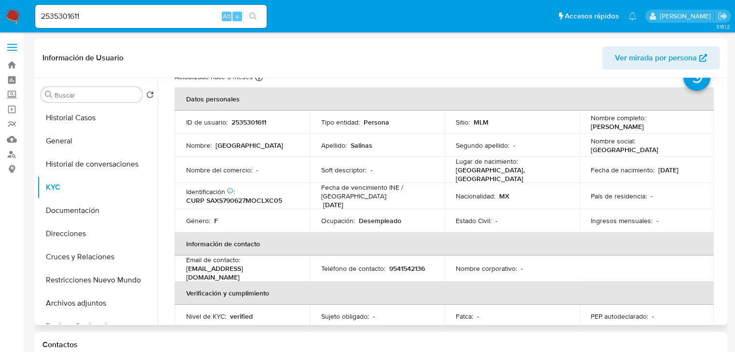
scroll to position [30, 0]
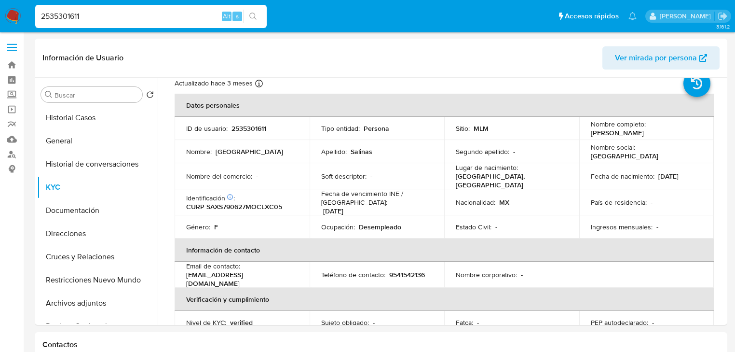
drag, startPoint x: 106, startPoint y: 15, endPoint x: 33, endPoint y: 16, distance: 72.9
click at [33, 16] on li "2535301611 Alt s" at bounding box center [151, 16] width 236 height 24
paste input "669834720"
type input "669834720"
click at [251, 13] on icon "search-icon" at bounding box center [252, 16] width 7 height 7
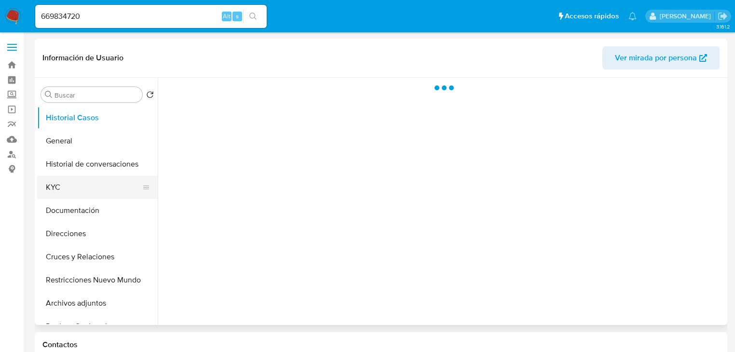
select select "10"
click at [75, 183] on button "KYC" at bounding box center [93, 187] width 113 height 23
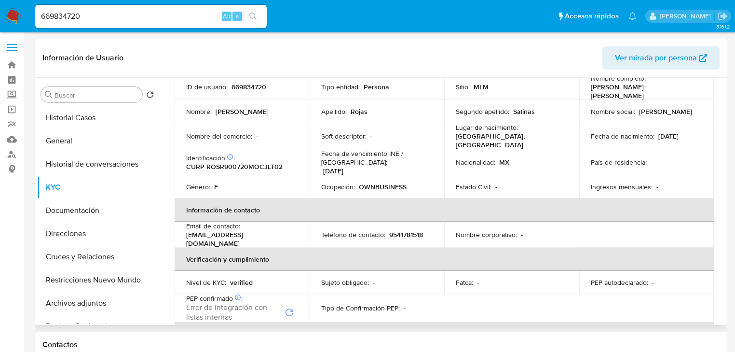
scroll to position [35, 0]
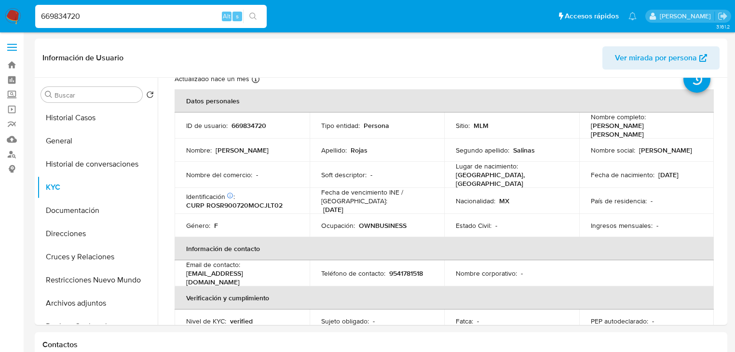
drag, startPoint x: 90, startPoint y: 14, endPoint x: 17, endPoint y: 18, distance: 73.5
click at [17, 17] on nav "Pausado Ver notificaciones 669834720 Alt s Accesos rápidos Presiona las siguien…" at bounding box center [367, 16] width 735 height 32
paste input "505955699"
type input "505955699"
click at [249, 15] on button "search-icon" at bounding box center [253, 17] width 20 height 14
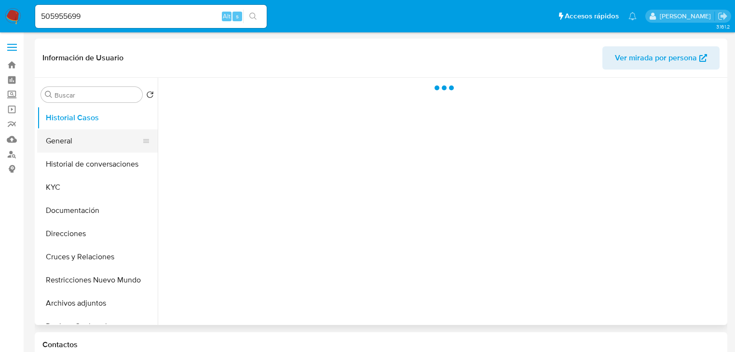
click at [84, 142] on button "General" at bounding box center [93, 140] width 113 height 23
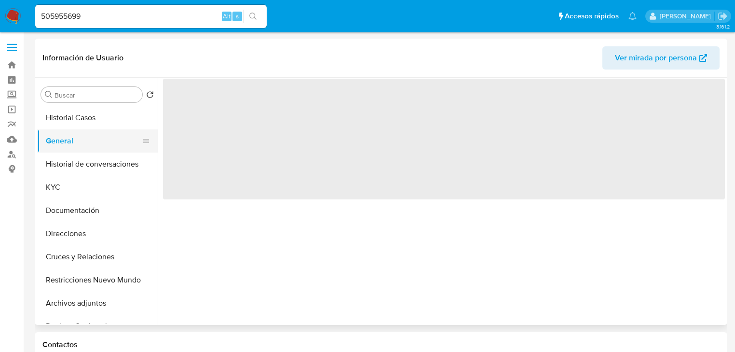
select select "10"
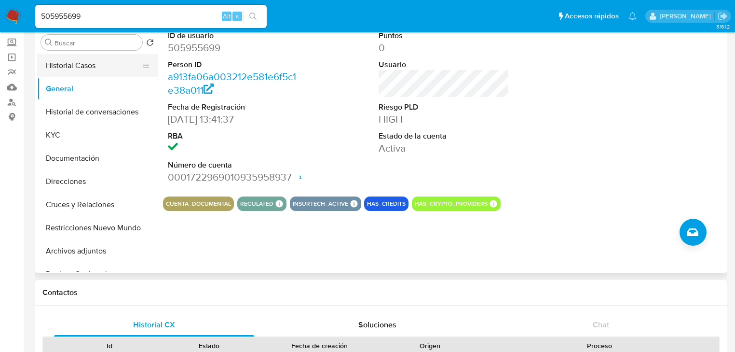
scroll to position [39, 0]
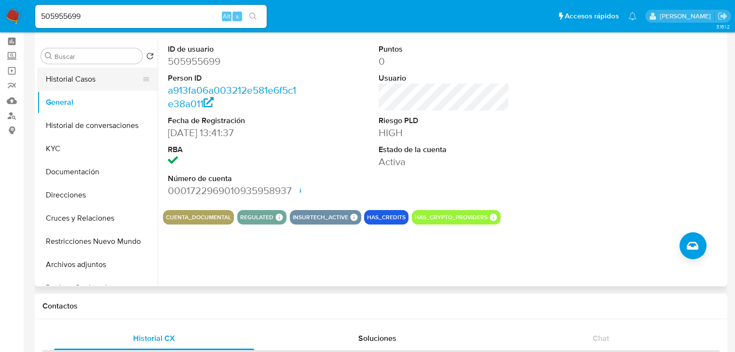
click at [83, 79] on button "Historial Casos" at bounding box center [93, 79] width 113 height 23
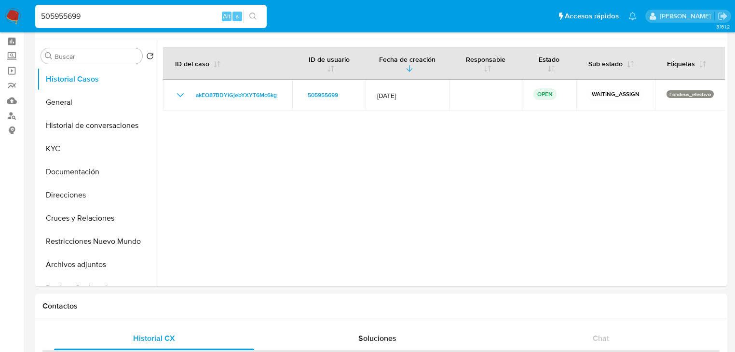
drag, startPoint x: 91, startPoint y: 14, endPoint x: 74, endPoint y: 19, distance: 17.1
click at [39, 13] on input "505955699" at bounding box center [151, 16] width 232 height 13
paste input "3725040"
type input "53725040"
click at [247, 12] on button "search-icon" at bounding box center [253, 17] width 20 height 14
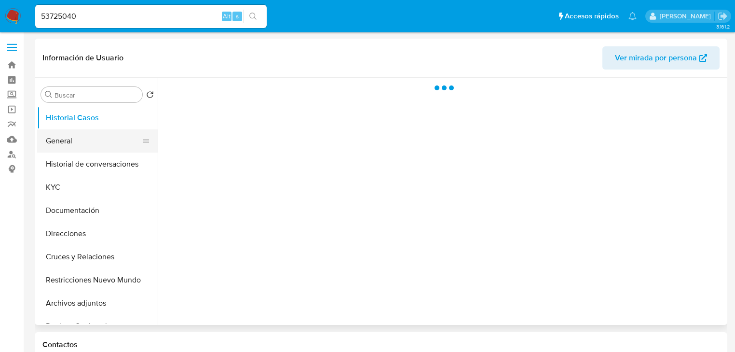
select select "10"
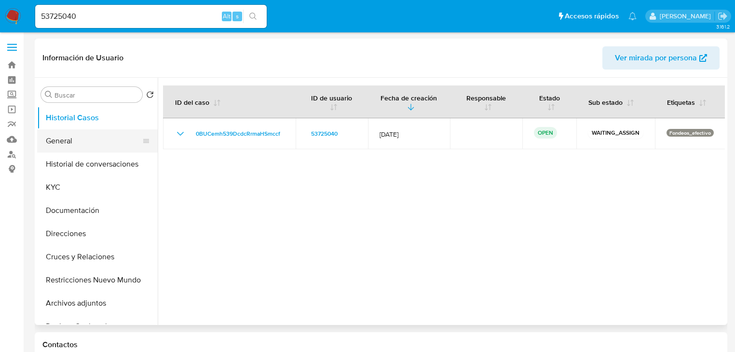
click at [71, 147] on button "General" at bounding box center [93, 140] width 113 height 23
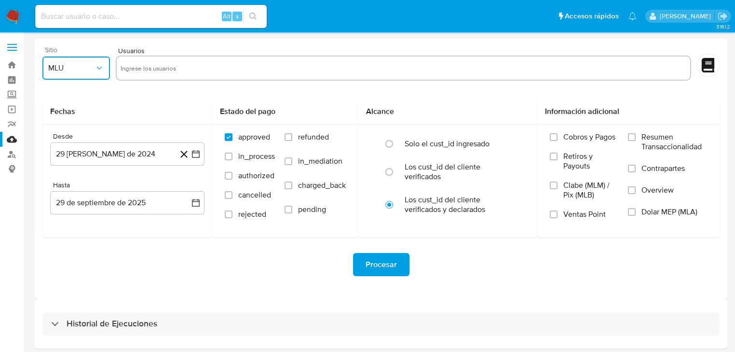
click at [92, 71] on span "MLU" at bounding box center [71, 68] width 46 height 10
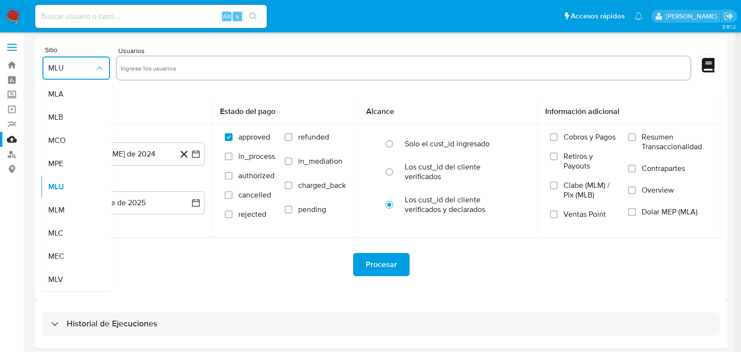
drag, startPoint x: 55, startPoint y: 212, endPoint x: 122, endPoint y: 57, distance: 168.0
click at [59, 205] on span "MLM" at bounding box center [56, 210] width 16 height 10
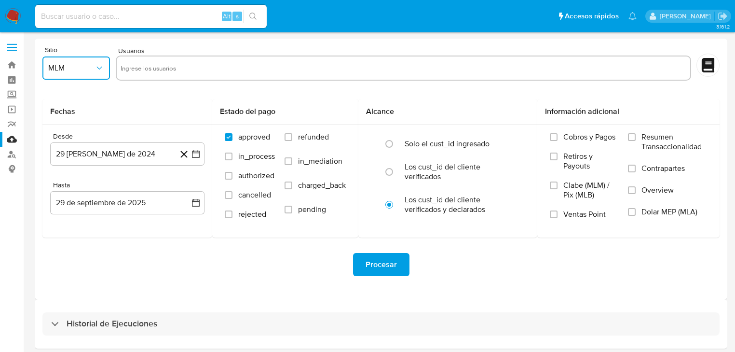
click at [127, 68] on input "text" at bounding box center [404, 67] width 566 height 15
type input "505955699"
click at [200, 64] on input "text" at bounding box center [433, 67] width 505 height 15
paste input "53725040"
type input "53725040"
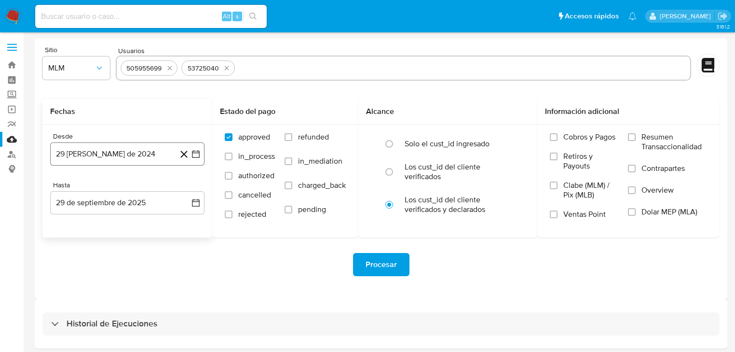
click at [198, 156] on icon "button" at bounding box center [196, 154] width 10 height 10
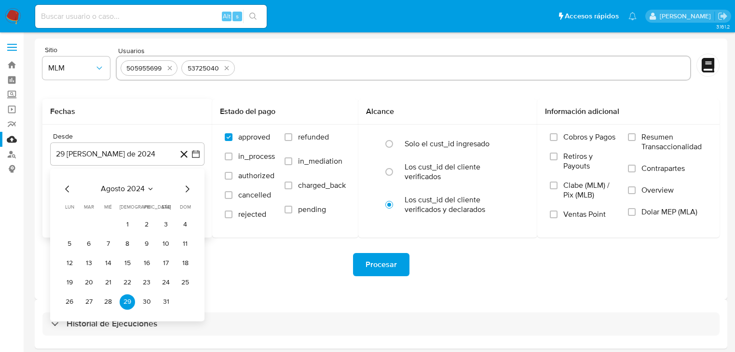
click at [189, 192] on icon "Mes siguiente" at bounding box center [187, 189] width 12 height 12
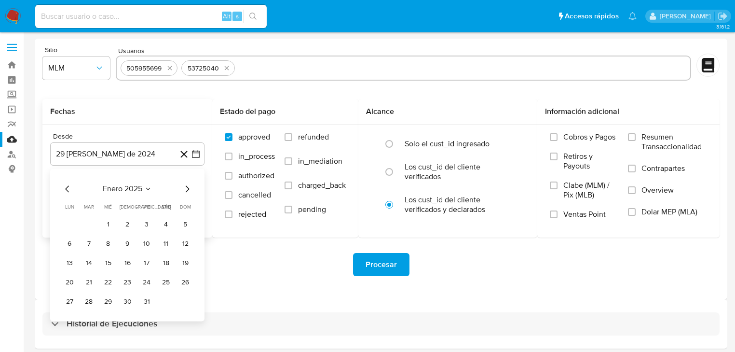
click at [189, 192] on icon "Mes siguiente" at bounding box center [187, 189] width 12 height 12
click at [188, 192] on icon "Mes siguiente" at bounding box center [187, 189] width 12 height 12
click at [130, 224] on button "1" at bounding box center [127, 224] width 15 height 15
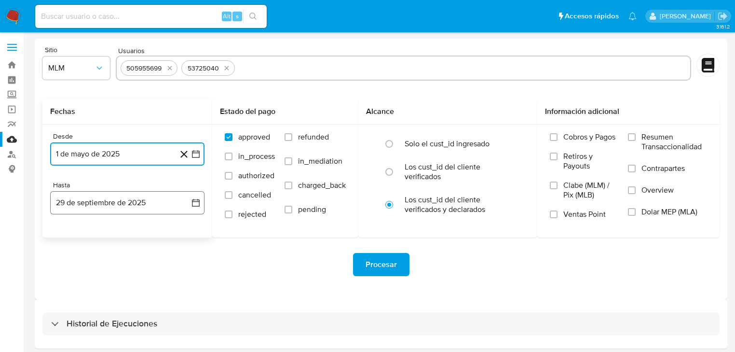
drag, startPoint x: 194, startPoint y: 201, endPoint x: 102, endPoint y: 203, distance: 91.7
click at [193, 201] on icon "button" at bounding box center [196, 203] width 8 height 8
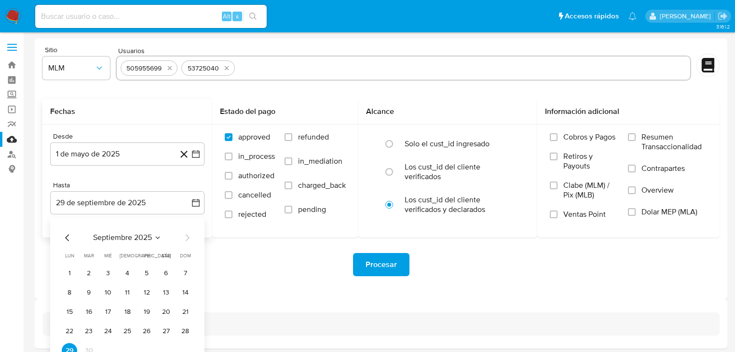
click at [61, 235] on div "septiembre 2025 septiembre 2025 lun lunes mar martes mié miércoles jue jueves v…" at bounding box center [127, 293] width 154 height 152
click at [67, 237] on icon "Mes anterior" at bounding box center [68, 238] width 12 height 12
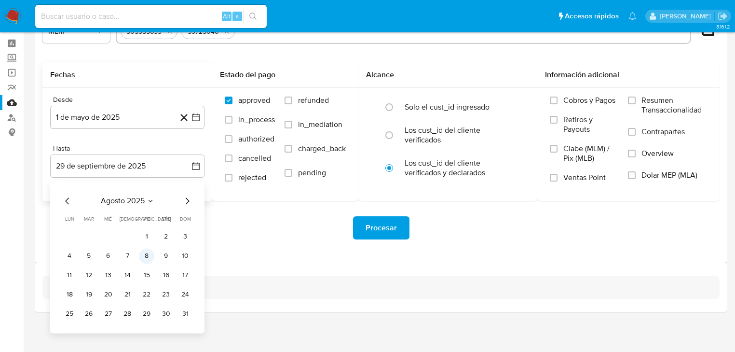
scroll to position [37, 0]
click at [185, 313] on button "31" at bounding box center [185, 312] width 15 height 15
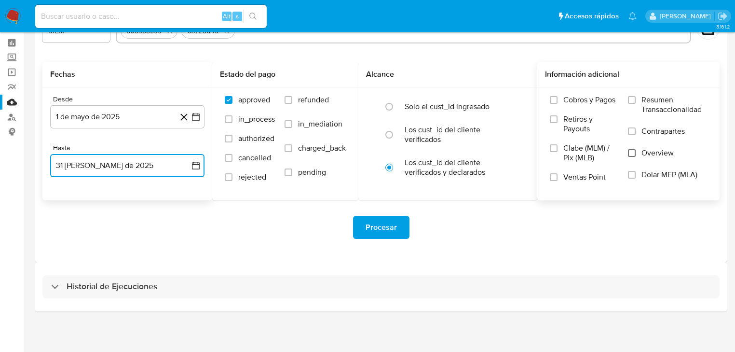
click at [634, 152] on input "Overview" at bounding box center [632, 153] width 8 height 8
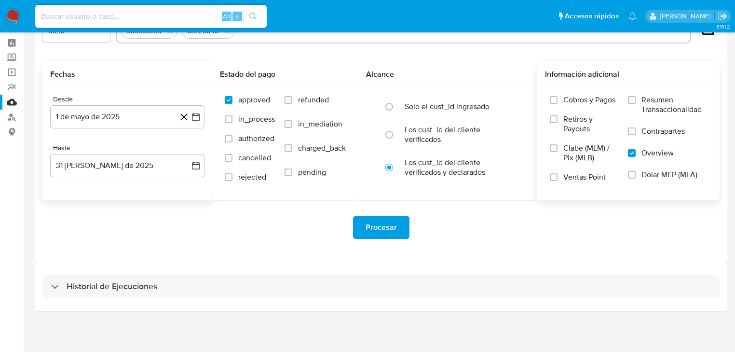
click at [367, 231] on span "Procesar" at bounding box center [381, 227] width 31 height 21
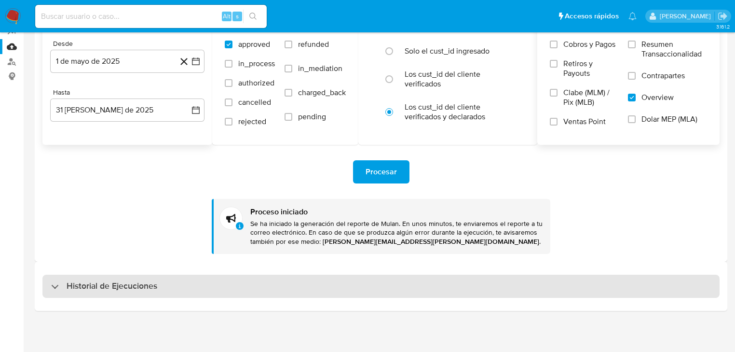
click at [97, 283] on h3 "Historial de Ejecuciones" at bounding box center [112, 286] width 91 height 12
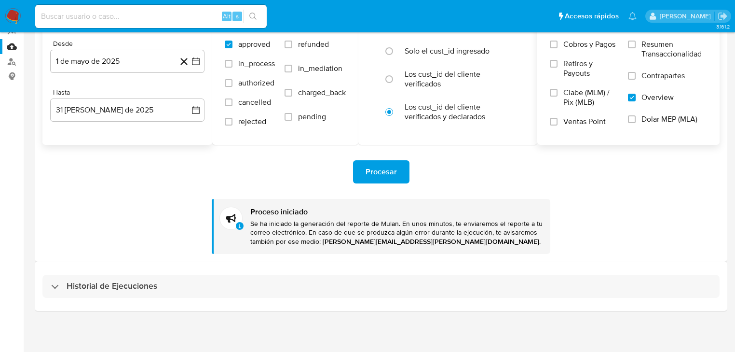
select select "10"
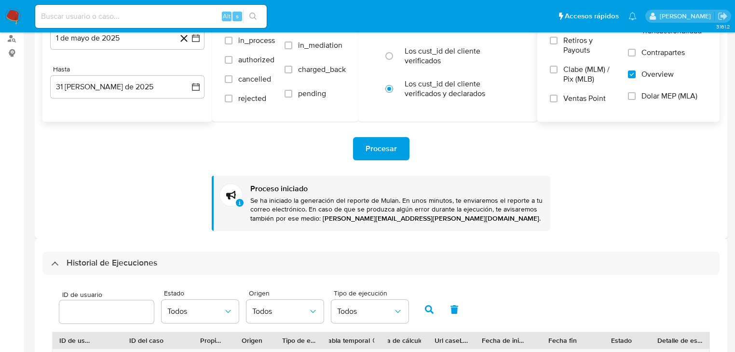
scroll to position [93, 0]
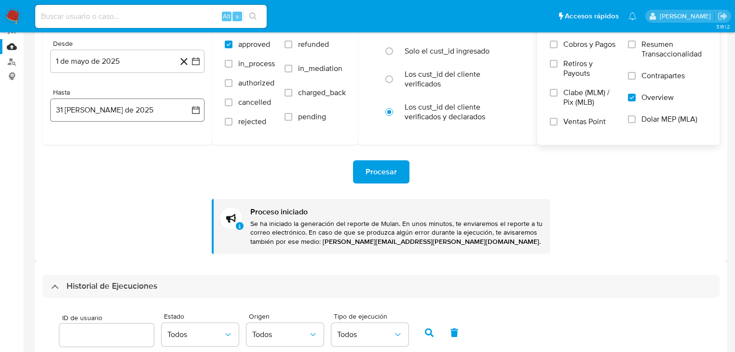
click at [196, 108] on icon "button" at bounding box center [196, 110] width 8 height 8
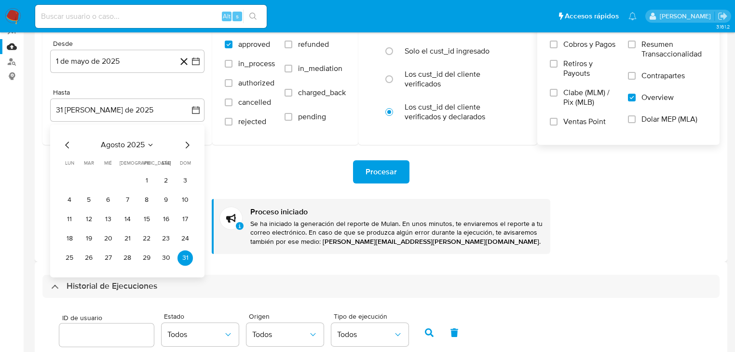
click at [69, 143] on icon "Mes anterior" at bounding box center [68, 145] width 12 height 12
click at [194, 146] on div "julio 2025 julio 2025 lun lunes mar martes mié miércoles jue jueves vie viernes…" at bounding box center [127, 200] width 154 height 152
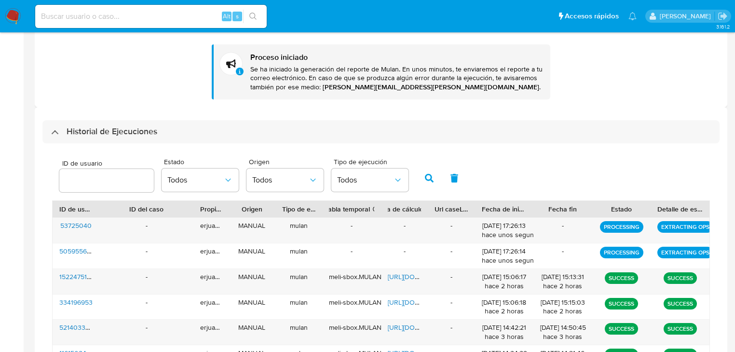
click at [31, 99] on main "3.161.2" at bounding box center [367, 157] width 735 height 809
drag, startPoint x: 12, startPoint y: 13, endPoint x: 47, endPoint y: 36, distance: 42.2
click at [12, 14] on img at bounding box center [13, 16] width 16 height 16
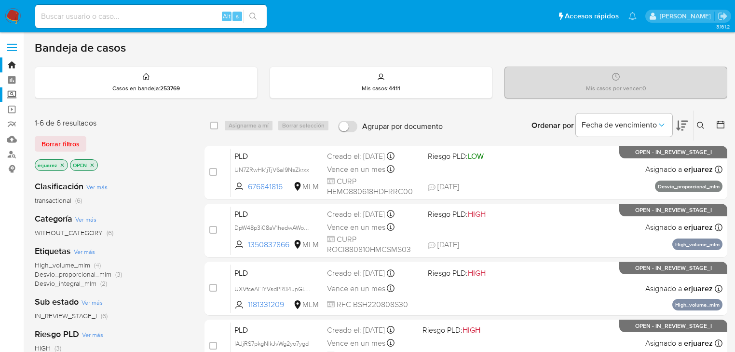
click at [13, 96] on label "Screening" at bounding box center [57, 94] width 115 height 15
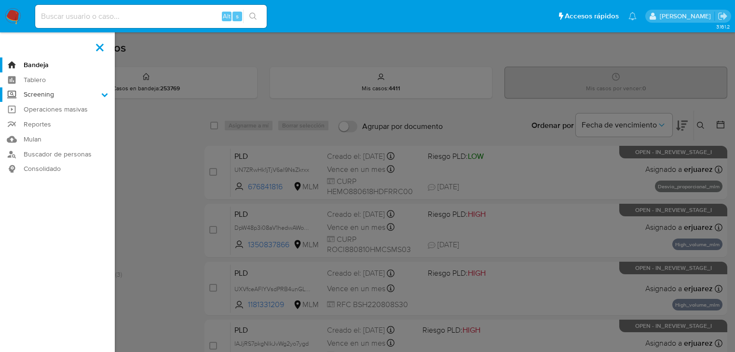
click at [0, 0] on input "Screening" at bounding box center [0, 0] width 0 height 0
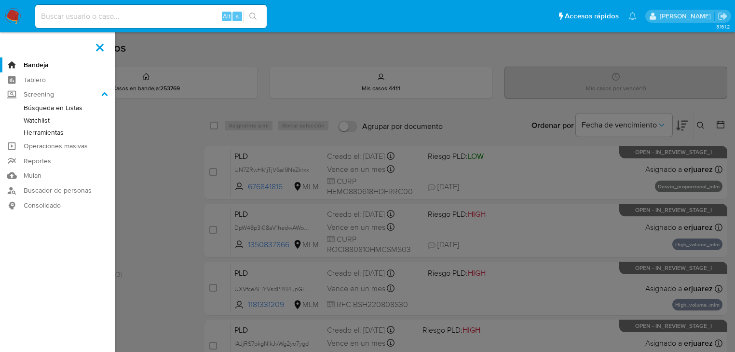
click at [48, 133] on link "Herramientas" at bounding box center [57, 132] width 115 height 12
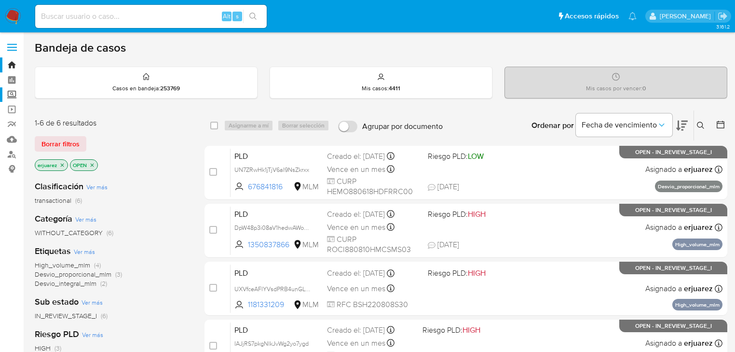
click at [12, 97] on label "Screening" at bounding box center [57, 94] width 115 height 15
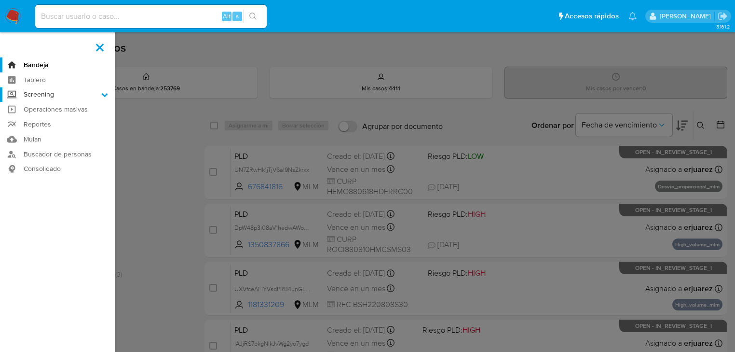
click at [0, 0] on input "Screening" at bounding box center [0, 0] width 0 height 0
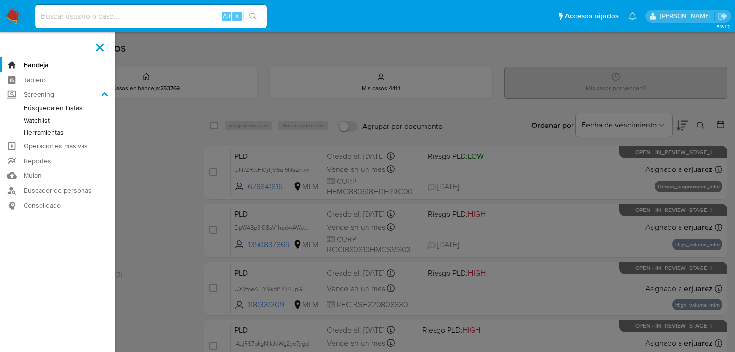
click at [52, 135] on link "Herramientas" at bounding box center [57, 132] width 115 height 12
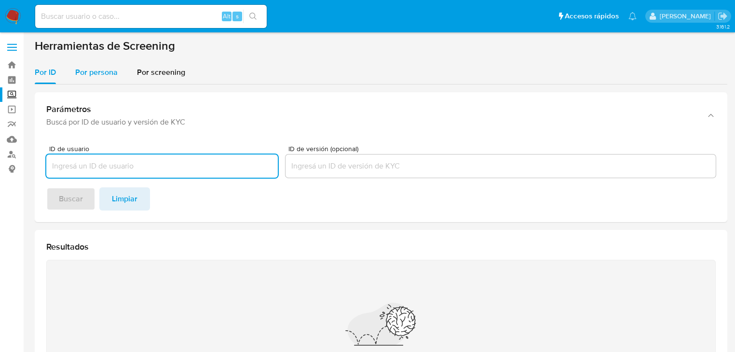
click at [94, 71] on span "Por persona" at bounding box center [96, 72] width 42 height 11
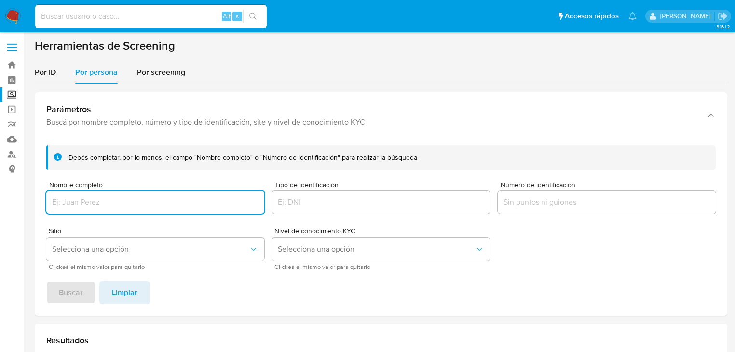
click at [81, 201] on input "Nombre completo" at bounding box center [155, 202] width 218 height 13
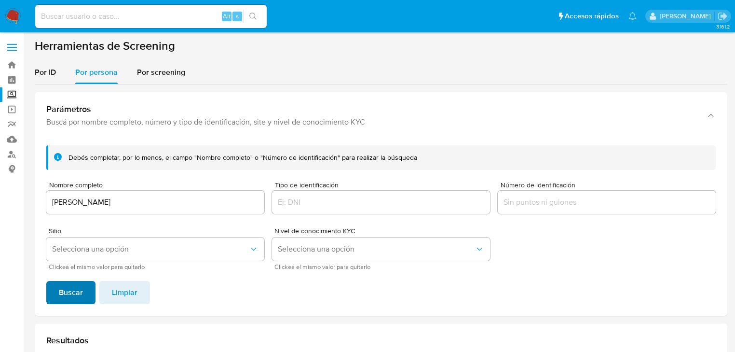
click at [74, 288] on span "Buscar" at bounding box center [71, 292] width 24 height 21
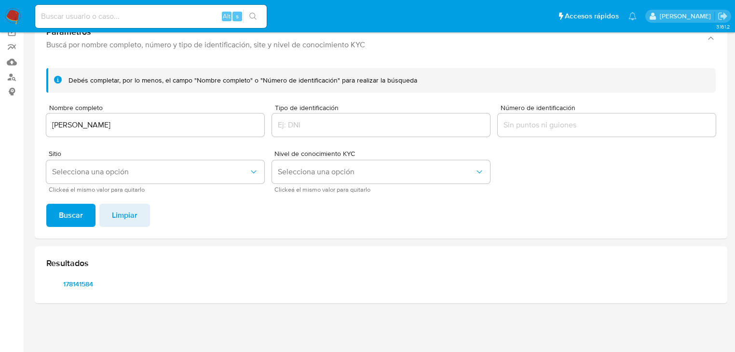
scroll to position [77, 0]
click at [71, 283] on span "178141584" at bounding box center [78, 284] width 50 height 14
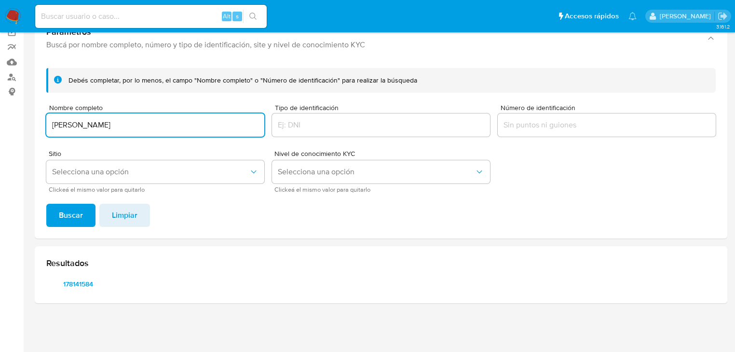
drag, startPoint x: 202, startPoint y: 120, endPoint x: 33, endPoint y: 99, distance: 170.1
click at [33, 99] on main "3.161.2" at bounding box center [367, 137] width 735 height 429
click at [66, 218] on span "Buscar" at bounding box center [71, 215] width 24 height 21
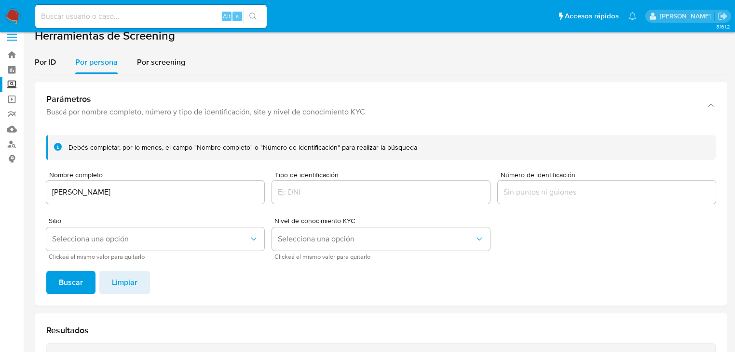
scroll to position [0, 0]
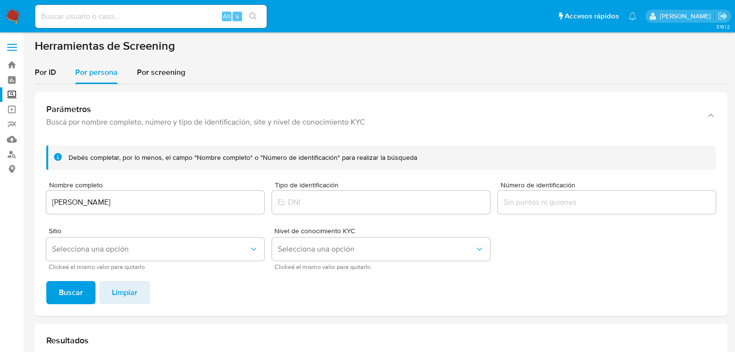
drag, startPoint x: 194, startPoint y: 194, endPoint x: 86, endPoint y: 214, distance: 109.4
click at [28, 202] on main "3.161.2" at bounding box center [367, 291] width 735 height 582
click at [190, 207] on input "ALMA LETICIA BAUTISTA GARCIA" at bounding box center [155, 202] width 218 height 13
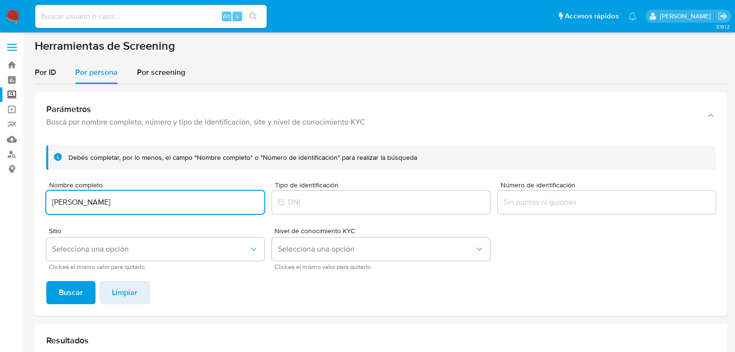
drag, startPoint x: 190, startPoint y: 207, endPoint x: 32, endPoint y: 190, distance: 158.2
click at [32, 190] on main "3.161.2" at bounding box center [367, 291] width 735 height 582
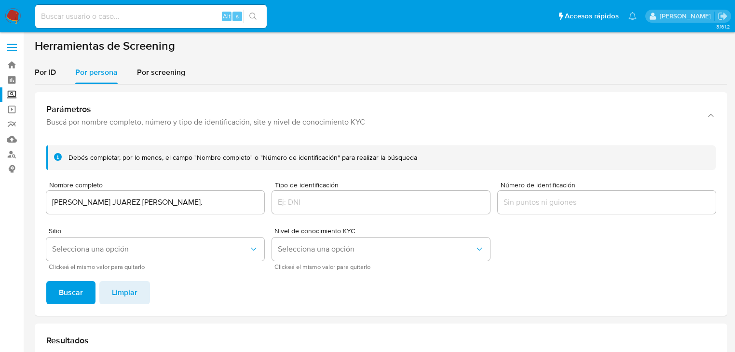
click at [72, 280] on div "Debés completar, por lo menos, el campo "Nombre completo" o "Número de identifi…" at bounding box center [381, 227] width 693 height 178
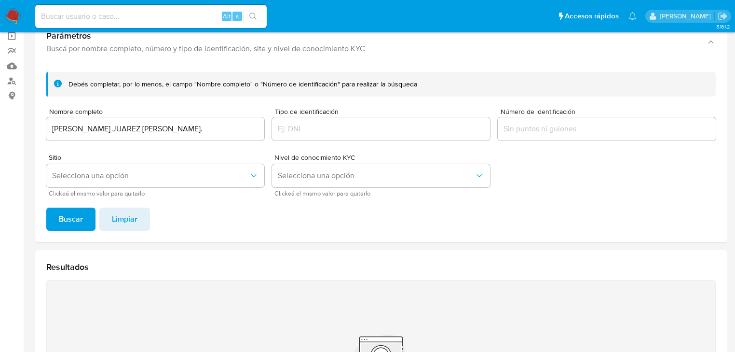
scroll to position [77, 0]
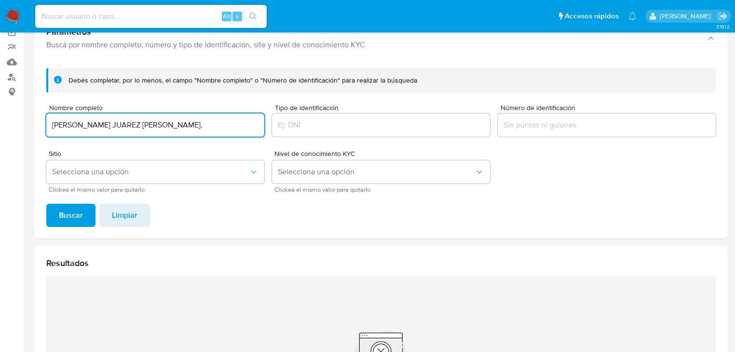
click at [164, 128] on input "SIMON PEDRO JUAREZ LOPEZ." at bounding box center [155, 125] width 218 height 13
type input "SIMON PEDRO JUAREZ LOPEZ"
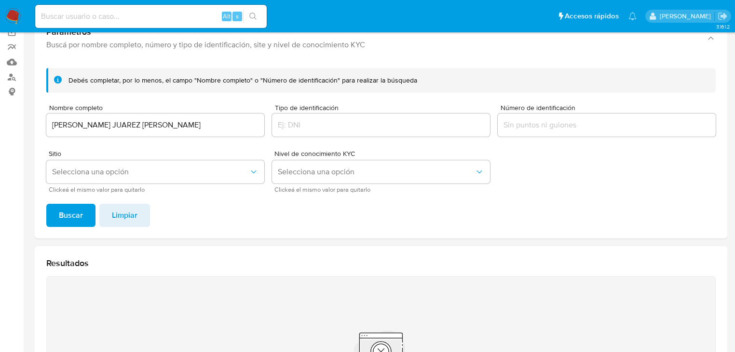
click at [64, 218] on span "Buscar" at bounding box center [71, 215] width 24 height 21
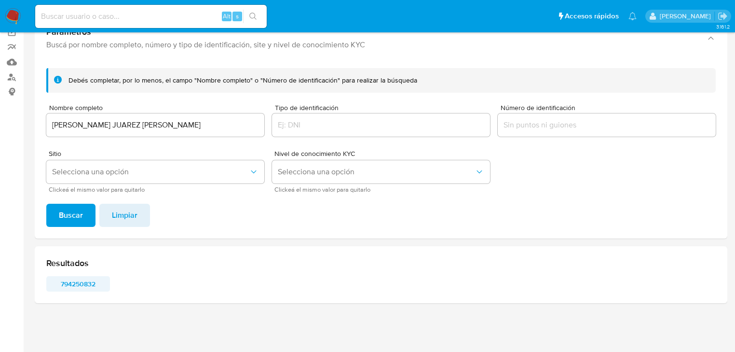
click at [69, 286] on span "794250832" at bounding box center [78, 284] width 50 height 14
click at [14, 9] on img at bounding box center [13, 16] width 16 height 16
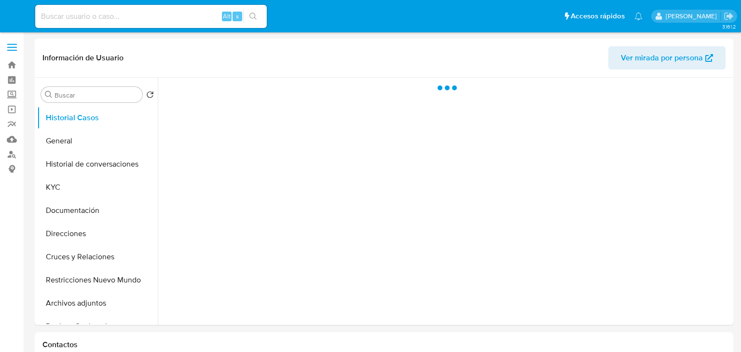
select select "10"
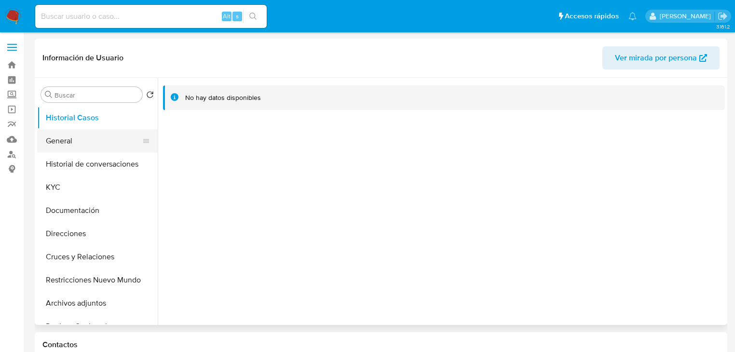
click at [61, 151] on button "General" at bounding box center [93, 140] width 113 height 23
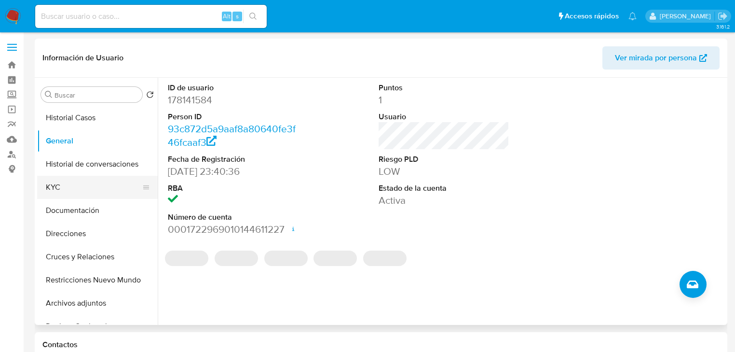
drag, startPoint x: 50, startPoint y: 189, endPoint x: 74, endPoint y: 182, distance: 24.9
click at [52, 189] on button "KYC" at bounding box center [93, 187] width 113 height 23
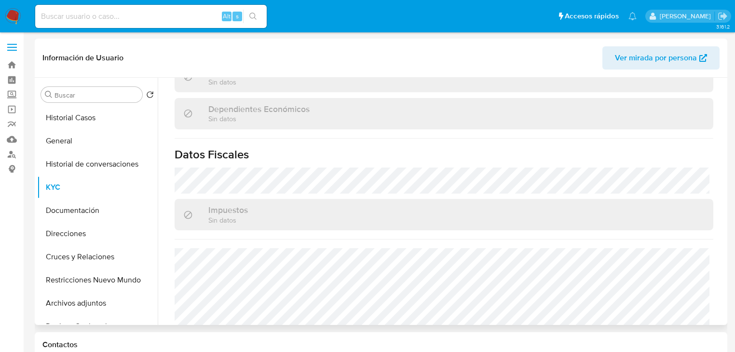
scroll to position [609, 0]
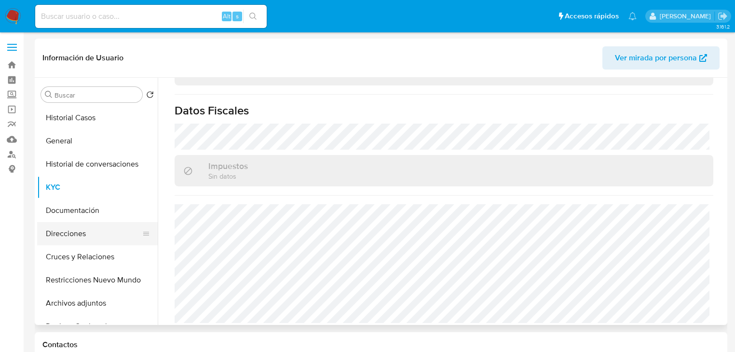
click at [88, 230] on button "Direcciones" at bounding box center [93, 233] width 113 height 23
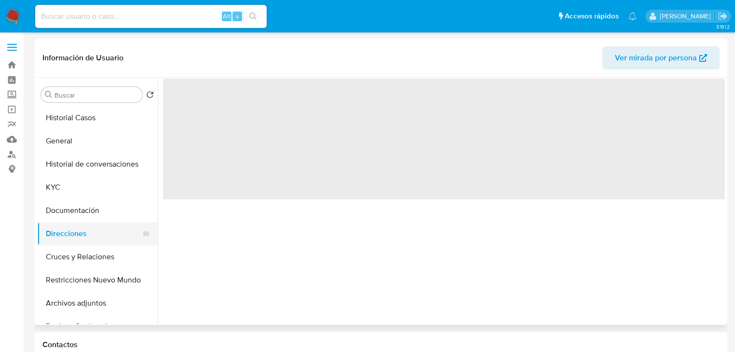
scroll to position [0, 0]
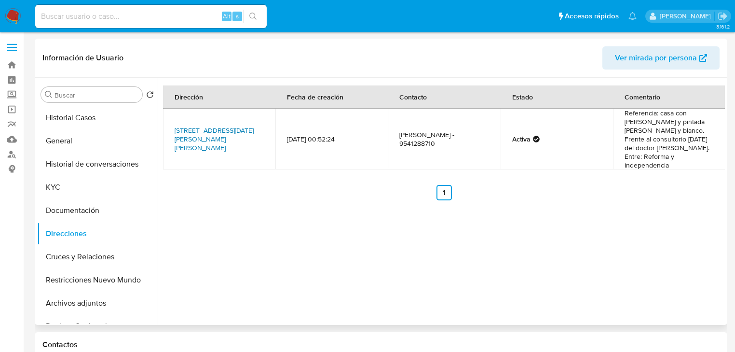
click at [198, 135] on link "Calle 21 De Agosto 742, San Gabriel Mixtepec, Oaxaca, 71970, Mexico 742" at bounding box center [214, 138] width 79 height 27
click at [57, 180] on button "KYC" at bounding box center [93, 187] width 113 height 23
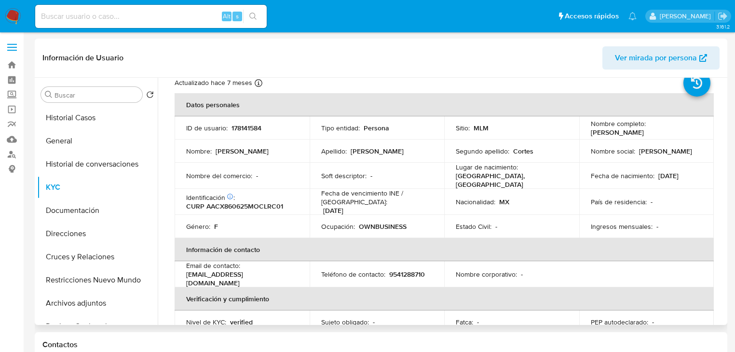
scroll to position [30, 0]
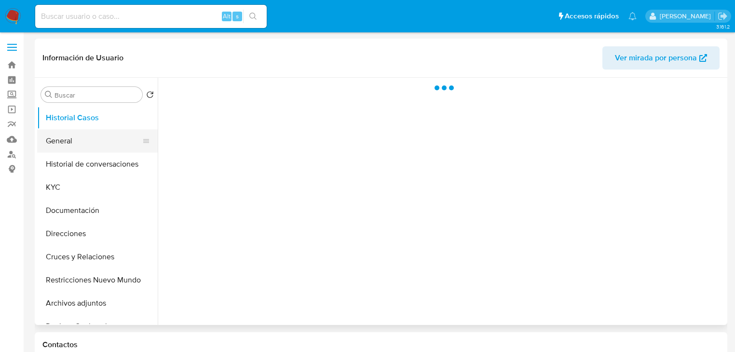
select select "10"
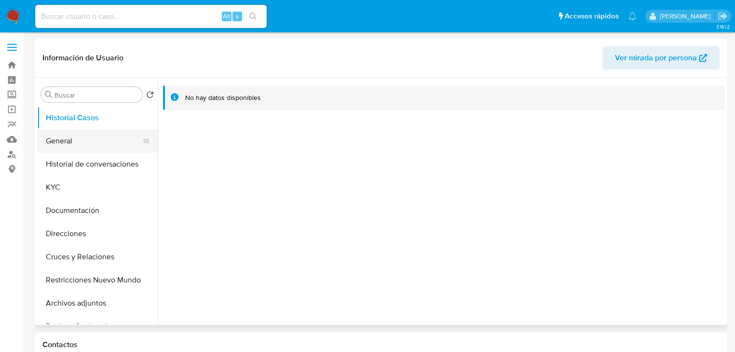
click at [57, 138] on button "General" at bounding box center [93, 140] width 113 height 23
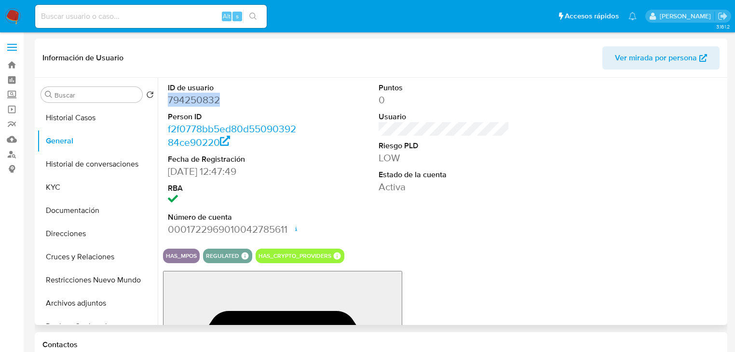
drag, startPoint x: 231, startPoint y: 101, endPoint x: 159, endPoint y: 104, distance: 72.0
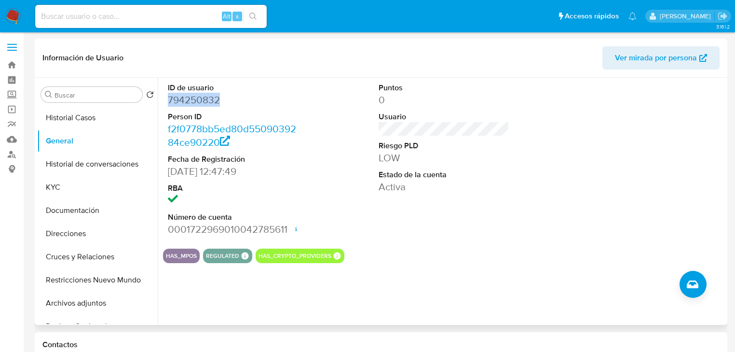
click at [159, 104] on div "ID de usuario 794250832 Person ID f2f0778bb5ed80d5509039284ce90220 Fecha de Reg…" at bounding box center [441, 201] width 567 height 247
click at [57, 189] on button "KYC" at bounding box center [93, 187] width 113 height 23
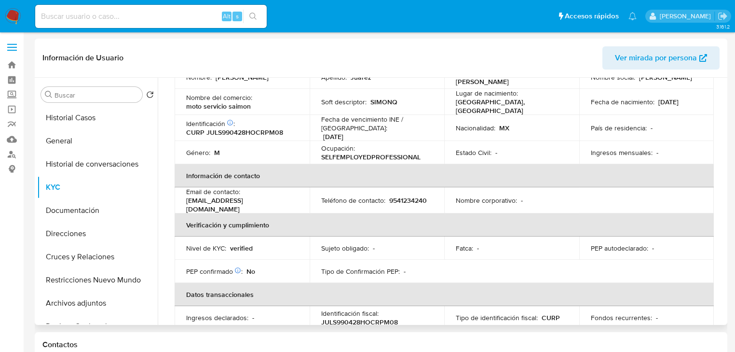
scroll to position [30, 0]
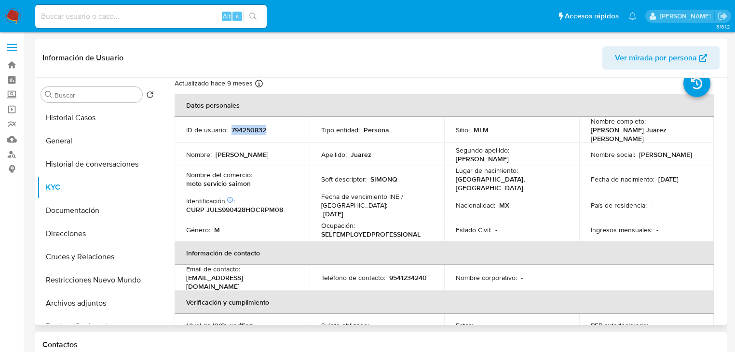
drag, startPoint x: 232, startPoint y: 129, endPoint x: 283, endPoint y: 128, distance: 51.6
click at [283, 128] on div "ID de usuario : 794250832" at bounding box center [242, 129] width 112 height 9
copy p "794250832"
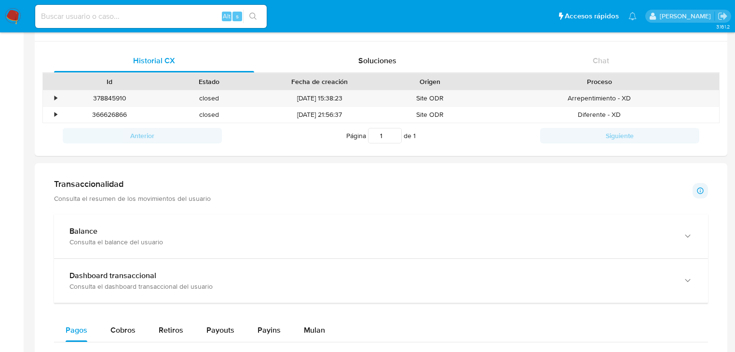
scroll to position [502, 0]
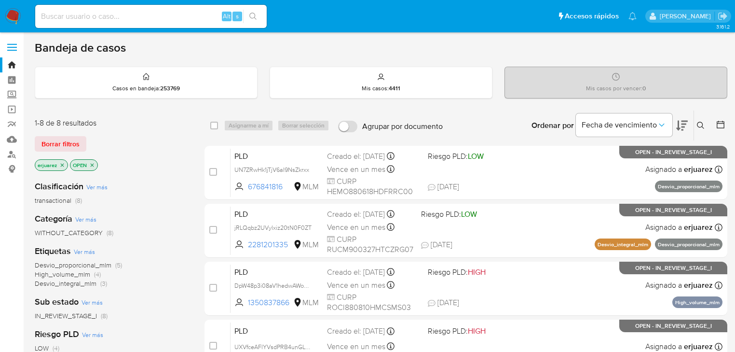
drag, startPoint x: 702, startPoint y: 120, endPoint x: 693, endPoint y: 126, distance: 10.3
click at [701, 121] on button at bounding box center [702, 126] width 16 height 12
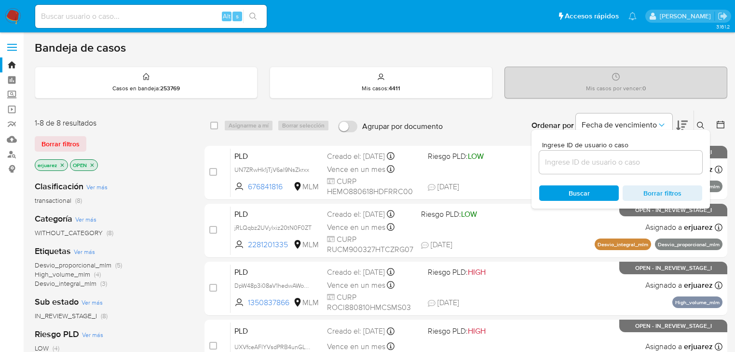
click at [606, 160] on input at bounding box center [620, 162] width 163 height 13
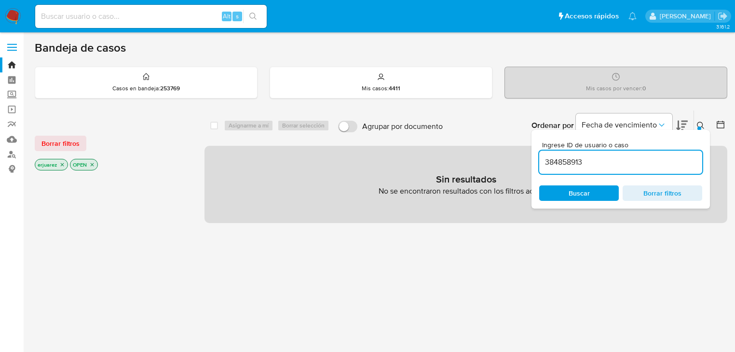
click at [63, 163] on icon "close-filter" at bounding box center [62, 164] width 3 height 3
drag, startPoint x: 602, startPoint y: 162, endPoint x: 523, endPoint y: 168, distance: 78.9
click at [509, 161] on div "select-all-cases-checkbox Asignarme a mí Borrar selección Agrupar por documento…" at bounding box center [466, 166] width 523 height 113
paste input "2"
type input "2384858913"
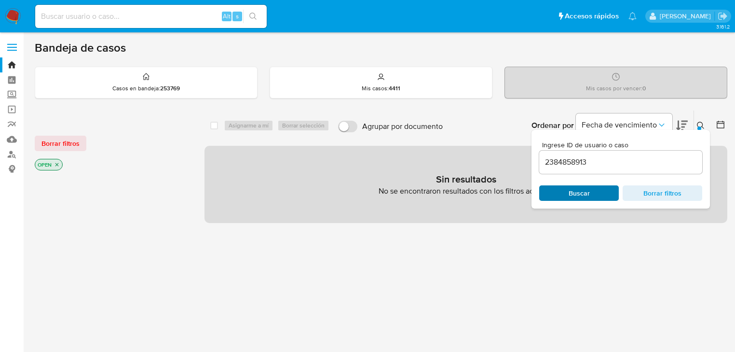
click at [584, 191] on span "Buscar" at bounding box center [579, 192] width 21 height 15
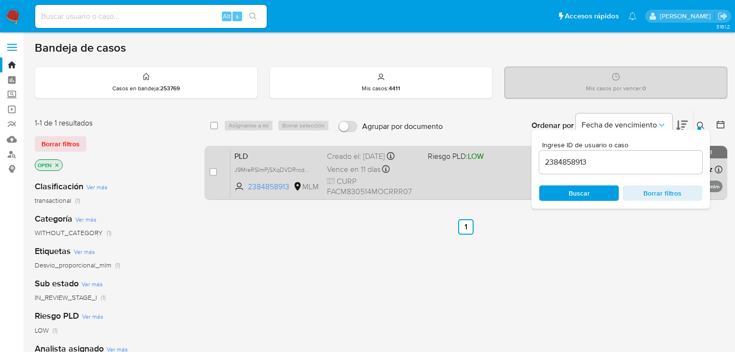
click at [525, 172] on div "PLD J9MreRSlmPjSXqDVDRrcdZYk 2384858913 MLM Riesgo PLD: LOW Creado el: 12/08/20…" at bounding box center [477, 172] width 492 height 49
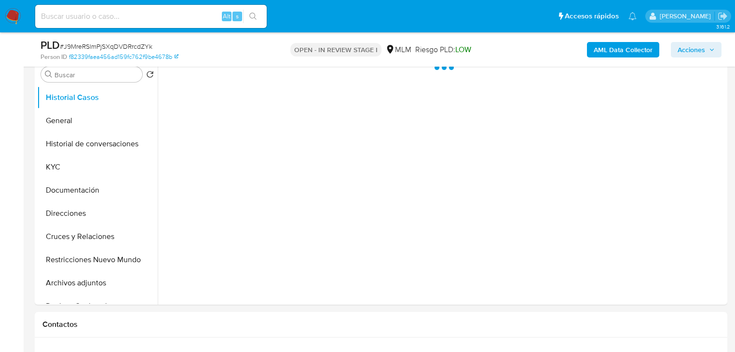
select select "10"
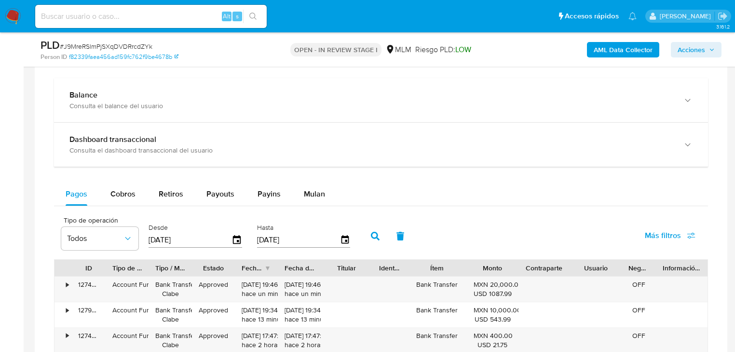
scroll to position [656, 0]
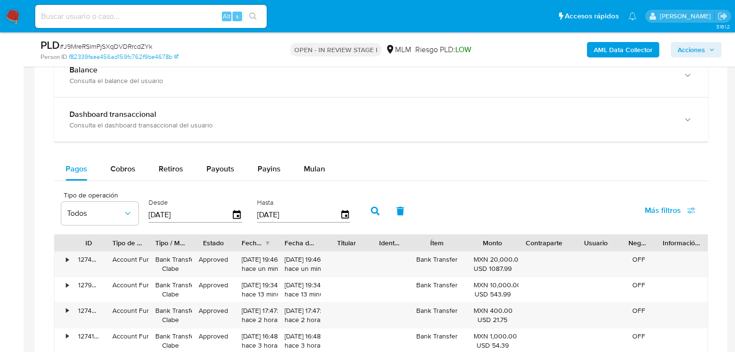
drag, startPoint x: 117, startPoint y: 166, endPoint x: 129, endPoint y: 181, distance: 18.9
click at [117, 166] on span "Cobros" at bounding box center [123, 168] width 25 height 11
select select "10"
drag, startPoint x: 202, startPoint y: 218, endPoint x: 94, endPoint y: 220, distance: 107.6
click at [94, 217] on div "Tipo de operación Todos Desde [DATE] Hasta [DATE]" at bounding box center [208, 210] width 304 height 39
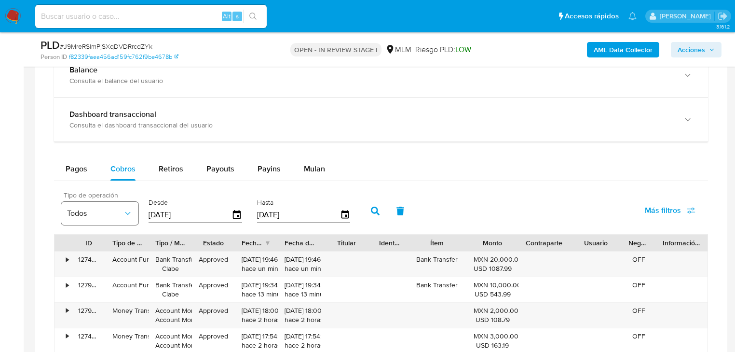
type input "0_/__/____"
type input "[DATE]"
click at [367, 208] on button "button" at bounding box center [375, 210] width 25 height 23
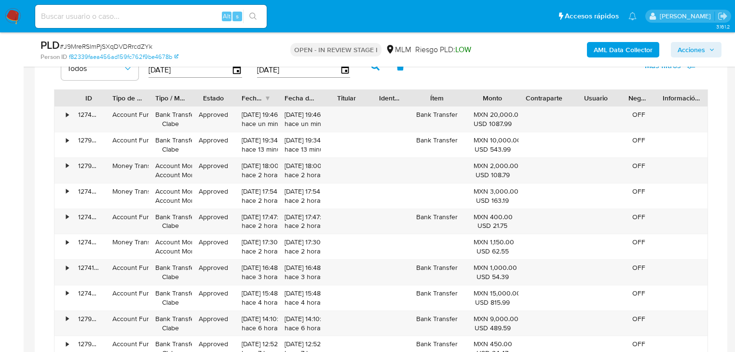
scroll to position [849, 0]
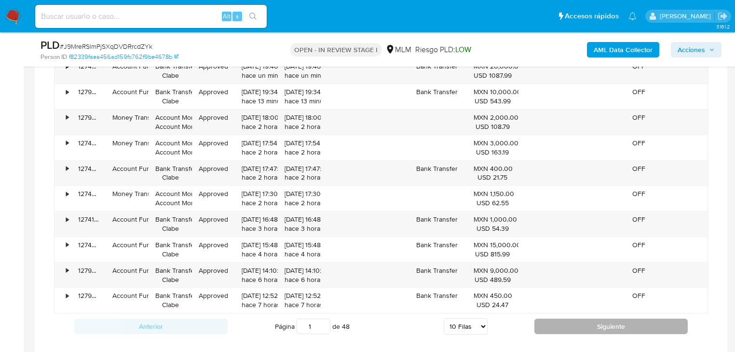
click at [595, 325] on button "Siguiente" at bounding box center [611, 325] width 153 height 15
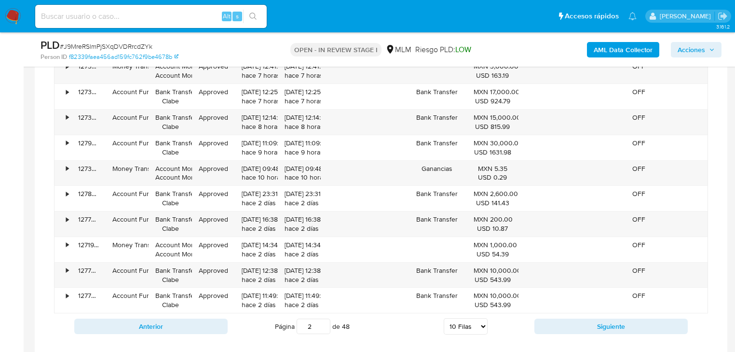
click at [594, 313] on div "Anterior Página 2 de 48 5 Filas 10 Filas 20 Filas 25 Filas 50 Filas 100 Filas S…" at bounding box center [381, 326] width 654 height 26
click at [592, 325] on button "Siguiente" at bounding box center [611, 325] width 153 height 15
type input "3"
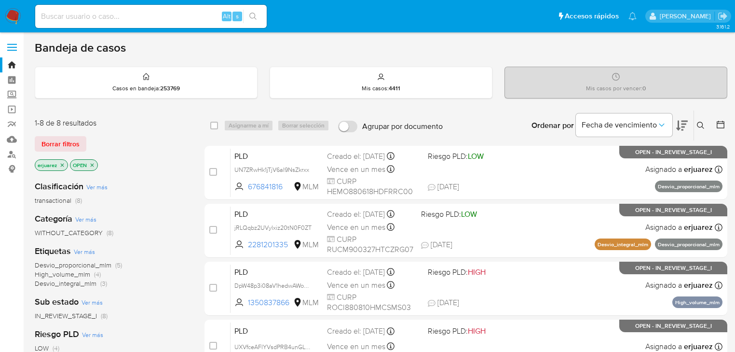
click at [169, 252] on div "Etiquetas Ver más Desvio_proporcional_mlm (5) High_volume_mlm (4) Desvio_integr…" at bounding box center [112, 266] width 154 height 43
drag, startPoint x: 700, startPoint y: 124, endPoint x: 670, endPoint y: 147, distance: 38.2
click at [700, 124] on icon at bounding box center [701, 126] width 8 height 8
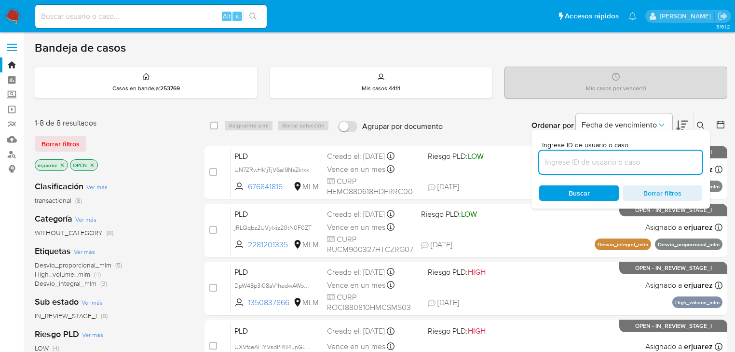
click at [604, 156] on input at bounding box center [620, 162] width 163 height 13
type input "2384858913"
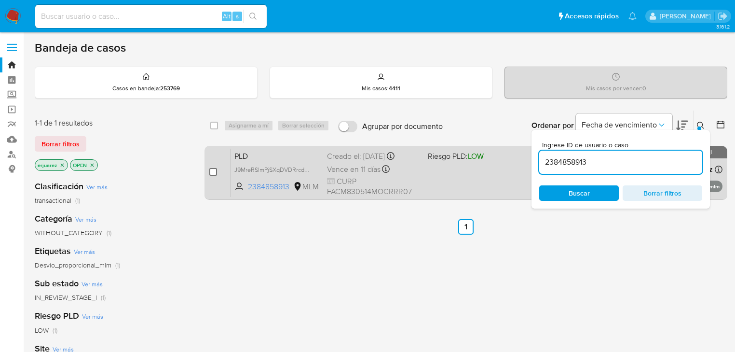
click at [212, 169] on input "checkbox" at bounding box center [213, 172] width 8 height 8
checkbox input "true"
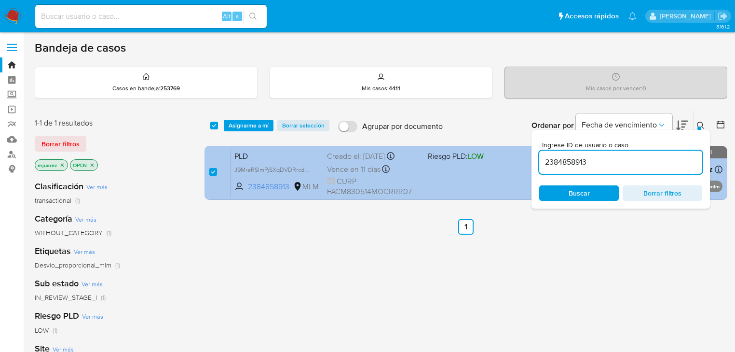
click at [357, 172] on div "Vence en 11 días Vence el 11/10/2025 02:04:06" at bounding box center [373, 169] width 93 height 13
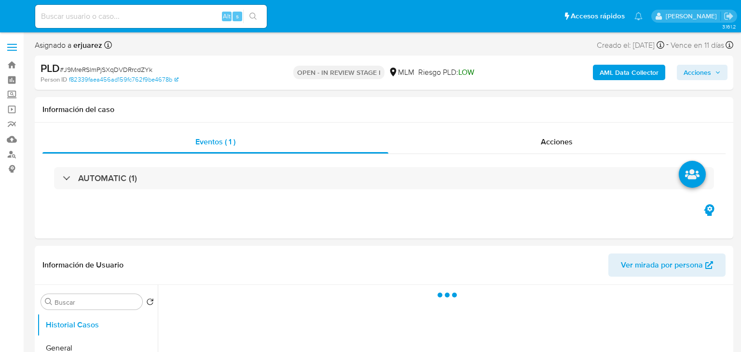
select select "10"
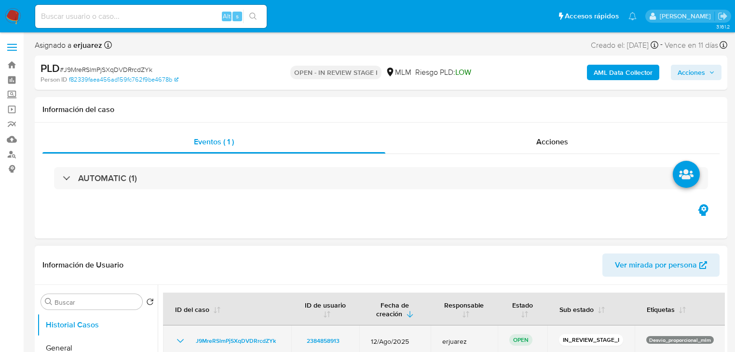
scroll to position [154, 0]
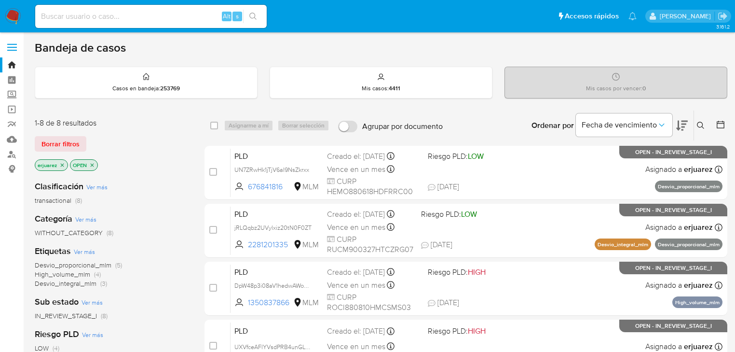
click at [135, 140] on div "Borrar filtros" at bounding box center [112, 143] width 154 height 15
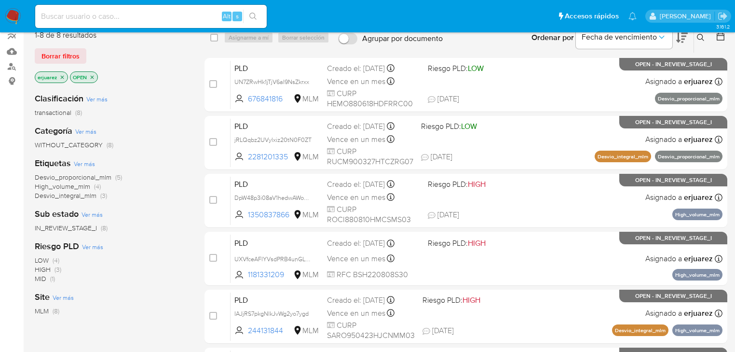
scroll to position [58, 0]
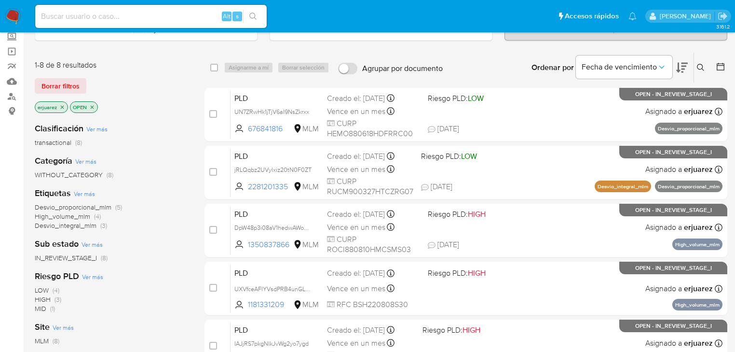
click at [58, 106] on p "erjuarez" at bounding box center [51, 107] width 32 height 11
click at [62, 106] on icon "close-filter" at bounding box center [62, 107] width 6 height 6
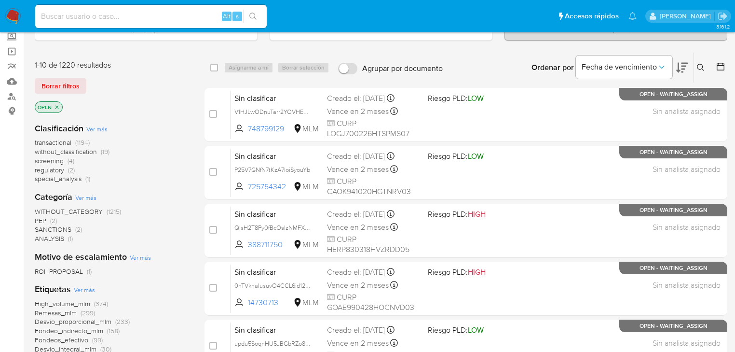
click at [701, 64] on icon at bounding box center [701, 68] width 8 height 8
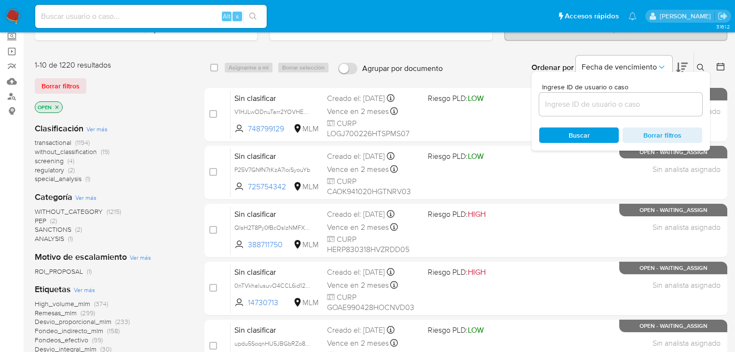
click at [620, 104] on input at bounding box center [620, 104] width 163 height 13
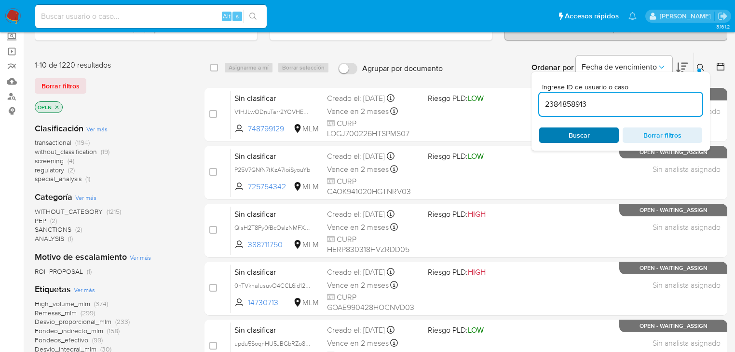
type input "2384858913"
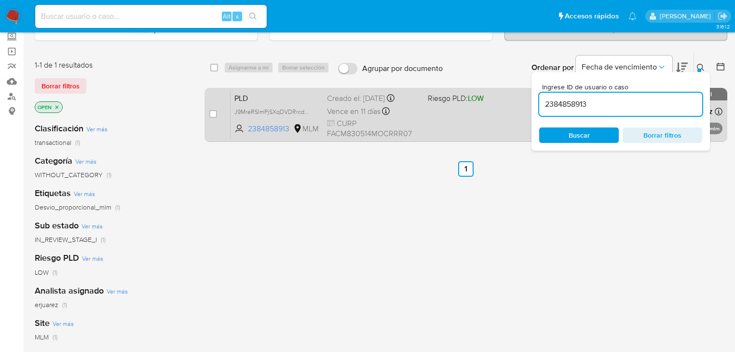
drag, startPoint x: 398, startPoint y: 245, endPoint x: 436, endPoint y: 109, distance: 140.9
click at [403, 234] on div "select-all-cases-checkbox Asignarme a mí Borrar selección Agrupar por documento…" at bounding box center [466, 270] width 523 height 437
click at [444, 121] on div "PLD J9MreRSlmPjSXqDVDRrcdZYk 2384858913 MLM Riesgo PLD: LOW Creado el: 12/08/20…" at bounding box center [477, 114] width 492 height 49
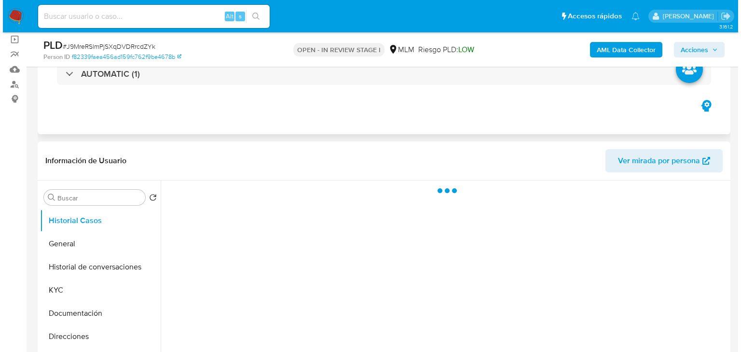
scroll to position [193, 0]
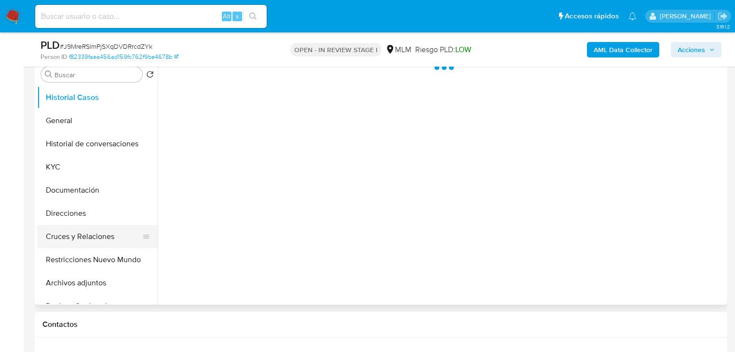
select select "10"
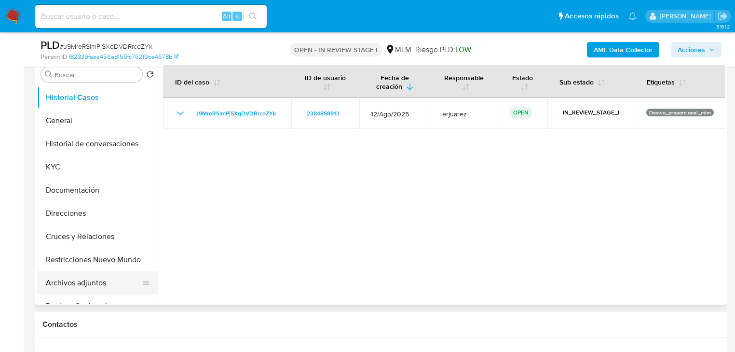
click at [88, 279] on button "Archivos adjuntos" at bounding box center [93, 282] width 113 height 23
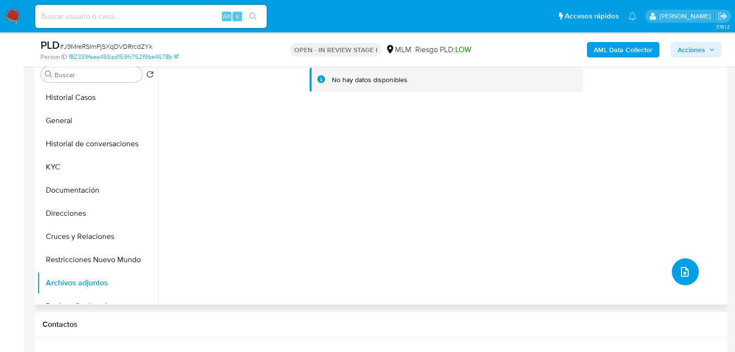
click at [681, 266] on icon "upload-file" at bounding box center [685, 272] width 12 height 12
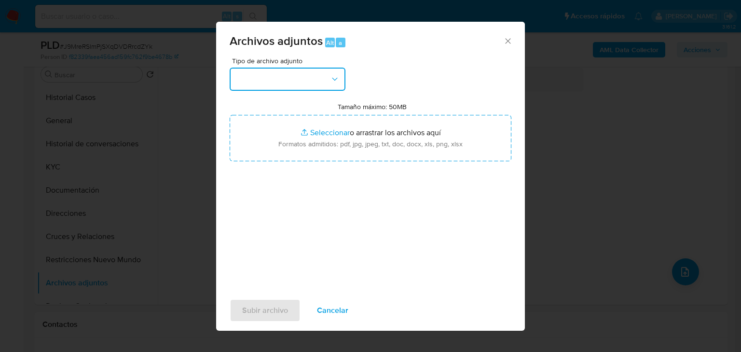
drag, startPoint x: 302, startPoint y: 81, endPoint x: 301, endPoint y: 90, distance: 9.2
click at [302, 81] on button "button" at bounding box center [288, 79] width 116 height 23
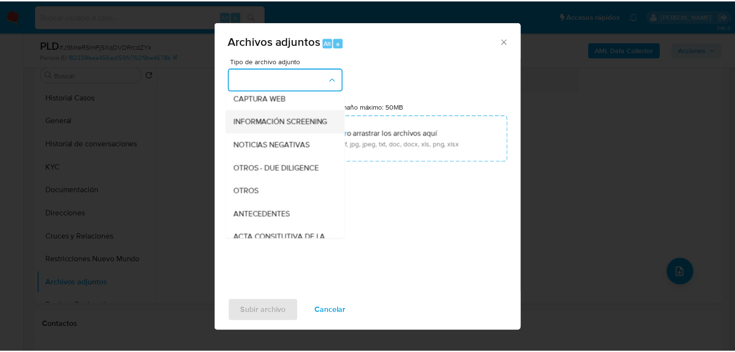
scroll to position [77, 0]
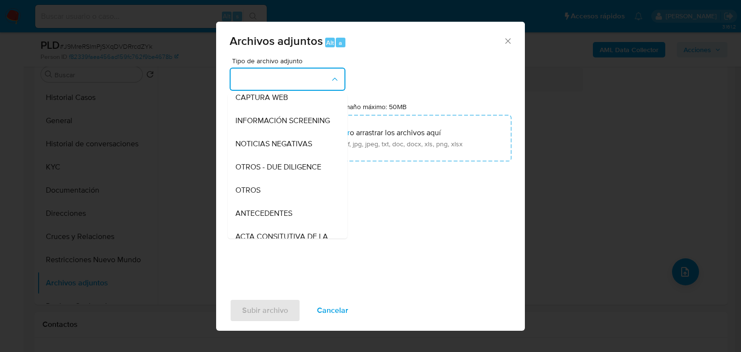
drag, startPoint x: 252, startPoint y: 200, endPoint x: 286, endPoint y: 180, distance: 39.2
click at [253, 195] on span "OTROS" at bounding box center [247, 190] width 25 height 10
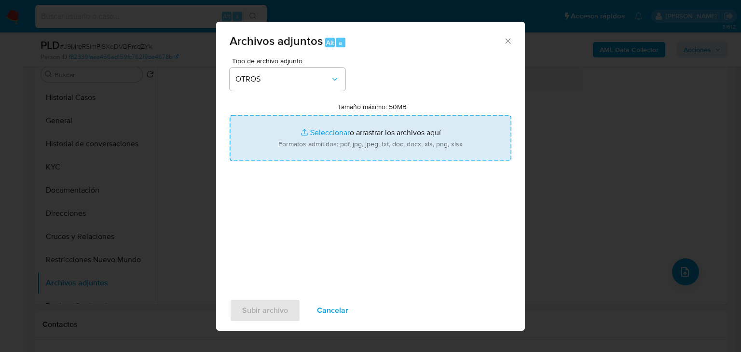
click at [304, 133] on input "Tamaño máximo: 50MB Seleccionar archivos" at bounding box center [371, 138] width 282 height 46
type input "C:\fakepath\2384858913_Maria Franco Cruz_Ago25.pdf"
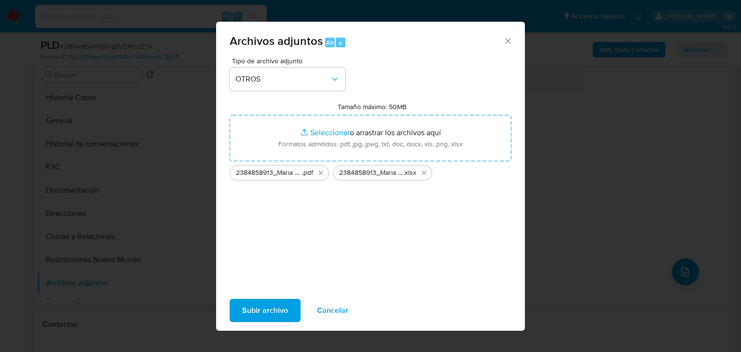
click at [261, 300] on span "Subir archivo" at bounding box center [265, 310] width 46 height 21
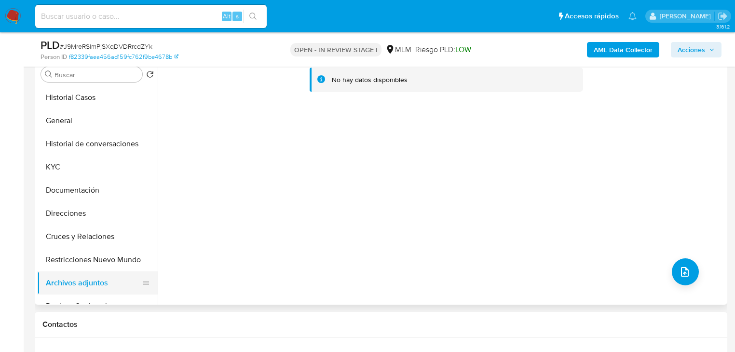
drag, startPoint x: 123, startPoint y: 188, endPoint x: 100, endPoint y: 274, distance: 88.8
click at [122, 188] on button "Documentación" at bounding box center [97, 190] width 121 height 23
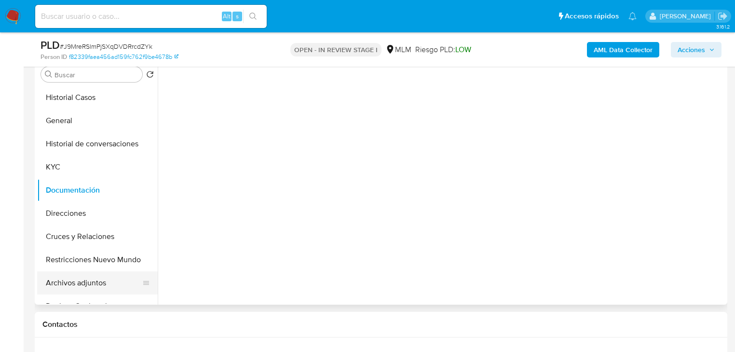
click at [97, 281] on button "Archivos adjuntos" at bounding box center [93, 282] width 113 height 23
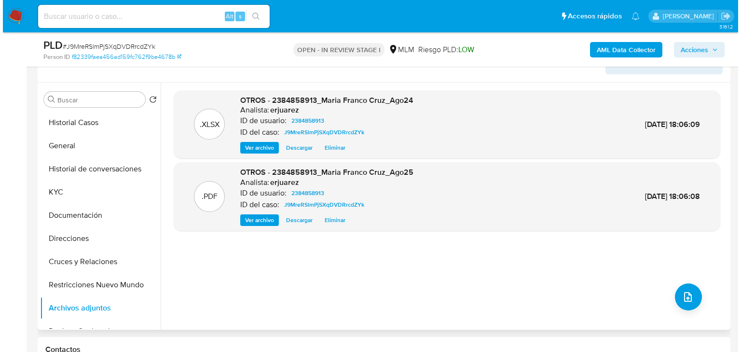
scroll to position [154, 0]
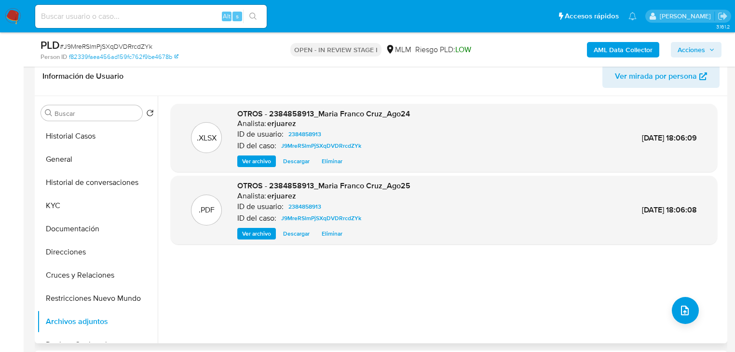
drag, startPoint x: 255, startPoint y: 162, endPoint x: 238, endPoint y: 162, distance: 16.4
click at [255, 162] on span "Ver archivo" at bounding box center [256, 161] width 29 height 10
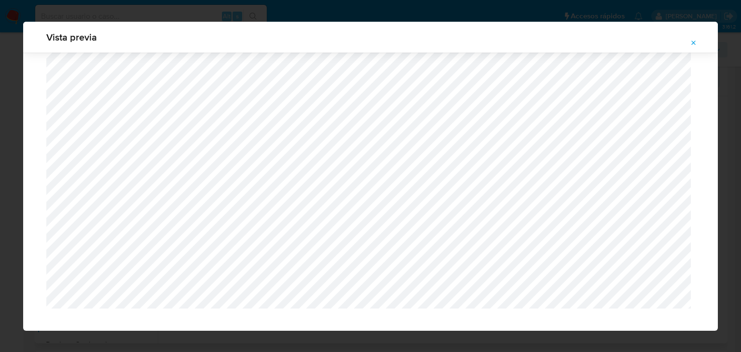
scroll to position [330, 0]
click at [700, 41] on button "Attachment preview" at bounding box center [693, 42] width 21 height 15
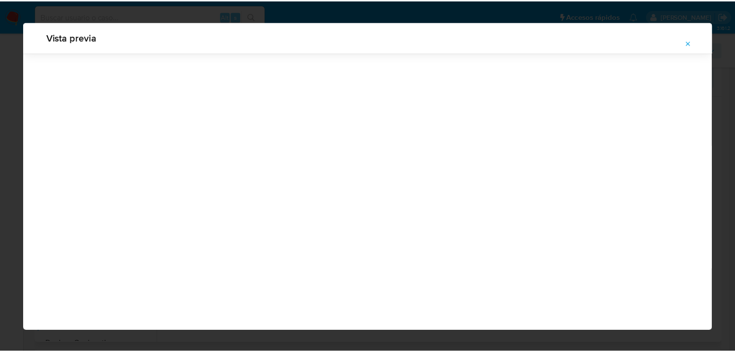
scroll to position [31, 0]
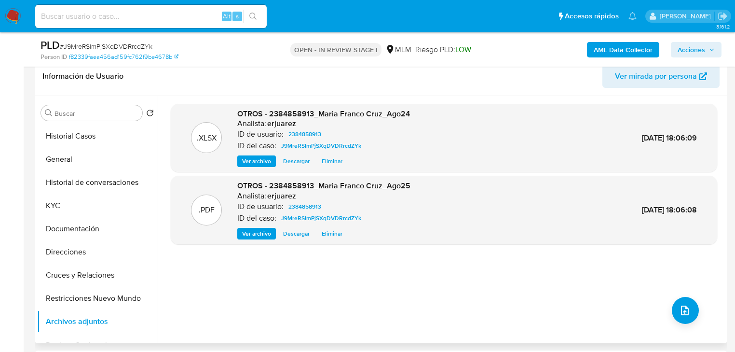
click at [688, 53] on span "Acciones" at bounding box center [692, 49] width 28 height 15
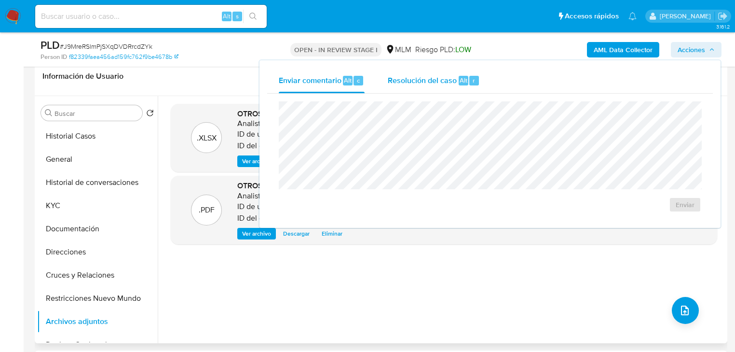
click at [408, 77] on span "Resolución del caso" at bounding box center [422, 79] width 69 height 11
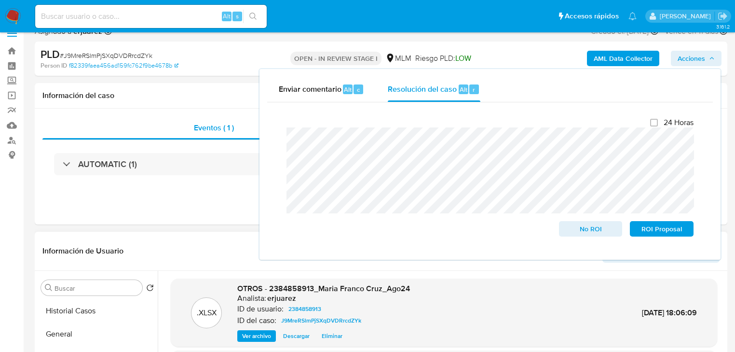
scroll to position [39, 0]
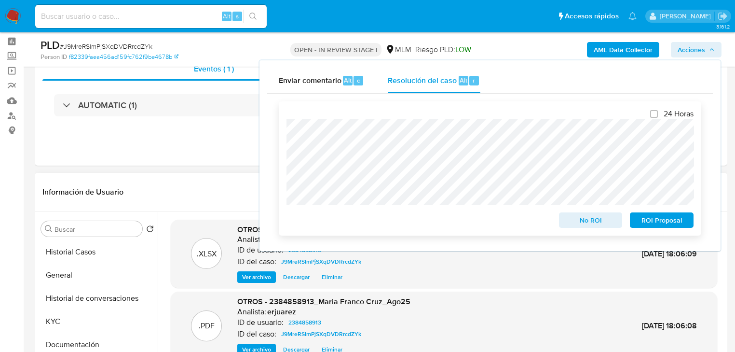
click at [594, 223] on span "No ROI" at bounding box center [591, 220] width 50 height 14
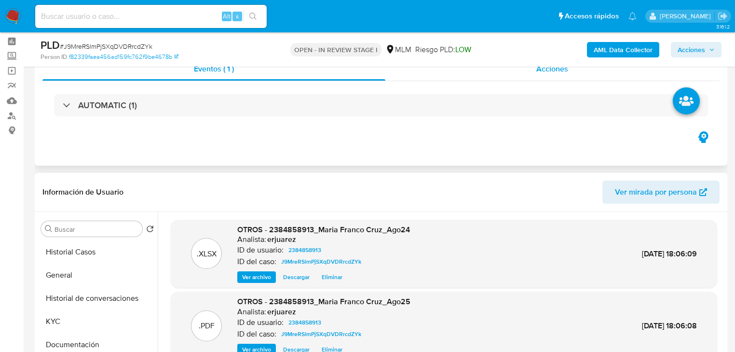
click at [453, 77] on div "Acciones" at bounding box center [553, 68] width 335 height 23
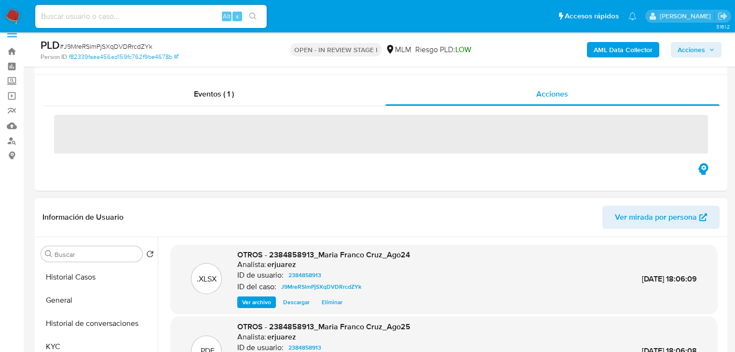
scroll to position [0, 0]
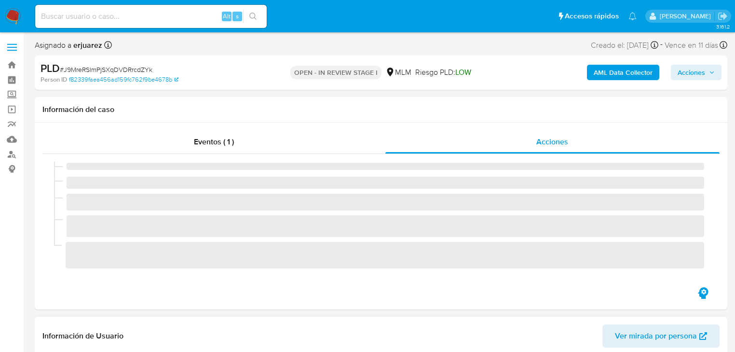
click at [15, 14] on img at bounding box center [13, 16] width 16 height 16
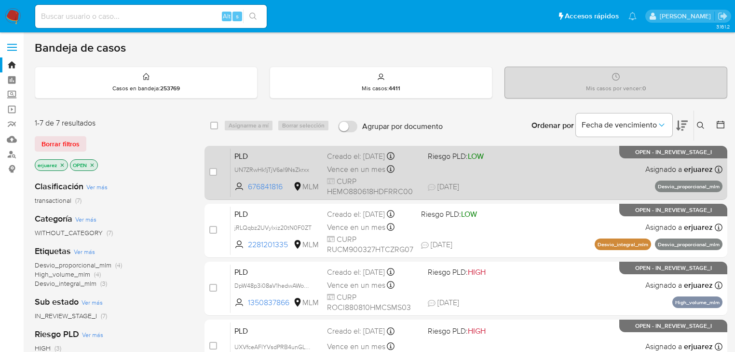
click at [486, 181] on span "[DATE] [DATE] 14:29" at bounding box center [525, 186] width 194 height 11
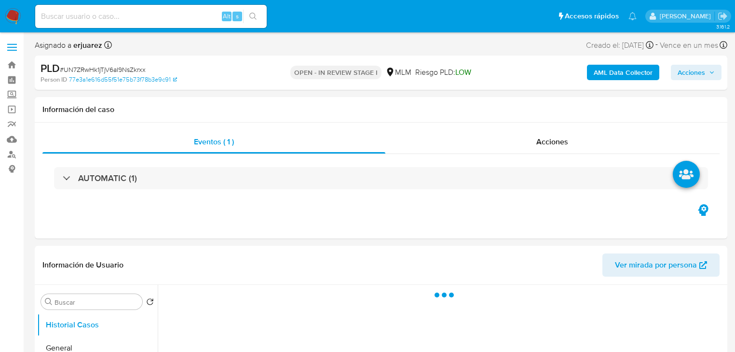
select select "10"
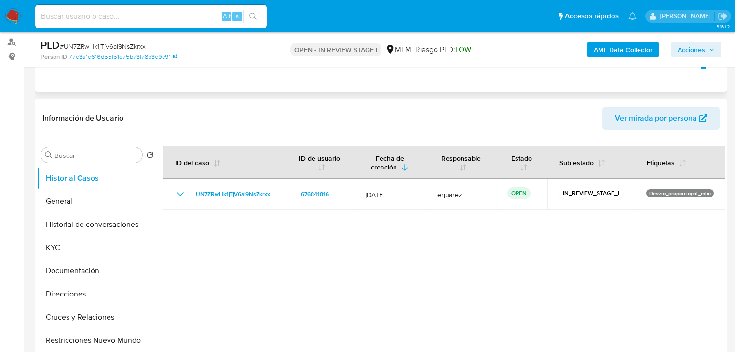
scroll to position [116, 0]
